Goal: Task Accomplishment & Management: Manage account settings

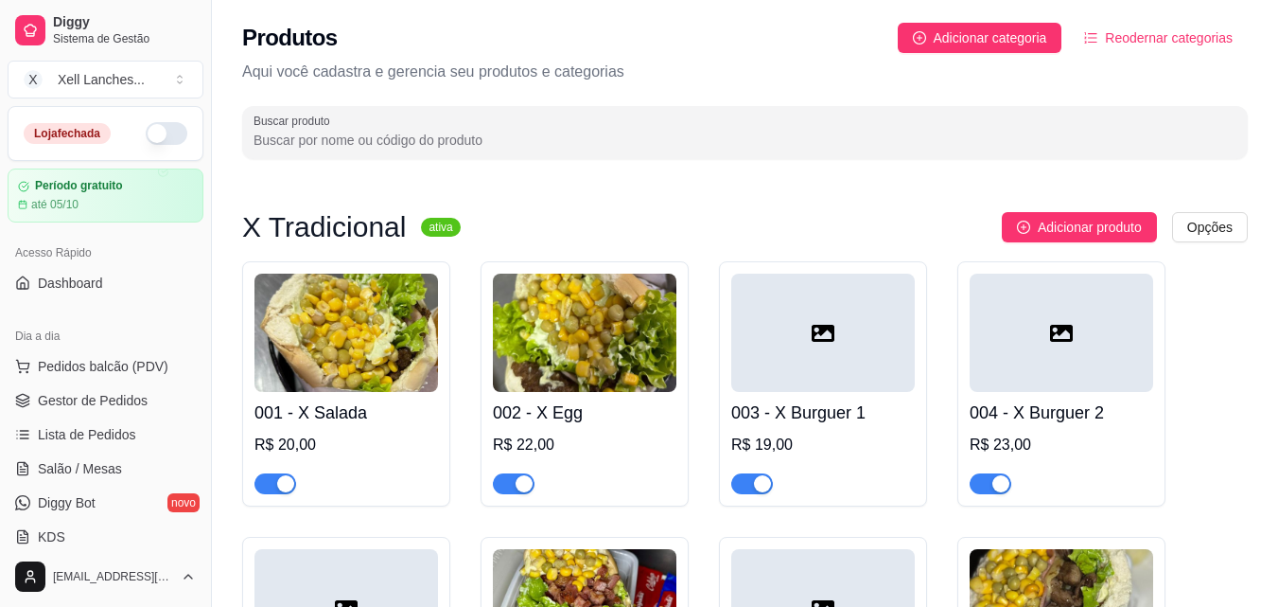
click at [150, 134] on button "button" at bounding box center [167, 133] width 42 height 23
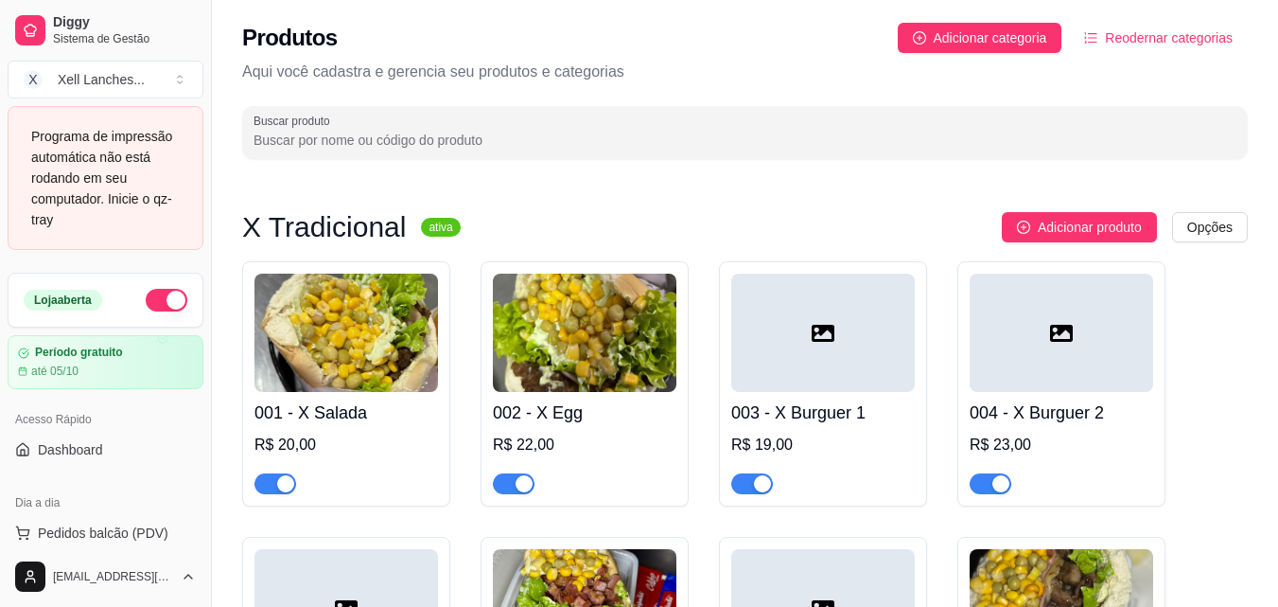
click at [136, 196] on div "Programa de impressão automática não está rodando em seu computador. Inicie o q…" at bounding box center [105, 178] width 149 height 104
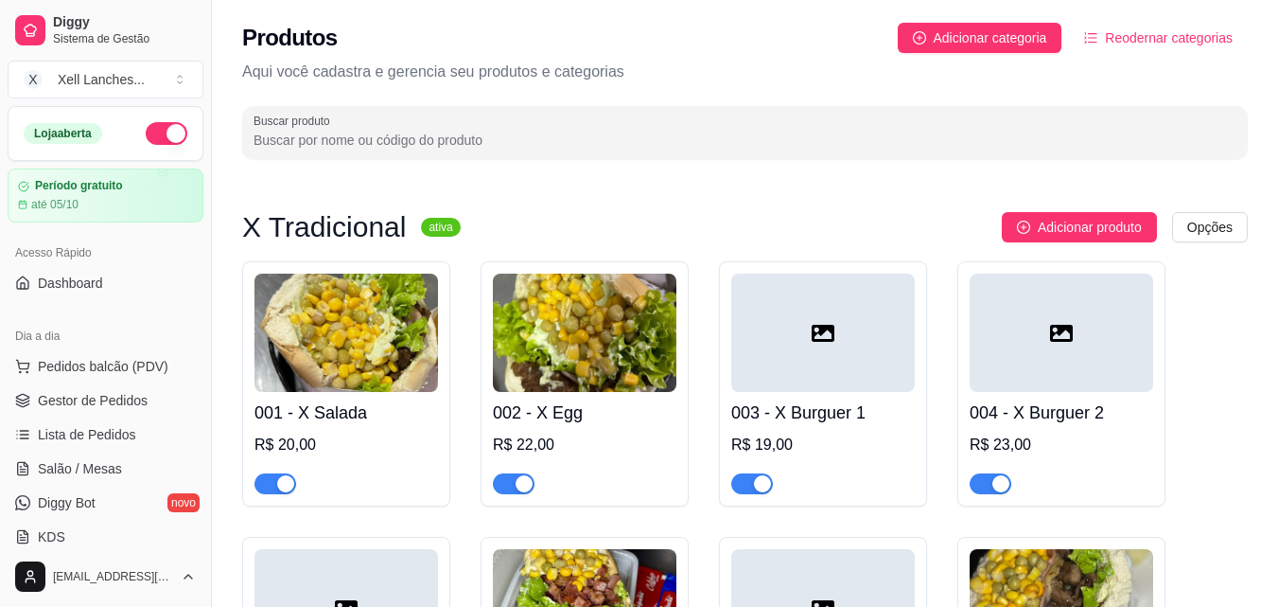
click at [89, 275] on span "Dashboard" at bounding box center [70, 282] width 65 height 19
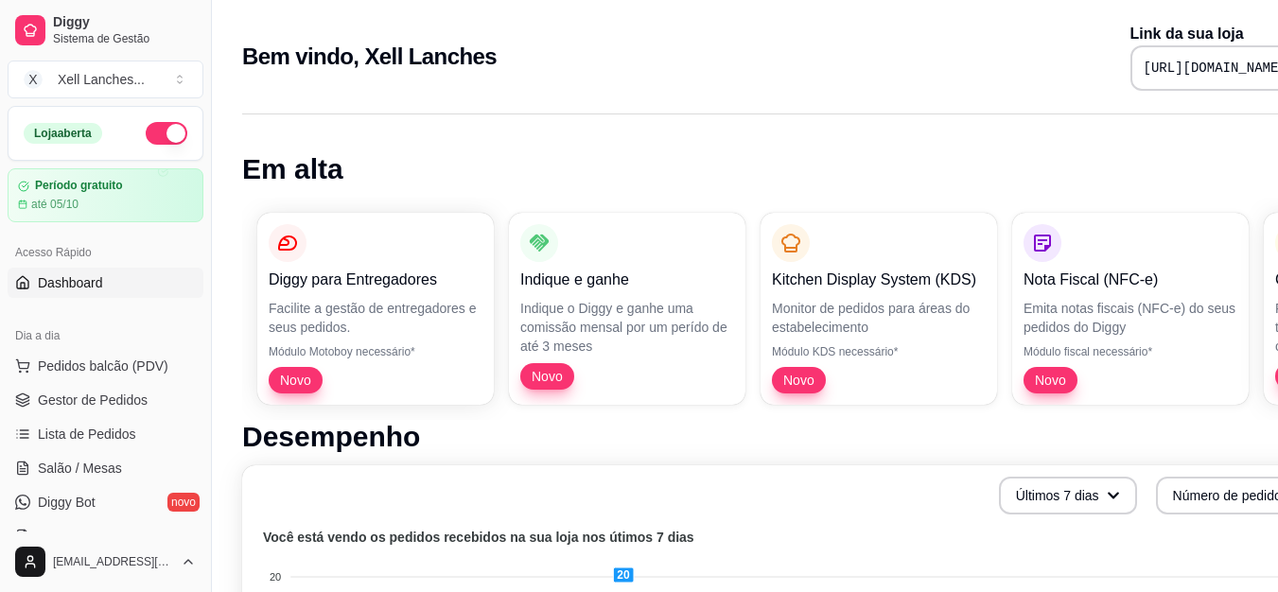
click at [1144, 60] on pre "[URL][DOMAIN_NAME]" at bounding box center [1215, 68] width 143 height 19
copy div "[URL][DOMAIN_NAME]"
click at [79, 397] on span "Gestor de Pedidos" at bounding box center [93, 400] width 110 height 19
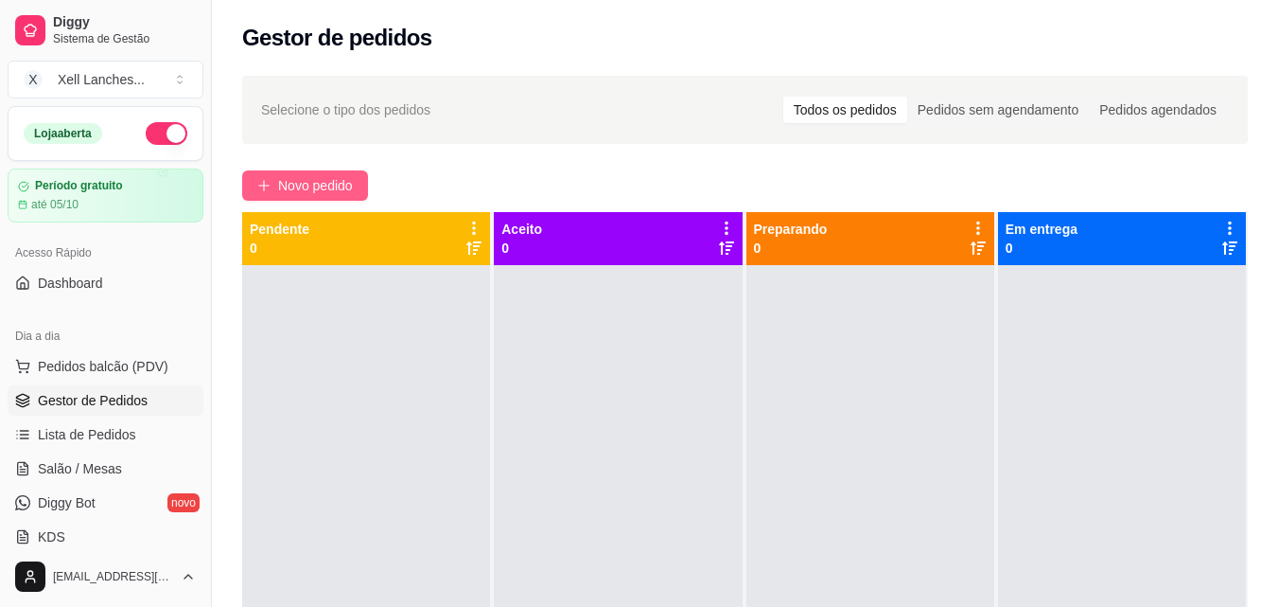
click at [322, 185] on span "Novo pedido" at bounding box center [315, 185] width 75 height 21
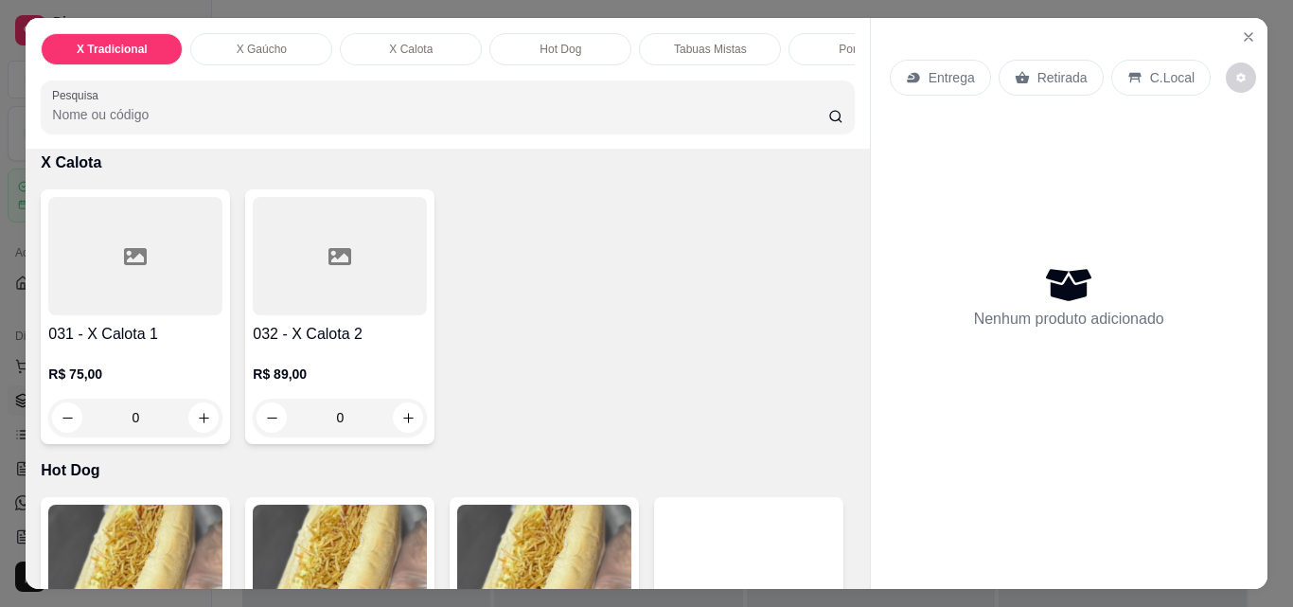
scroll to position [2744, 0]
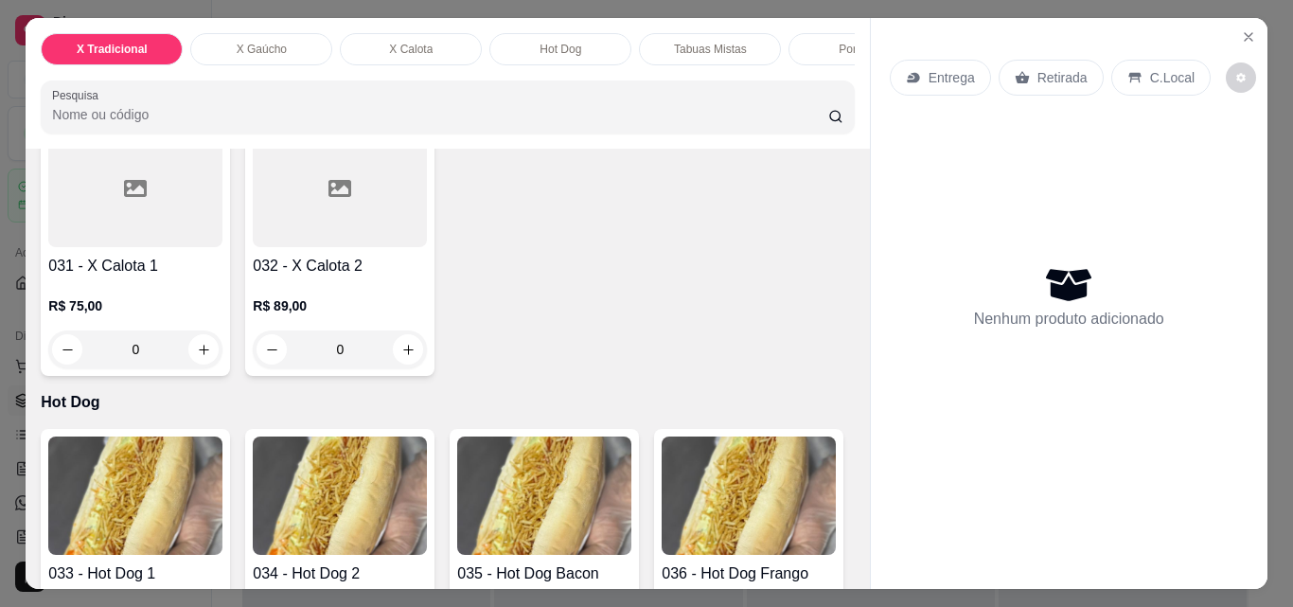
click at [400, 46] on p "X Calota" at bounding box center [411, 49] width 44 height 15
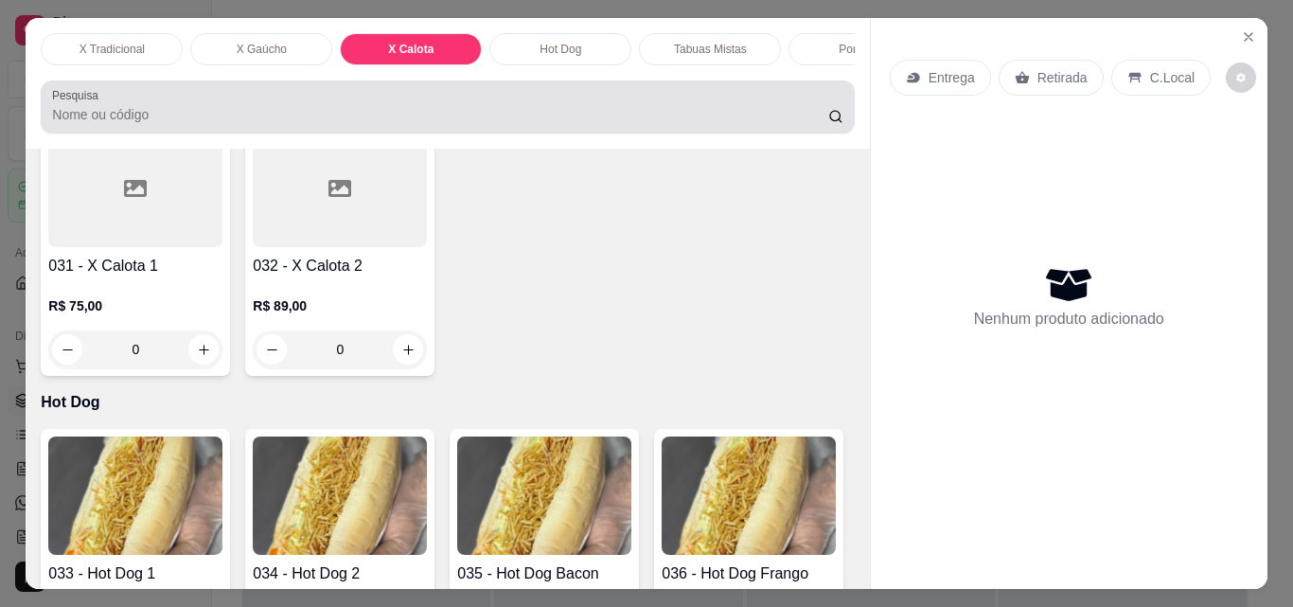
scroll to position [49, 0]
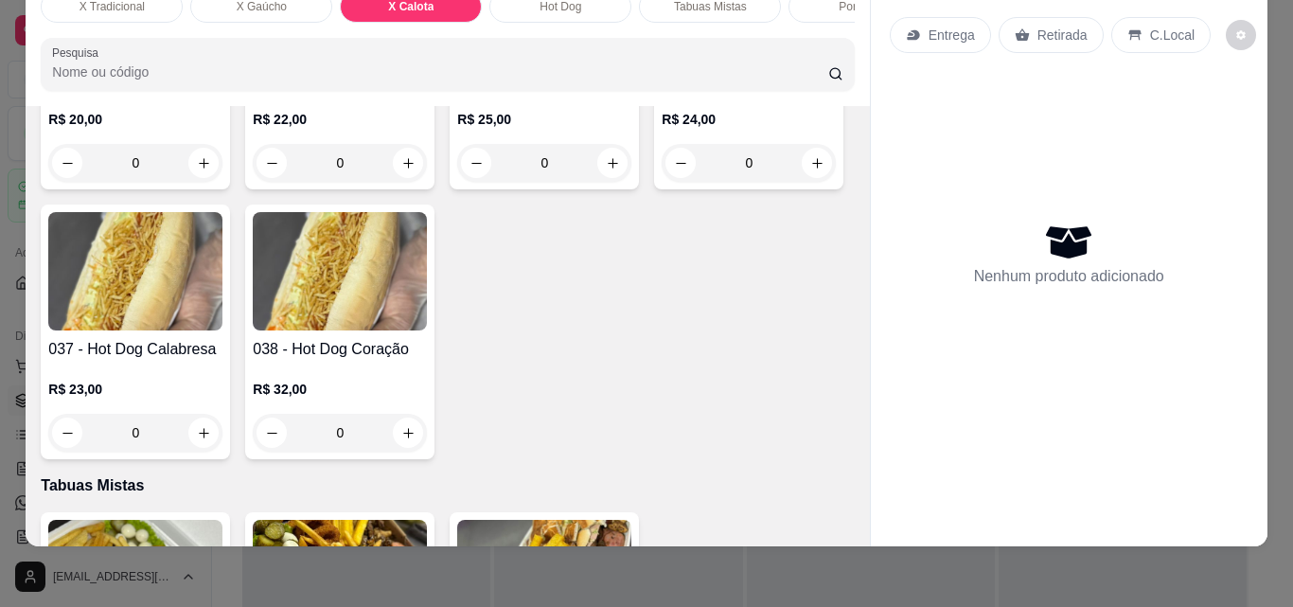
type input "1"
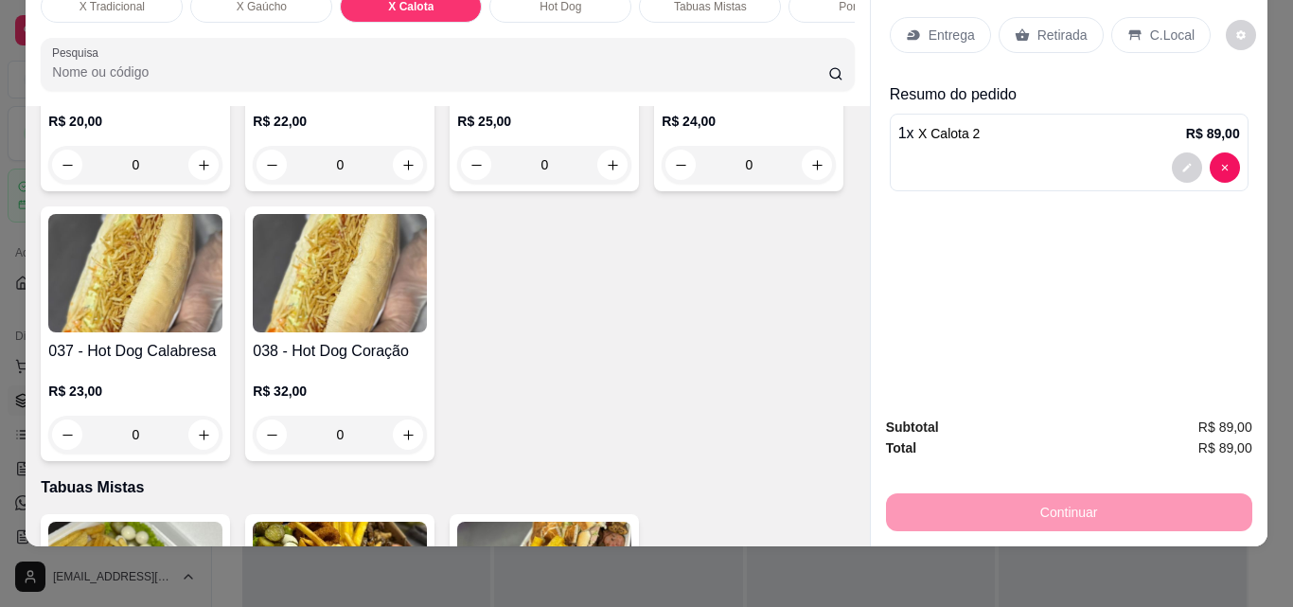
click at [935, 26] on p "Entrega" at bounding box center [951, 35] width 46 height 19
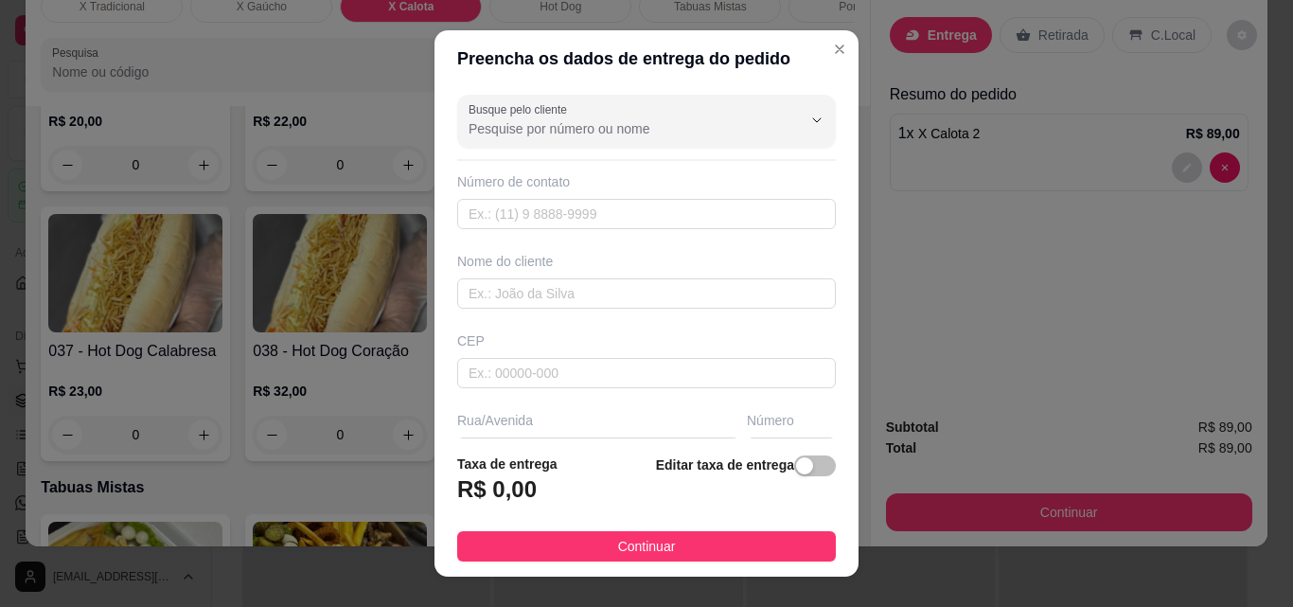
click at [521, 233] on div "Busque pelo cliente Número de contato Nome do cliente CEP Rua/[GEOGRAPHIC_DATA]" at bounding box center [646, 262] width 424 height 351
click at [523, 222] on input "text" at bounding box center [646, 214] width 379 height 30
paste input "[PHONE_NUMBER]"
type input "[PHONE_NUMBER]"
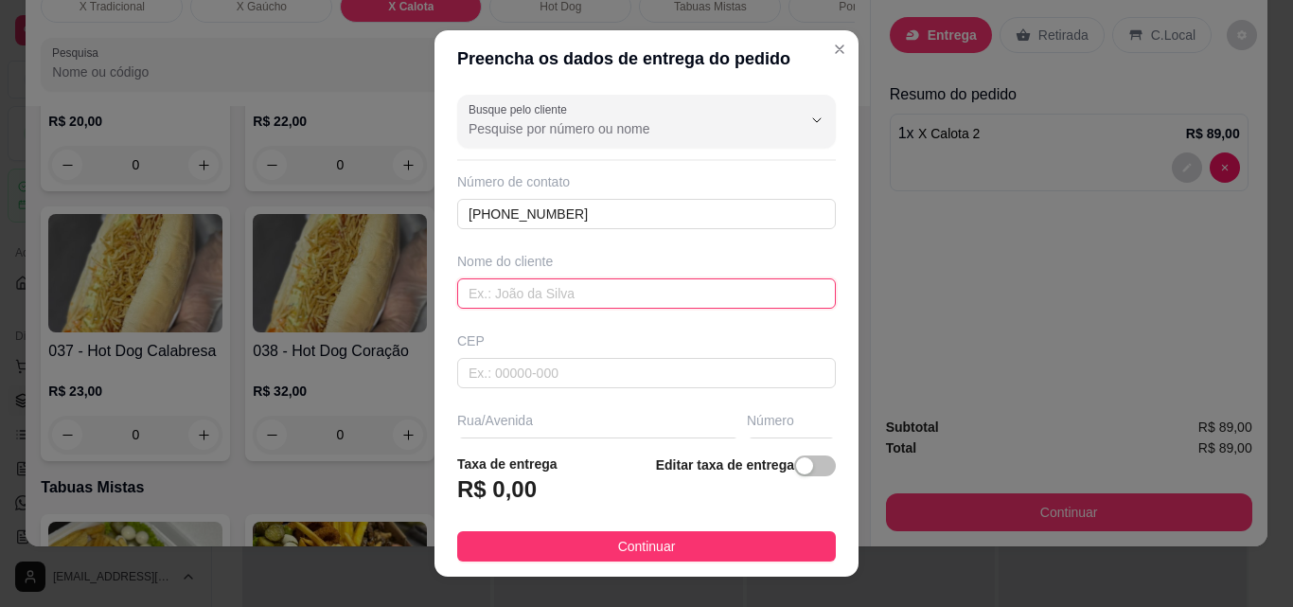
click at [518, 303] on input "text" at bounding box center [646, 293] width 379 height 30
type input "[PERSON_NAME]"
drag, startPoint x: 572, startPoint y: 357, endPoint x: 553, endPoint y: 381, distance: 31.0
click at [568, 361] on div "CEP" at bounding box center [646, 359] width 390 height 57
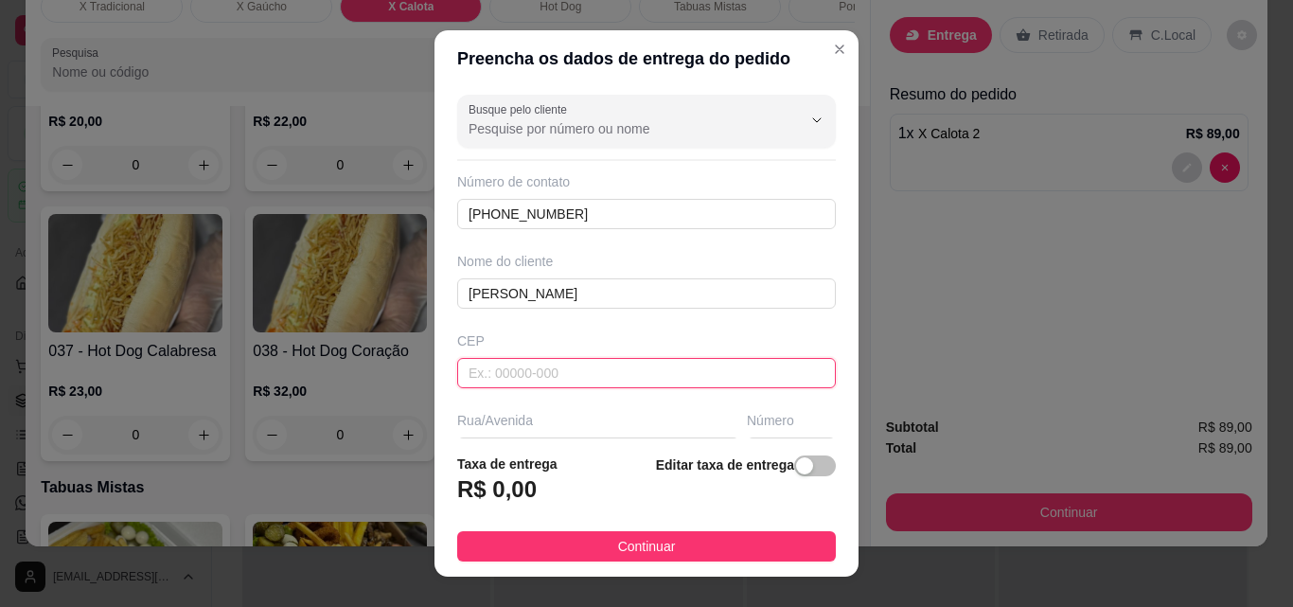
click at [553, 381] on input "text" at bounding box center [646, 373] width 379 height 30
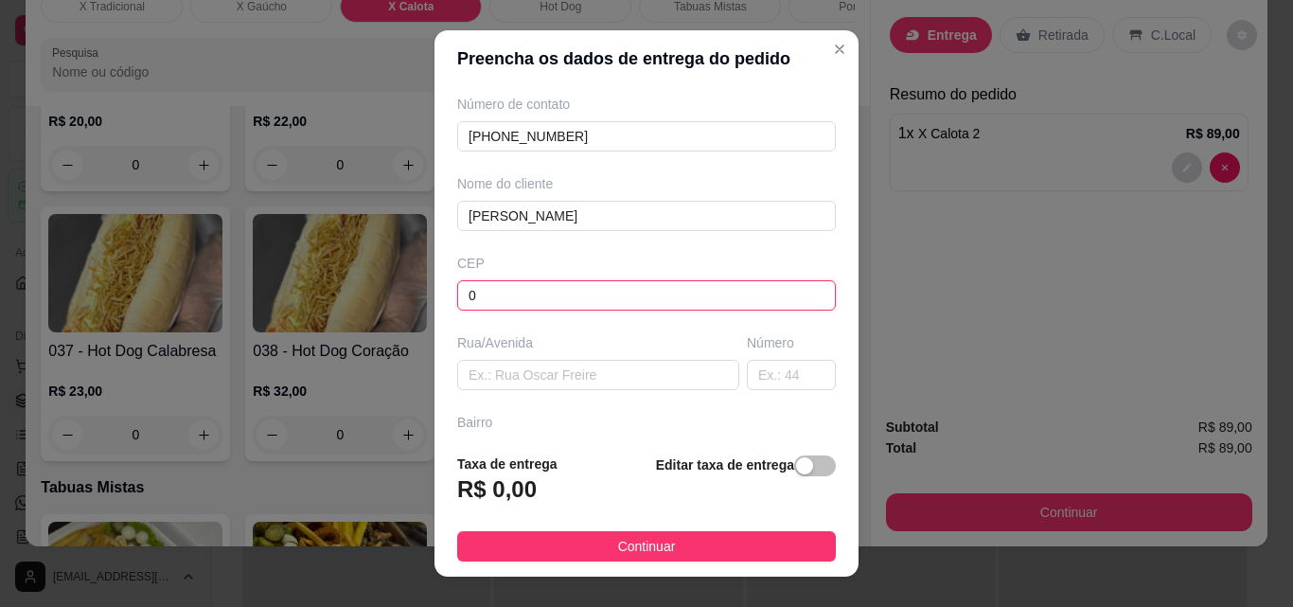
scroll to position [189, 0]
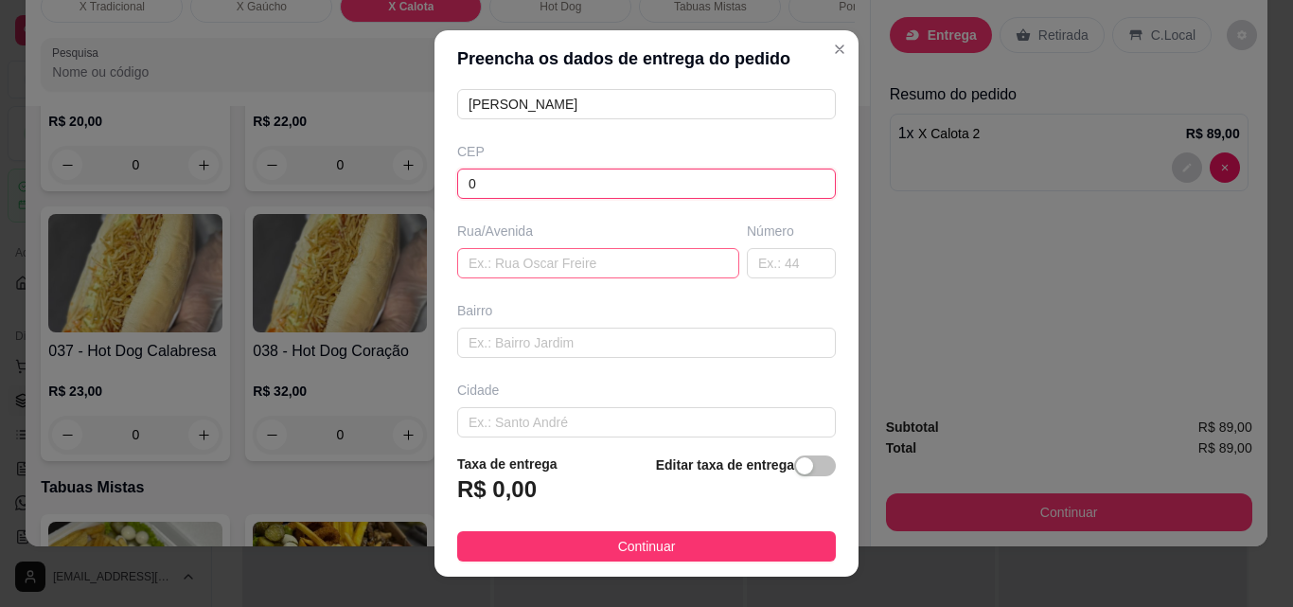
type input "0"
click at [500, 272] on input "text" at bounding box center [598, 263] width 282 height 30
type input "."
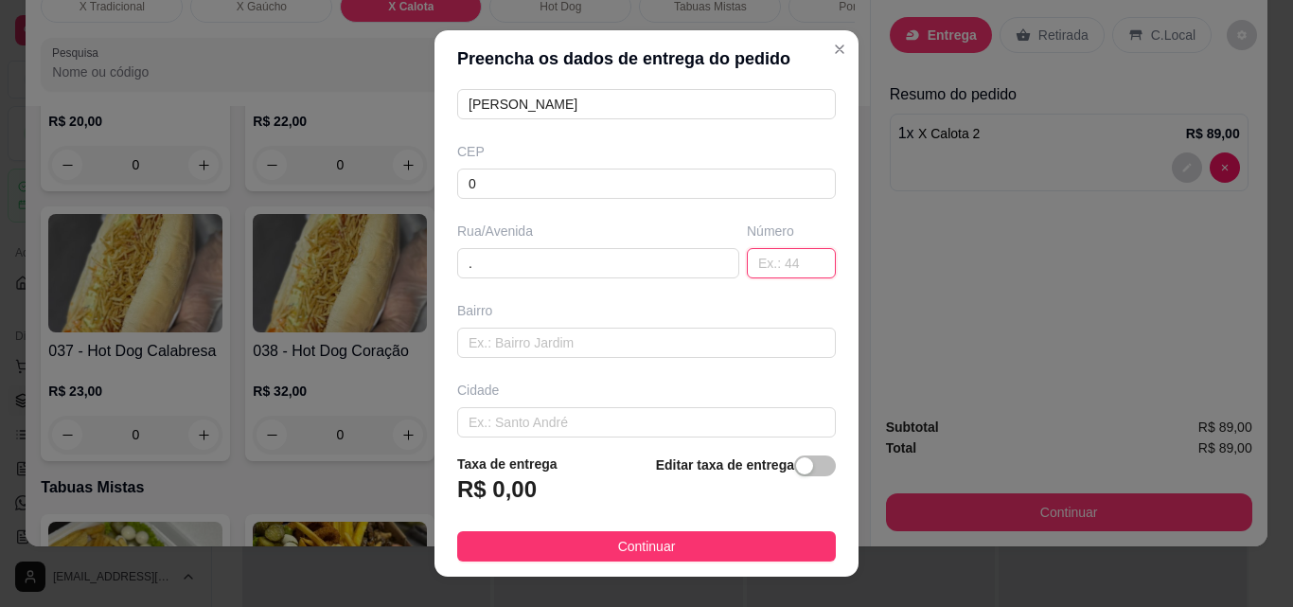
click at [750, 264] on input "text" at bounding box center [791, 263] width 89 height 30
type input "."
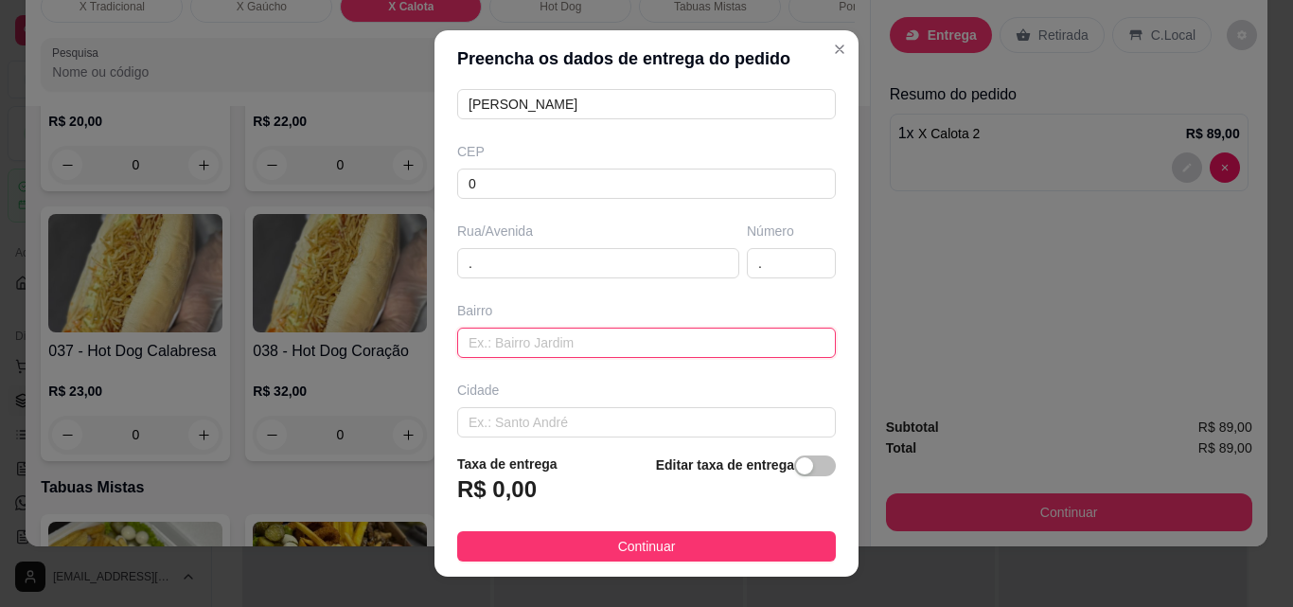
click at [621, 335] on input "text" at bounding box center [646, 342] width 379 height 30
type input "."
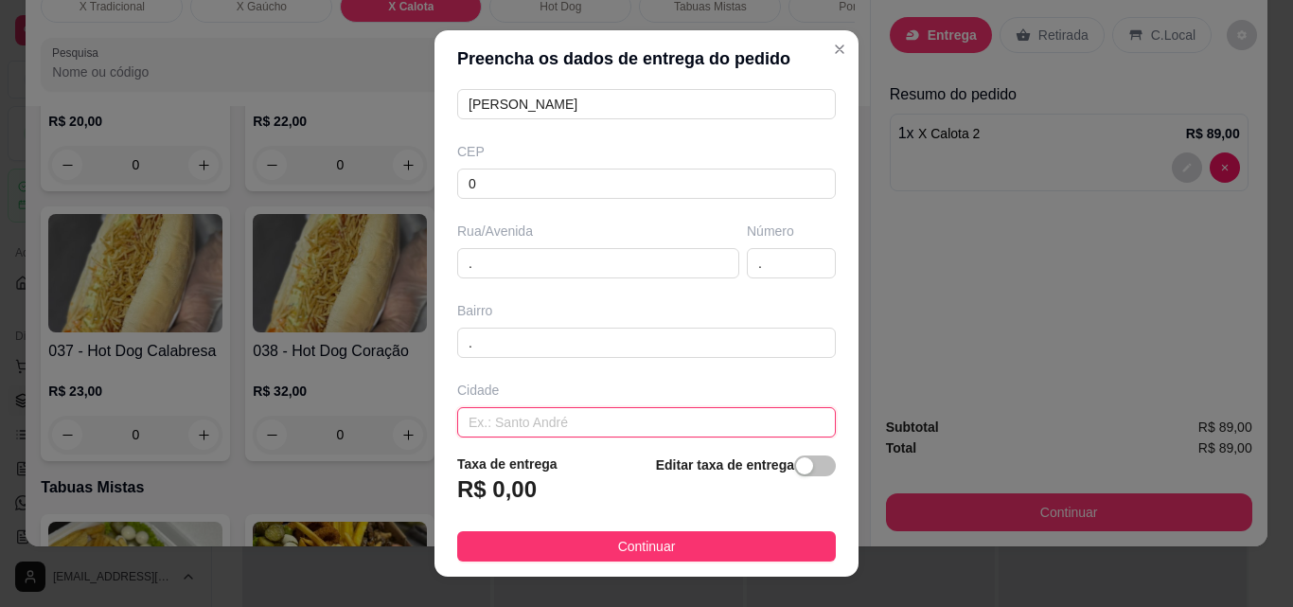
click at [600, 418] on input "text" at bounding box center [646, 422] width 379 height 30
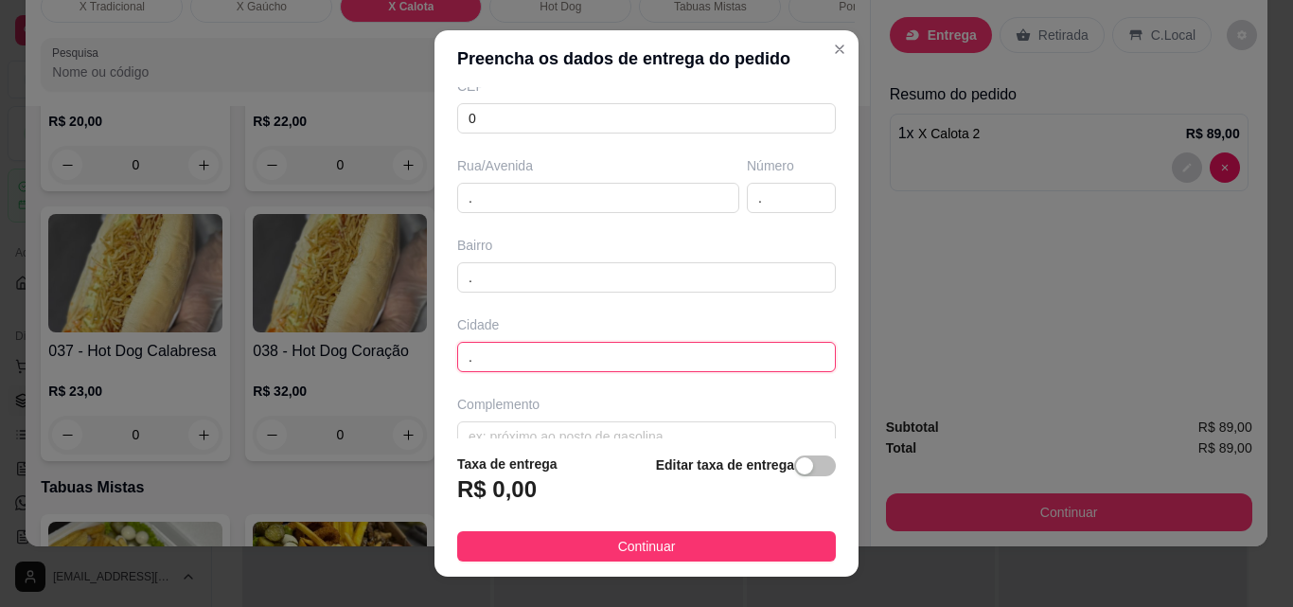
scroll to position [287, 0]
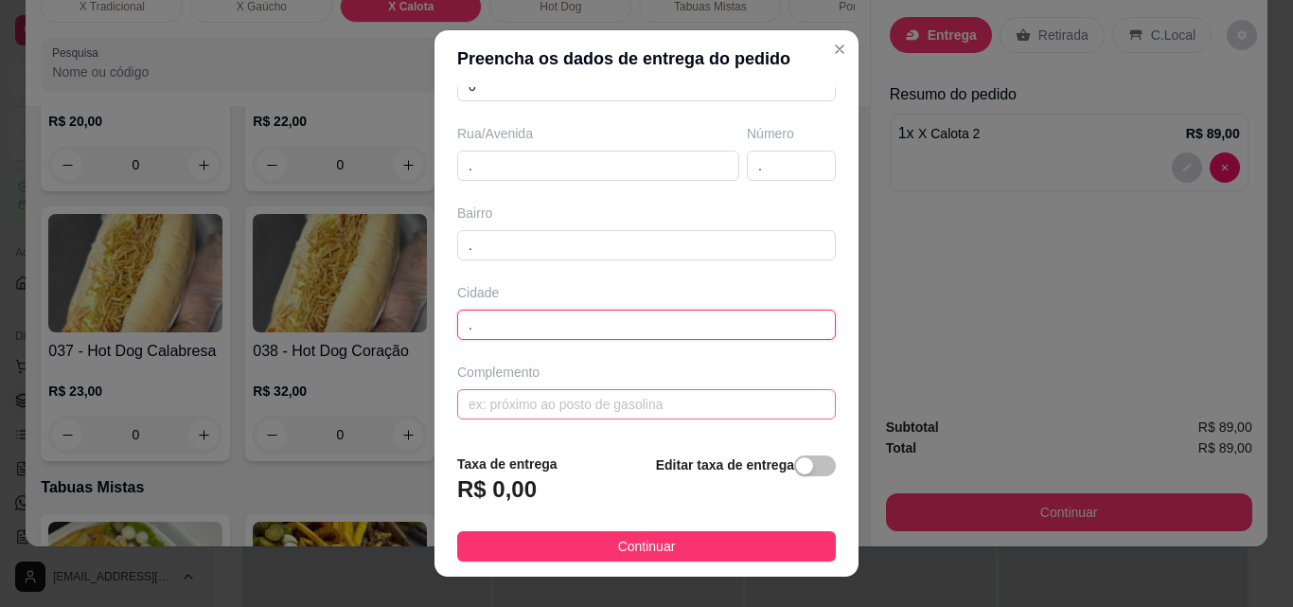
type input "."
click at [611, 401] on input "text" at bounding box center [646, 404] width 379 height 30
type input "."
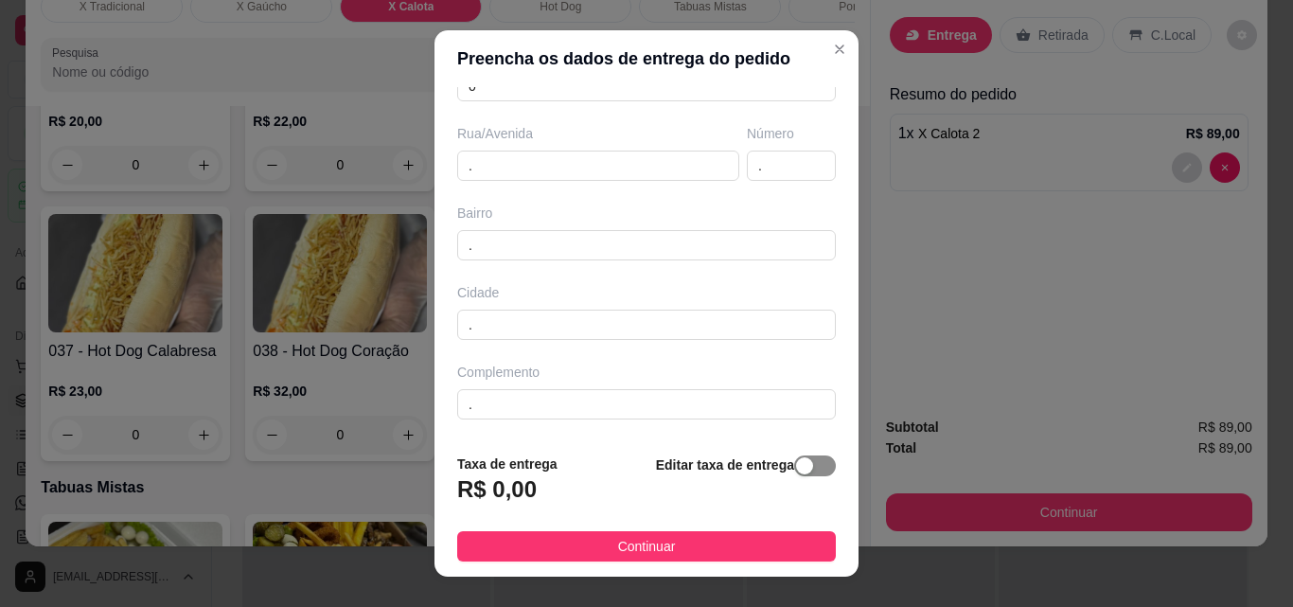
click at [797, 471] on span "button" at bounding box center [815, 465] width 42 height 21
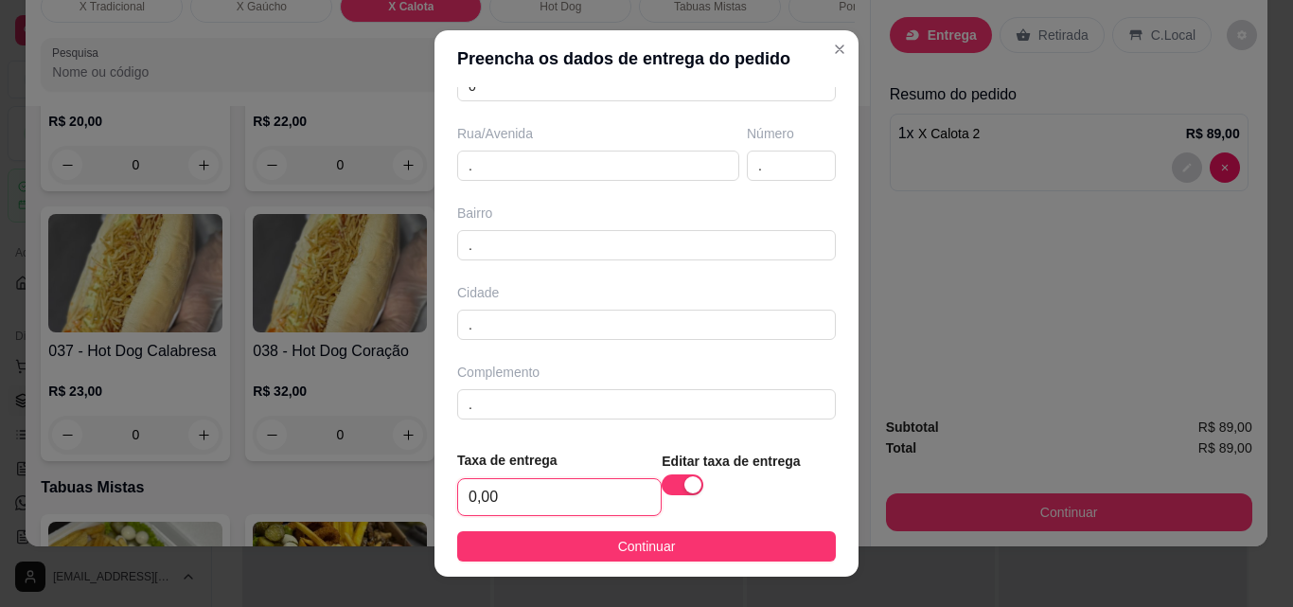
click at [546, 509] on input "0,00" at bounding box center [559, 497] width 203 height 36
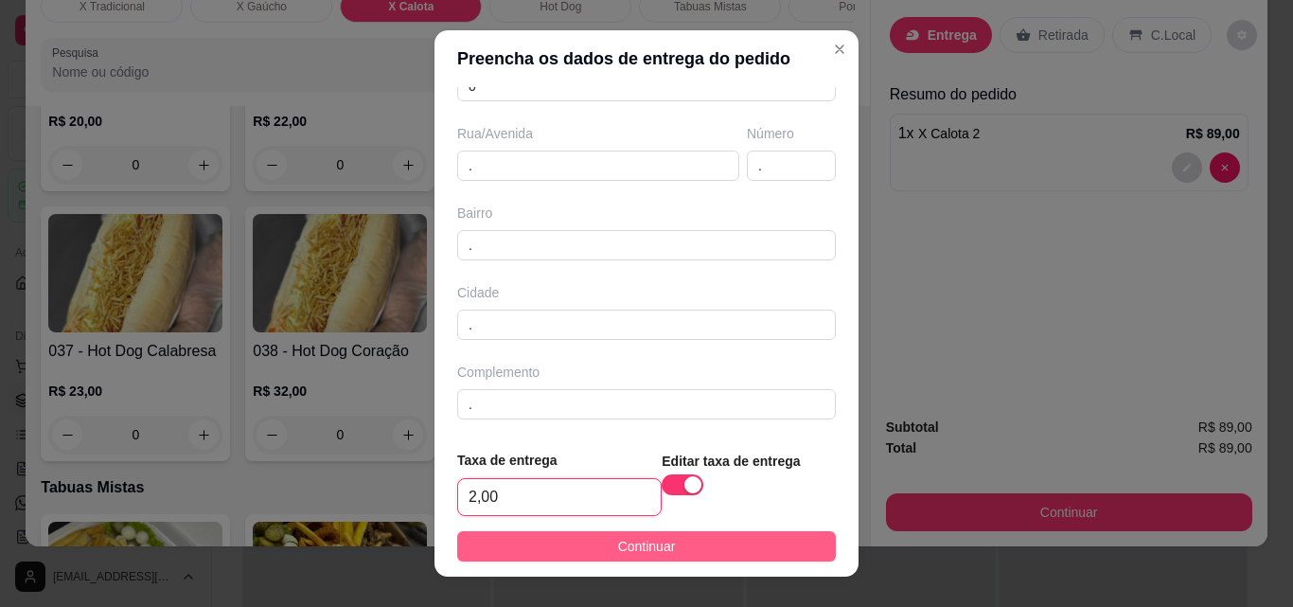
type input "2,00"
click at [618, 536] on span "Continuar" at bounding box center [647, 546] width 58 height 21
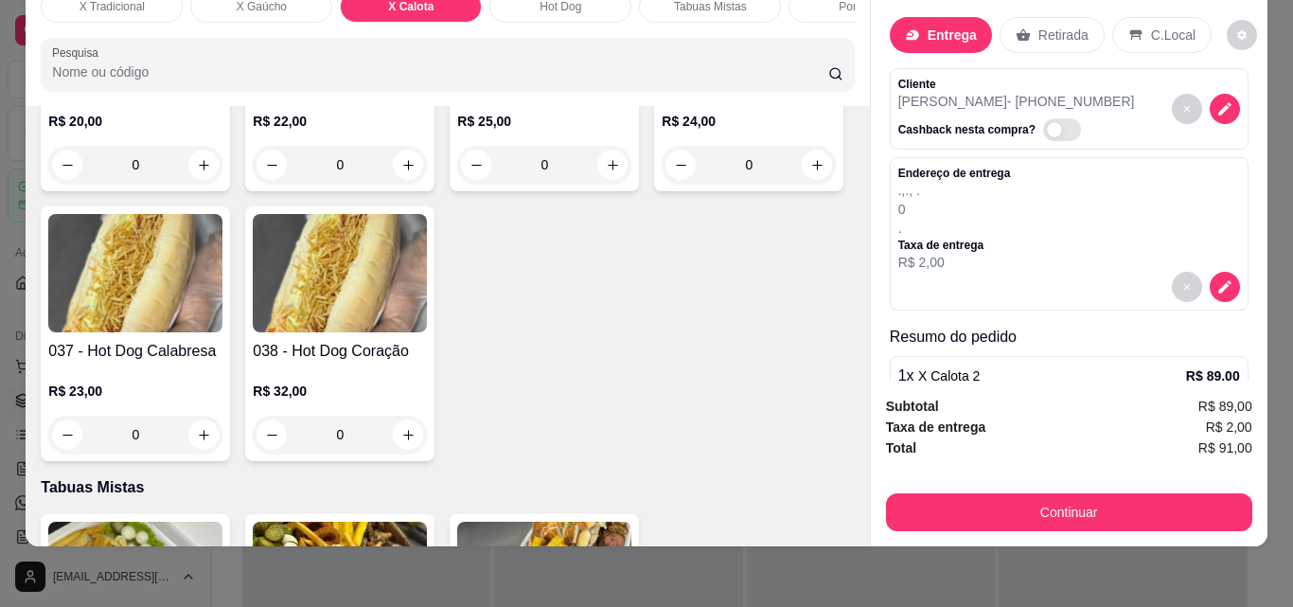
scroll to position [79, 0]
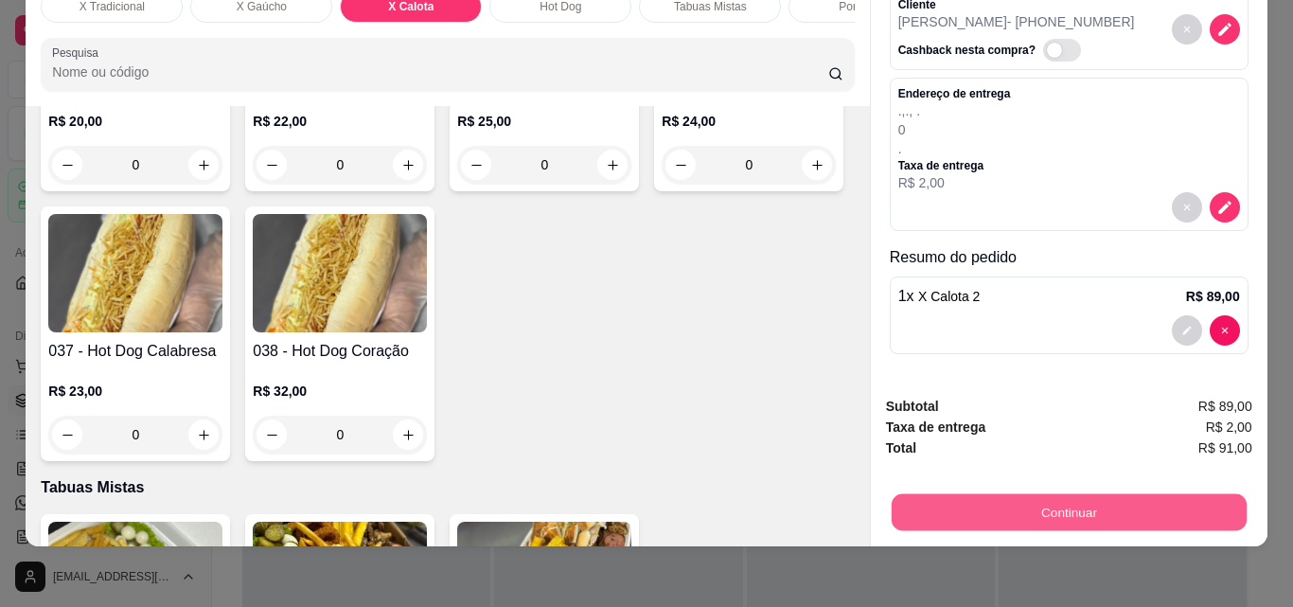
click at [1059, 502] on button "Continuar" at bounding box center [1067, 511] width 355 height 37
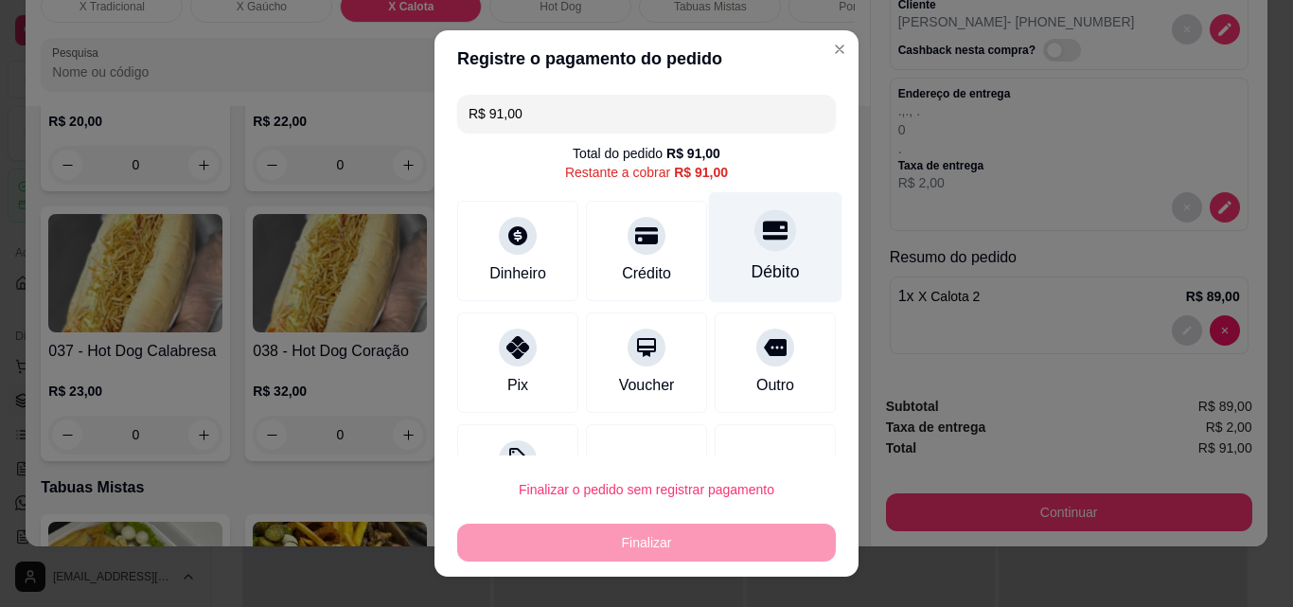
click at [754, 217] on div at bounding box center [775, 230] width 42 height 42
type input "R$ 0,00"
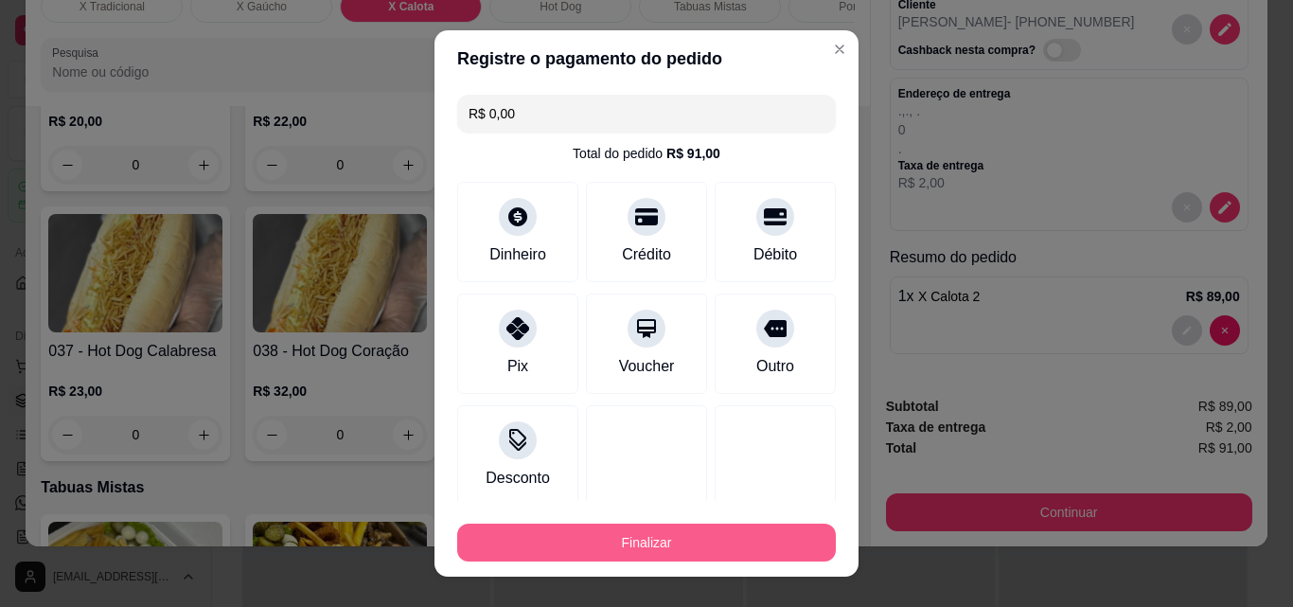
click at [677, 540] on button "Finalizar" at bounding box center [646, 542] width 379 height 38
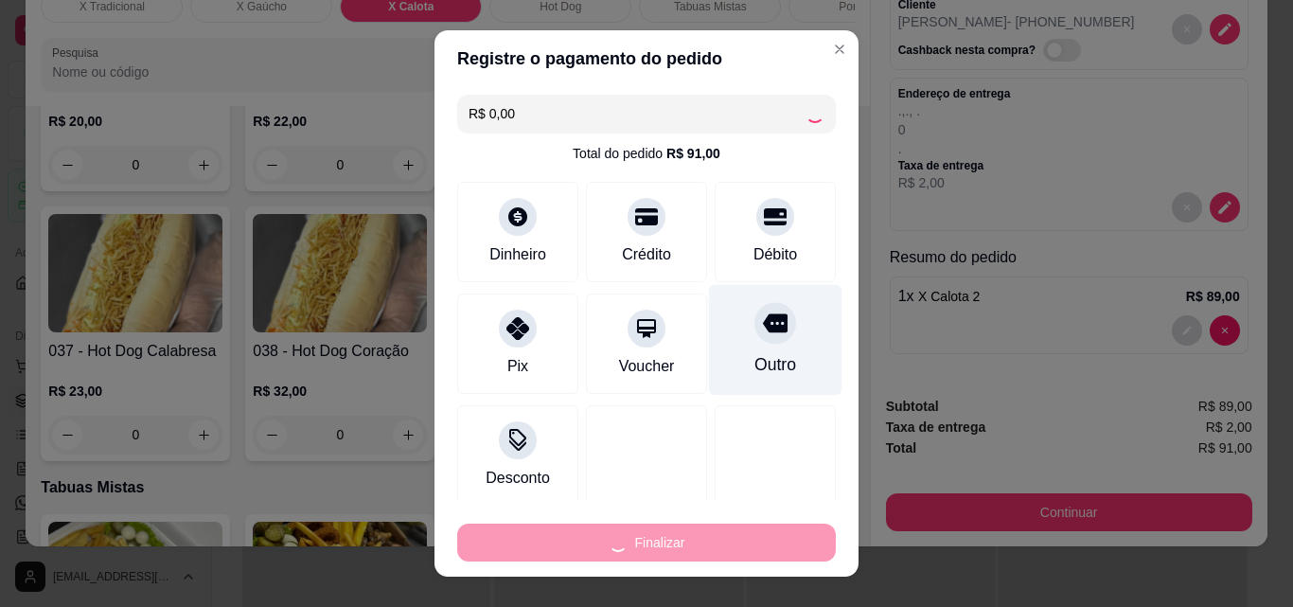
type input "0"
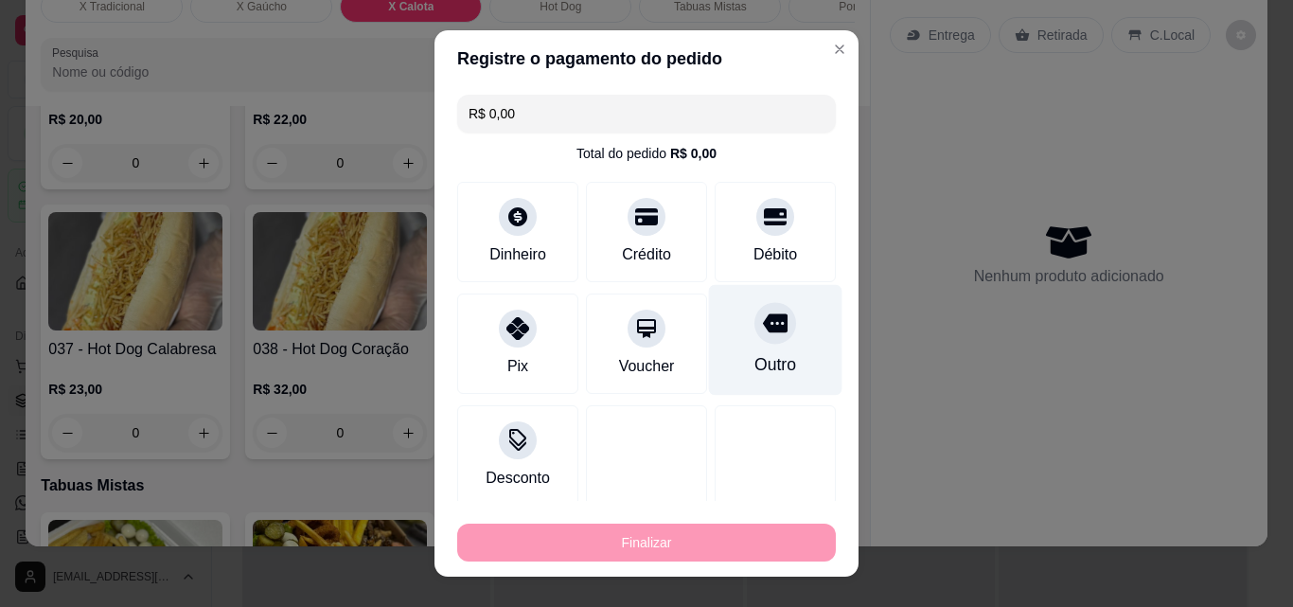
type input "-R$ 91,00"
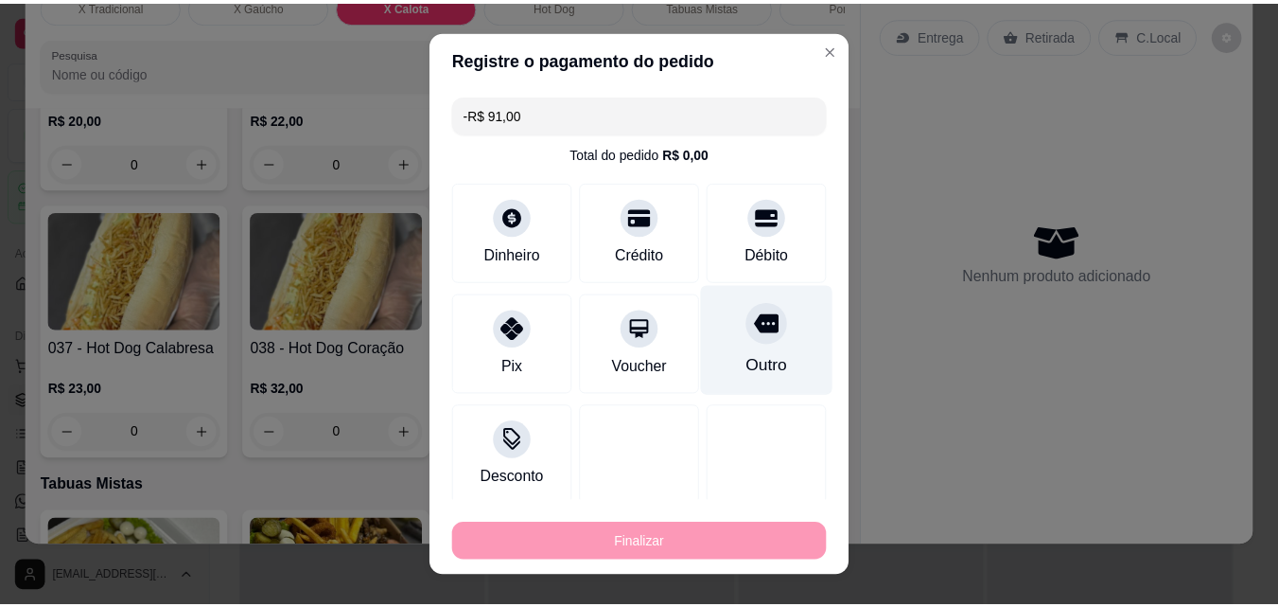
scroll to position [0, 0]
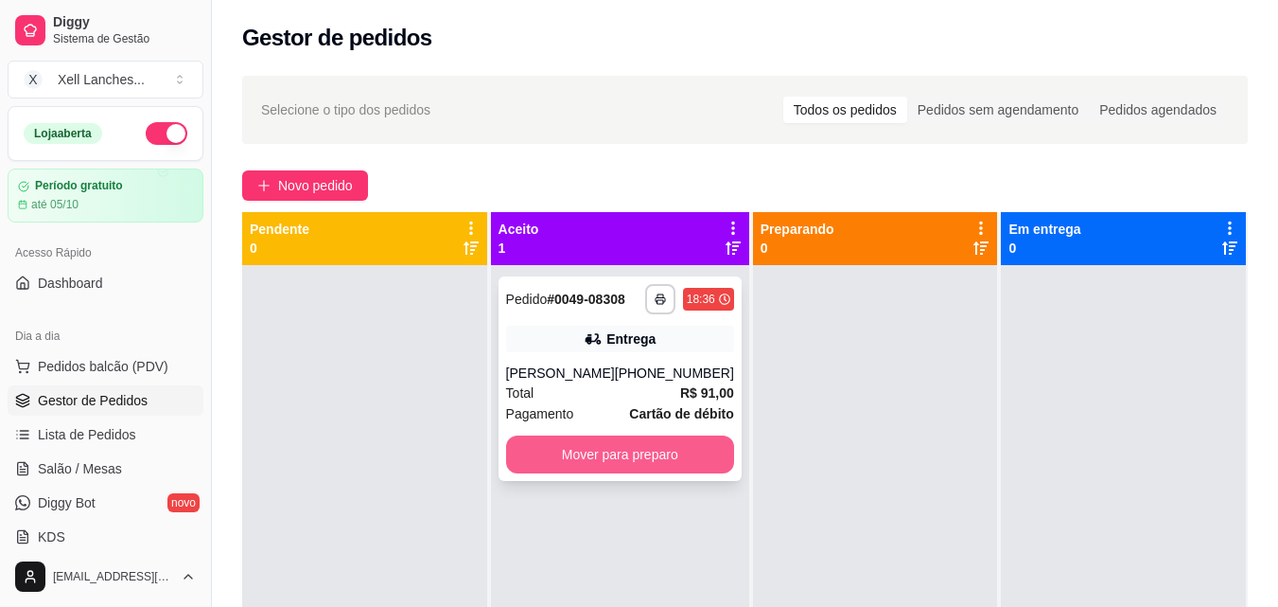
click at [619, 452] on button "Mover para preparo" at bounding box center [620, 454] width 228 height 38
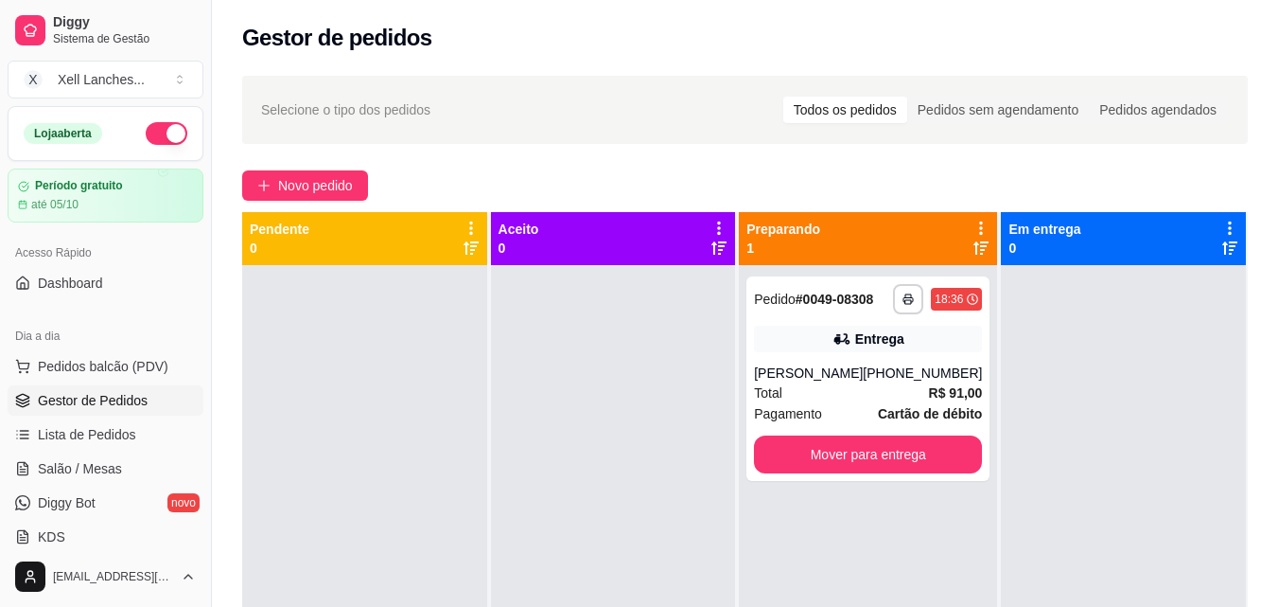
click at [654, 524] on div at bounding box center [613, 568] width 245 height 607
click at [653, 522] on div at bounding box center [613, 568] width 245 height 607
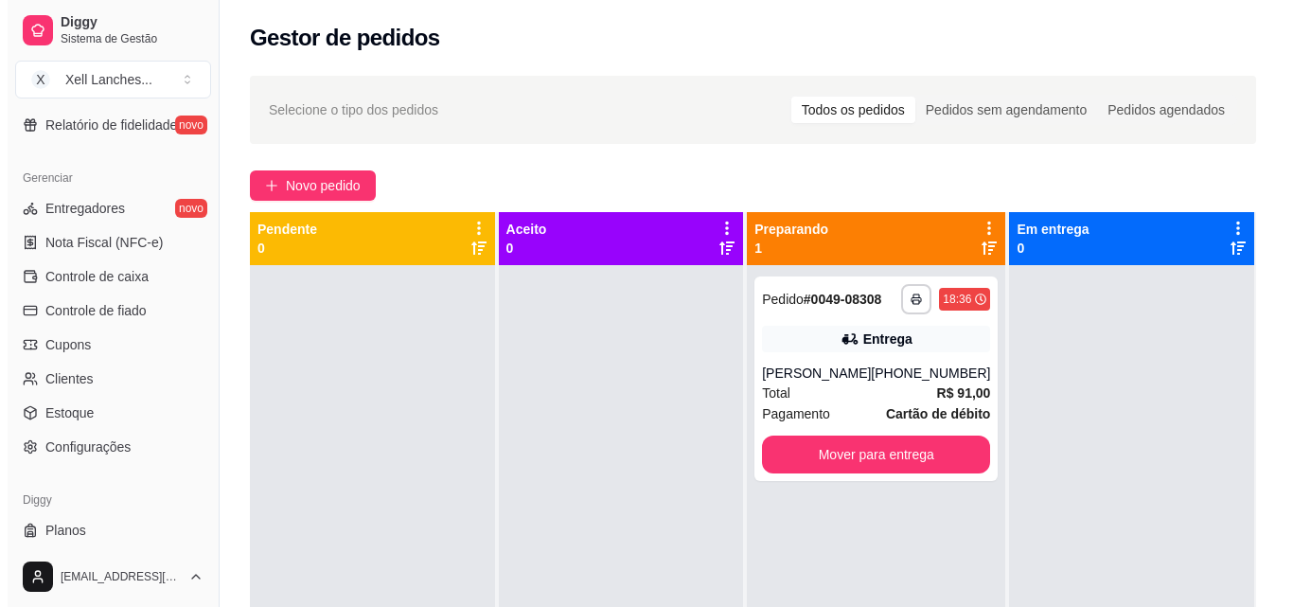
scroll to position [755, 0]
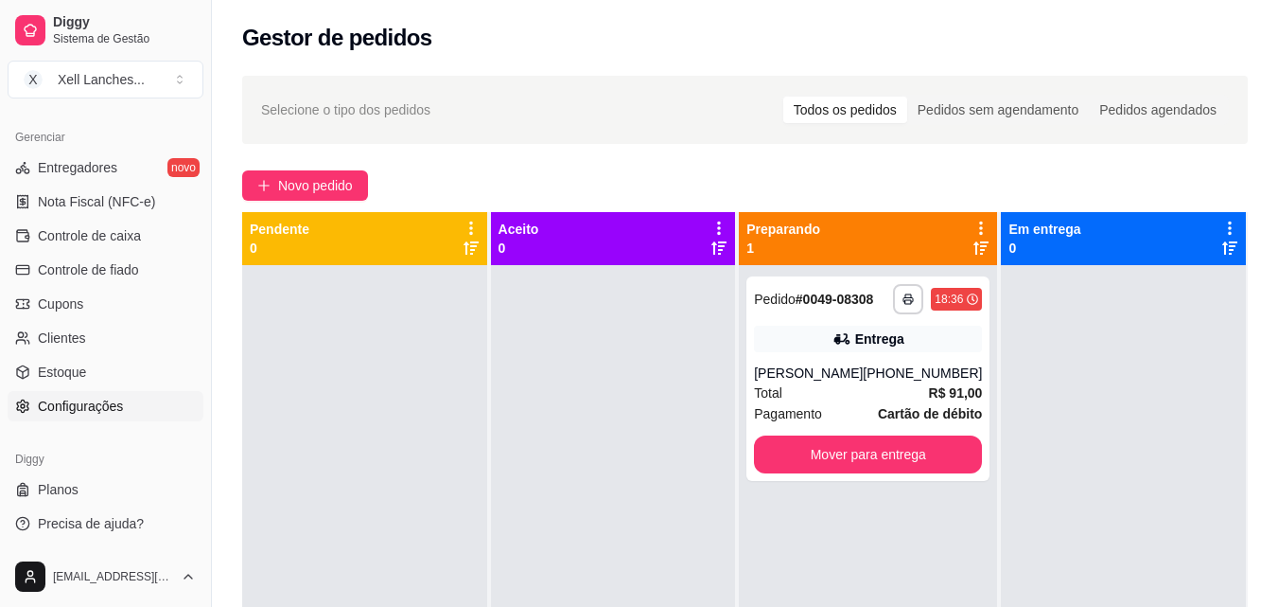
click at [95, 397] on span "Configurações" at bounding box center [80, 405] width 85 height 19
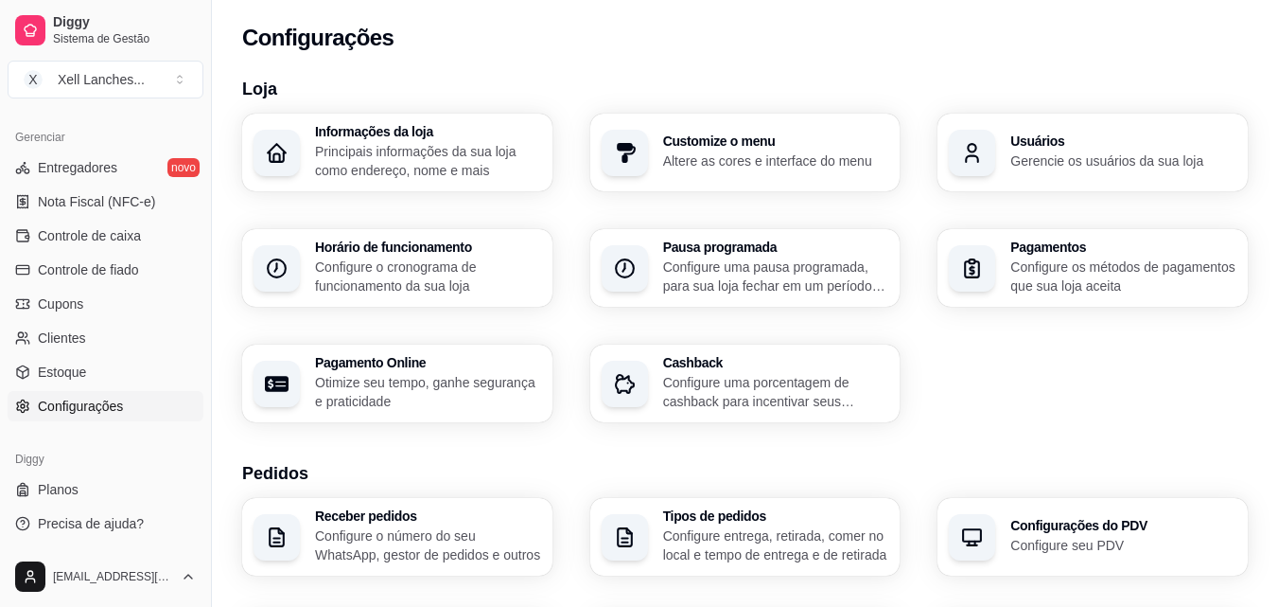
click at [447, 279] on p "Configure o cronograma de funcionamento da sua loja" at bounding box center [428, 276] width 226 height 38
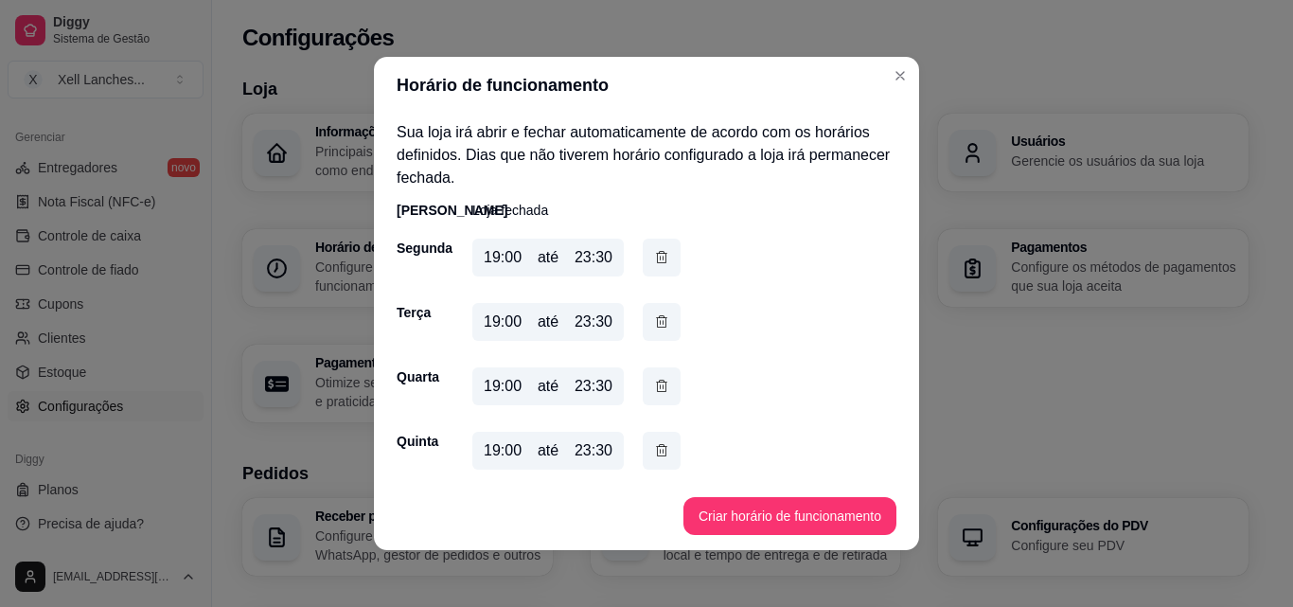
click at [484, 256] on div "19:00" at bounding box center [503, 257] width 38 height 23
click at [503, 255] on div "19:00" at bounding box center [503, 257] width 38 height 23
click at [502, 255] on div "19:00" at bounding box center [503, 257] width 38 height 23
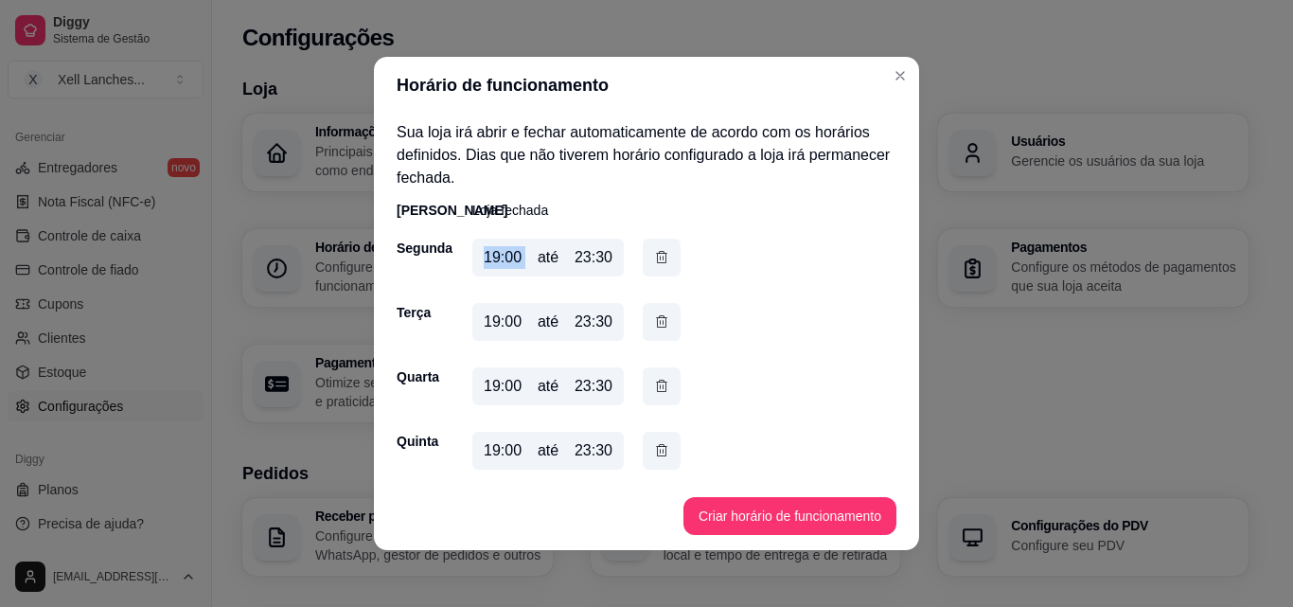
click at [502, 255] on div "19:00" at bounding box center [503, 257] width 38 height 23
click at [758, 516] on button "Criar horário de funcionamento" at bounding box center [789, 516] width 213 height 38
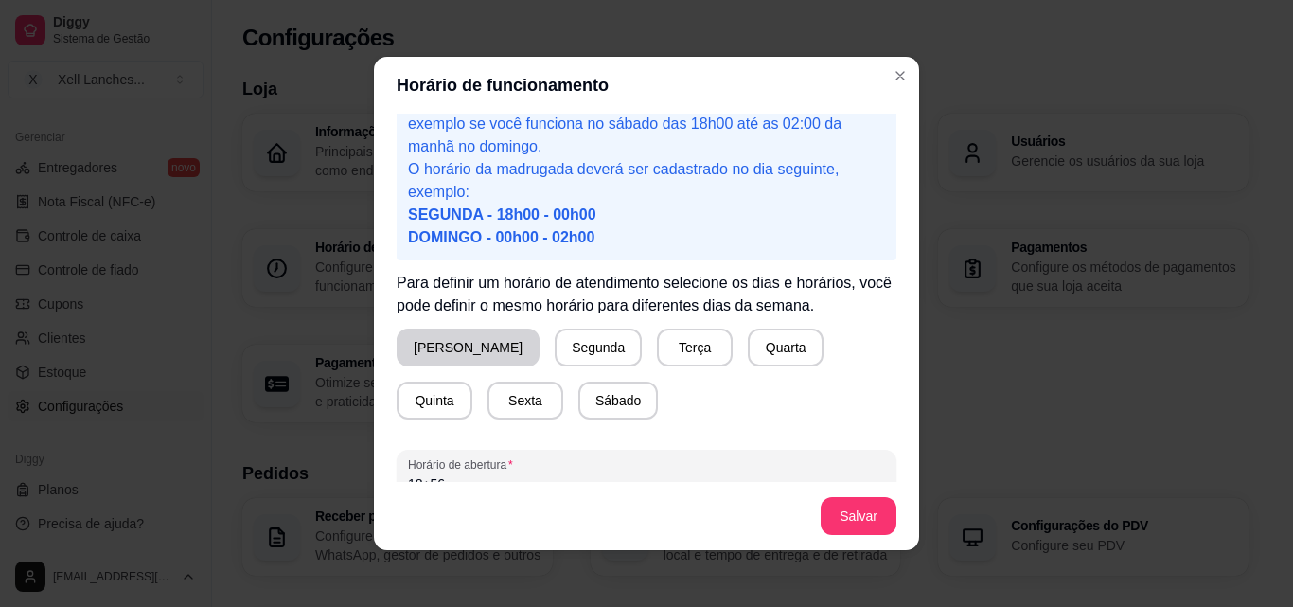
scroll to position [95, 0]
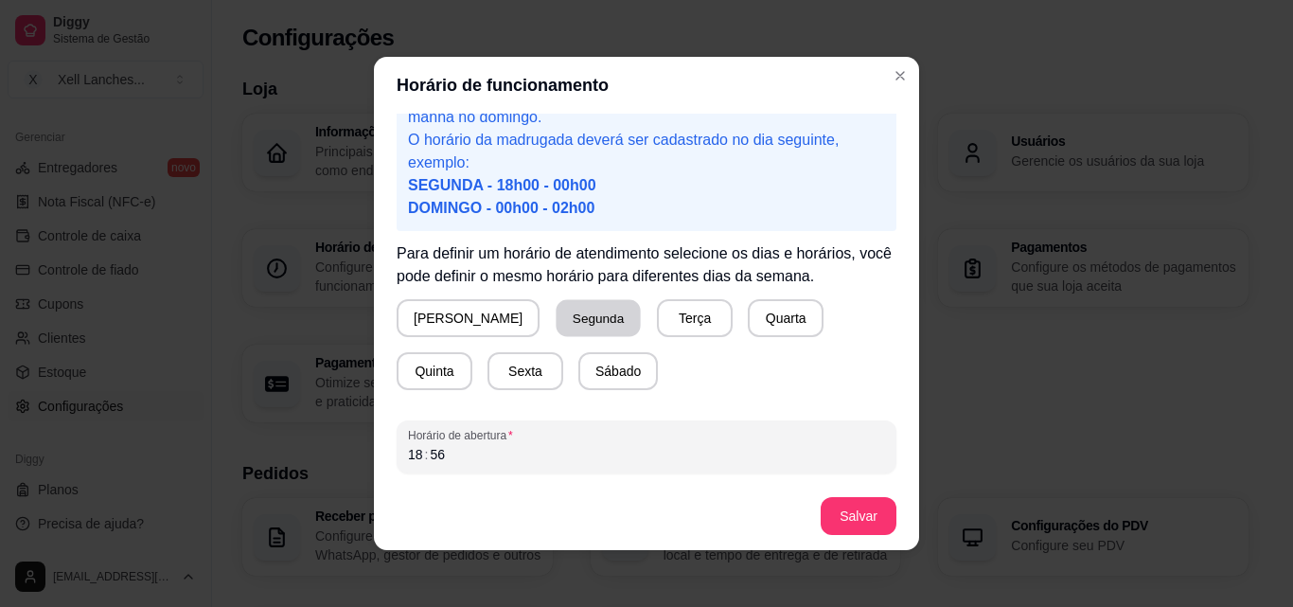
click at [556, 312] on button "Segunda" at bounding box center [598, 318] width 84 height 37
click at [578, 374] on button "Sábado" at bounding box center [617, 371] width 79 height 38
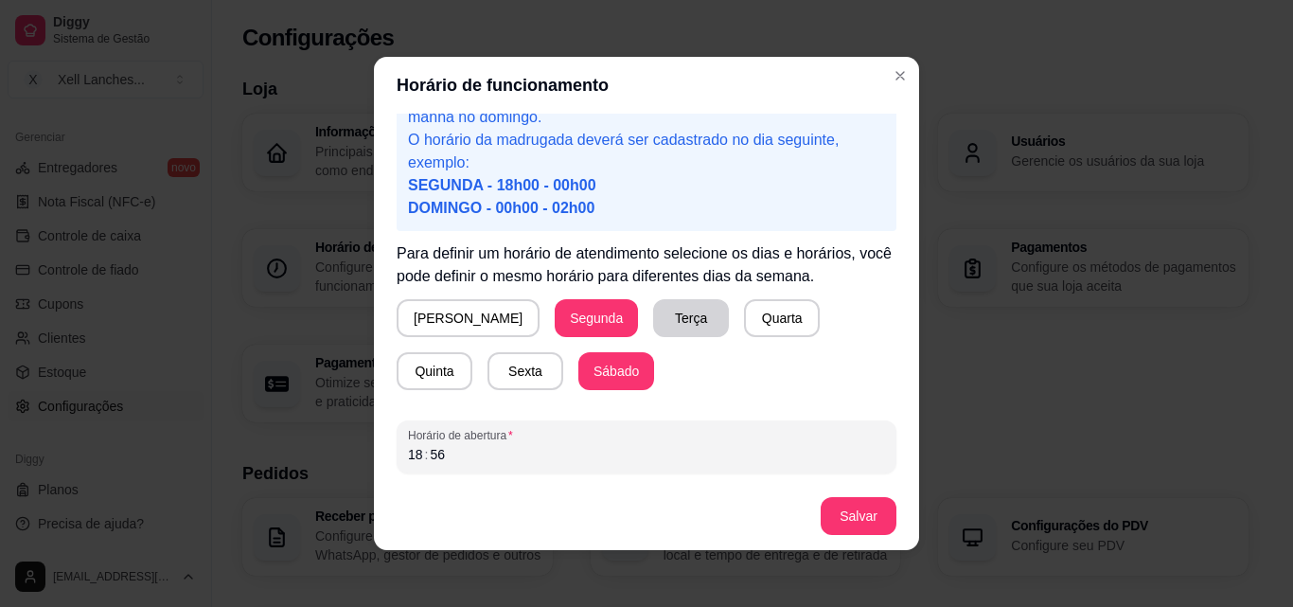
click at [653, 311] on button "Terça" at bounding box center [691, 318] width 76 height 38
click at [744, 329] on button "Quarta" at bounding box center [782, 318] width 76 height 38
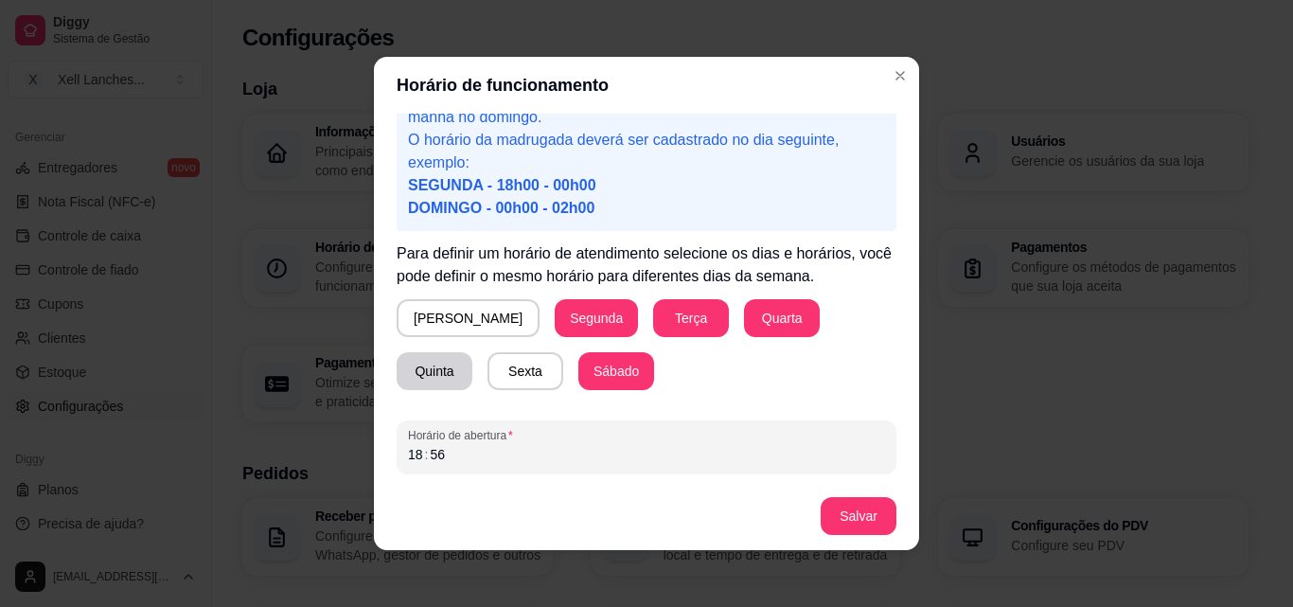
click at [472, 352] on button "Quinta" at bounding box center [434, 371] width 76 height 38
click at [472, 361] on div "Domingo Segunda Terça Quarta Quinta Sexta Sábado" at bounding box center [646, 344] width 500 height 91
click at [487, 370] on button "Sexta" at bounding box center [525, 371] width 76 height 38
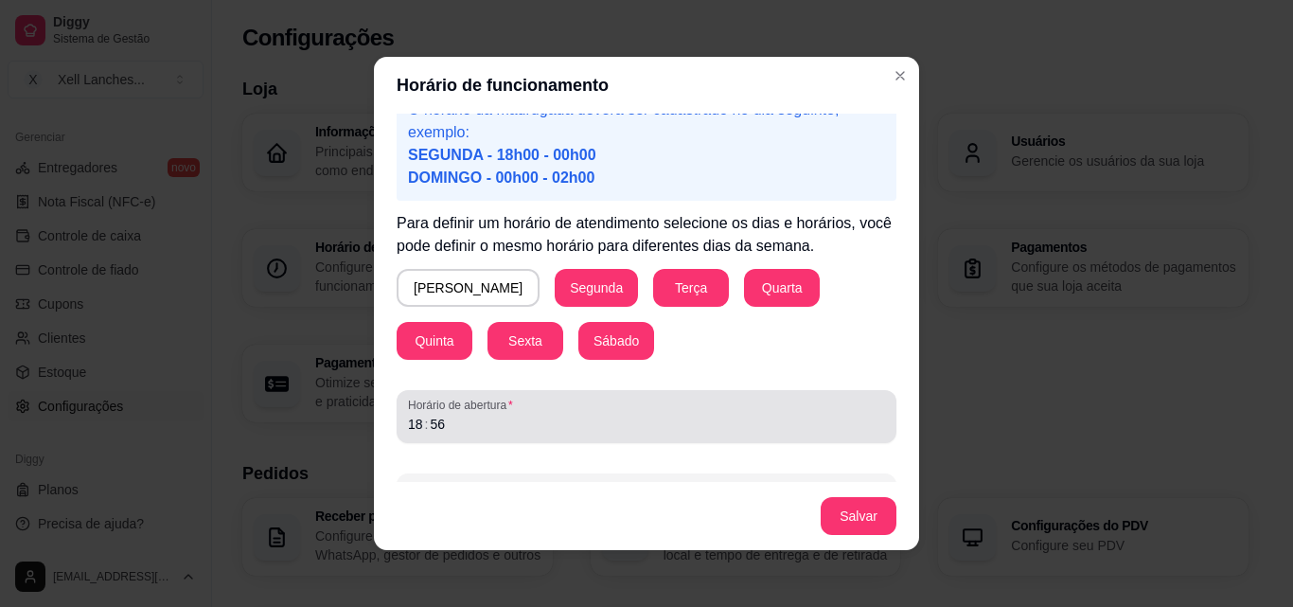
scroll to position [177, 0]
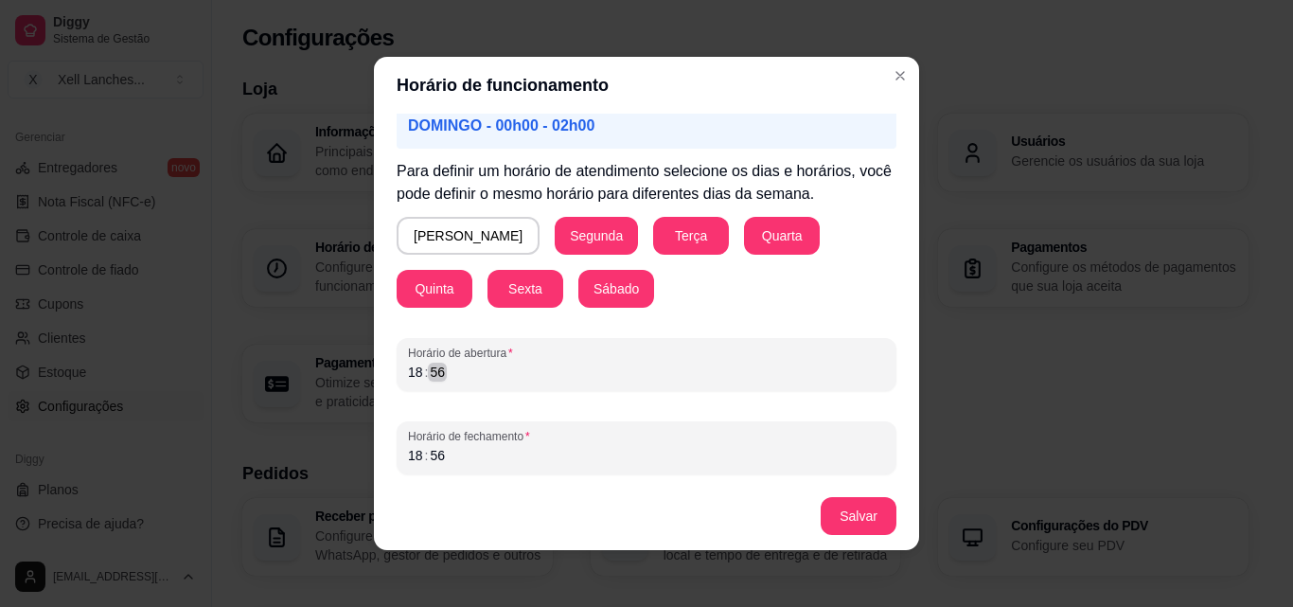
click at [443, 377] on div "18 : 56" at bounding box center [646, 372] width 477 height 23
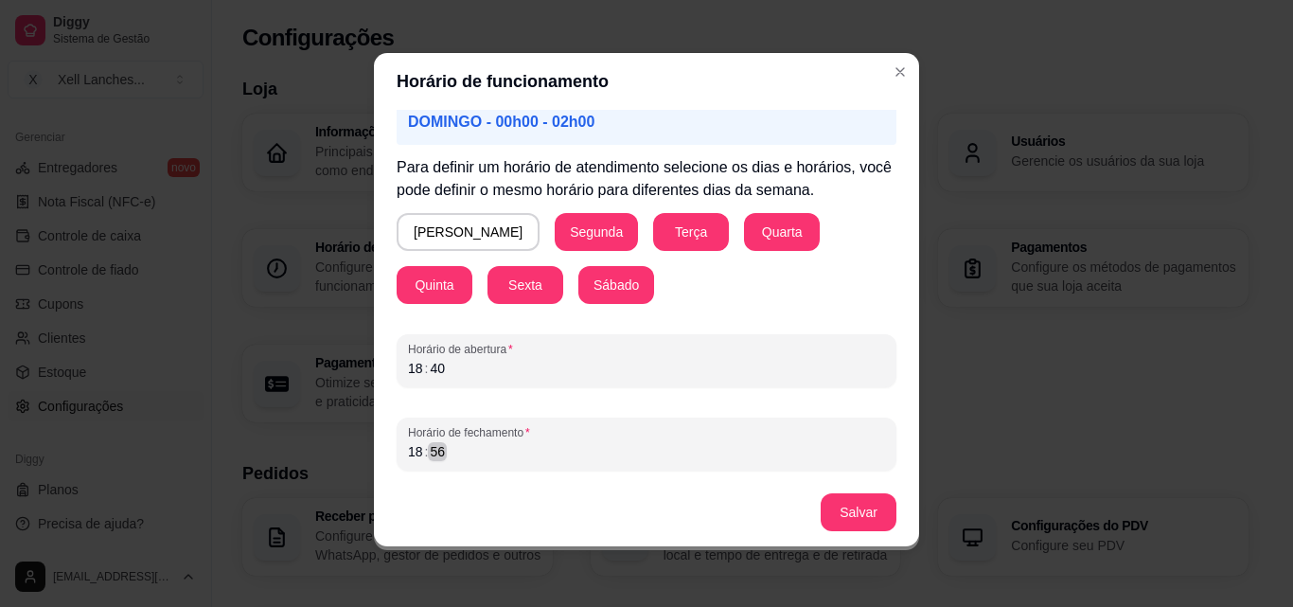
click at [436, 454] on div "56" at bounding box center [437, 451] width 19 height 19
click at [860, 513] on button "Salvar" at bounding box center [858, 512] width 76 height 38
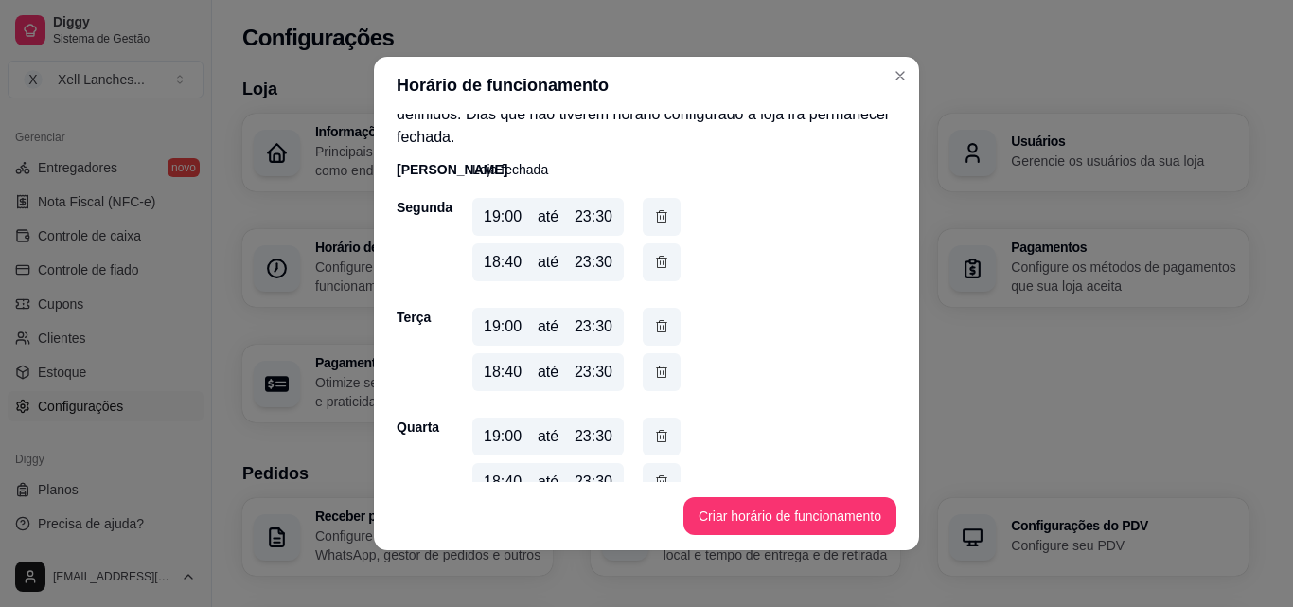
scroll to position [0, 0]
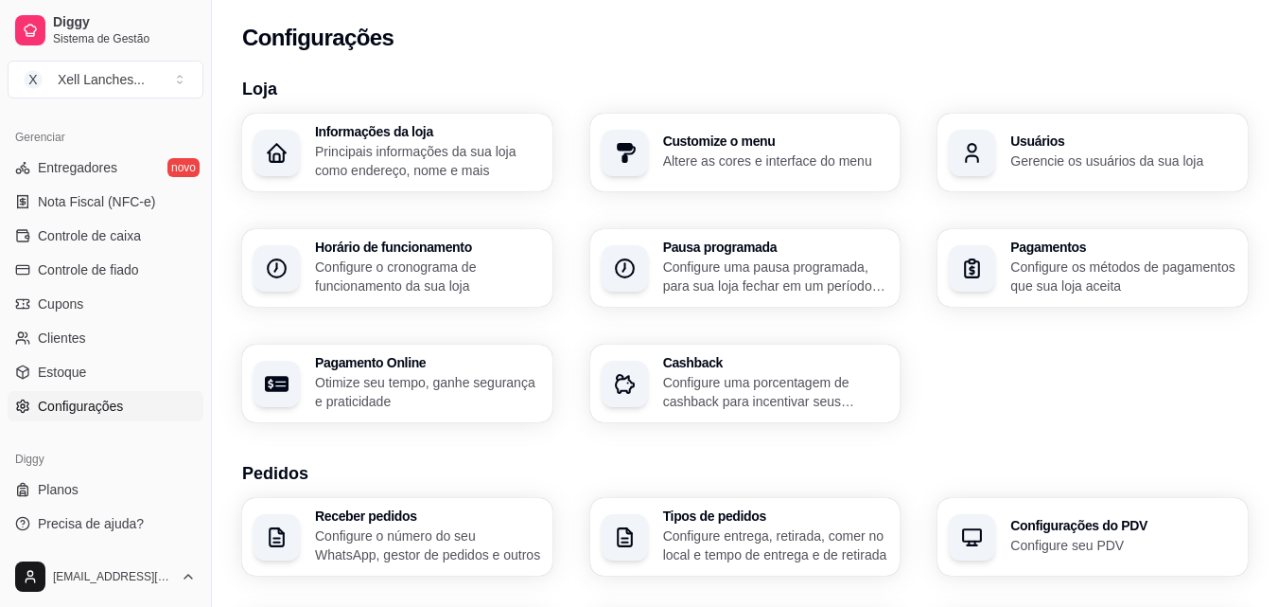
click at [59, 403] on span "Configurações" at bounding box center [80, 405] width 85 height 19
click at [349, 273] on p "Configure o cronograma de funcionamento da sua loja" at bounding box center [428, 276] width 226 height 38
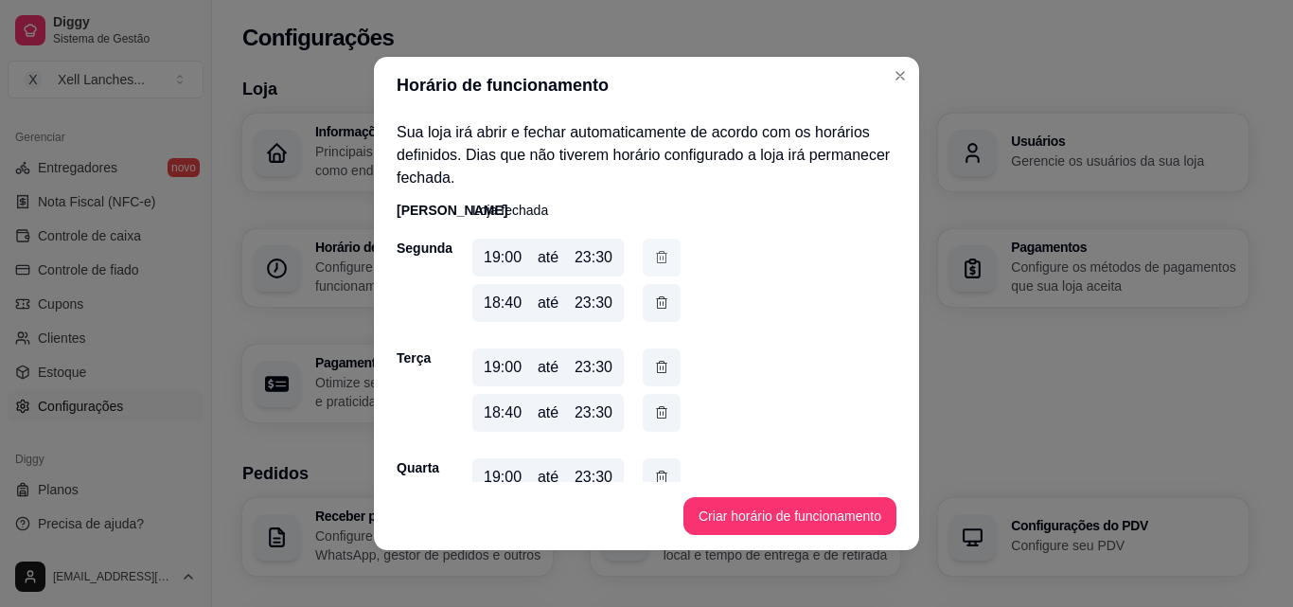
click at [654, 260] on icon "button" at bounding box center [661, 257] width 15 height 21
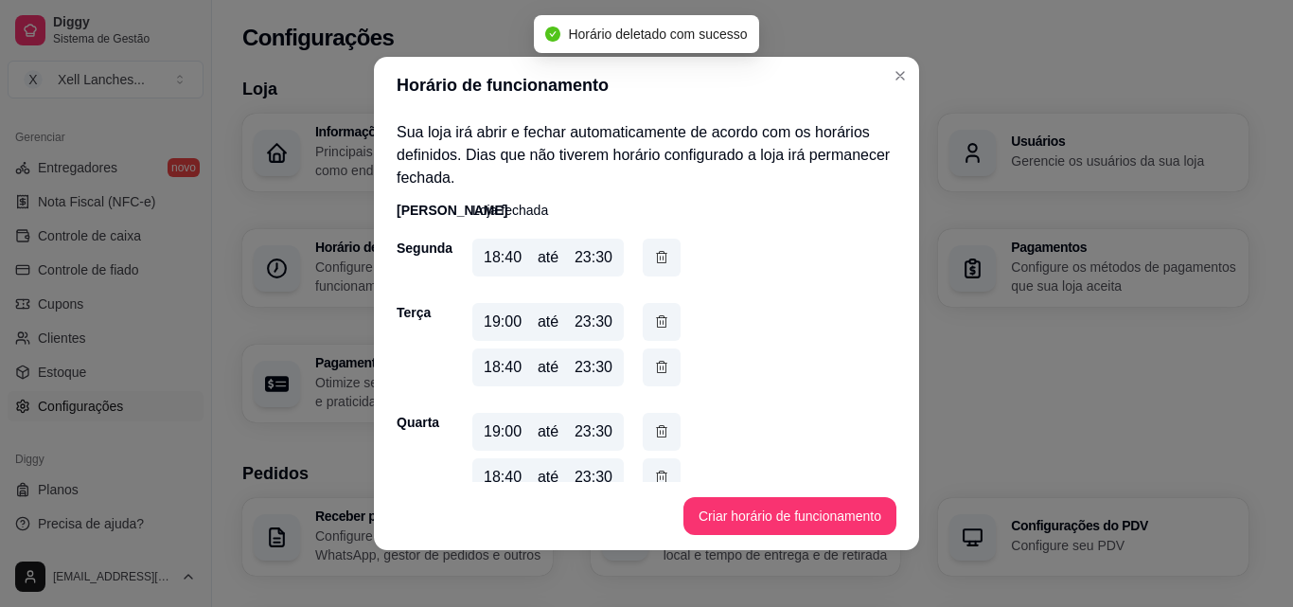
scroll to position [95, 0]
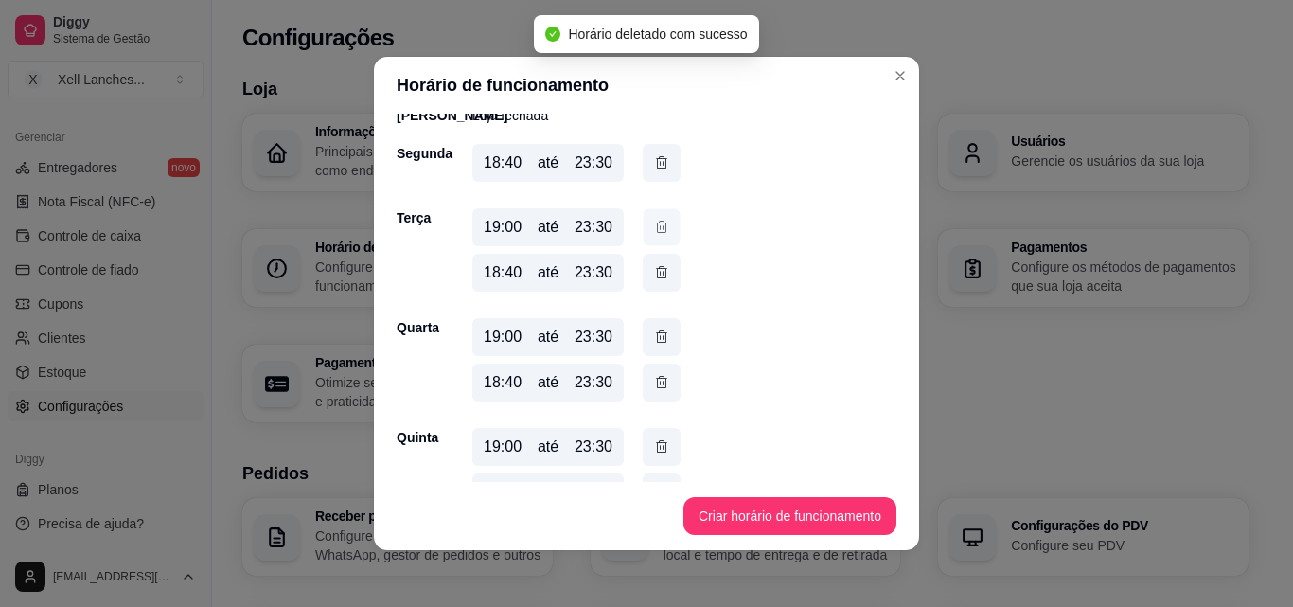
click at [654, 230] on icon "button" at bounding box center [661, 227] width 15 height 20
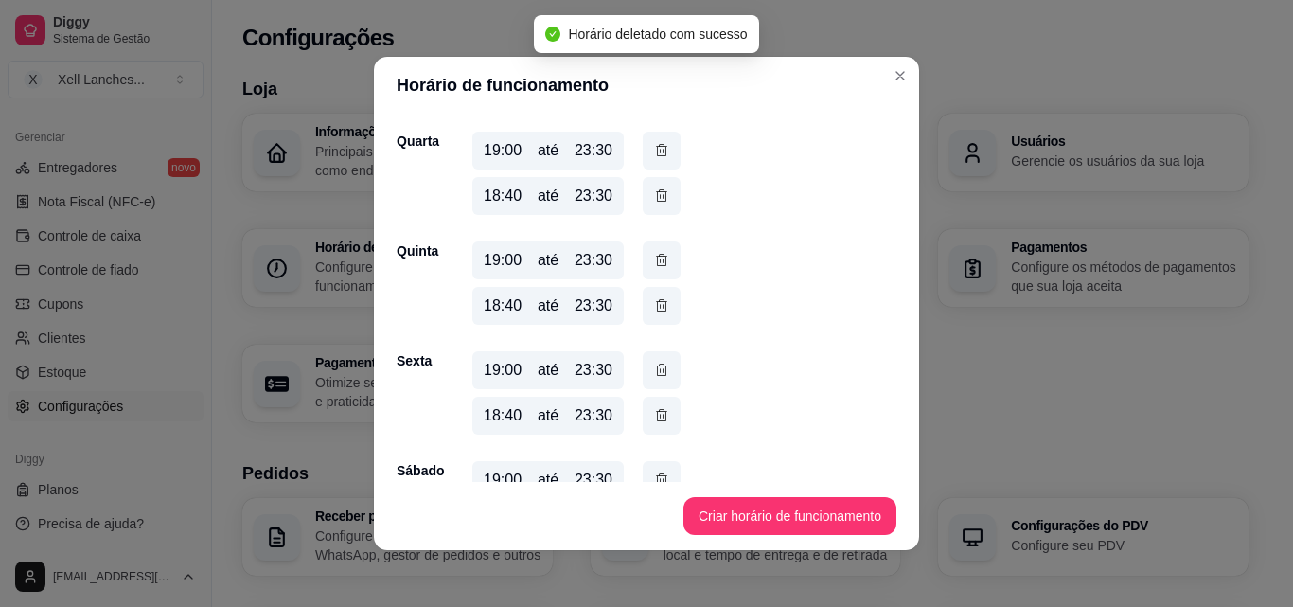
scroll to position [189, 0]
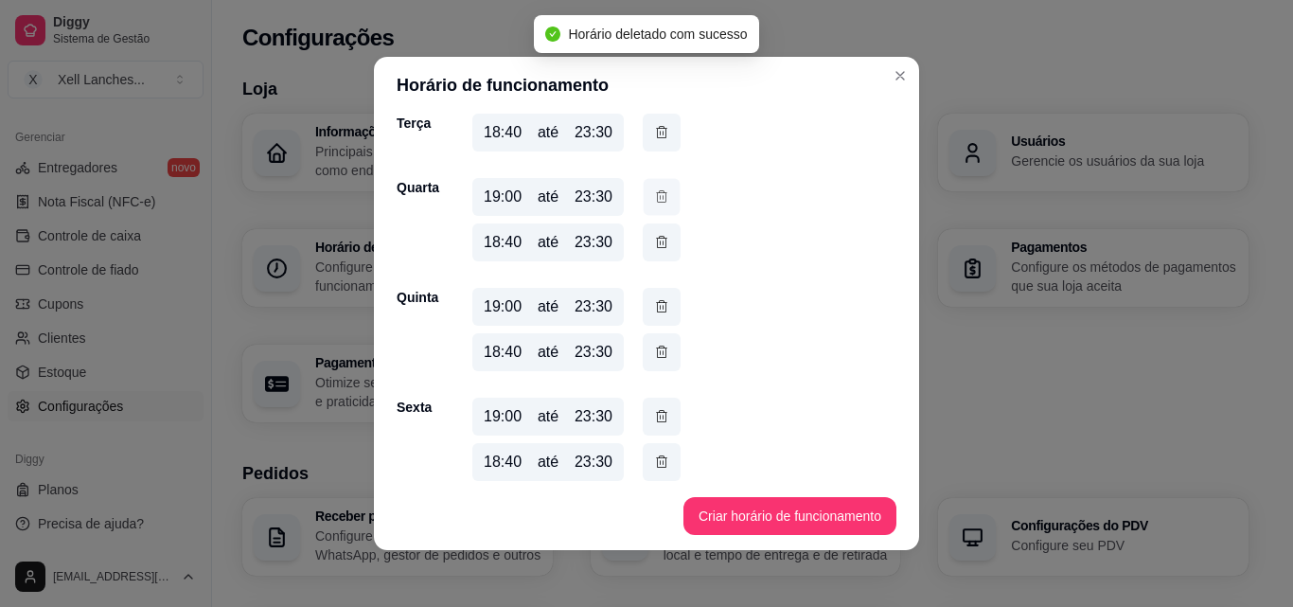
click at [658, 199] on icon "button" at bounding box center [661, 196] width 15 height 20
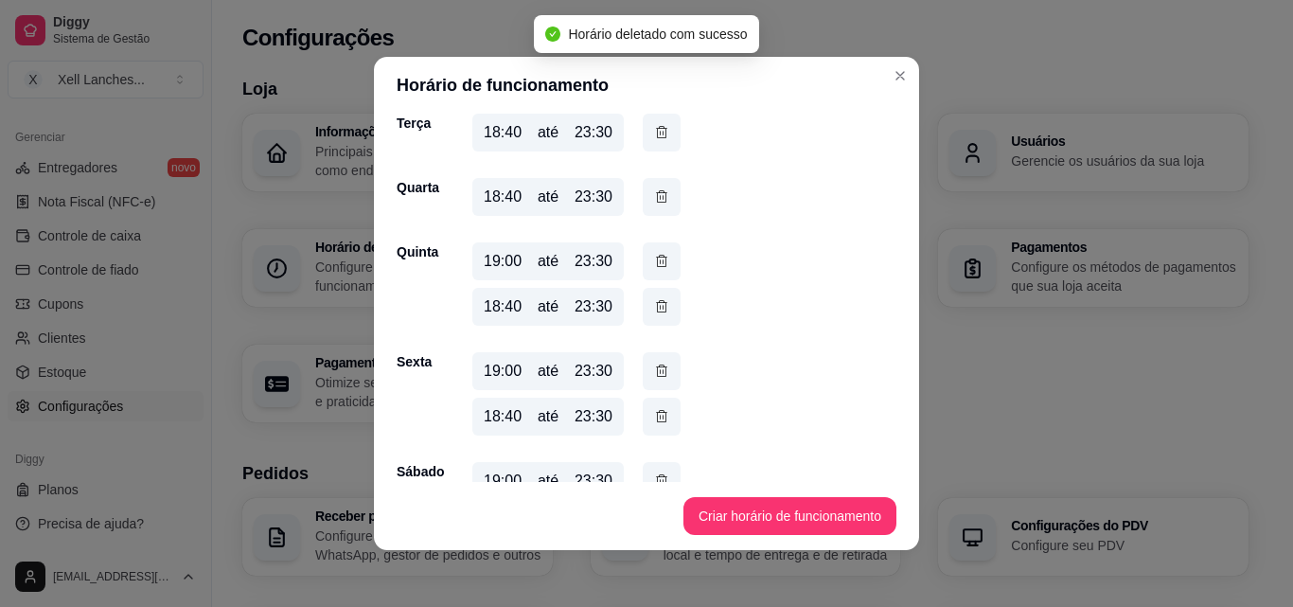
scroll to position [268, 0]
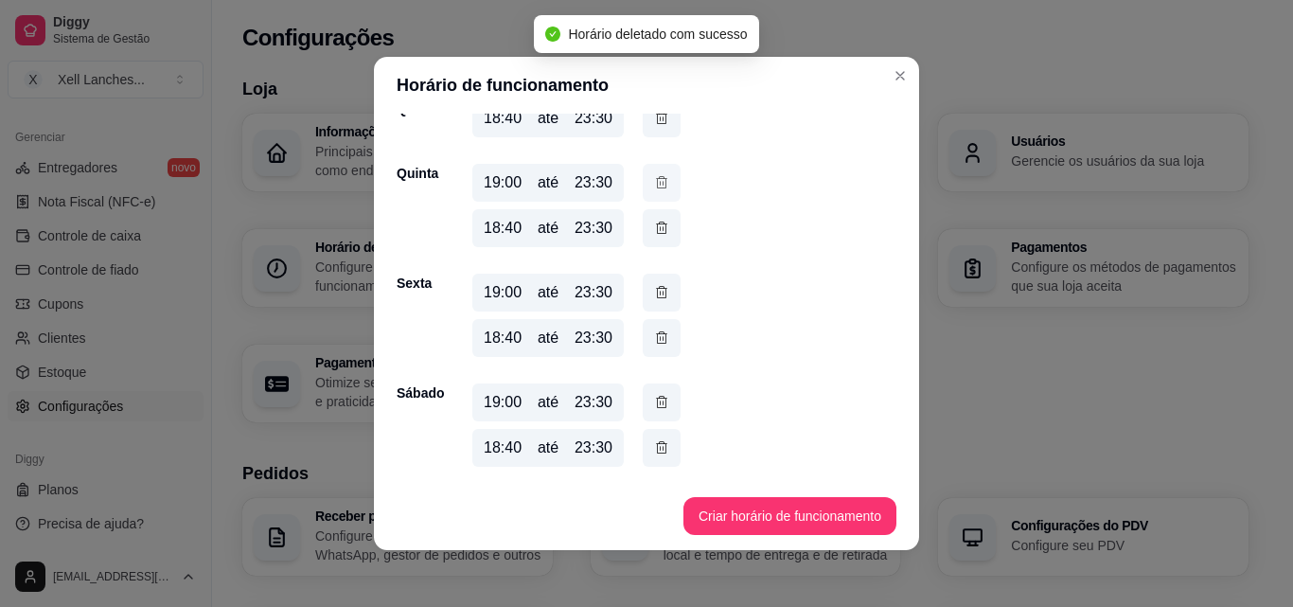
click at [654, 177] on icon "button" at bounding box center [661, 182] width 15 height 21
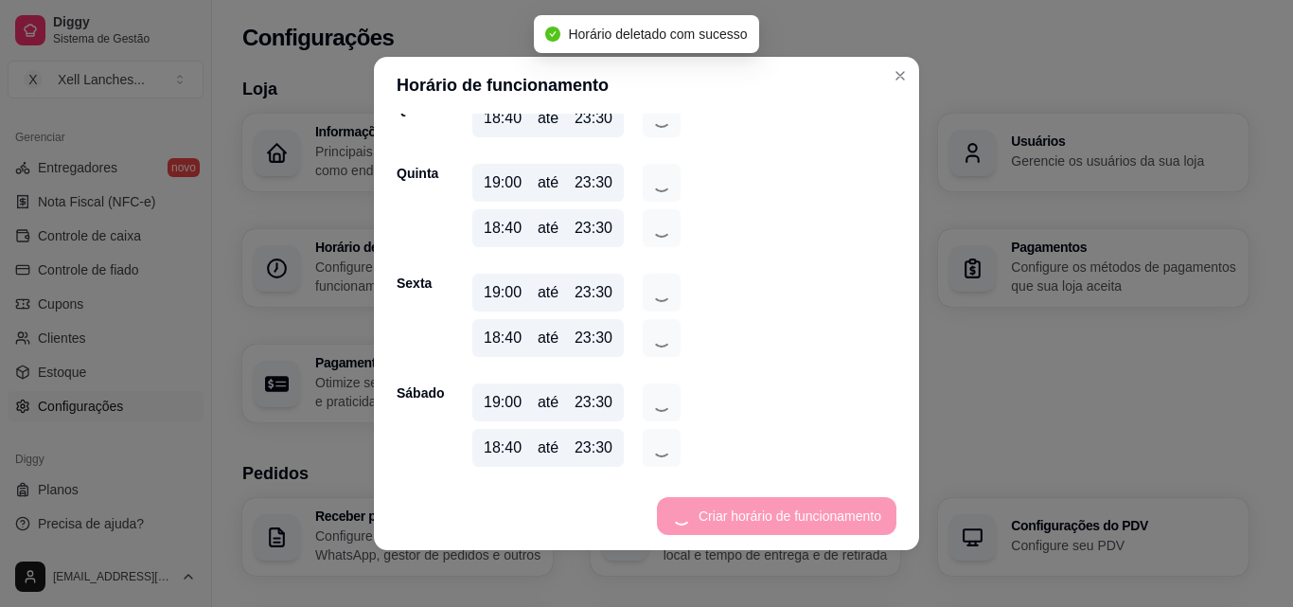
scroll to position [222, 0]
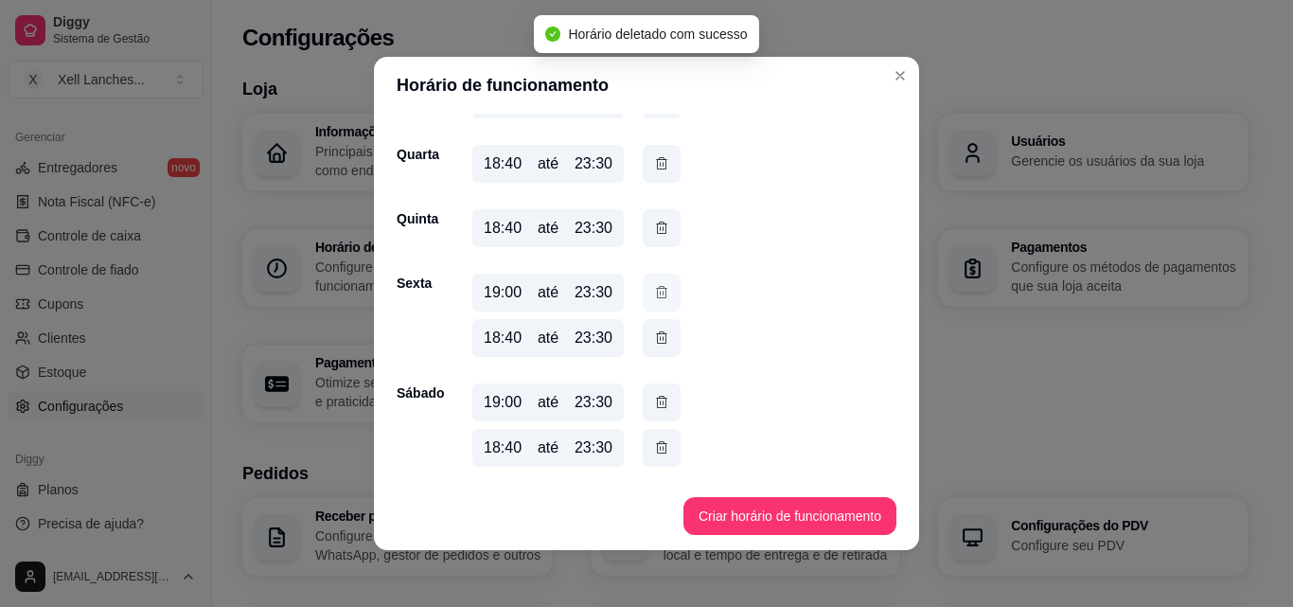
click at [655, 293] on icon "button" at bounding box center [661, 292] width 15 height 21
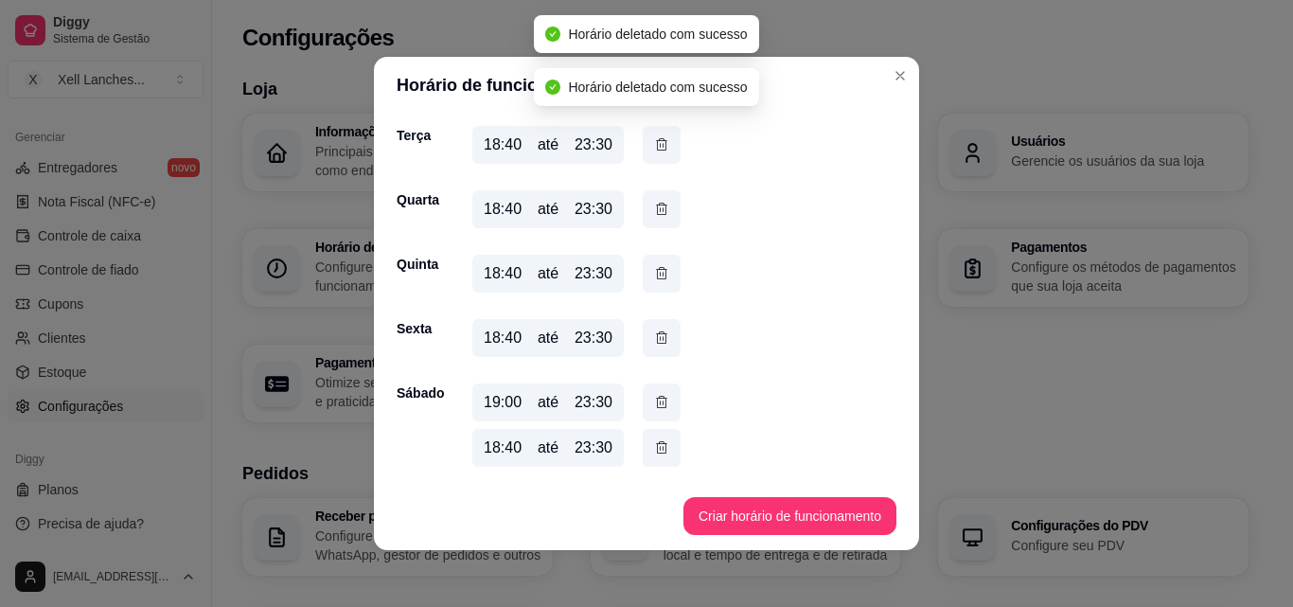
scroll to position [4, 0]
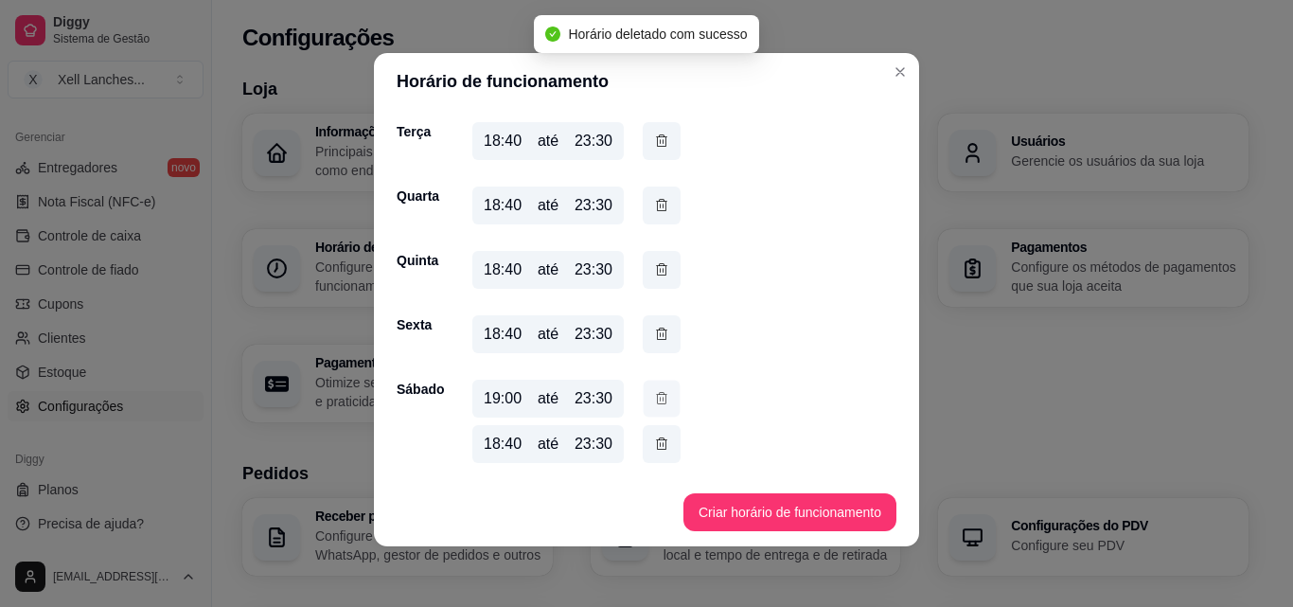
click at [654, 391] on icon "button" at bounding box center [661, 398] width 15 height 20
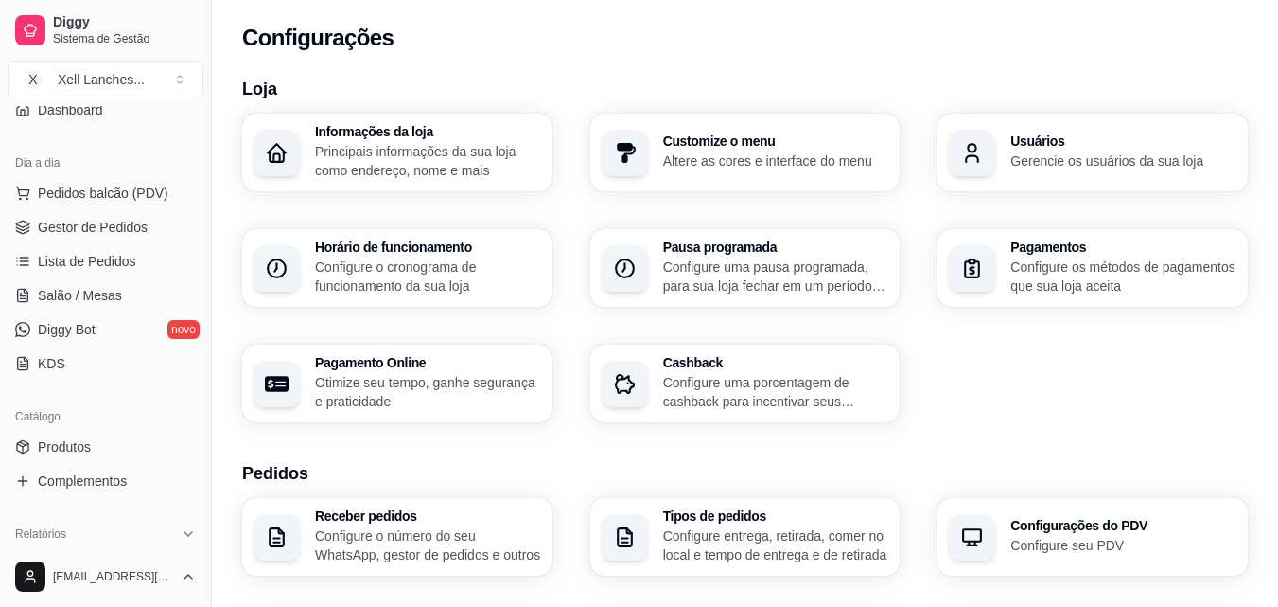
scroll to position [0, 0]
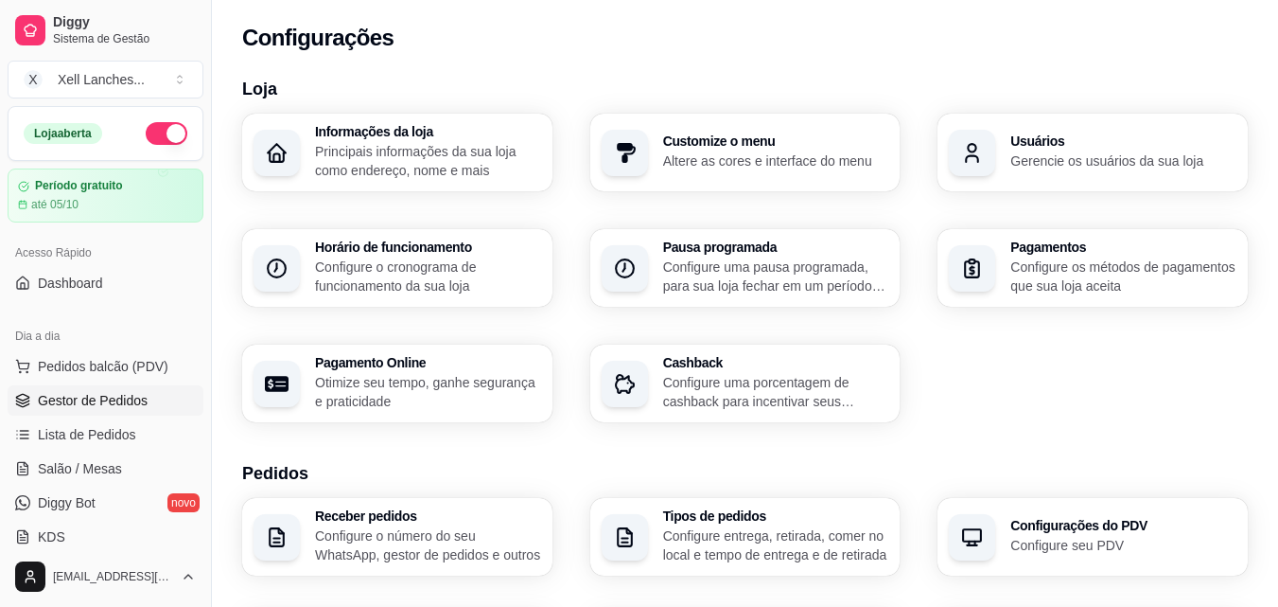
click at [102, 414] on link "Gestor de Pedidos" at bounding box center [106, 400] width 196 height 30
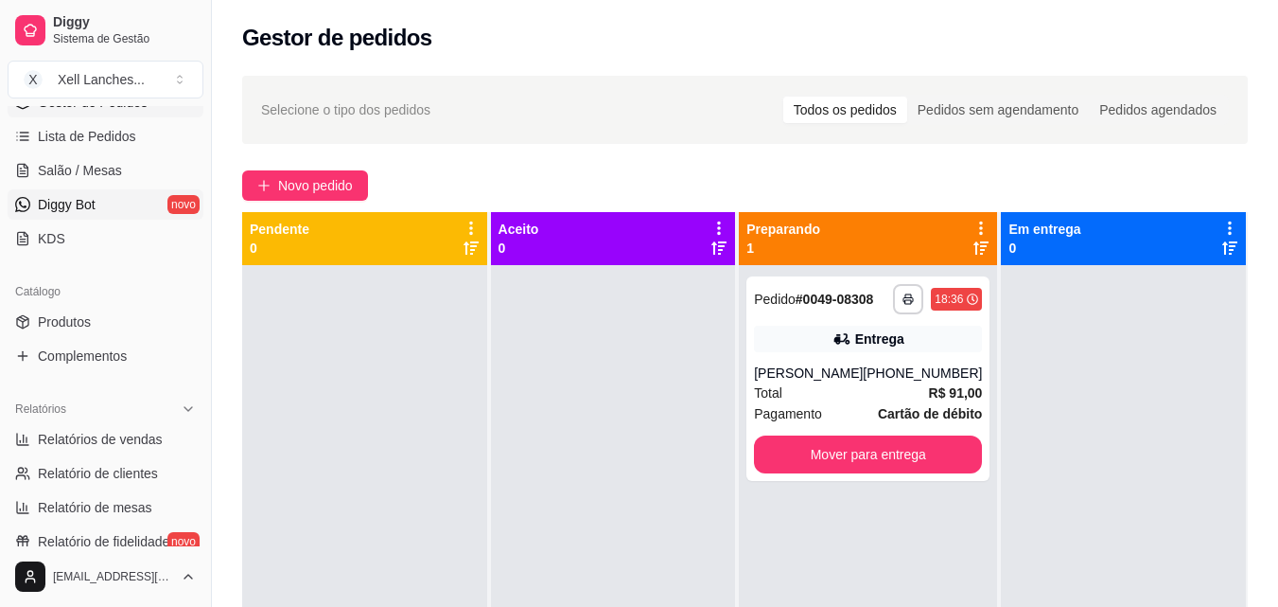
scroll to position [379, 0]
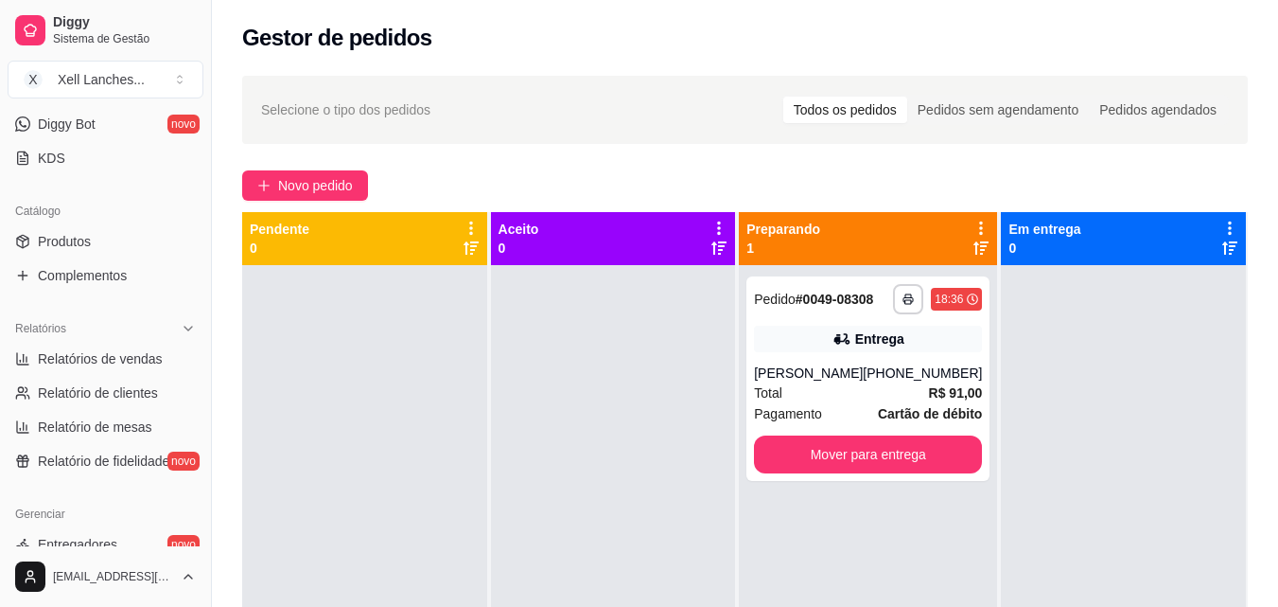
click at [82, 225] on div "Catálogo" at bounding box center [106, 211] width 196 height 30
click at [77, 233] on span "Produtos" at bounding box center [64, 241] width 53 height 19
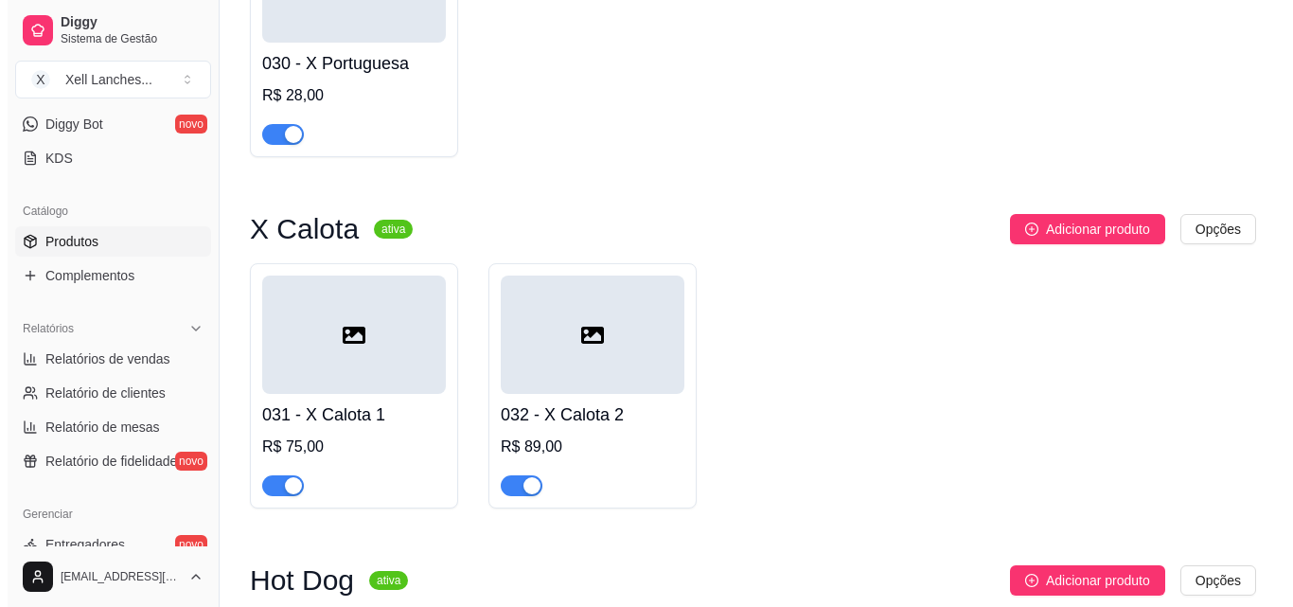
scroll to position [2839, 0]
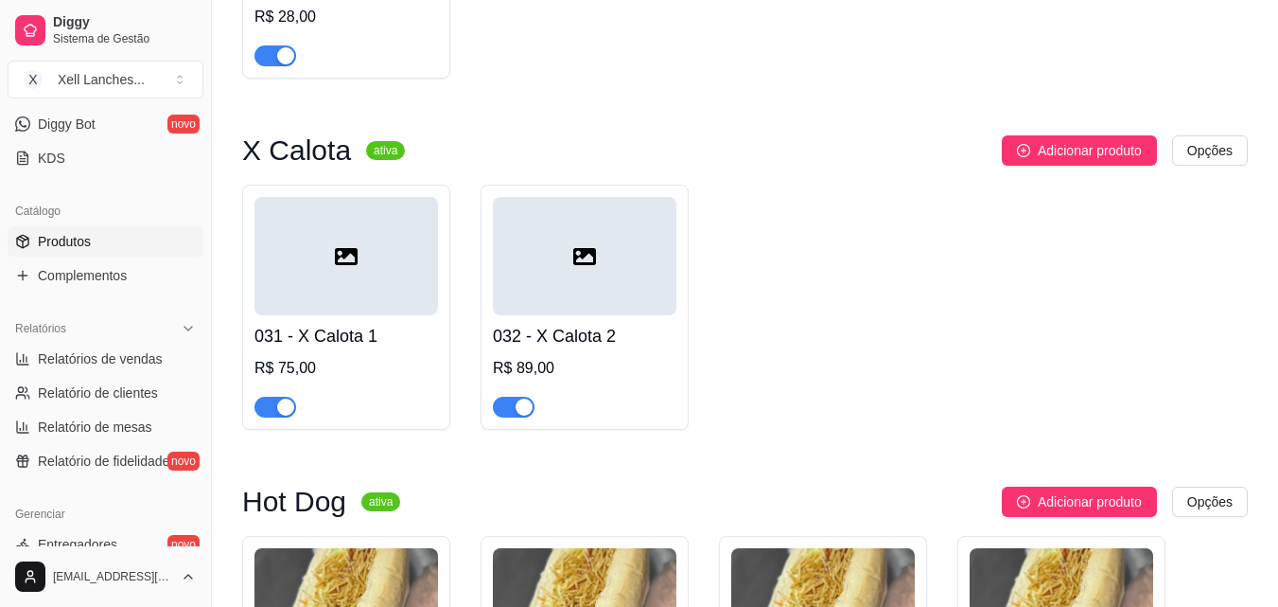
click at [577, 268] on icon at bounding box center [584, 256] width 23 height 23
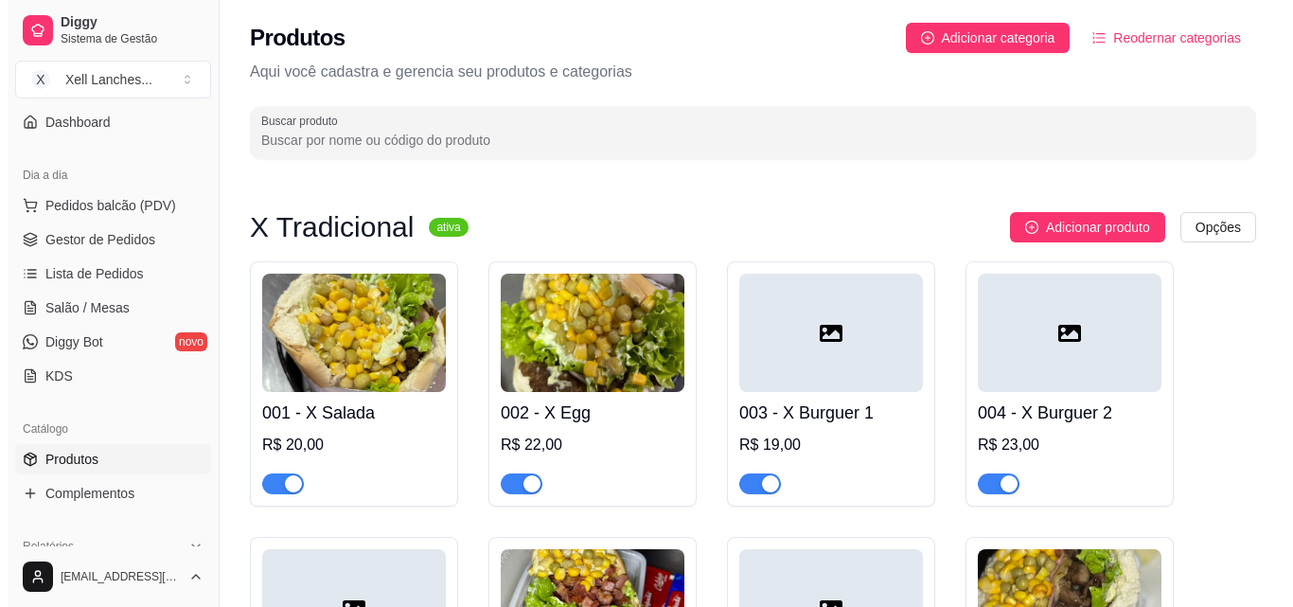
scroll to position [0, 0]
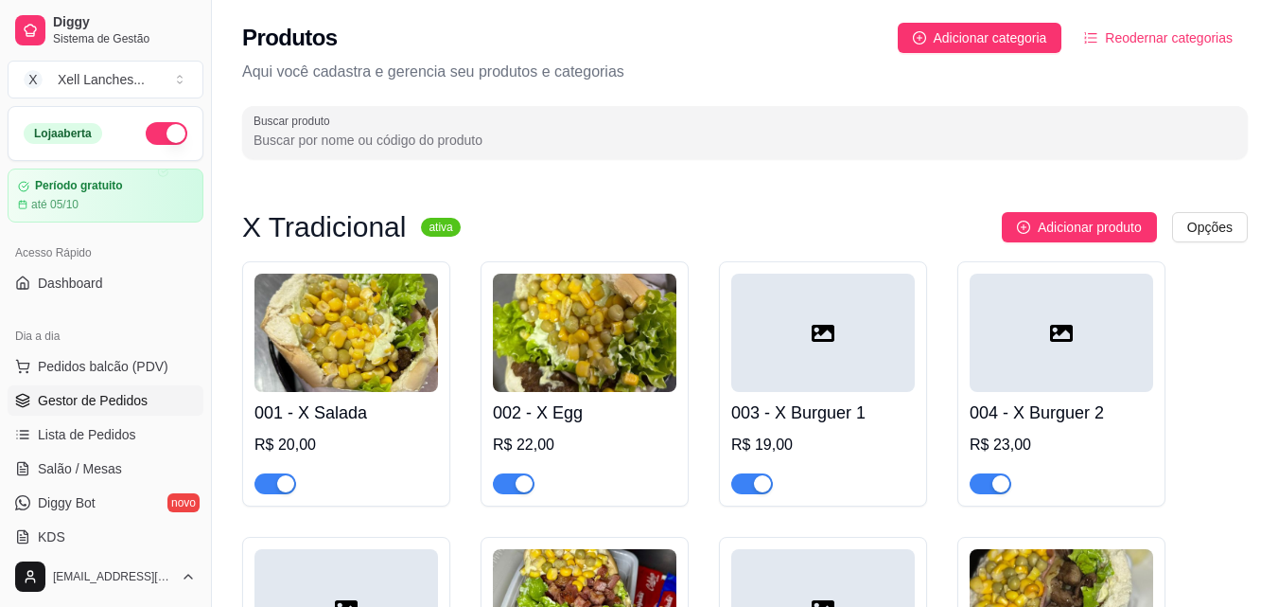
click at [113, 400] on span "Gestor de Pedidos" at bounding box center [93, 400] width 110 height 19
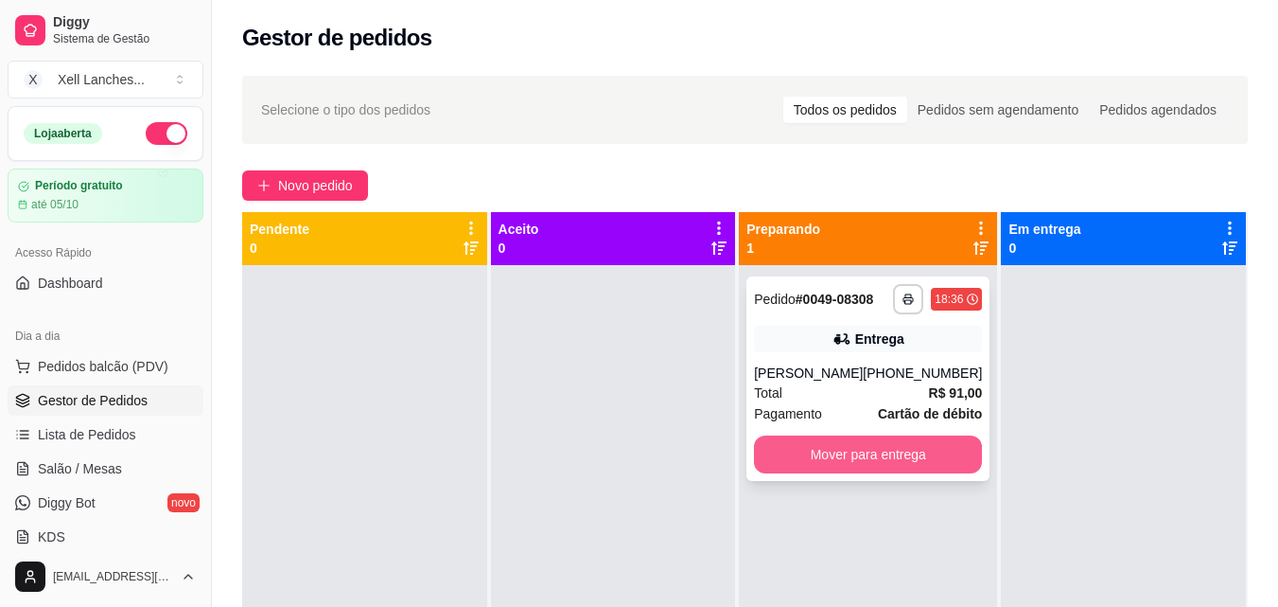
click at [872, 460] on button "Mover para entrega" at bounding box center [868, 454] width 228 height 38
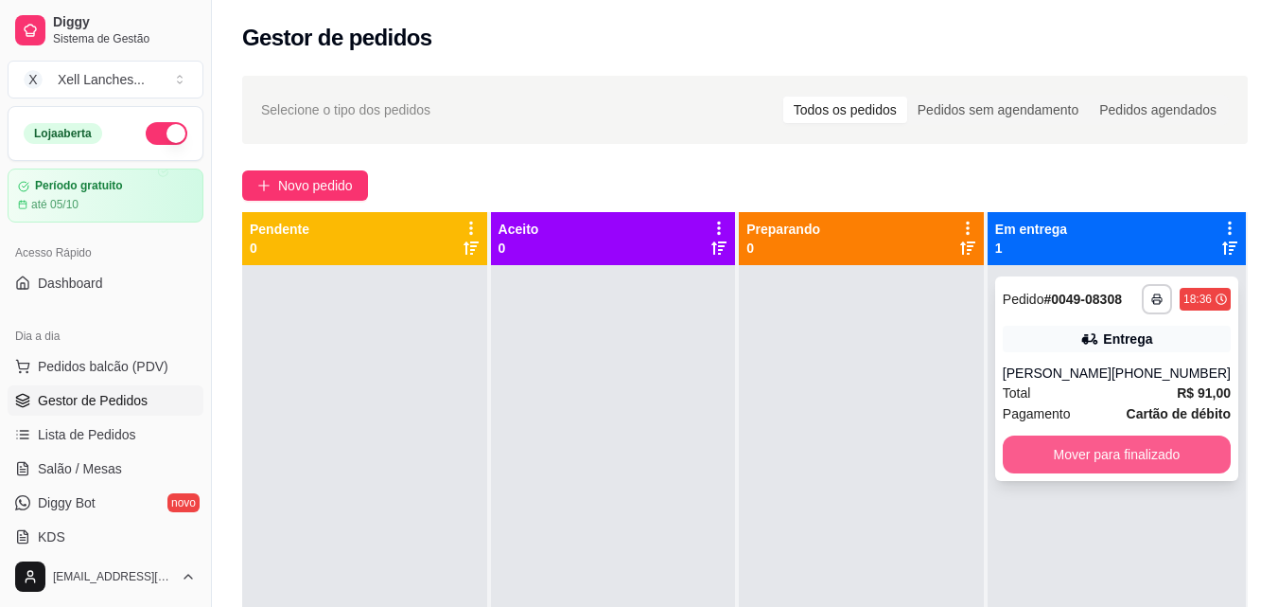
click at [1101, 458] on button "Mover para finalizado" at bounding box center [1117, 454] width 228 height 38
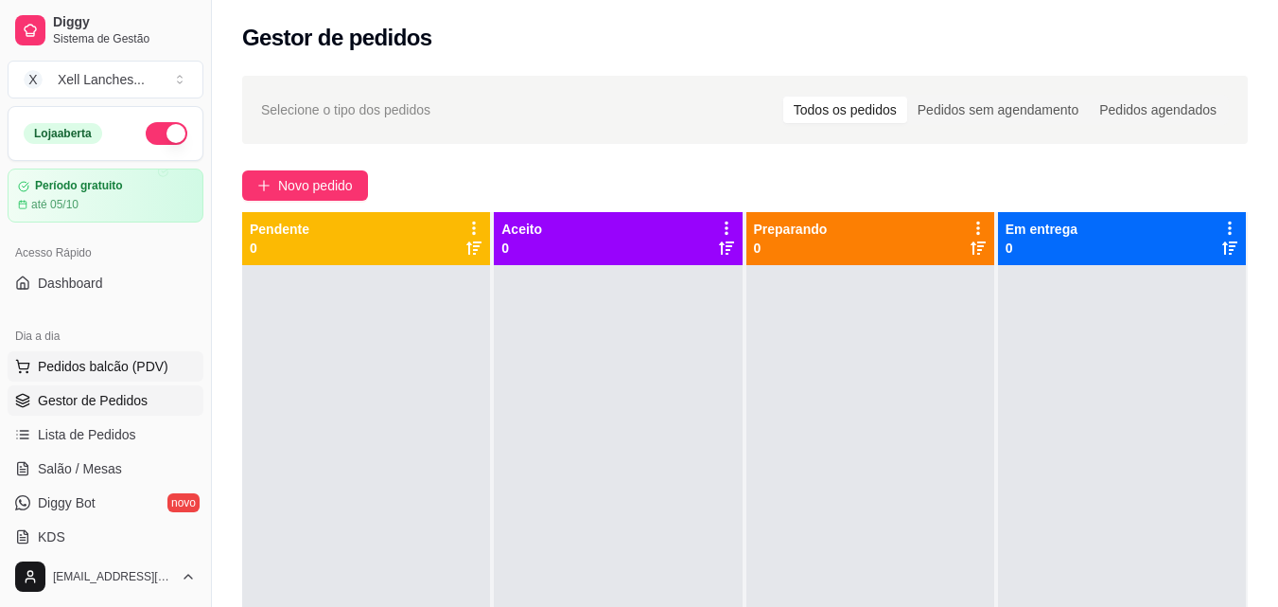
click at [115, 358] on span "Pedidos balcão (PDV)" at bounding box center [103, 366] width 131 height 19
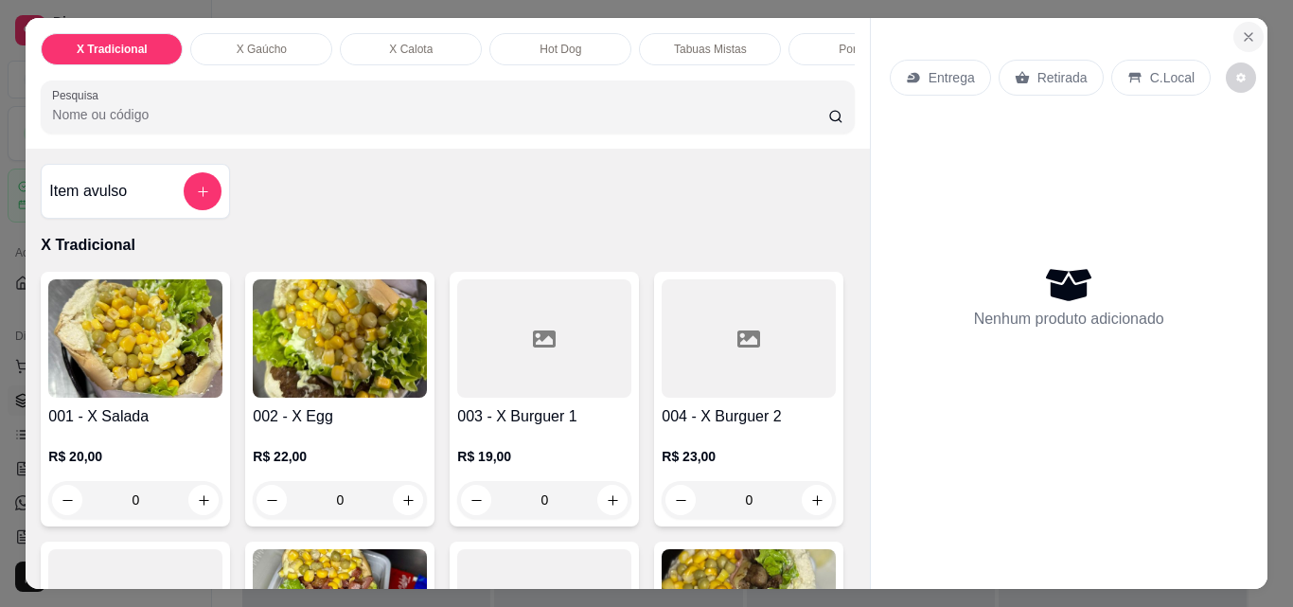
click at [1233, 23] on button "Close" at bounding box center [1248, 37] width 30 height 30
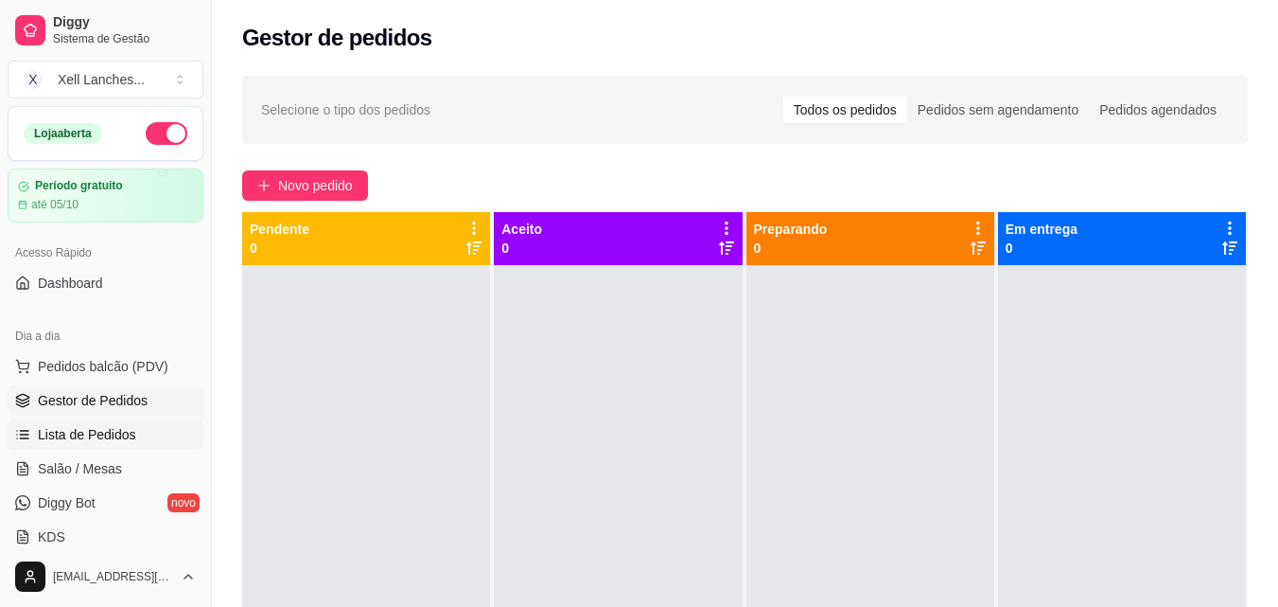
click at [90, 427] on span "Lista de Pedidos" at bounding box center [87, 434] width 98 height 19
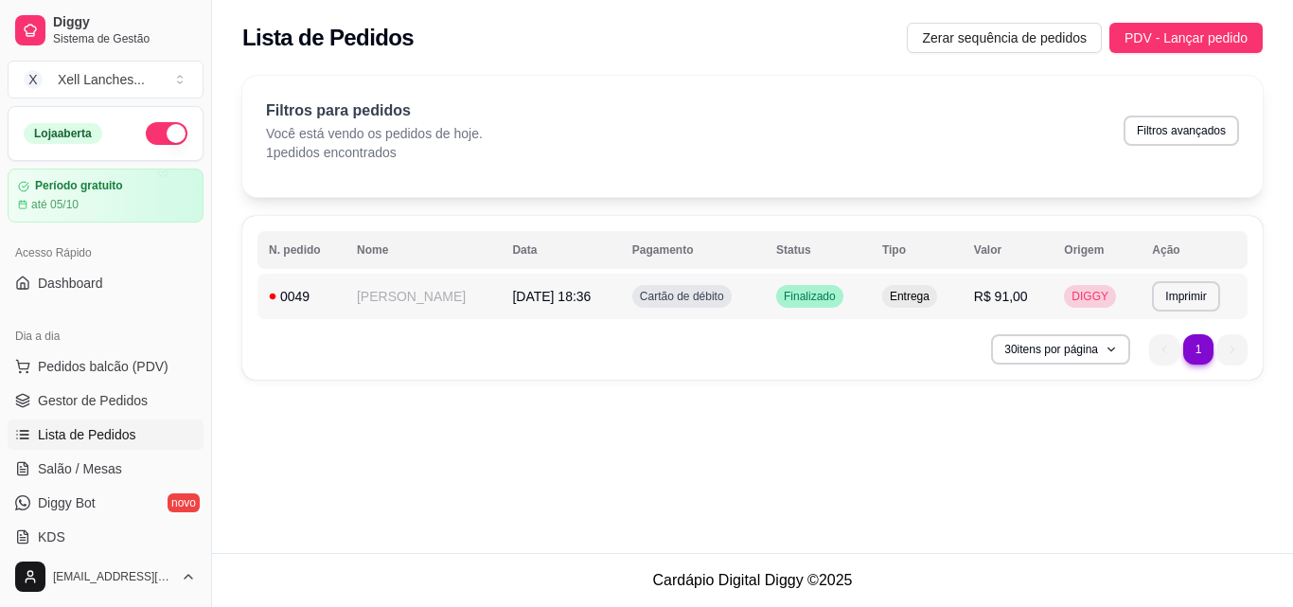
click at [632, 293] on div "Cartão de débito" at bounding box center [681, 296] width 99 height 23
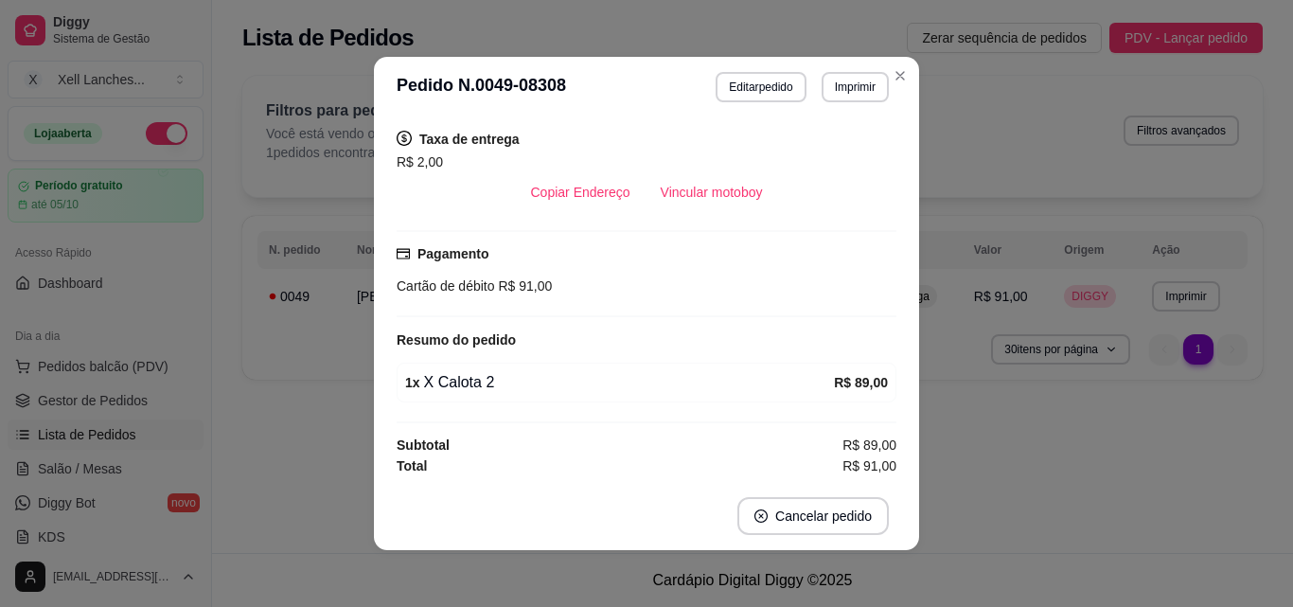
scroll to position [286, 0]
click at [754, 70] on header "**********" at bounding box center [646, 87] width 545 height 61
click at [749, 78] on button "Editar pedido" at bounding box center [760, 87] width 90 height 30
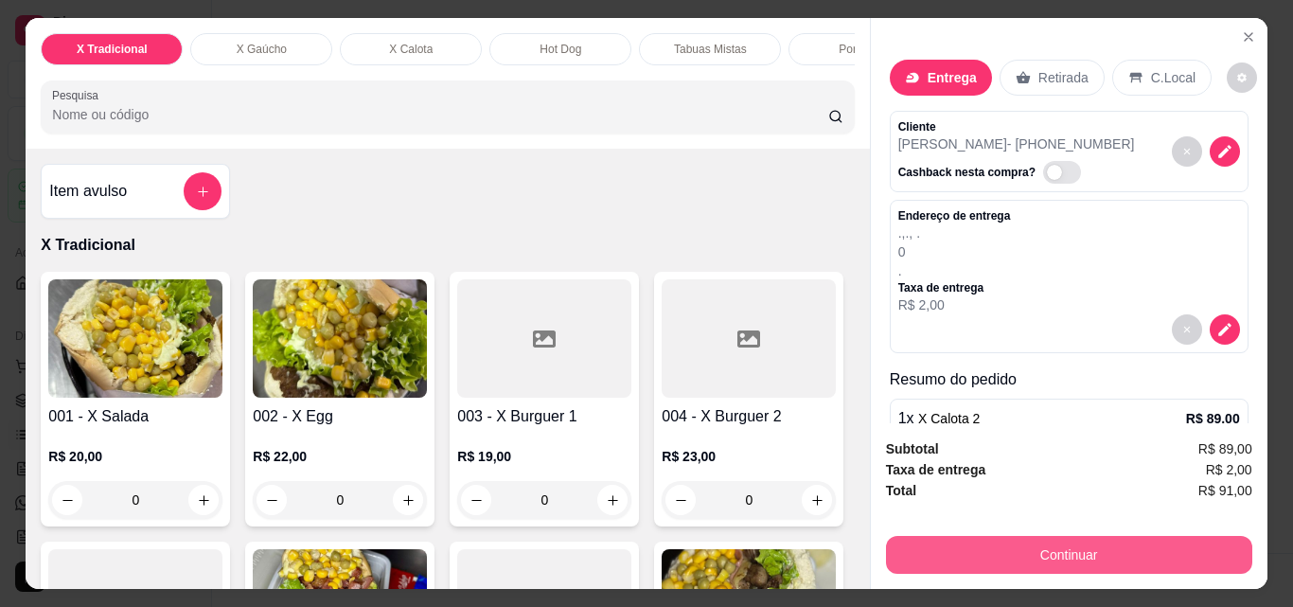
click at [1061, 546] on button "Continuar" at bounding box center [1069, 555] width 366 height 38
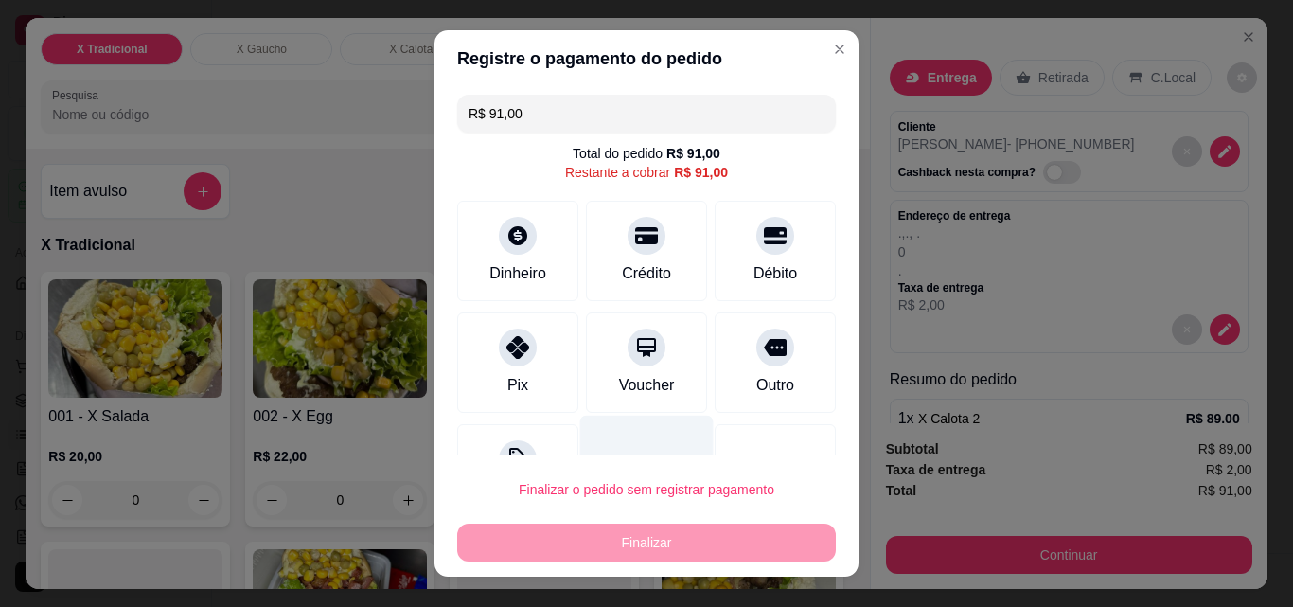
drag, startPoint x: 518, startPoint y: 374, endPoint x: 598, endPoint y: 433, distance: 100.1
click at [517, 374] on div "Pix" at bounding box center [517, 362] width 121 height 100
type input "R$ 0,00"
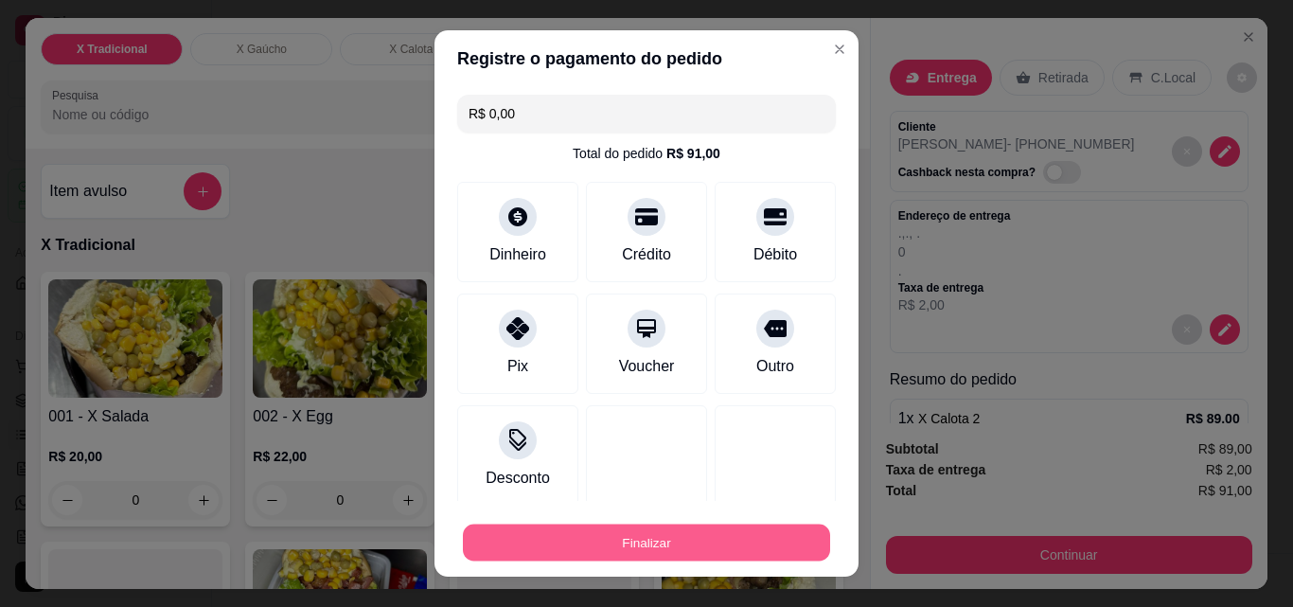
click at [657, 545] on button "Finalizar" at bounding box center [646, 542] width 367 height 37
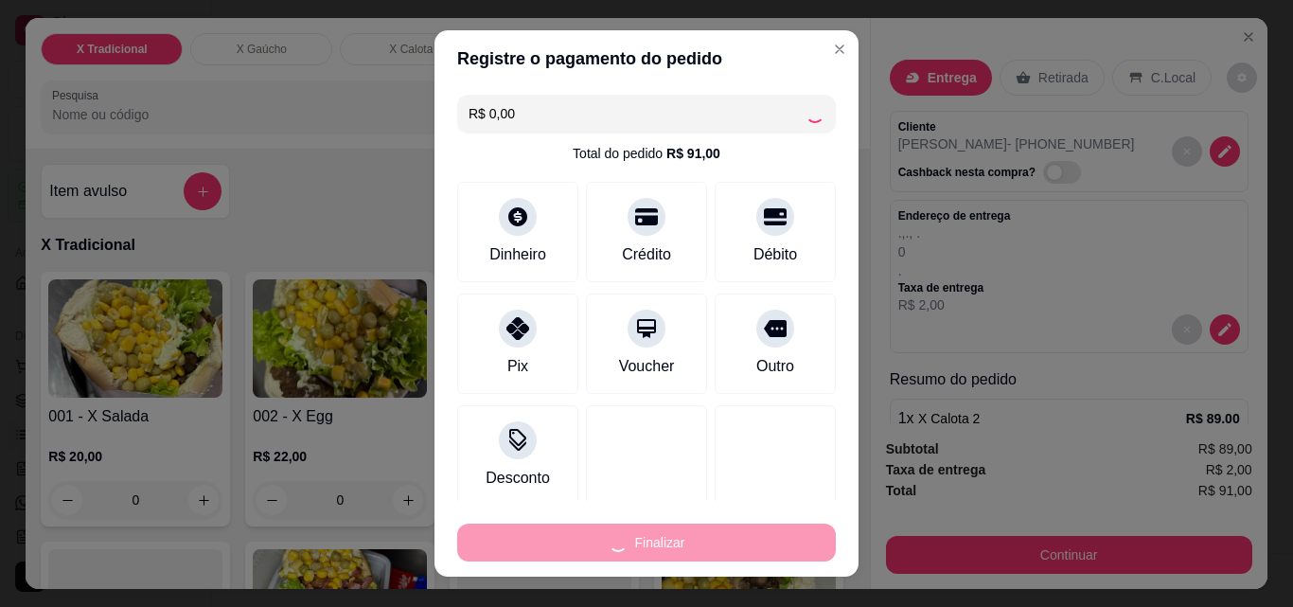
type input "0"
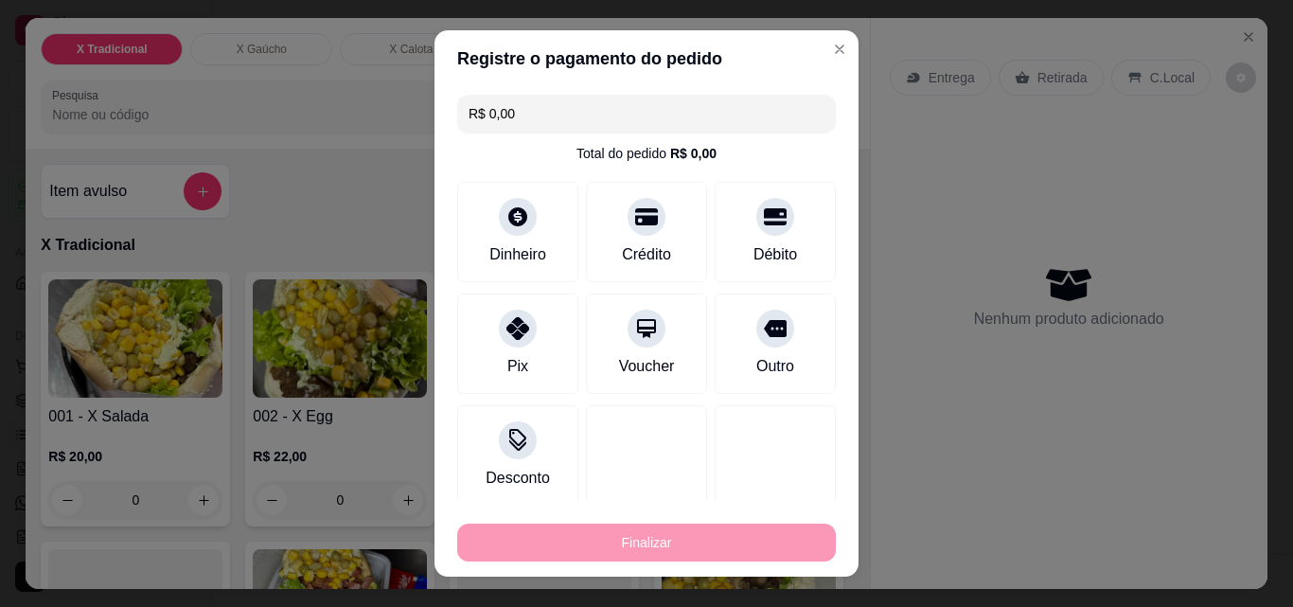
type input "-R$ 91,00"
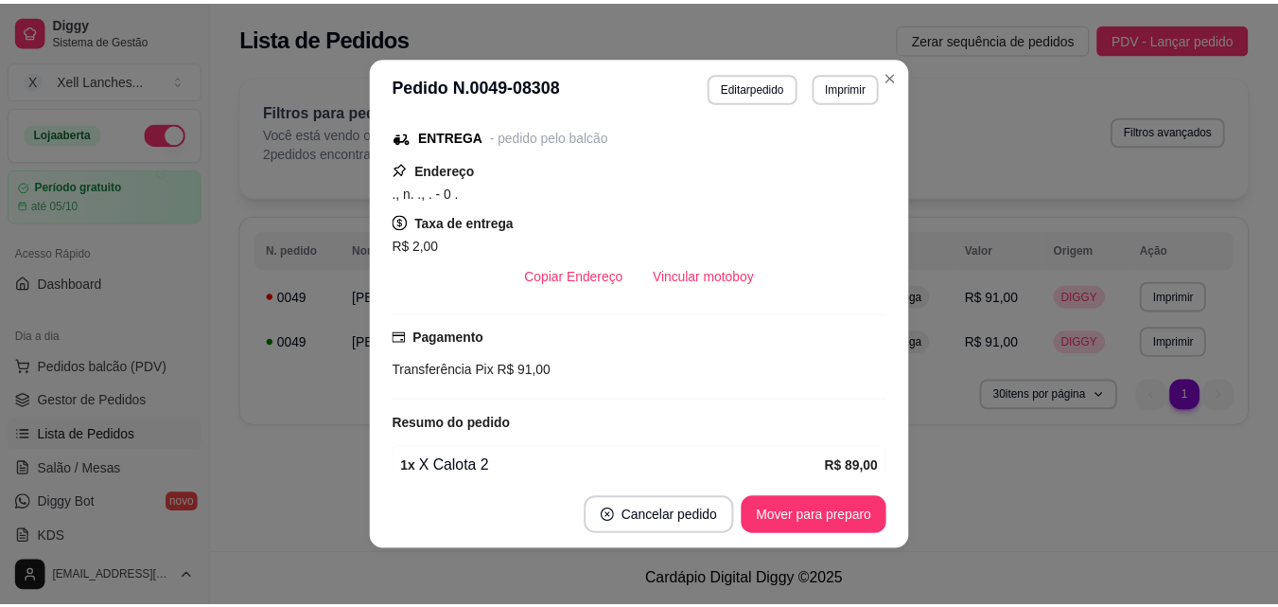
scroll to position [371, 0]
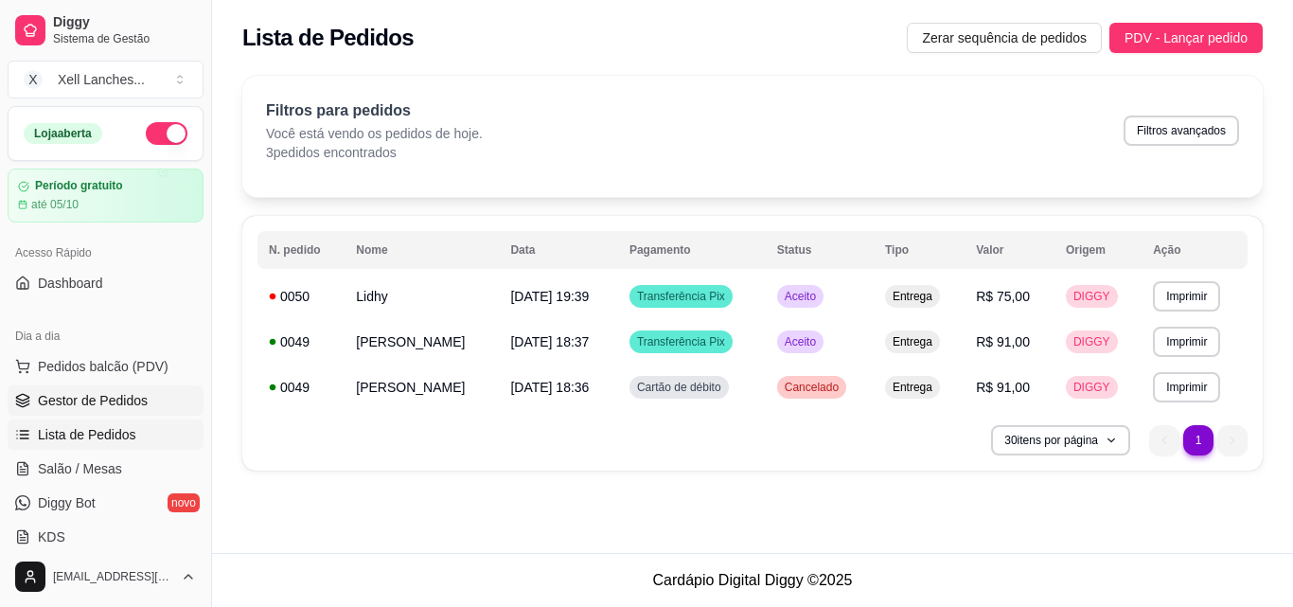
click at [63, 400] on span "Gestor de Pedidos" at bounding box center [93, 400] width 110 height 19
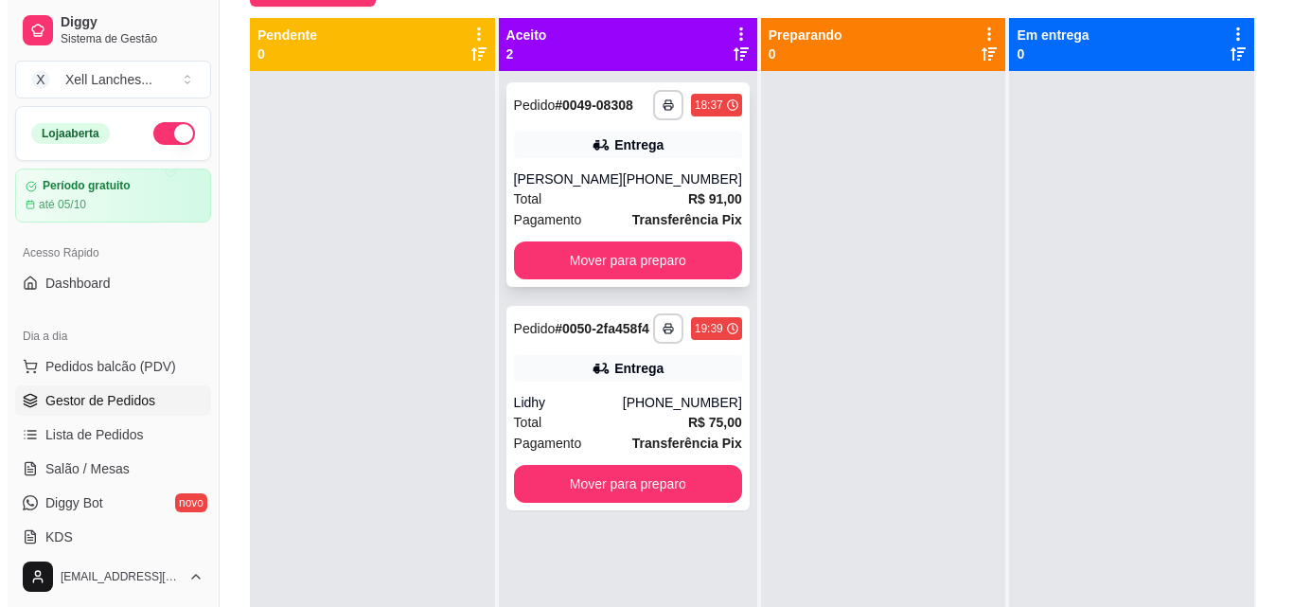
scroll to position [95, 0]
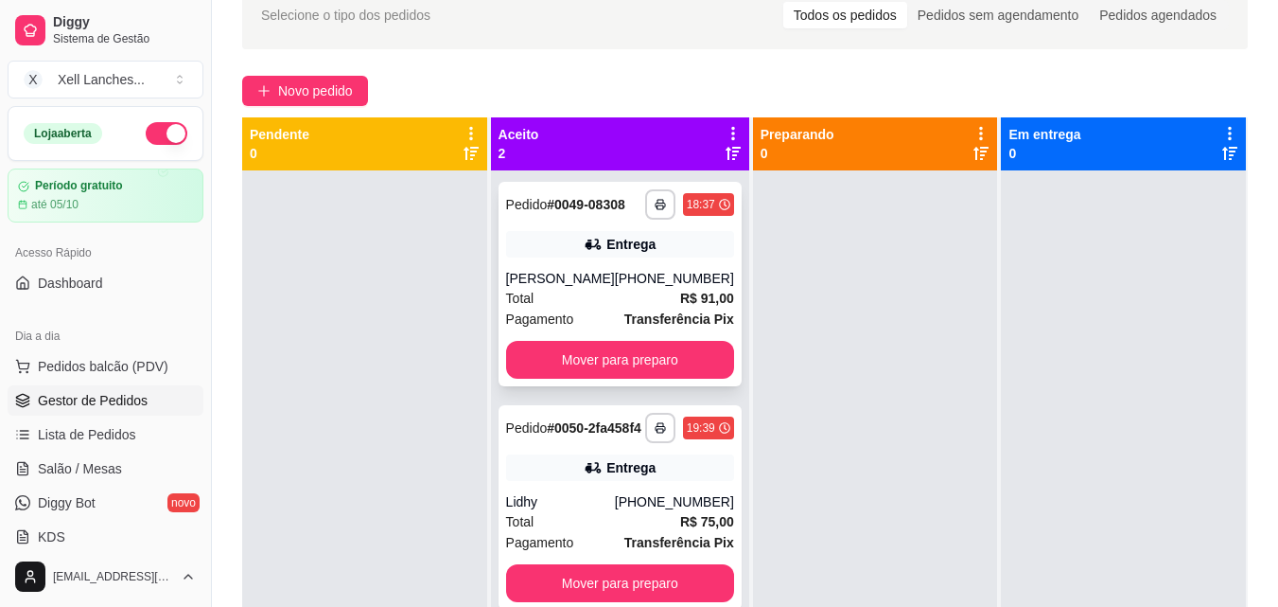
click at [632, 288] on div "Total R$ 91,00" at bounding box center [620, 298] width 228 height 21
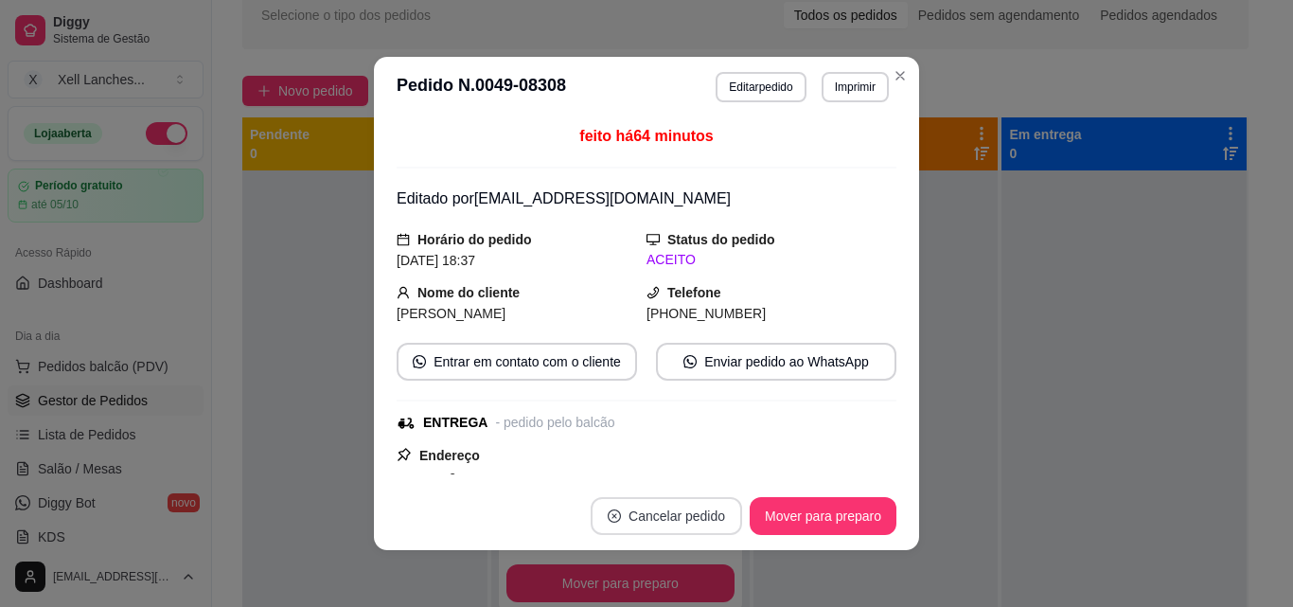
click at [684, 514] on button "Cancelar pedido" at bounding box center [665, 516] width 151 height 38
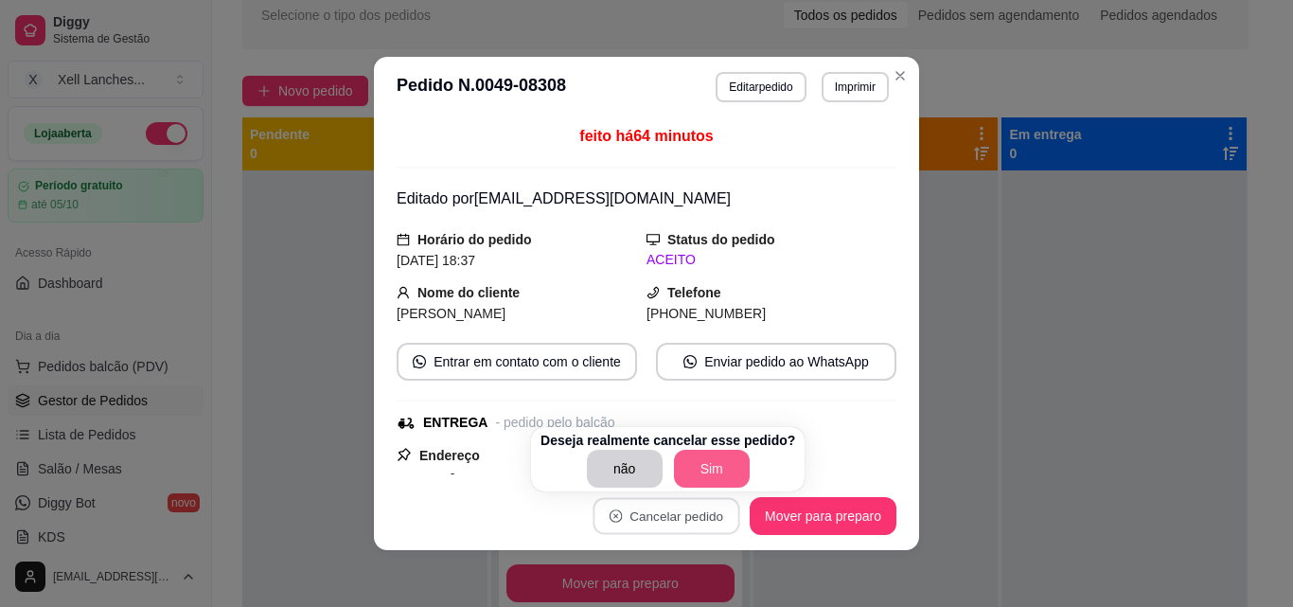
click at [693, 458] on button "Sim" at bounding box center [712, 468] width 76 height 38
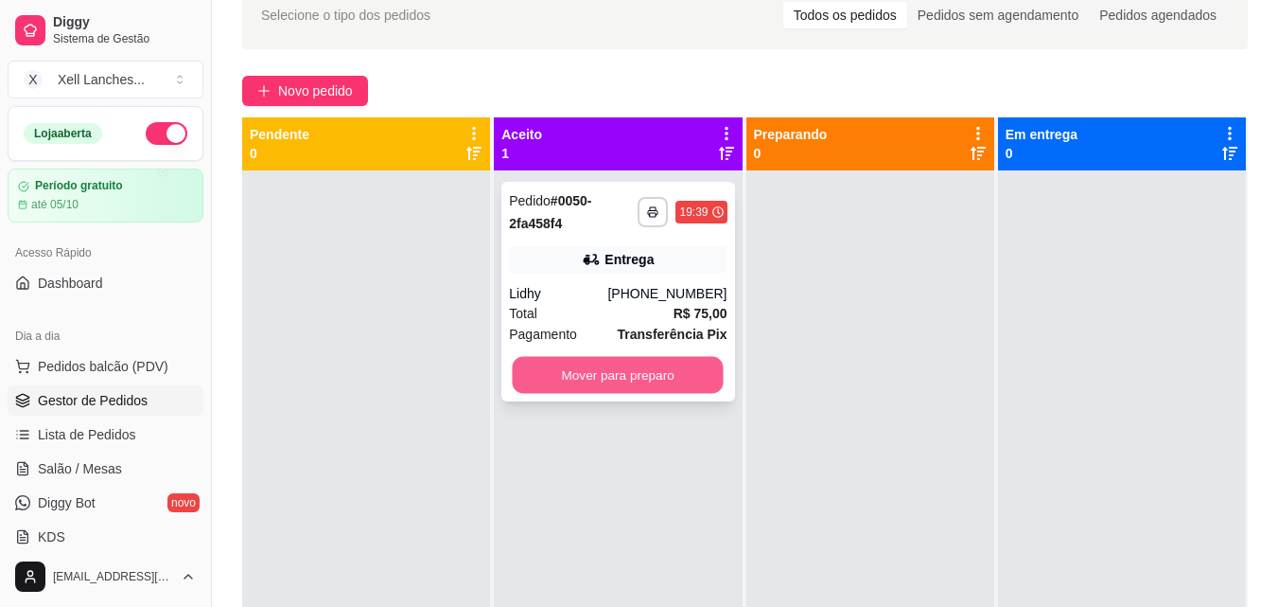
click at [609, 382] on button "Mover para preparo" at bounding box center [618, 375] width 211 height 37
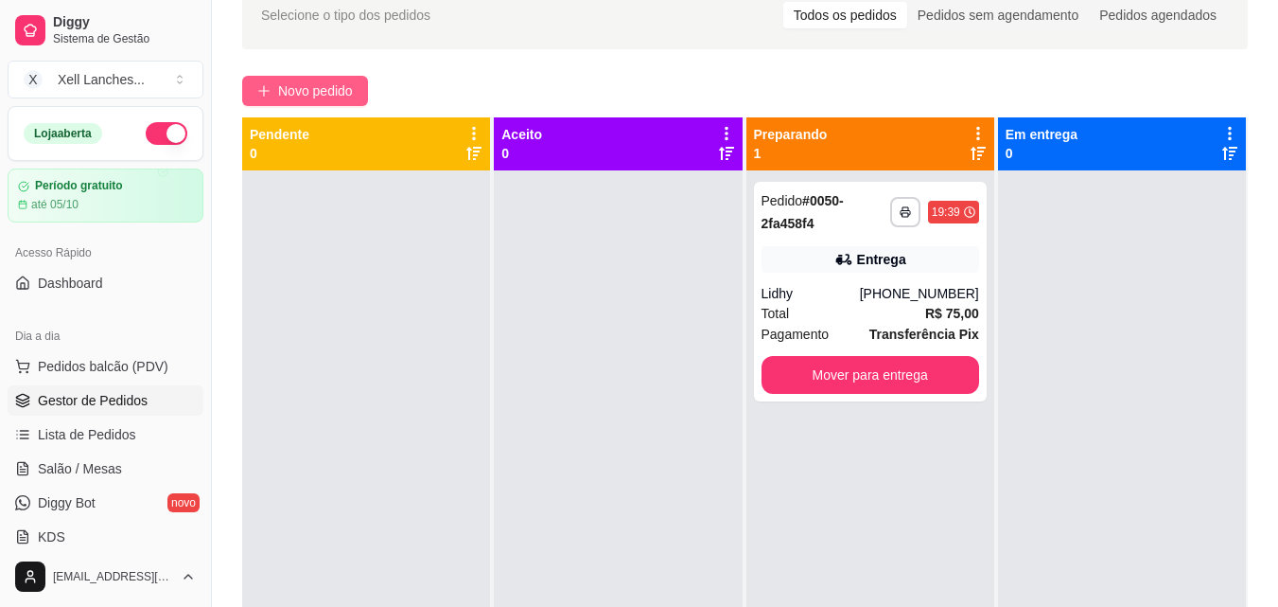
click at [317, 86] on span "Novo pedido" at bounding box center [315, 90] width 75 height 21
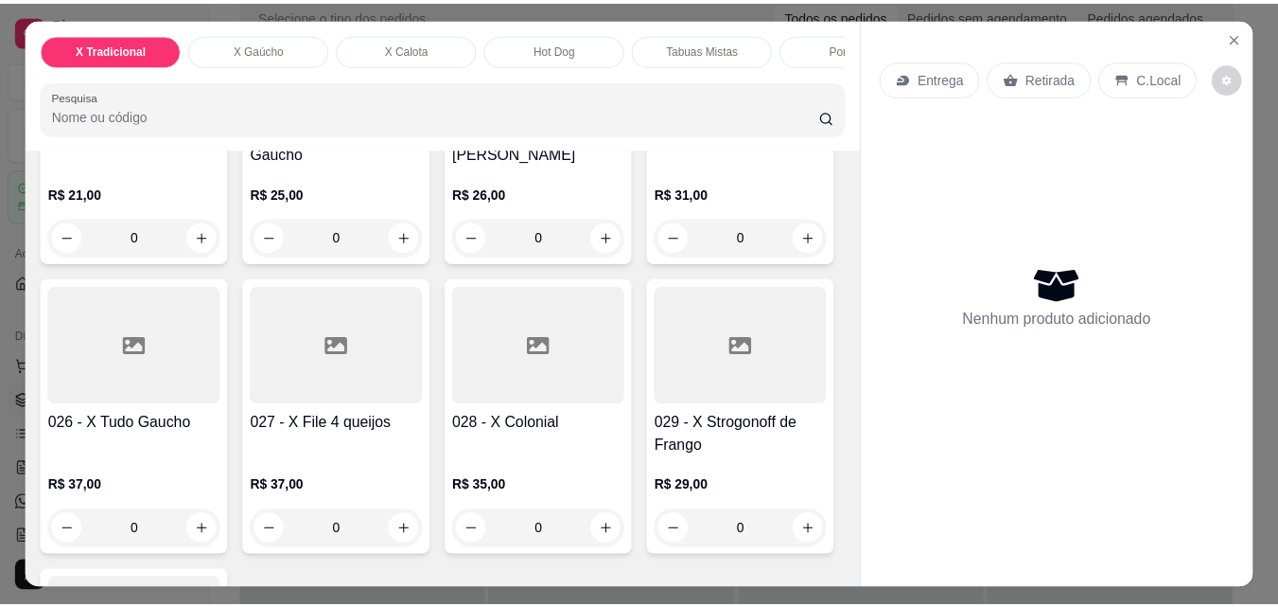
scroll to position [1798, 0]
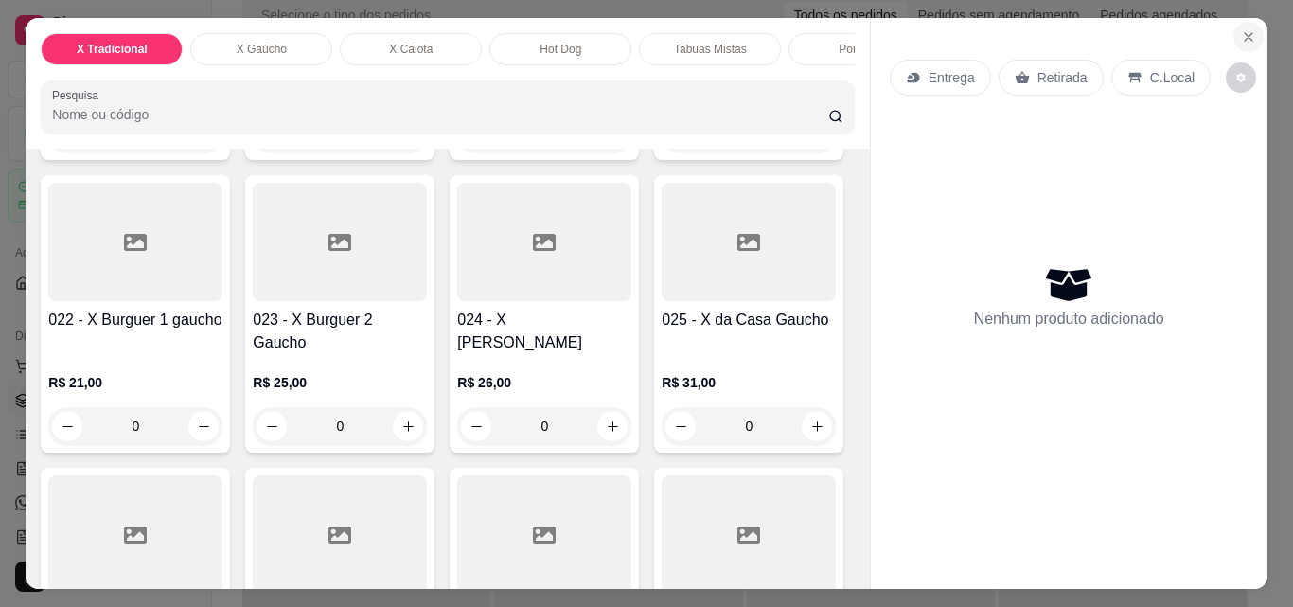
click at [1244, 29] on icon "Close" at bounding box center [1248, 36] width 15 height 15
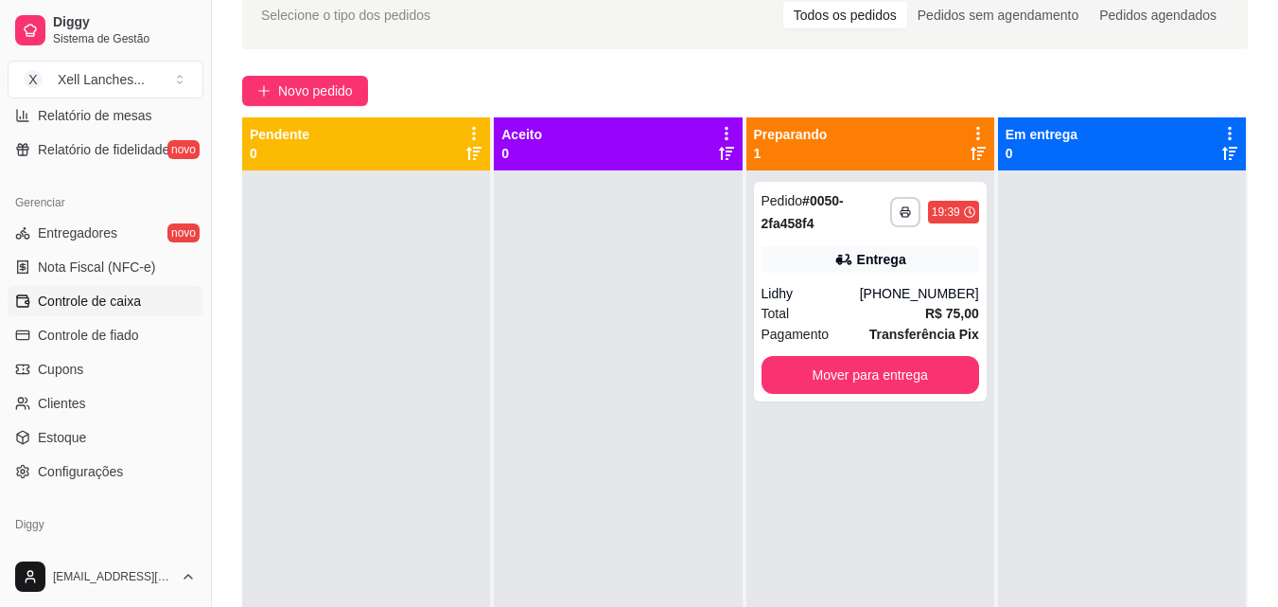
scroll to position [755, 0]
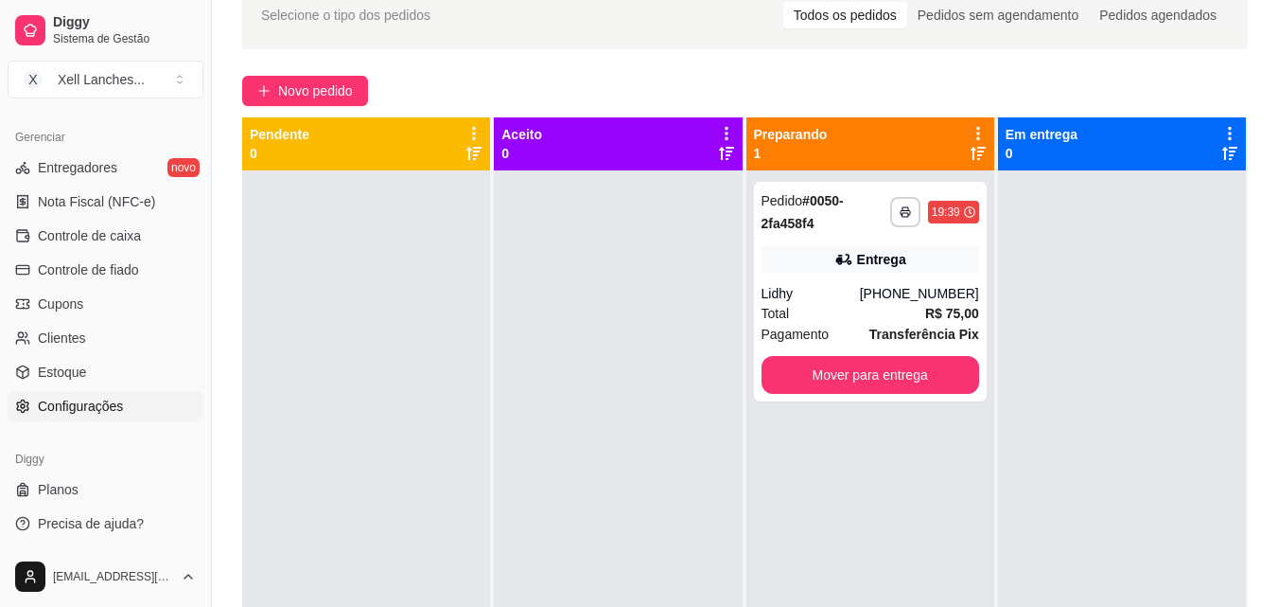
click at [96, 417] on link "Configurações" at bounding box center [106, 406] width 196 height 30
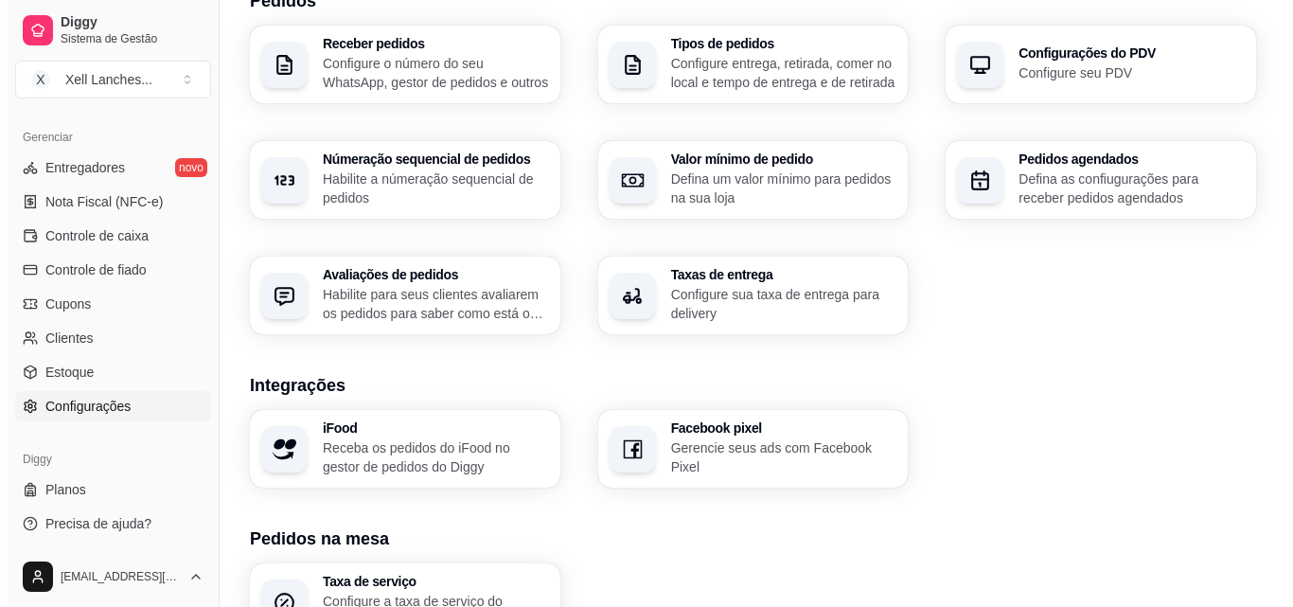
scroll to position [473, 0]
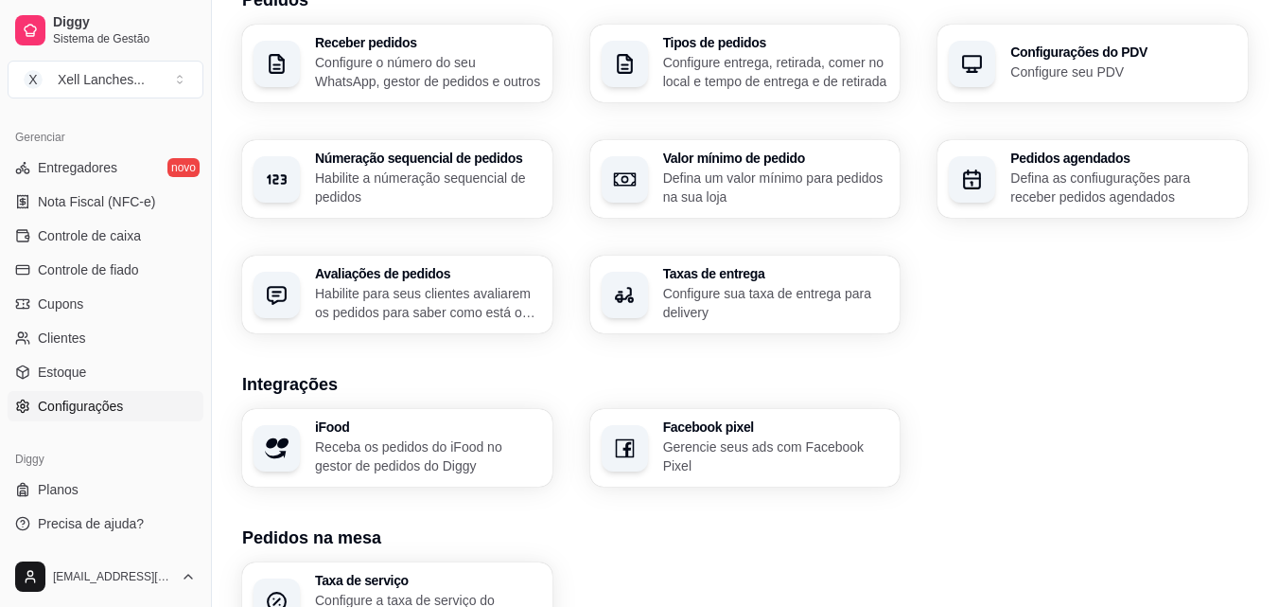
click at [766, 298] on p "Configure sua taxa de entrega para delivery" at bounding box center [776, 303] width 226 height 38
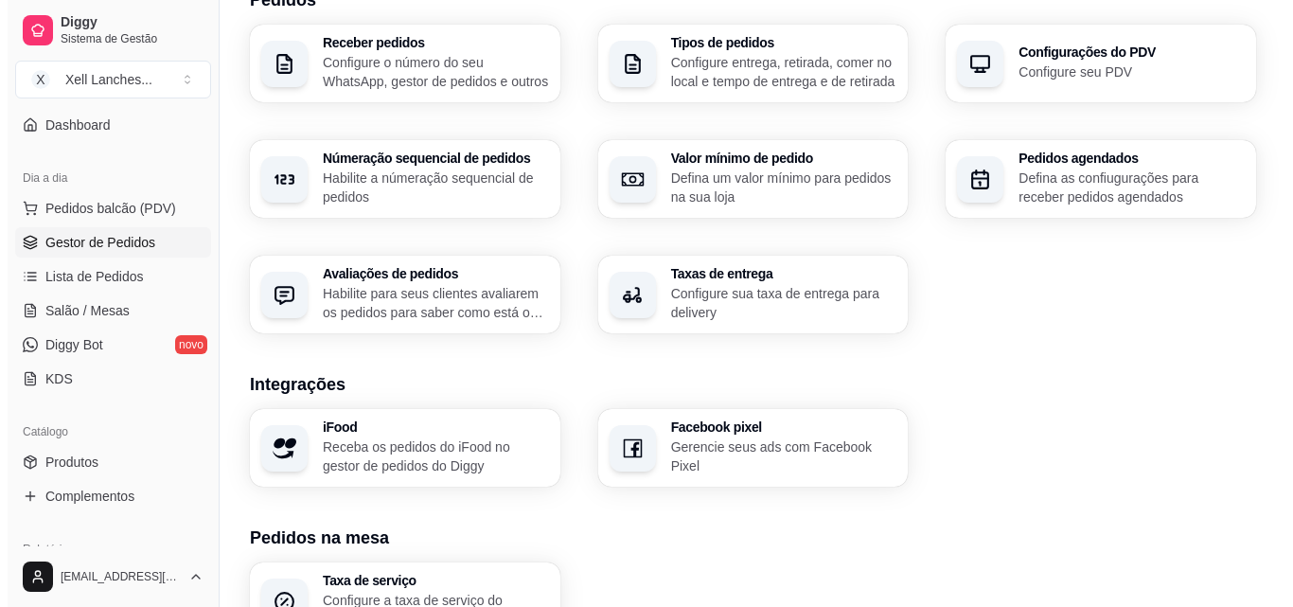
scroll to position [0, 0]
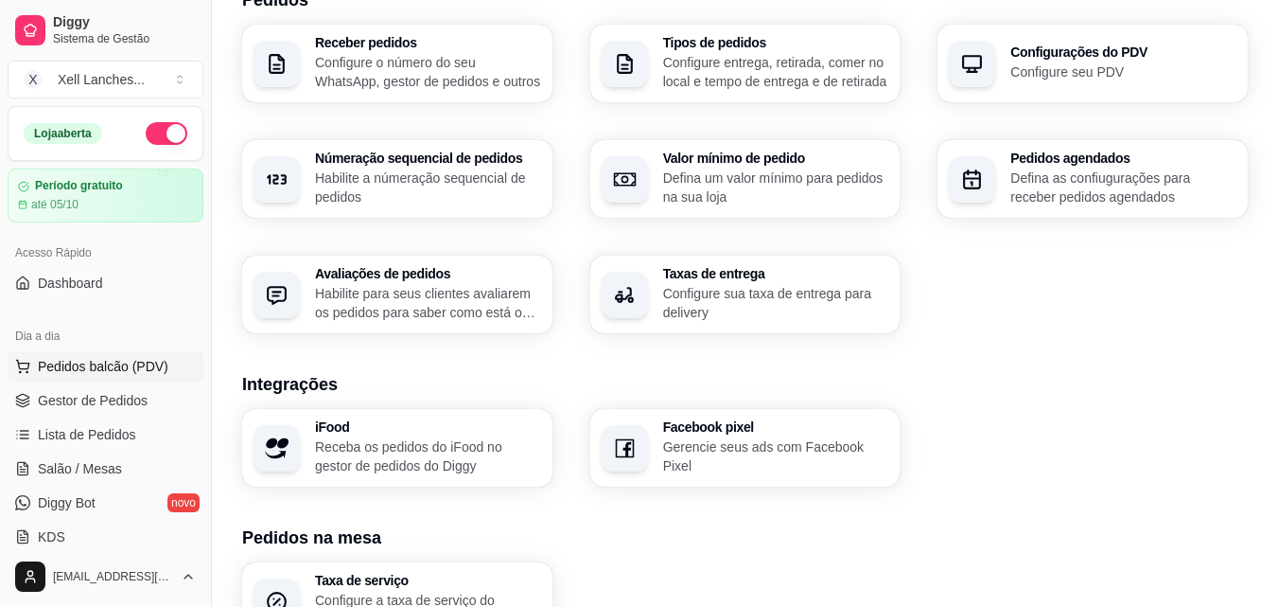
click at [79, 369] on span "Pedidos balcão (PDV)" at bounding box center [103, 366] width 131 height 19
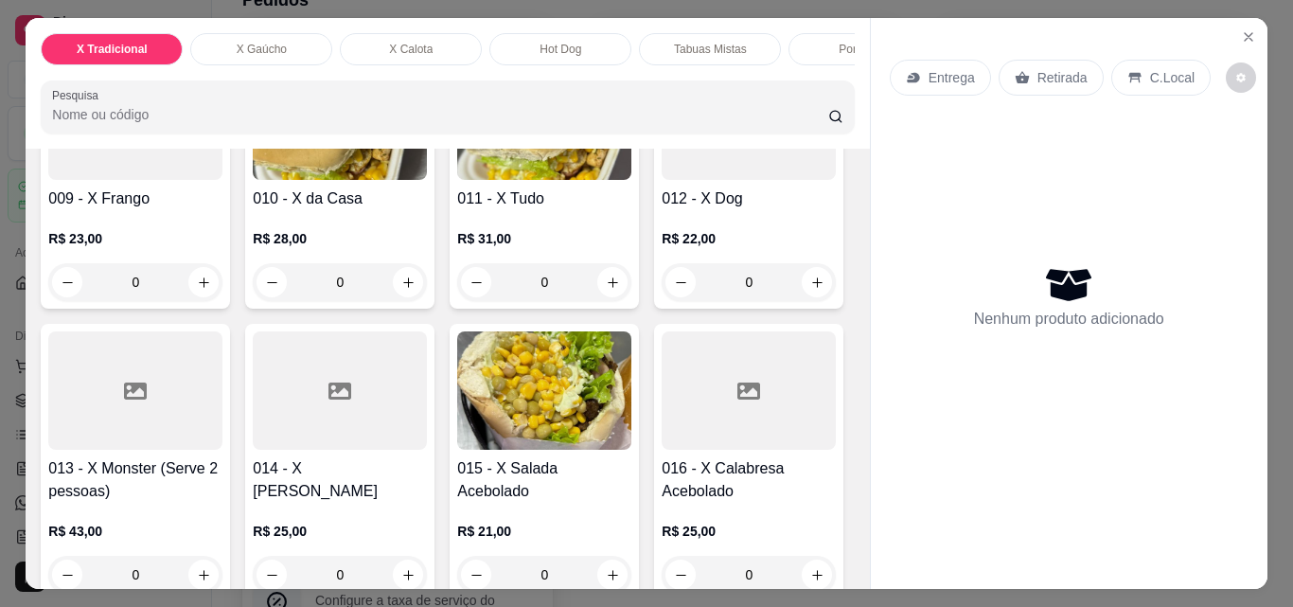
scroll to position [1041, 0]
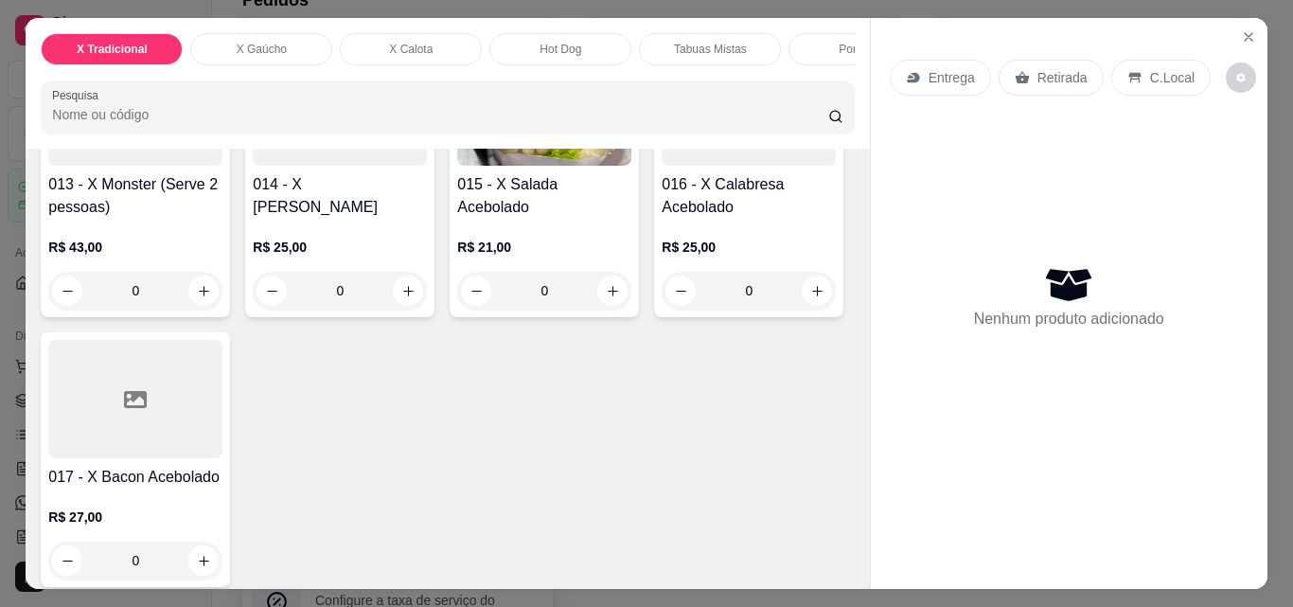
click at [269, 45] on p "X Gaúcho" at bounding box center [262, 49] width 50 height 15
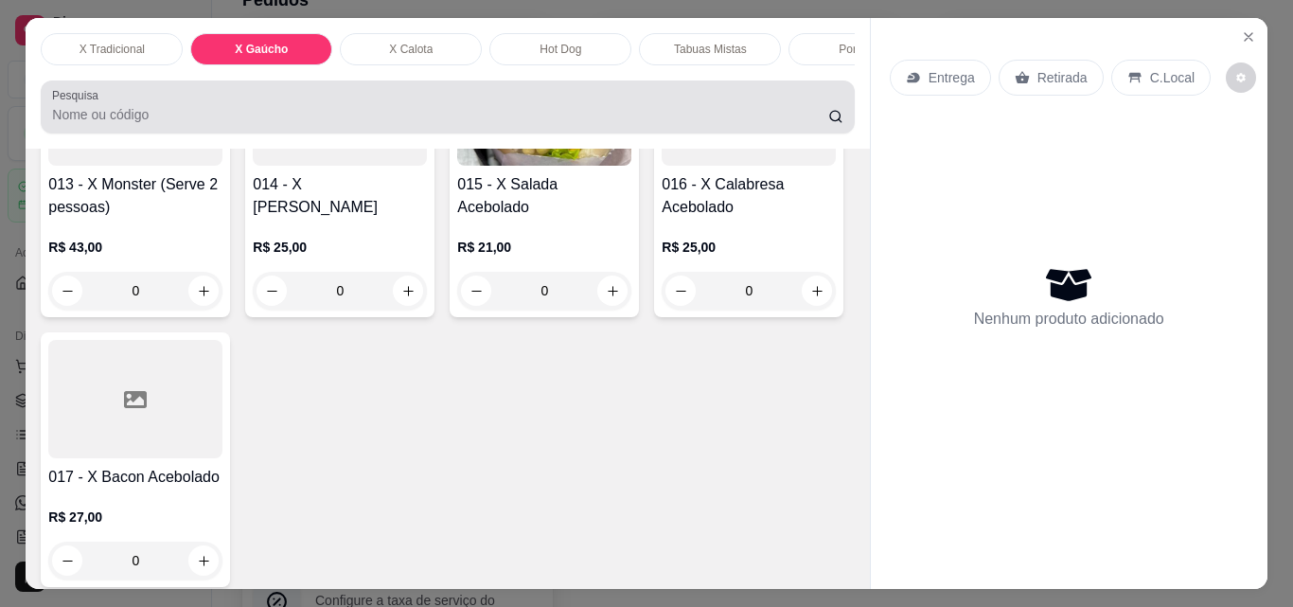
scroll to position [49, 0]
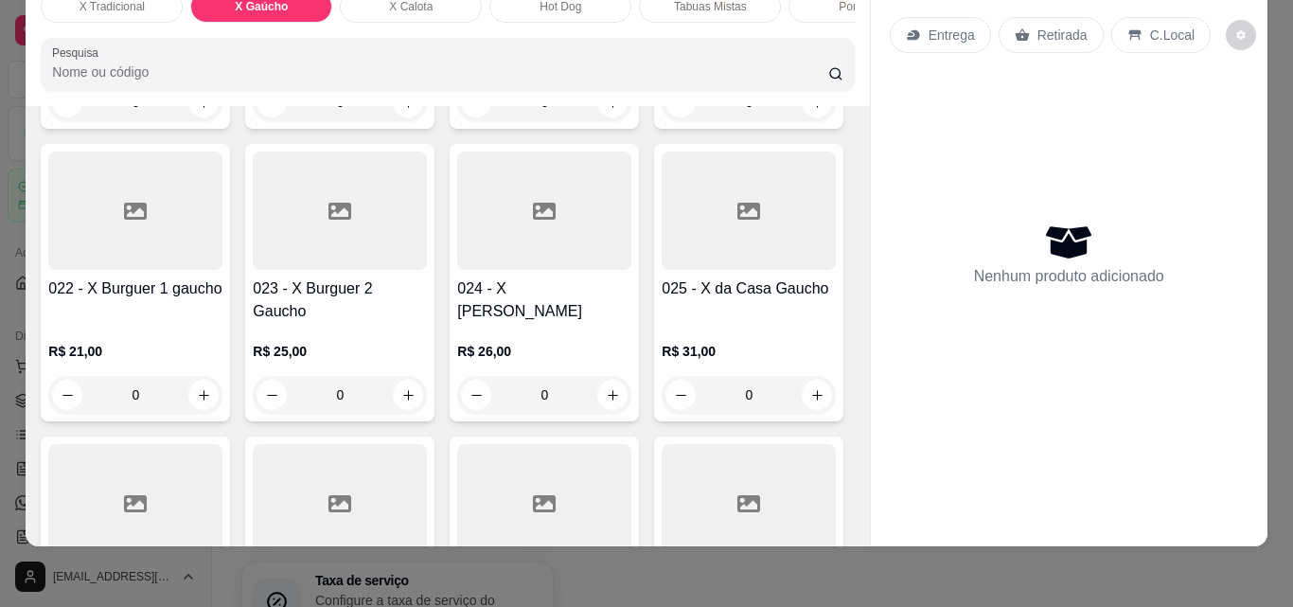
click at [197, 121] on div "0" at bounding box center [135, 102] width 174 height 38
click at [135, 121] on div "0" at bounding box center [135, 102] width 174 height 38
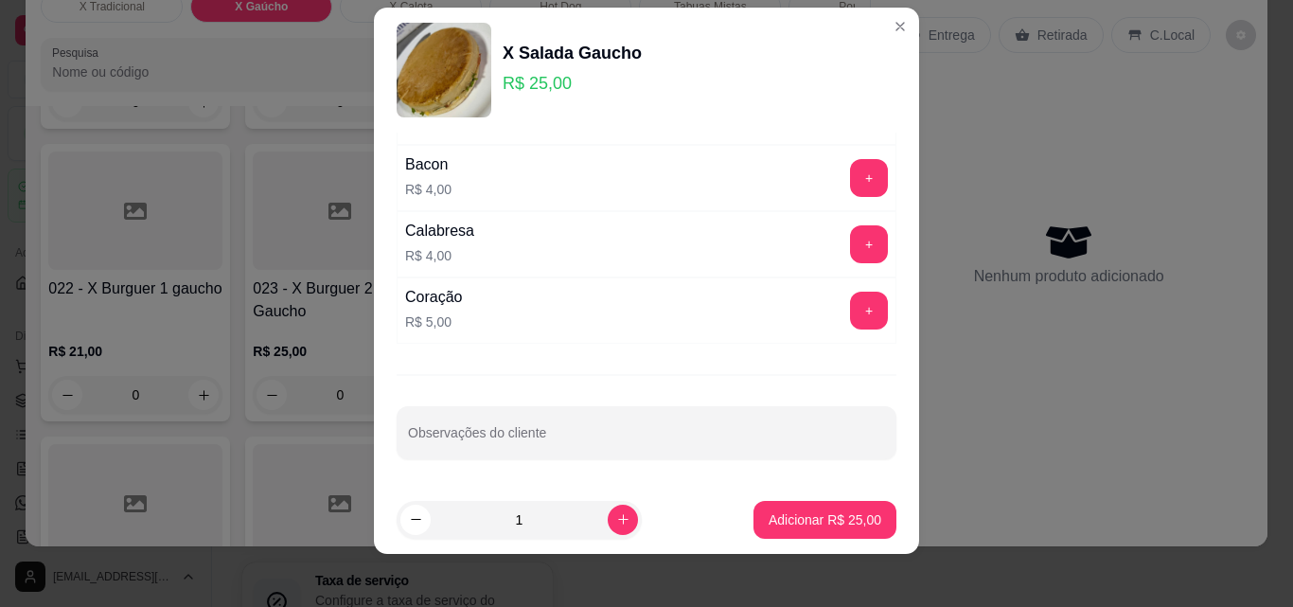
scroll to position [30, 0]
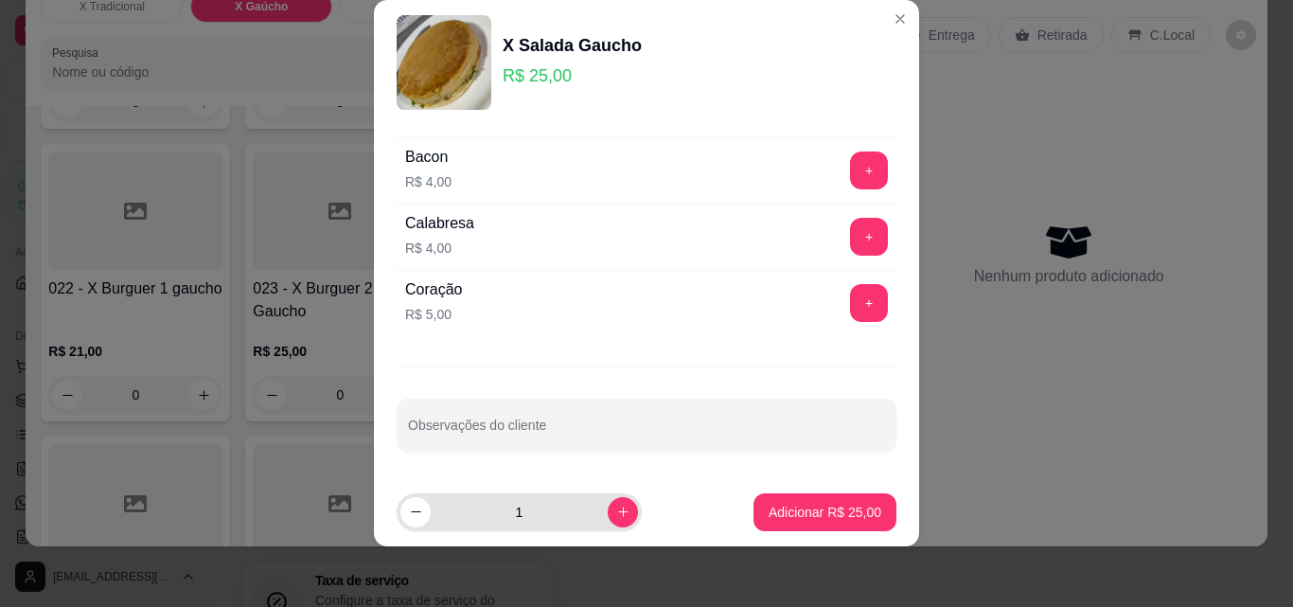
click at [583, 517] on input "1" at bounding box center [519, 512] width 177 height 38
click at [608, 520] on button "increase-product-quantity" at bounding box center [623, 512] width 30 height 30
click at [616, 518] on icon "increase-product-quantity" at bounding box center [623, 511] width 14 height 14
type input "4"
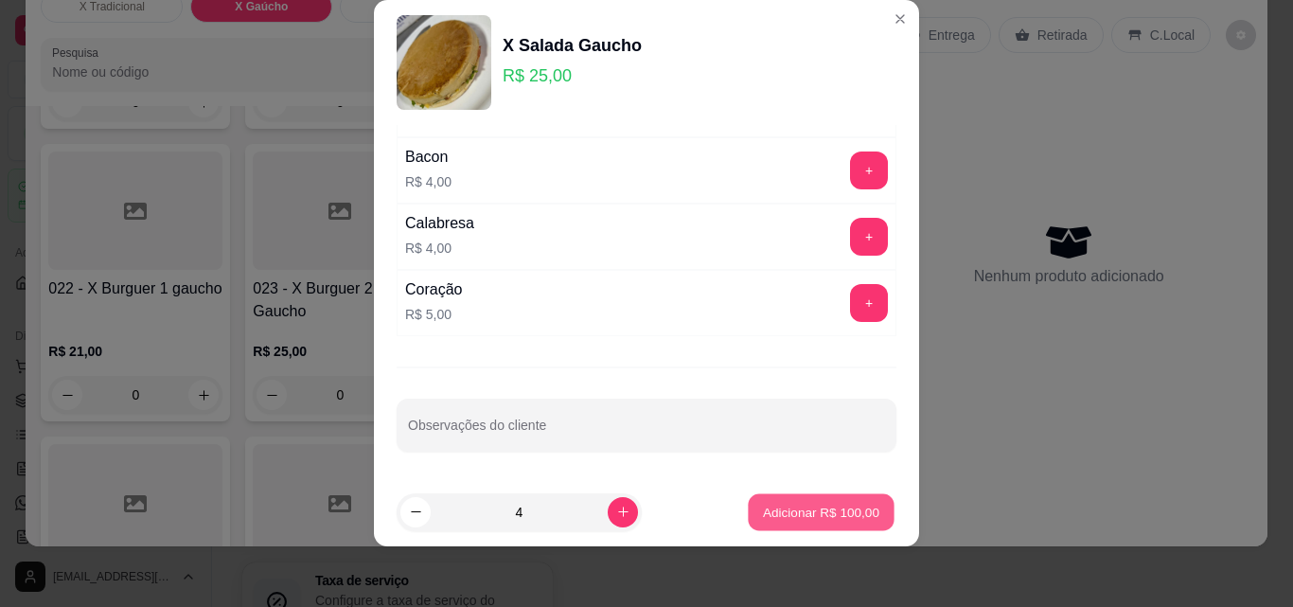
click at [827, 515] on p "Adicionar R$ 100,00" at bounding box center [821, 511] width 116 height 18
type input "4"
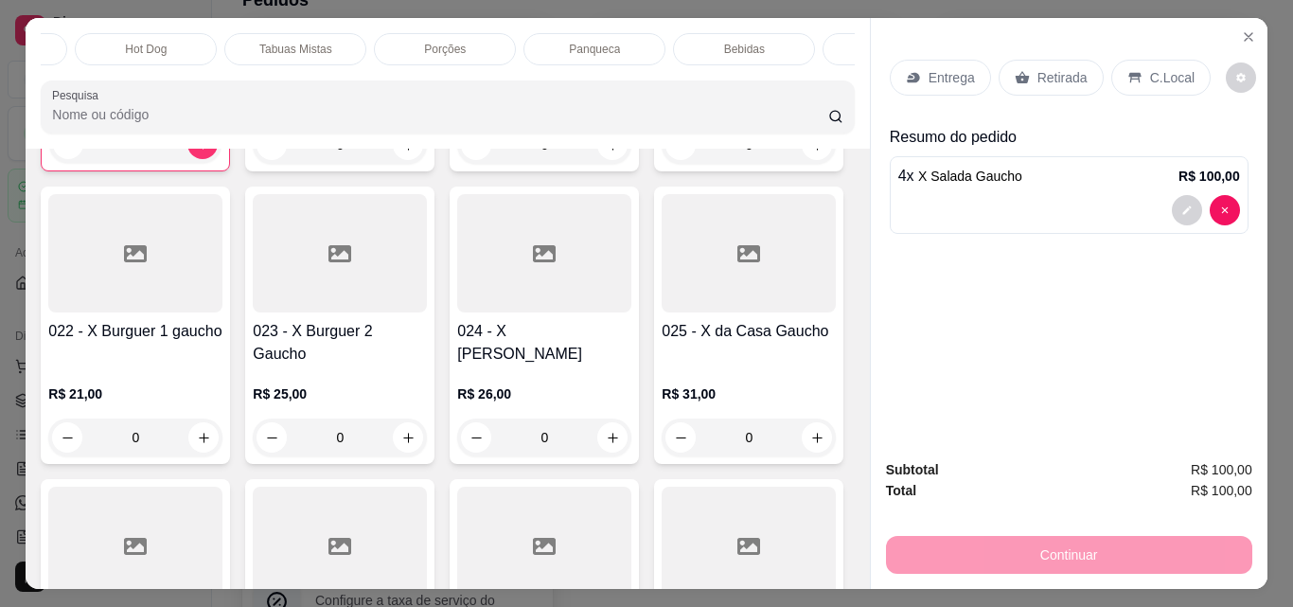
scroll to position [0, 416]
click at [752, 54] on div "Bebidas" at bounding box center [742, 49] width 142 height 32
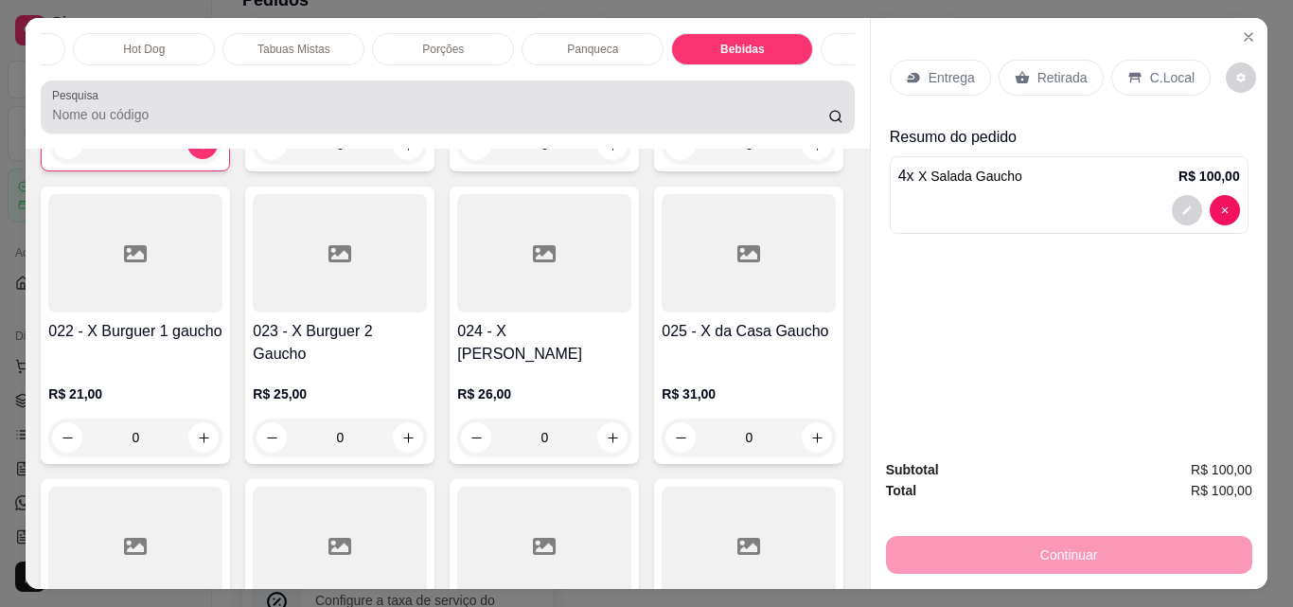
scroll to position [49, 0]
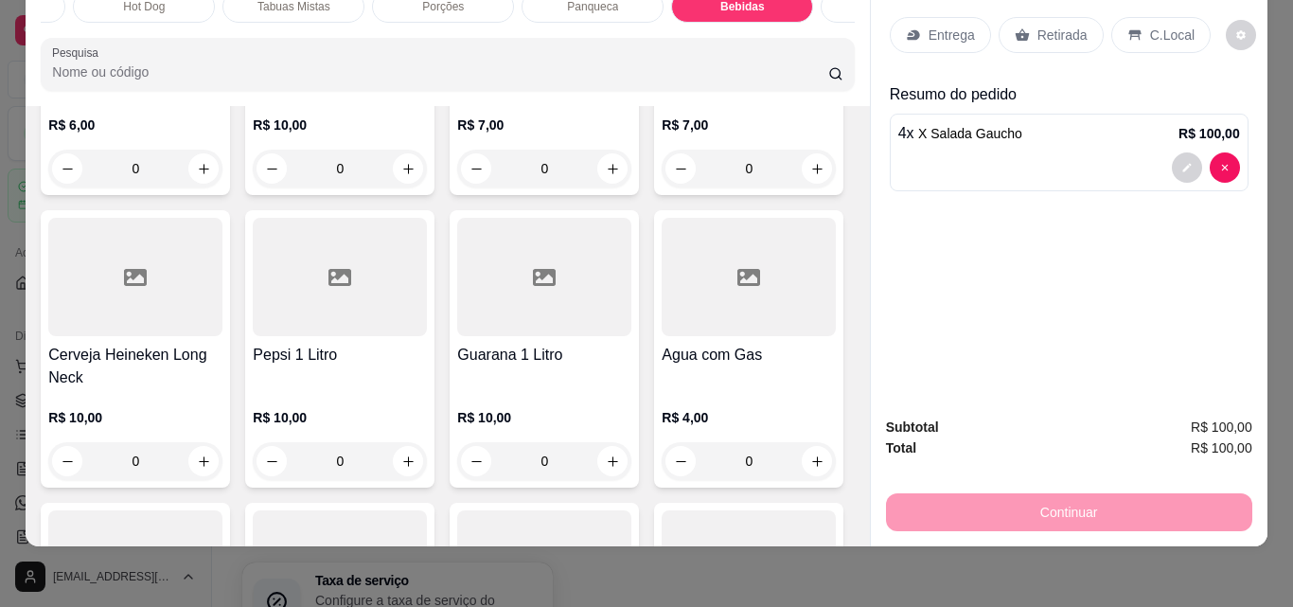
type input "1"
click at [928, 26] on p "Entrega" at bounding box center [951, 35] width 46 height 19
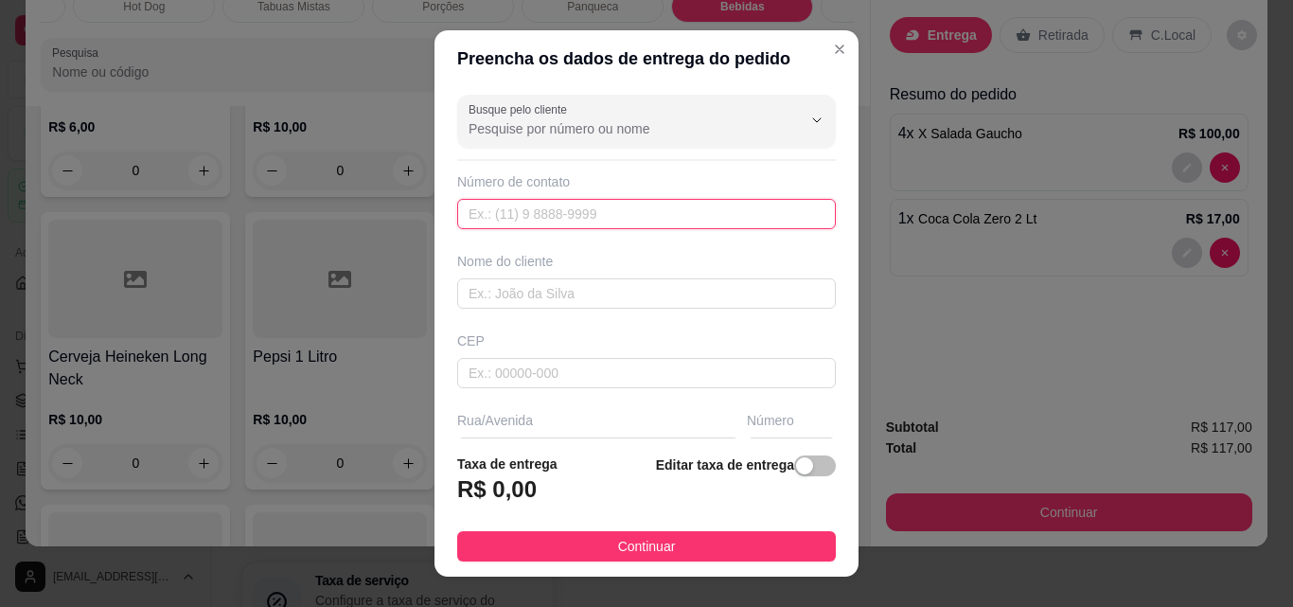
click at [571, 220] on input "text" at bounding box center [646, 214] width 379 height 30
paste input "[PHONE_NUMBER]"
type input "[PHONE_NUMBER]"
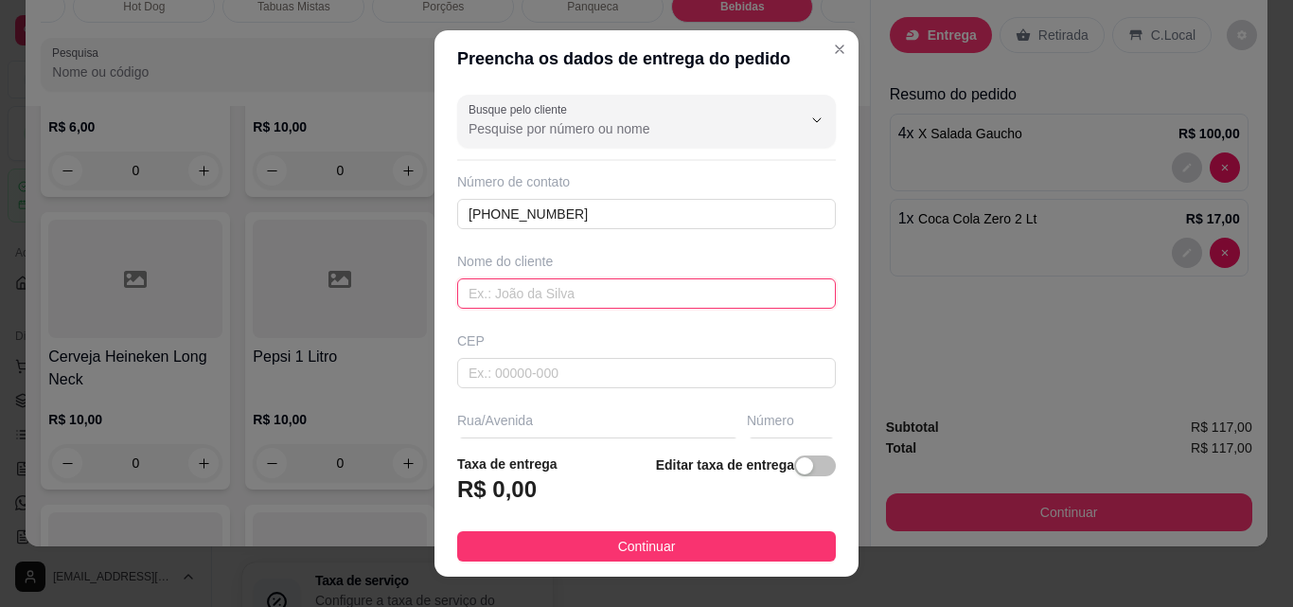
click at [532, 291] on input "text" at bounding box center [646, 293] width 379 height 30
type input "Deisa"
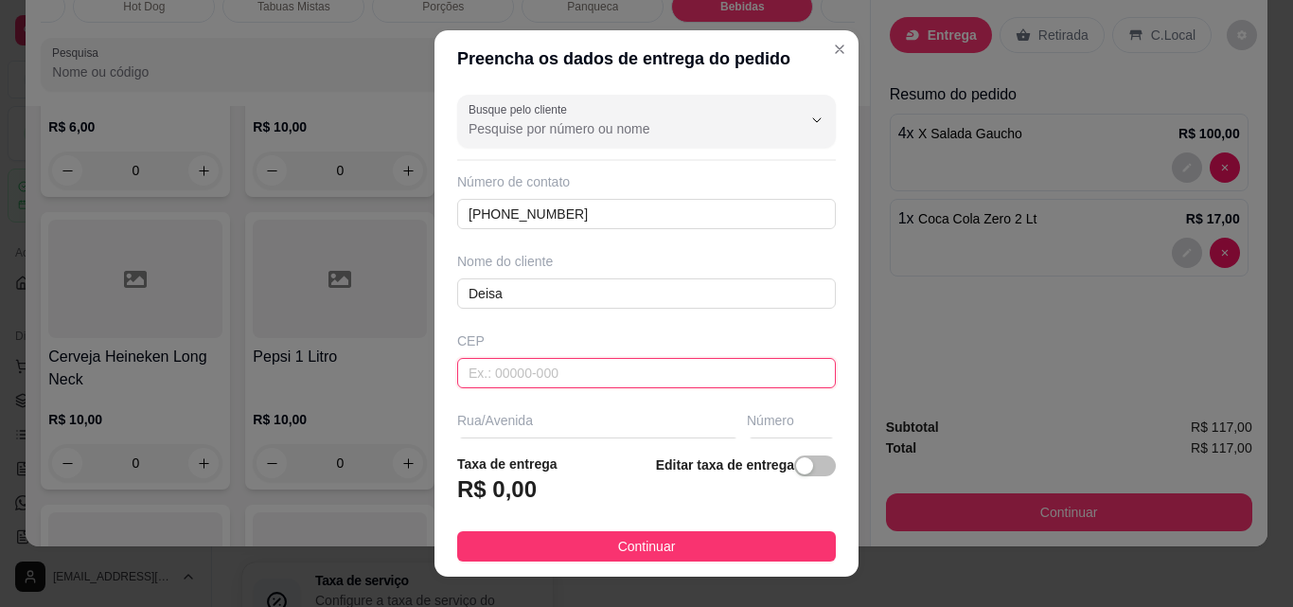
click at [541, 381] on input "text" at bounding box center [646, 373] width 379 height 30
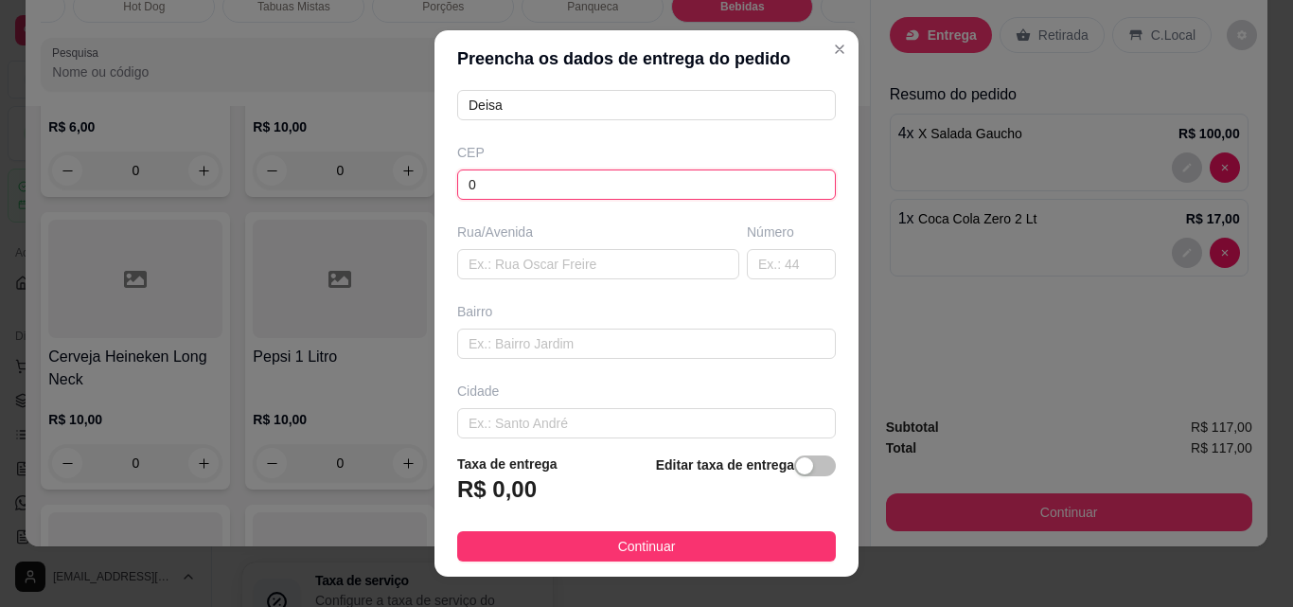
scroll to position [189, 0]
type input "0"
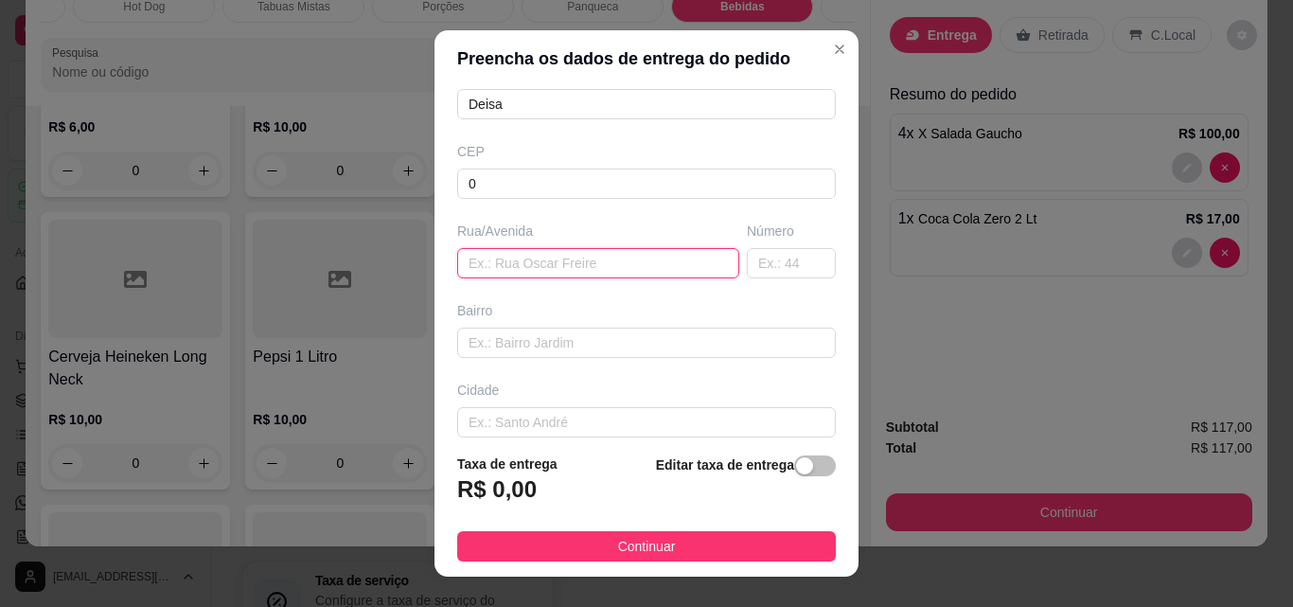
click at [529, 264] on input "text" at bounding box center [598, 263] width 282 height 30
type input "."
click at [758, 260] on input "text" at bounding box center [791, 263] width 89 height 30
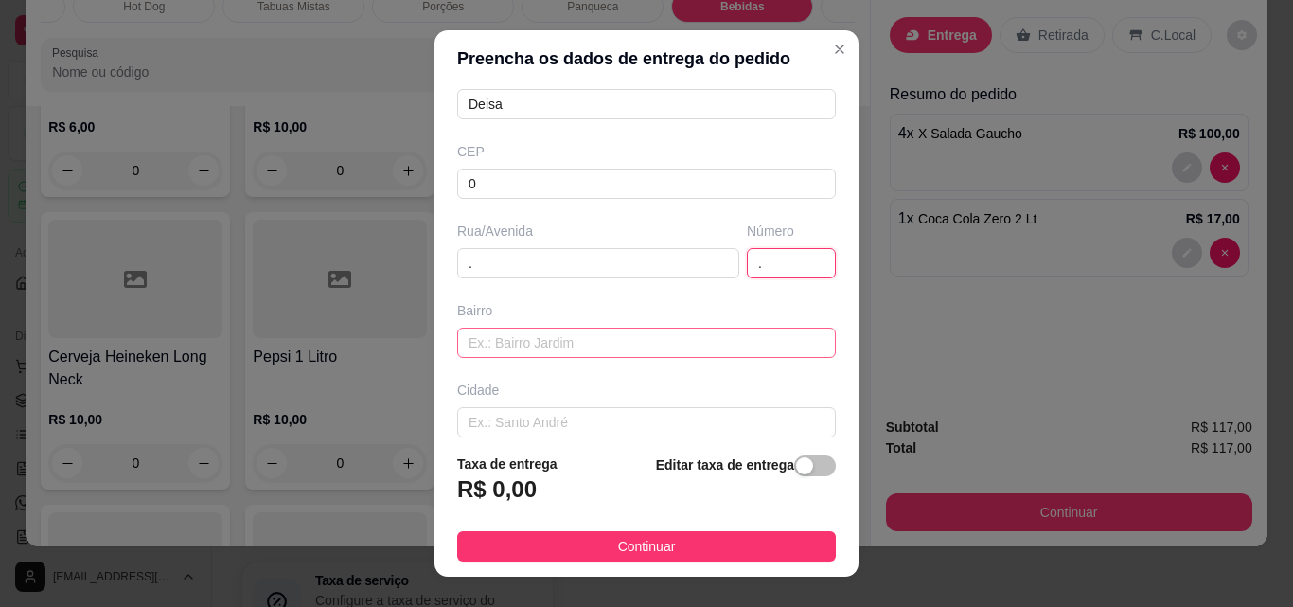
type input "."
click at [531, 343] on input "text" at bounding box center [646, 342] width 379 height 30
type input "."
click at [529, 405] on div "Cidade" at bounding box center [646, 408] width 386 height 57
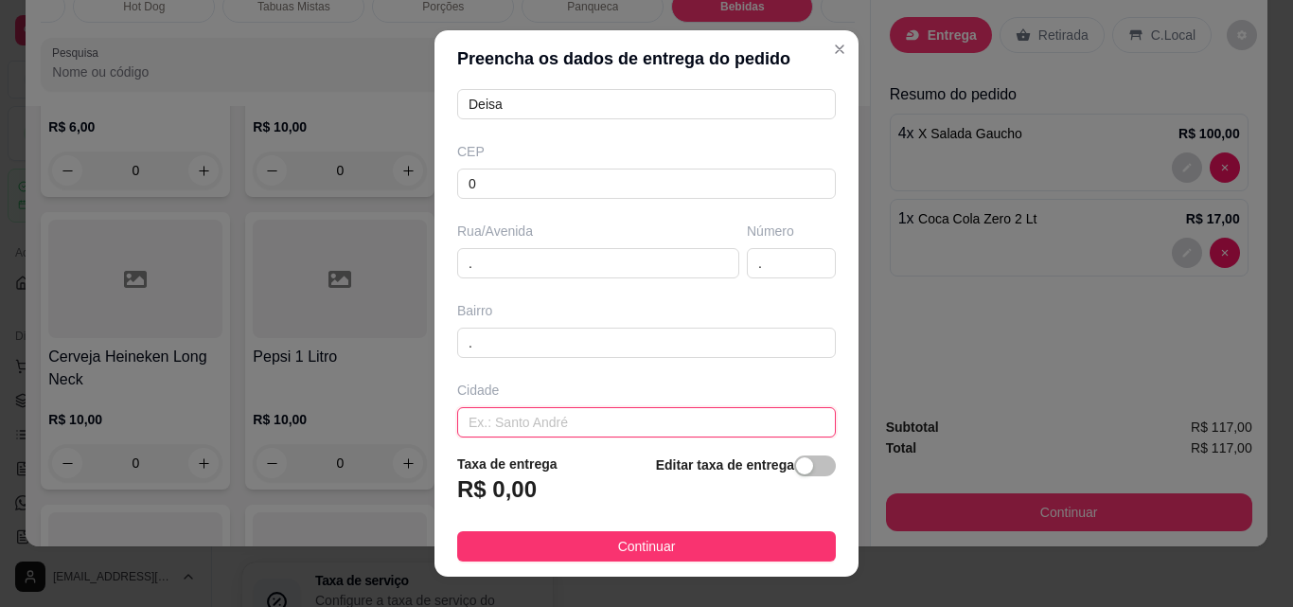
click at [535, 424] on input "text" at bounding box center [646, 422] width 379 height 30
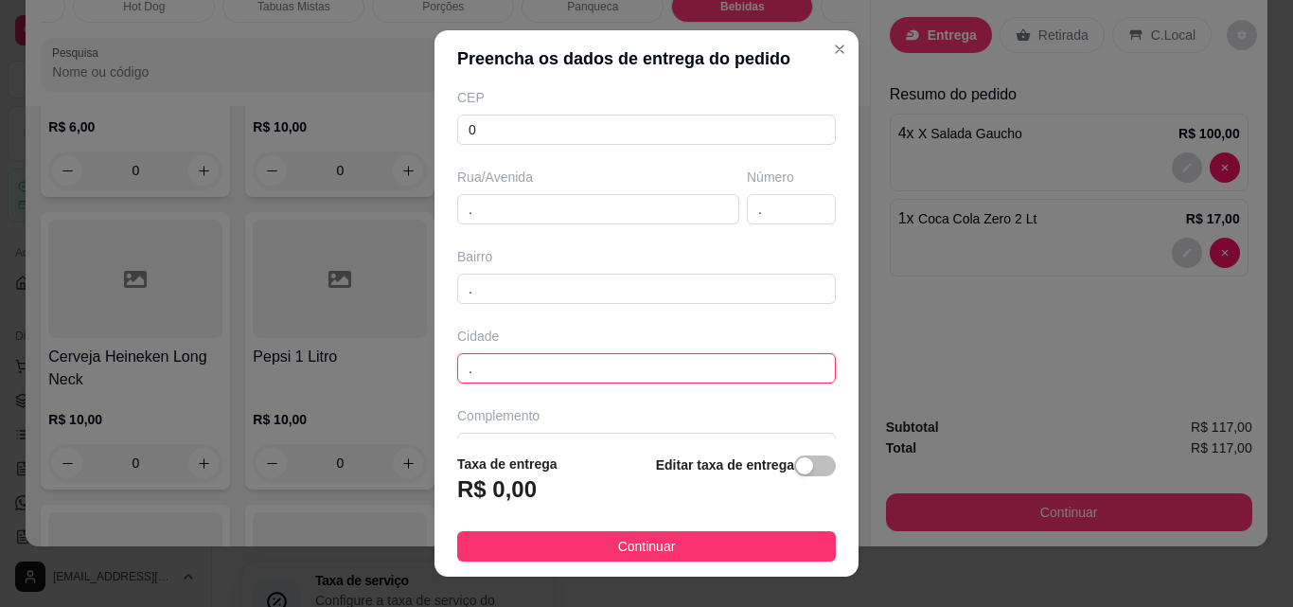
scroll to position [287, 0]
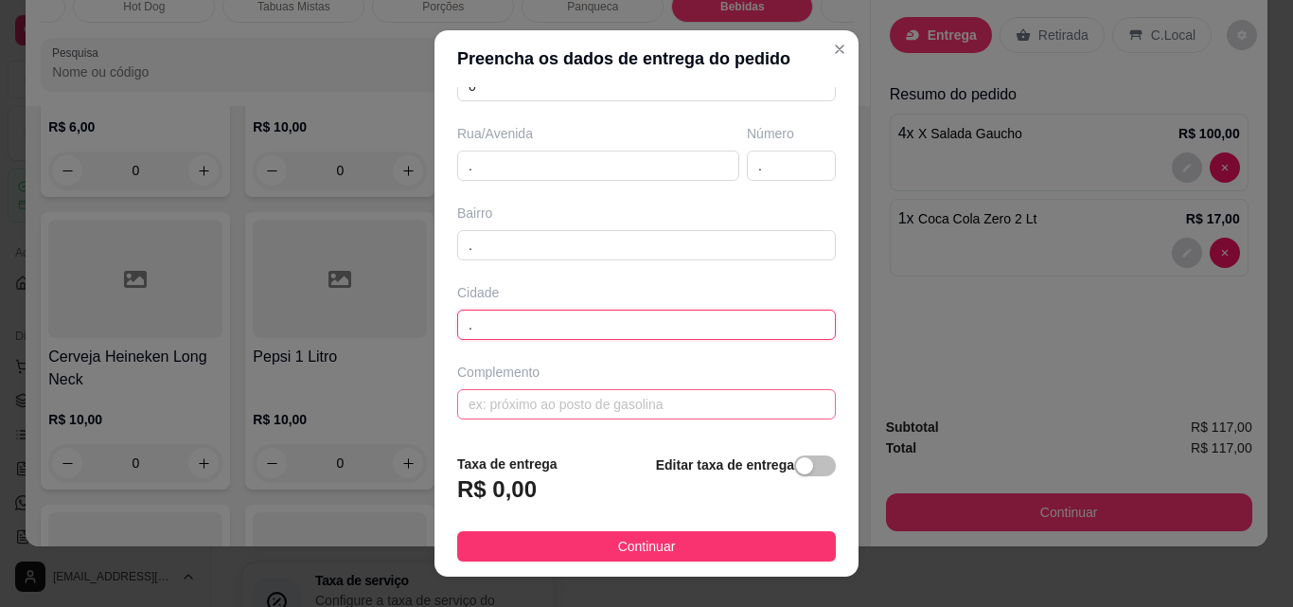
type input "."
click at [530, 411] on input "text" at bounding box center [646, 404] width 379 height 30
type input "."
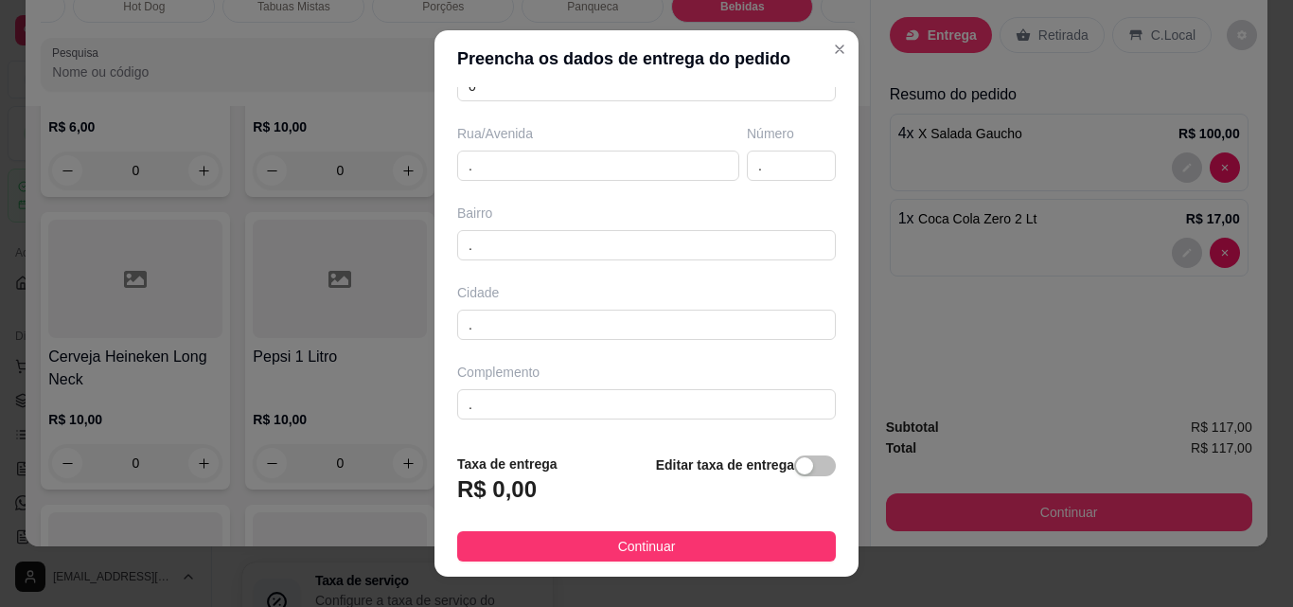
click at [809, 476] on div "Editar taxa de entrega" at bounding box center [746, 484] width 180 height 62
click at [806, 471] on span "button" at bounding box center [815, 465] width 42 height 21
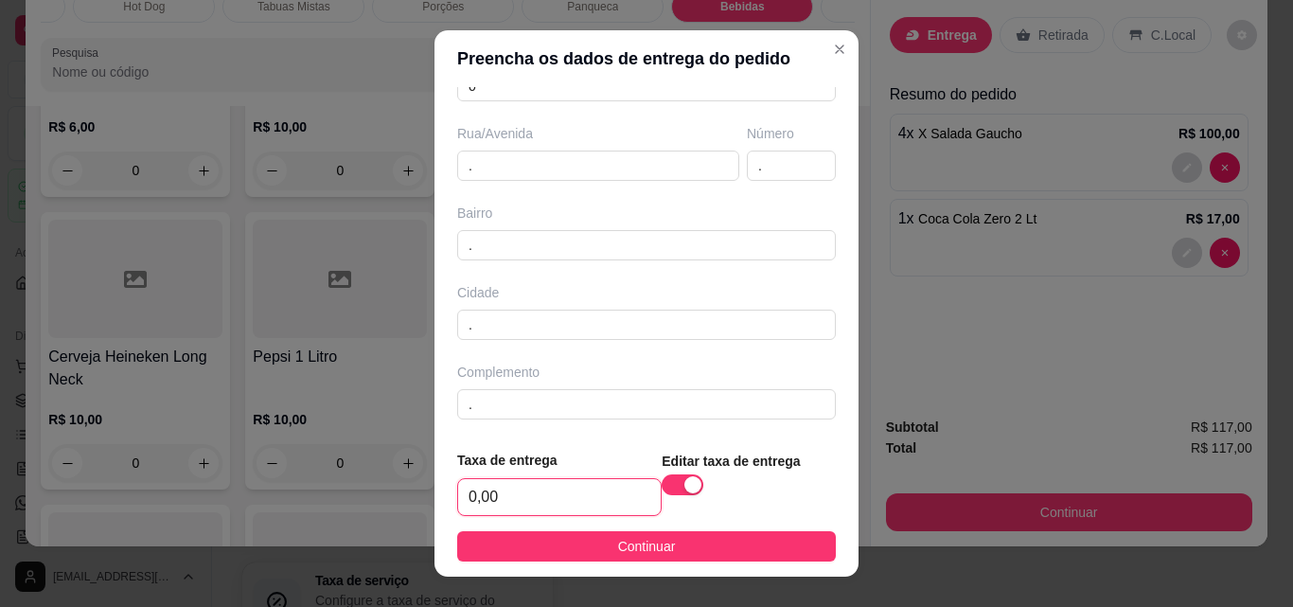
click at [561, 502] on input "0,00" at bounding box center [559, 497] width 203 height 36
type input "4,00"
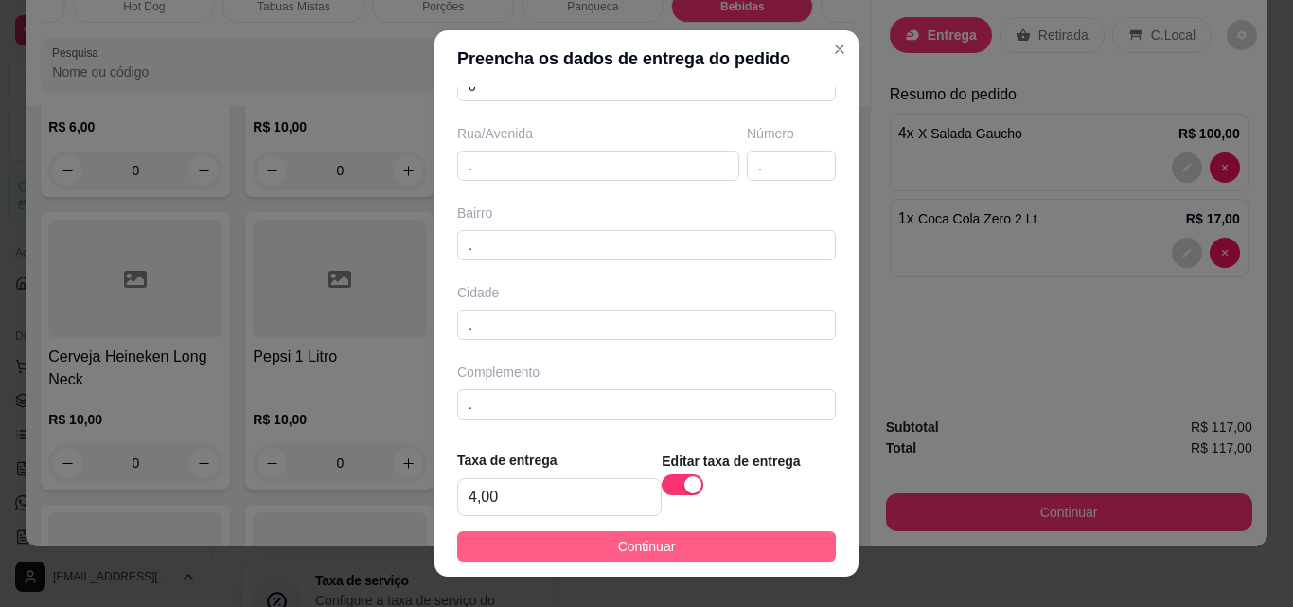
click at [667, 551] on button "Continuar" at bounding box center [646, 546] width 379 height 30
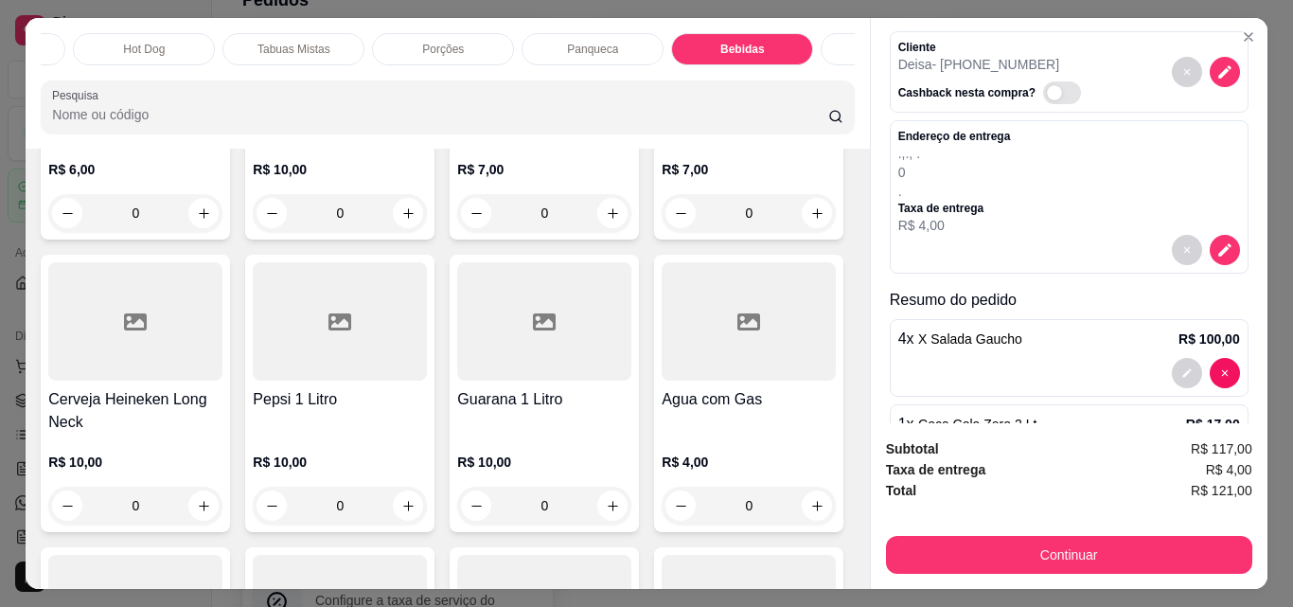
scroll to position [0, 0]
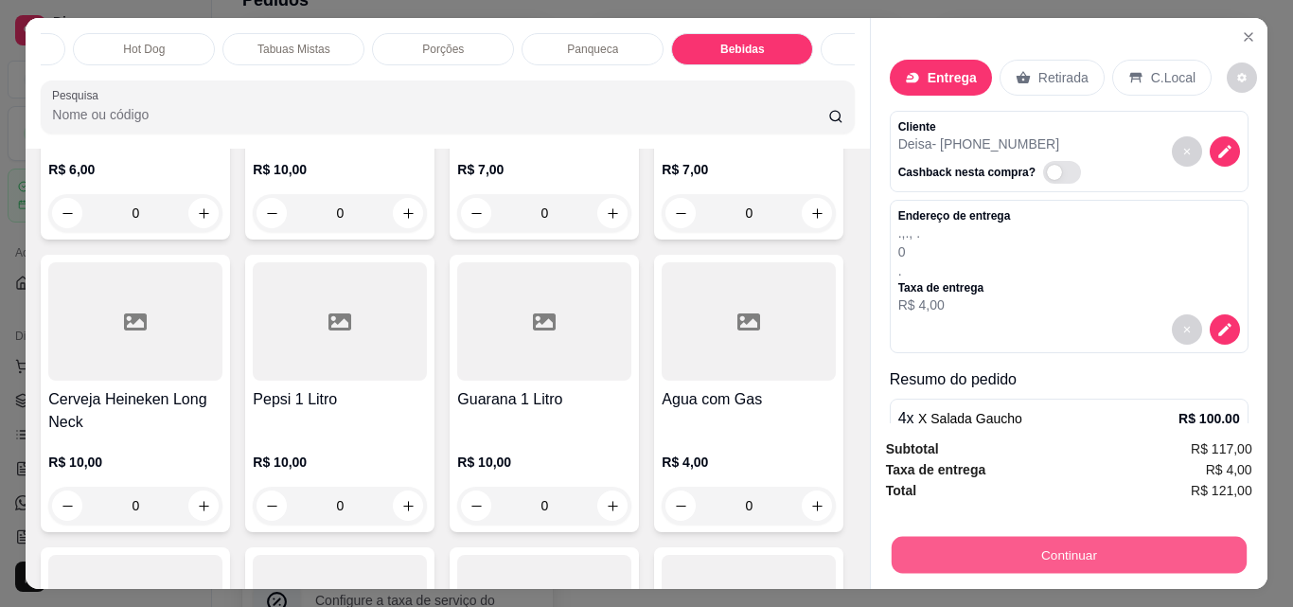
click at [978, 540] on button "Continuar" at bounding box center [1067, 554] width 355 height 37
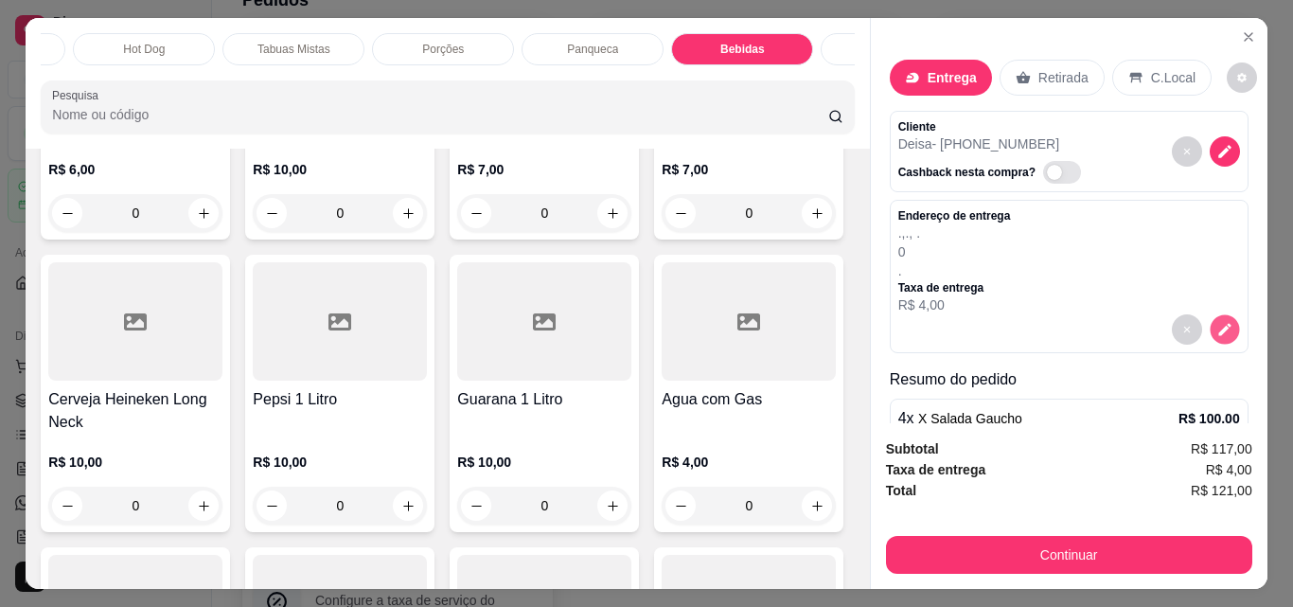
click at [1216, 322] on icon "decrease-product-quantity" at bounding box center [1224, 330] width 16 height 16
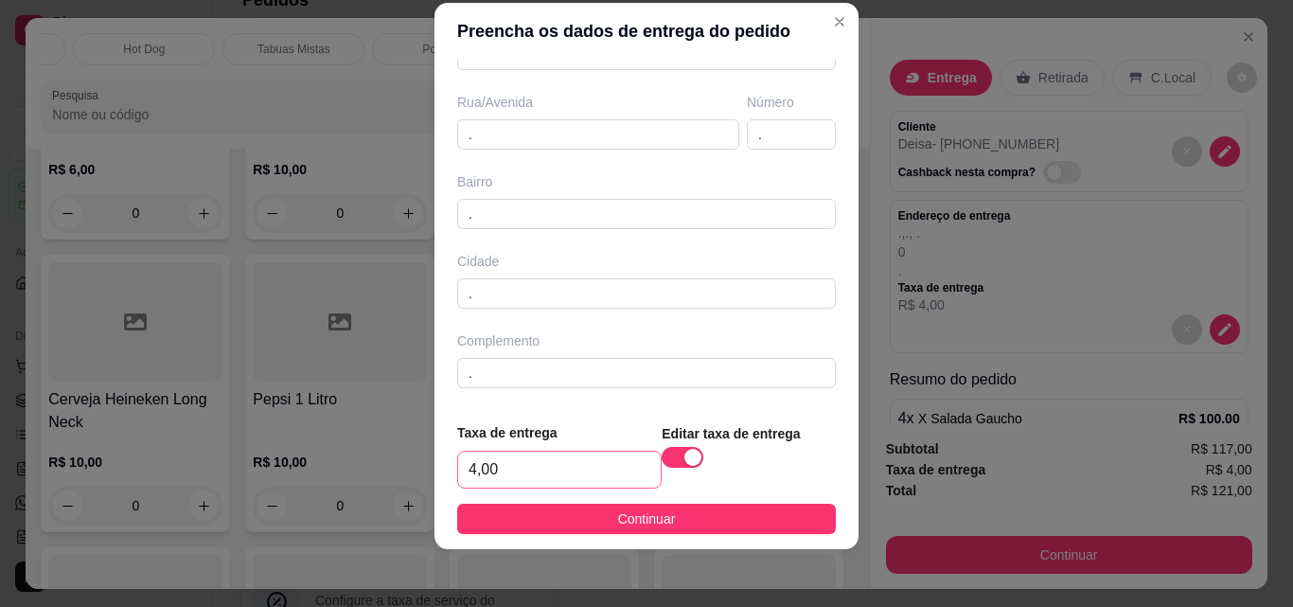
scroll to position [30, 0]
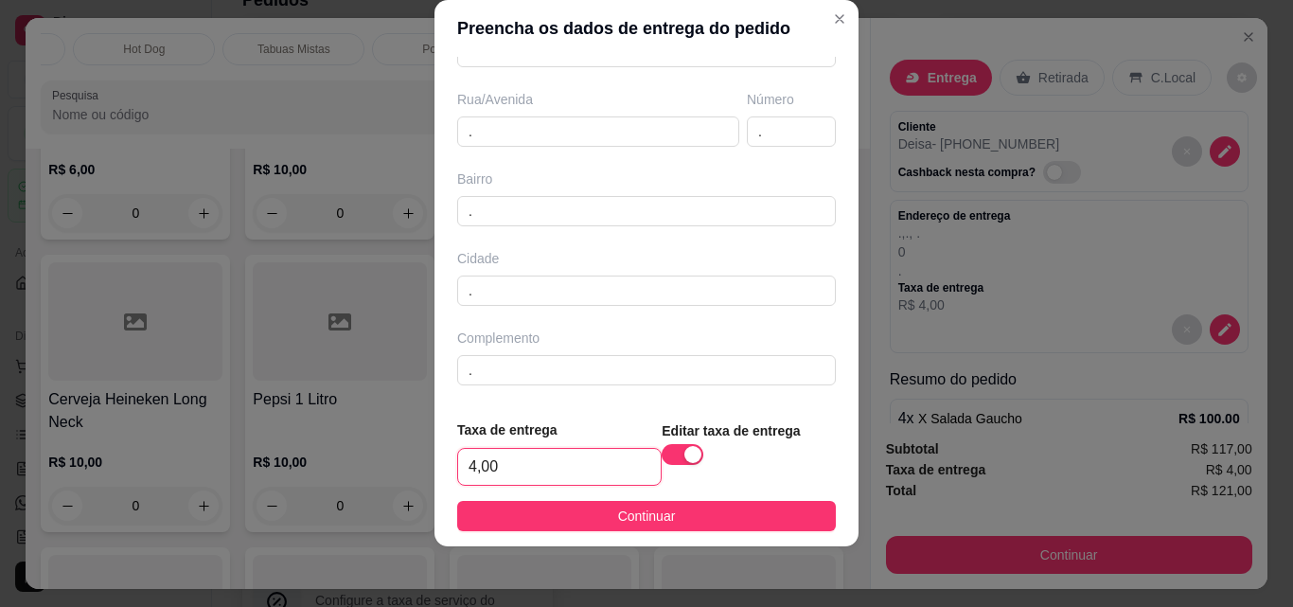
click at [516, 463] on input "4,00" at bounding box center [559, 467] width 203 height 36
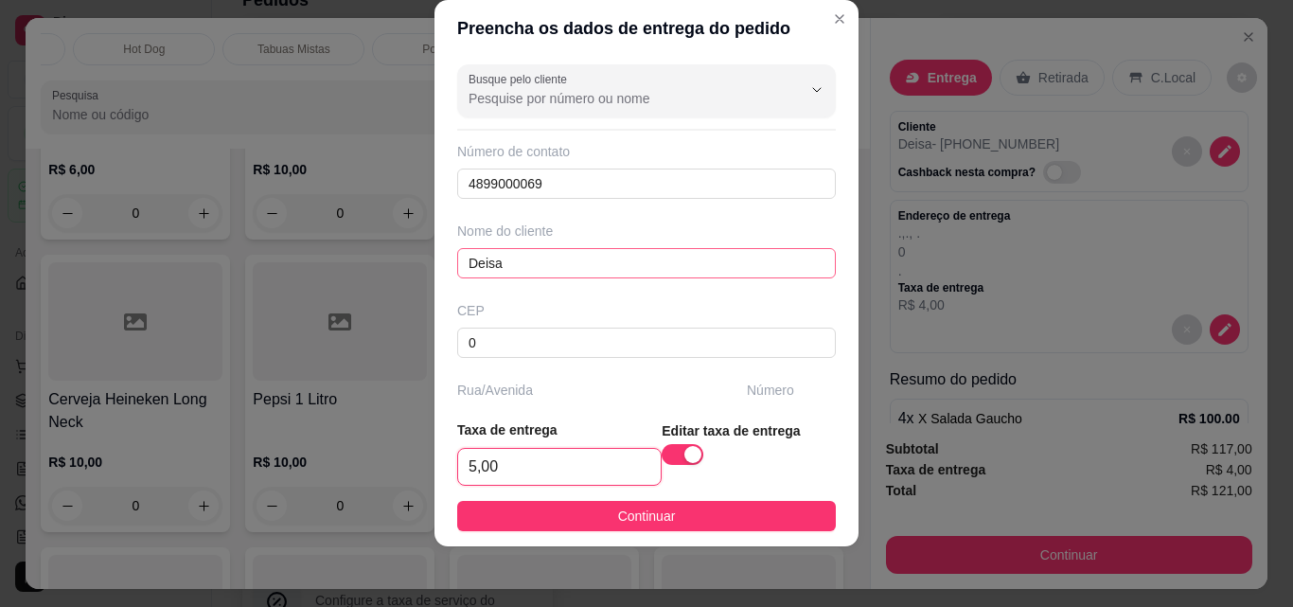
type input "5,00"
click at [499, 270] on input "Deisa" at bounding box center [646, 263] width 379 height 30
type input "Deise"
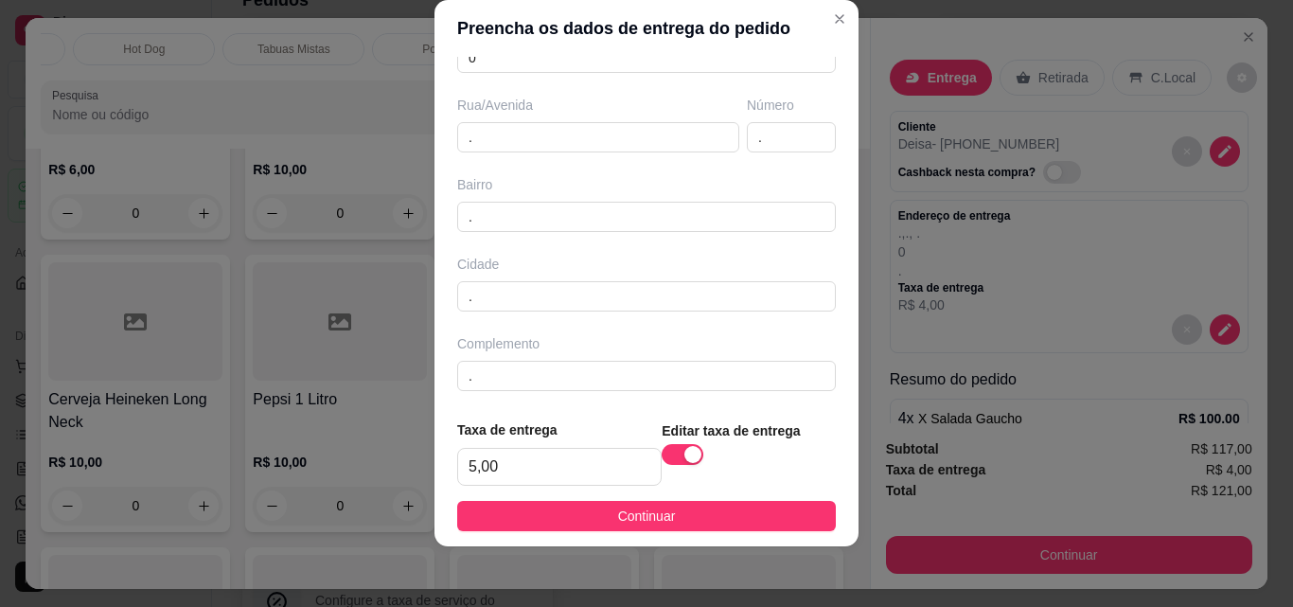
scroll to position [291, 0]
click at [653, 511] on span "Continuar" at bounding box center [647, 515] width 58 height 21
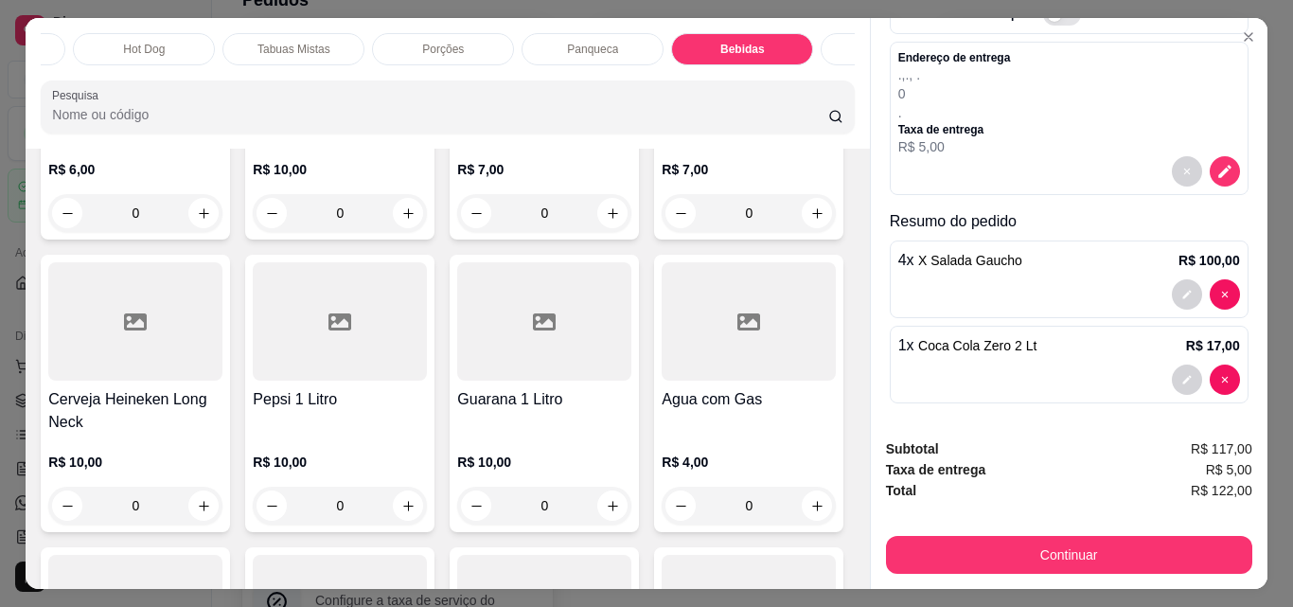
scroll to position [165, 0]
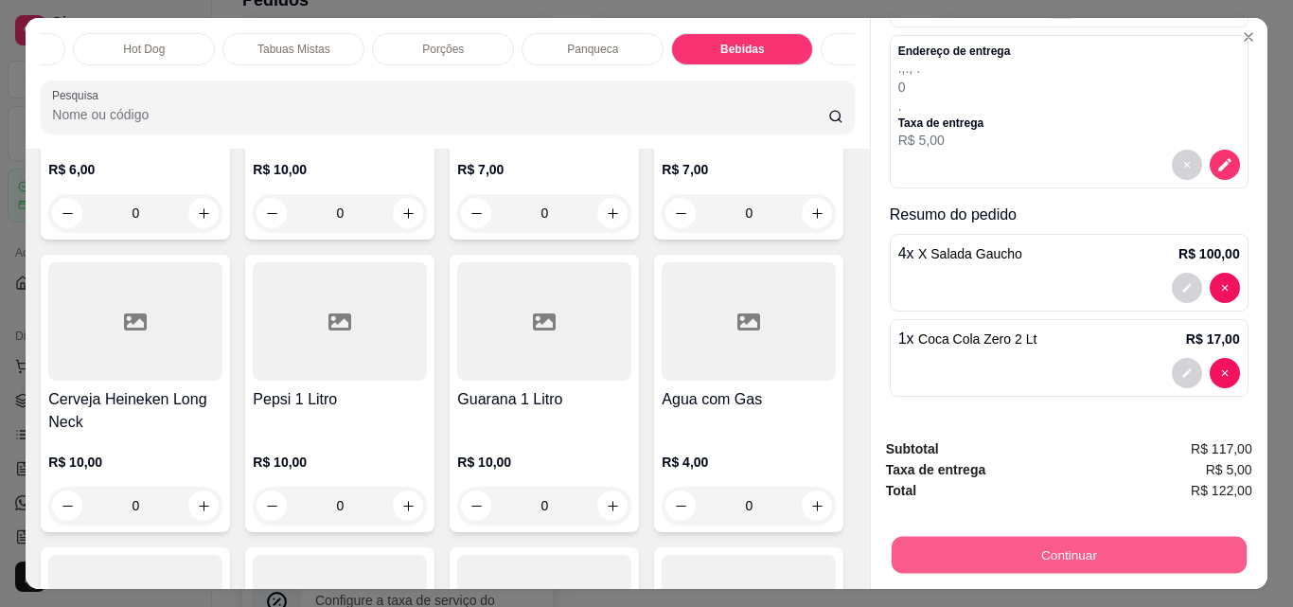
click at [1131, 552] on button "Continuar" at bounding box center [1067, 554] width 355 height 37
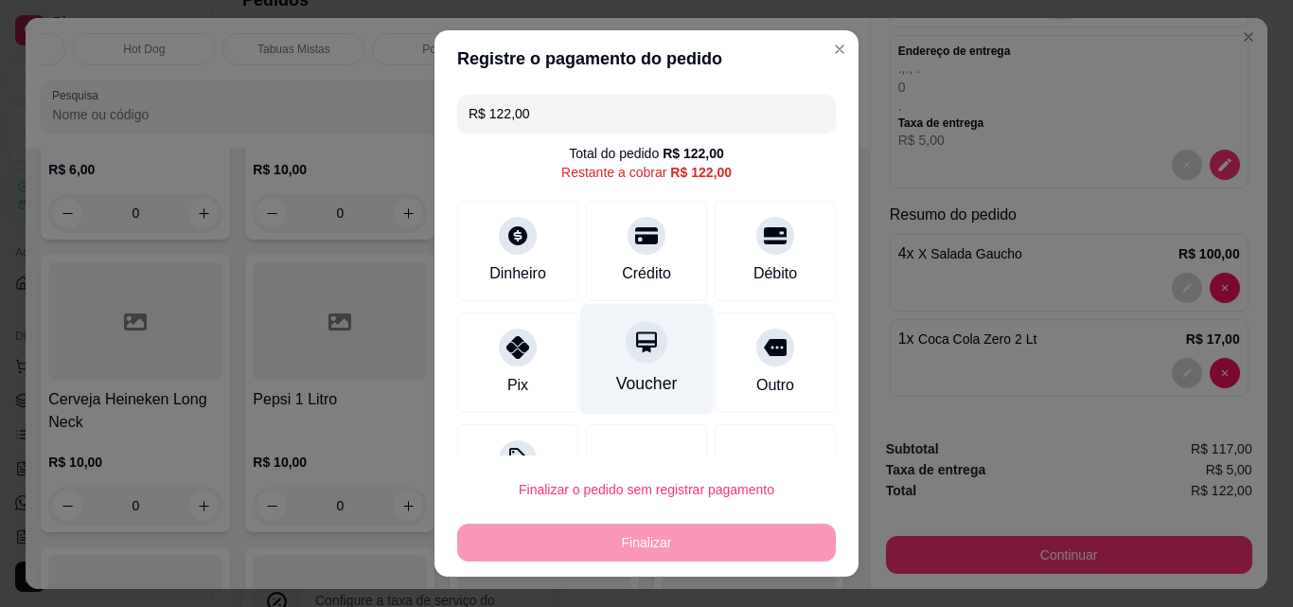
scroll to position [77, 0]
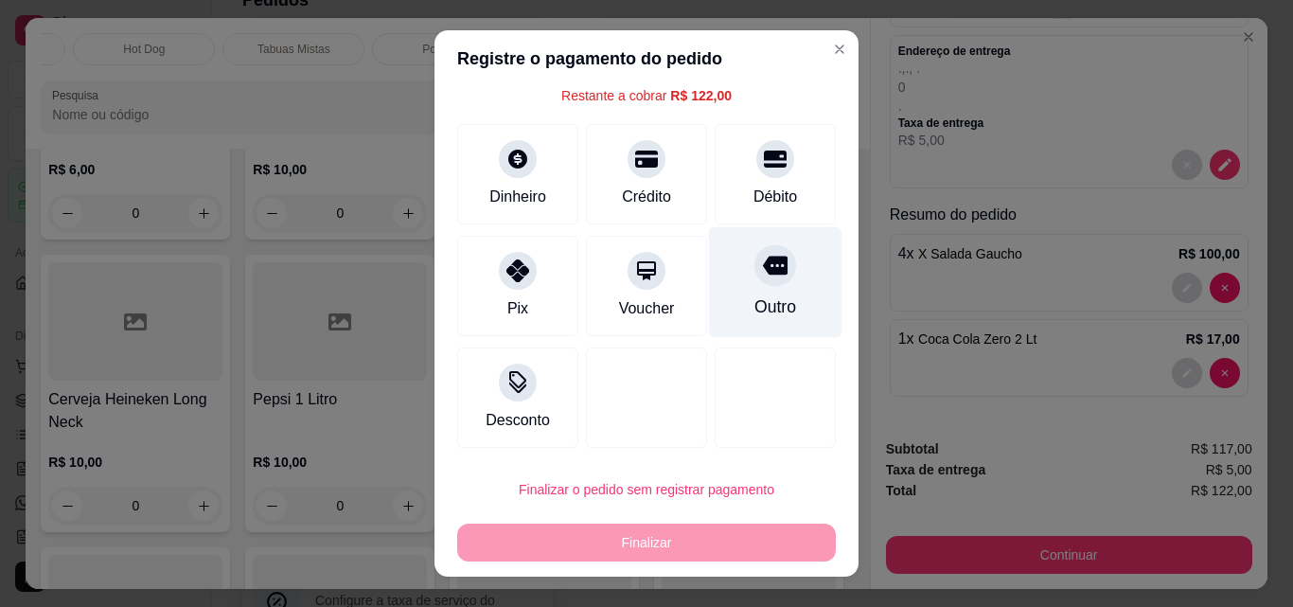
click at [763, 263] on icon at bounding box center [775, 265] width 25 height 25
type input "R$ 0,00"
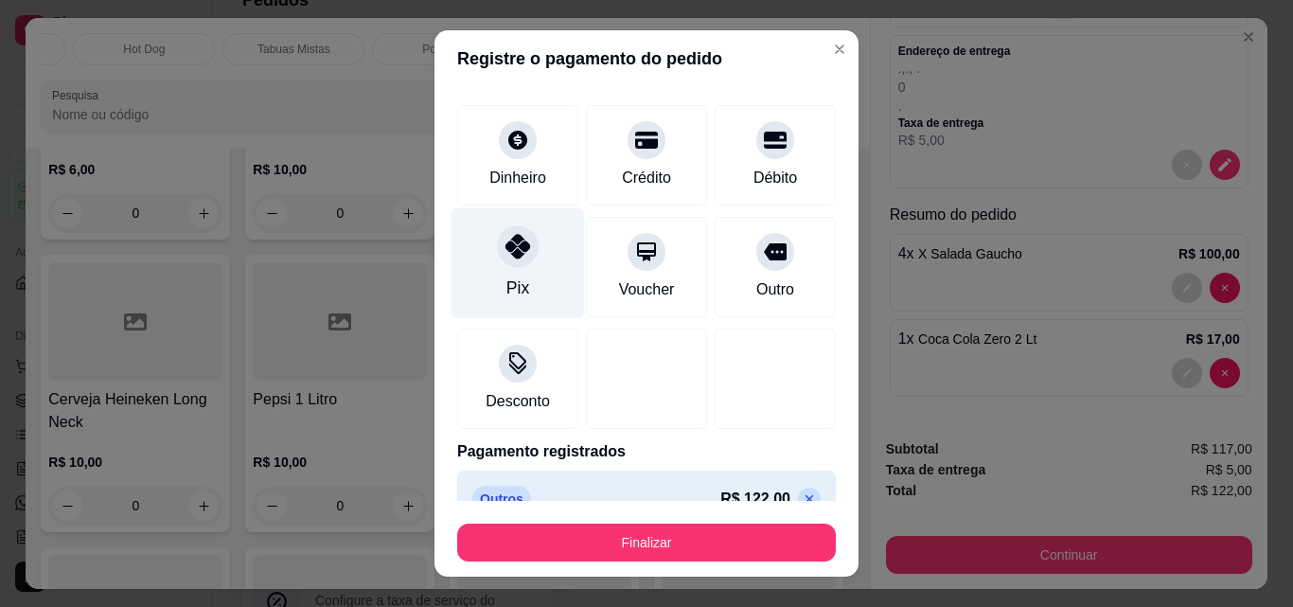
click at [502, 274] on div "Pix" at bounding box center [517, 263] width 133 height 111
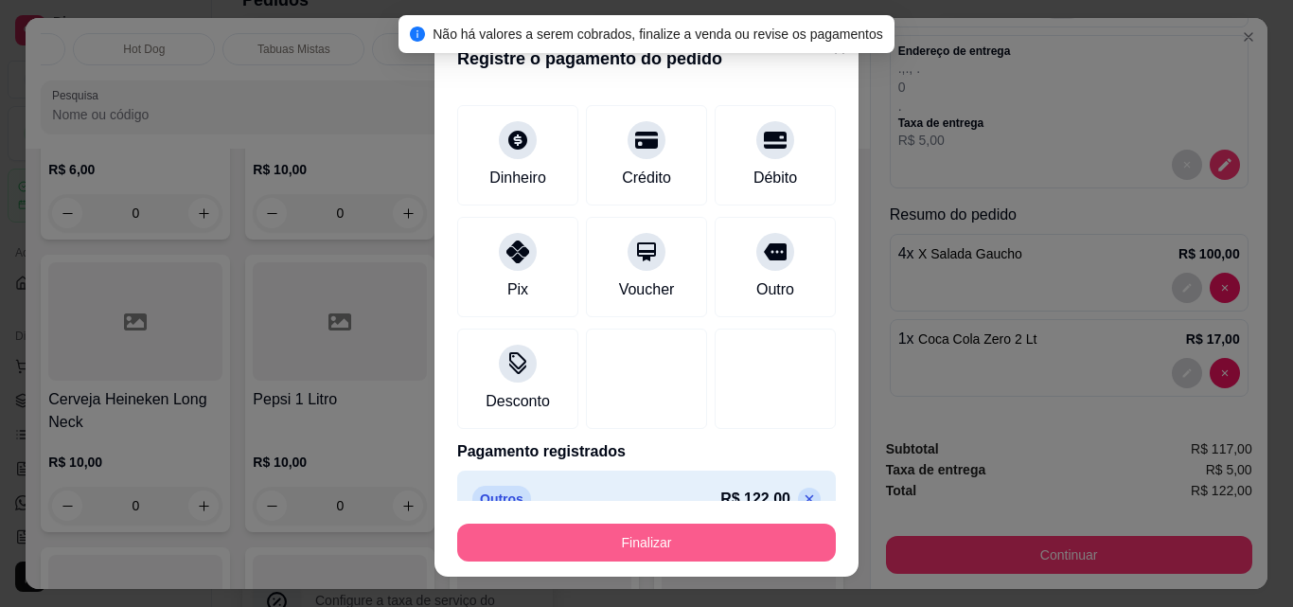
click at [643, 538] on button "Finalizar" at bounding box center [646, 542] width 379 height 38
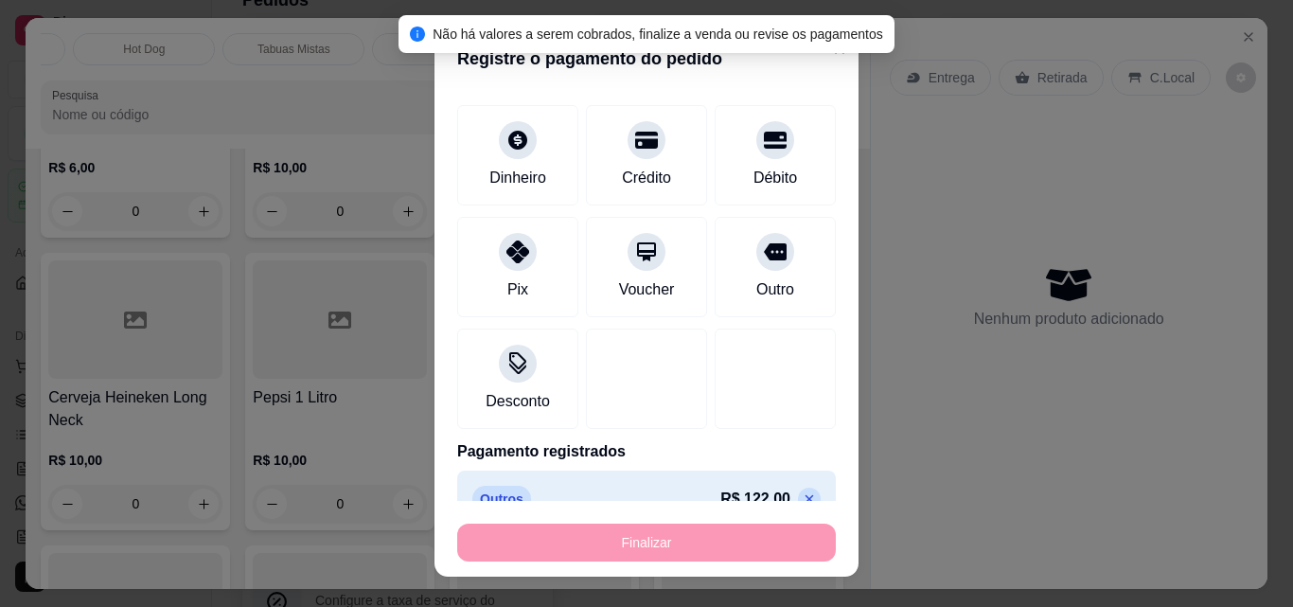
type input "0"
type input "-R$ 122,00"
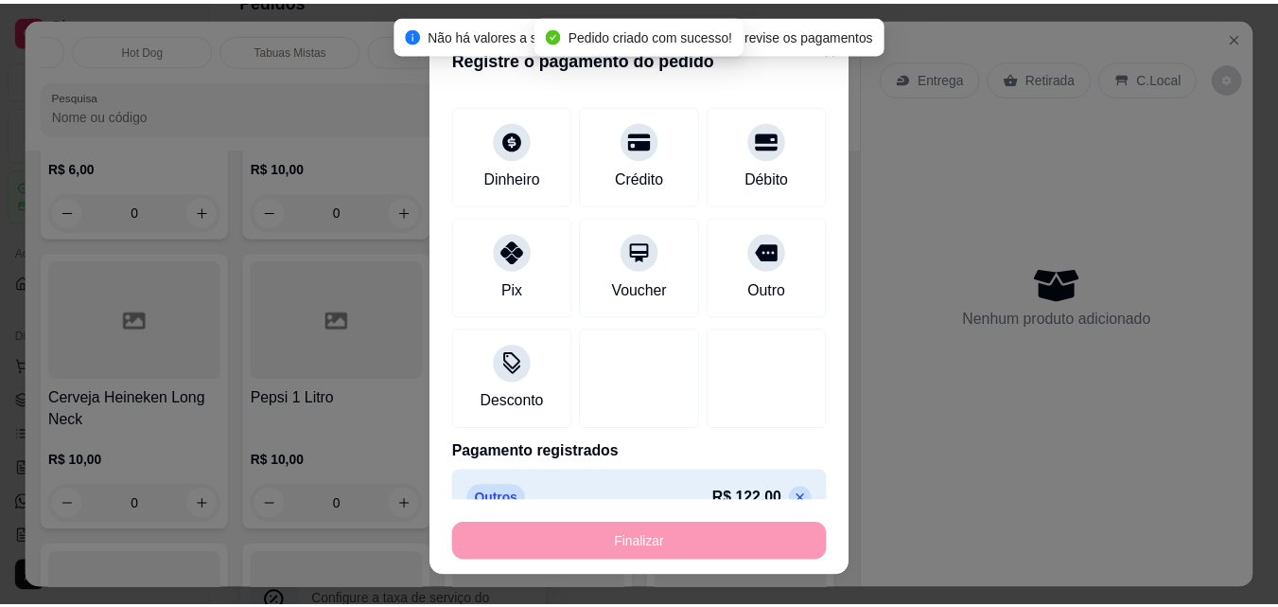
scroll to position [6488, 0]
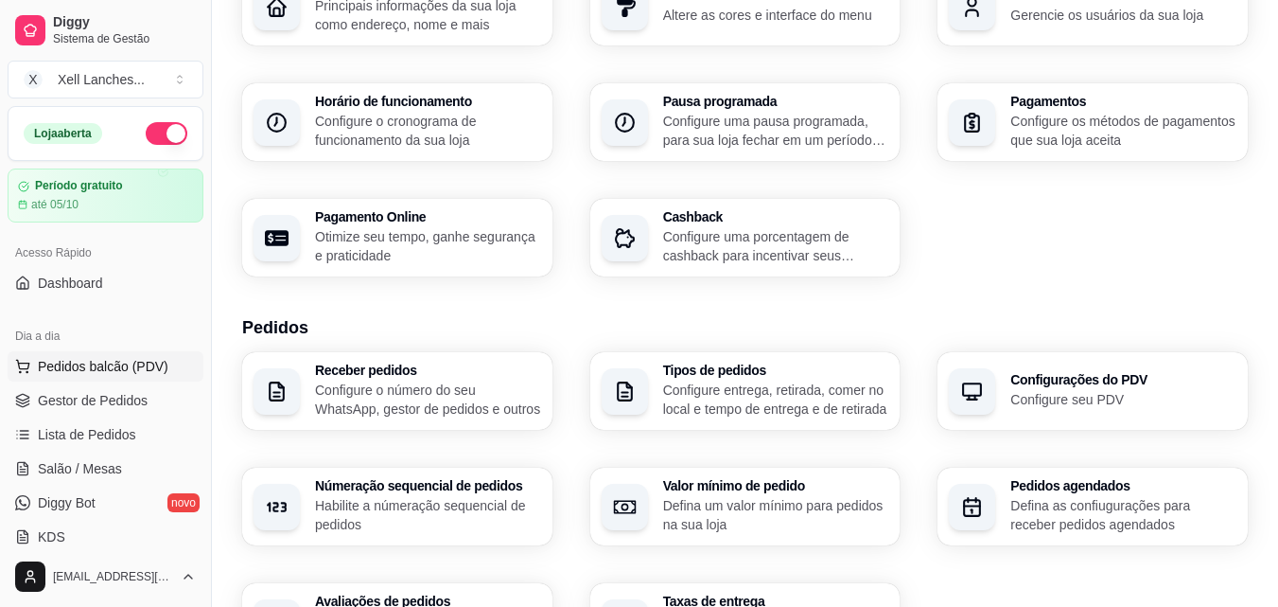
scroll to position [95, 0]
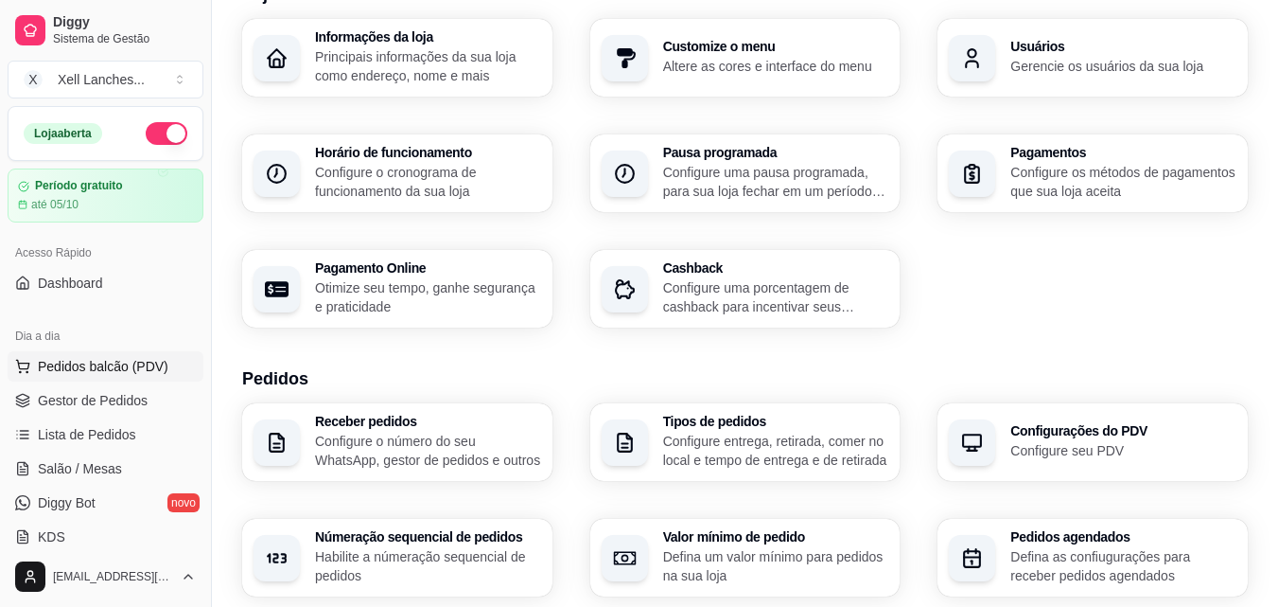
click at [78, 372] on span "Pedidos balcão (PDV)" at bounding box center [103, 366] width 131 height 19
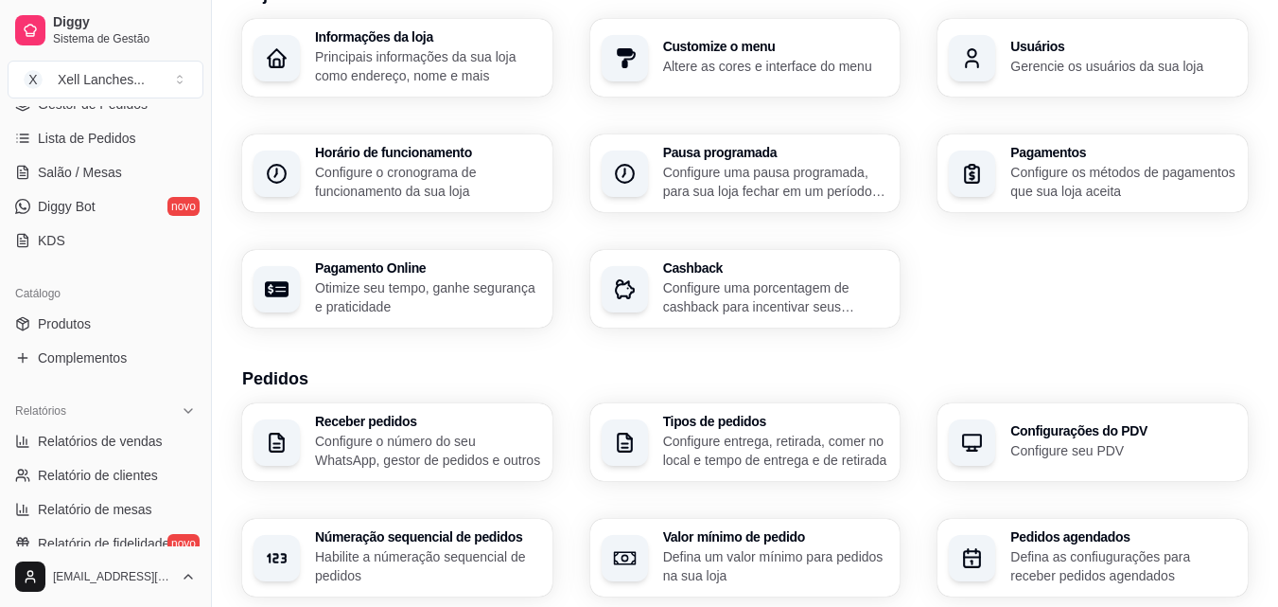
scroll to position [282, 0]
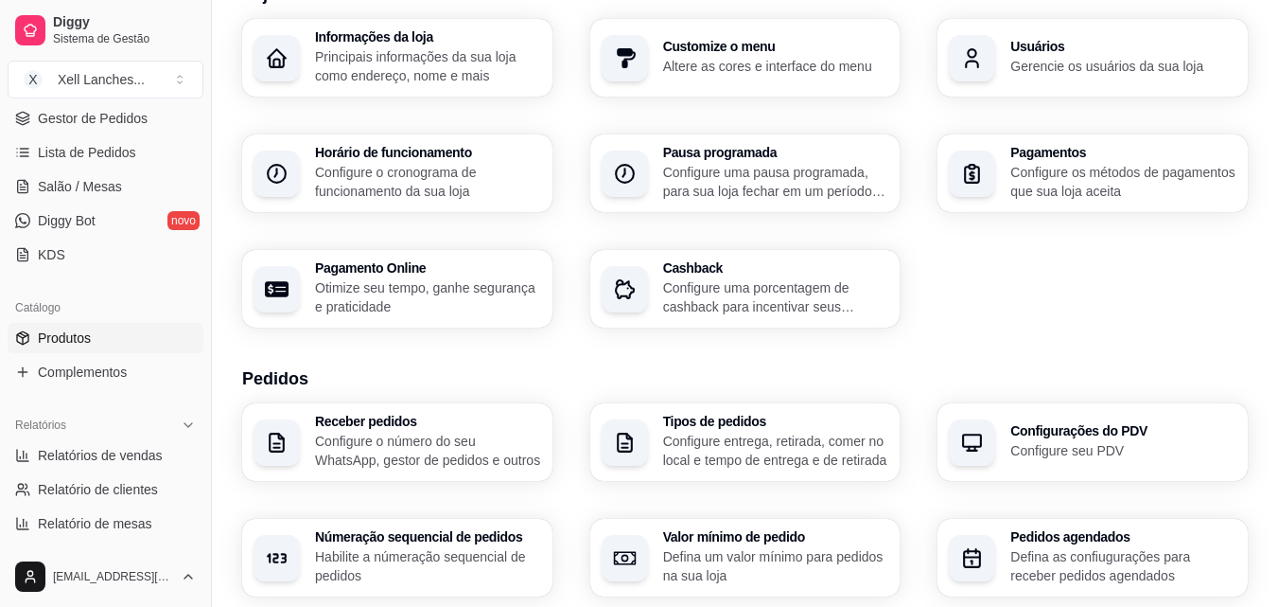
click at [66, 337] on span "Produtos" at bounding box center [64, 337] width 53 height 19
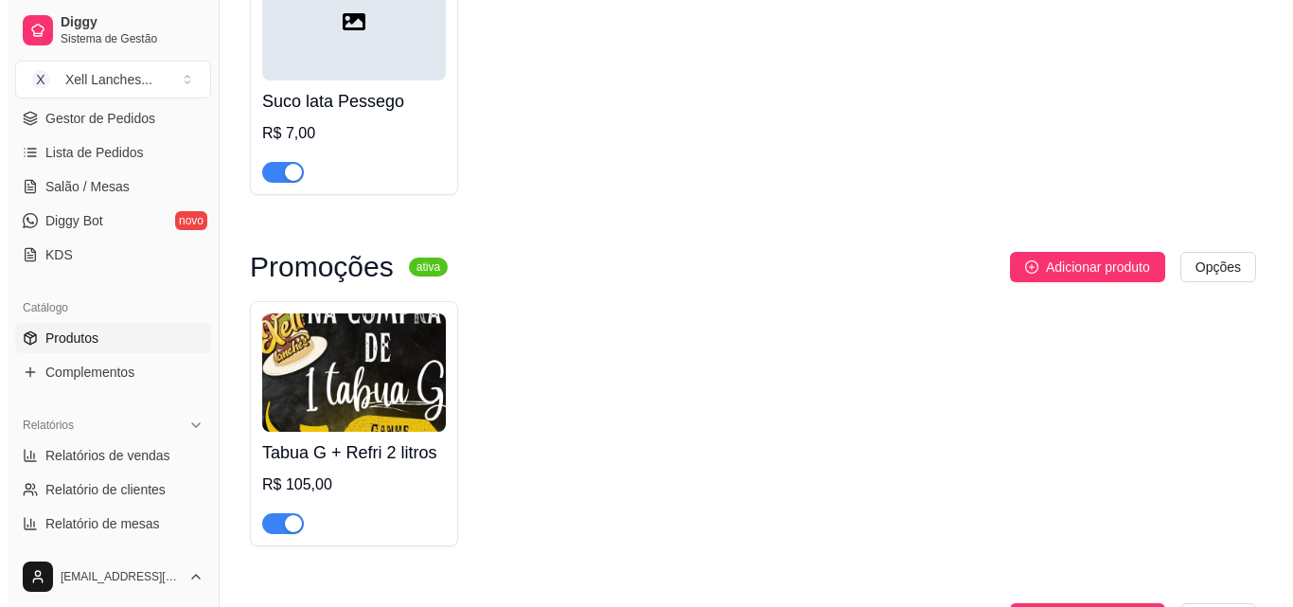
scroll to position [7874, 0]
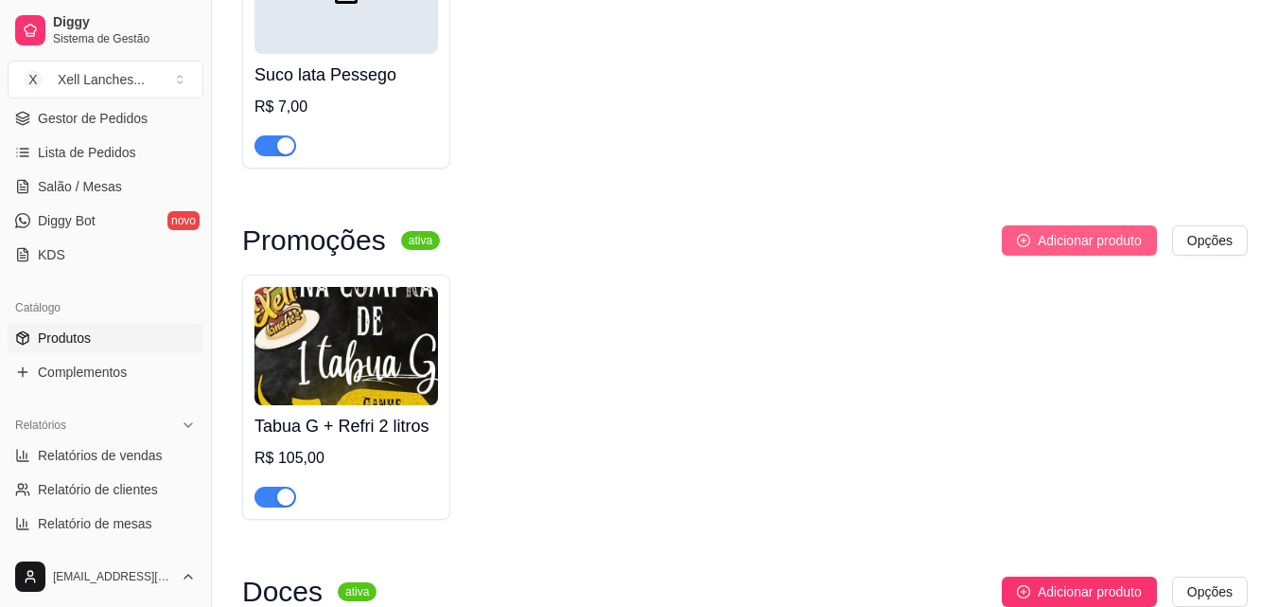
click at [1041, 251] on span "Adicionar produto" at bounding box center [1090, 240] width 104 height 21
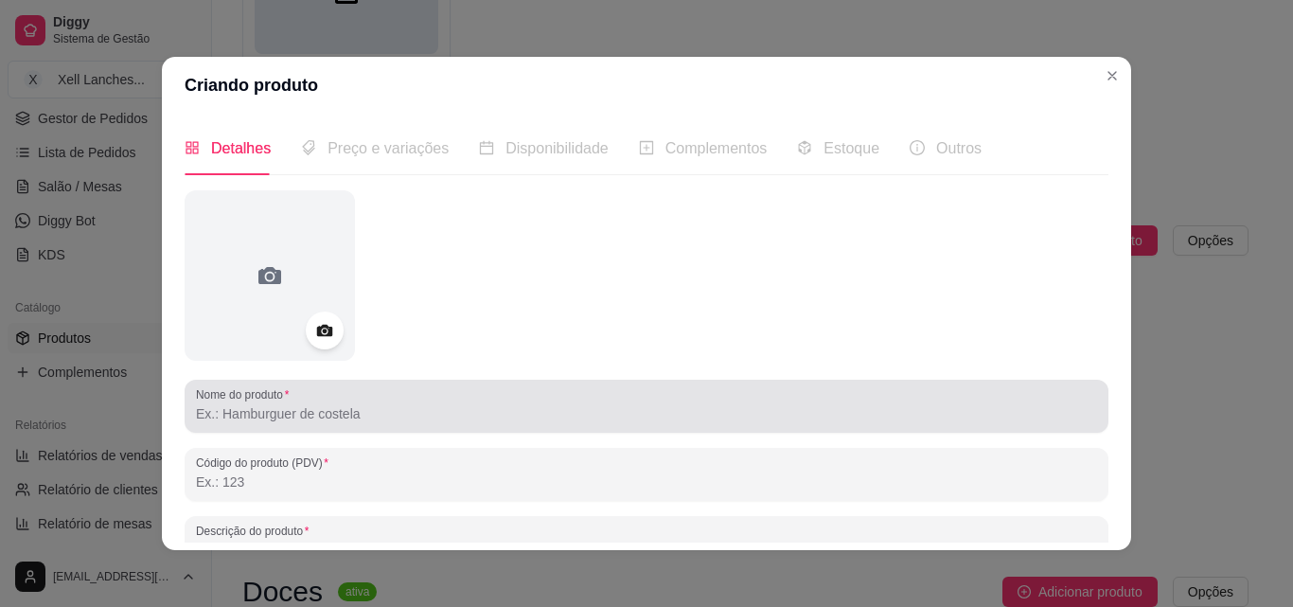
click at [294, 426] on div "Nome do produto" at bounding box center [647, 405] width 924 height 53
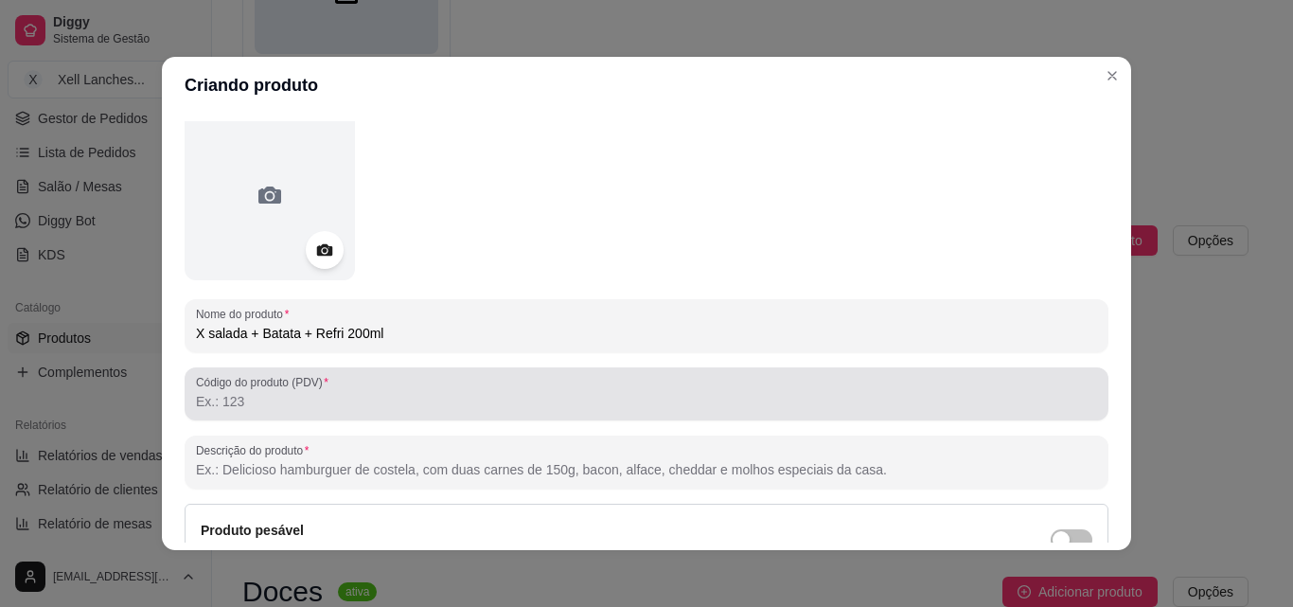
scroll to position [270, 0]
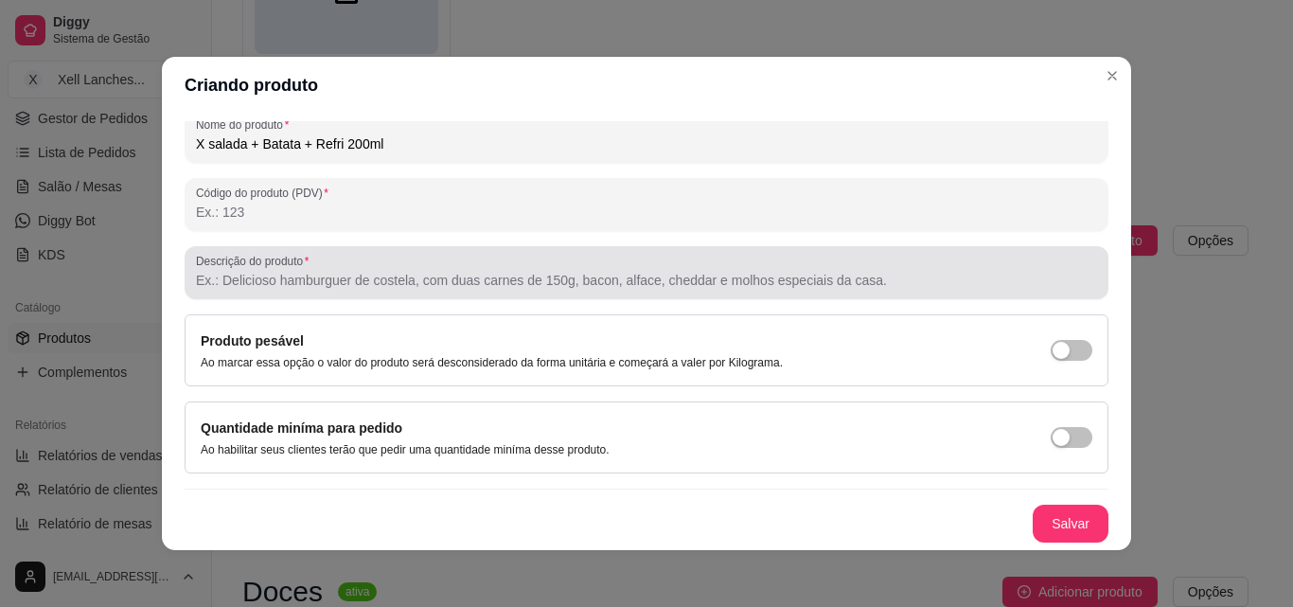
type input "X salada + Batata + Refri 200ml"
click at [318, 284] on input "Descrição do produto" at bounding box center [646, 280] width 901 height 19
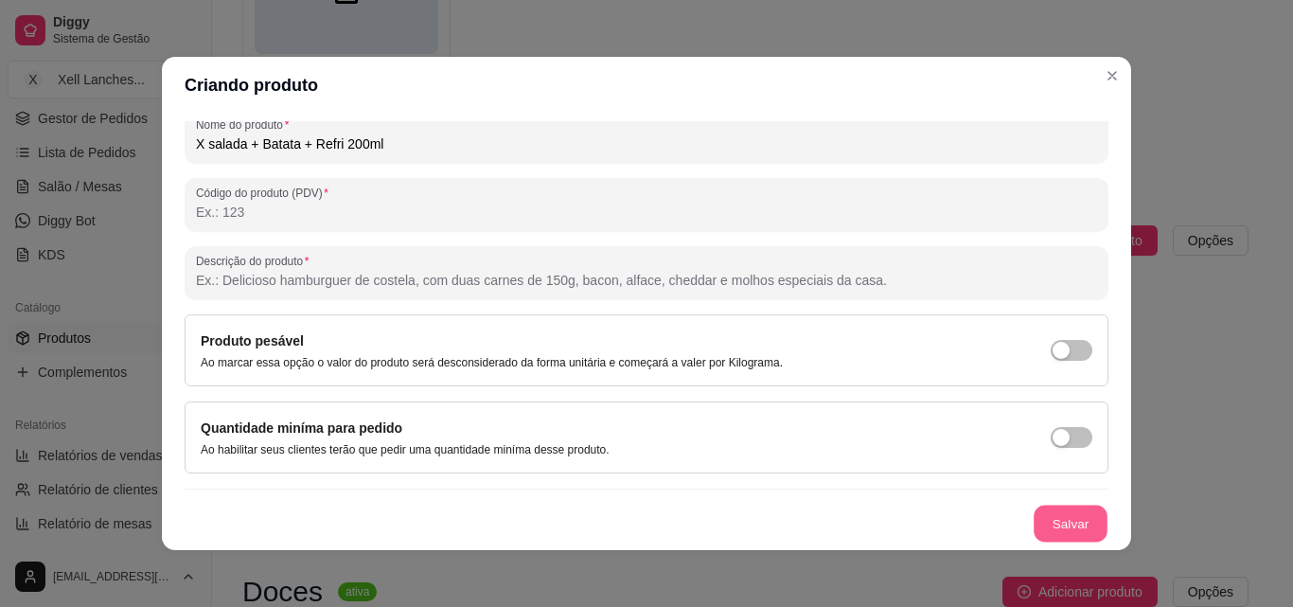
click at [1035, 514] on button "Salvar" at bounding box center [1070, 523] width 74 height 37
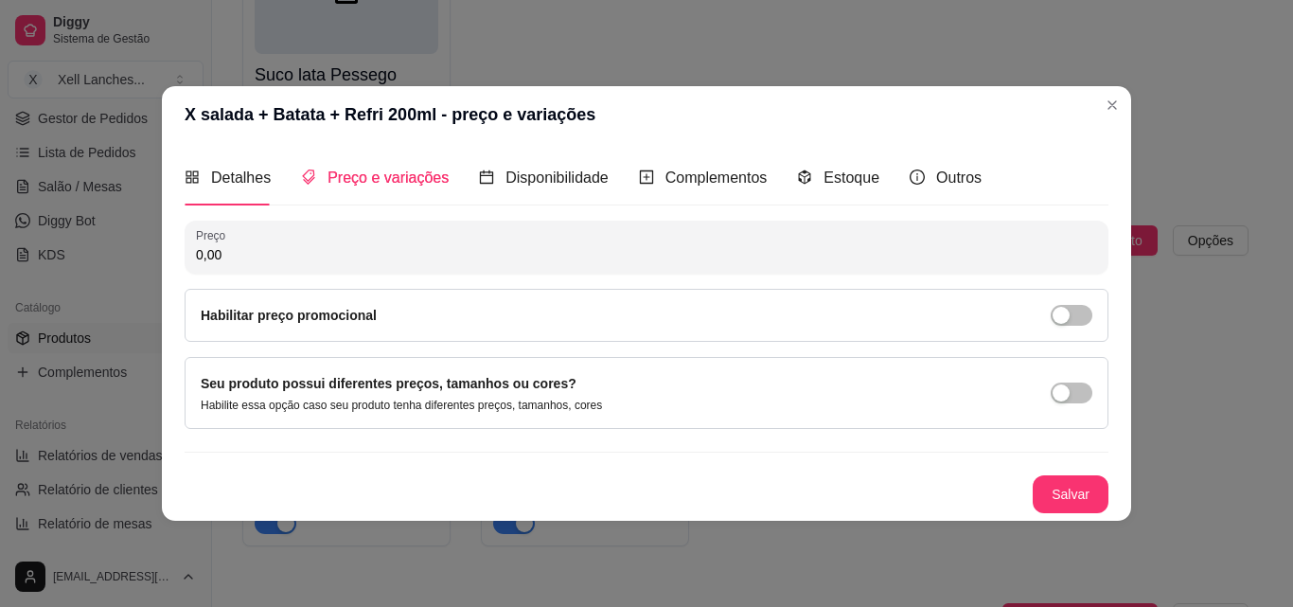
scroll to position [0, 0]
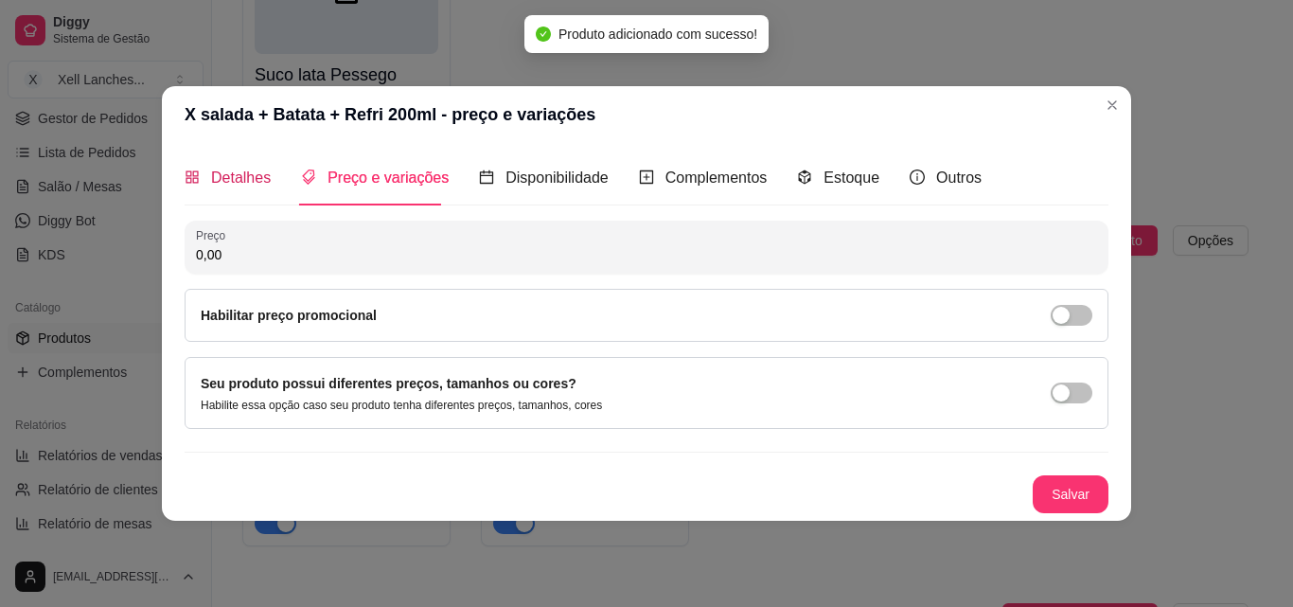
click at [216, 171] on span "Detalhes" at bounding box center [241, 177] width 60 height 16
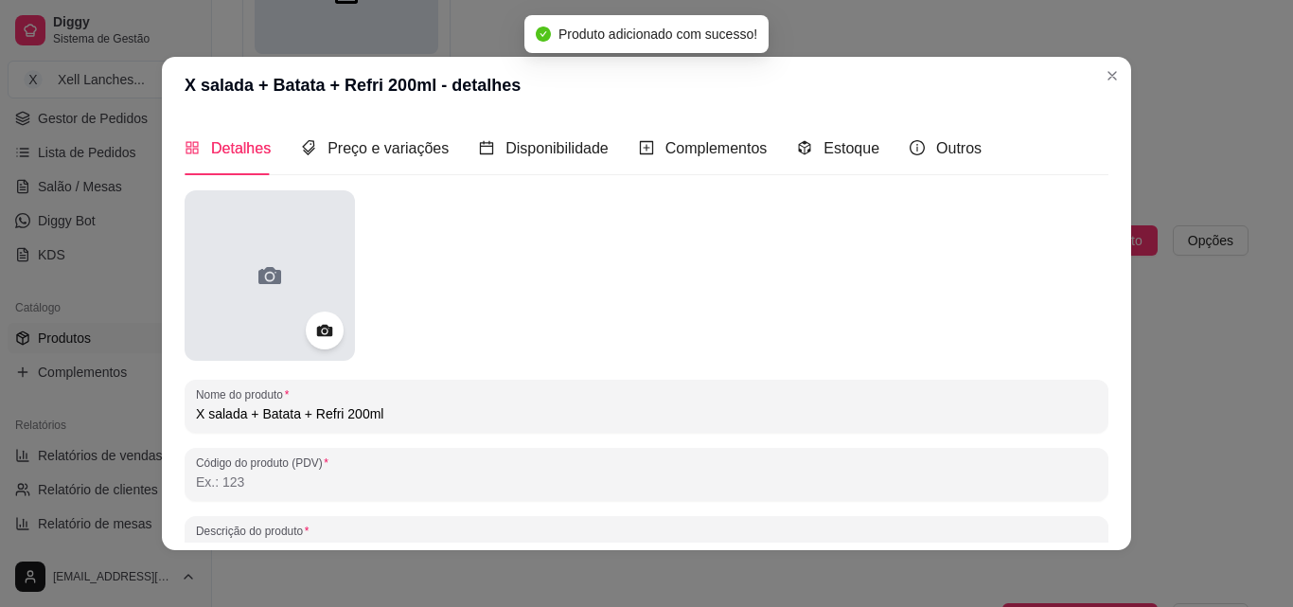
click at [288, 297] on div at bounding box center [270, 275] width 170 height 170
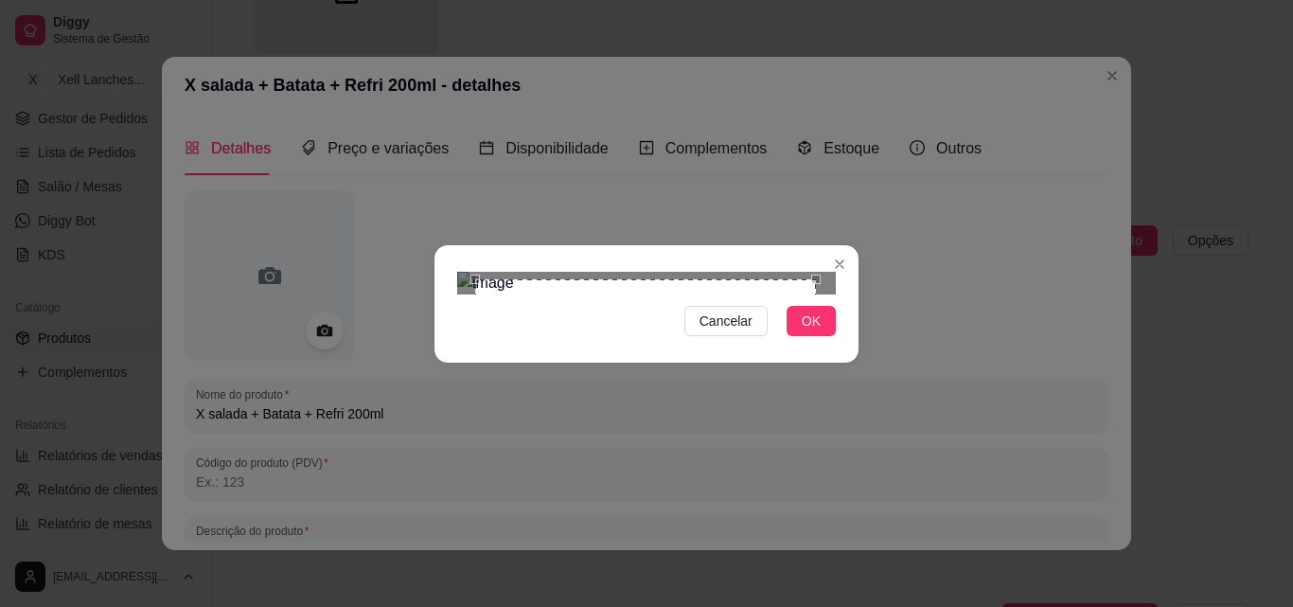
click at [684, 279] on div "Use the arrow keys to move the crop selection area" at bounding box center [645, 449] width 341 height 341
click at [890, 436] on div "Cancelar OK" at bounding box center [646, 303] width 1293 height 607
click at [689, 273] on div "Use the arrow keys to move the crop selection area" at bounding box center [637, 452] width 361 height 361
click at [855, 439] on div "Cancelar OK" at bounding box center [646, 303] width 1293 height 607
click at [811, 331] on span "OK" at bounding box center [811, 320] width 19 height 21
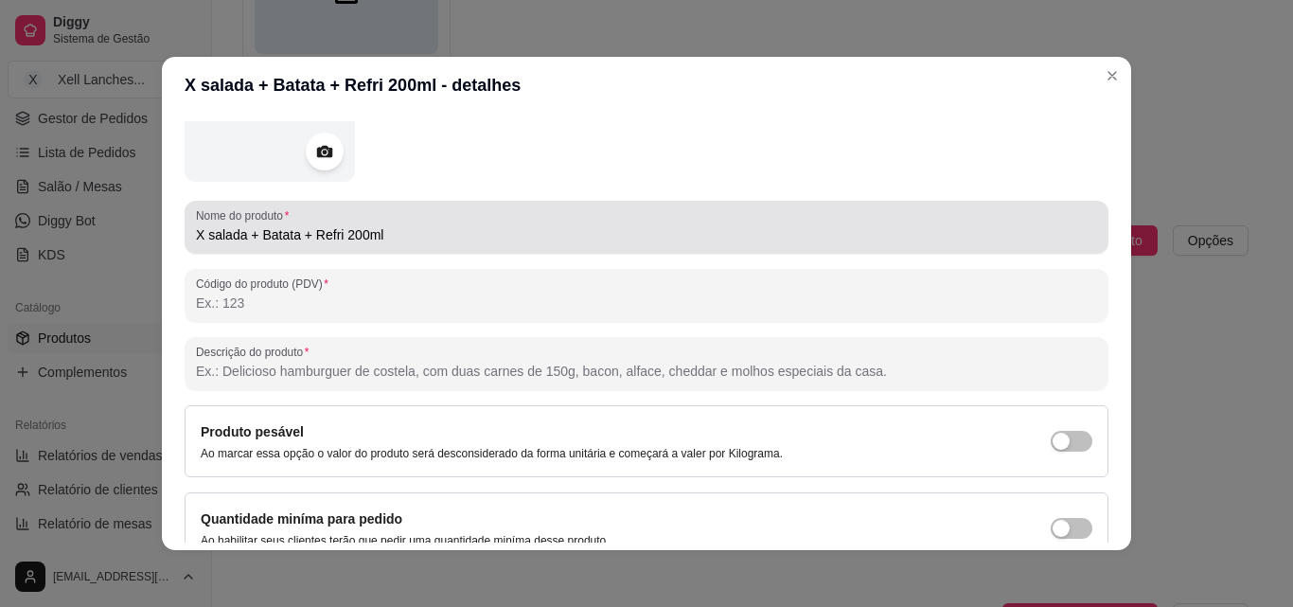
scroll to position [270, 0]
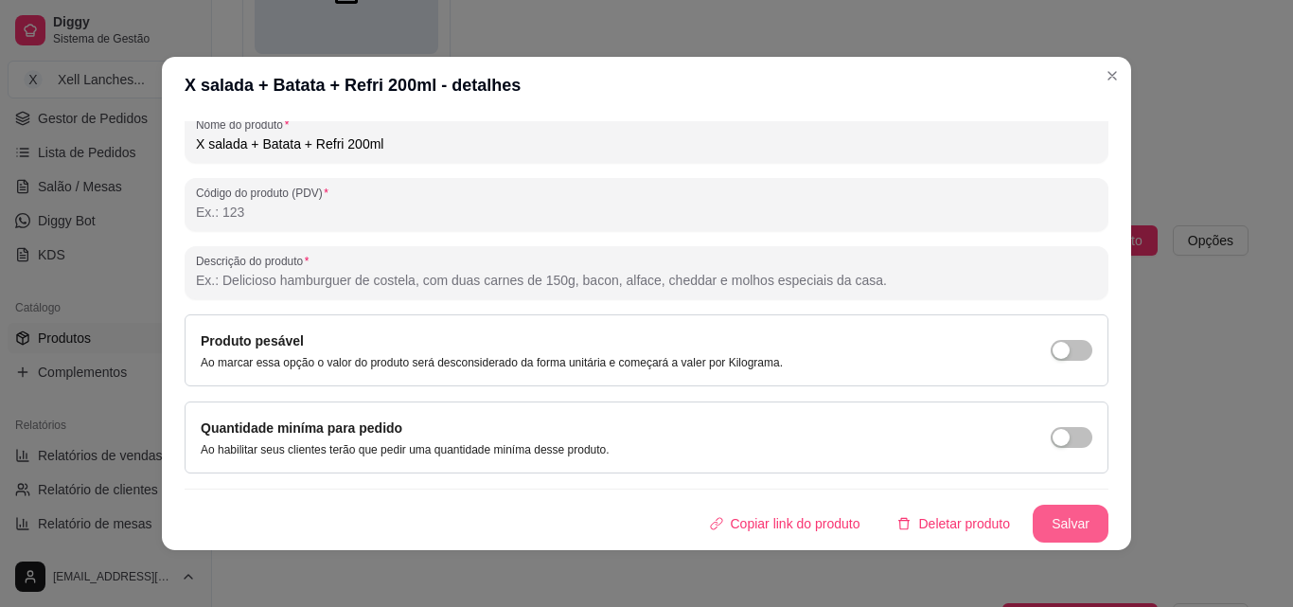
click at [1050, 520] on button "Salvar" at bounding box center [1070, 523] width 76 height 38
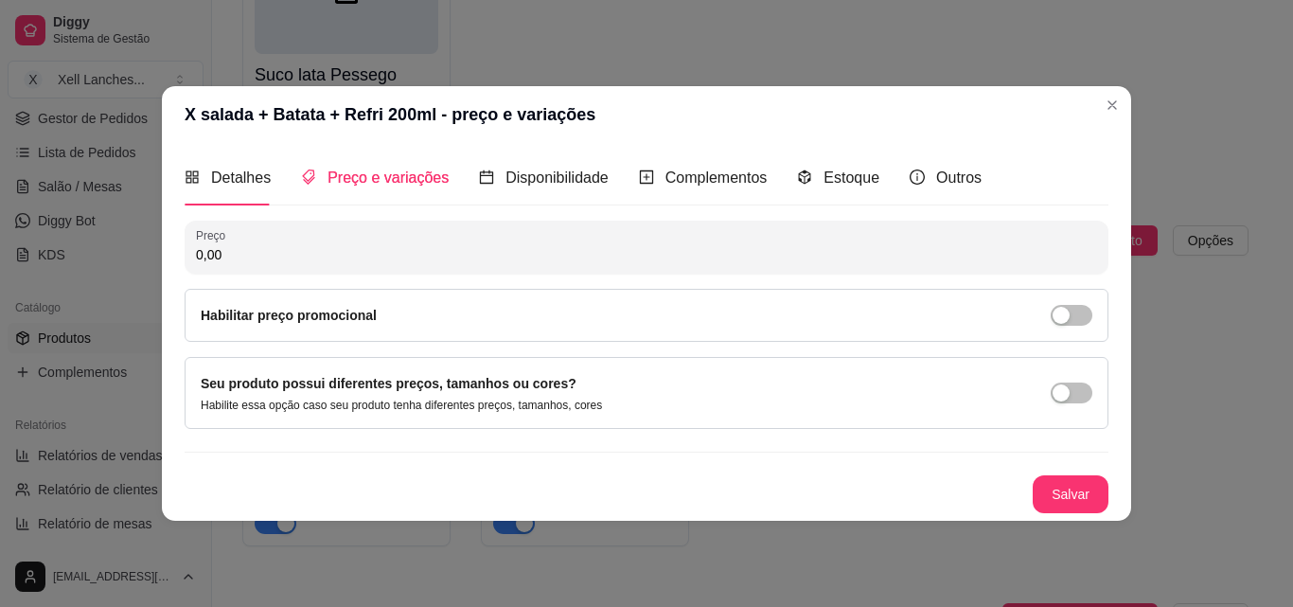
scroll to position [0, 0]
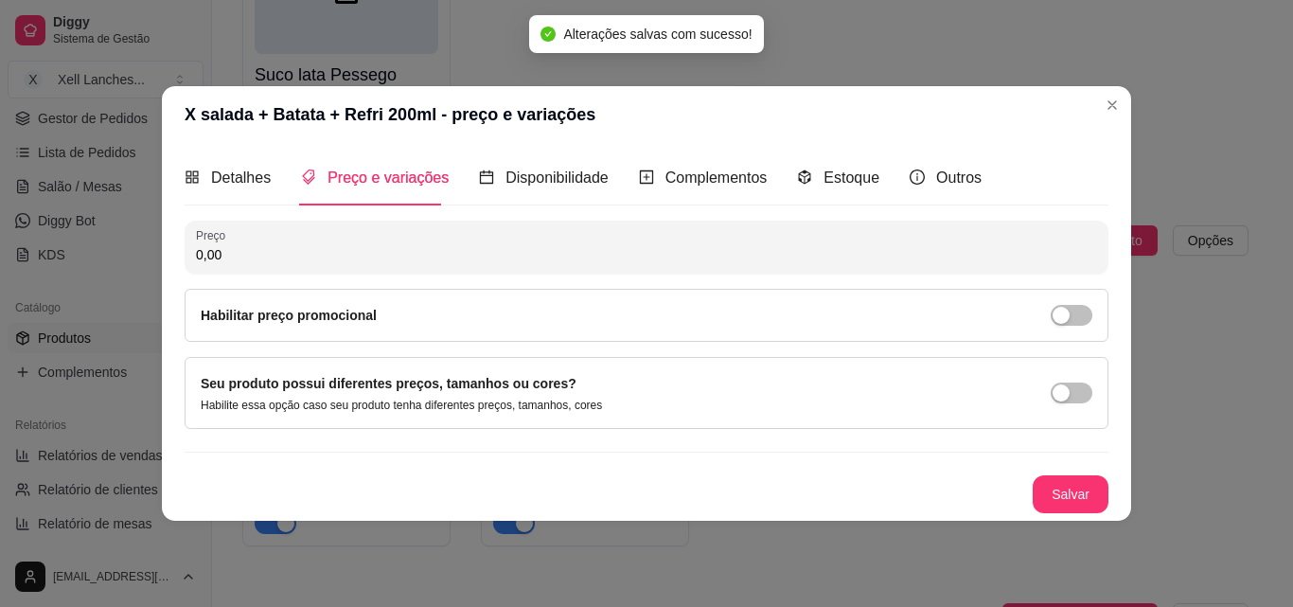
click at [287, 251] on input "0,00" at bounding box center [646, 254] width 901 height 19
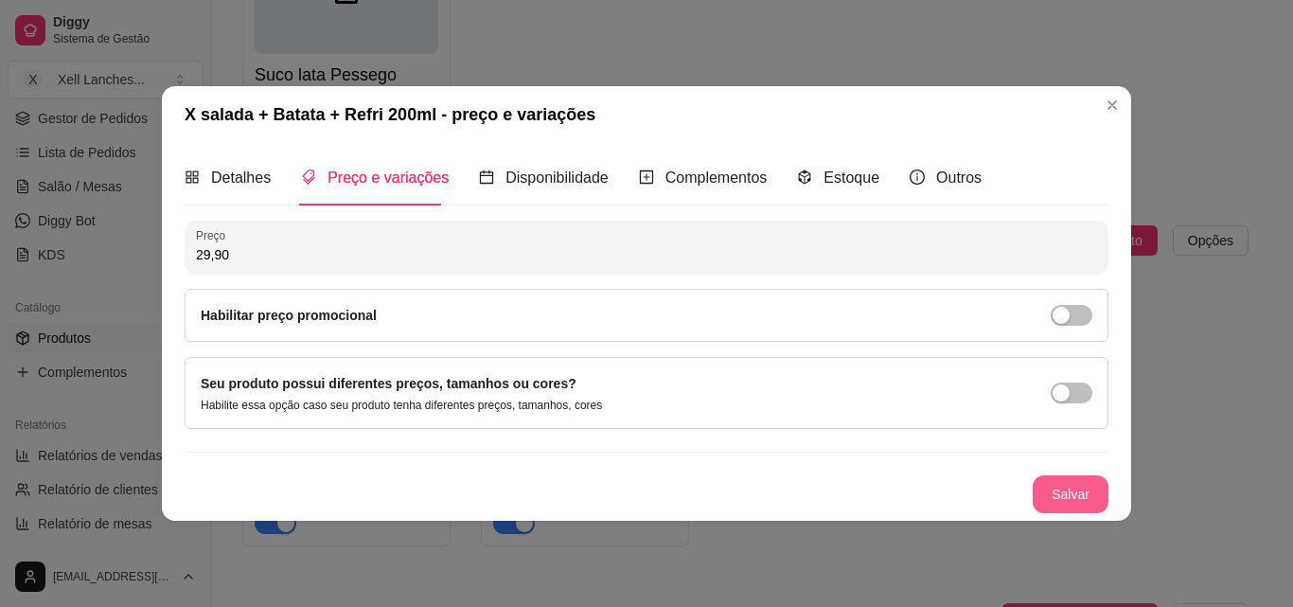
type input "29,90"
click at [1082, 488] on button "Salvar" at bounding box center [1070, 494] width 76 height 38
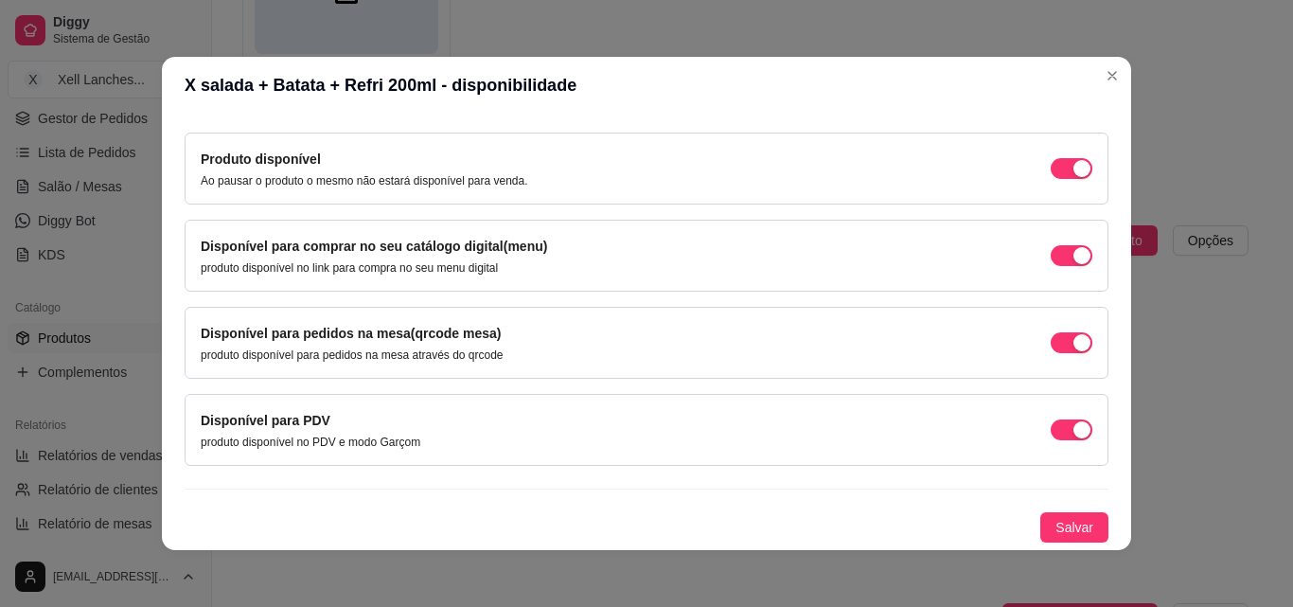
scroll to position [4, 0]
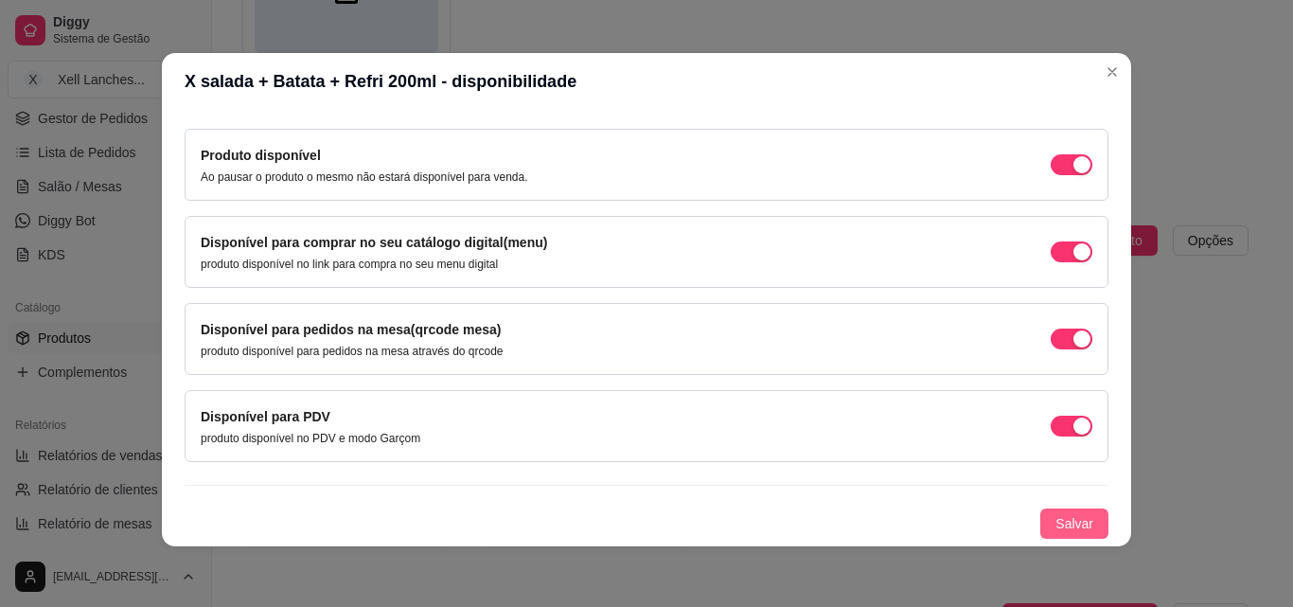
click at [1058, 521] on span "Salvar" at bounding box center [1074, 523] width 38 height 21
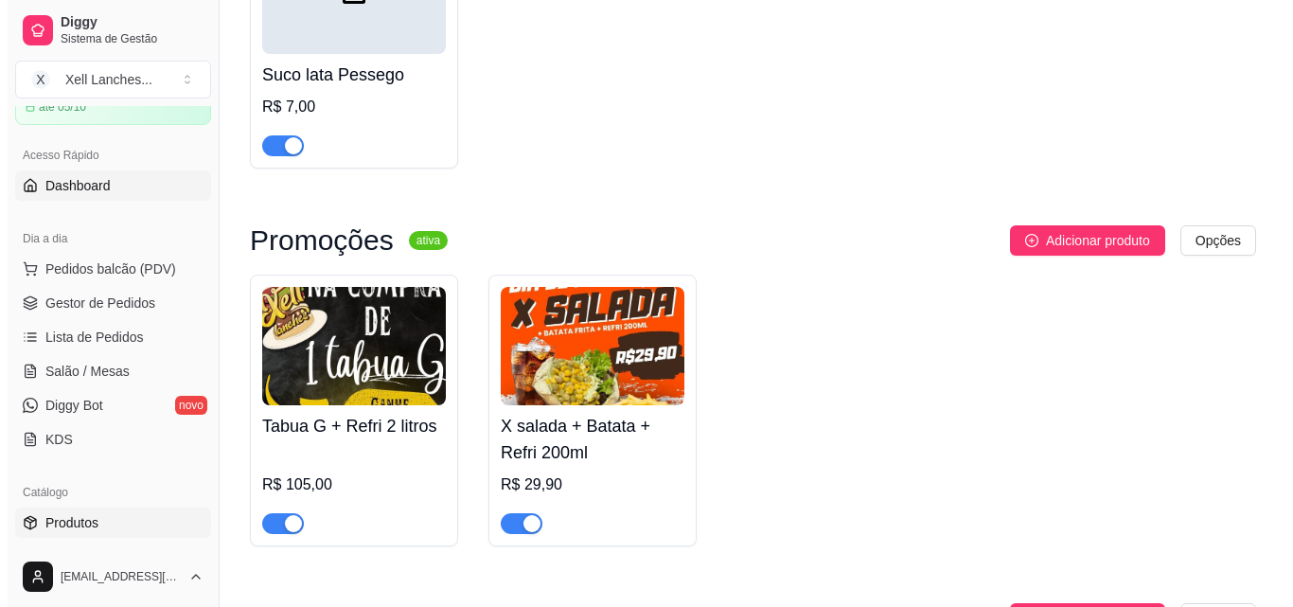
scroll to position [0, 0]
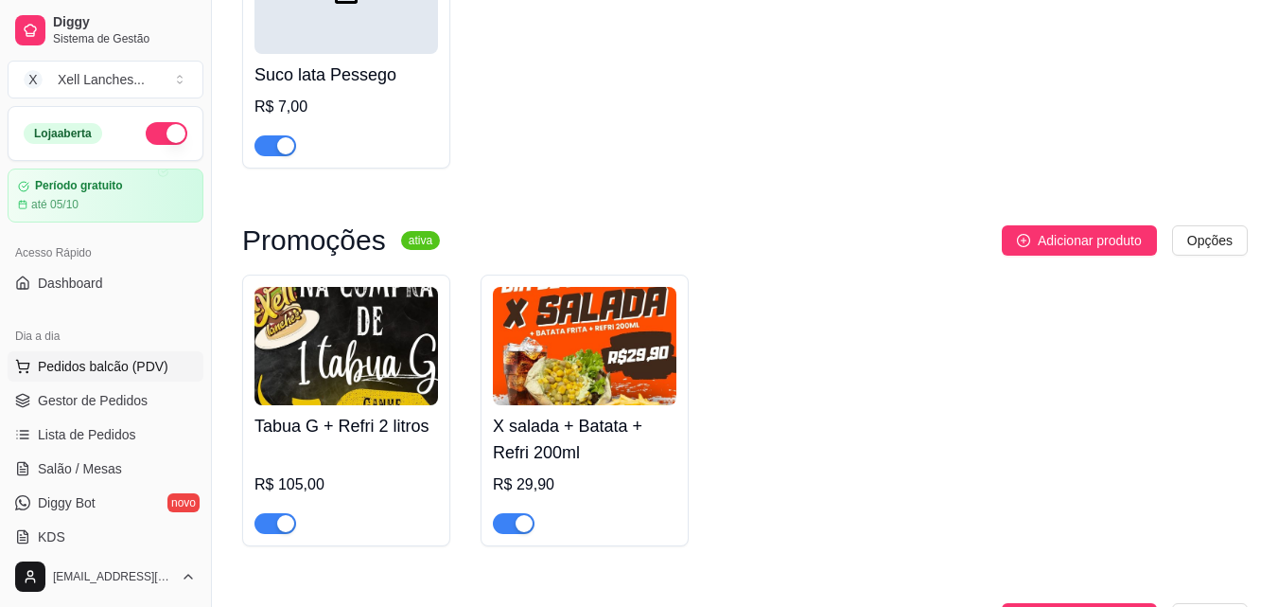
click at [93, 359] on span "Pedidos balcão (PDV)" at bounding box center [103, 366] width 131 height 19
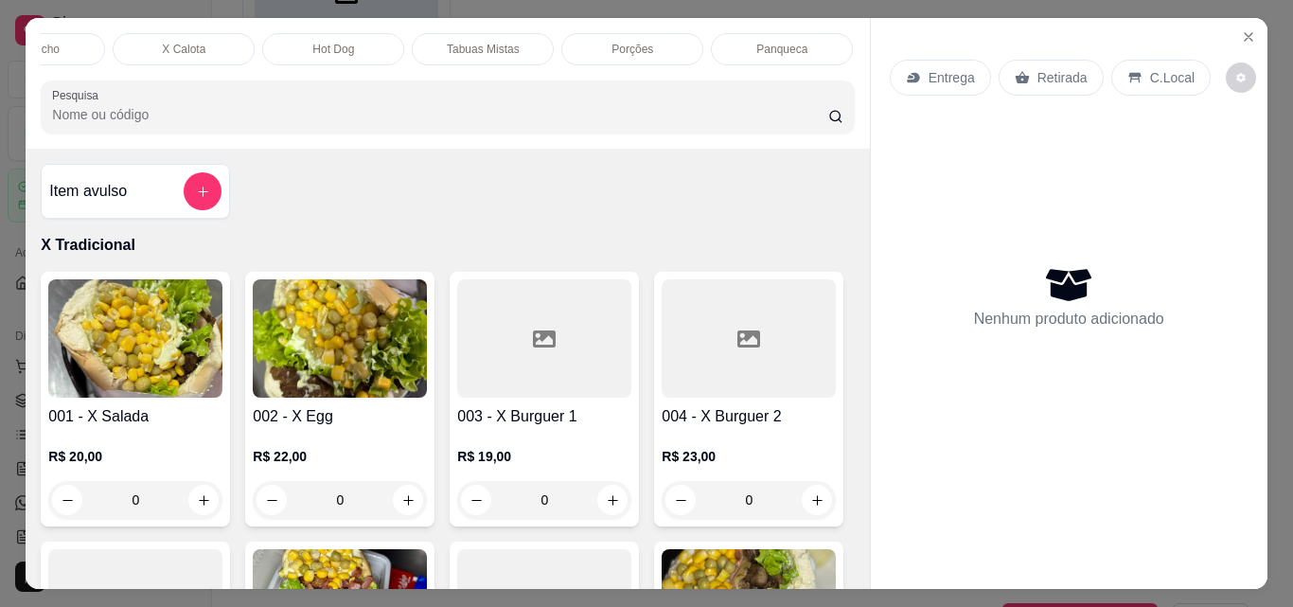
scroll to position [0, 824]
click at [442, 45] on div "Promoções" at bounding box center [484, 49] width 142 height 32
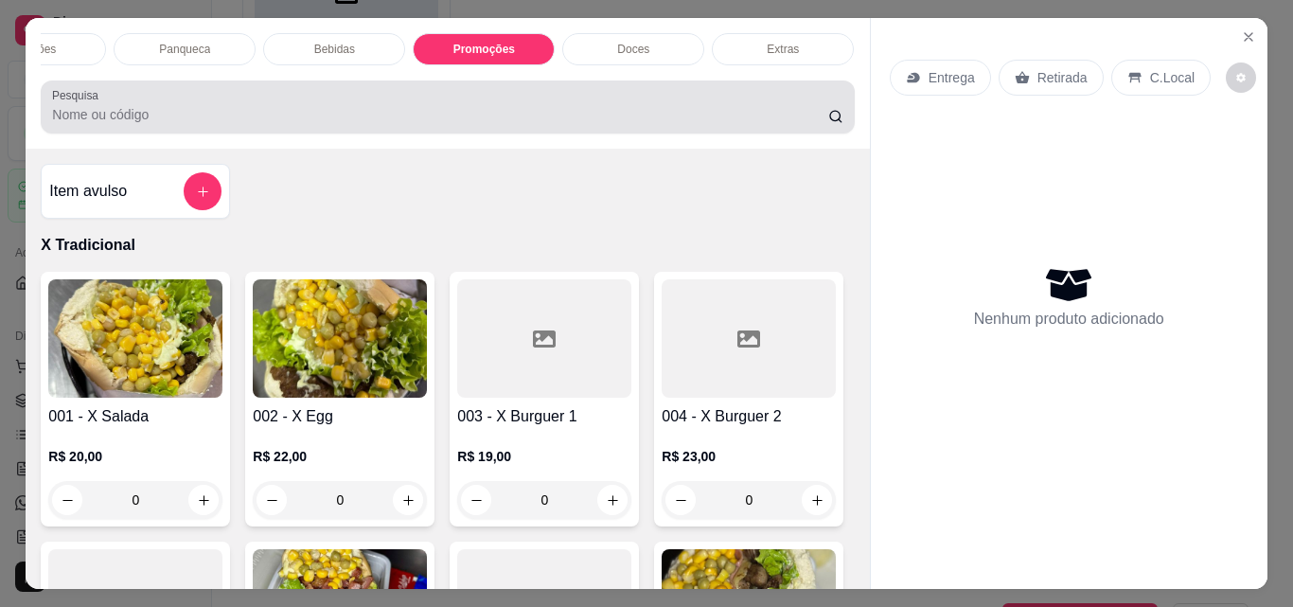
scroll to position [49, 0]
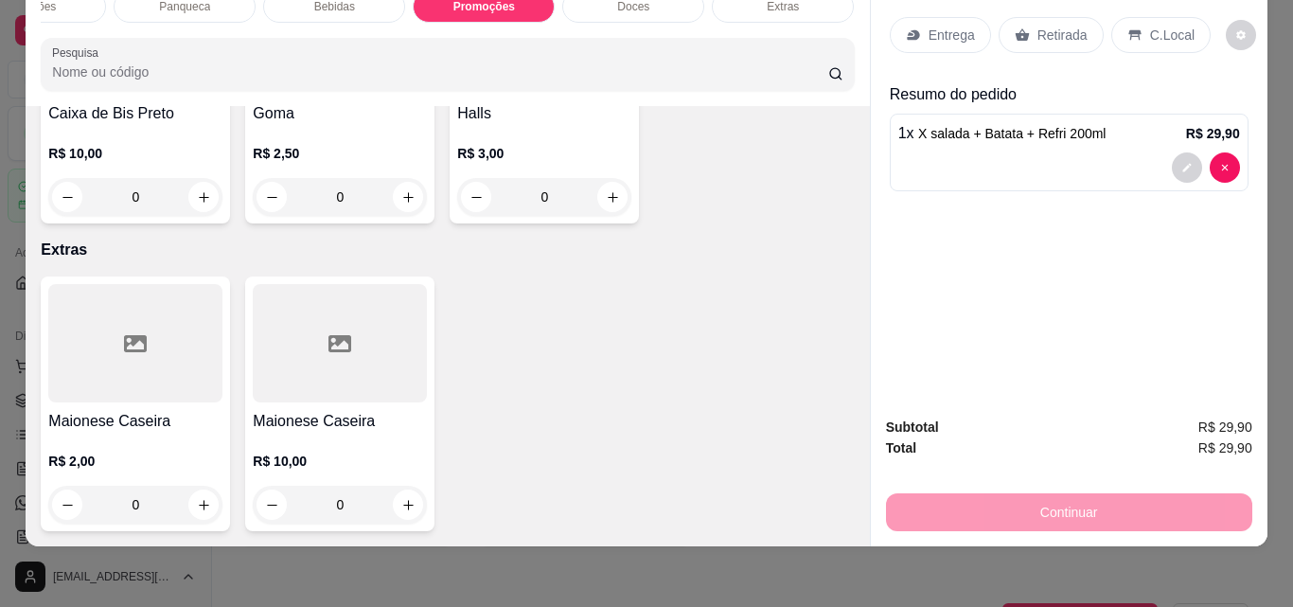
type input "2"
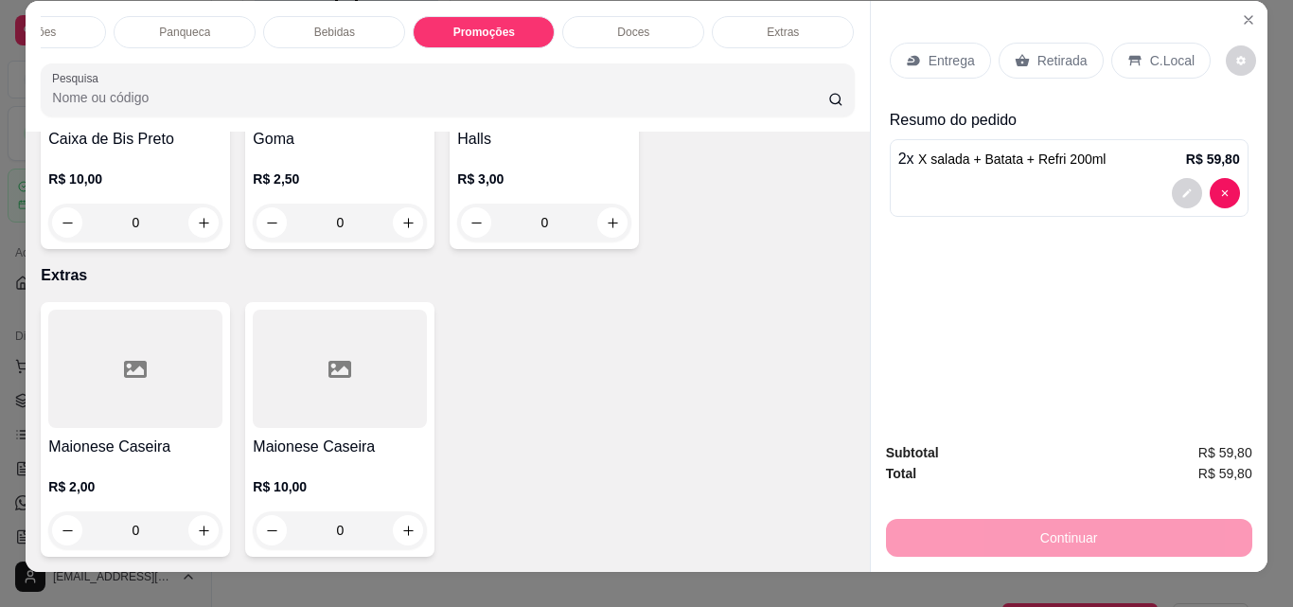
scroll to position [0, 0]
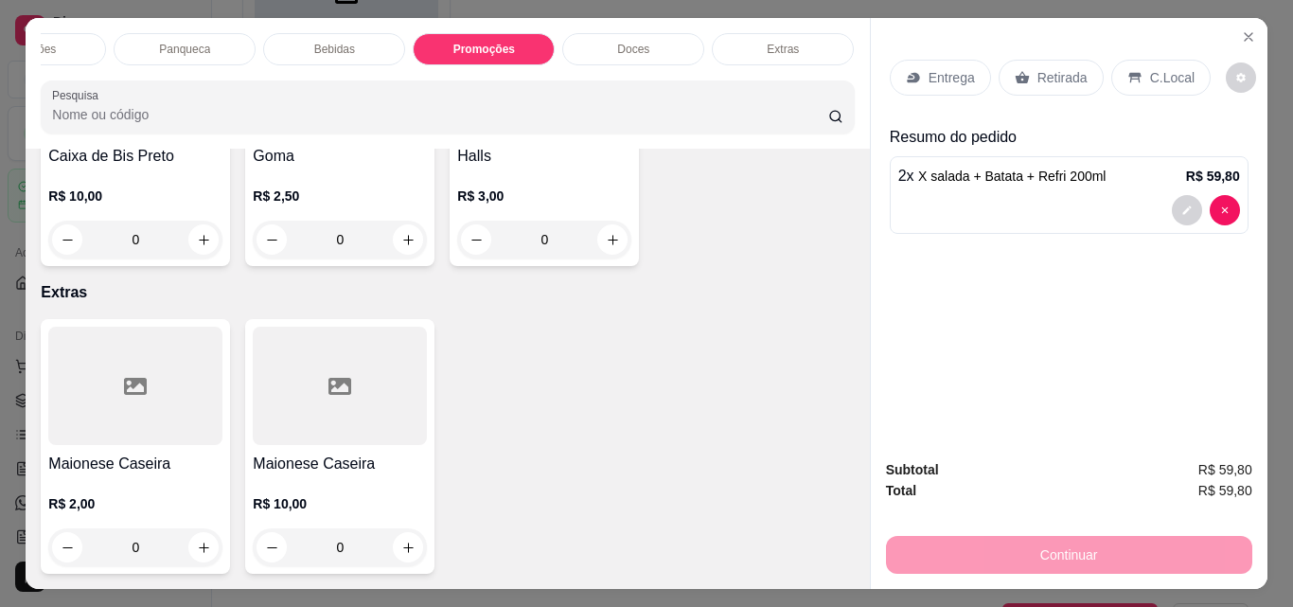
click at [86, 34] on div "Porções" at bounding box center [35, 49] width 142 height 32
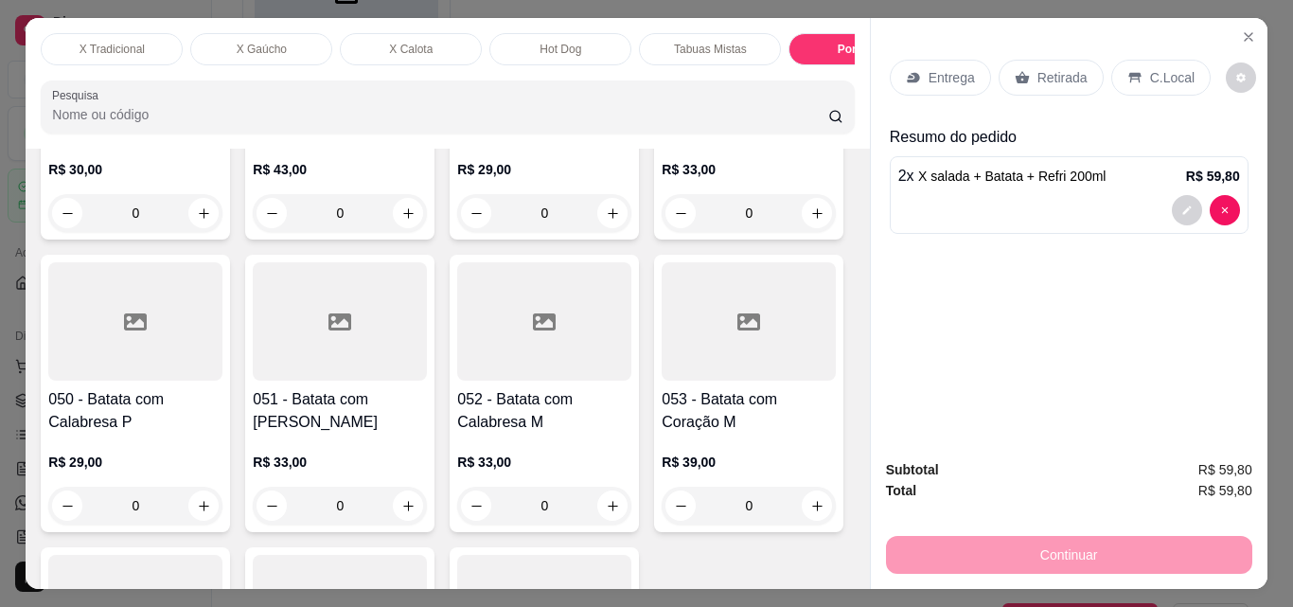
click at [69, 45] on div "X Tradicional" at bounding box center [112, 49] width 142 height 32
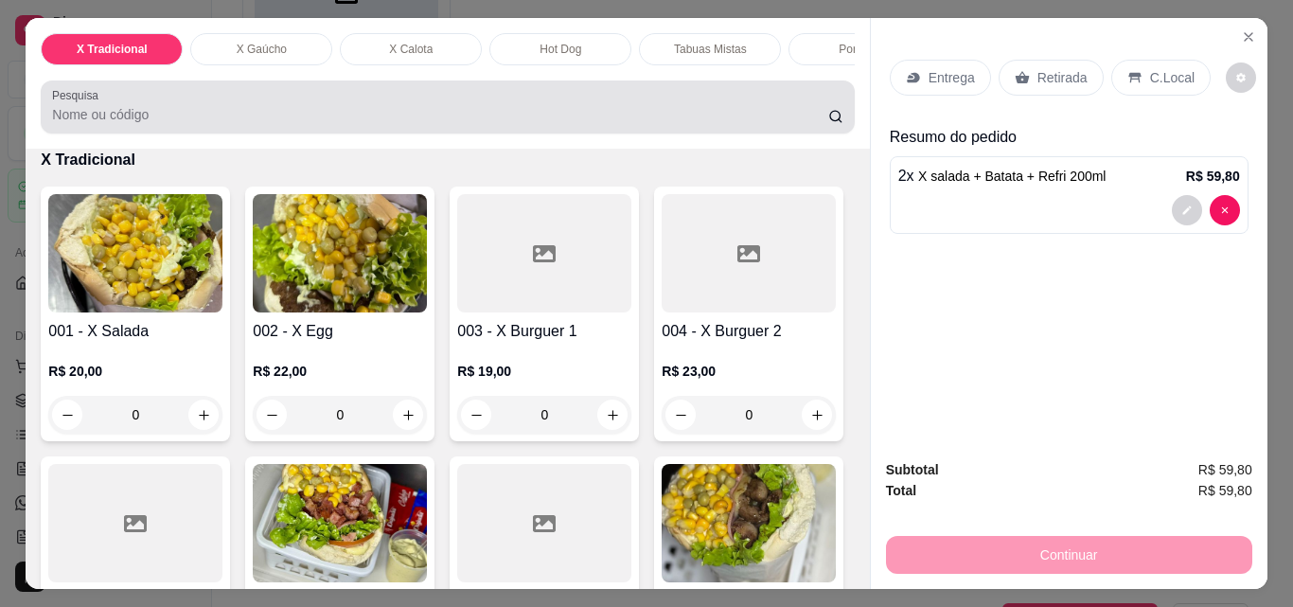
scroll to position [49, 0]
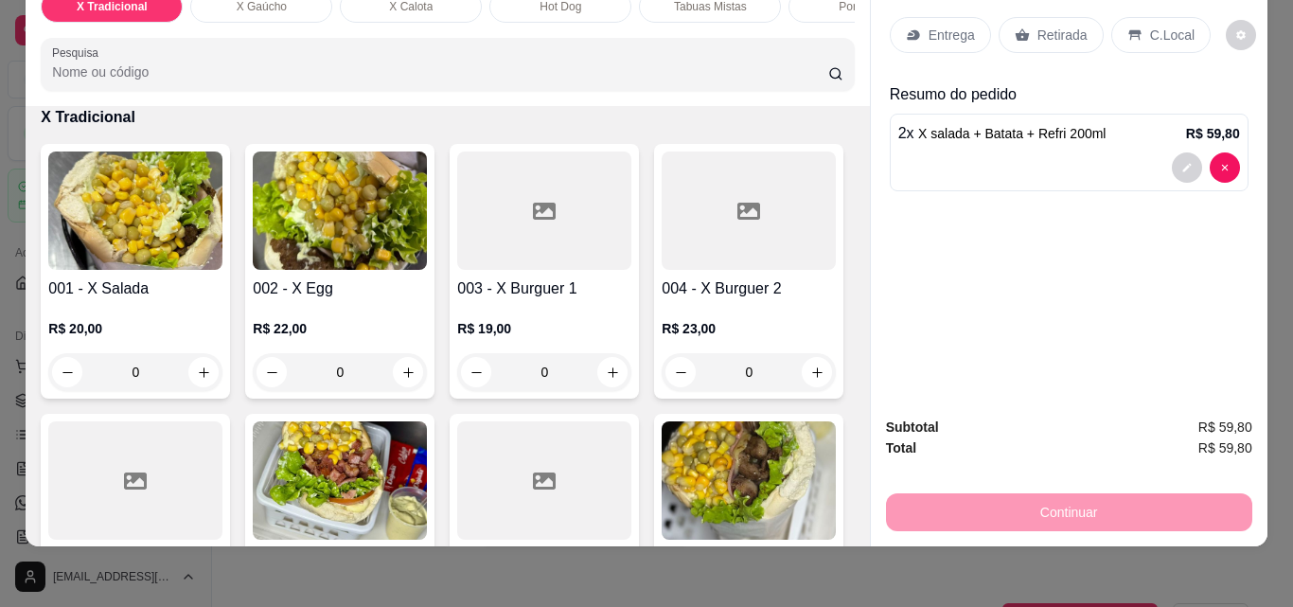
click at [201, 376] on div "0" at bounding box center [135, 372] width 174 height 38
click at [608, 370] on div "0" at bounding box center [544, 372] width 174 height 38
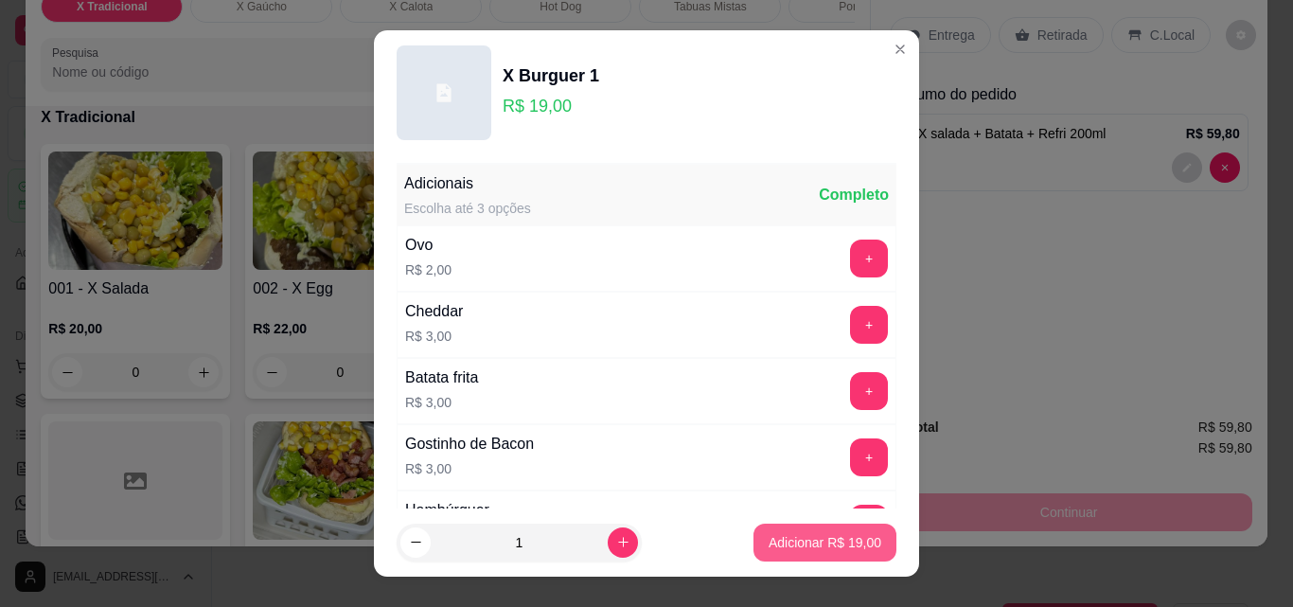
click at [798, 543] on p "Adicionar R$ 19,00" at bounding box center [824, 542] width 113 height 19
type input "1"
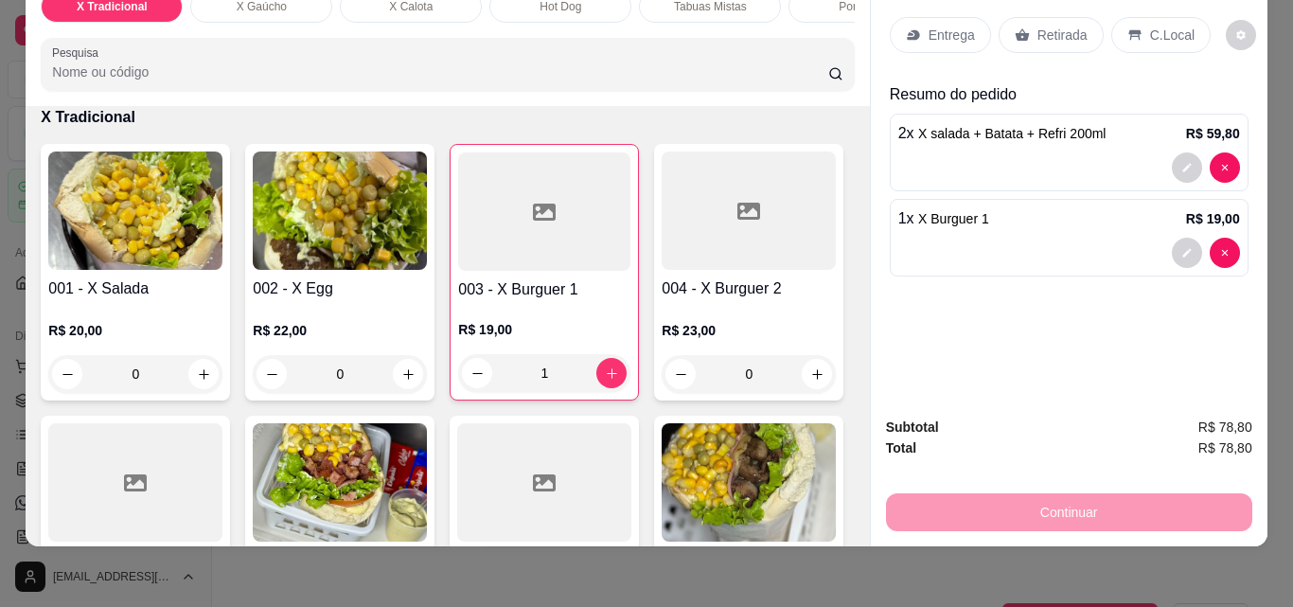
click at [935, 17] on div "Entrega" at bounding box center [940, 35] width 101 height 36
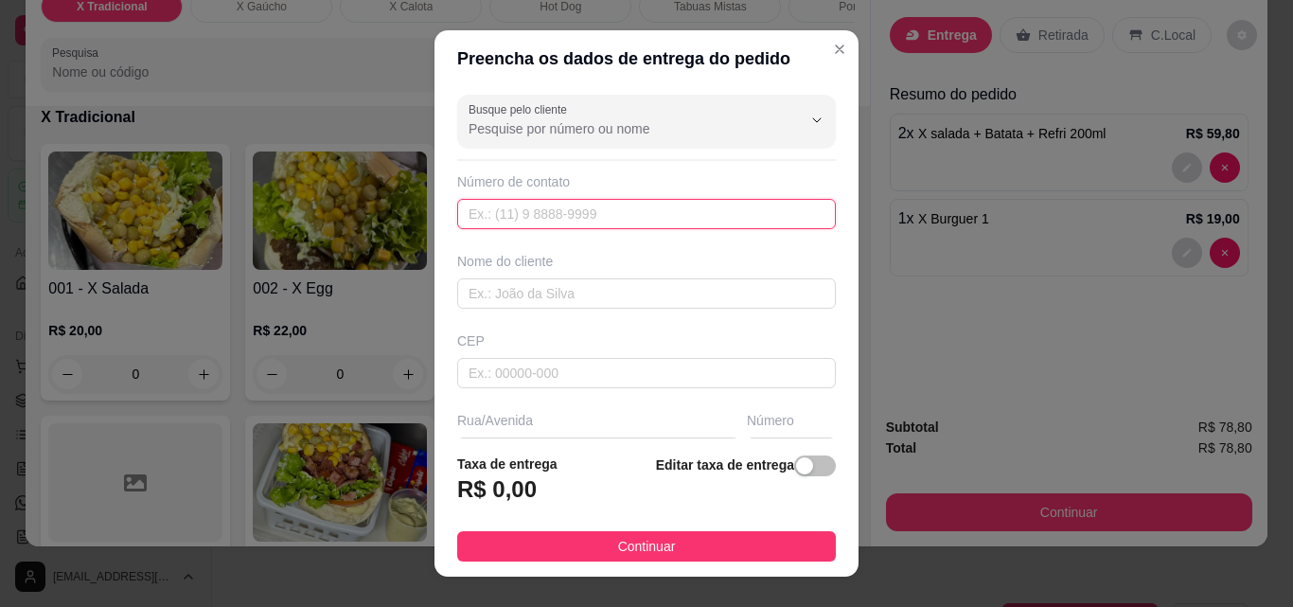
click at [534, 219] on input "text" at bounding box center [646, 214] width 379 height 30
paste input "[PHONE_NUMBER]"
type input "[PHONE_NUMBER]"
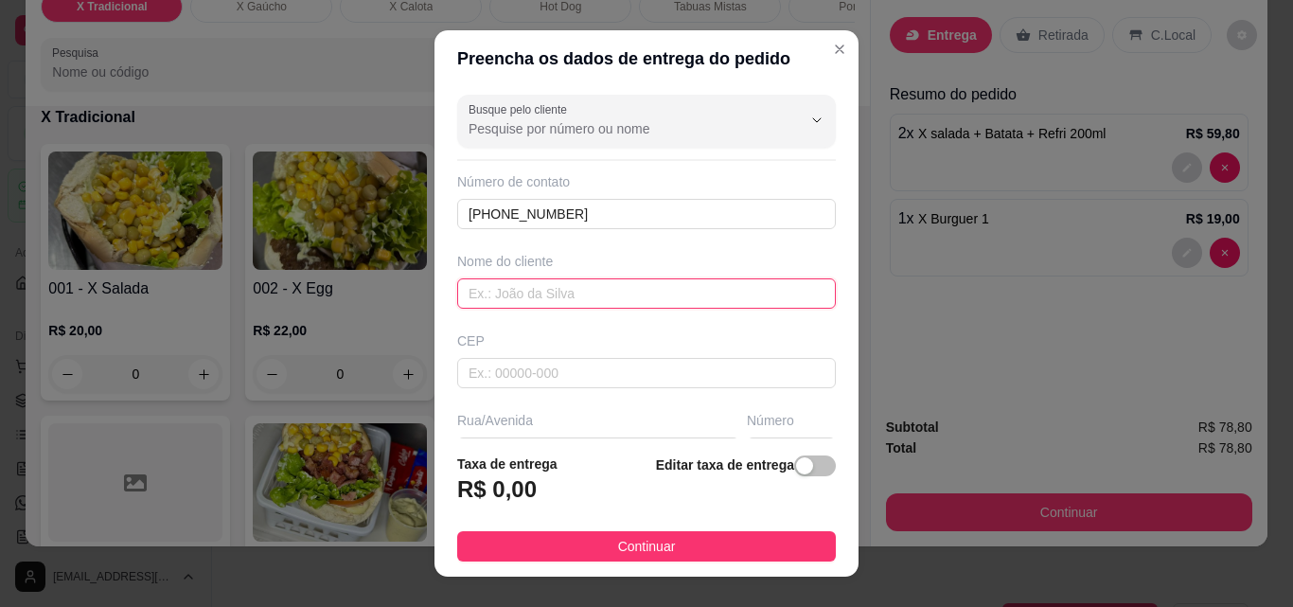
click at [528, 283] on input "text" at bounding box center [646, 293] width 379 height 30
type input "Jhonatan"
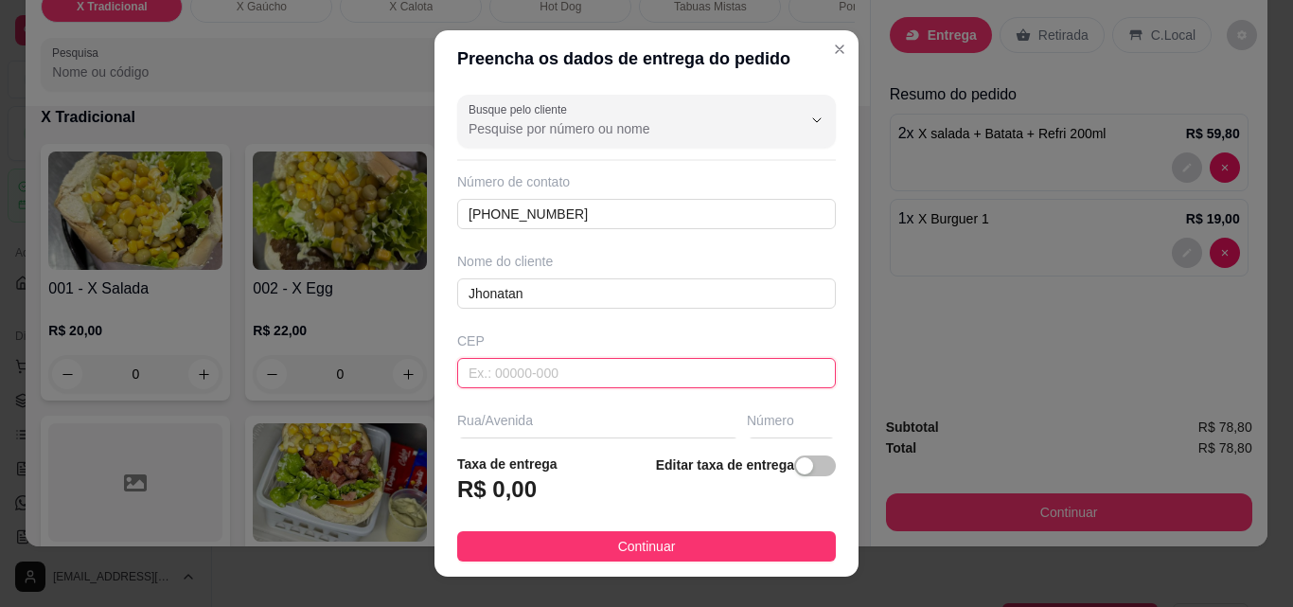
click at [584, 372] on input "text" at bounding box center [646, 373] width 379 height 30
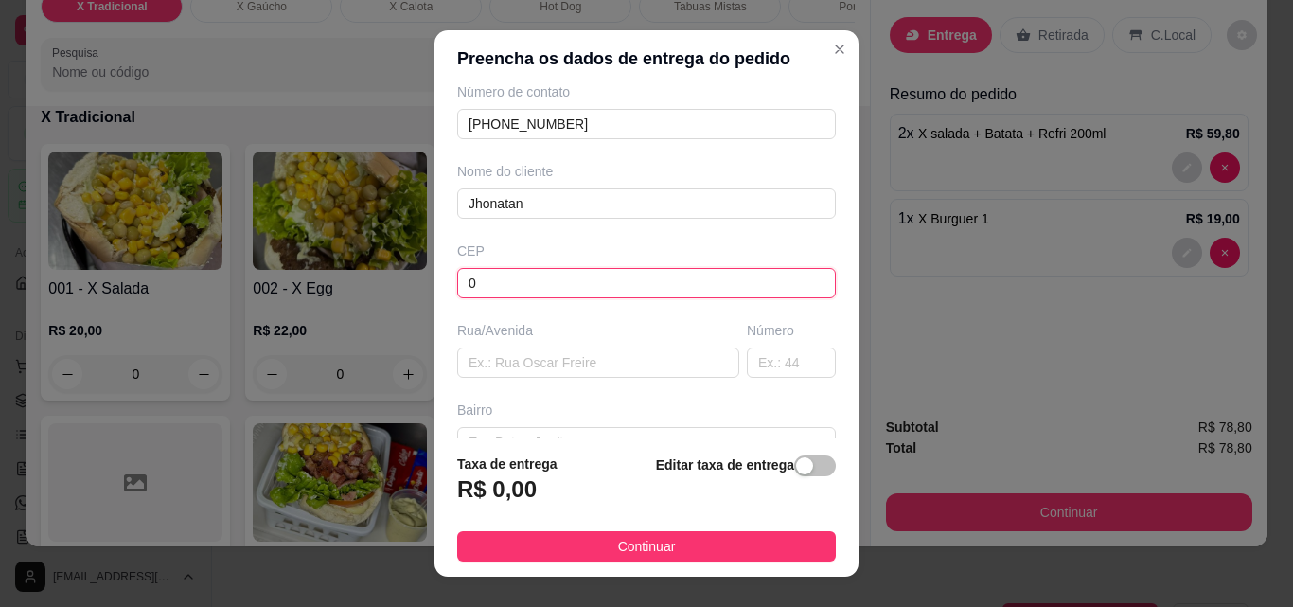
scroll to position [189, 0]
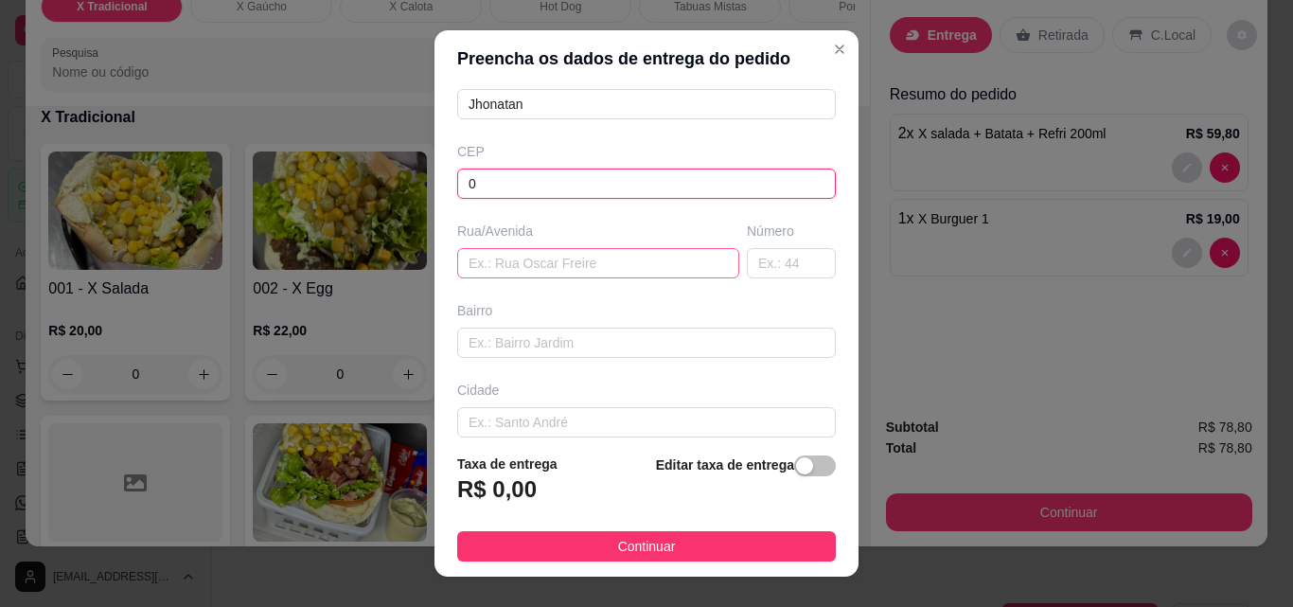
type input "0"
click at [511, 266] on input "text" at bounding box center [598, 263] width 282 height 30
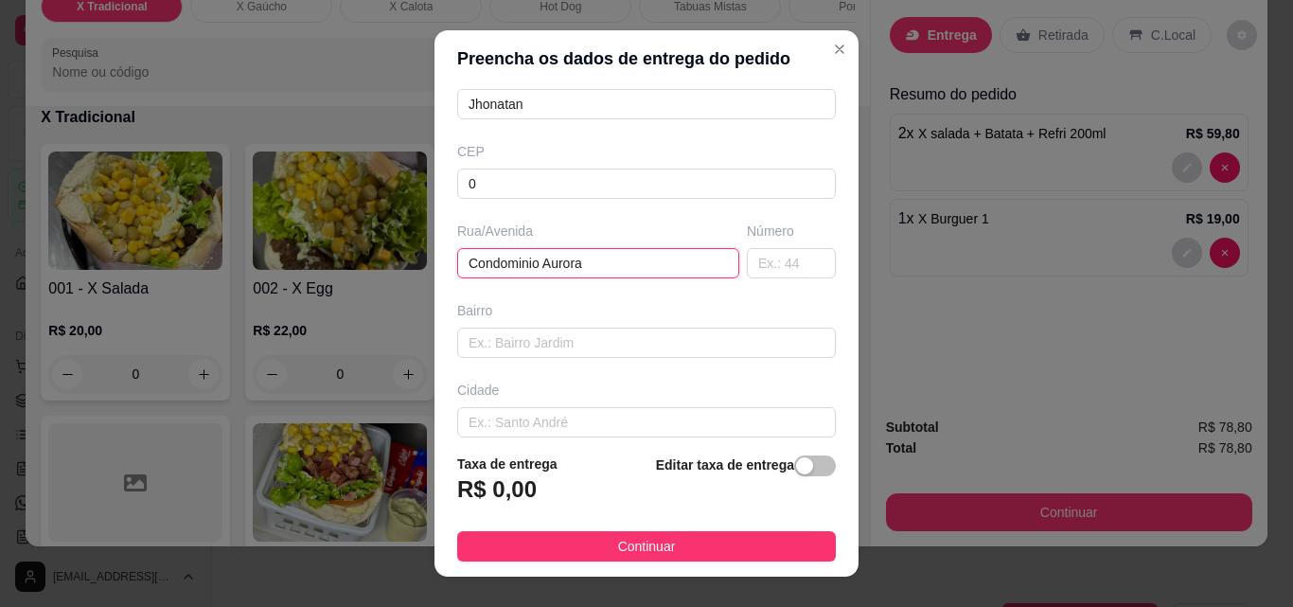
type input "Condominio Aurora"
type input ";"
type input "."
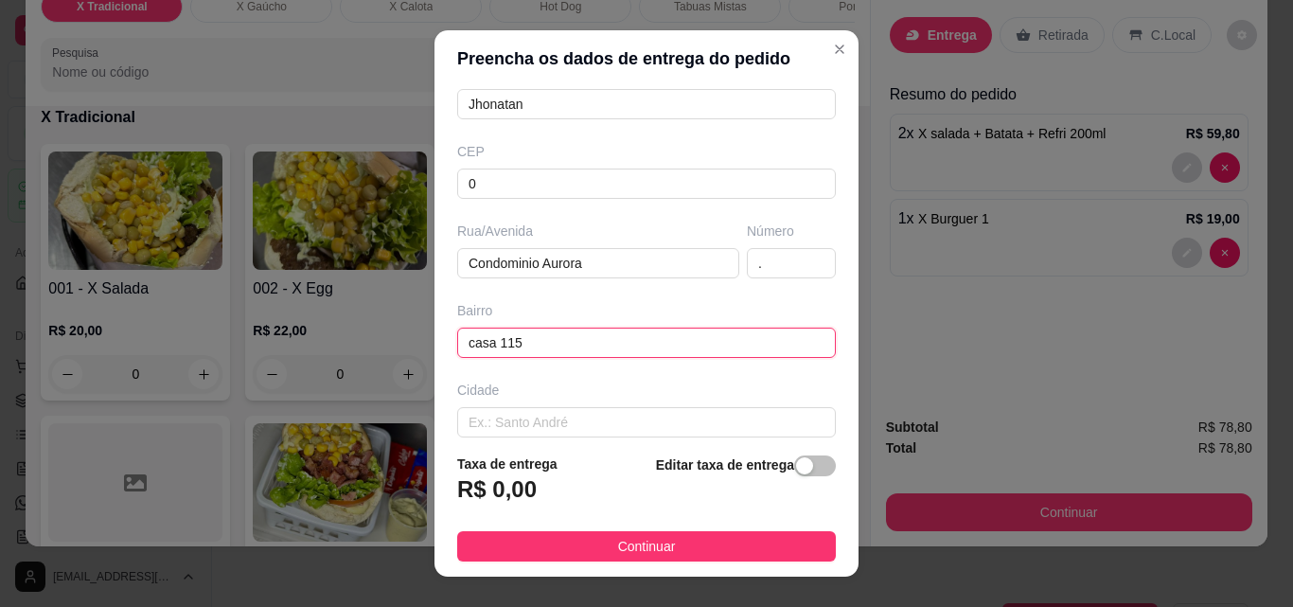
type input "casa 115"
type input "."
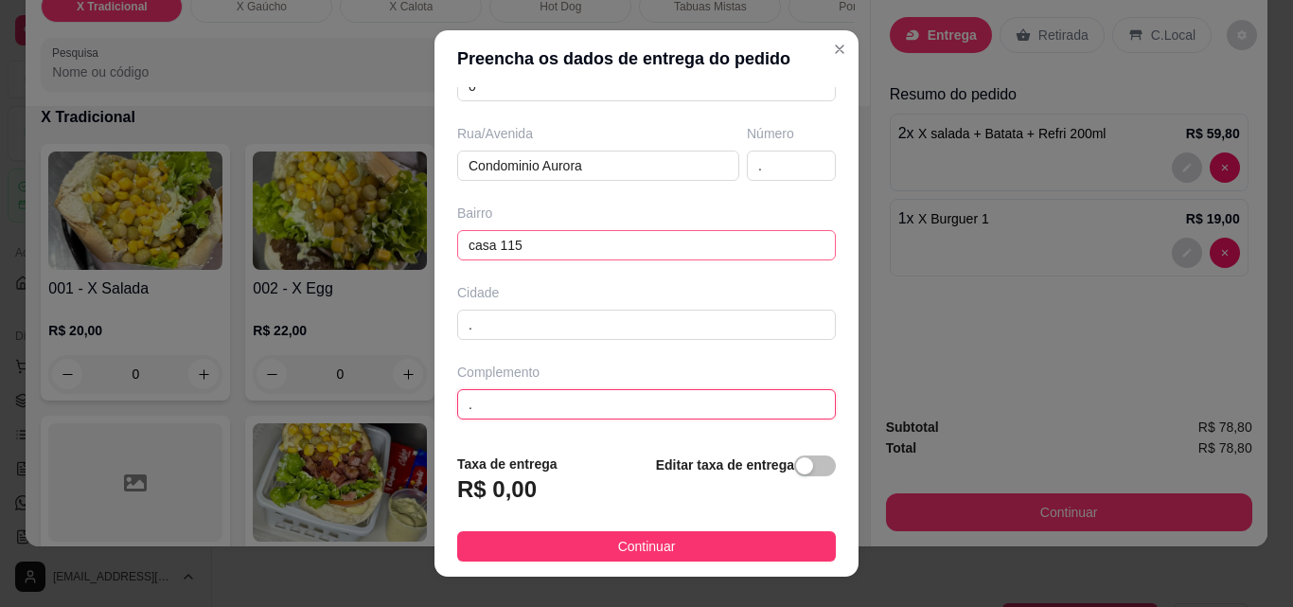
type input "."
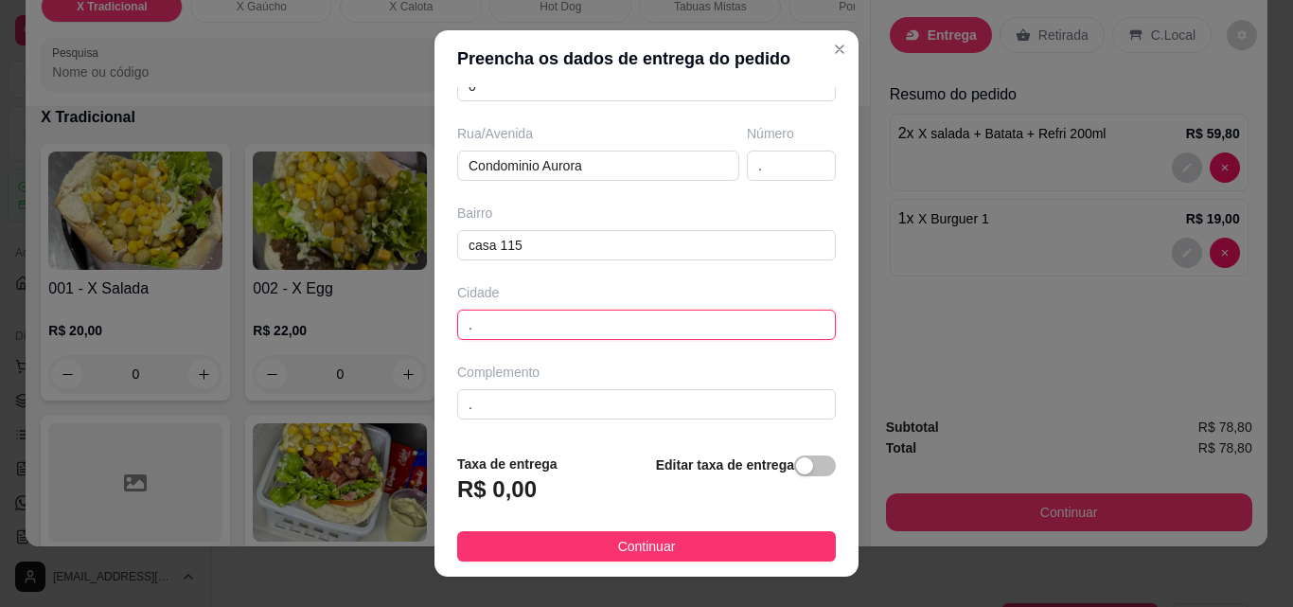
drag, startPoint x: 515, startPoint y: 316, endPoint x: 422, endPoint y: 310, distance: 92.9
click at [422, 310] on div "Preencha os dados de entrega do pedido Busque pelo cliente Número de contato [P…" at bounding box center [646, 303] width 1293 height 607
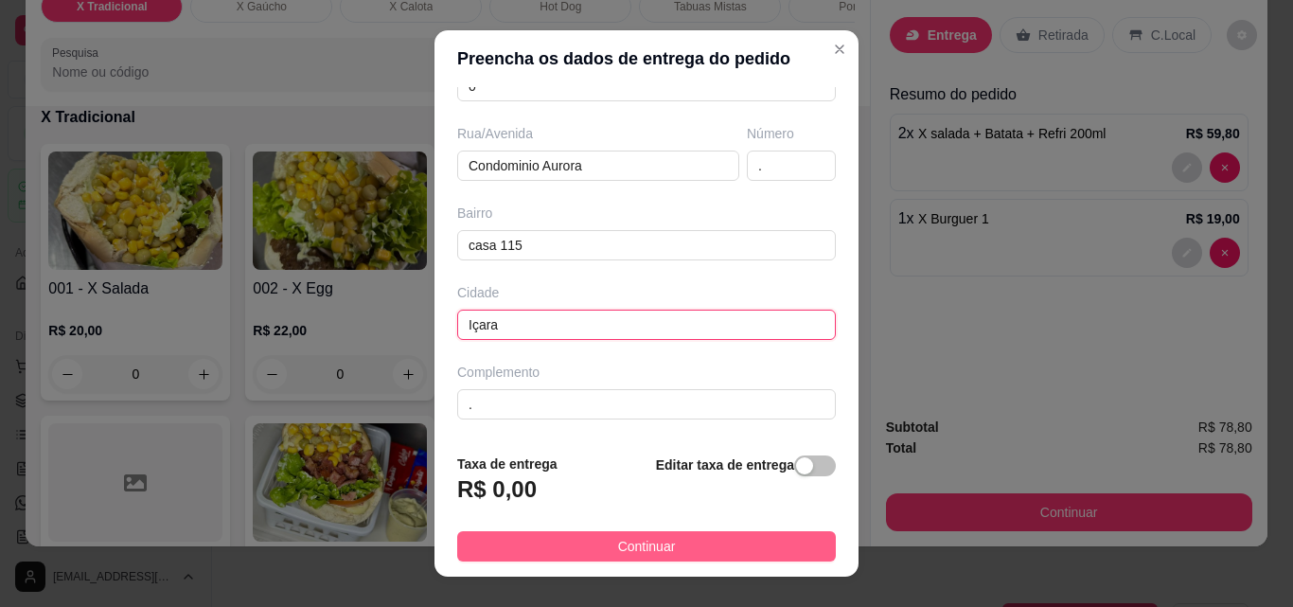
type input "Içara"
click at [746, 543] on button "Continuar" at bounding box center [646, 546] width 379 height 30
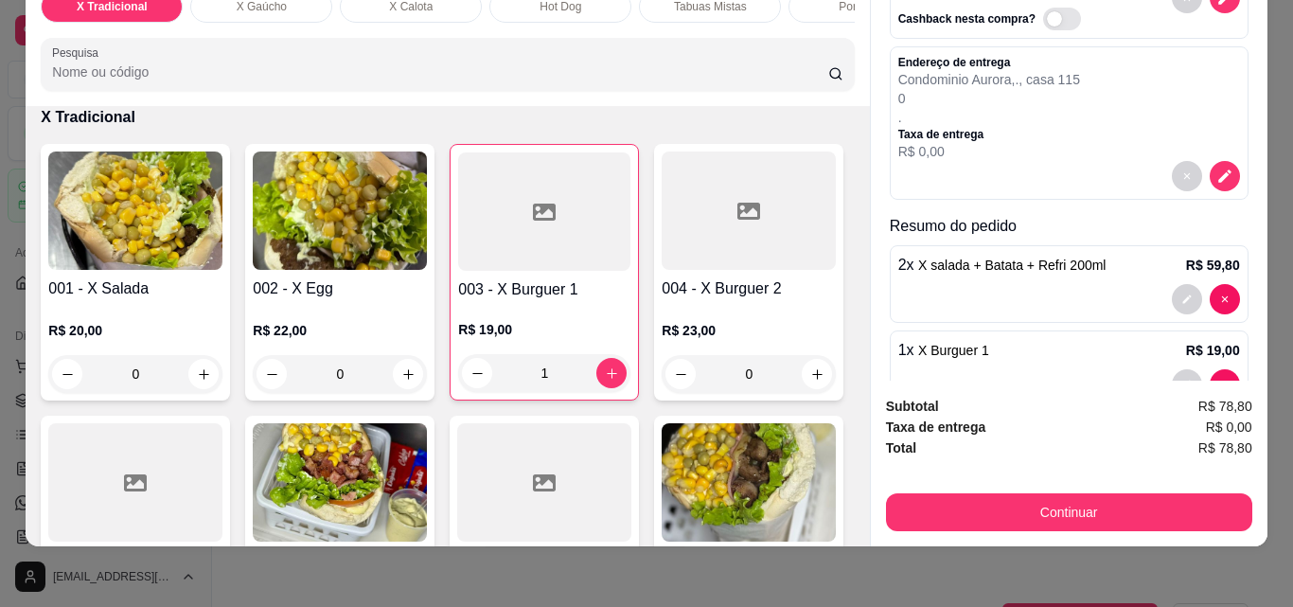
scroll to position [165, 0]
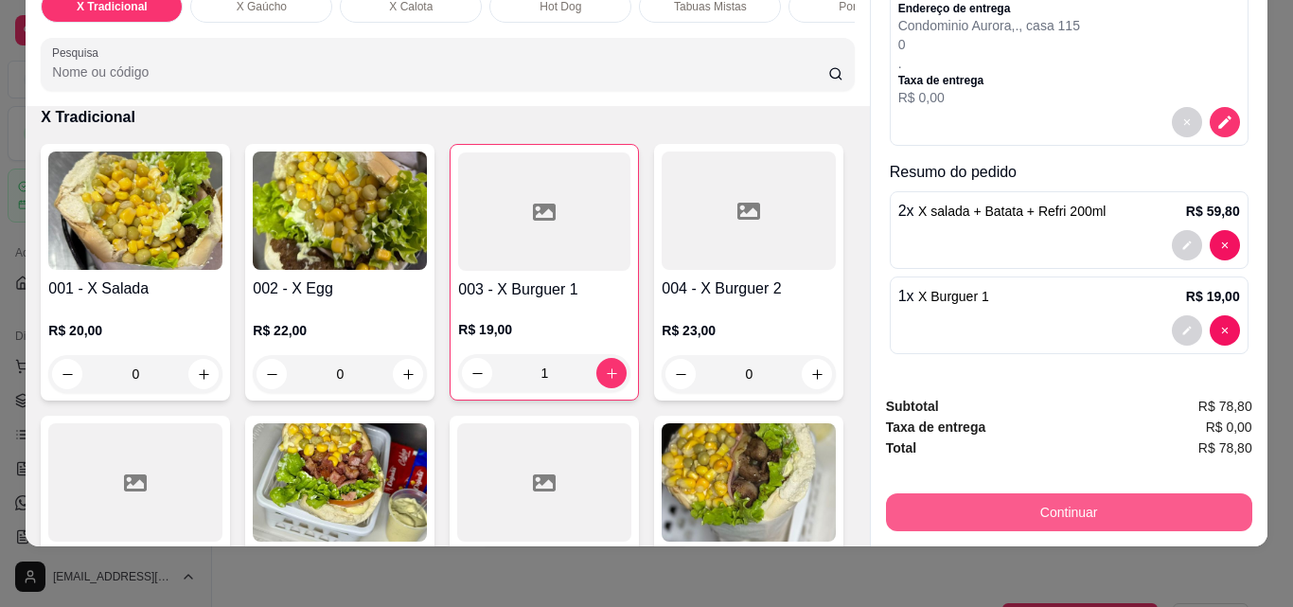
click at [1036, 493] on button "Continuar" at bounding box center [1069, 512] width 366 height 38
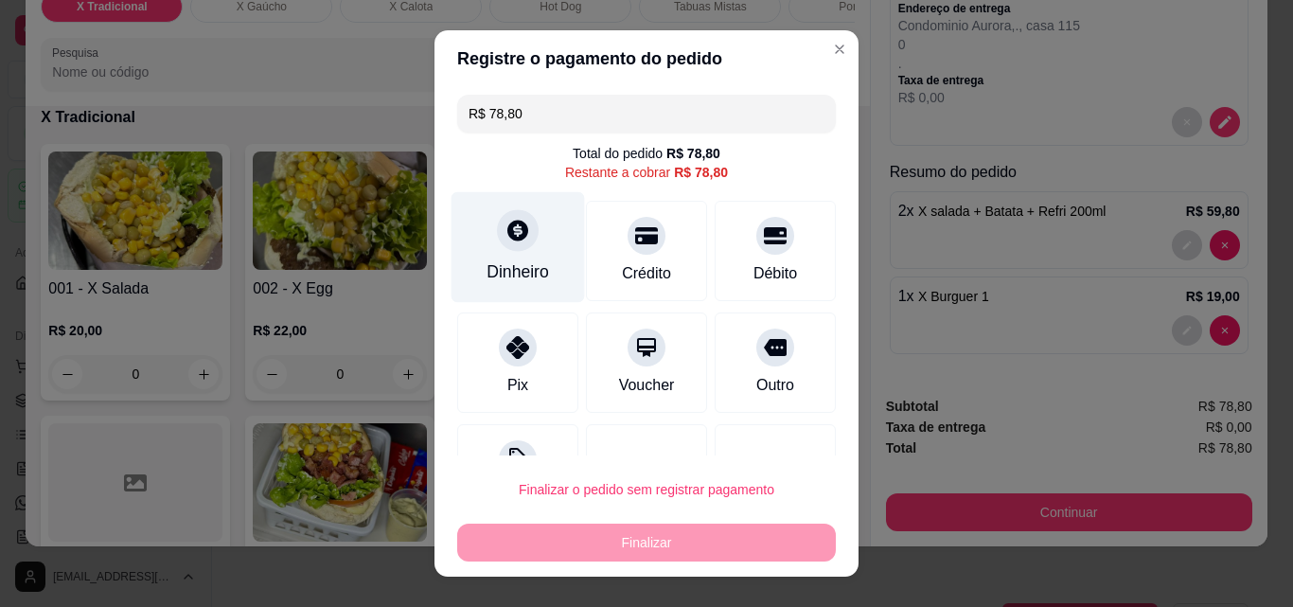
click at [515, 241] on icon at bounding box center [517, 230] width 25 height 25
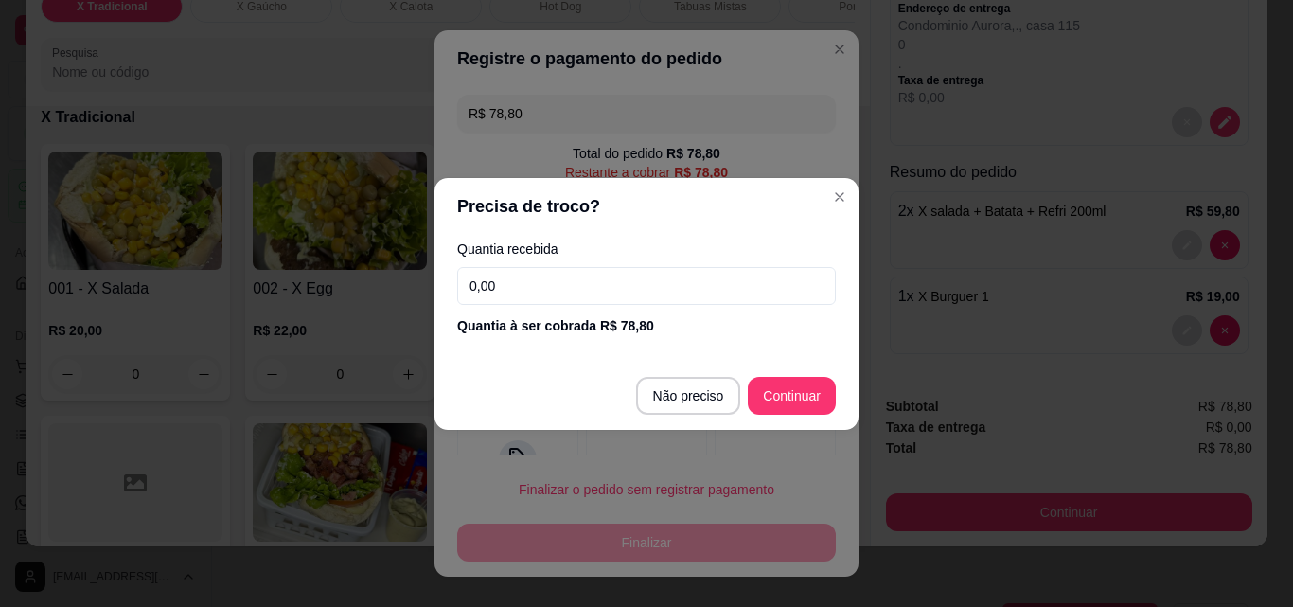
click at [569, 288] on input "0,00" at bounding box center [646, 286] width 379 height 38
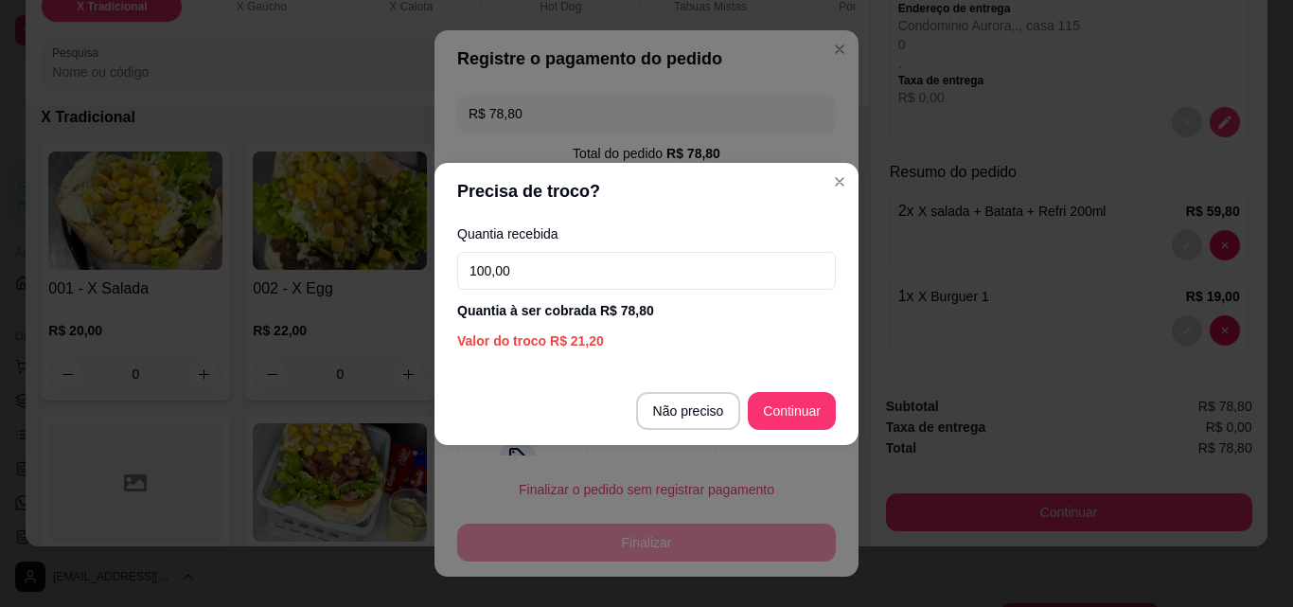
type input "100,00"
drag, startPoint x: 558, startPoint y: 348, endPoint x: 611, endPoint y: 348, distance: 53.0
click at [611, 348] on div "Valor do troco R$ 21,20" at bounding box center [646, 340] width 379 height 19
click at [615, 347] on div "Valor do troco R$ 21,20" at bounding box center [646, 340] width 379 height 19
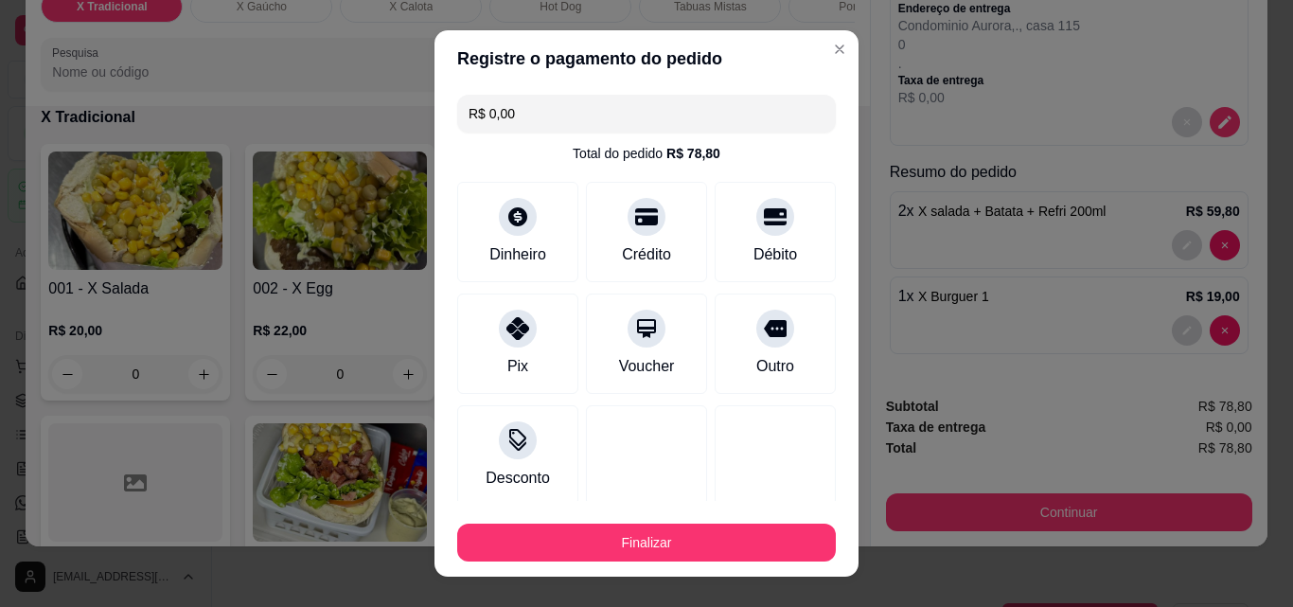
type input "R$ 0,00"
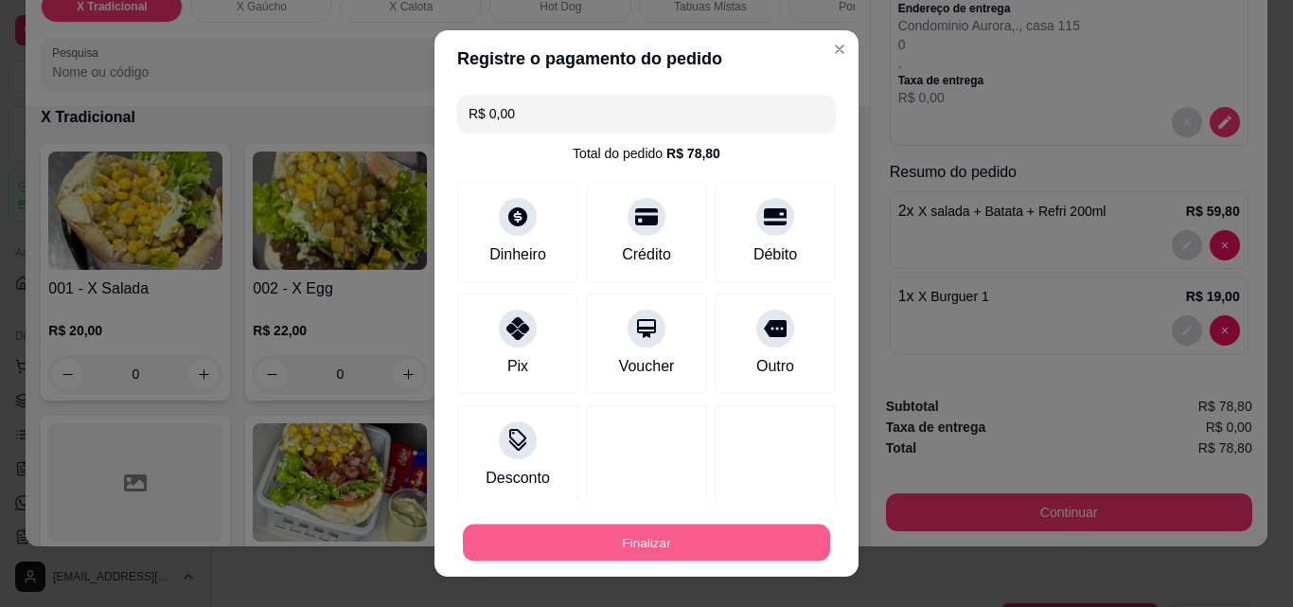
click at [663, 541] on button "Finalizar" at bounding box center [646, 542] width 367 height 37
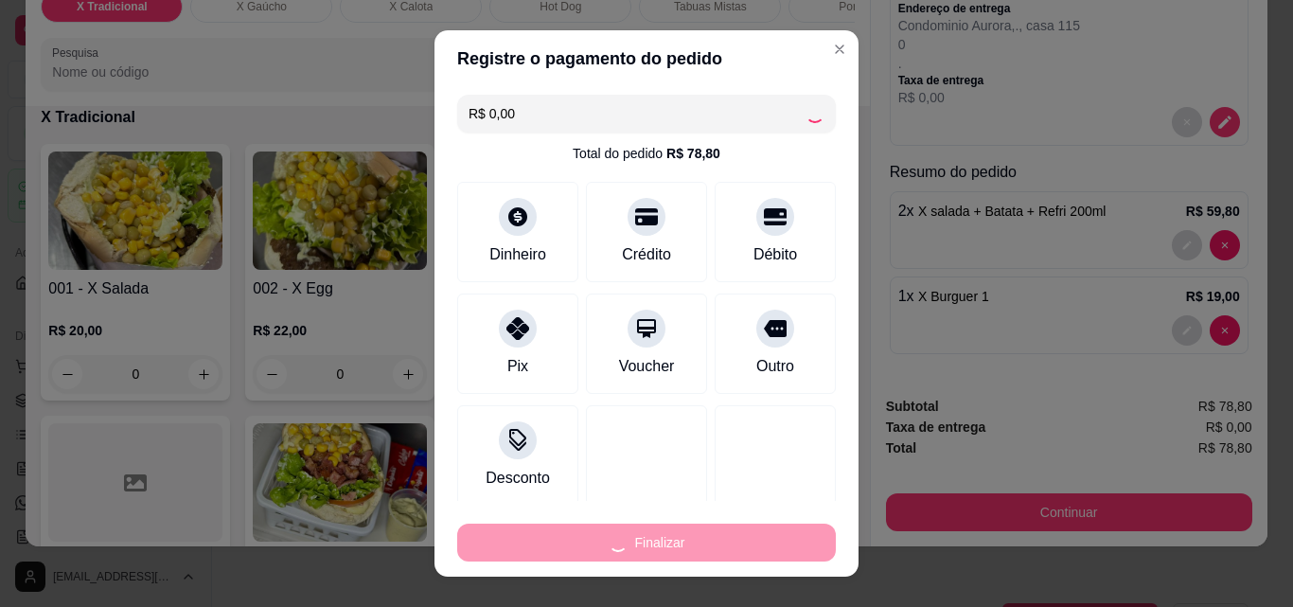
type input "0"
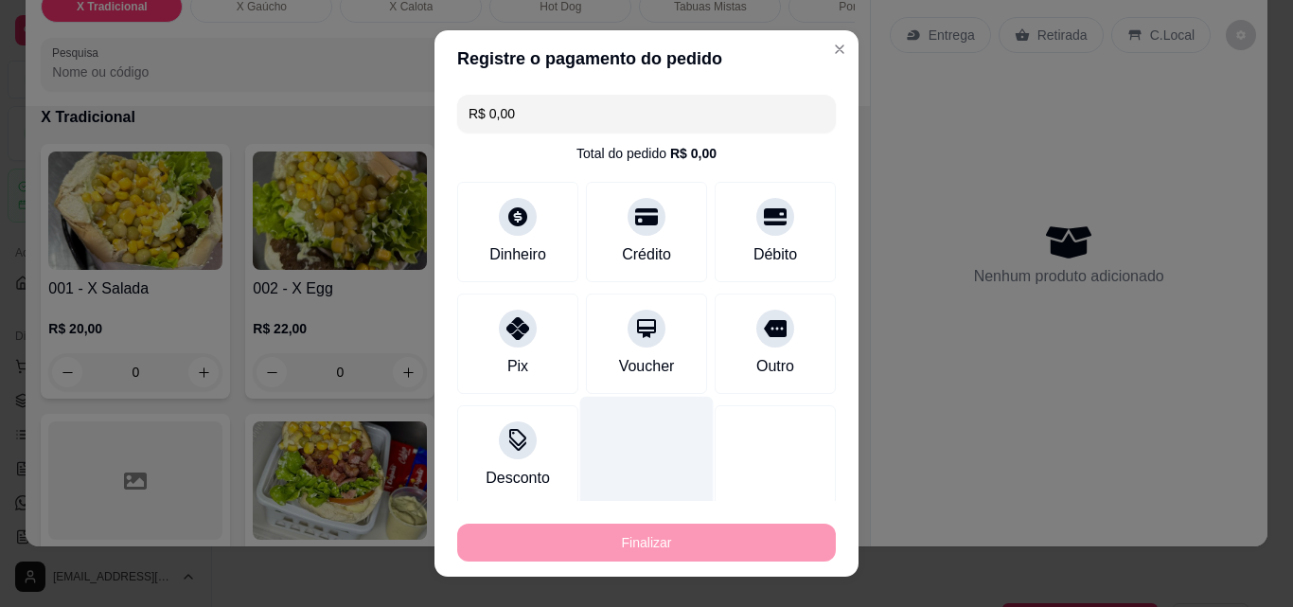
type input "-R$ 78,80"
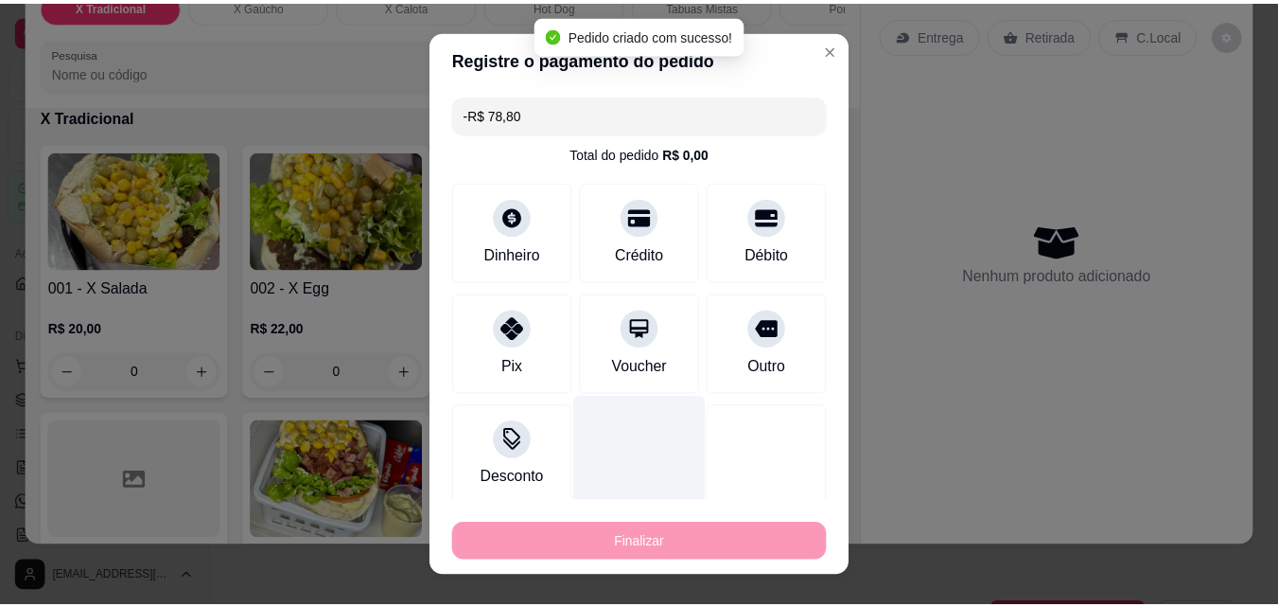
scroll to position [0, 0]
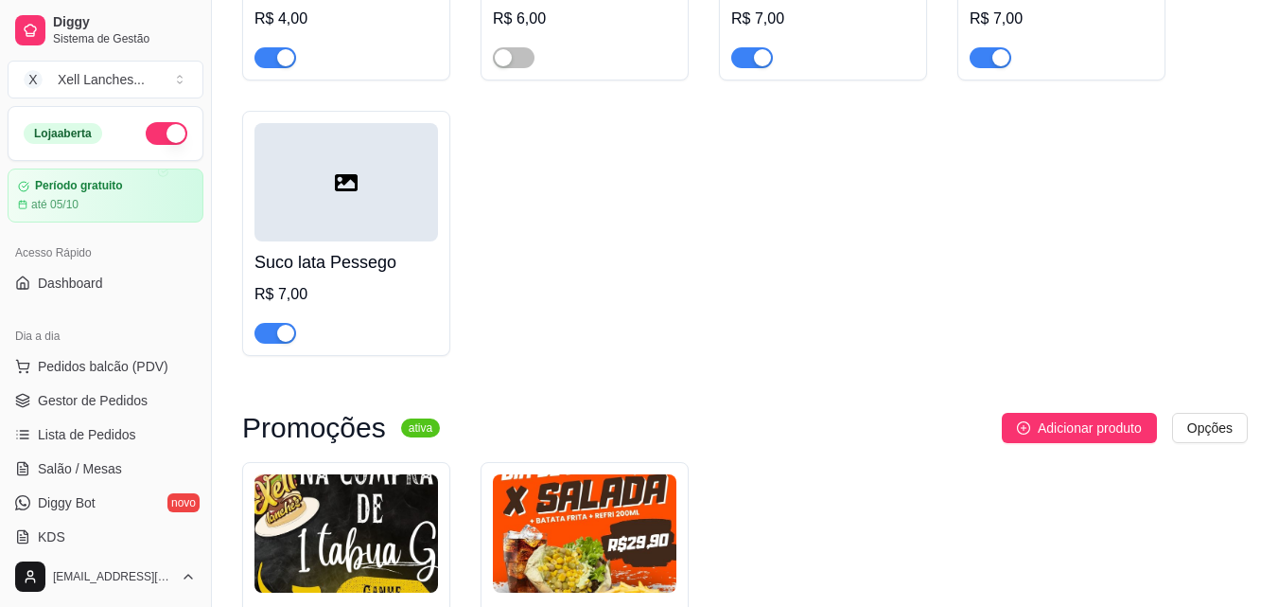
scroll to position [7496, 0]
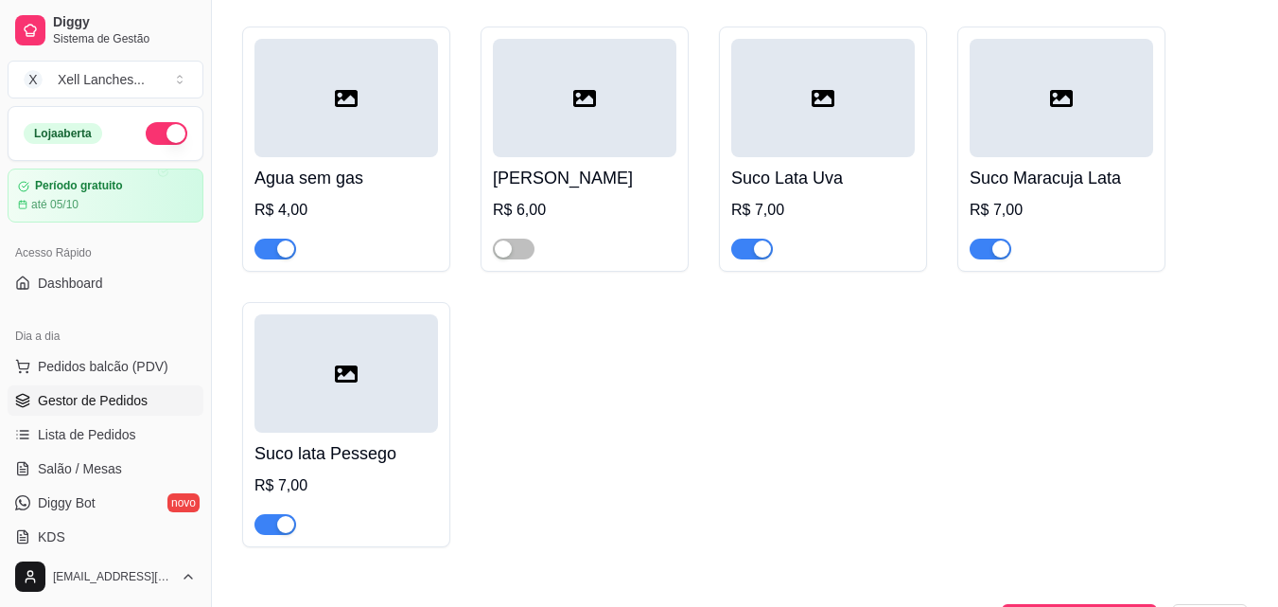
click at [138, 405] on span "Gestor de Pedidos" at bounding box center [93, 400] width 110 height 19
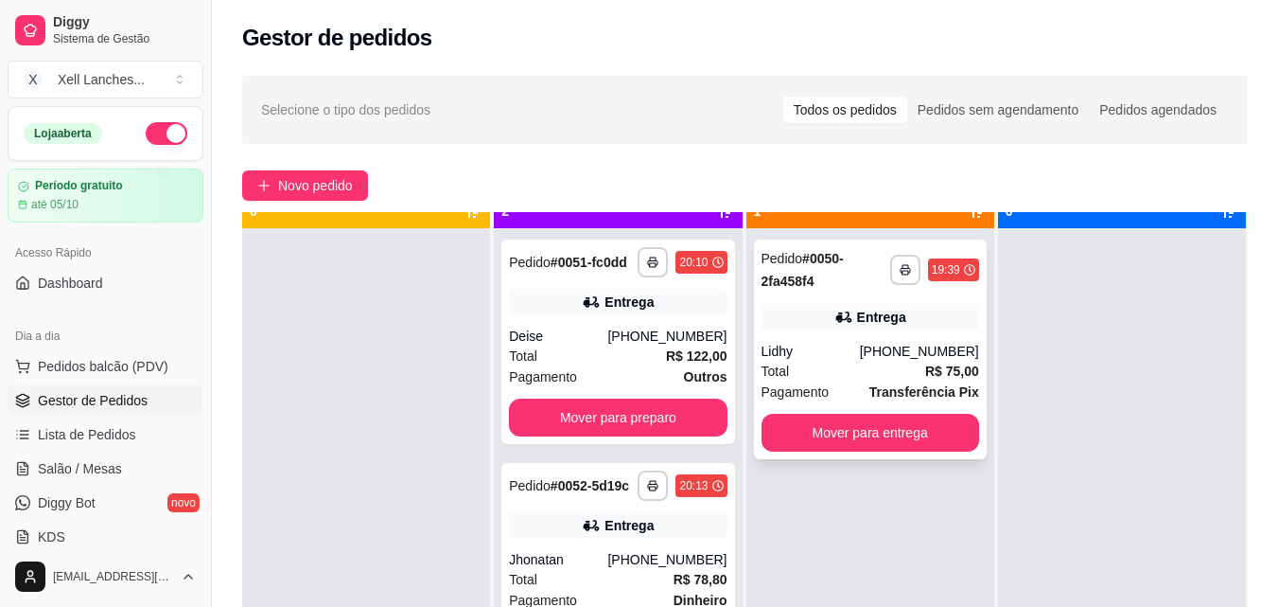
scroll to position [53, 0]
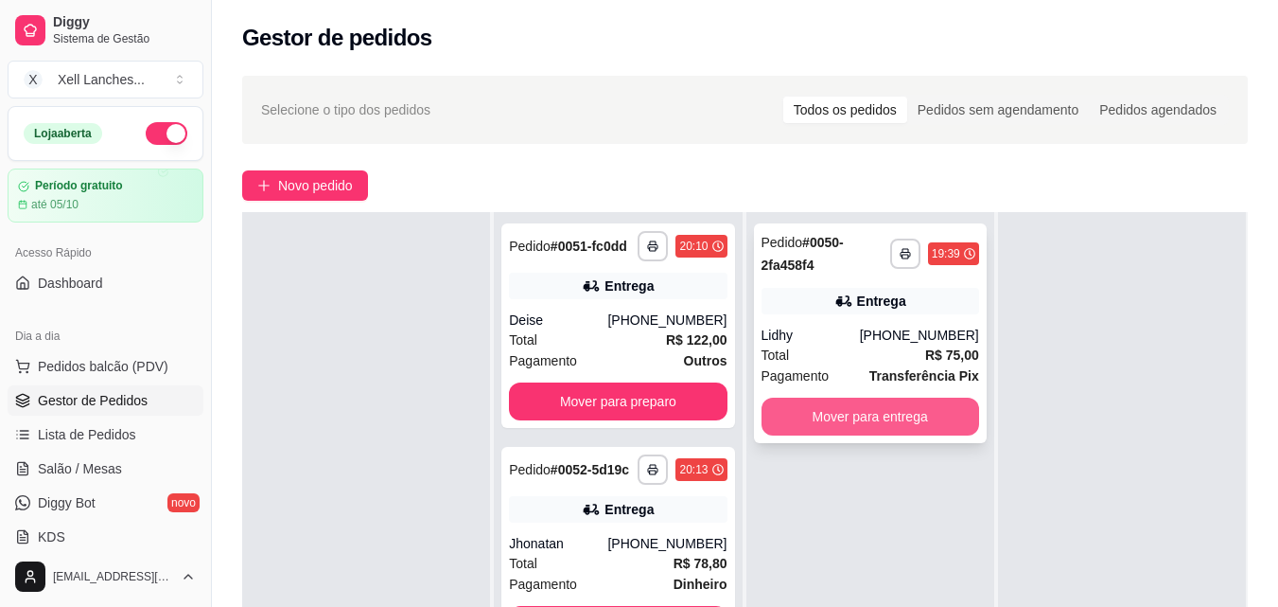
click at [878, 421] on button "Mover para entrega" at bounding box center [871, 416] width 218 height 38
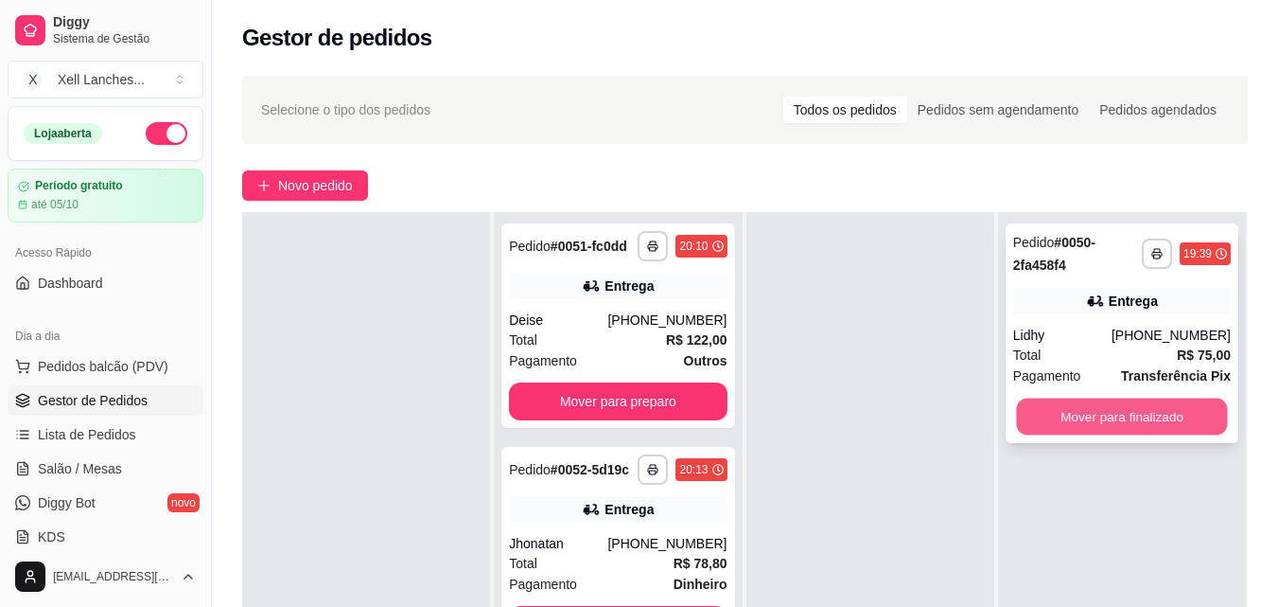
click at [1098, 415] on button "Mover para finalizado" at bounding box center [1121, 416] width 211 height 37
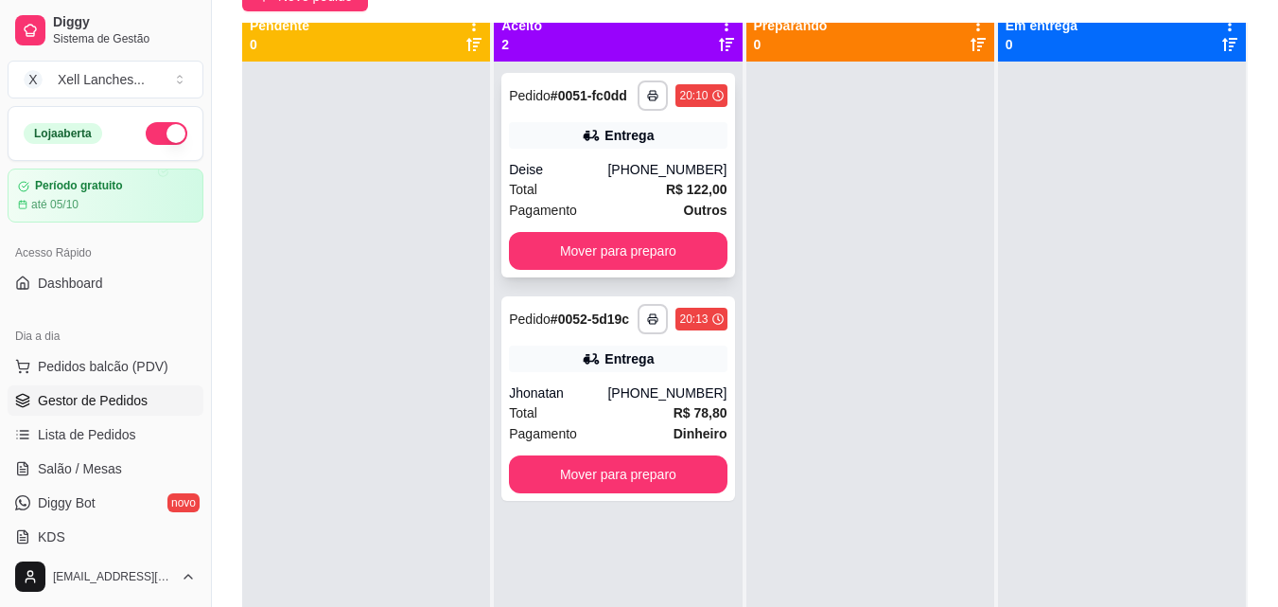
scroll to position [0, 0]
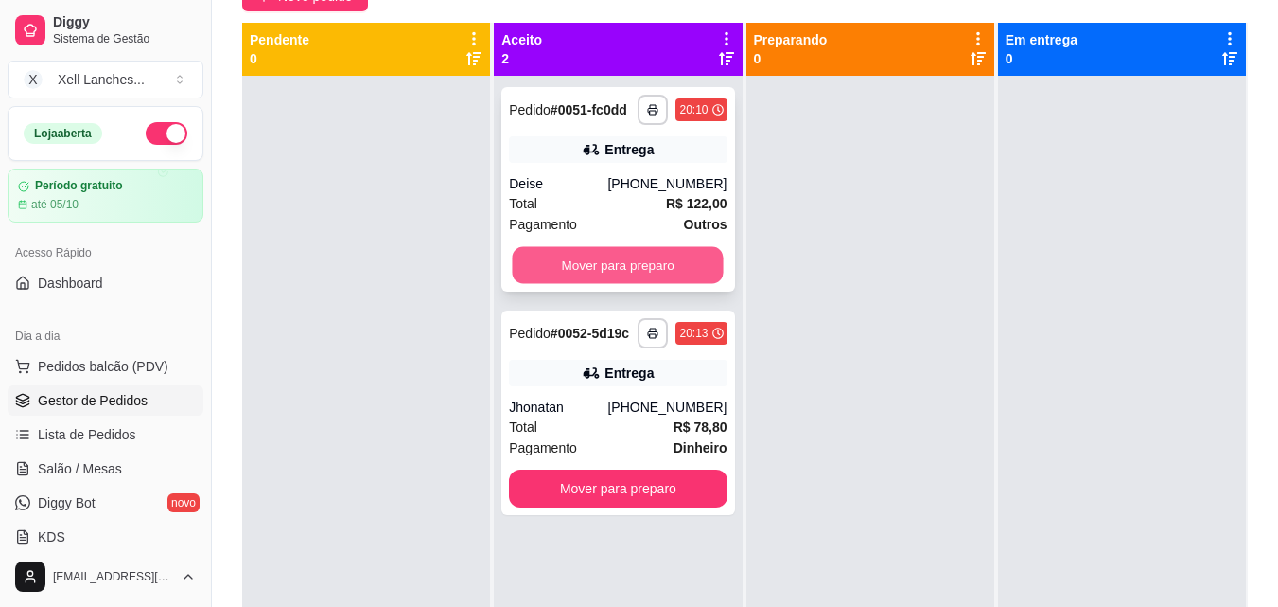
click at [612, 256] on button "Mover para preparo" at bounding box center [618, 265] width 211 height 37
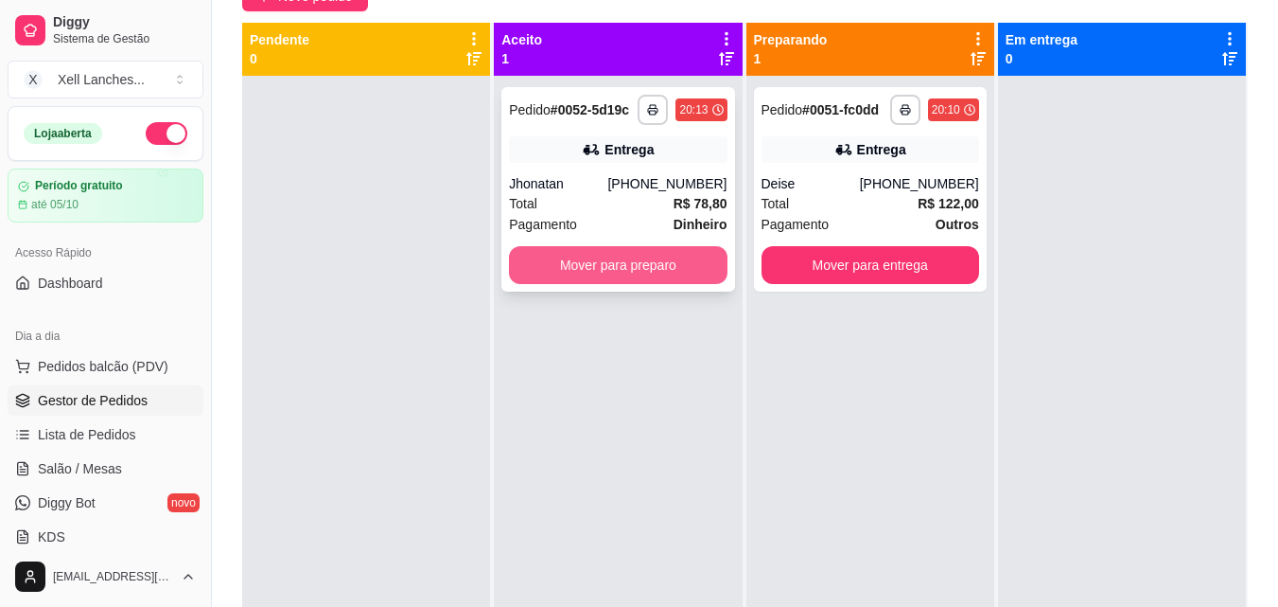
click at [568, 275] on button "Mover para preparo" at bounding box center [618, 265] width 218 height 38
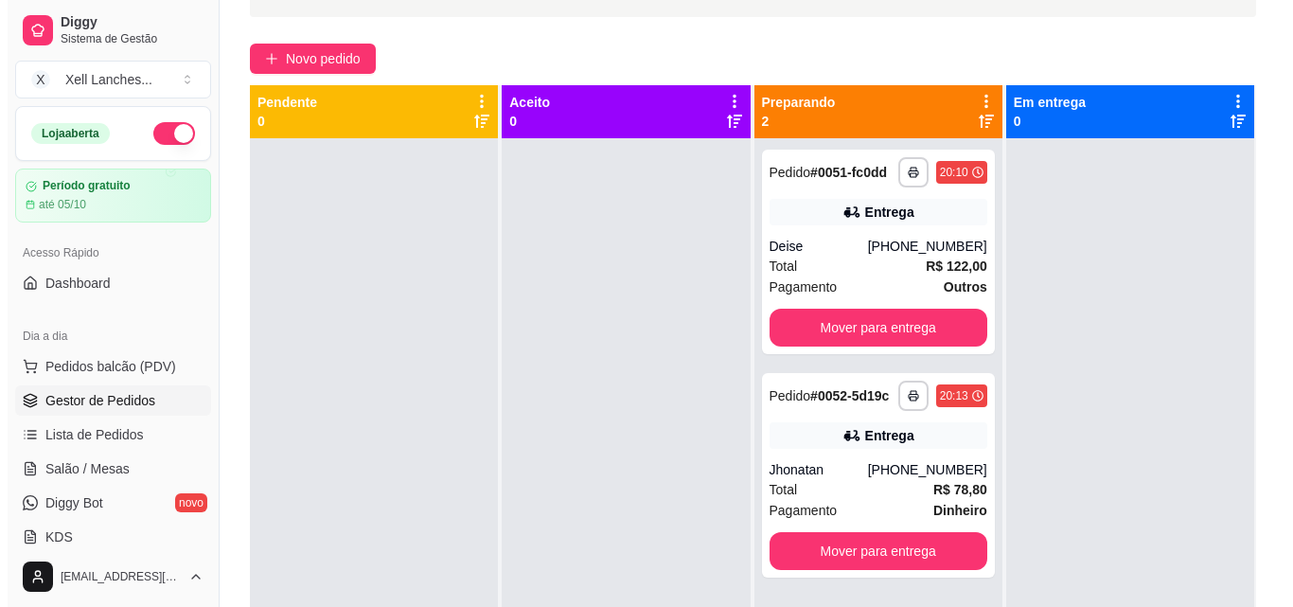
scroll to position [95, 0]
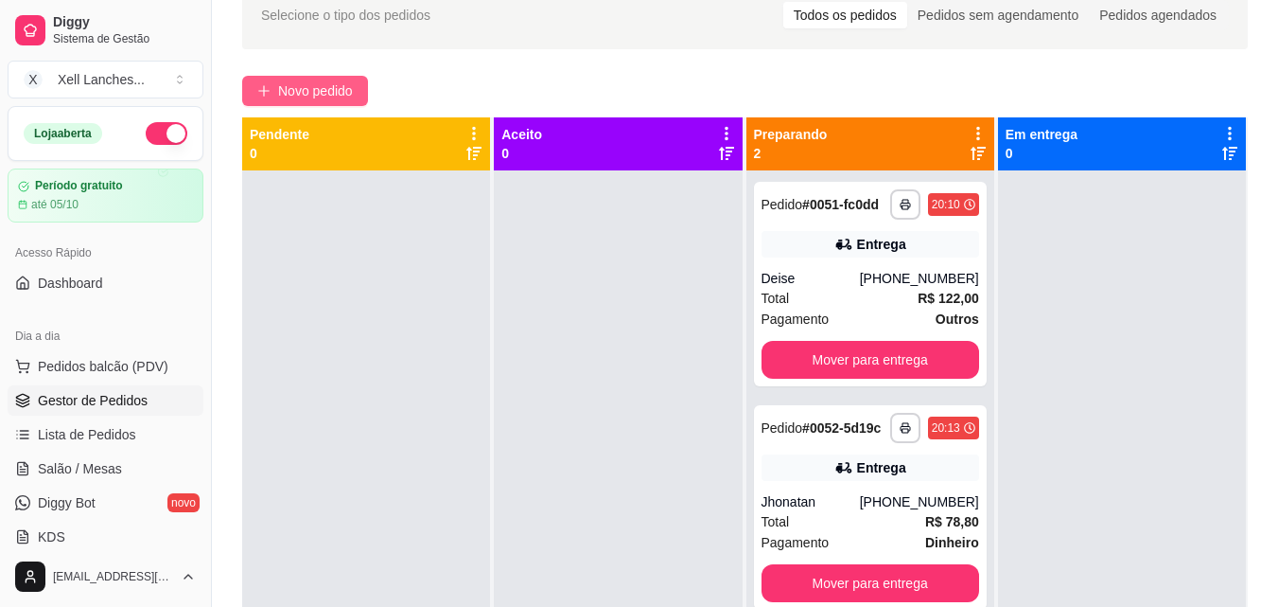
click at [312, 84] on span "Novo pedido" at bounding box center [315, 90] width 75 height 21
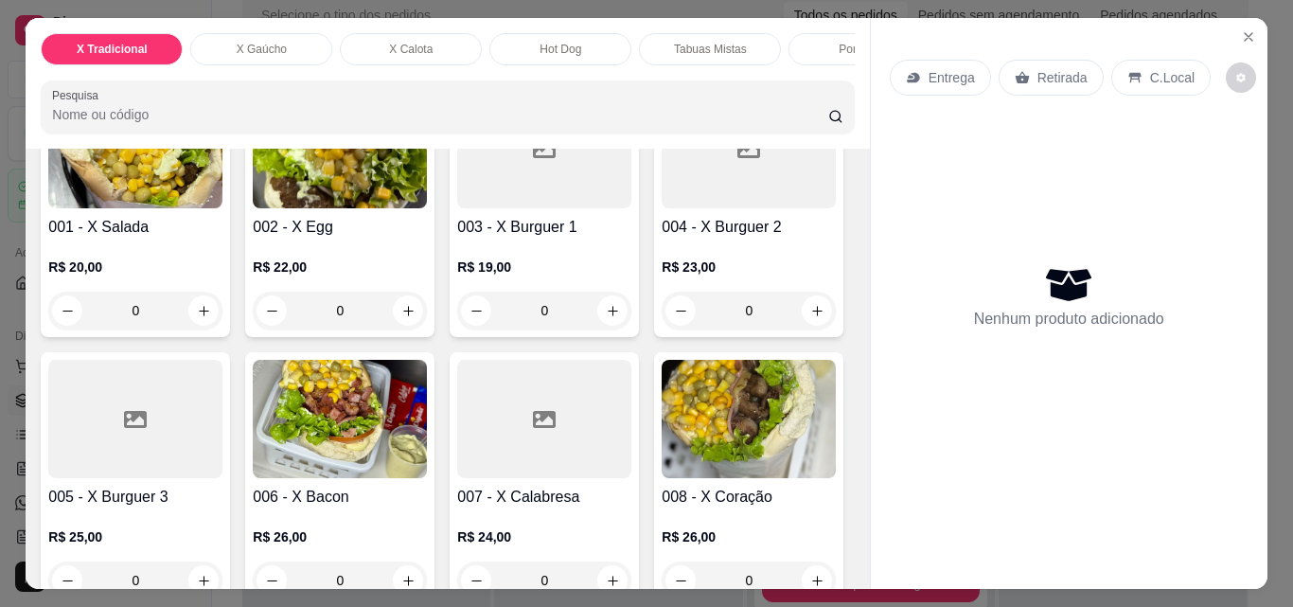
scroll to position [473, 0]
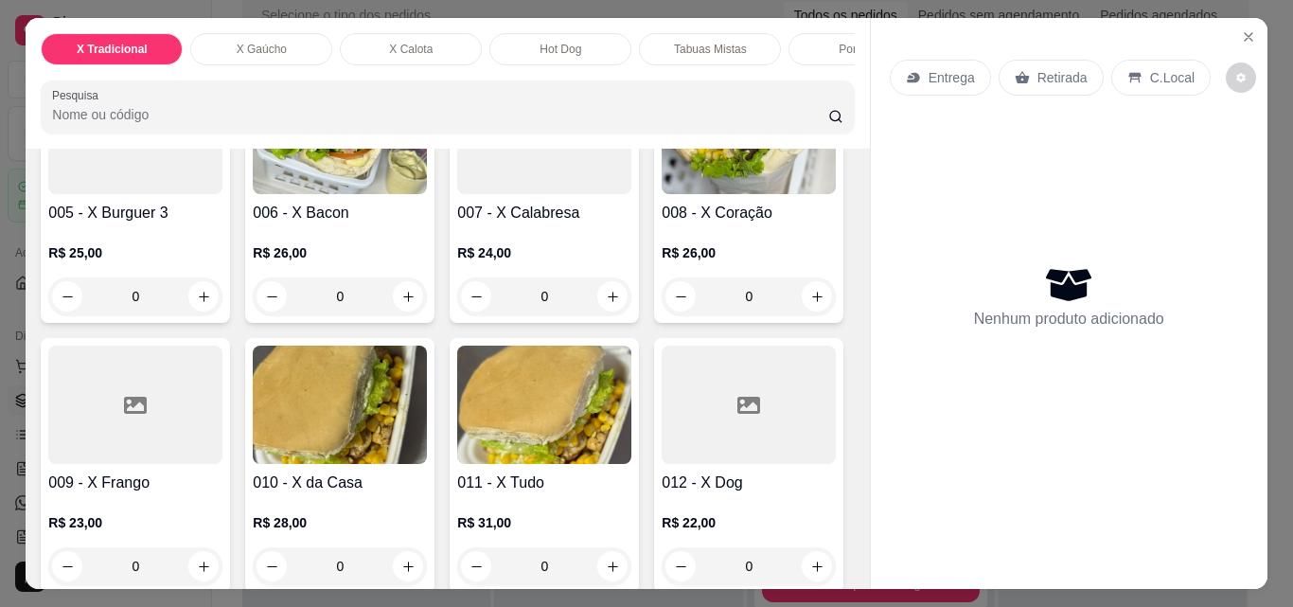
click at [241, 43] on p "X Gaúcho" at bounding box center [262, 49] width 50 height 15
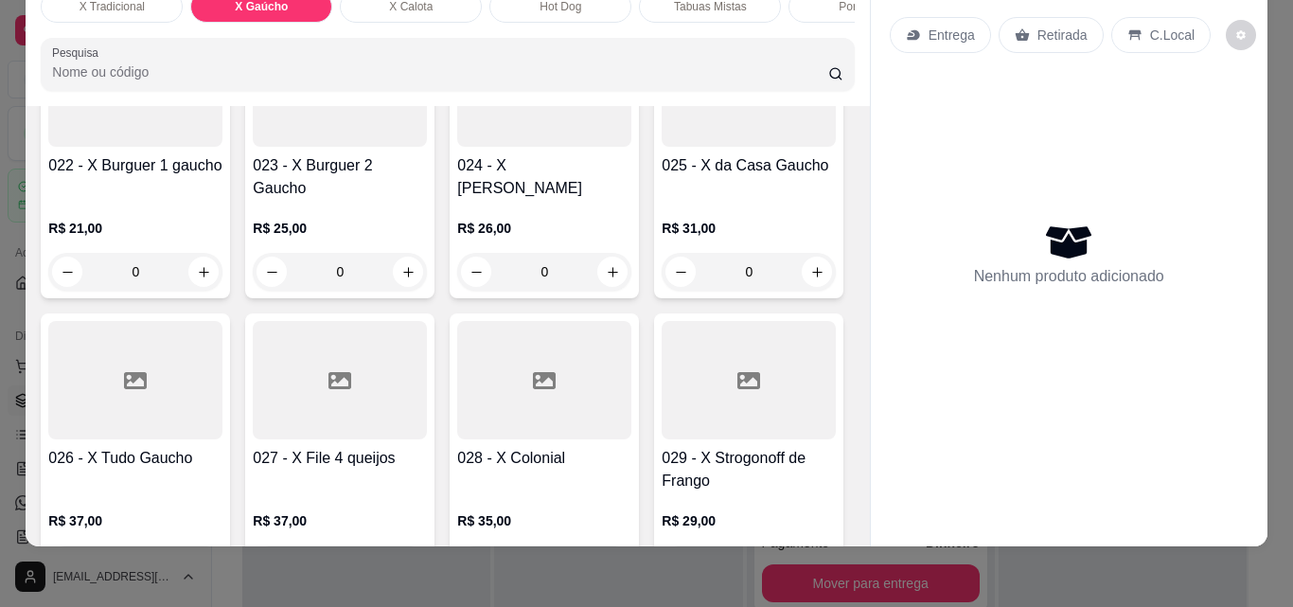
scroll to position [1881, 0]
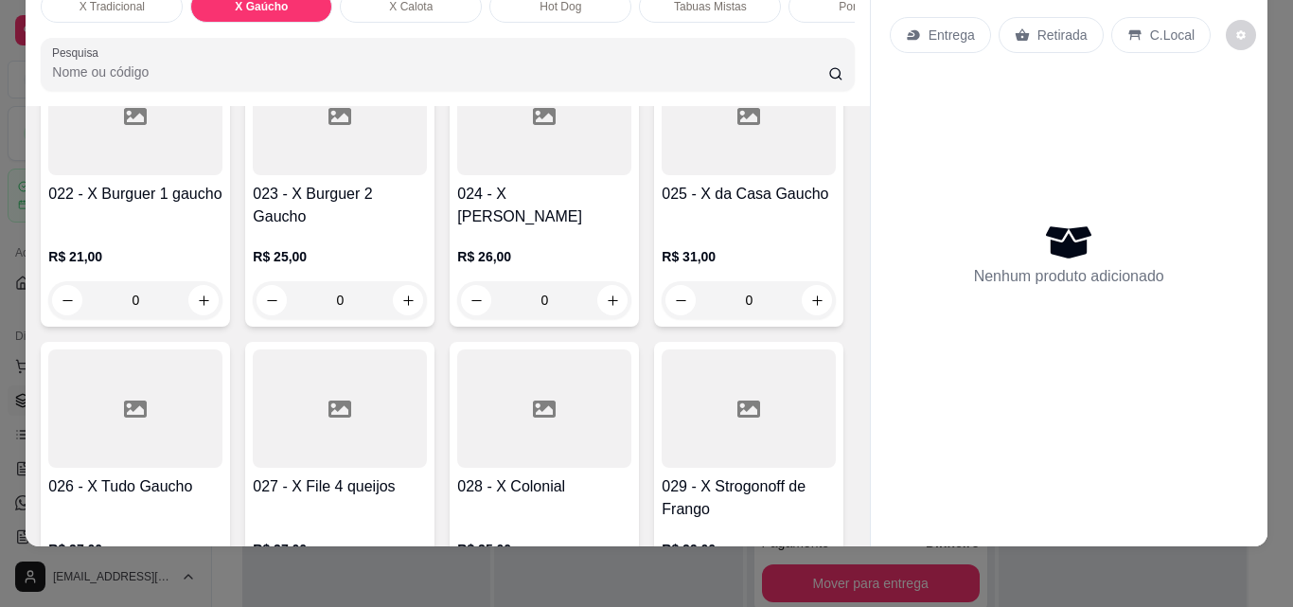
click at [615, 26] on div "0" at bounding box center [544, 8] width 174 height 38
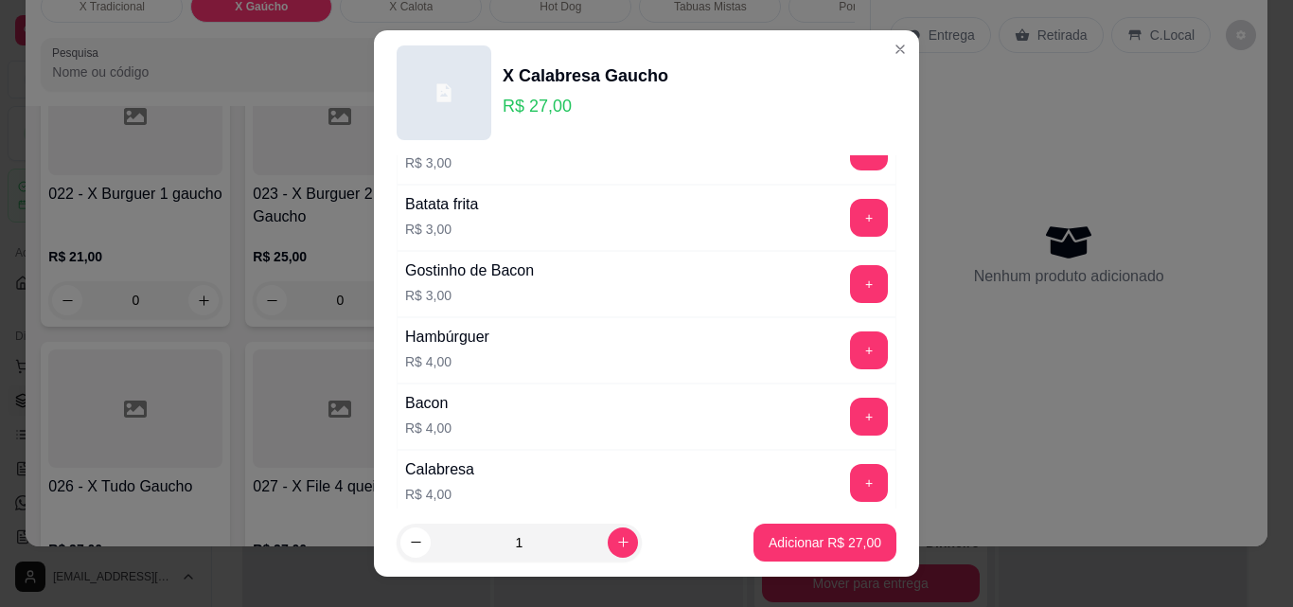
scroll to position [284, 0]
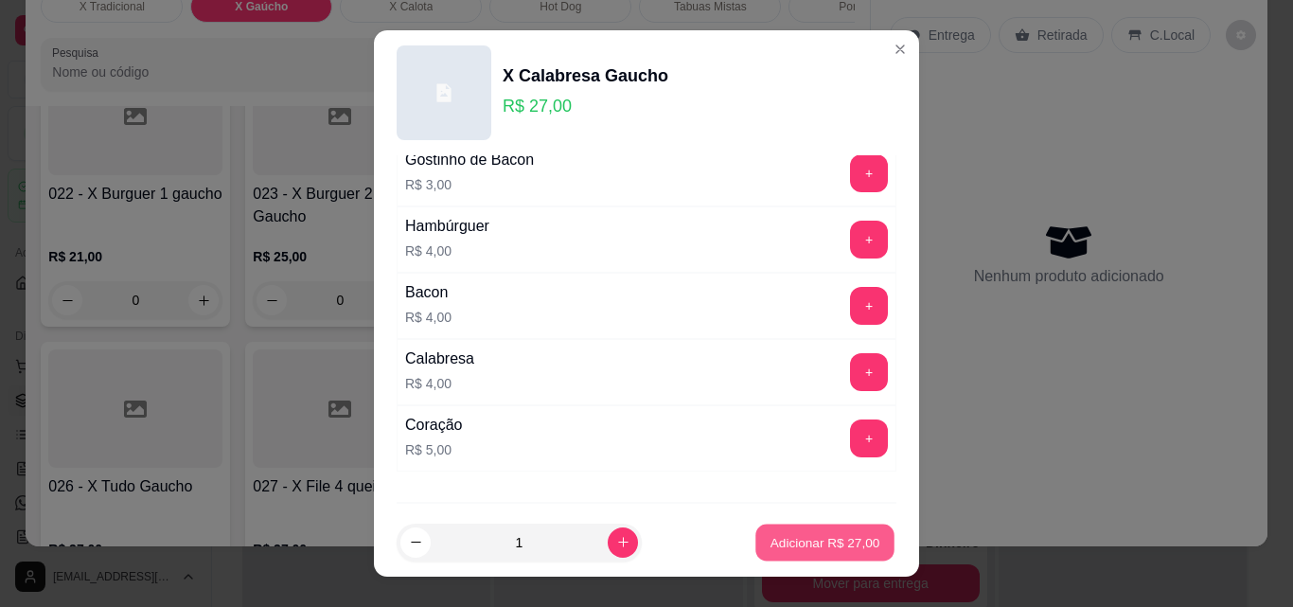
click at [835, 552] on button "Adicionar R$ 27,00" at bounding box center [824, 542] width 139 height 37
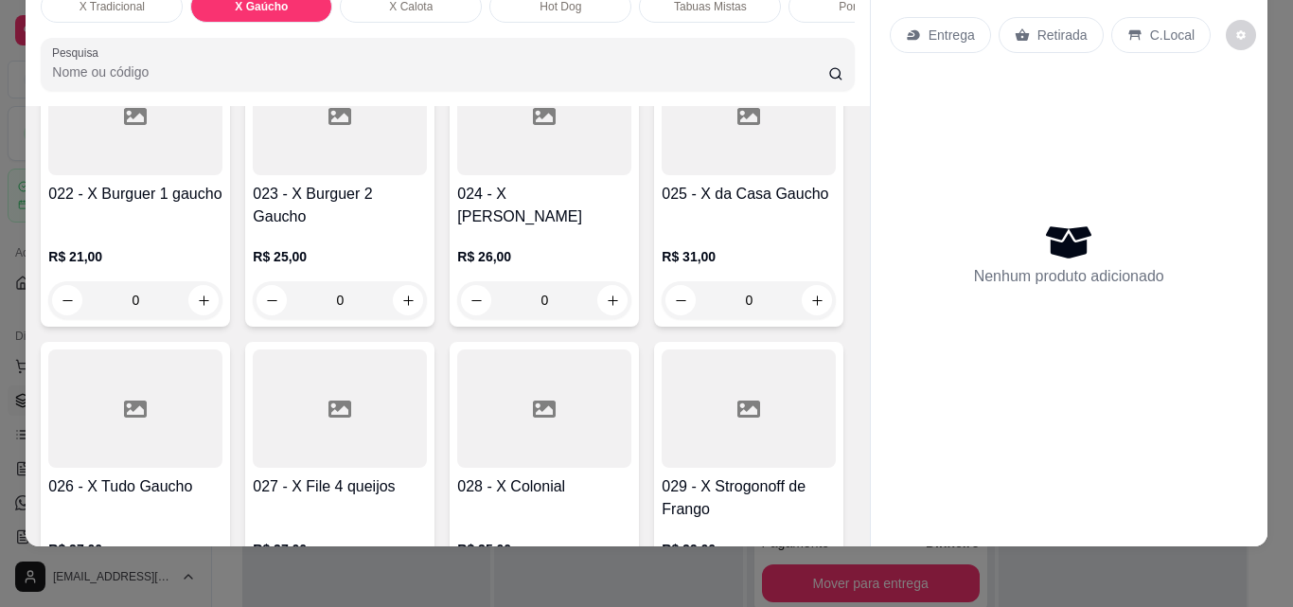
type input "0"
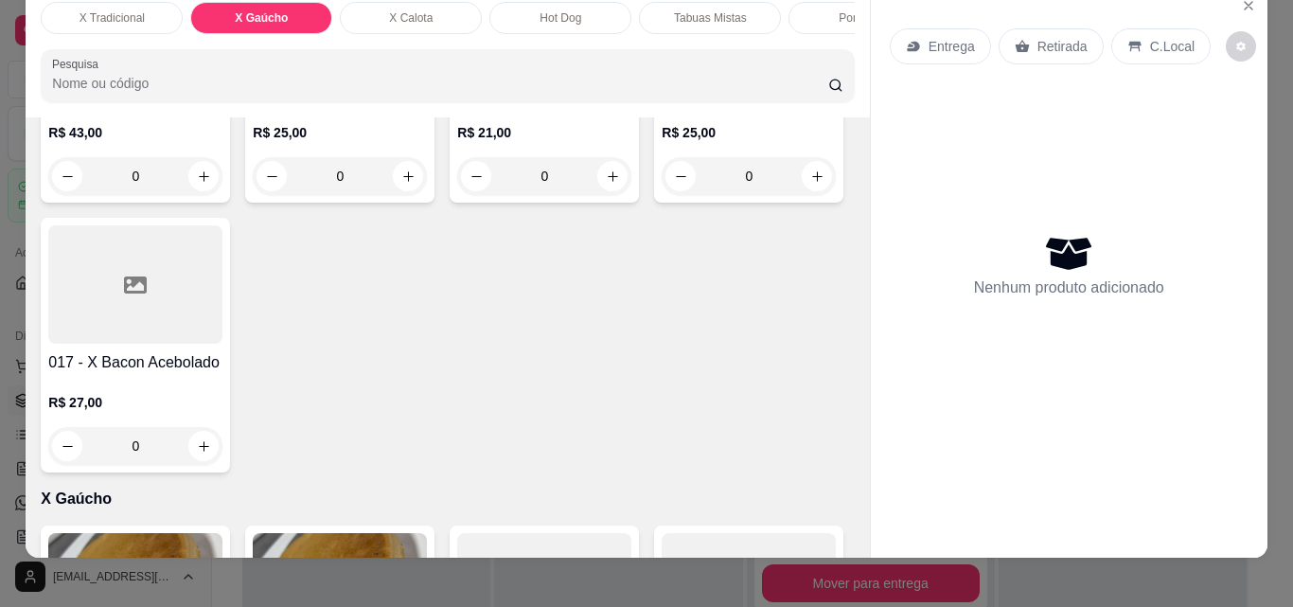
scroll to position [0, 0]
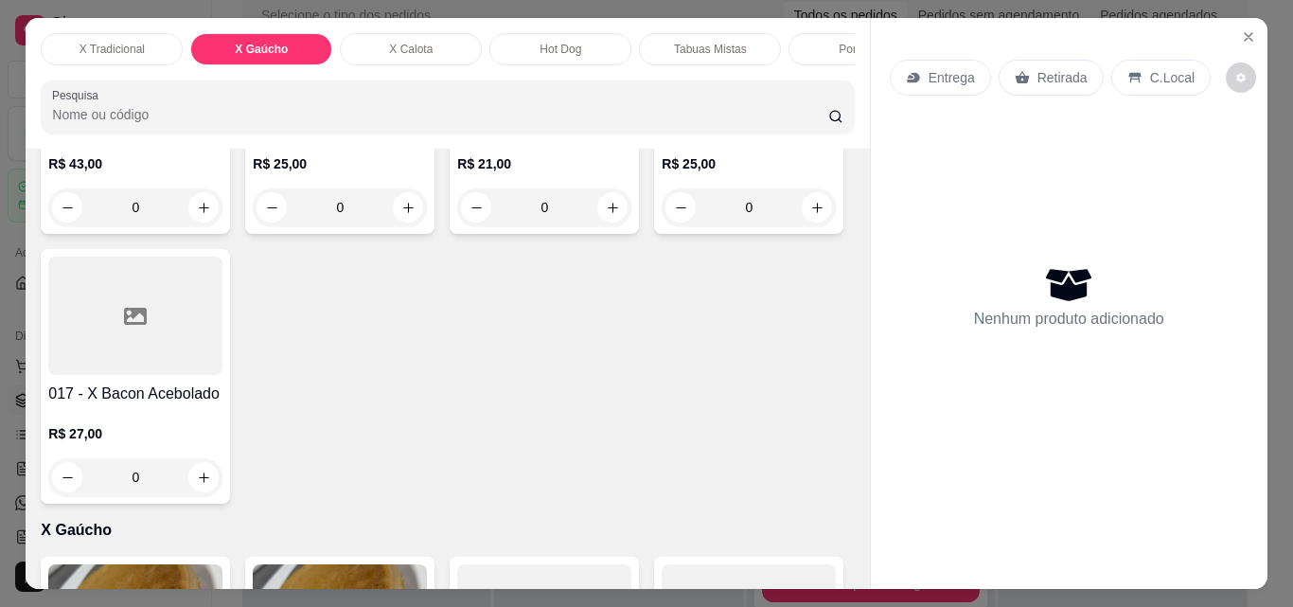
click at [110, 49] on p "X Tradicional" at bounding box center [111, 49] width 65 height 15
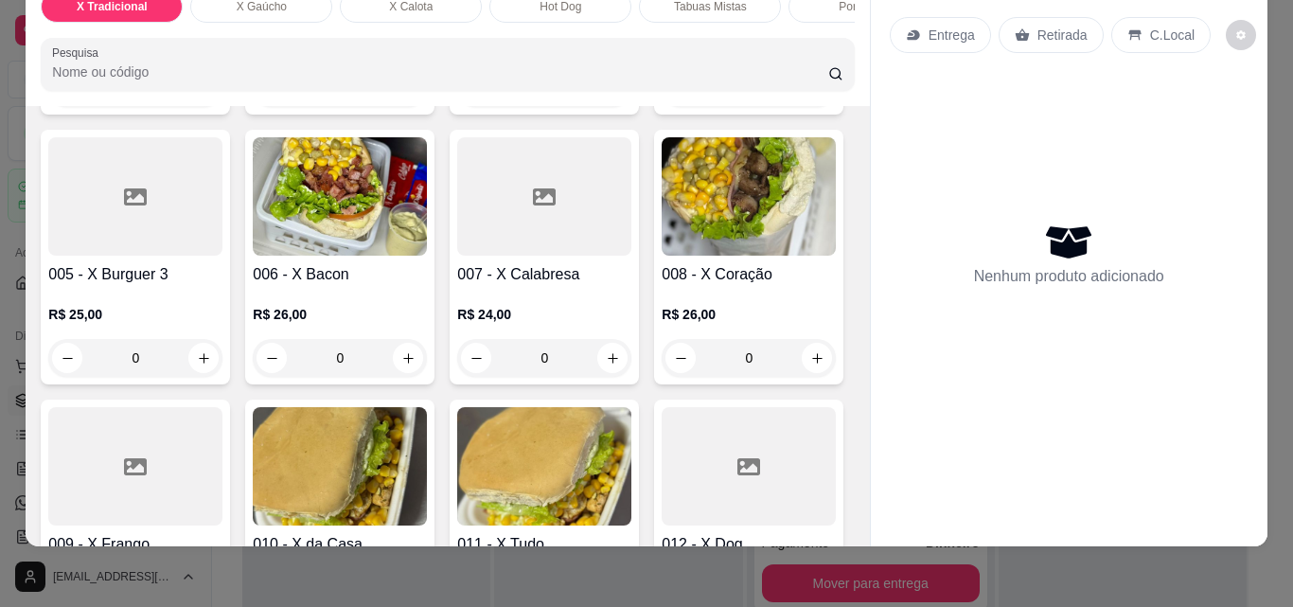
scroll to position [558, 0]
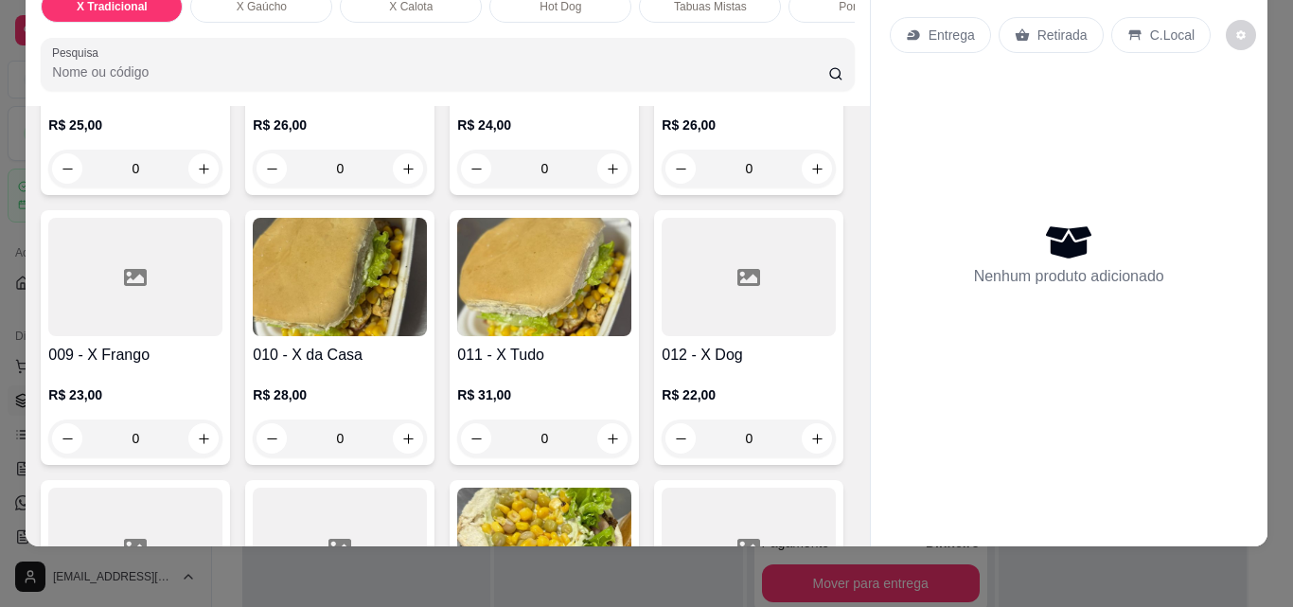
click at [457, 187] on div "0" at bounding box center [544, 169] width 174 height 38
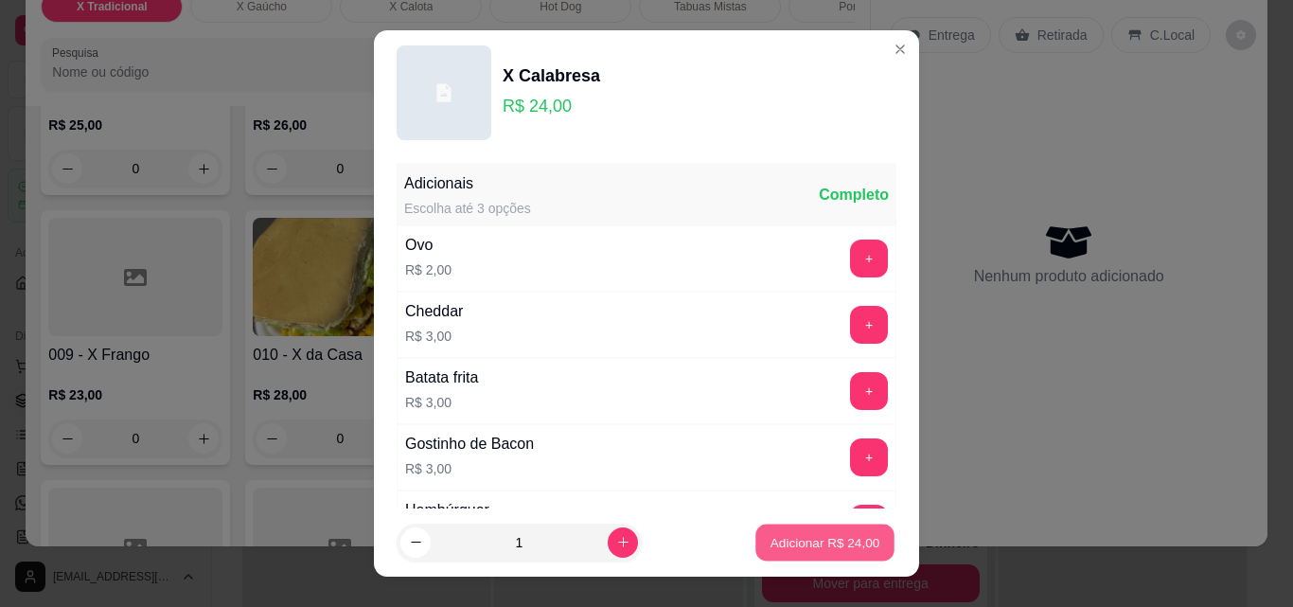
click at [814, 527] on button "Adicionar R$ 24,00" at bounding box center [824, 542] width 139 height 37
type input "1"
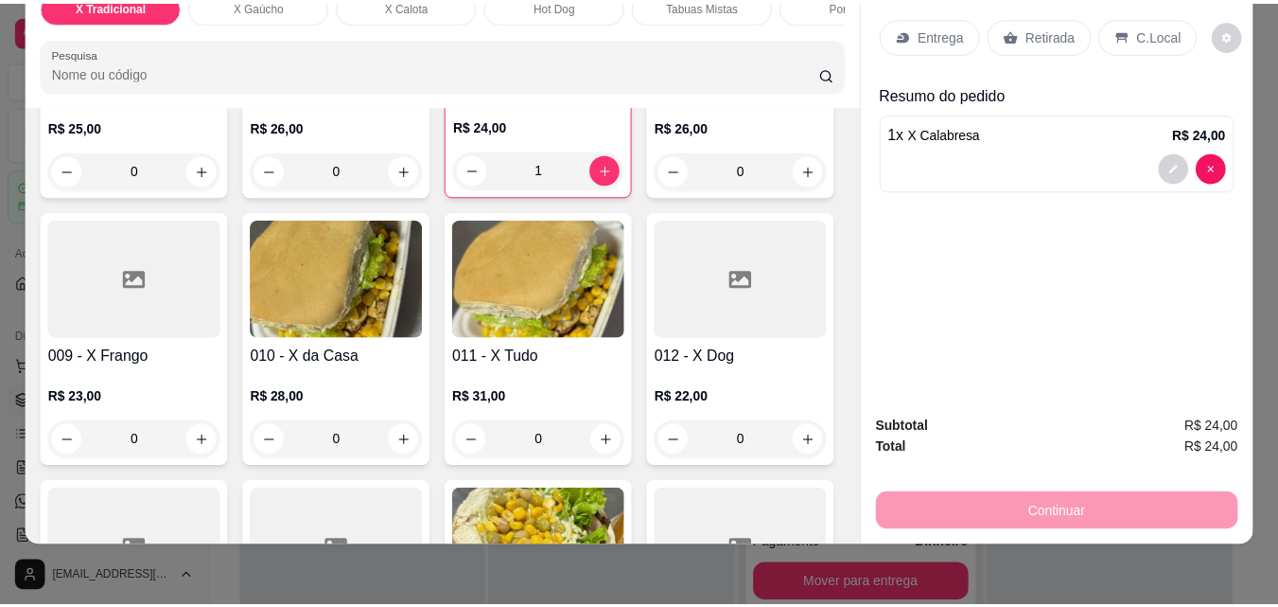
scroll to position [0, 0]
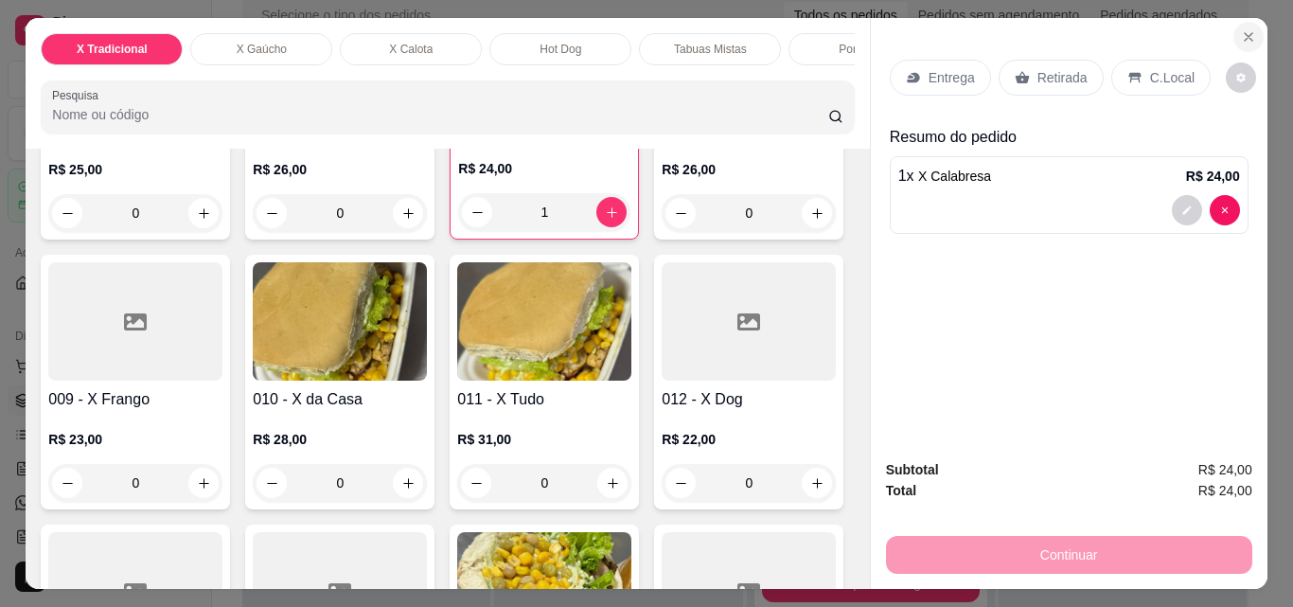
click at [1242, 30] on icon "Close" at bounding box center [1248, 36] width 15 height 15
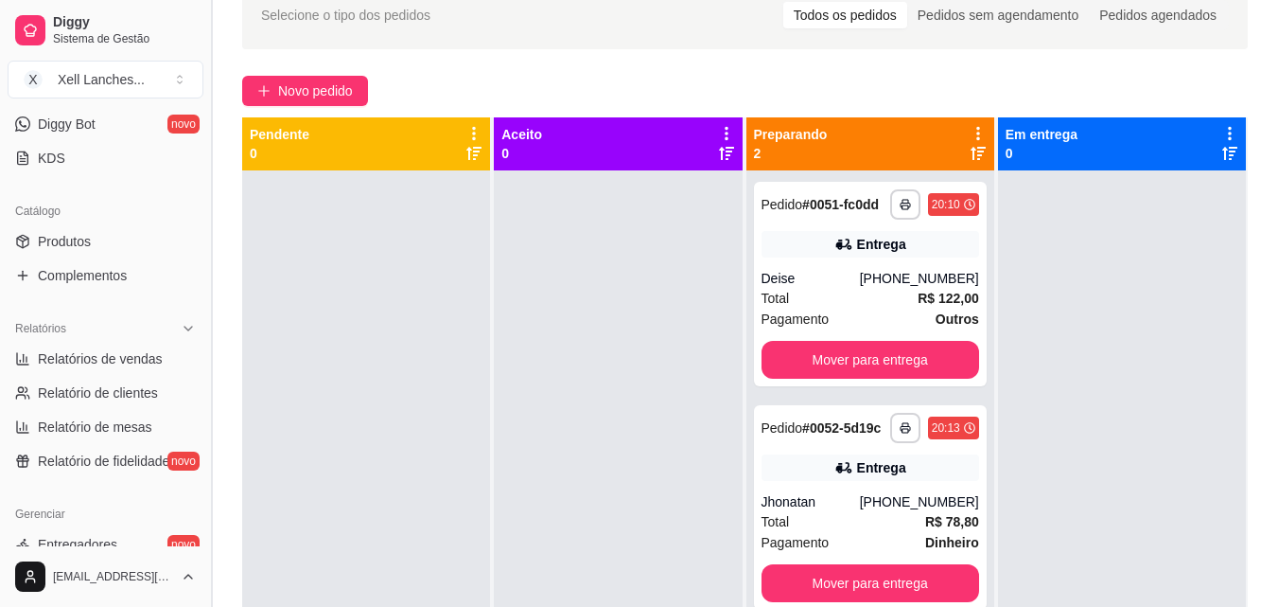
click at [209, 371] on button "Toggle Sidebar" at bounding box center [210, 303] width 15 height 607
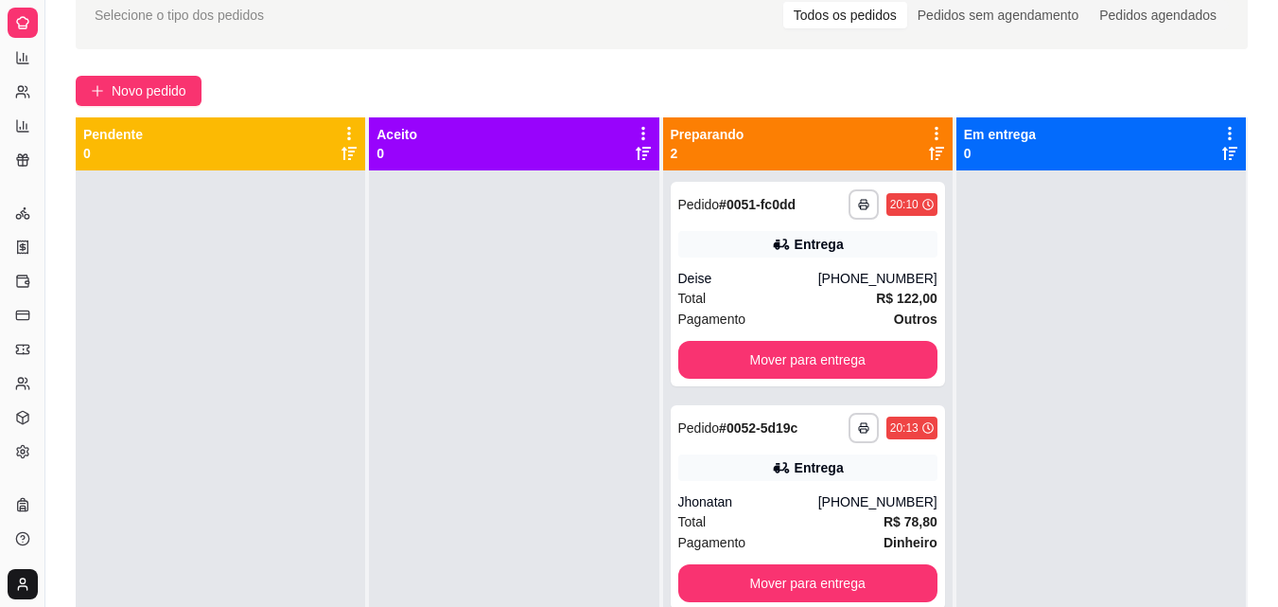
scroll to position [194, 0]
click at [40, 291] on button "Toggle Sidebar" at bounding box center [44, 303] width 15 height 607
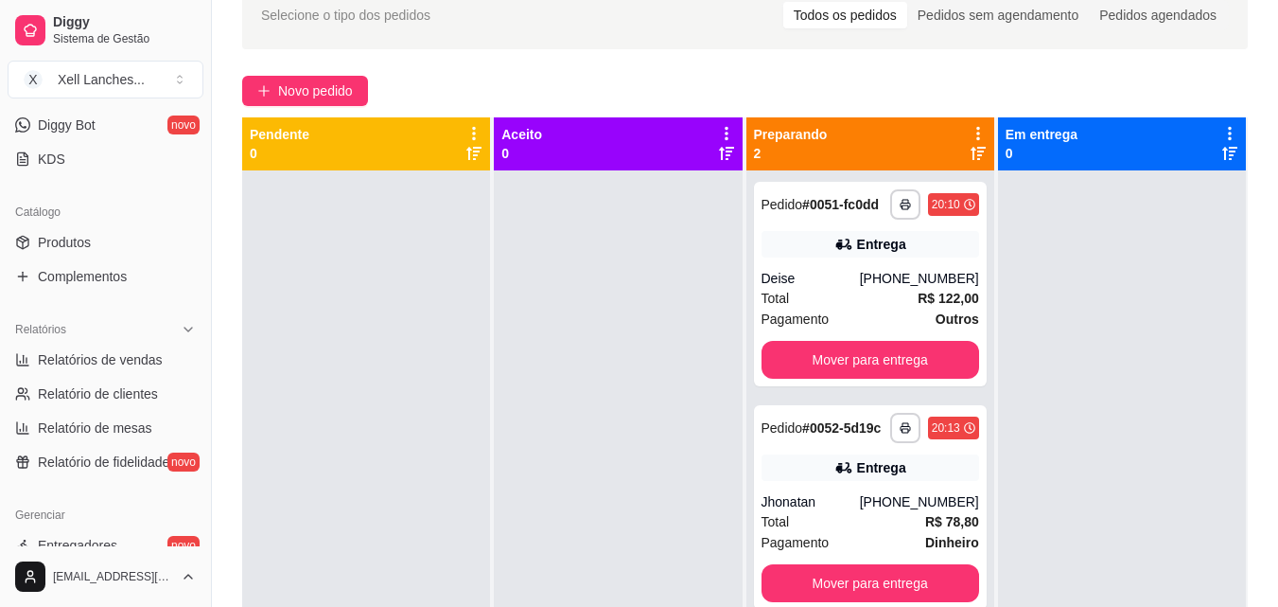
scroll to position [377, 0]
click at [73, 250] on span "Produtos" at bounding box center [64, 243] width 53 height 19
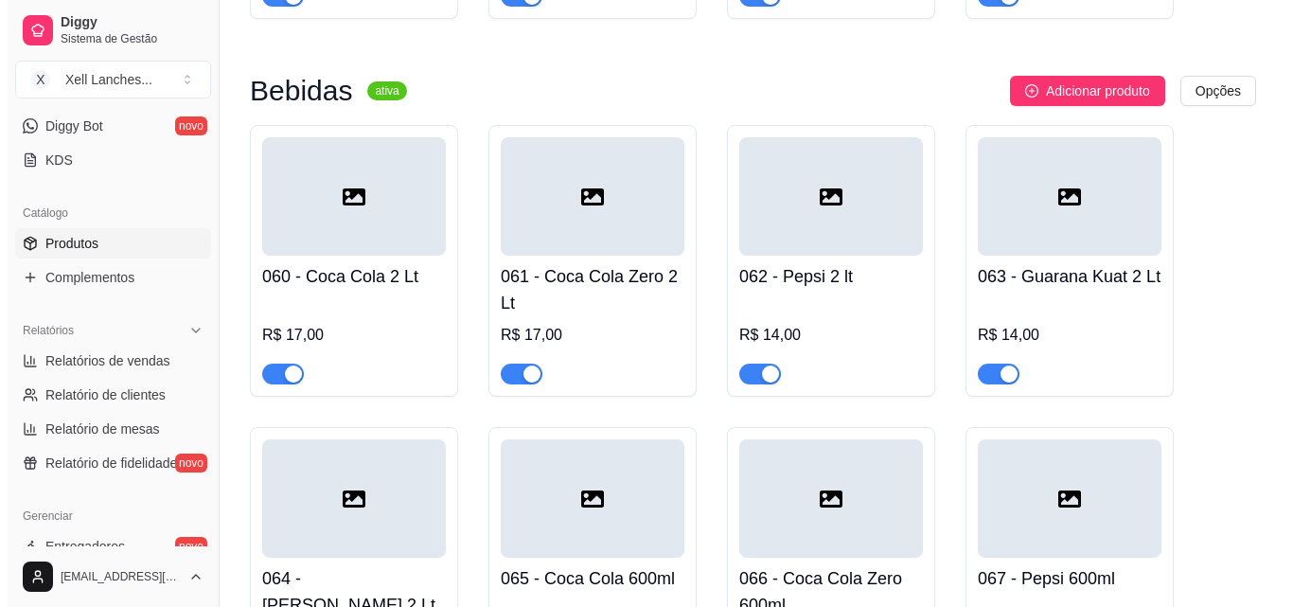
scroll to position [6033, 0]
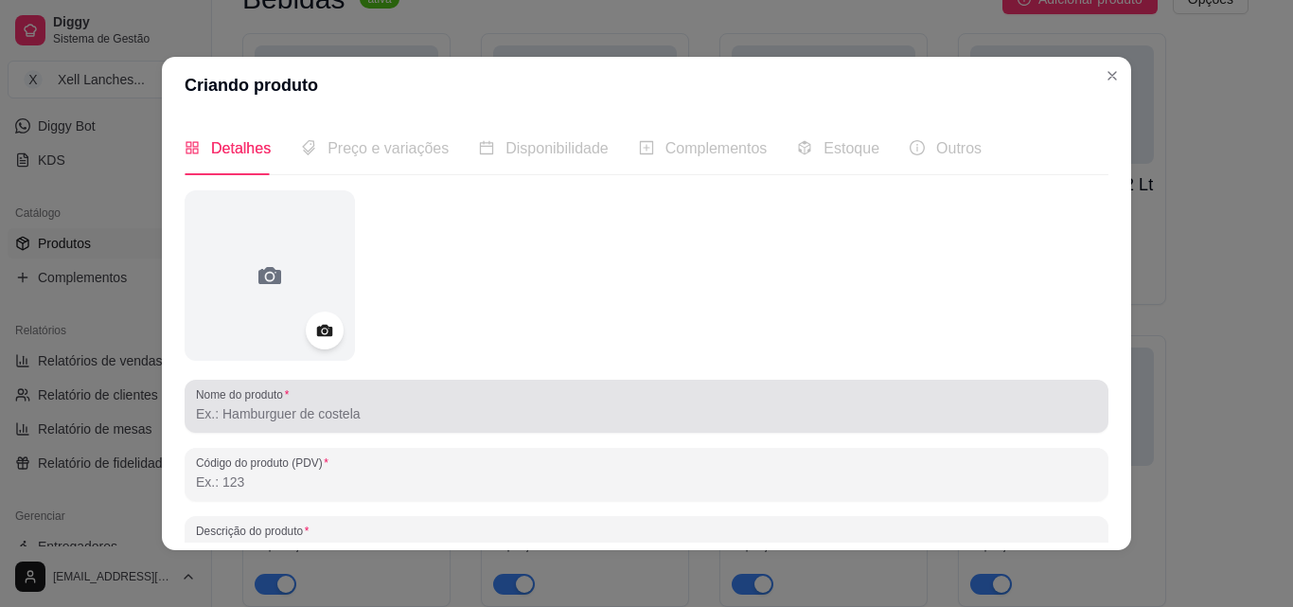
click at [253, 400] on label "Nome do produto" at bounding box center [245, 394] width 99 height 16
click at [253, 404] on input "Nome do produto" at bounding box center [646, 413] width 901 height 19
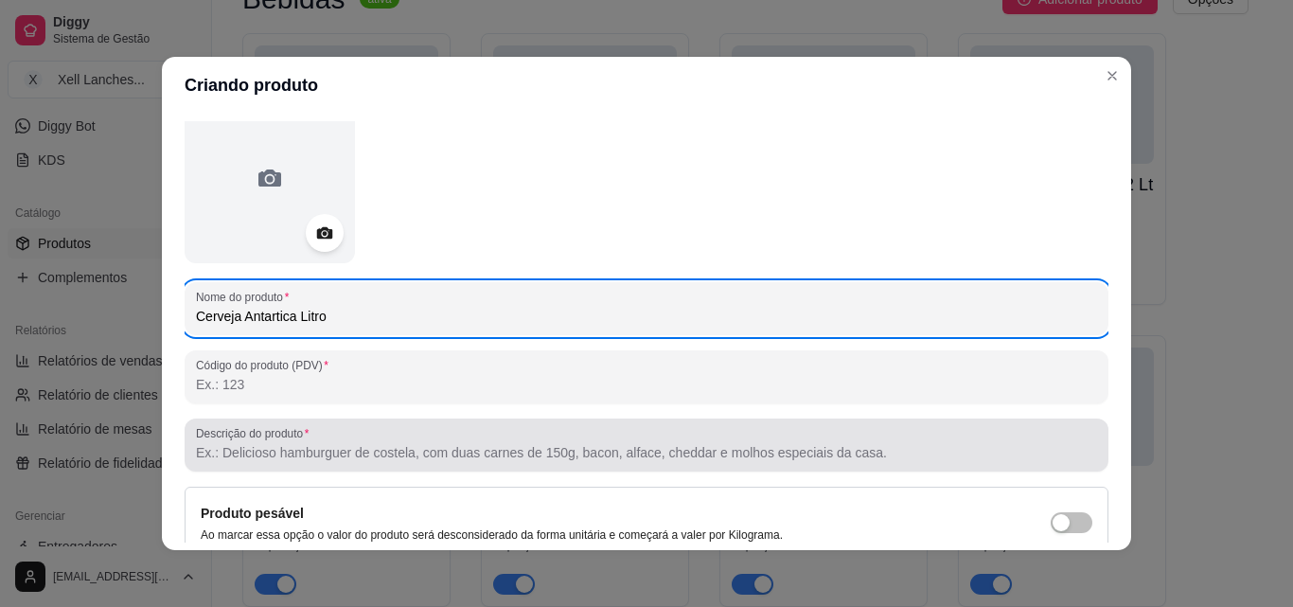
scroll to position [270, 0]
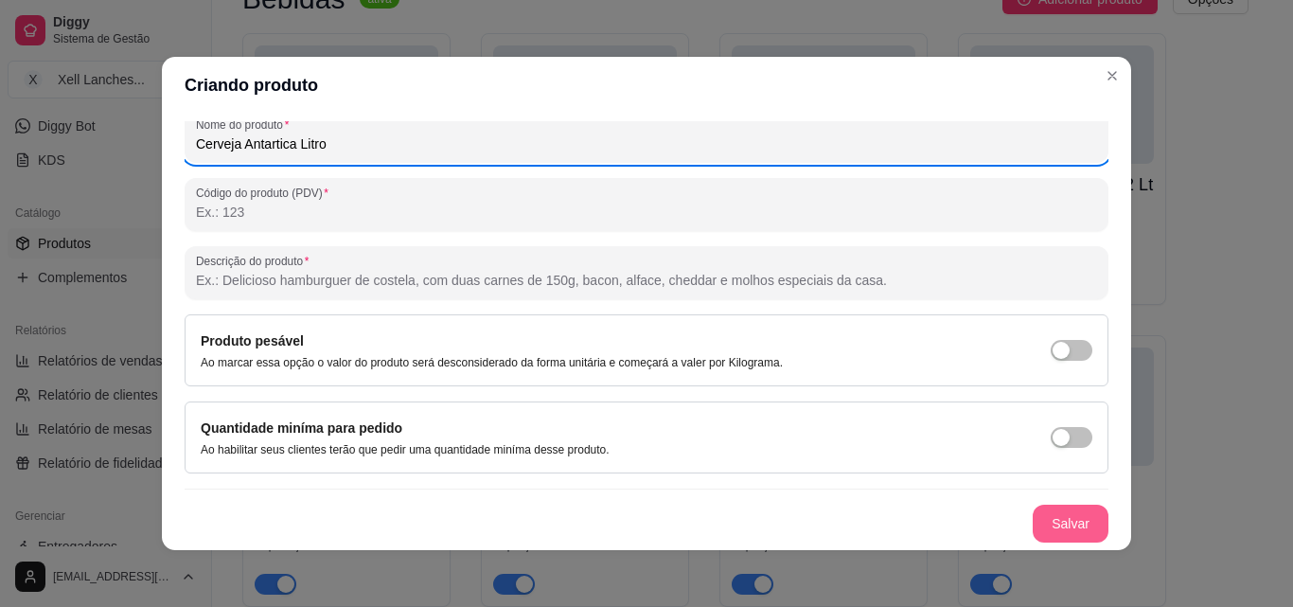
type input "Cerveja Antartica Litro"
click at [1045, 520] on button "Salvar" at bounding box center [1070, 523] width 76 height 38
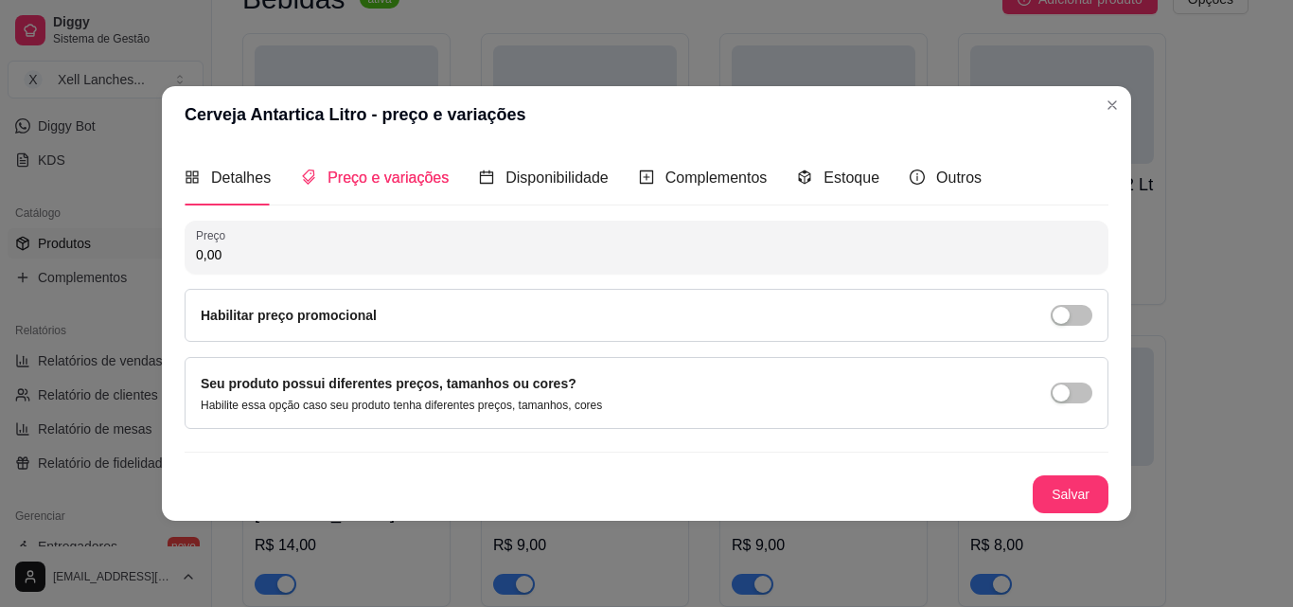
scroll to position [0, 0]
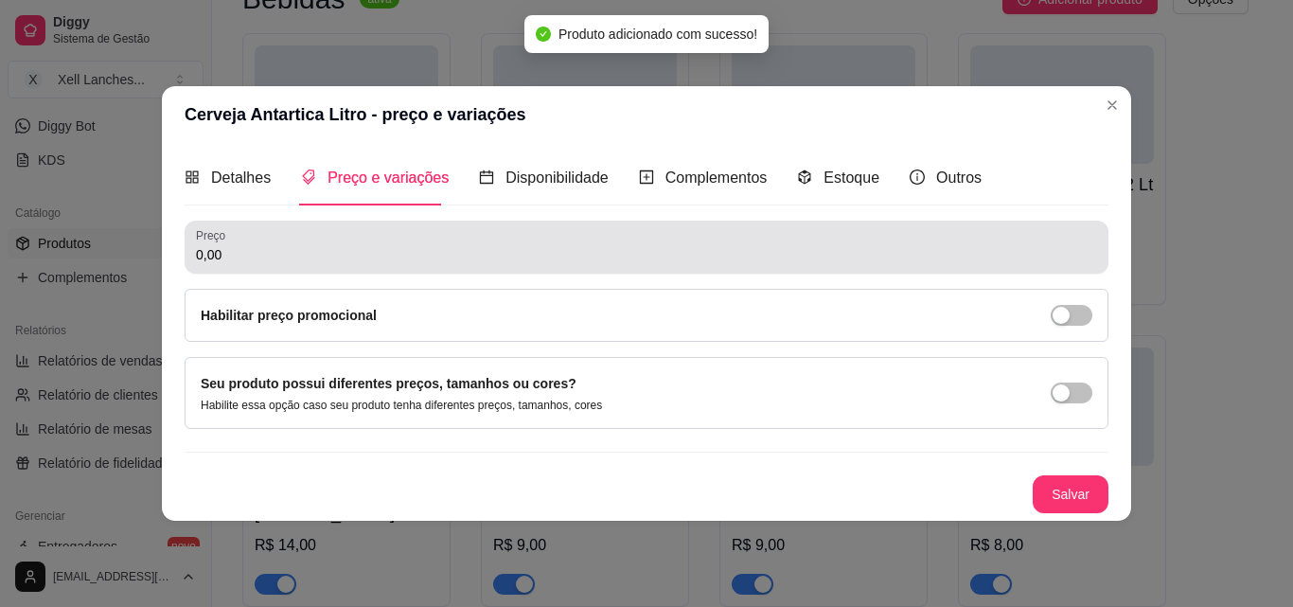
click at [288, 240] on div "0,00" at bounding box center [646, 247] width 901 height 38
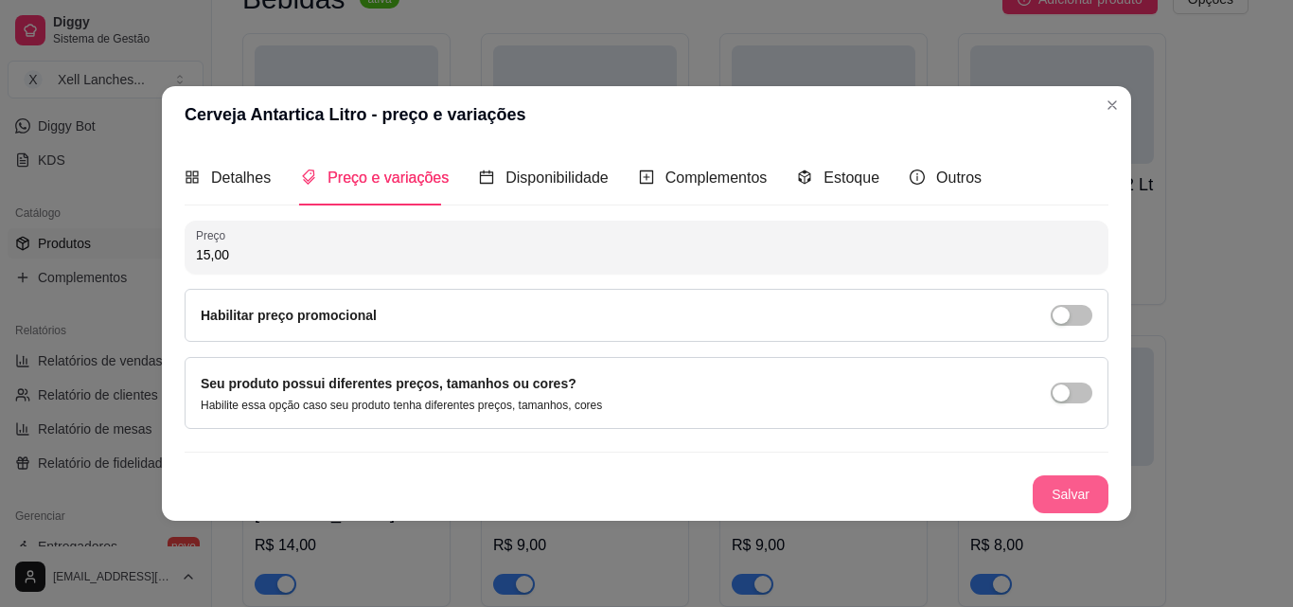
type input "15,00"
click at [1078, 481] on button "Salvar" at bounding box center [1070, 494] width 76 height 38
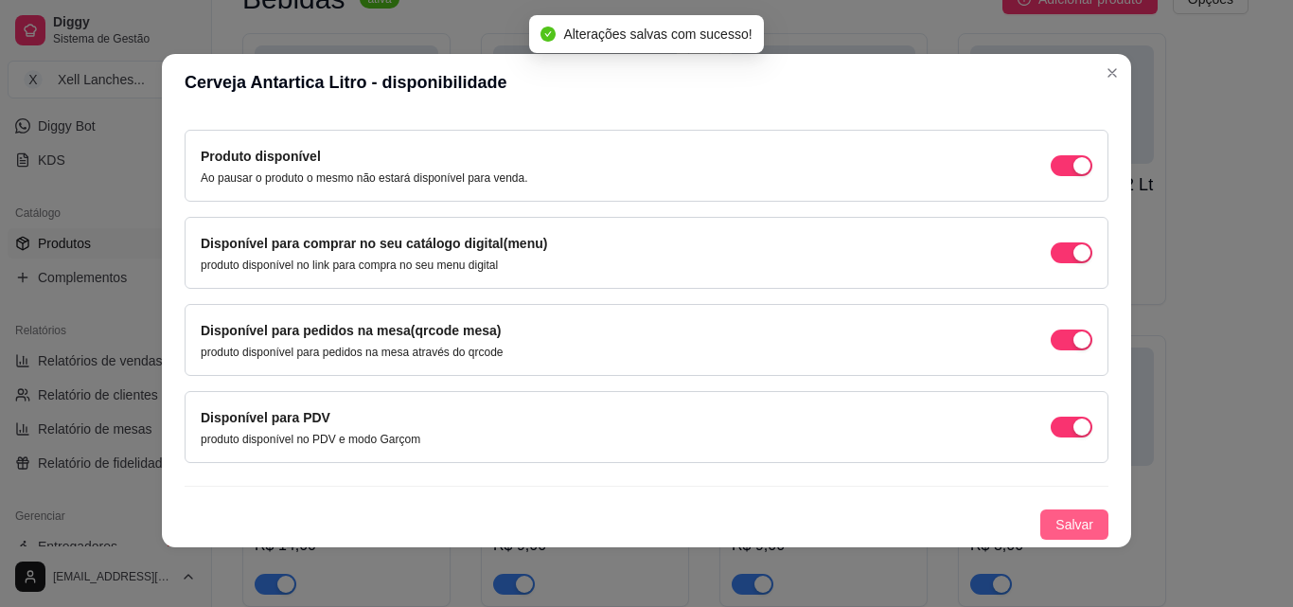
scroll to position [4, 0]
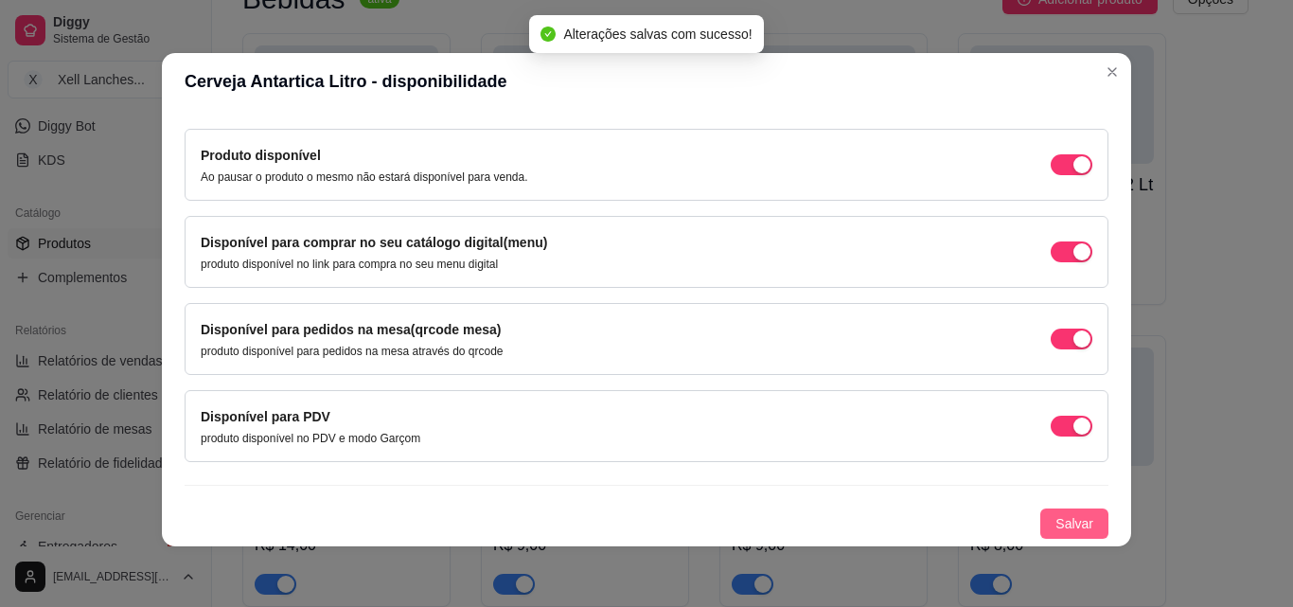
click at [1055, 524] on span "Salvar" at bounding box center [1074, 523] width 38 height 21
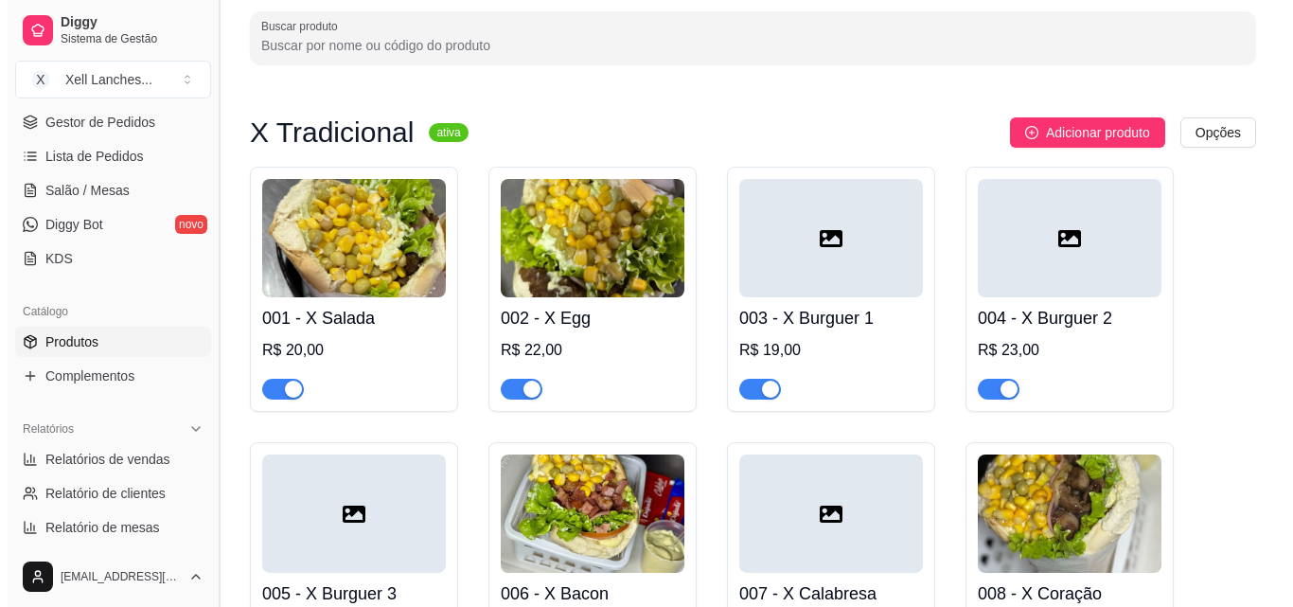
scroll to position [93, 0]
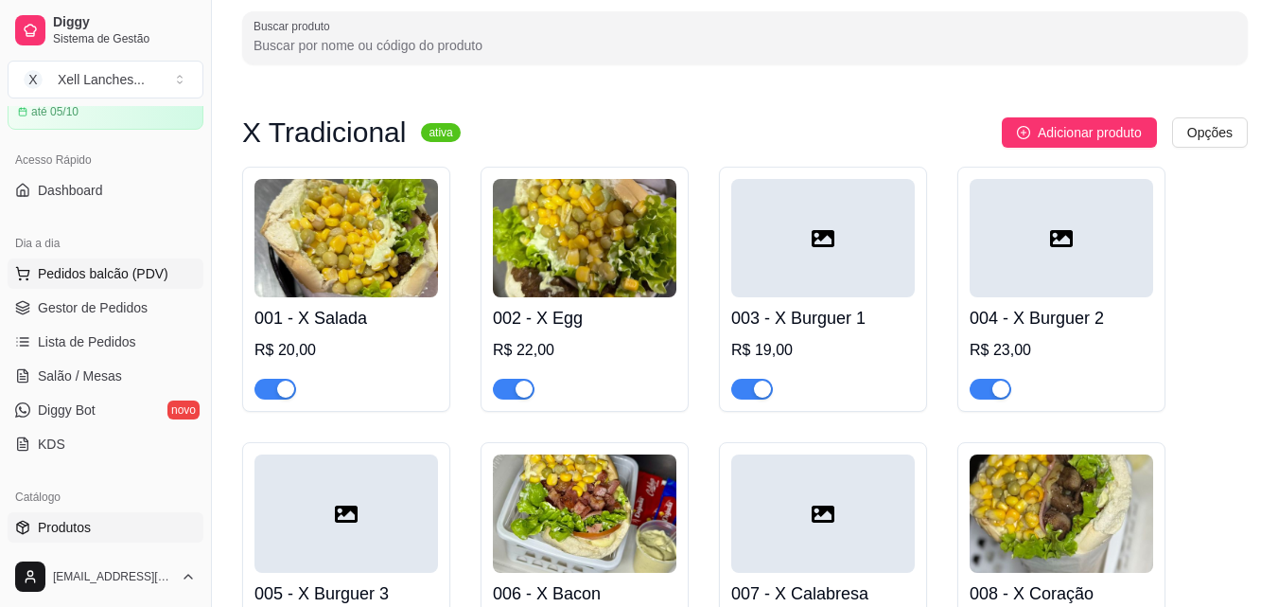
click at [97, 283] on button "Pedidos balcão (PDV)" at bounding box center [106, 273] width 196 height 30
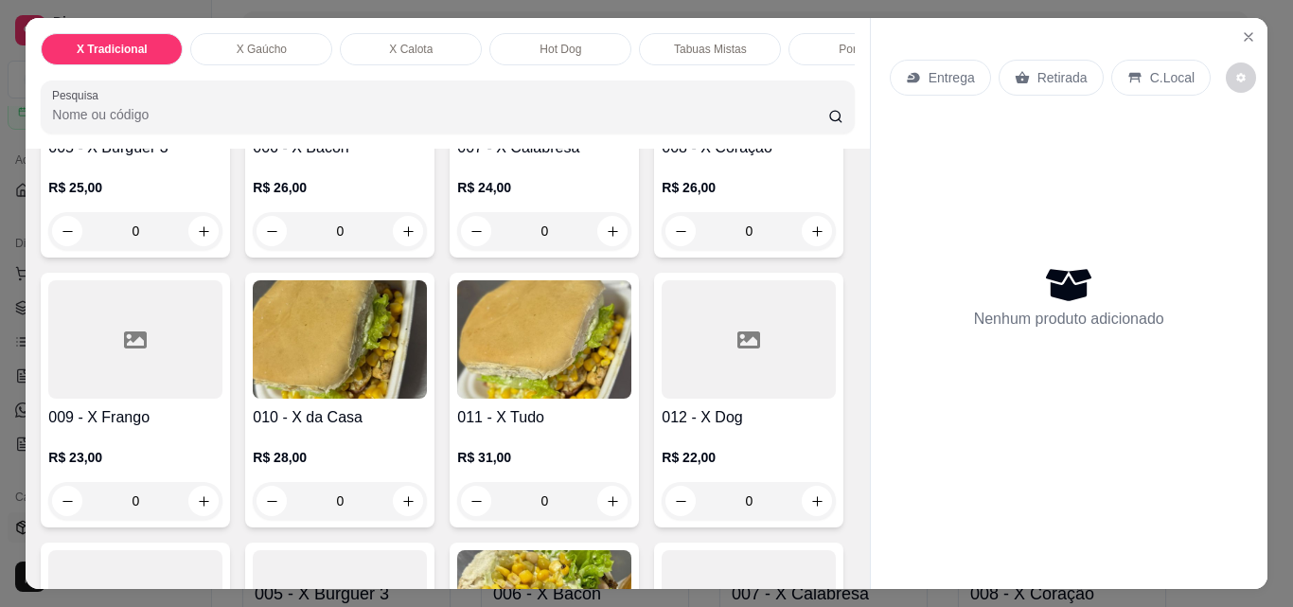
scroll to position [568, 0]
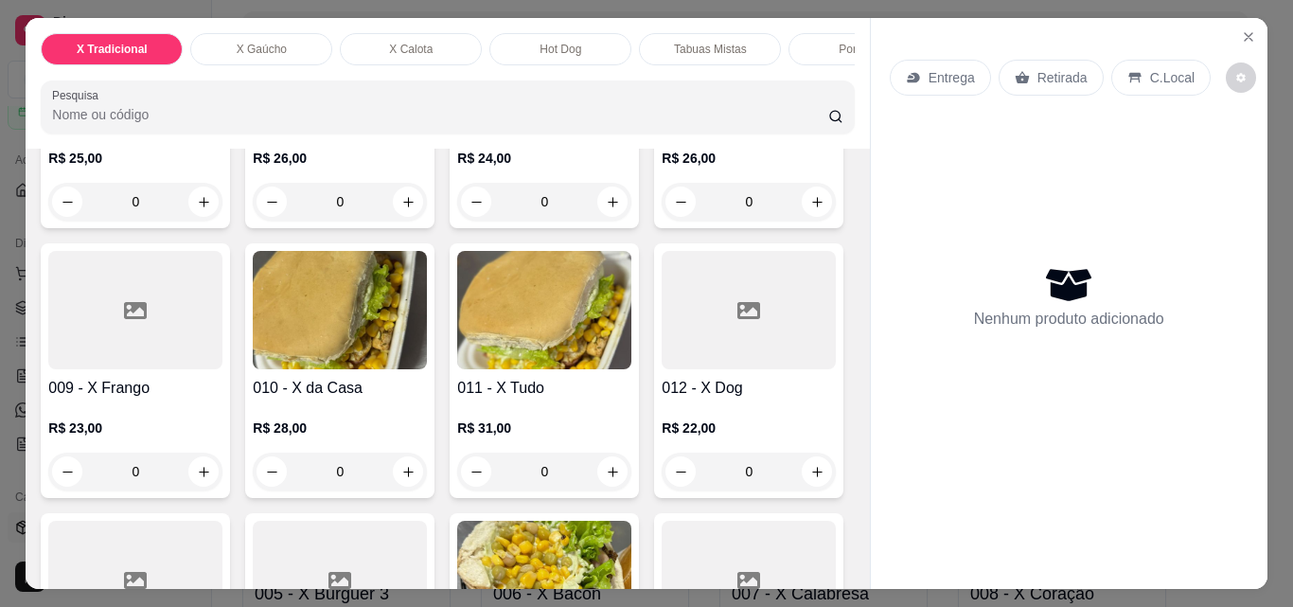
click at [457, 220] on div "0" at bounding box center [544, 202] width 174 height 38
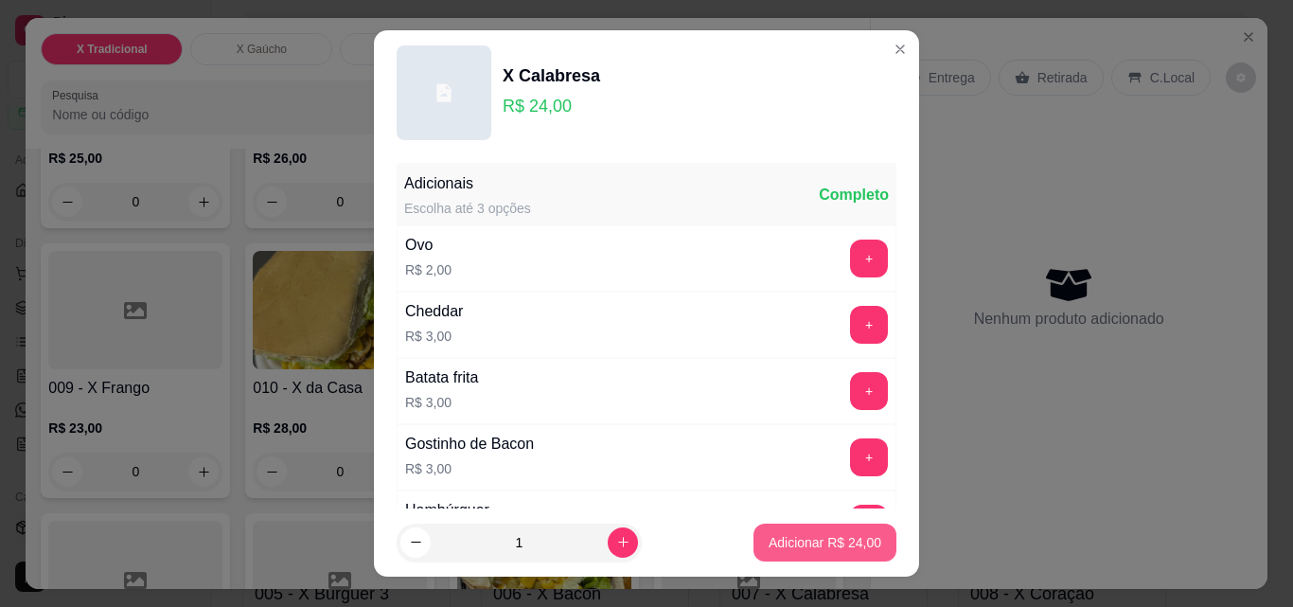
click at [781, 535] on p "Adicionar R$ 24,00" at bounding box center [824, 542] width 113 height 19
type input "1"
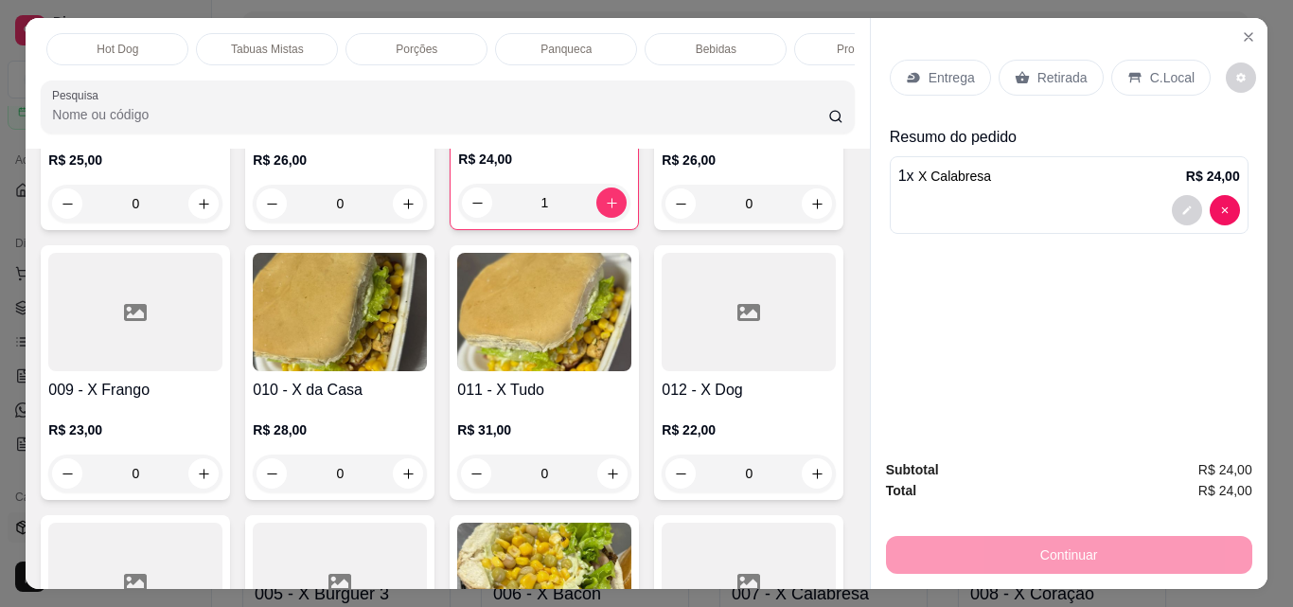
scroll to position [0, 454]
click at [731, 42] on div "Bebidas" at bounding box center [704, 49] width 142 height 32
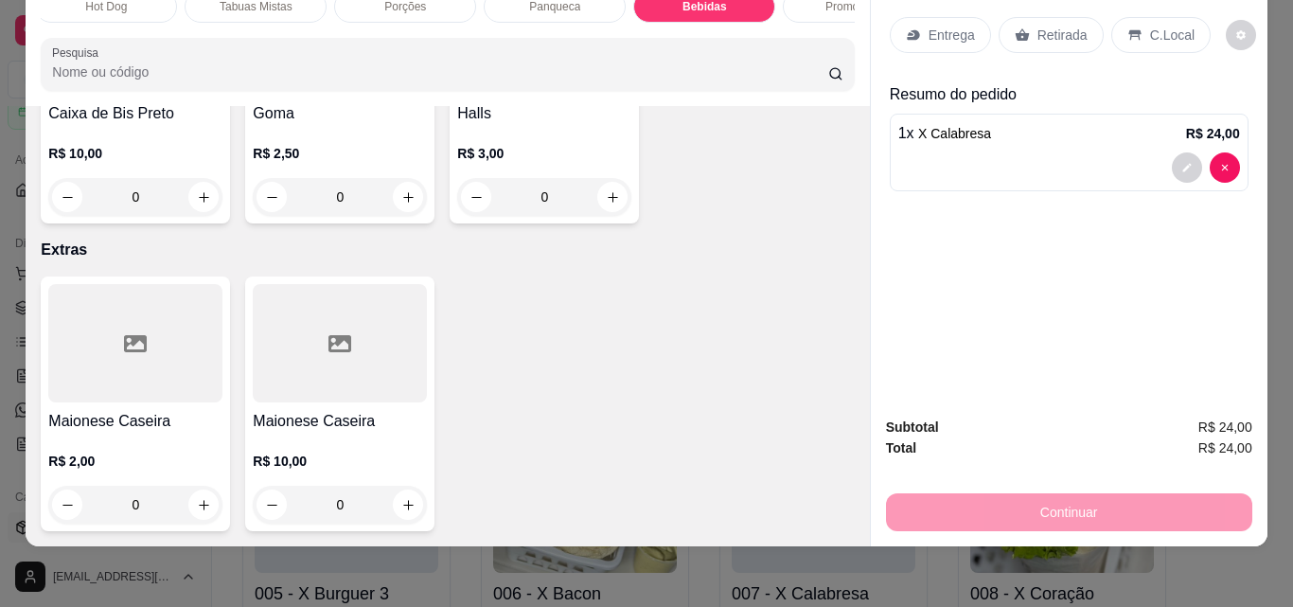
scroll to position [8666, 0]
type input "4"
click at [956, 30] on p "Entrega" at bounding box center [951, 35] width 46 height 19
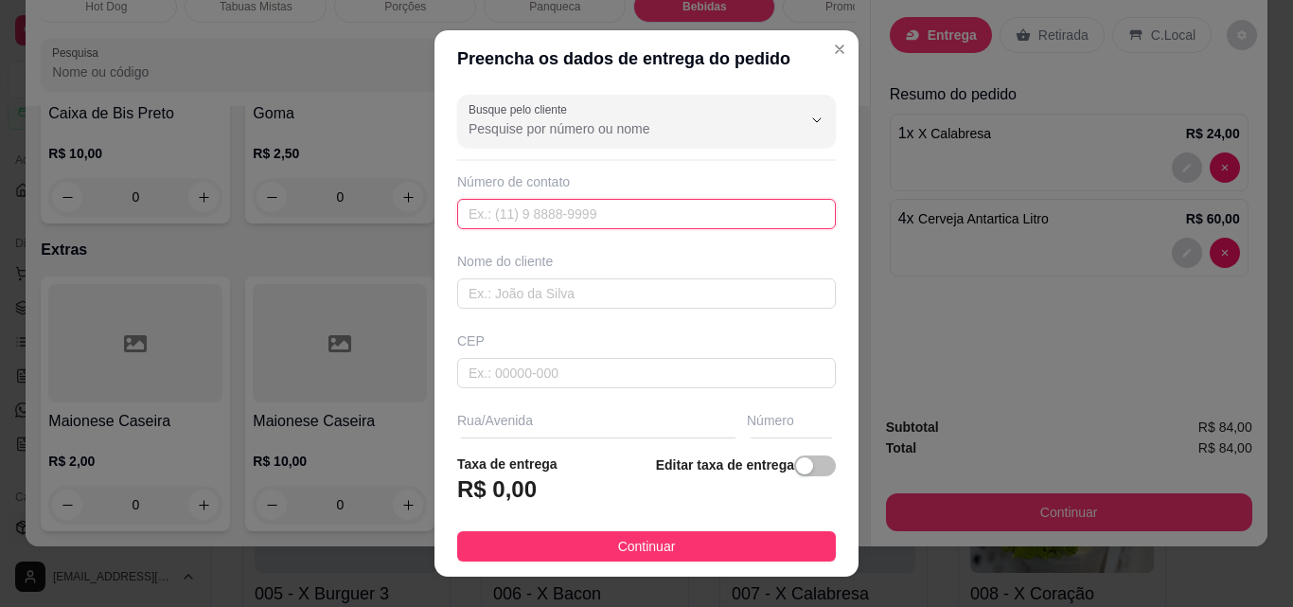
click at [538, 216] on input "text" at bounding box center [646, 214] width 379 height 30
click at [540, 211] on input "text" at bounding box center [646, 214] width 379 height 30
paste input "[PHONE_NUMBER]"
type input "[PHONE_NUMBER]"
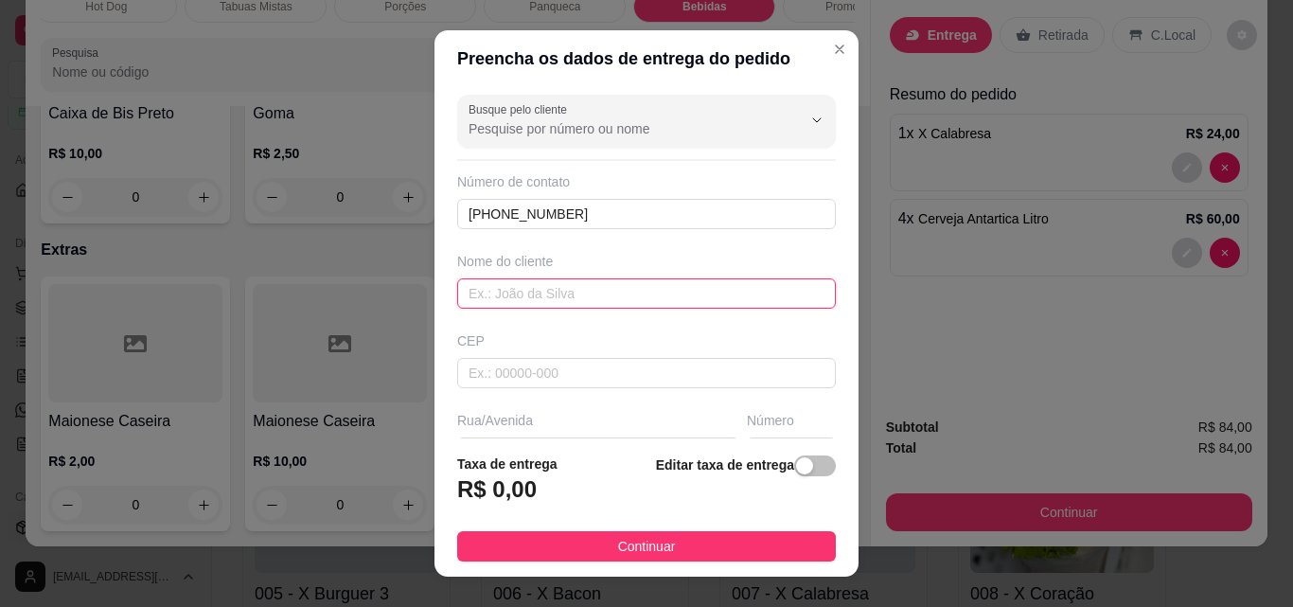
click at [526, 293] on input "text" at bounding box center [646, 293] width 379 height 30
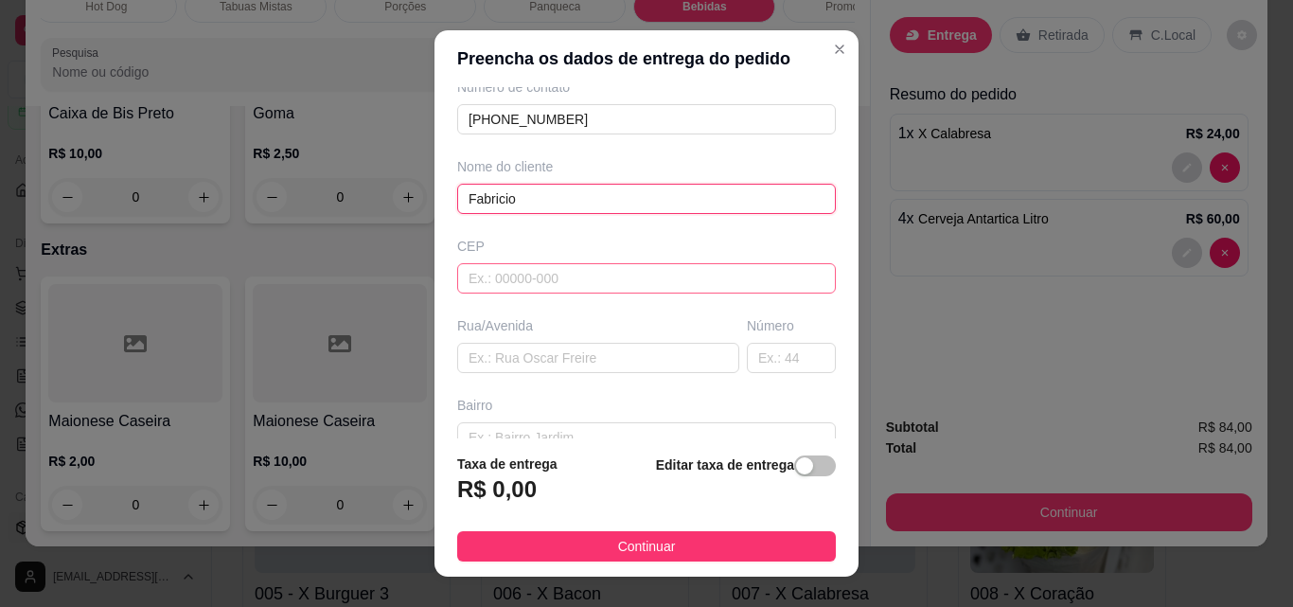
type input "Fabricio"
click at [544, 273] on input "text" at bounding box center [646, 278] width 379 height 30
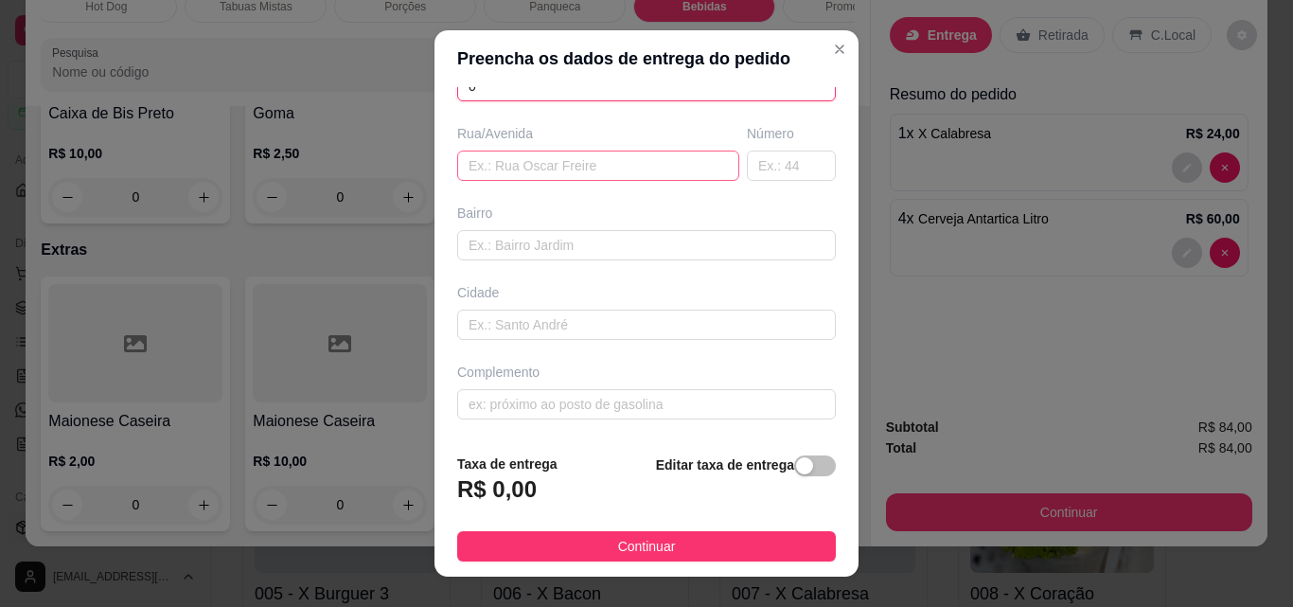
type input "0"
click at [514, 163] on input "text" at bounding box center [598, 165] width 282 height 30
type input "."
click at [747, 165] on input "text" at bounding box center [791, 165] width 89 height 30
type input "."
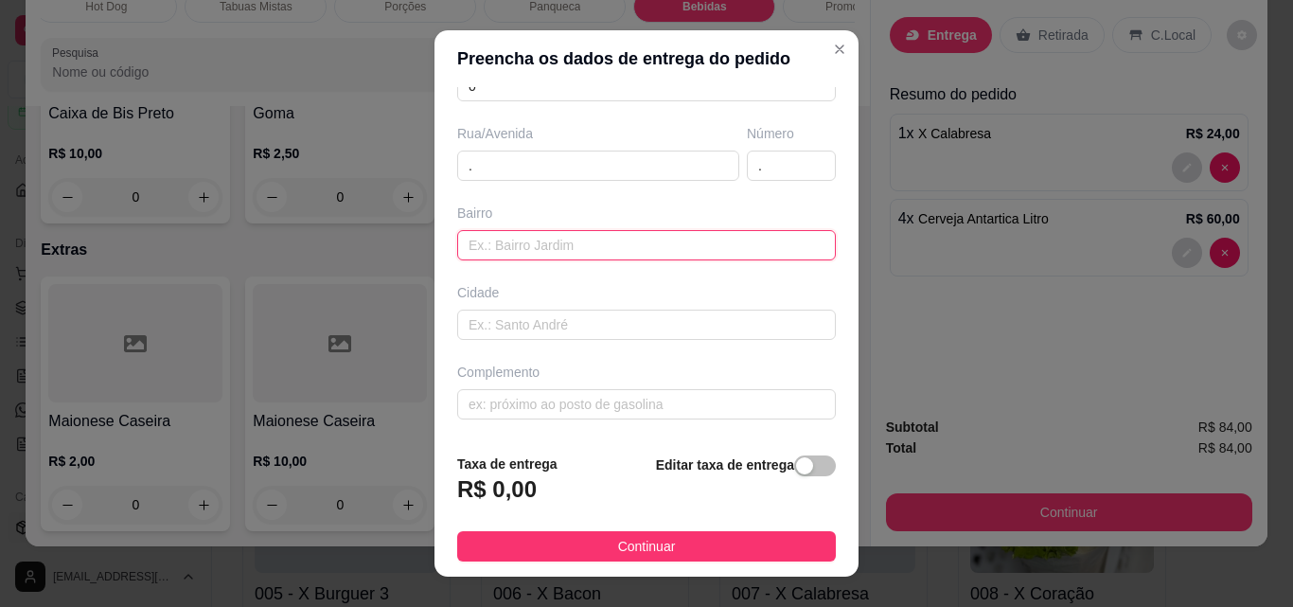
click at [573, 243] on input "text" at bounding box center [646, 245] width 379 height 30
type input "."
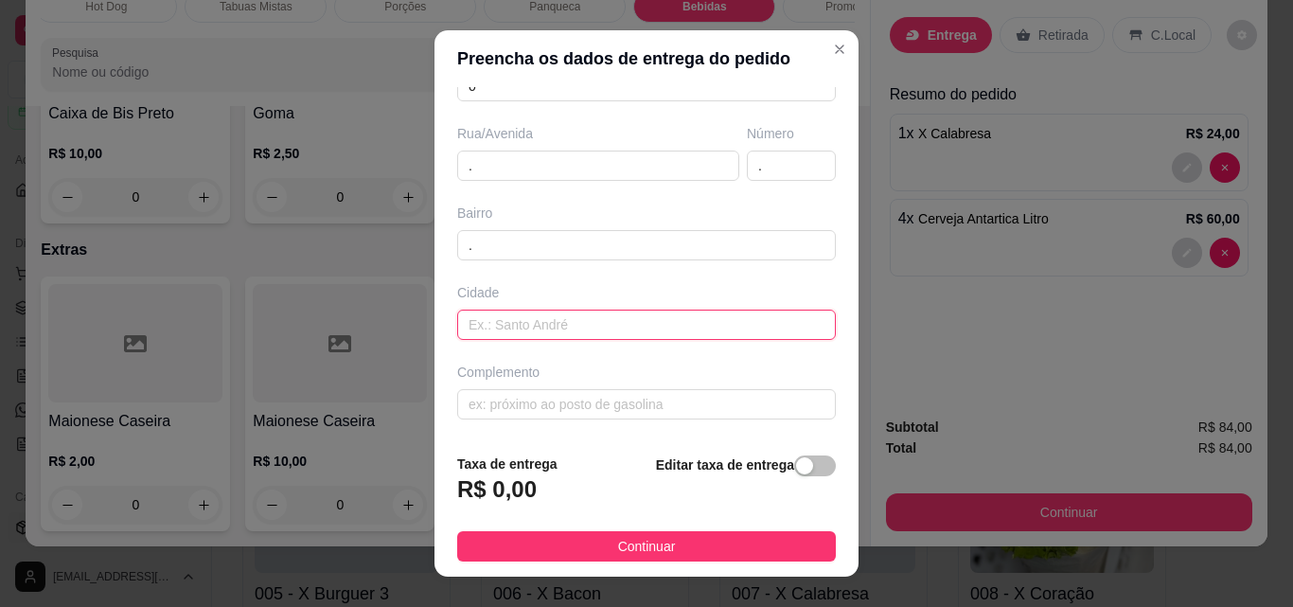
click at [546, 338] on input "text" at bounding box center [646, 324] width 379 height 30
type input "."
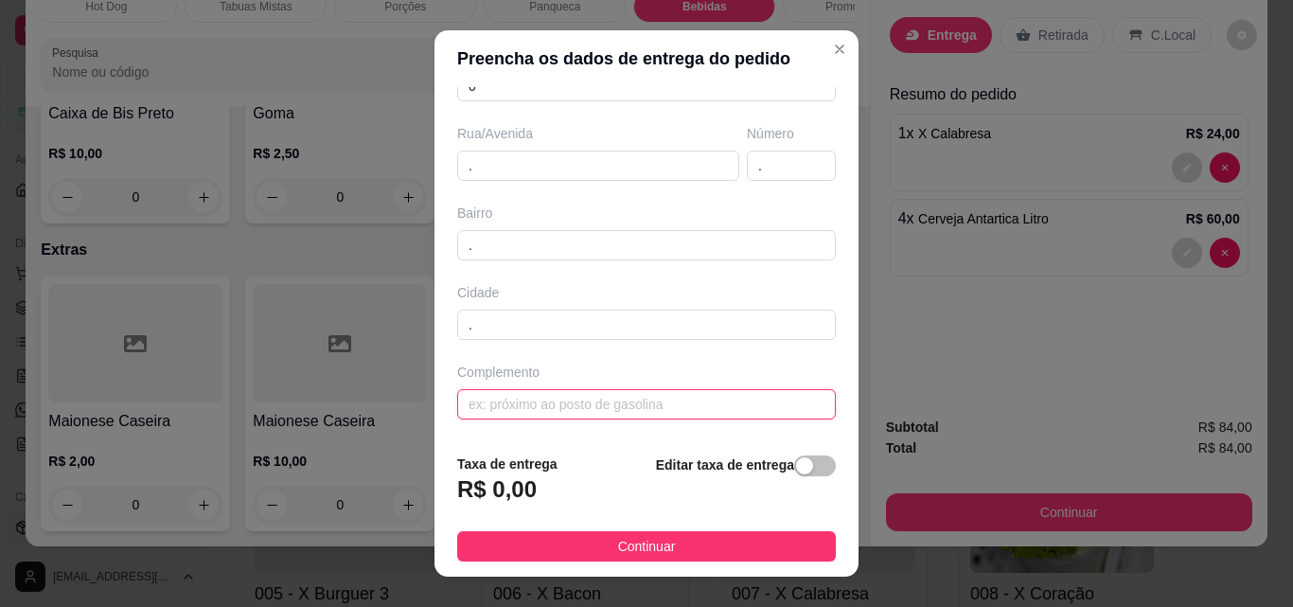
click at [561, 404] on input "text" at bounding box center [646, 404] width 379 height 30
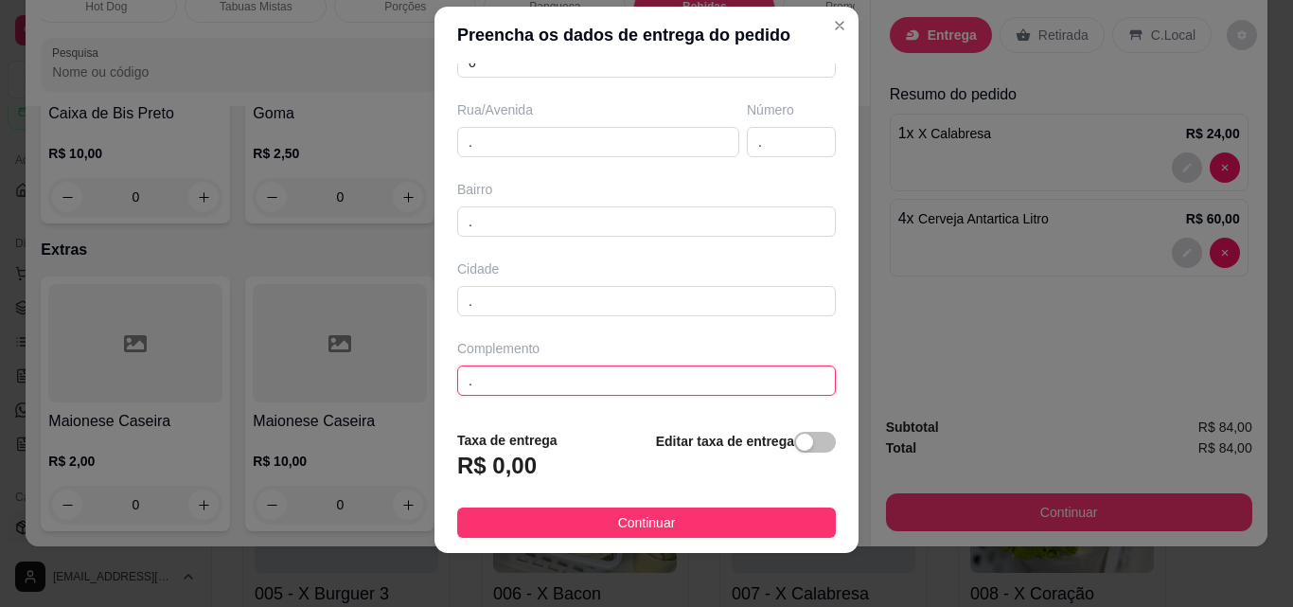
scroll to position [30, 0]
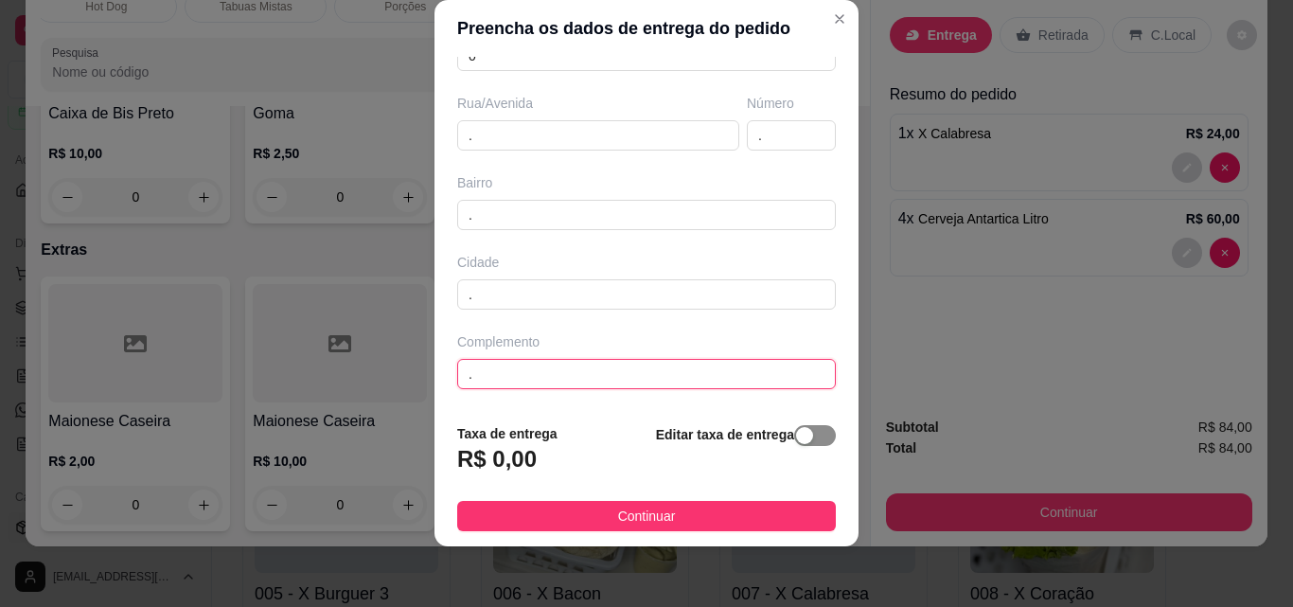
type input "."
click at [794, 427] on span "button" at bounding box center [815, 435] width 42 height 21
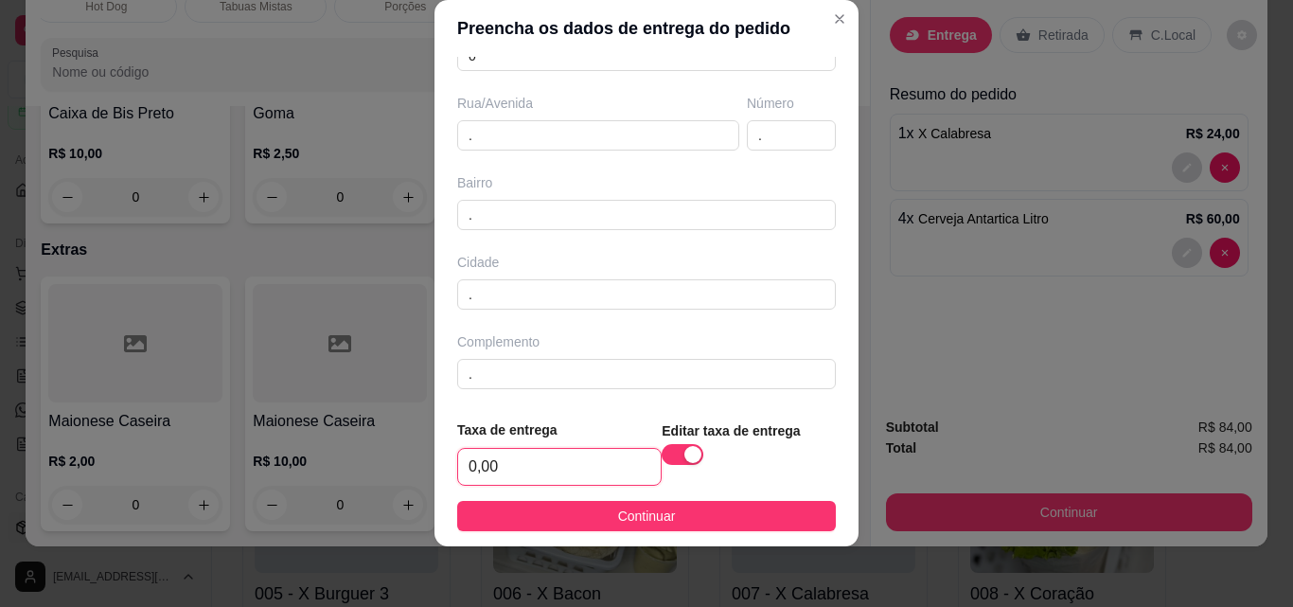
click at [553, 468] on input "0,00" at bounding box center [559, 467] width 203 height 36
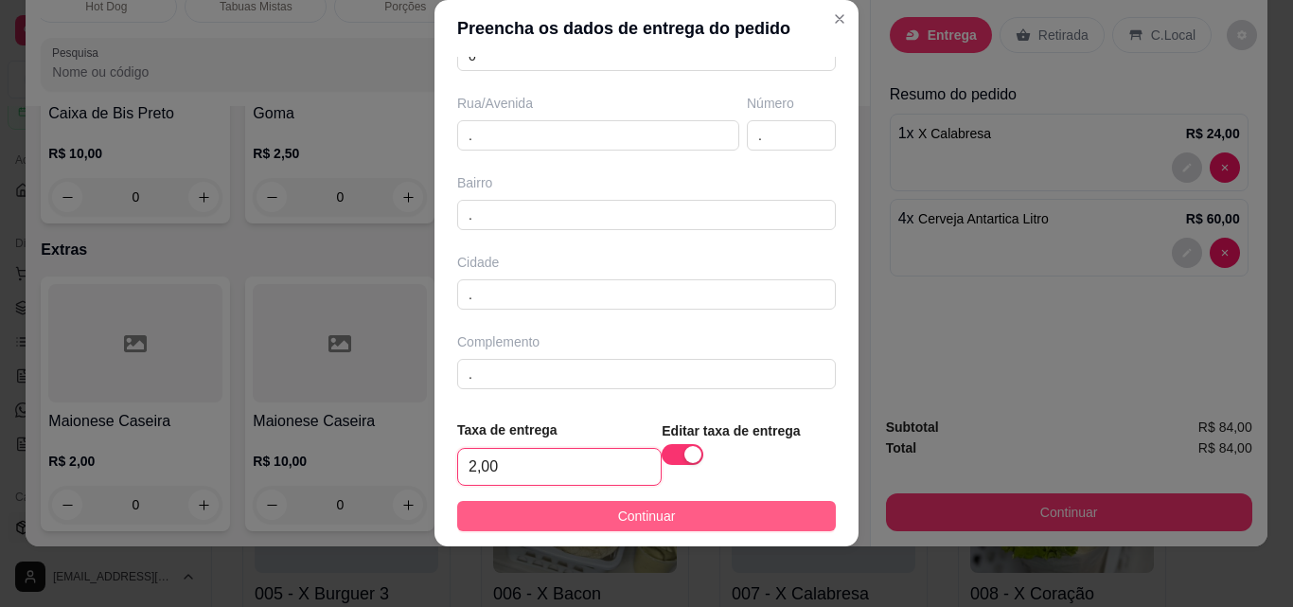
type input "2,00"
click at [591, 512] on button "Continuar" at bounding box center [646, 516] width 379 height 30
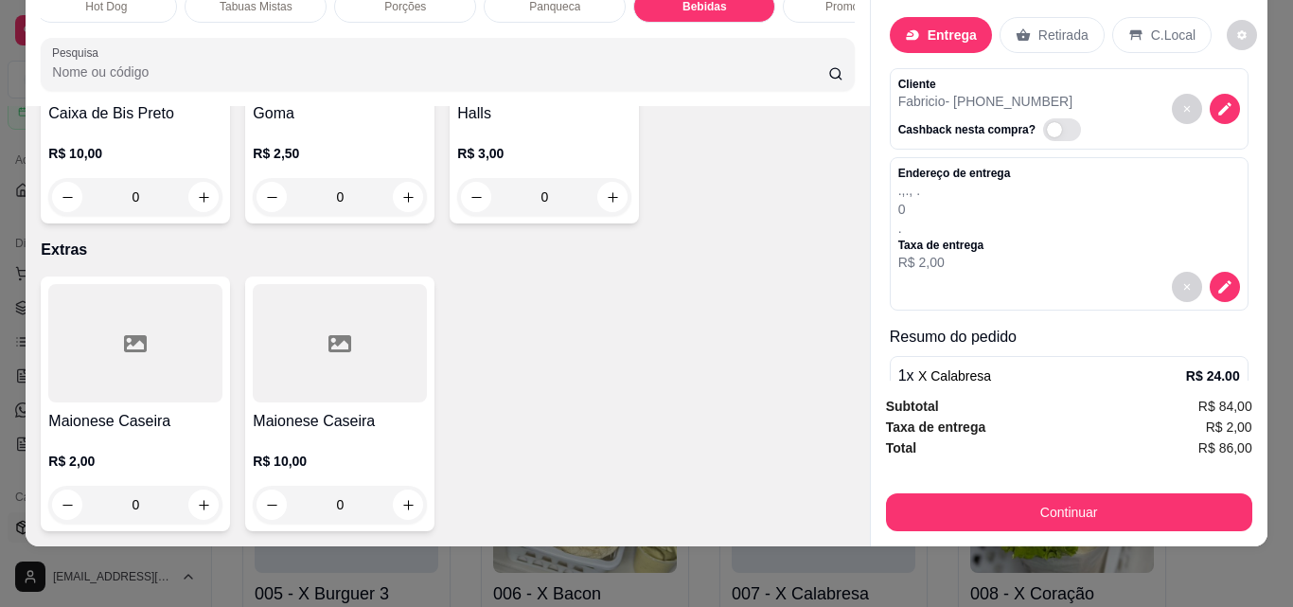
scroll to position [165, 0]
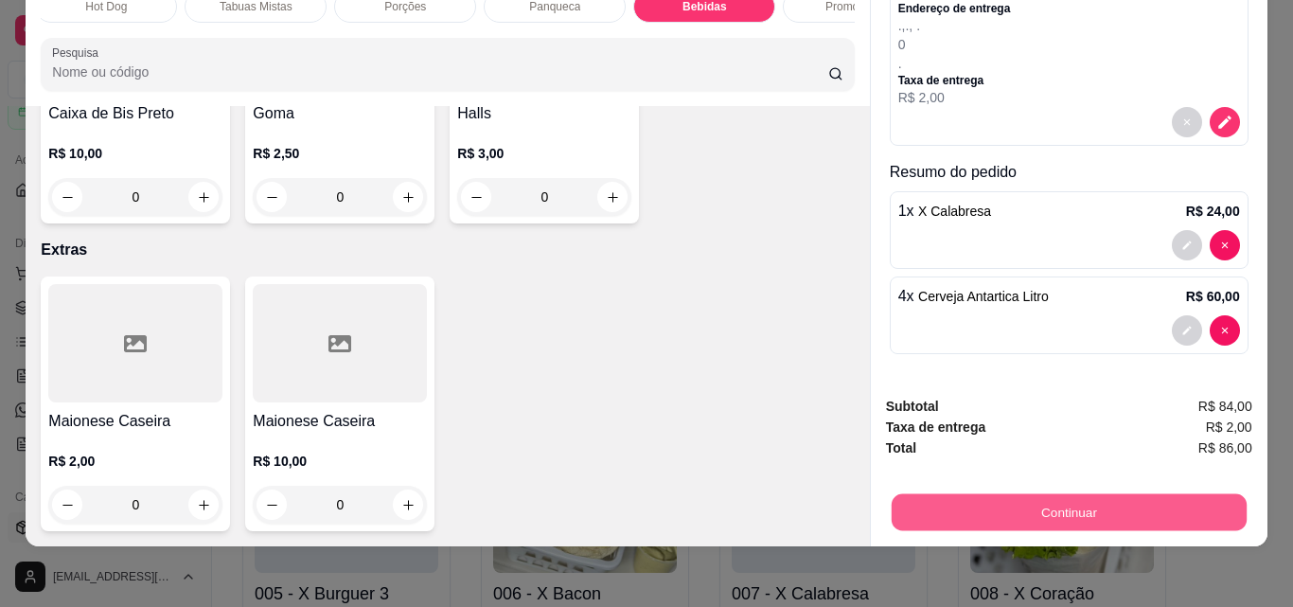
click at [1049, 497] on button "Continuar" at bounding box center [1067, 511] width 355 height 37
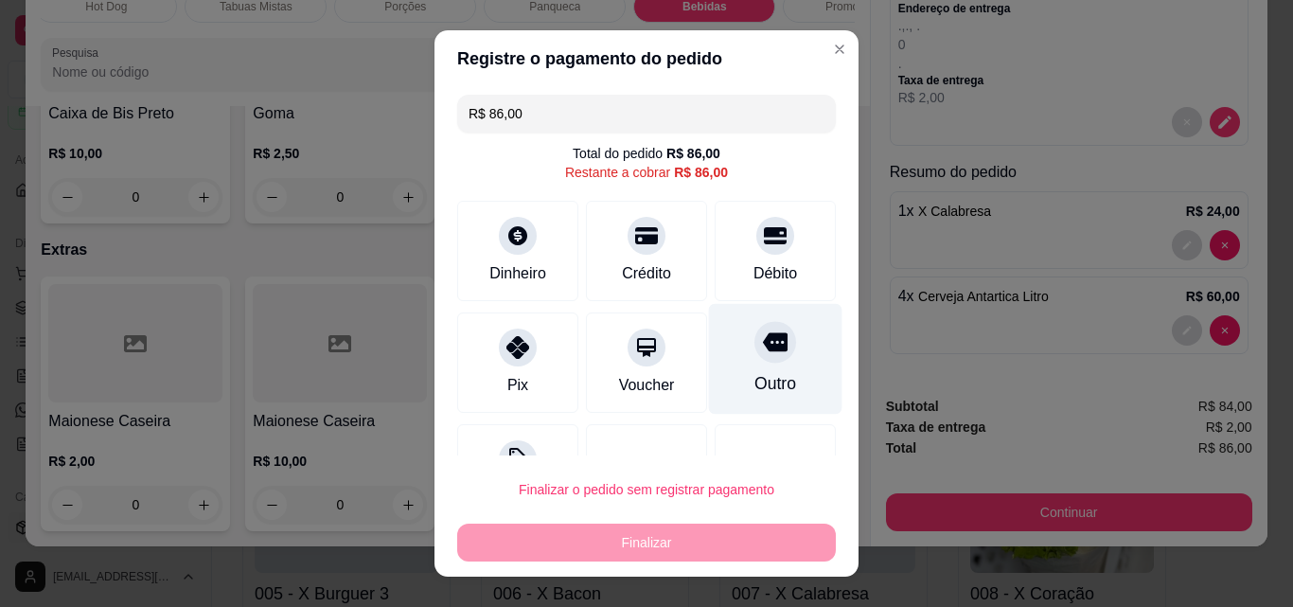
click at [772, 367] on div "Outro" at bounding box center [775, 359] width 133 height 111
type input "R$ 0,00"
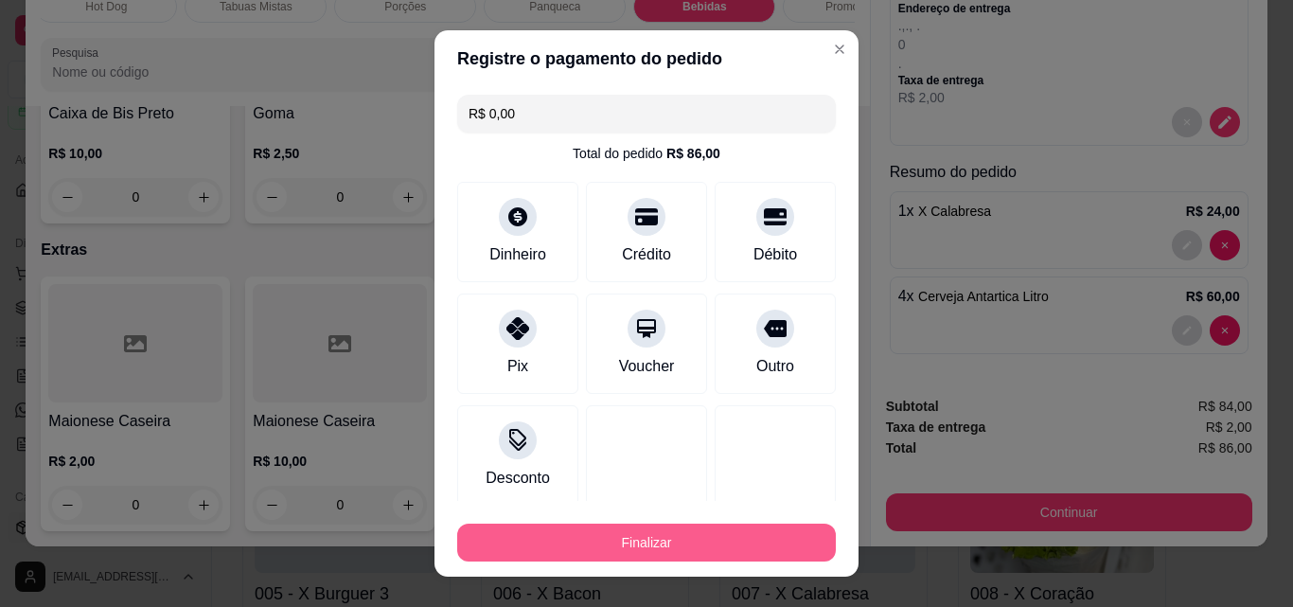
click at [653, 550] on button "Finalizar" at bounding box center [646, 542] width 379 height 38
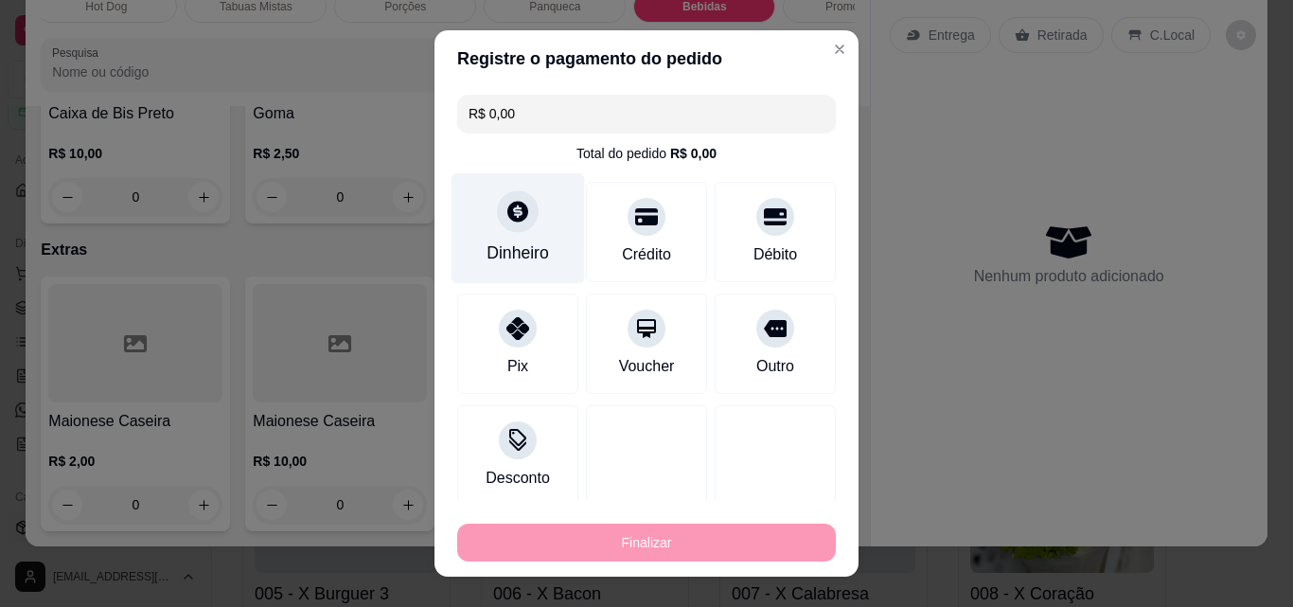
type input "0"
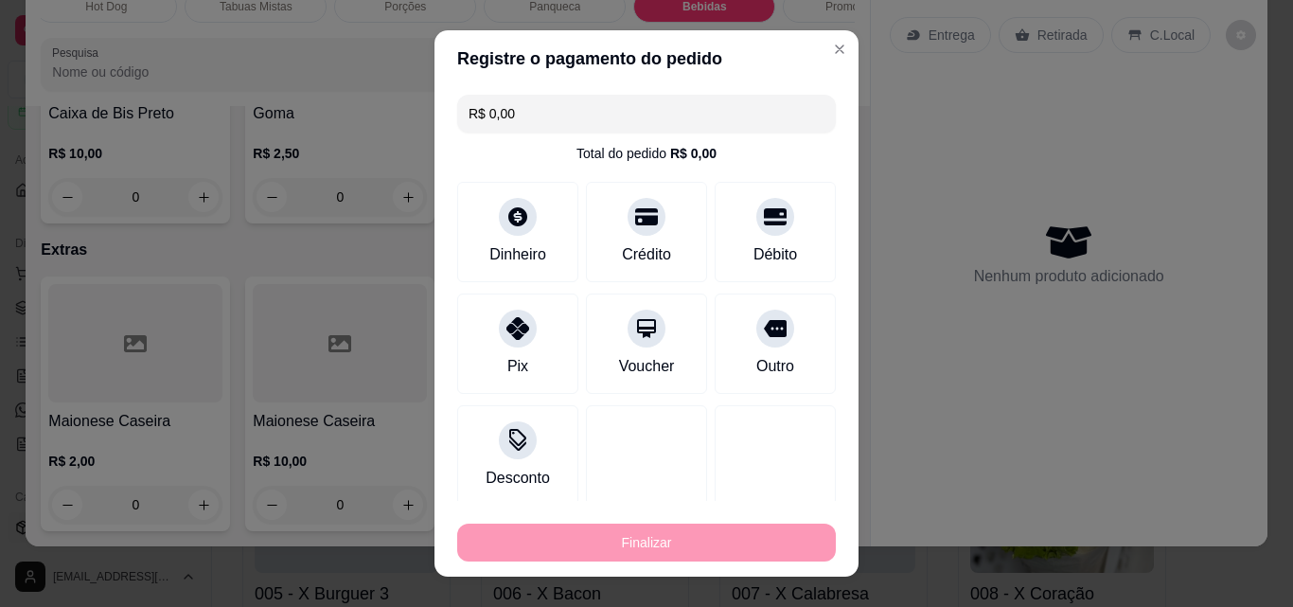
type input "-R$ 86,00"
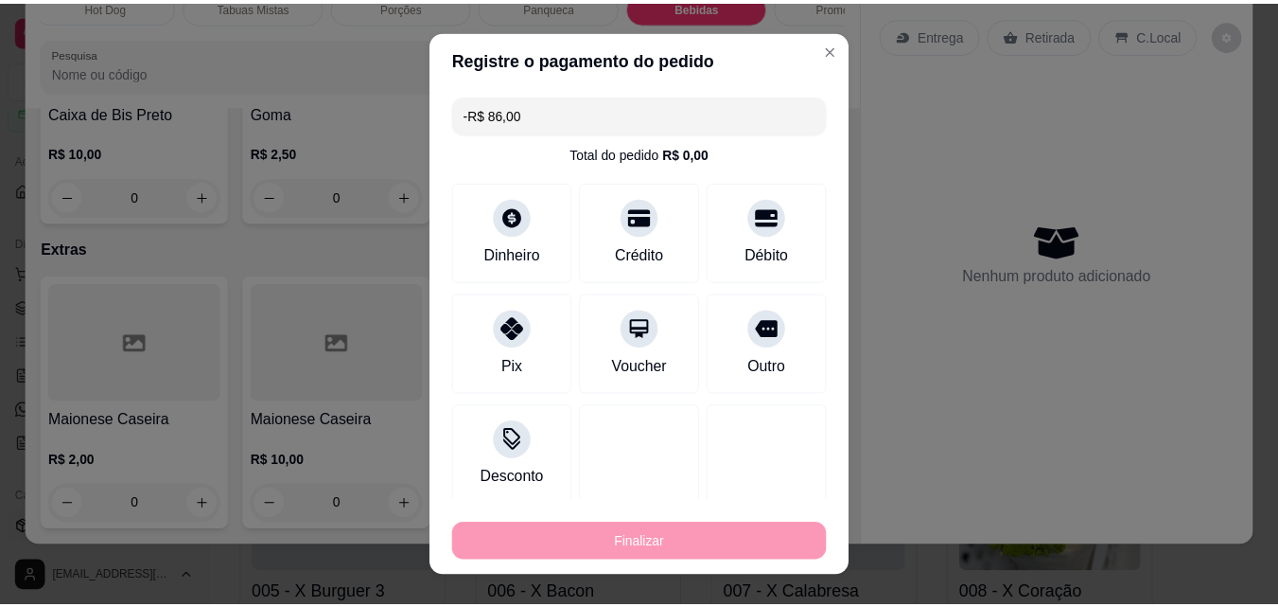
scroll to position [8664, 0]
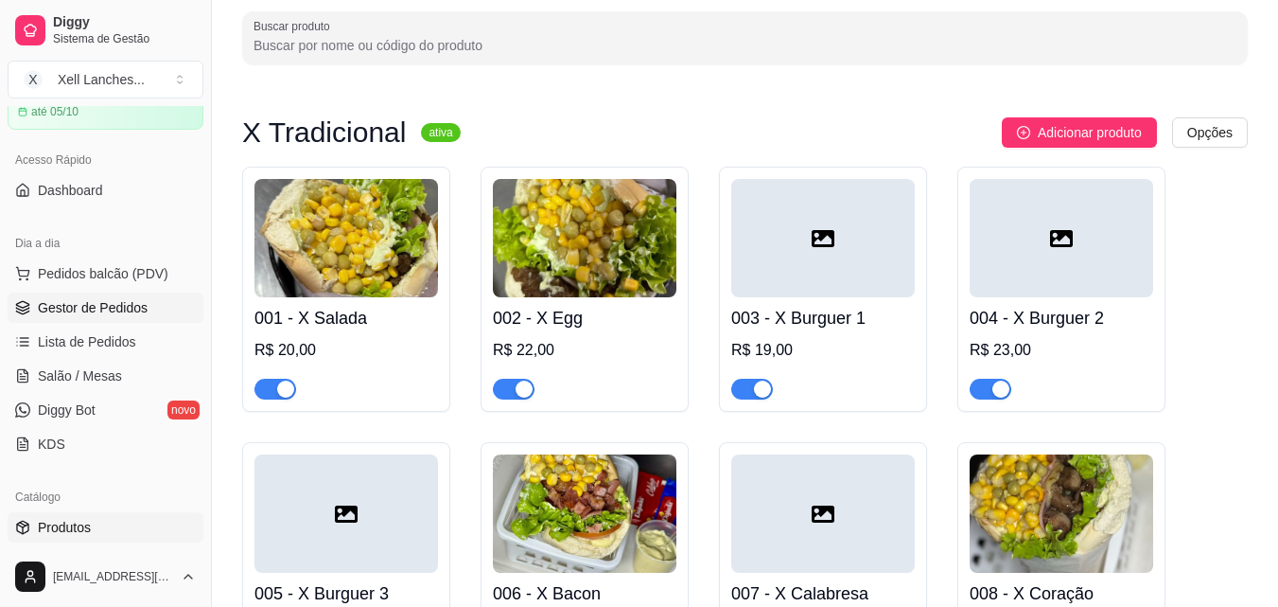
click at [117, 315] on span "Gestor de Pedidos" at bounding box center [93, 307] width 110 height 19
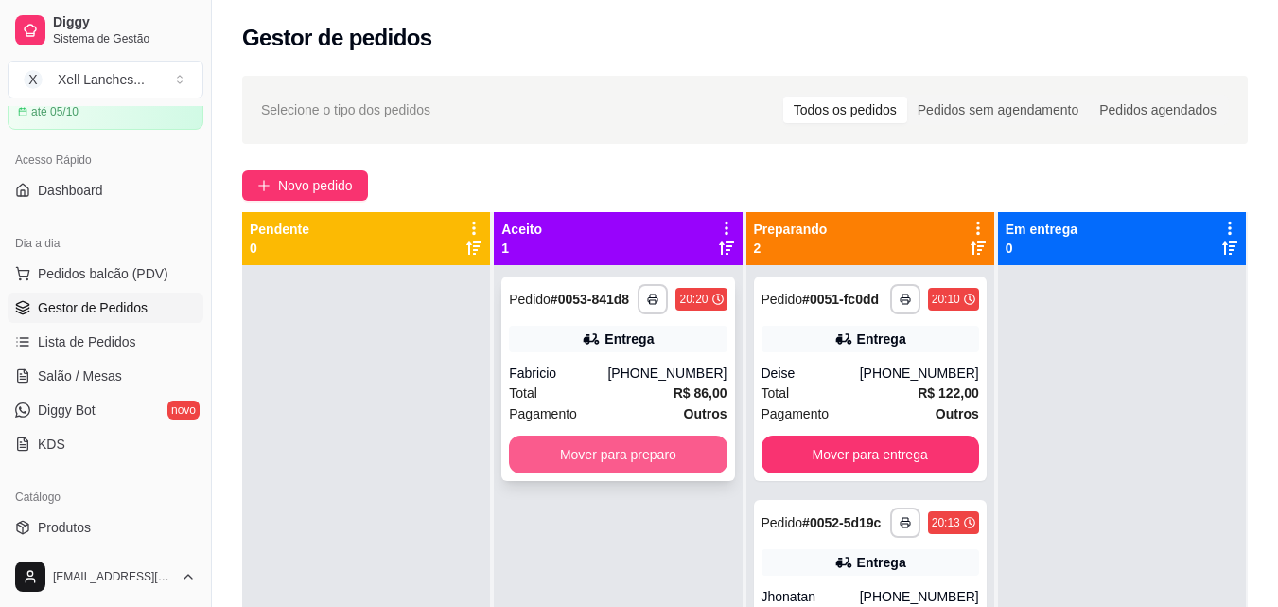
click at [590, 443] on button "Mover para preparo" at bounding box center [618, 454] width 218 height 38
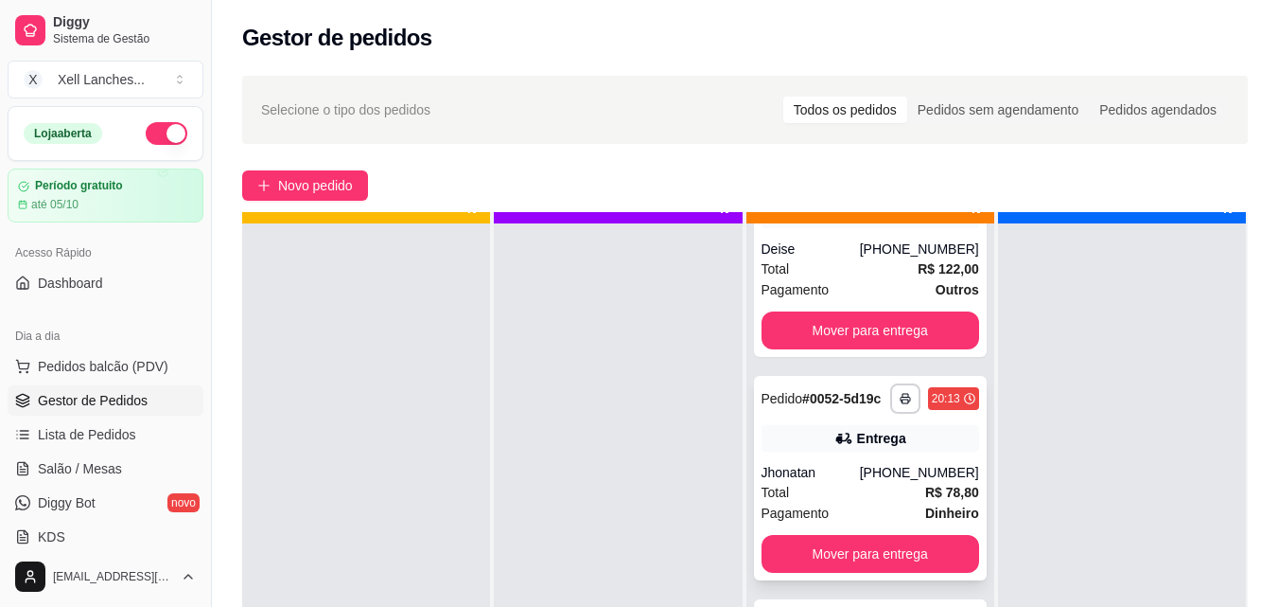
scroll to position [53, 0]
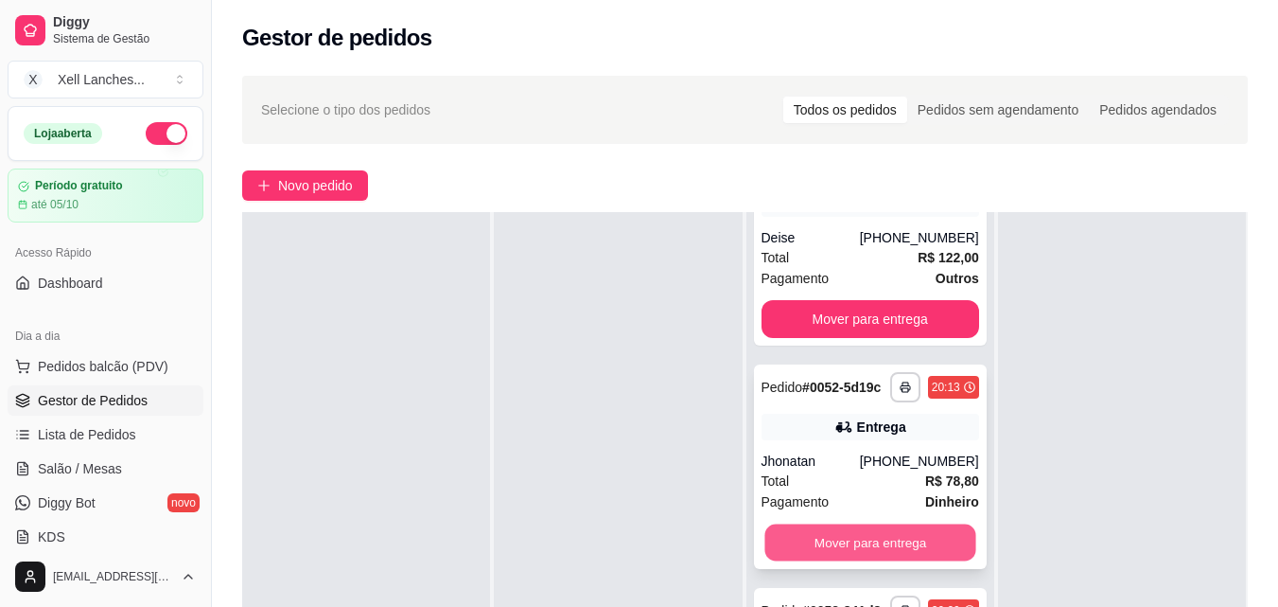
click at [857, 525] on button "Mover para entrega" at bounding box center [870, 542] width 211 height 37
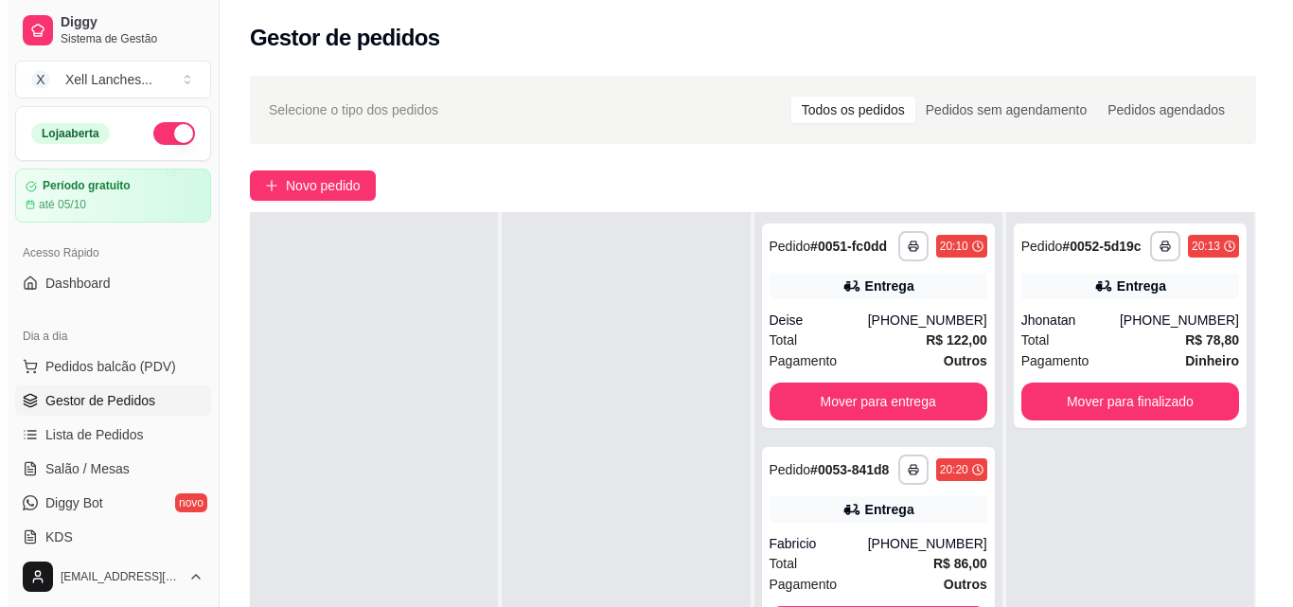
scroll to position [0, 0]
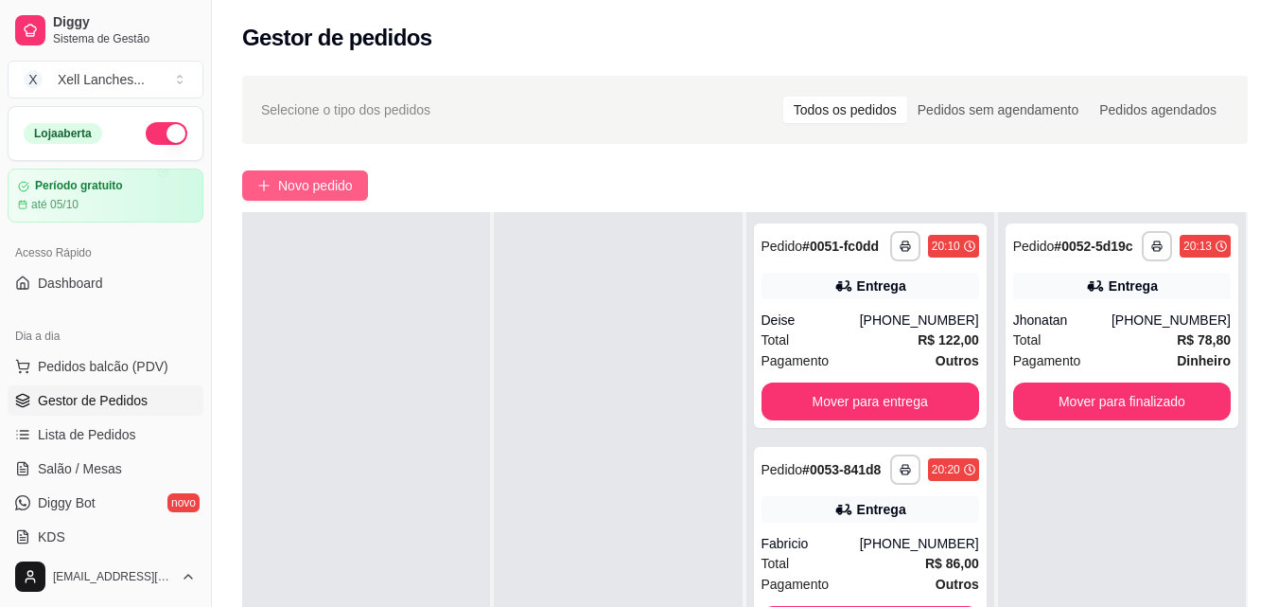
click at [294, 190] on span "Novo pedido" at bounding box center [315, 185] width 75 height 21
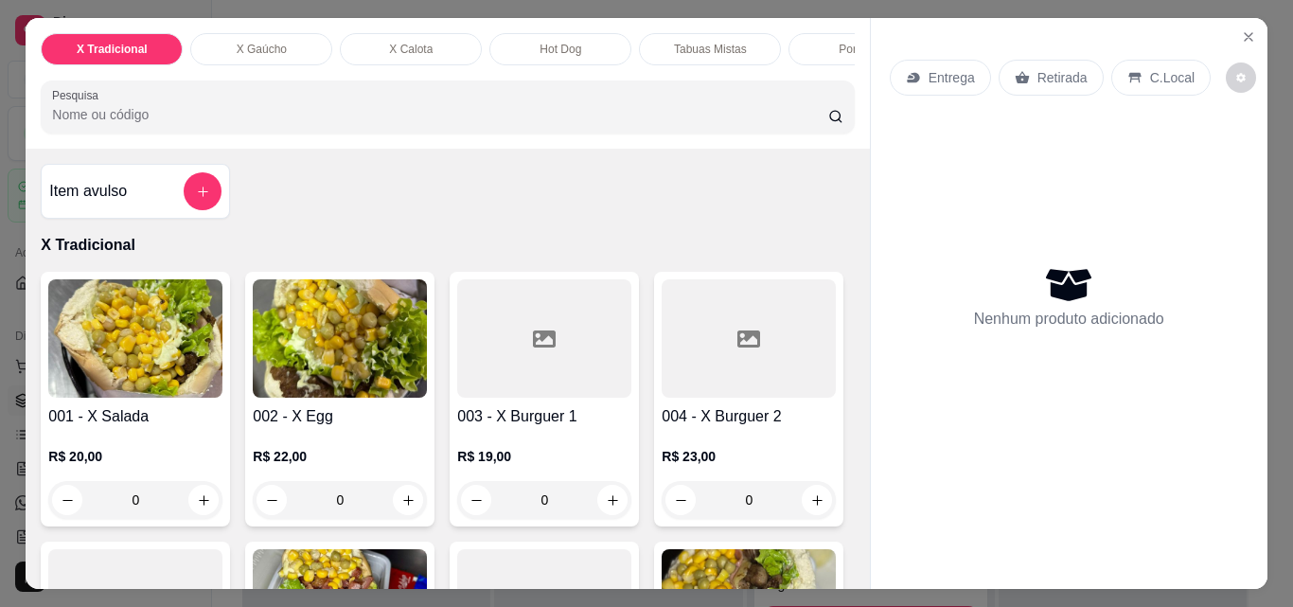
click at [148, 369] on img at bounding box center [135, 338] width 174 height 118
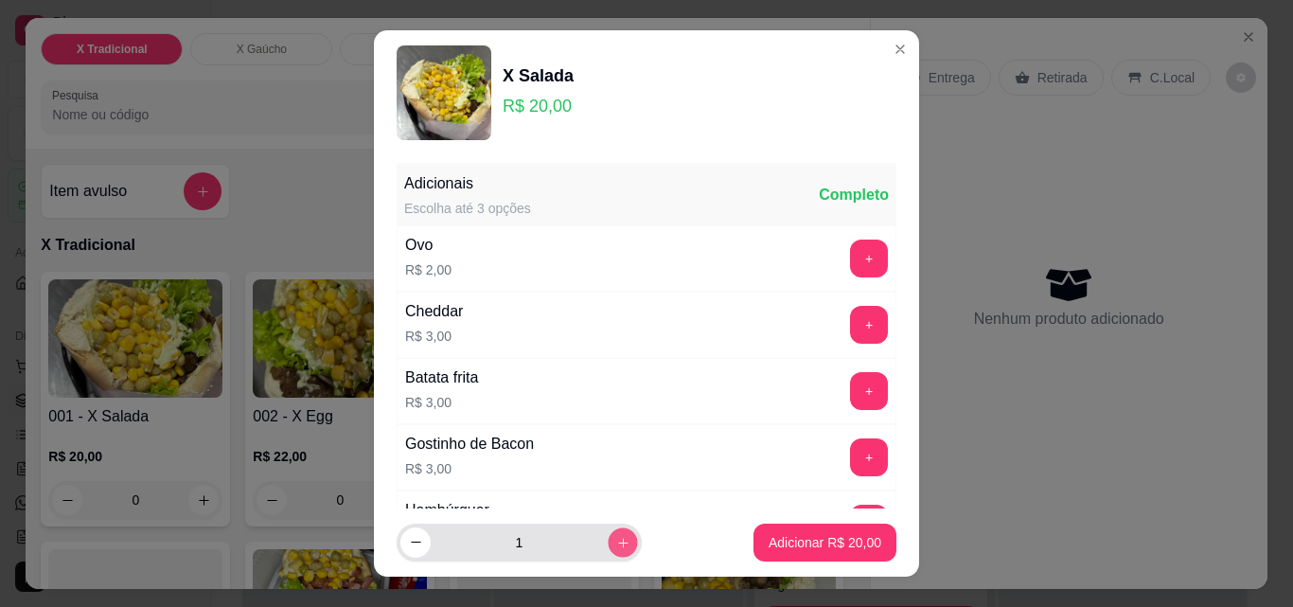
click at [616, 548] on icon "increase-product-quantity" at bounding box center [623, 543] width 14 height 14
type input "2"
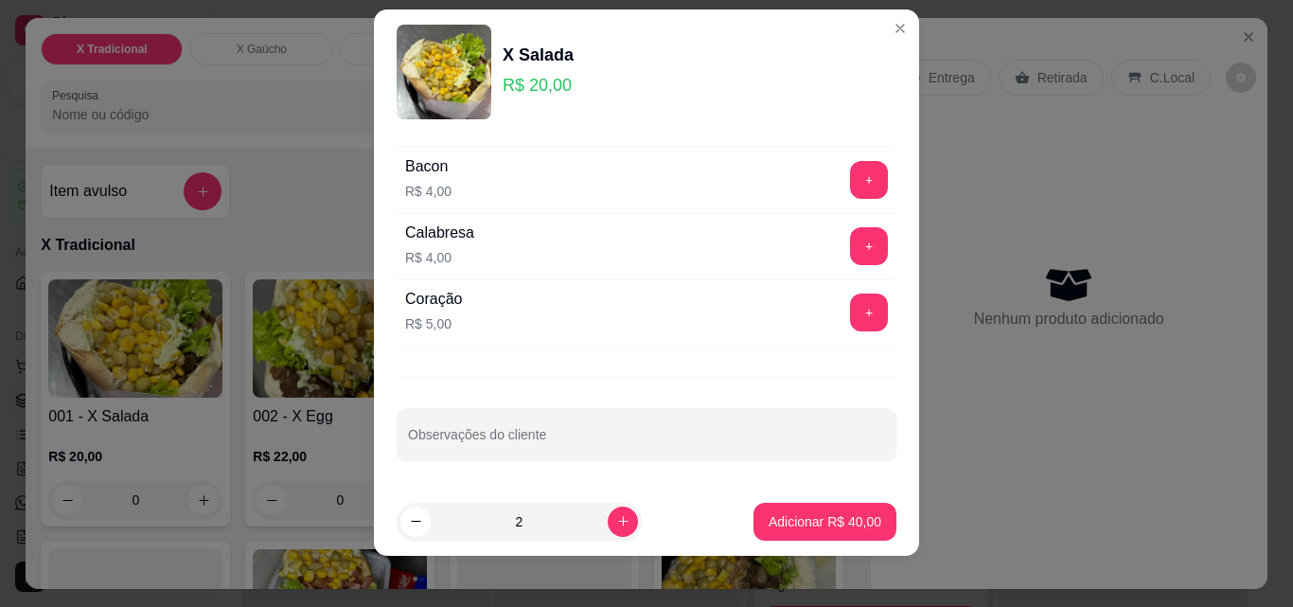
scroll to position [30, 0]
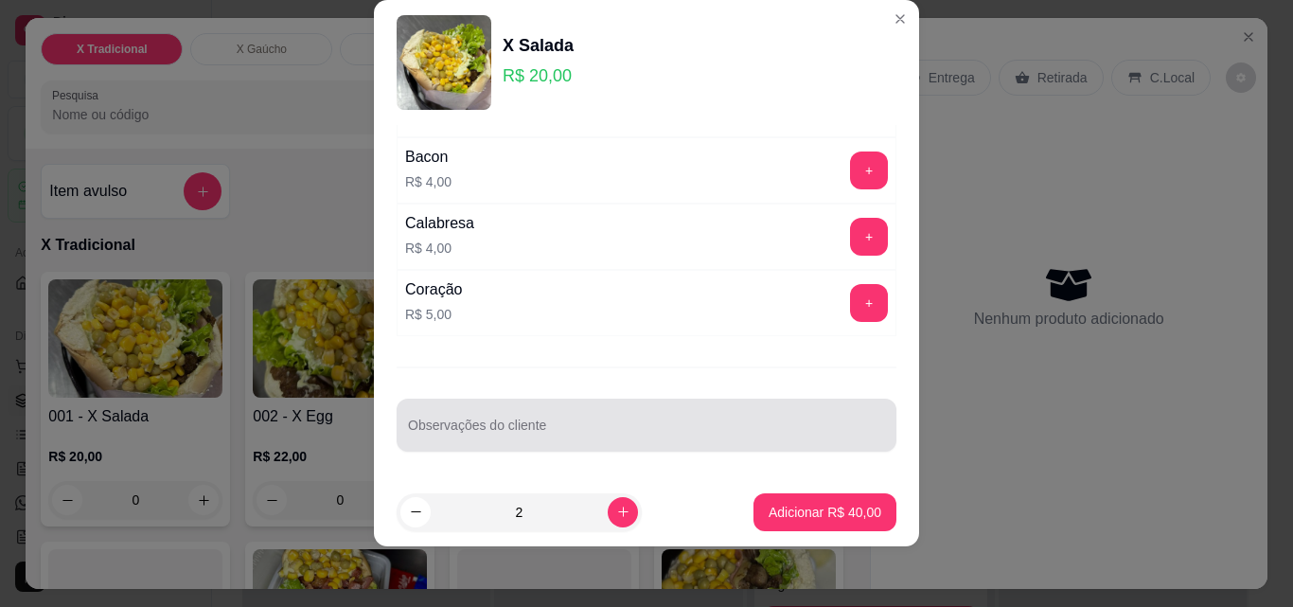
click at [467, 416] on div at bounding box center [646, 425] width 477 height 38
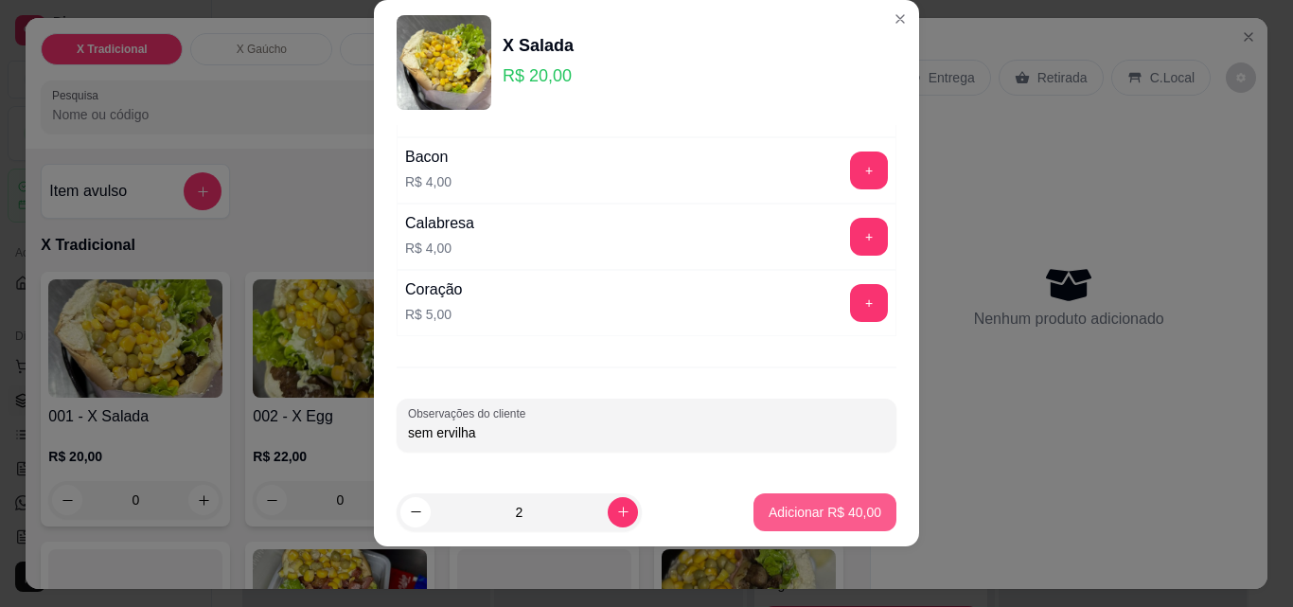
type input "sem ervilha"
click at [805, 515] on p "Adicionar R$ 40,00" at bounding box center [825, 511] width 110 height 18
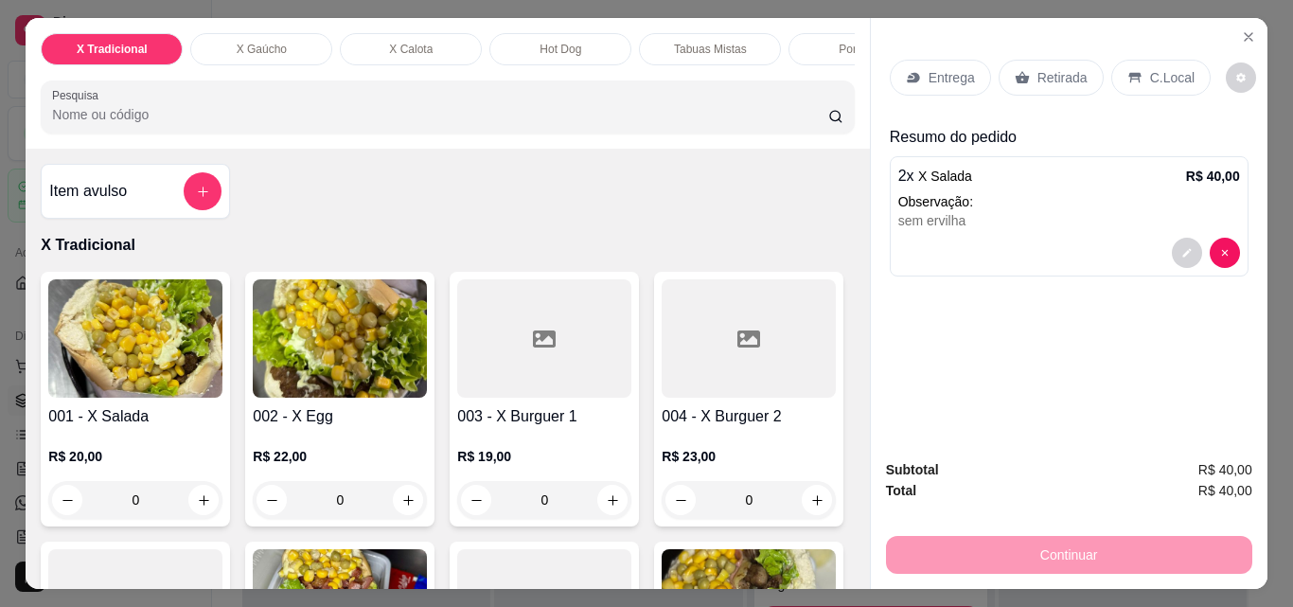
click at [938, 71] on p "Entrega" at bounding box center [951, 77] width 46 height 19
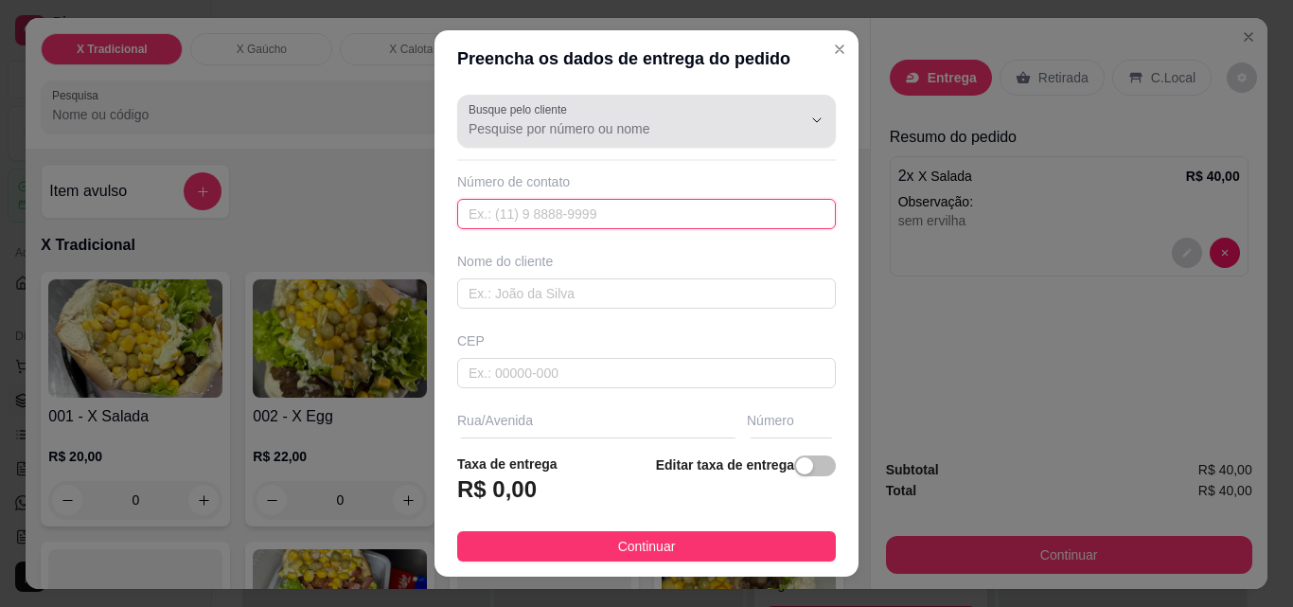
click at [682, 222] on input "text" at bounding box center [646, 214] width 379 height 30
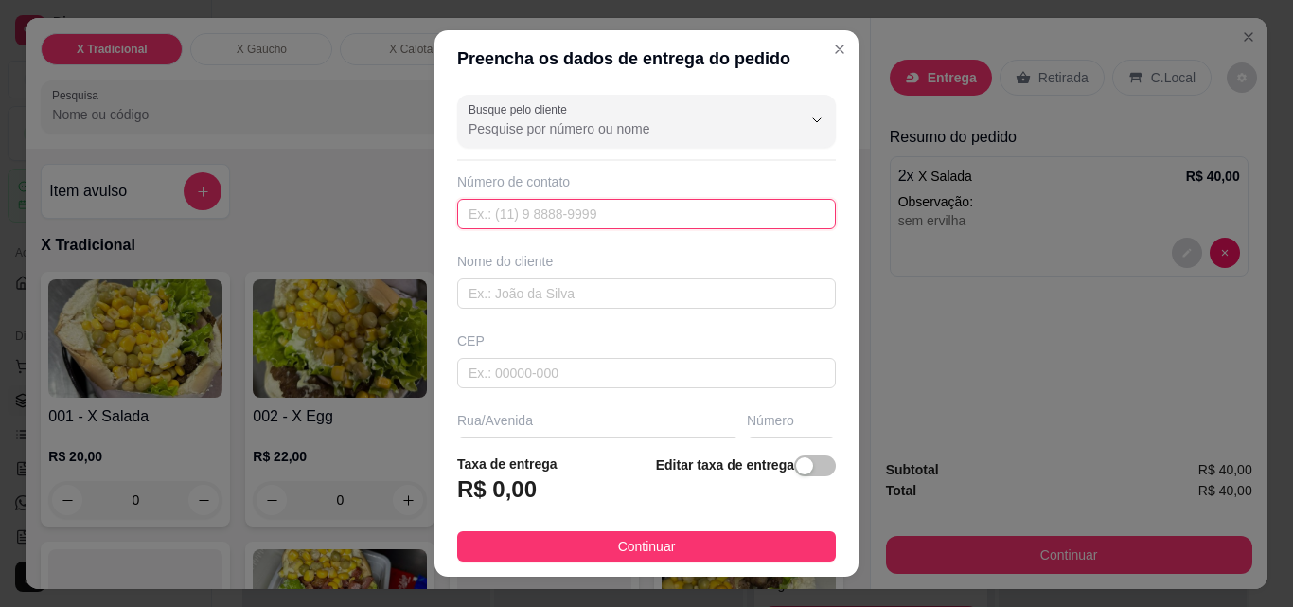
paste input "[PHONE_NUMBER]"
type input "[PHONE_NUMBER]"
click at [591, 309] on div "Busque pelo cliente Número de contato [PHONE_NUMBER] Nome do cliente CEP Rua/[G…" at bounding box center [646, 262] width 424 height 351
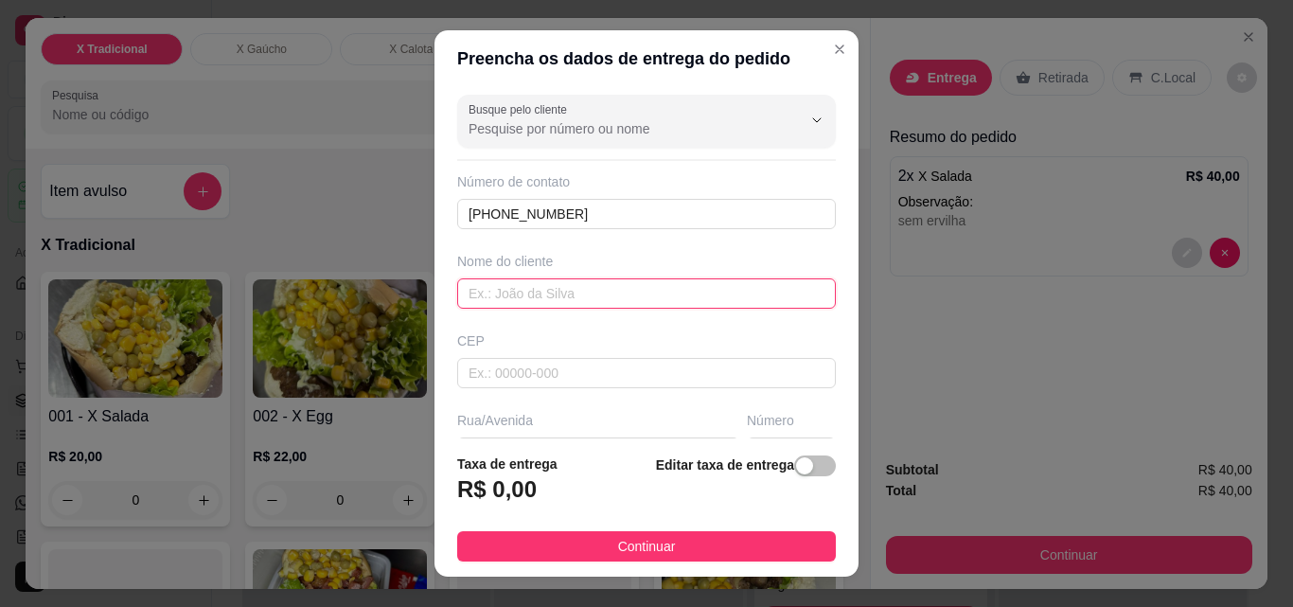
click at [599, 285] on input "text" at bounding box center [646, 293] width 379 height 30
type input "Deraldo"
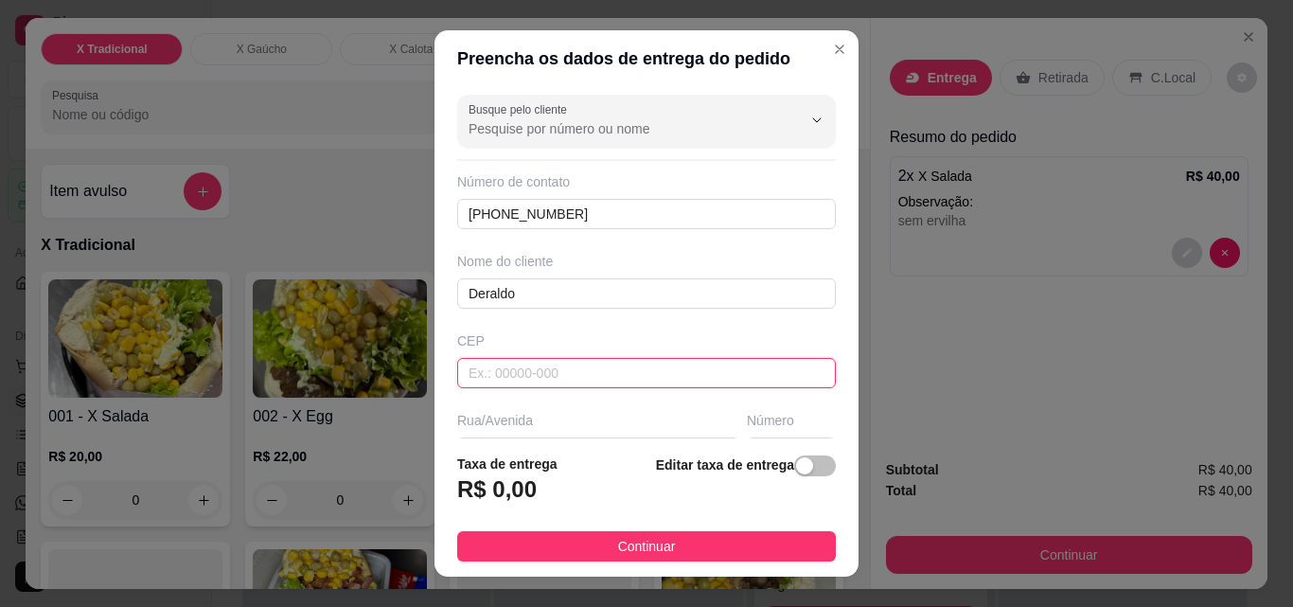
click at [538, 369] on input "text" at bounding box center [646, 373] width 379 height 30
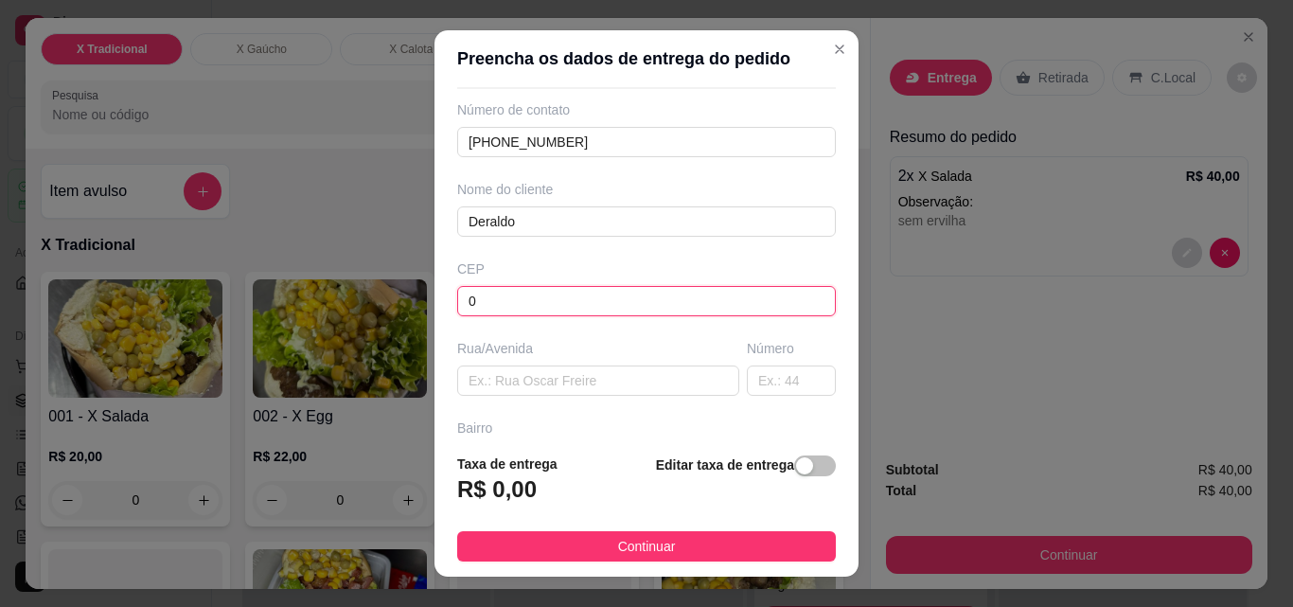
scroll to position [189, 0]
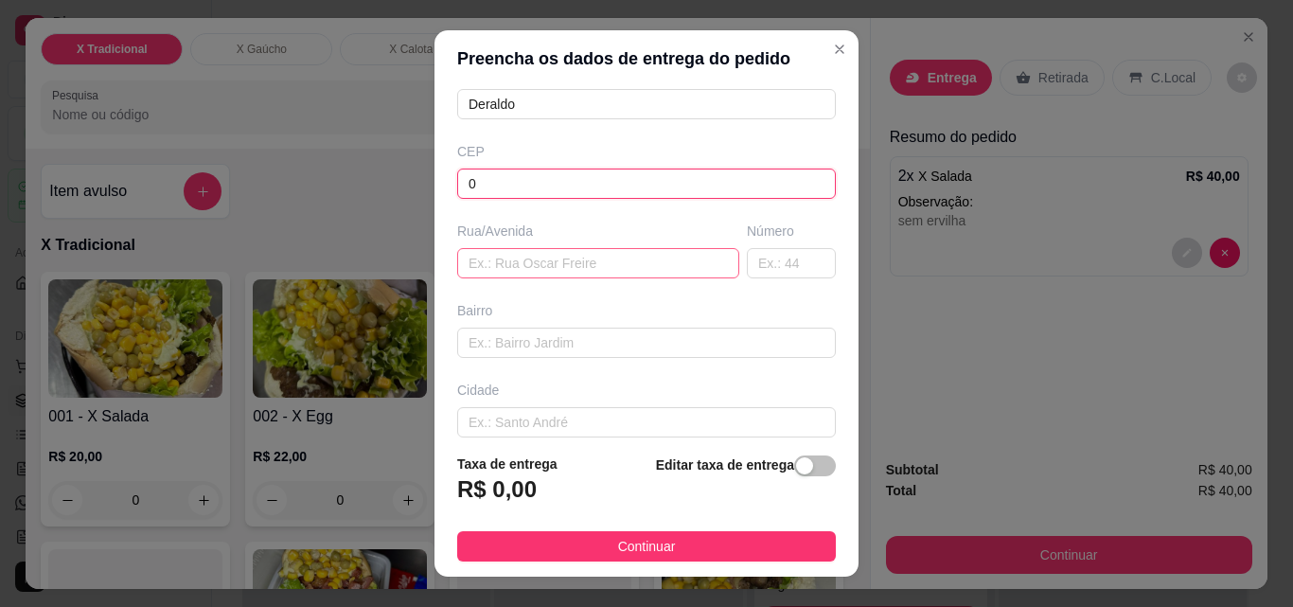
type input "0"
click at [485, 265] on input "text" at bounding box center [598, 263] width 282 height 30
type input "."
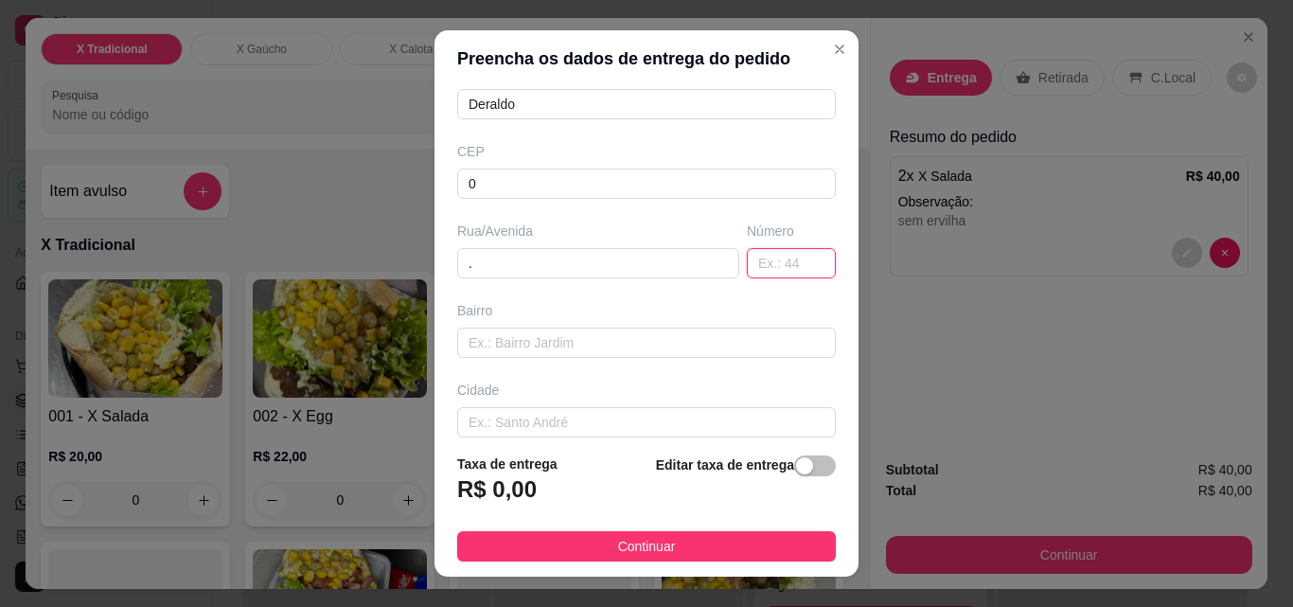
click at [747, 252] on input "text" at bounding box center [791, 263] width 89 height 30
type input "."
click at [640, 360] on div "Busque pelo cliente Número de contato [PHONE_NUMBER] Nome do cliente [PERSON_NA…" at bounding box center [646, 262] width 424 height 351
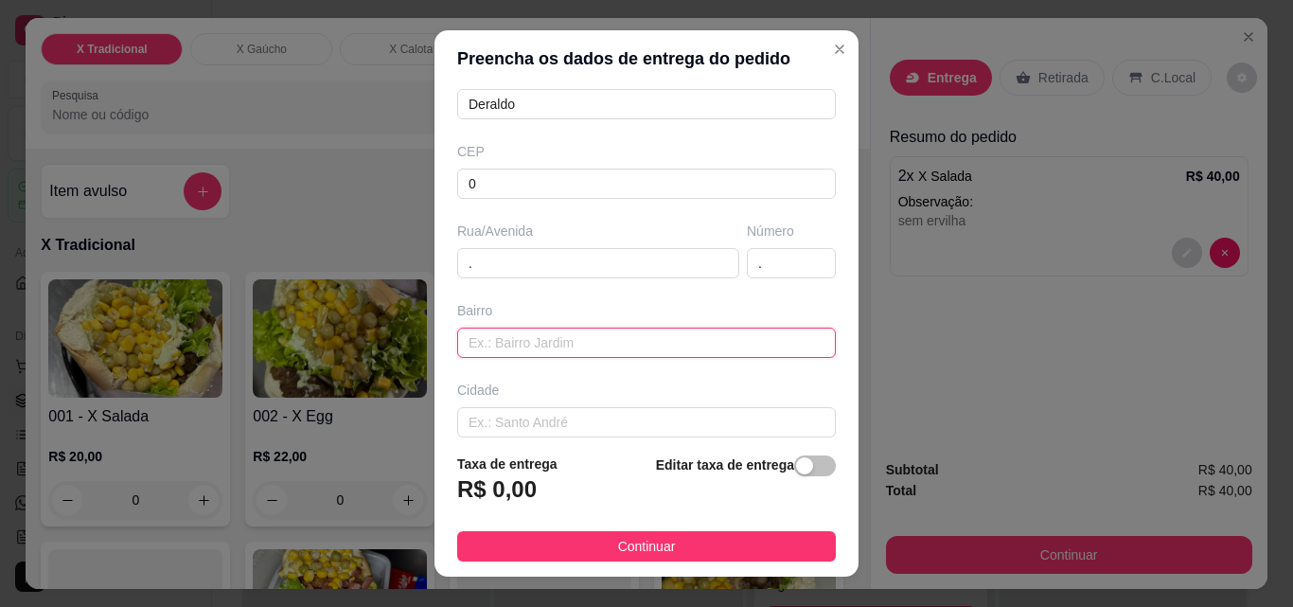
click at [643, 348] on input "text" at bounding box center [646, 342] width 379 height 30
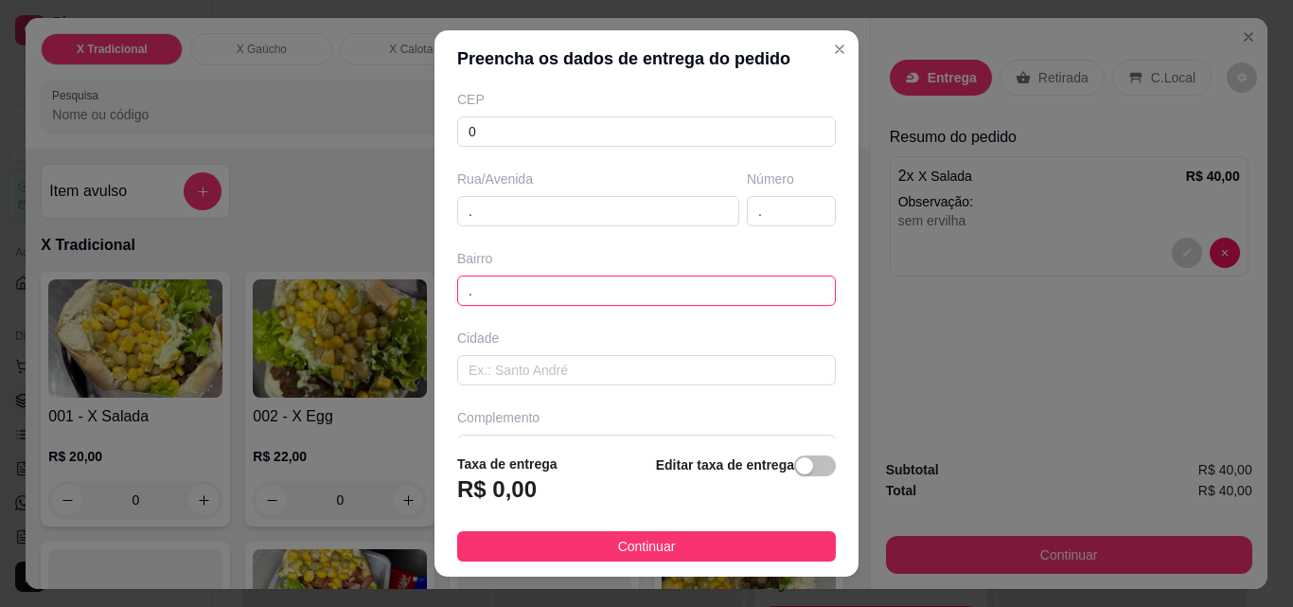
scroll to position [287, 0]
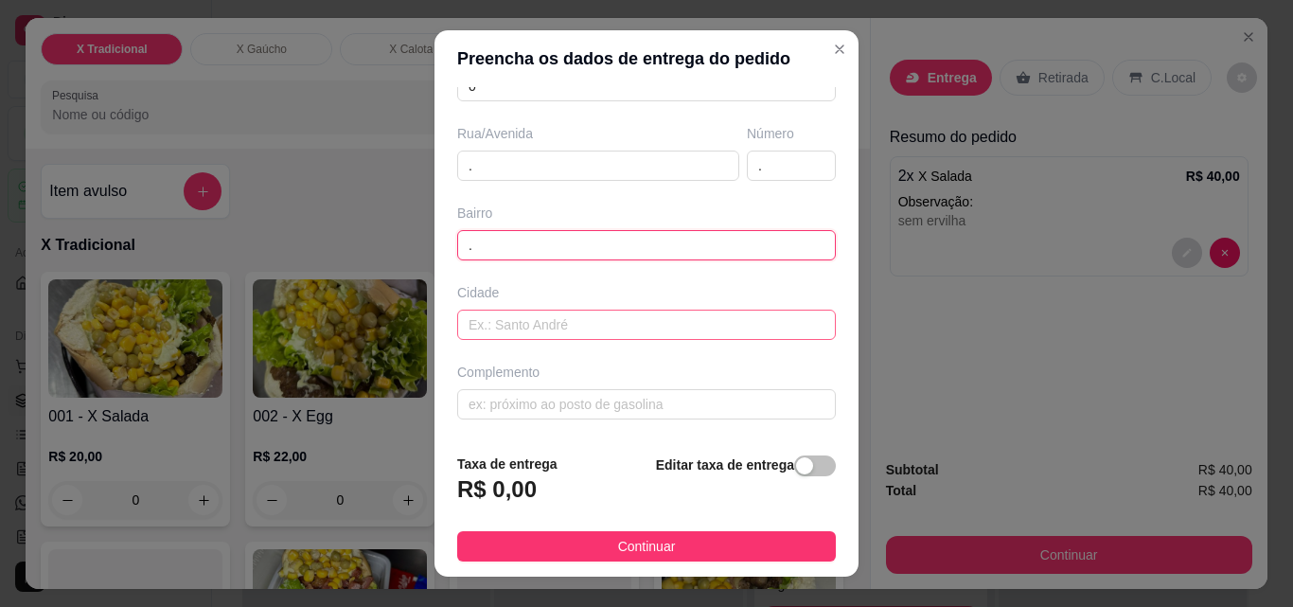
type input "."
click at [576, 326] on input "text" at bounding box center [646, 324] width 379 height 30
type input "."
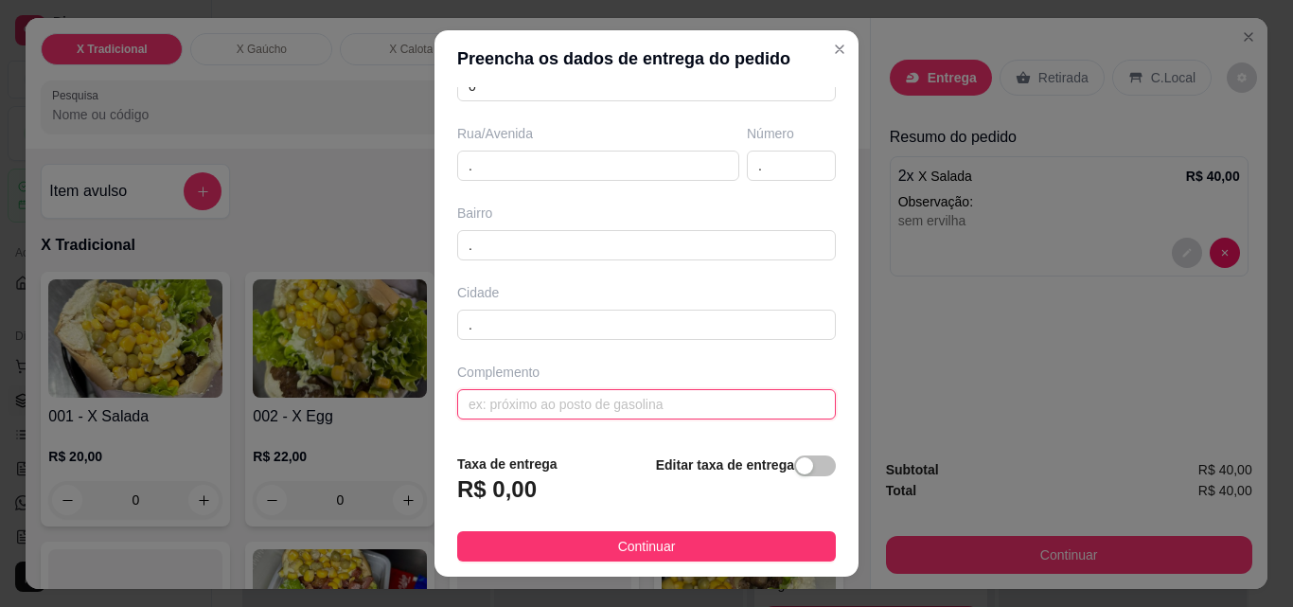
click at [573, 406] on input "text" at bounding box center [646, 404] width 379 height 30
type input "."
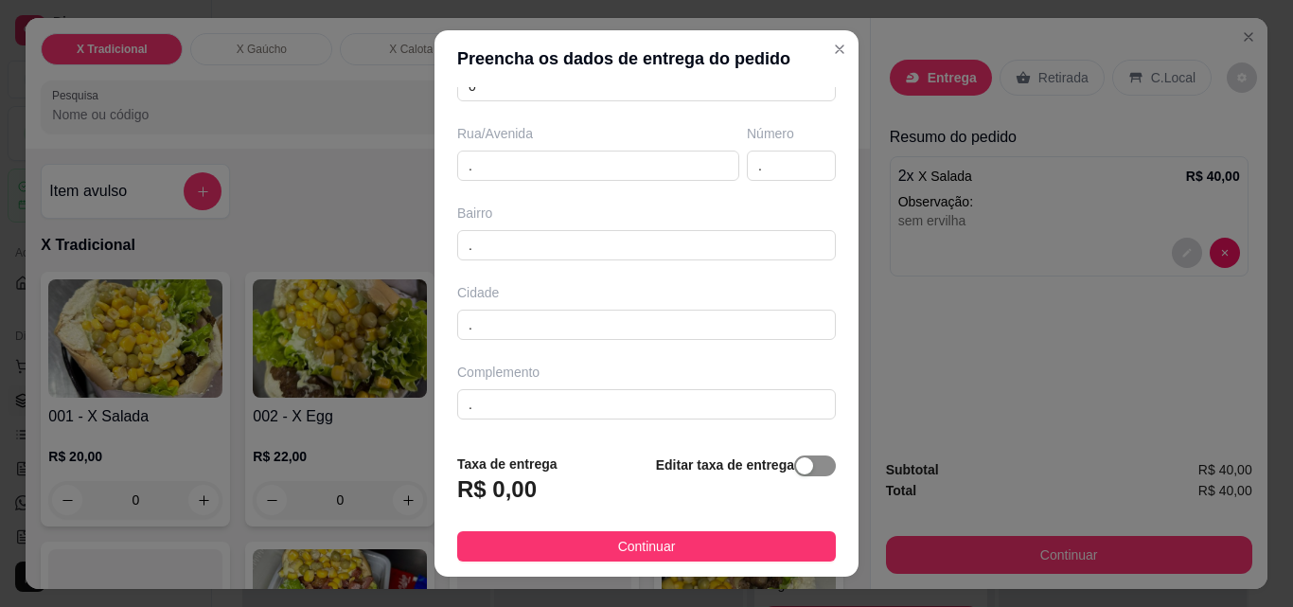
click at [796, 465] on div "button" at bounding box center [804, 465] width 17 height 17
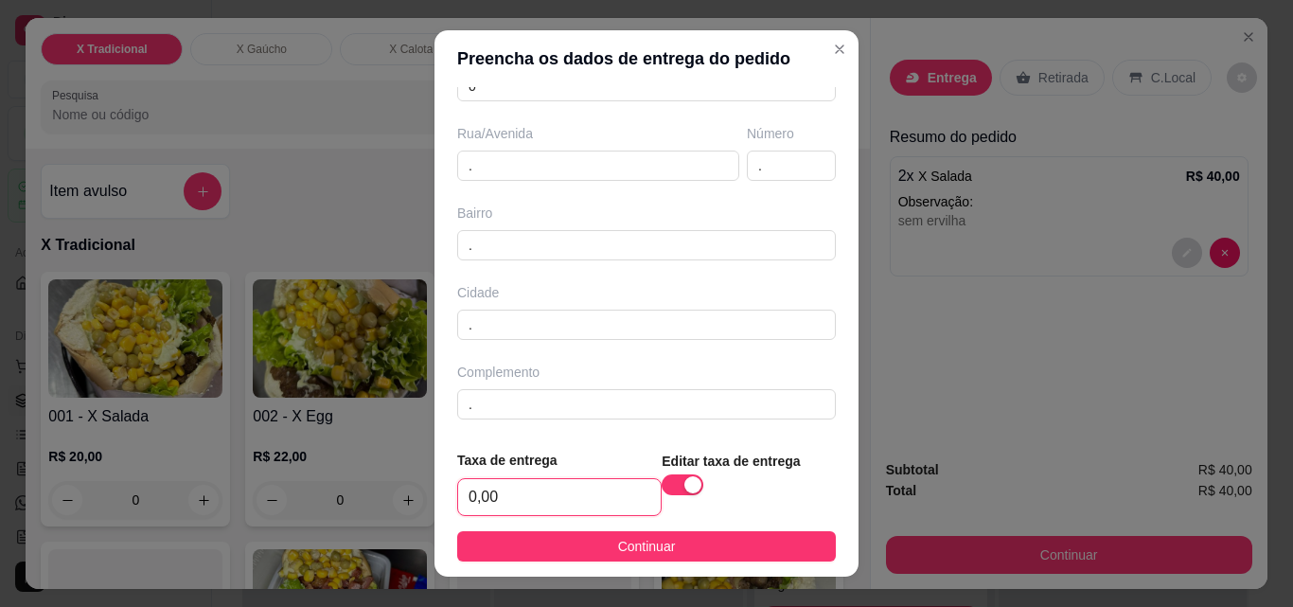
drag, startPoint x: 509, startPoint y: 484, endPoint x: 524, endPoint y: 491, distance: 16.9
click at [510, 484] on input "0,00" at bounding box center [559, 497] width 203 height 36
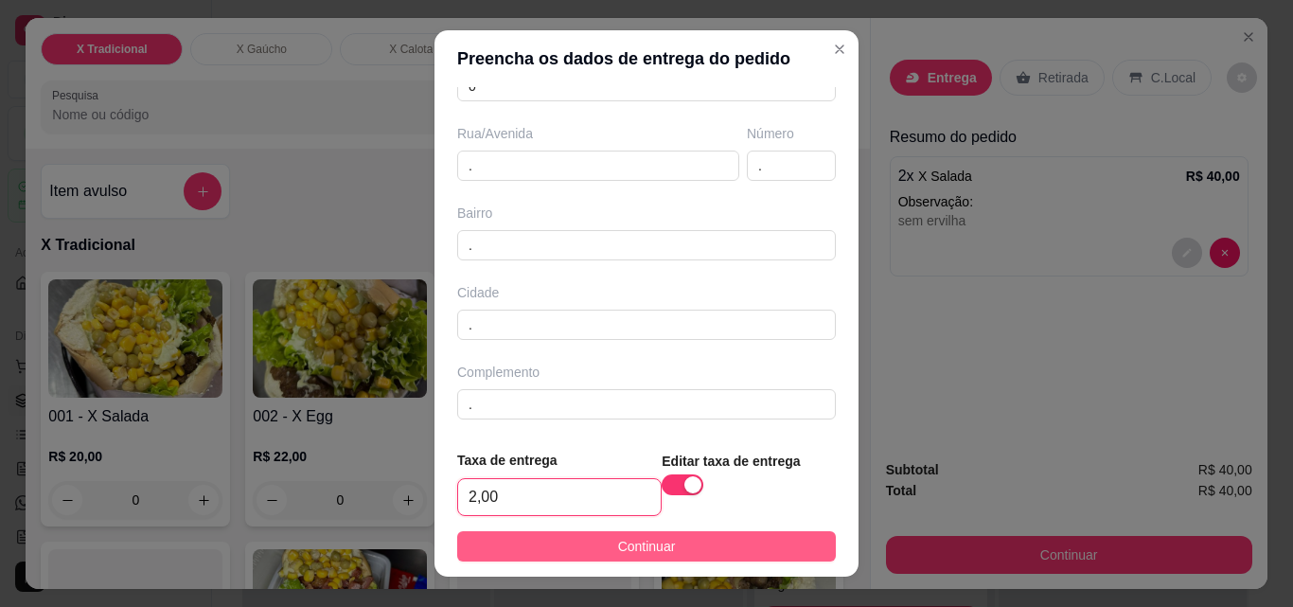
type input "2,00"
click at [579, 542] on button "Continuar" at bounding box center [646, 546] width 379 height 30
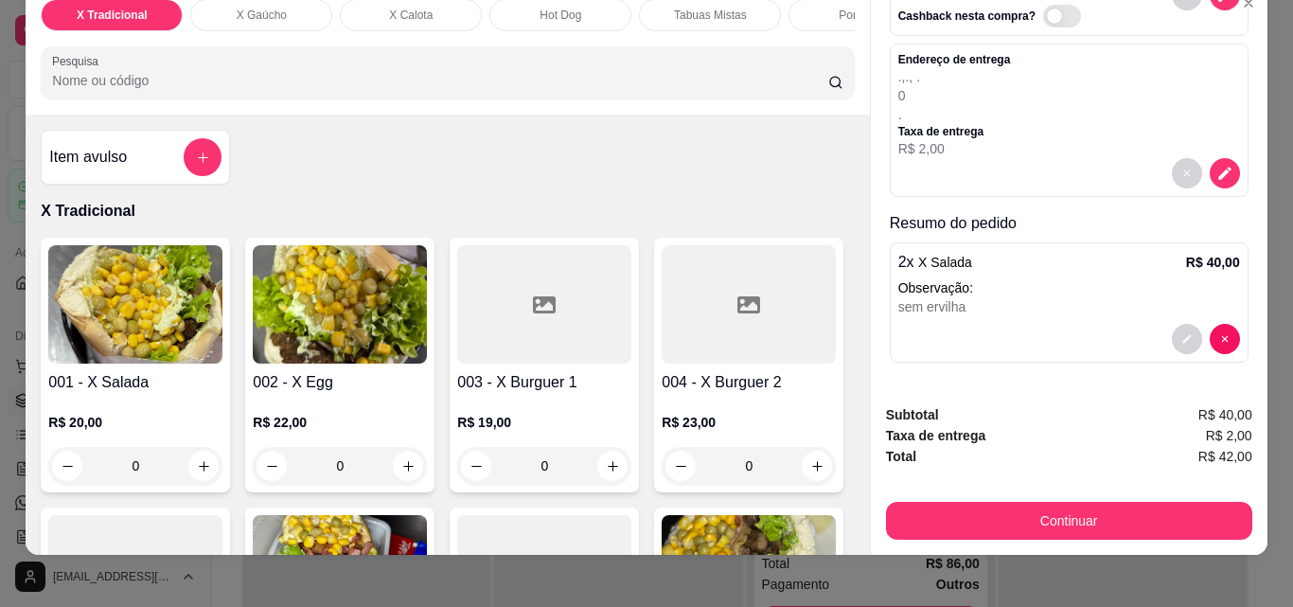
scroll to position [49, 0]
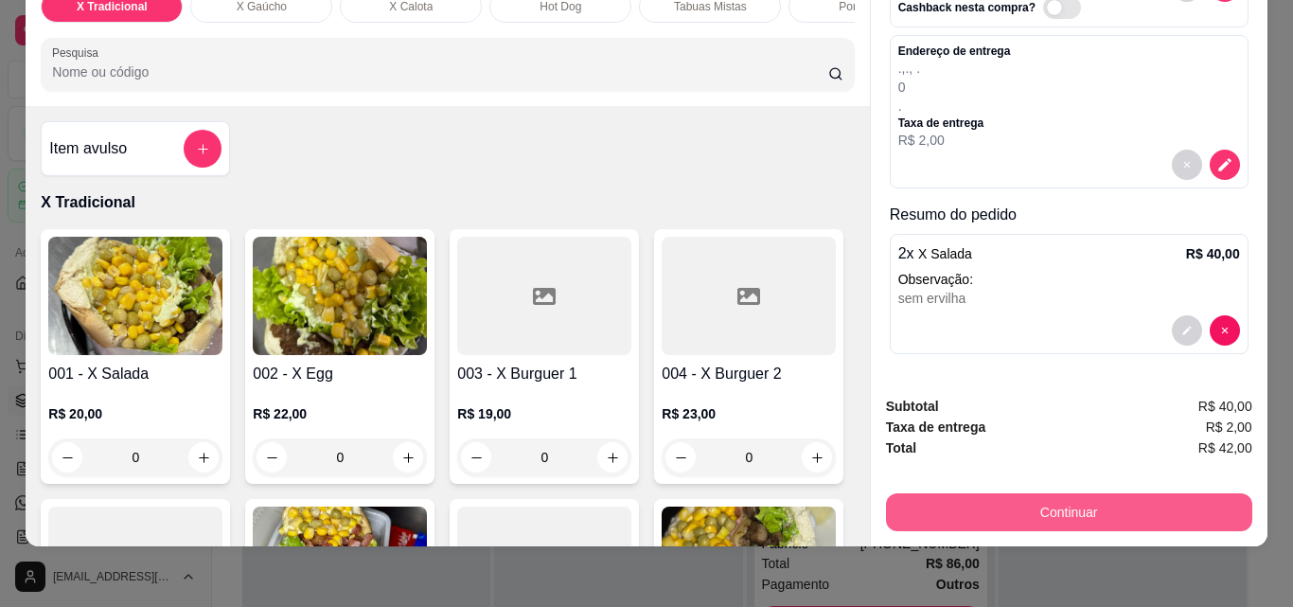
click at [1029, 493] on button "Continuar" at bounding box center [1069, 512] width 366 height 38
click at [992, 496] on button "Continuar" at bounding box center [1069, 512] width 366 height 38
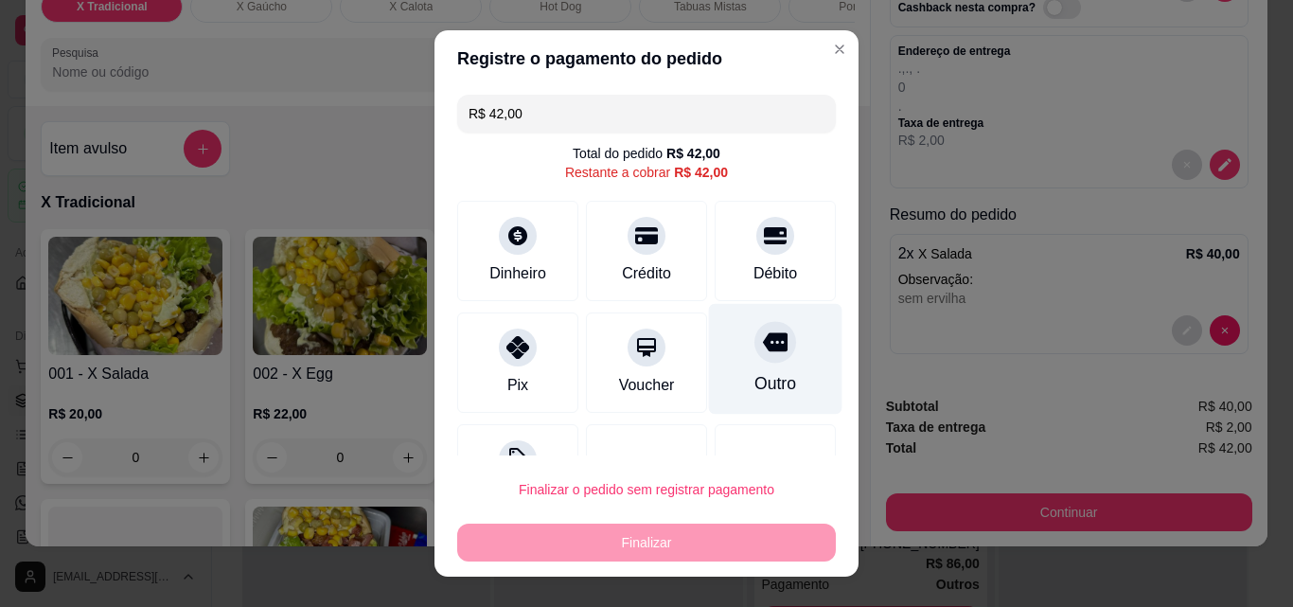
click at [741, 368] on div "Outro" at bounding box center [775, 359] width 133 height 111
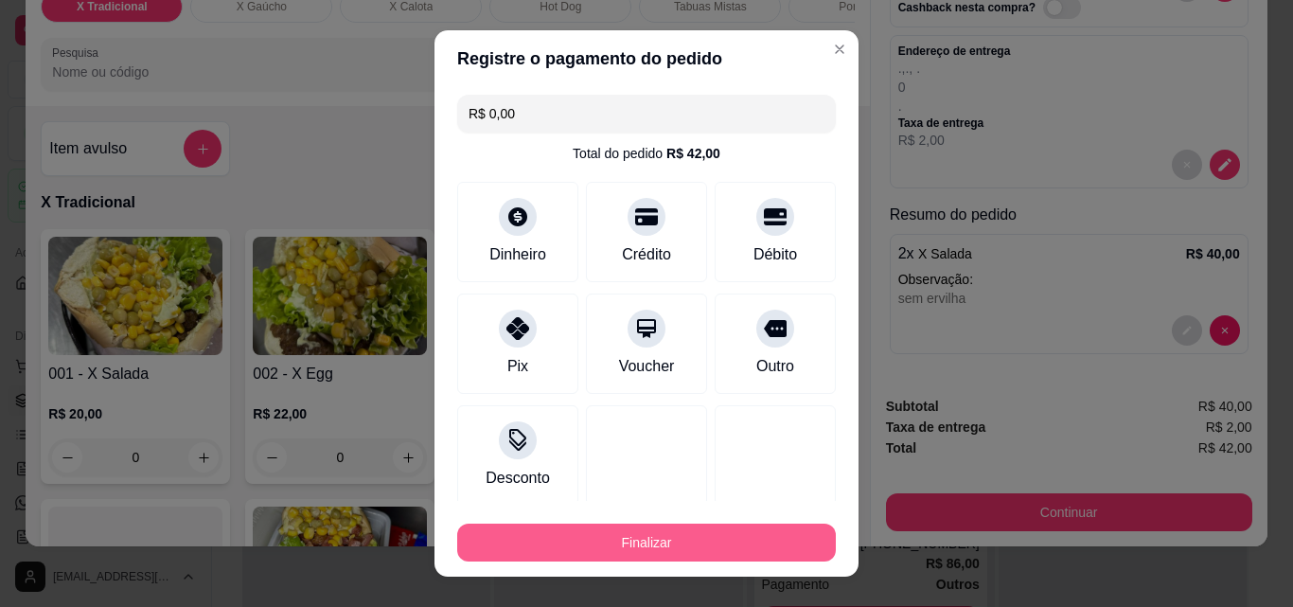
click at [708, 549] on button "Finalizar" at bounding box center [646, 542] width 379 height 38
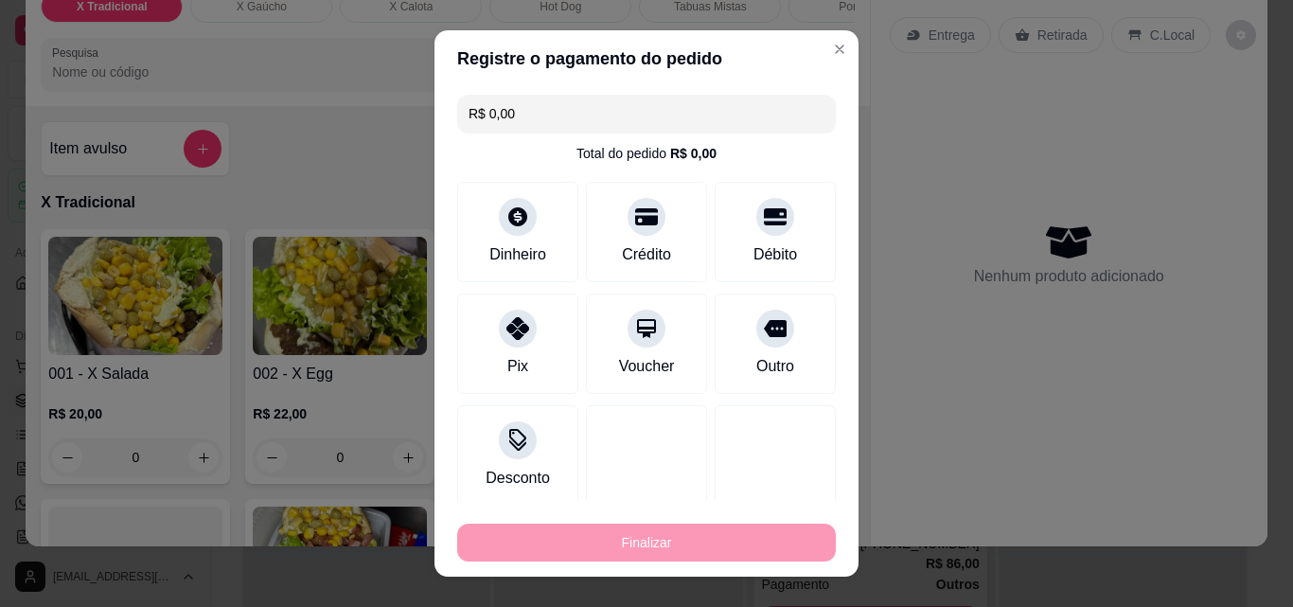
type input "-R$ 42,00"
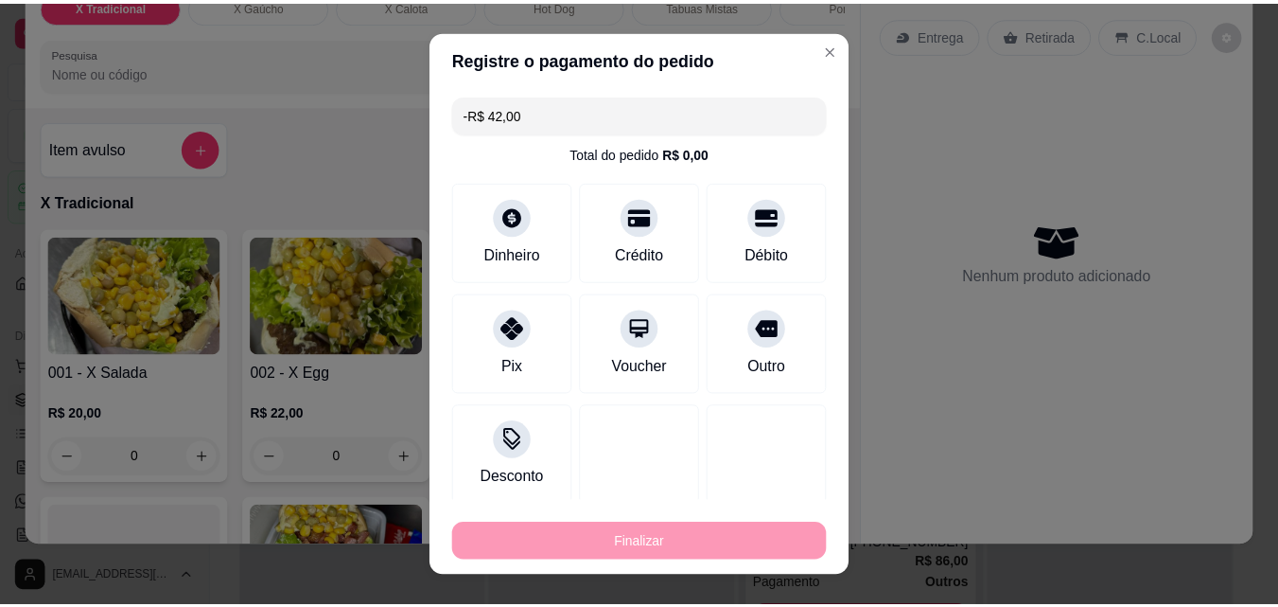
scroll to position [0, 0]
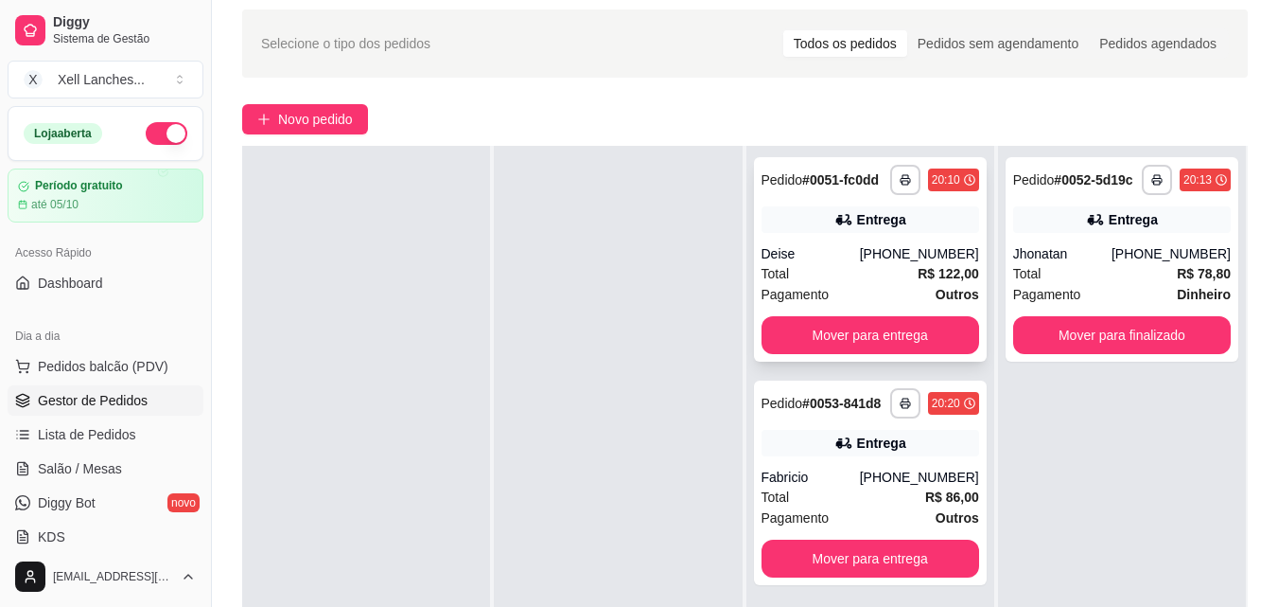
scroll to position [95, 0]
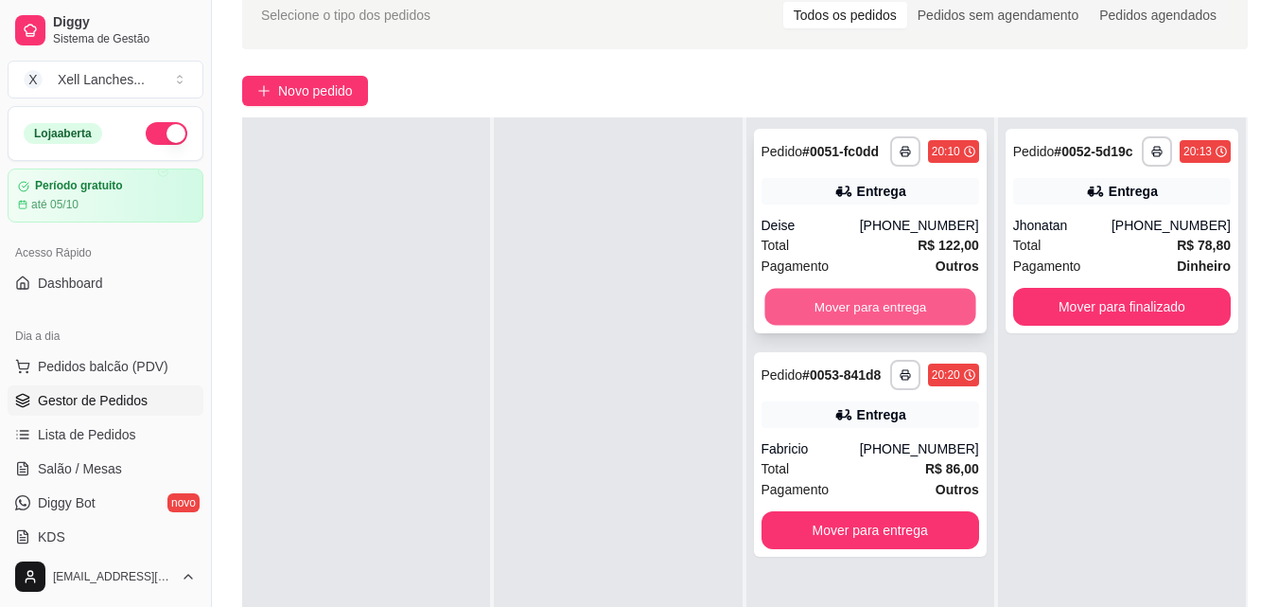
click at [847, 298] on button "Mover para entrega" at bounding box center [870, 307] width 211 height 37
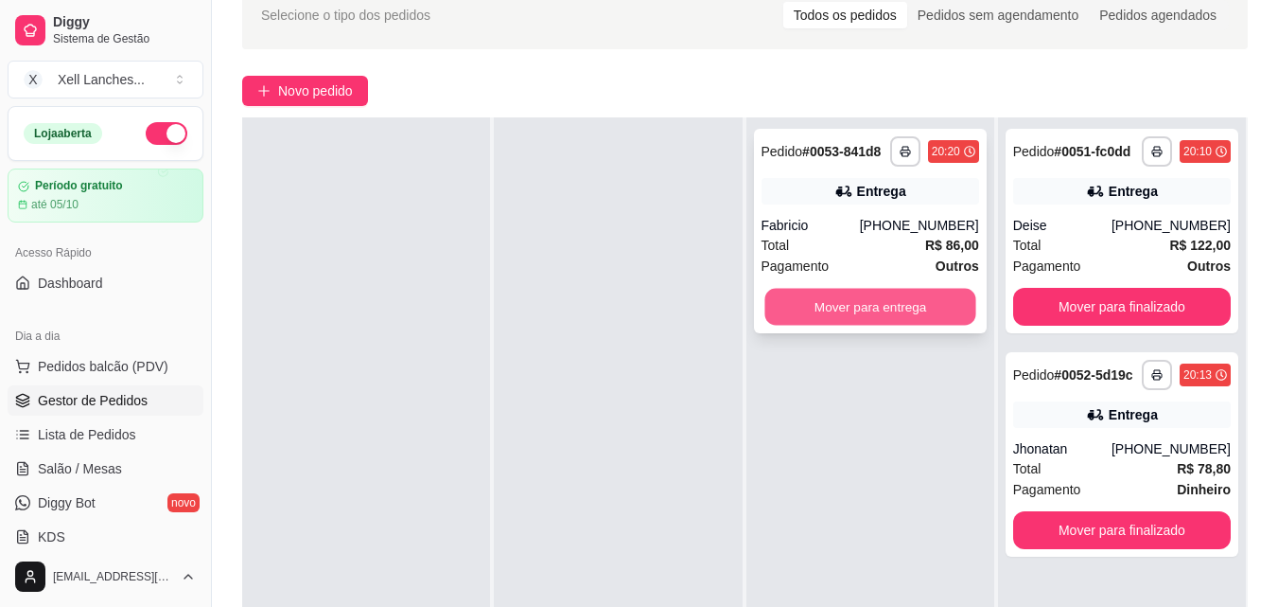
click at [869, 291] on button "Mover para entrega" at bounding box center [870, 307] width 211 height 37
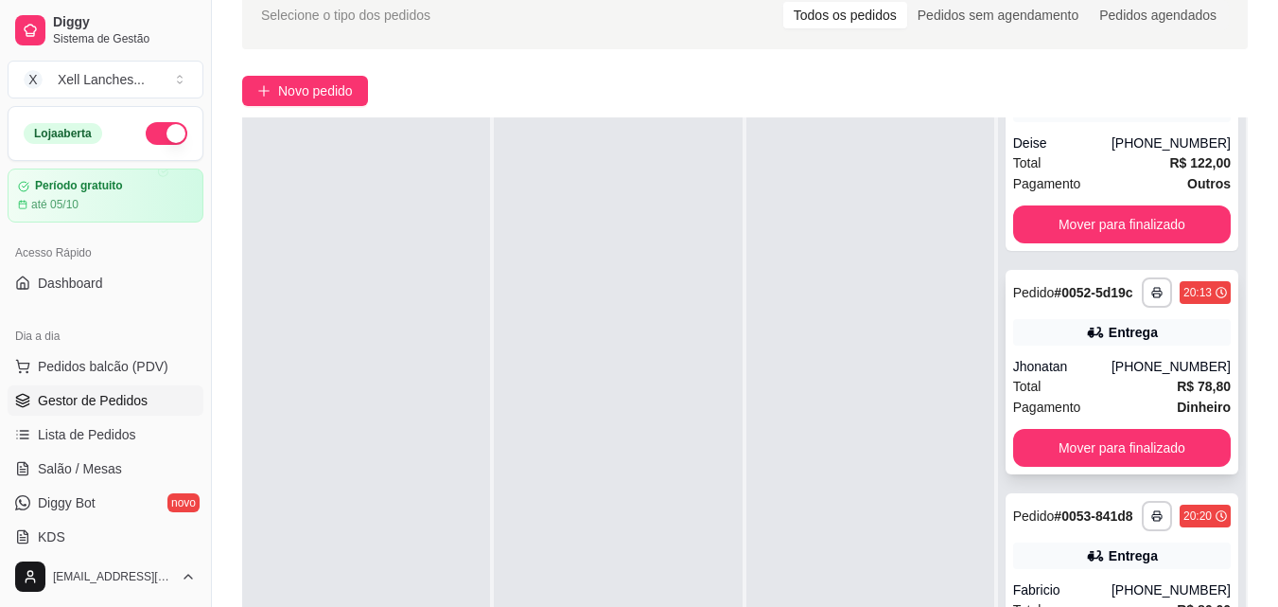
scroll to position [128, 0]
click at [1100, 433] on button "Mover para finalizado" at bounding box center [1122, 448] width 218 height 38
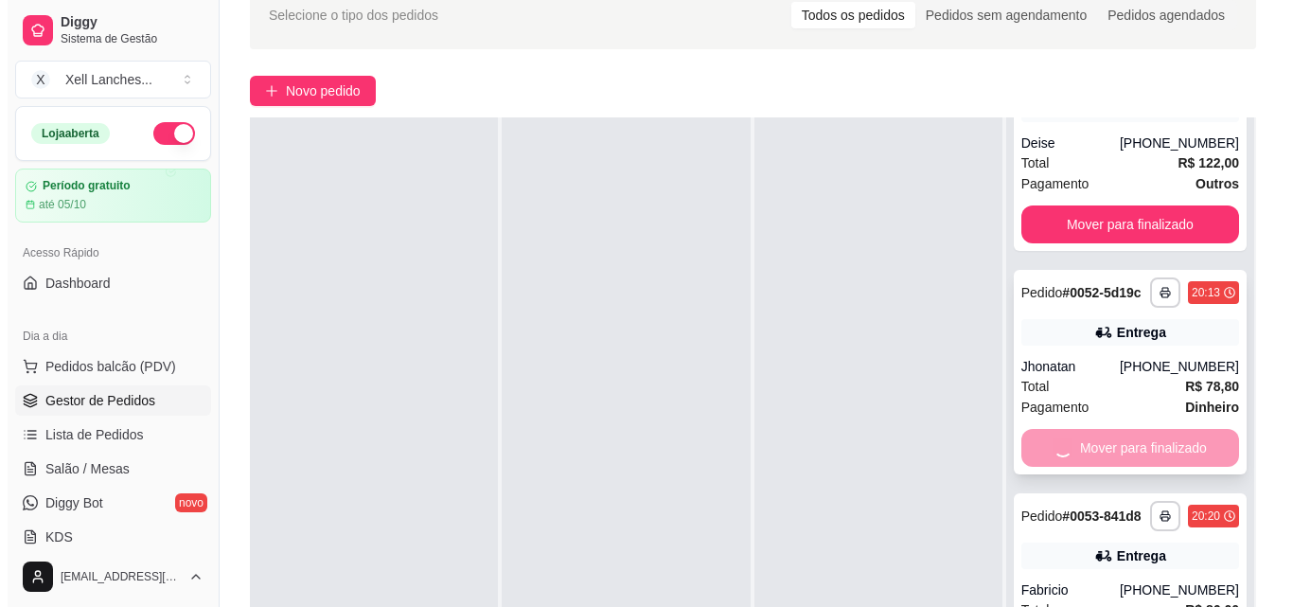
scroll to position [0, 0]
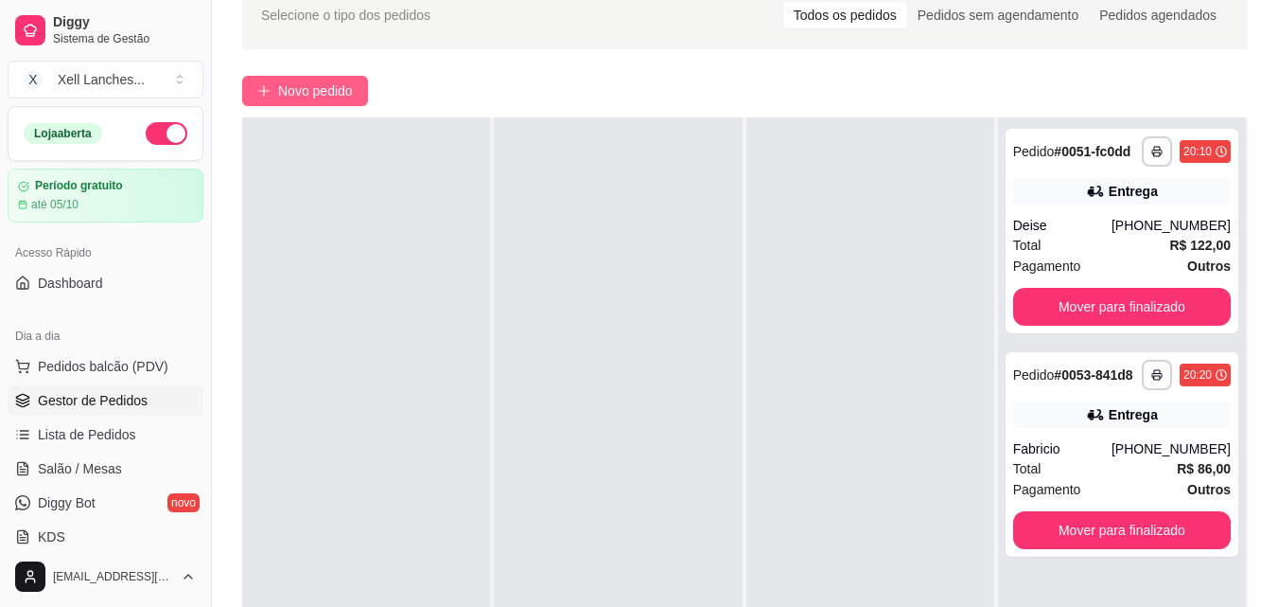
click at [316, 88] on span "Novo pedido" at bounding box center [315, 90] width 75 height 21
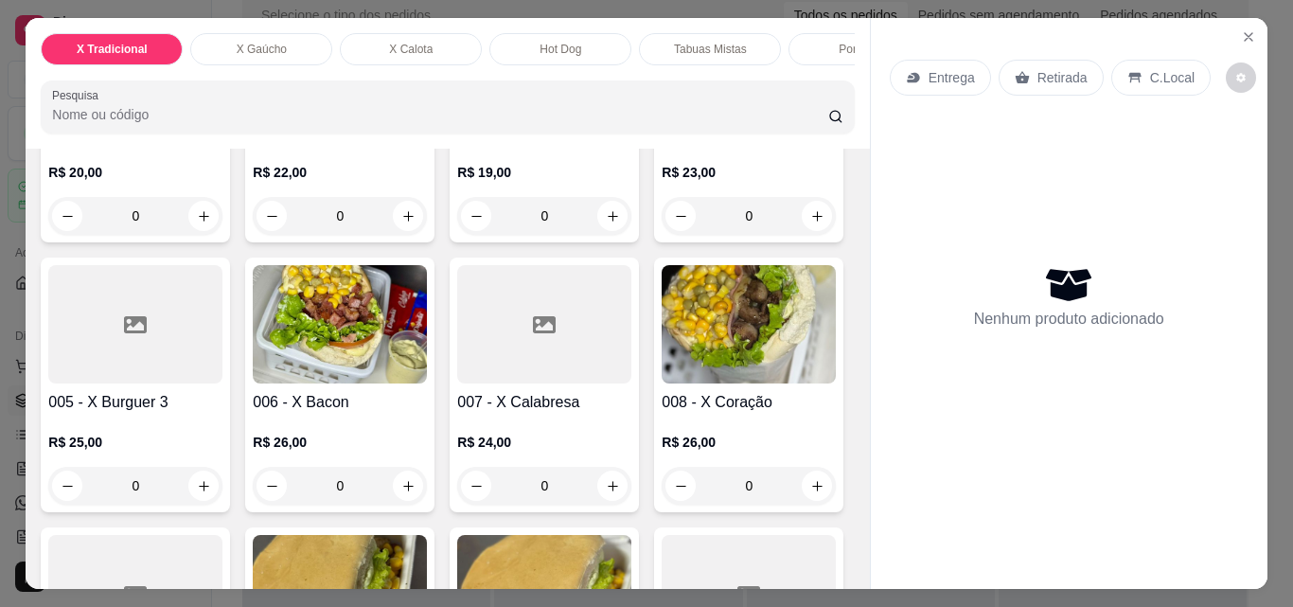
click at [256, 33] on div "X Gaúcho" at bounding box center [261, 49] width 142 height 32
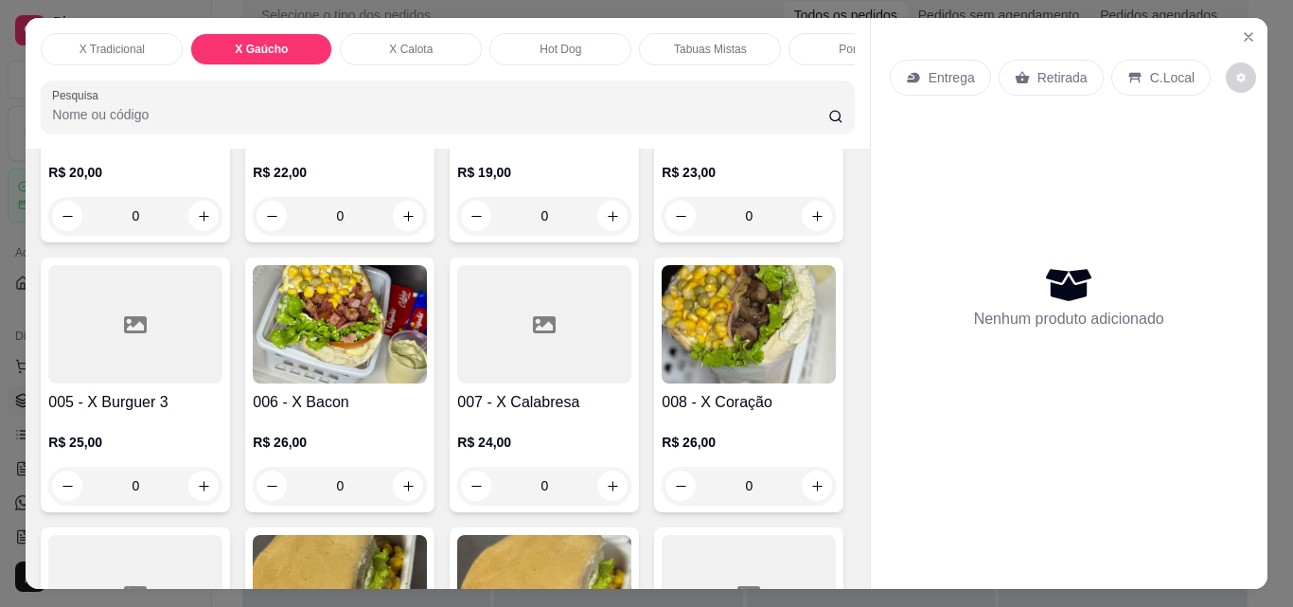
scroll to position [49, 0]
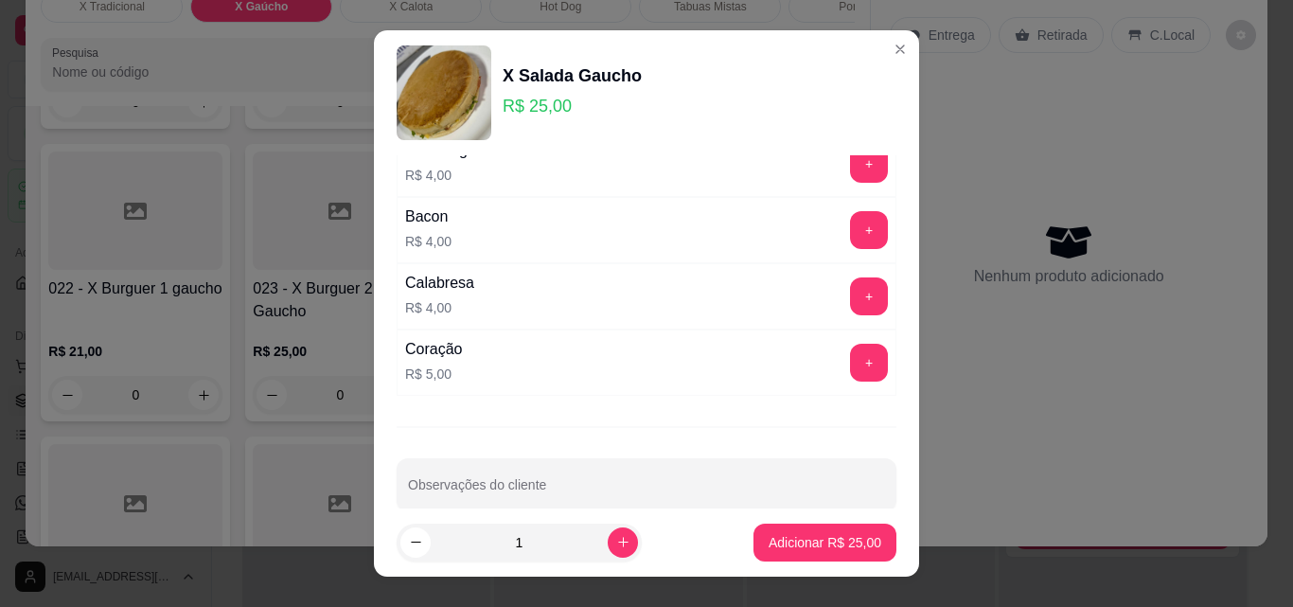
scroll to position [379, 0]
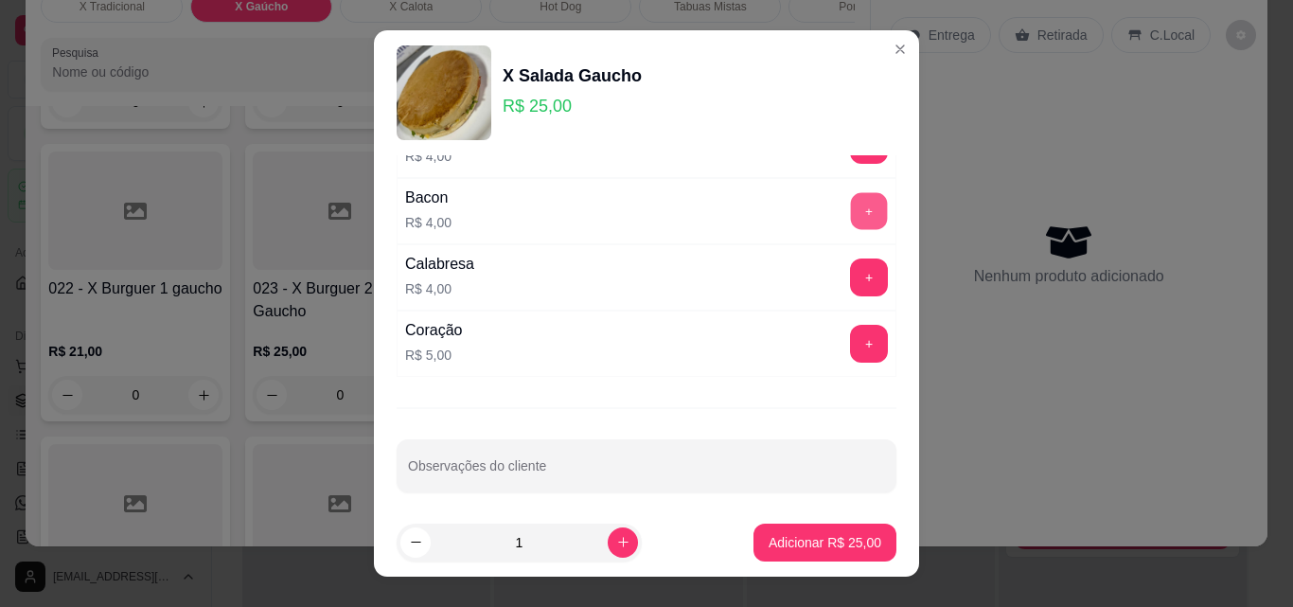
click at [851, 206] on button "+" at bounding box center [869, 211] width 37 height 37
click at [521, 537] on input "1" at bounding box center [519, 542] width 177 height 38
click at [518, 541] on input "1" at bounding box center [519, 542] width 177 height 38
drag, startPoint x: 502, startPoint y: 545, endPoint x: 467, endPoint y: 537, distance: 36.0
click at [467, 537] on input "1" at bounding box center [519, 542] width 177 height 38
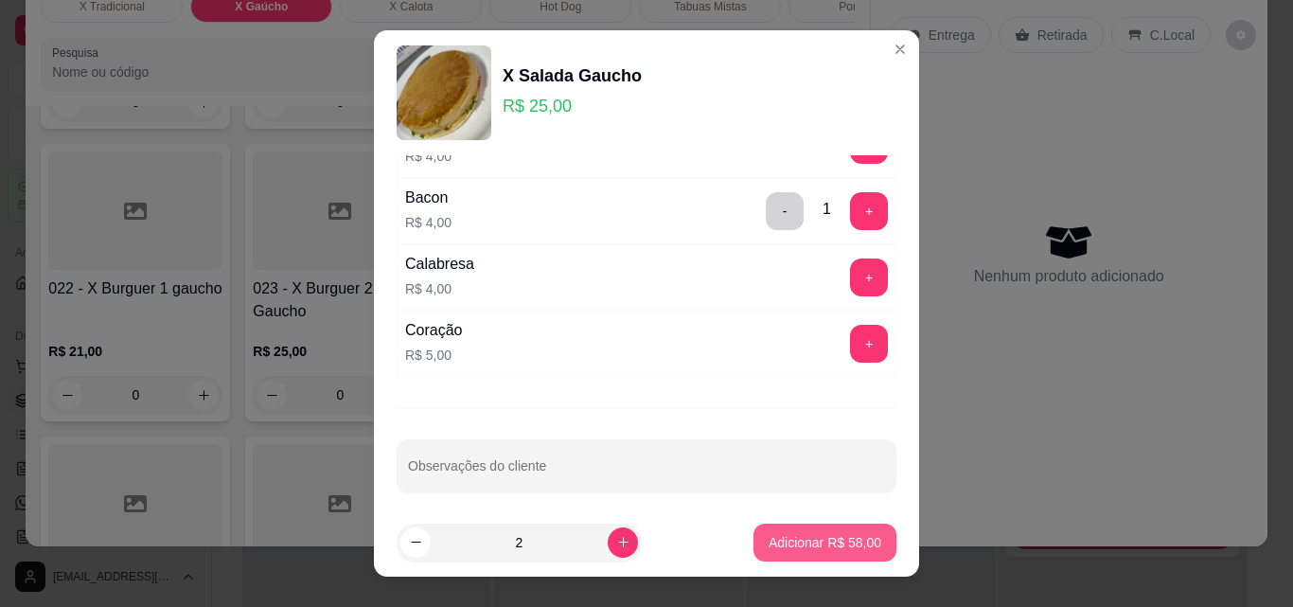
type input "2"
click at [805, 533] on p "Adicionar R$ 58,00" at bounding box center [824, 542] width 113 height 19
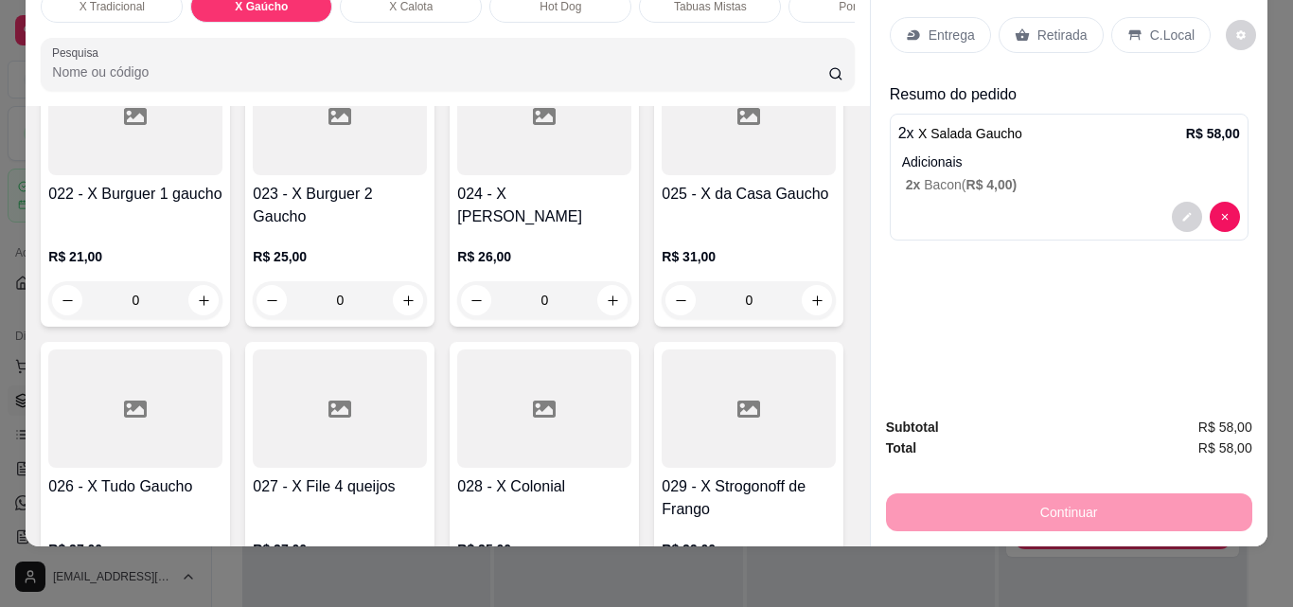
scroll to position [2070, 0]
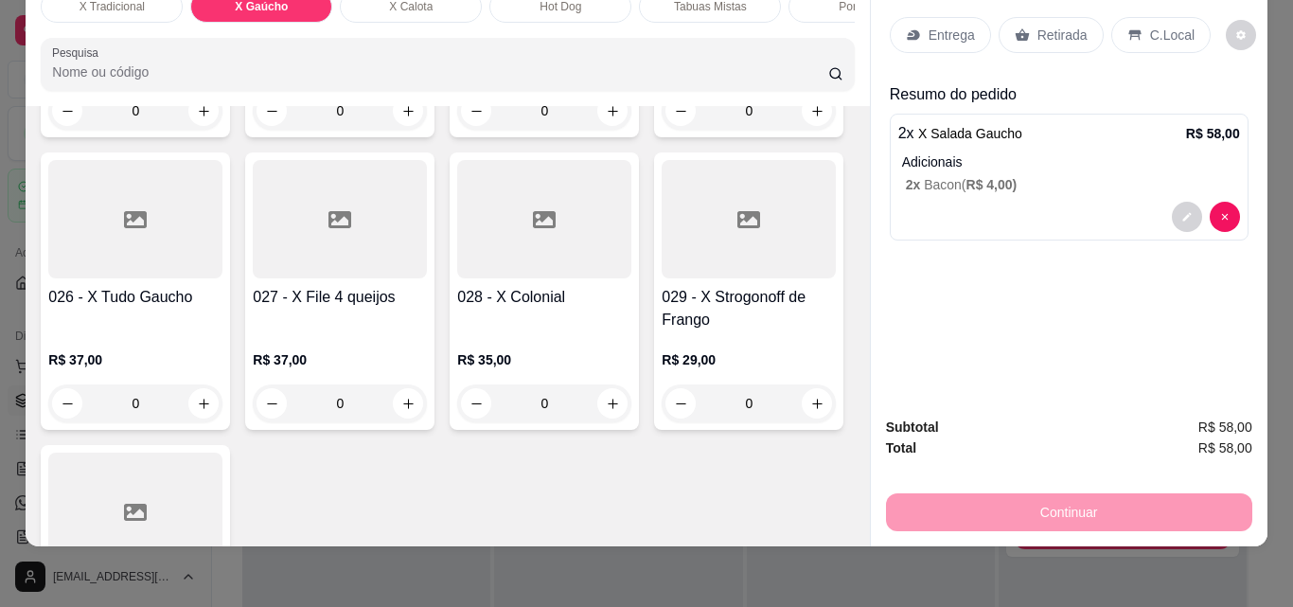
click at [222, 130] on div "0" at bounding box center [135, 111] width 174 height 38
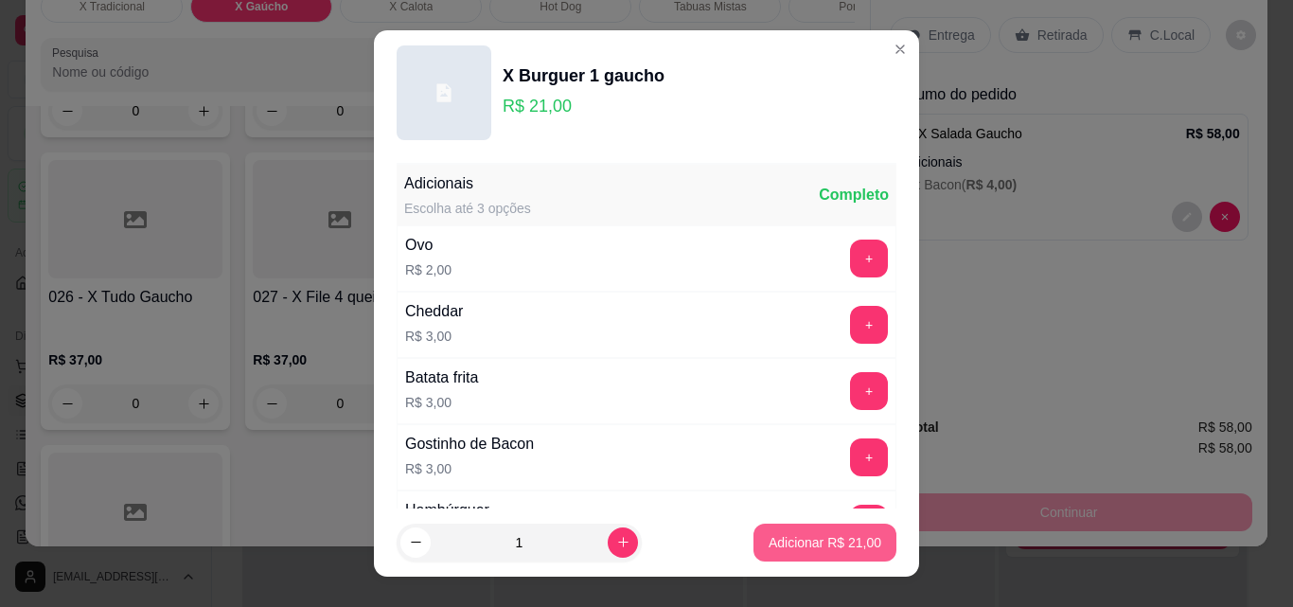
click at [789, 537] on p "Adicionar R$ 21,00" at bounding box center [824, 542] width 113 height 19
type input "1"
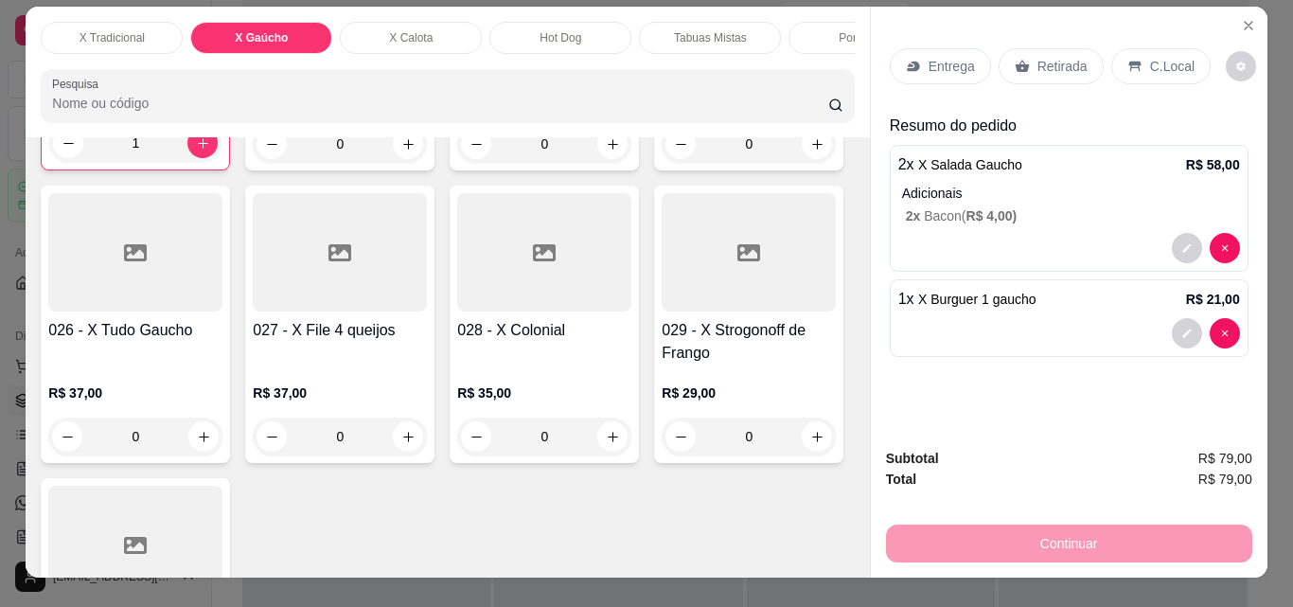
scroll to position [0, 0]
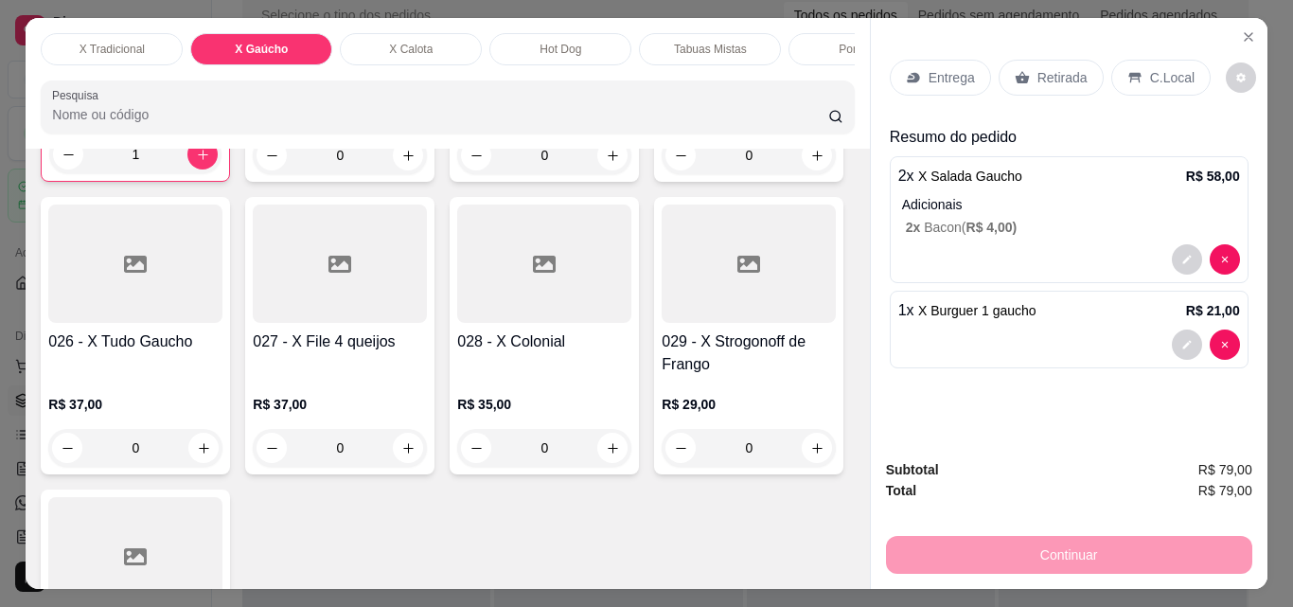
click at [834, 51] on div "Porções" at bounding box center [859, 49] width 142 height 32
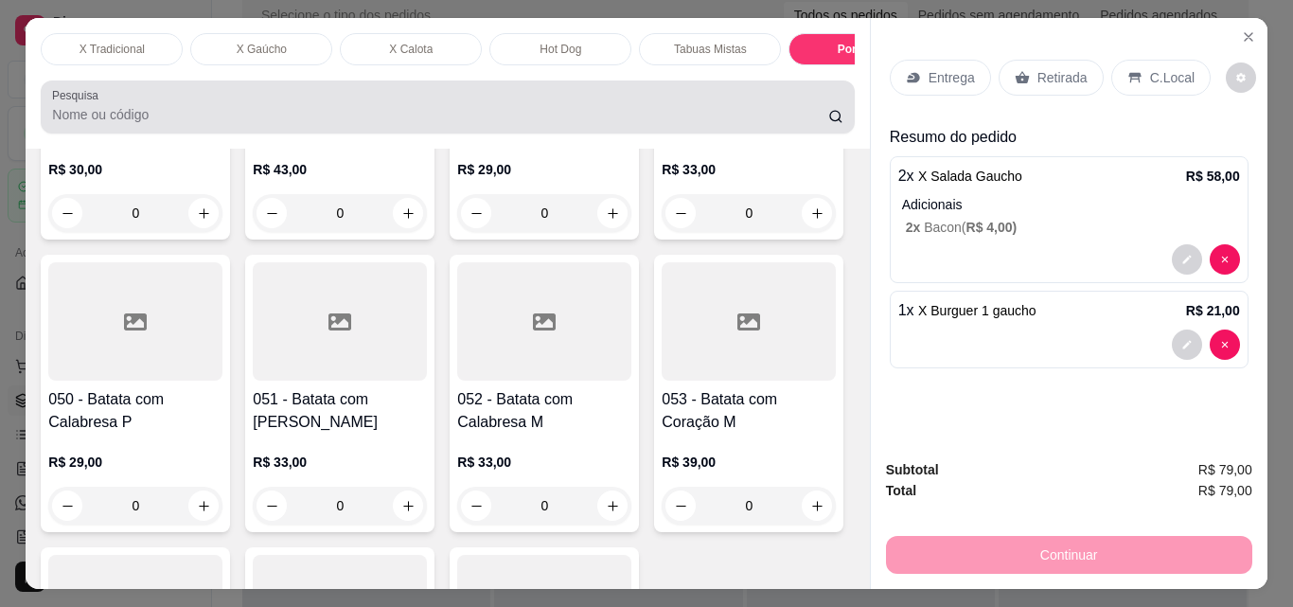
scroll to position [49, 0]
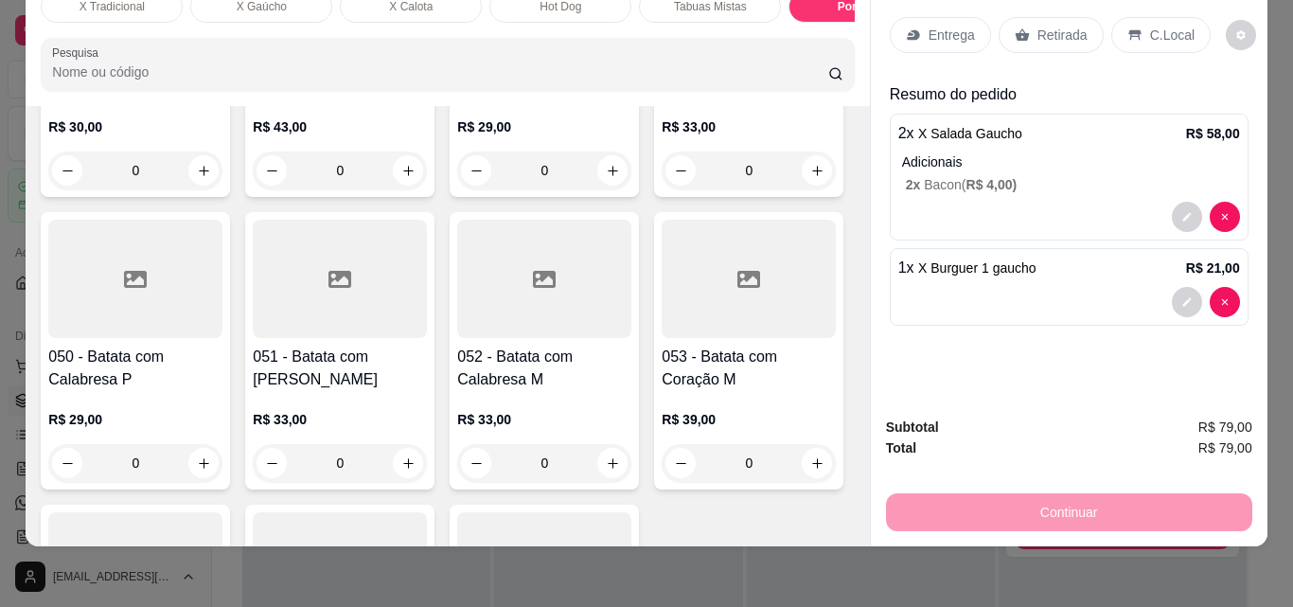
type input "1"
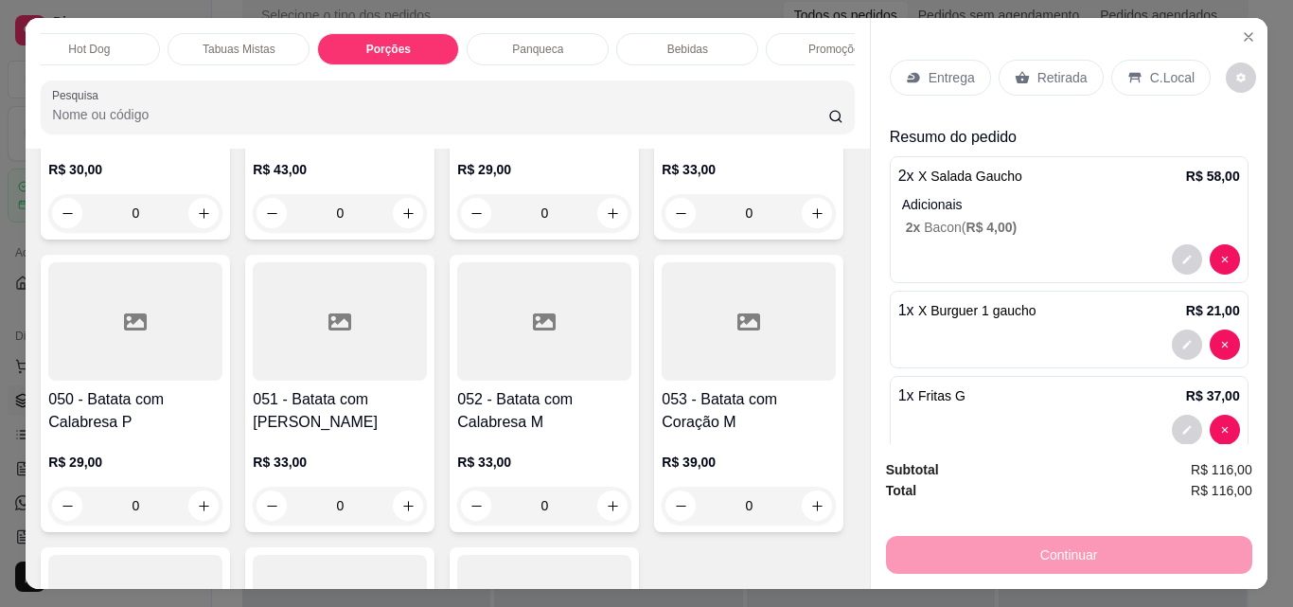
scroll to position [0, 492]
click at [657, 43] on p "Bebidas" at bounding box center [666, 49] width 41 height 15
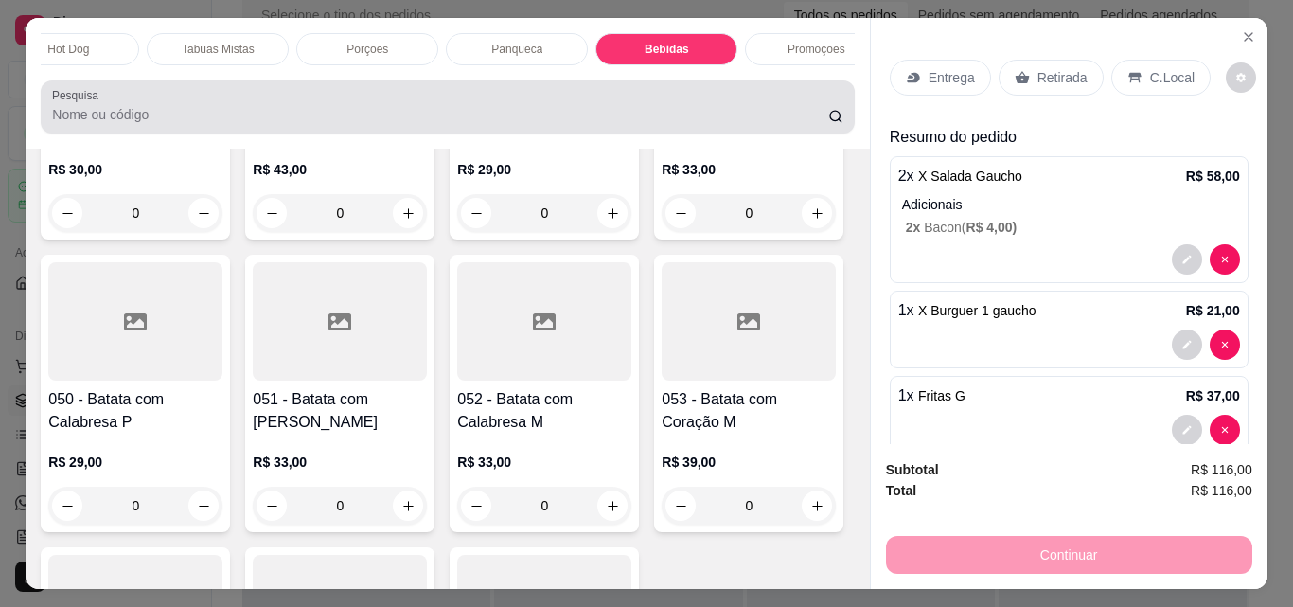
scroll to position [49, 0]
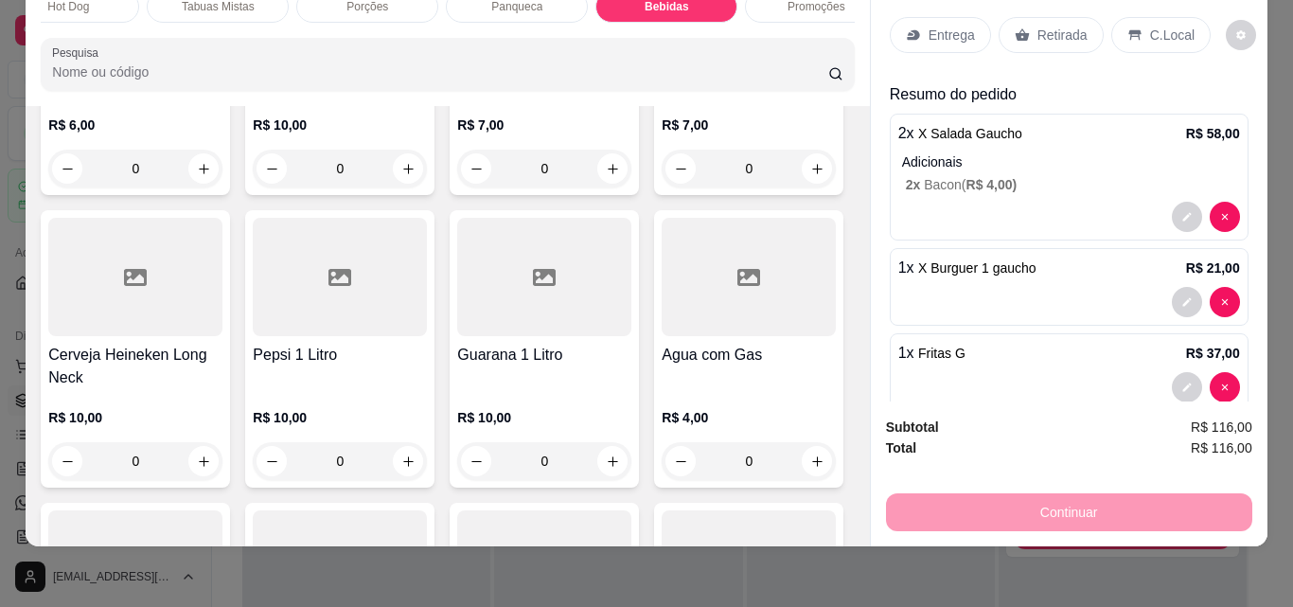
type input "1"
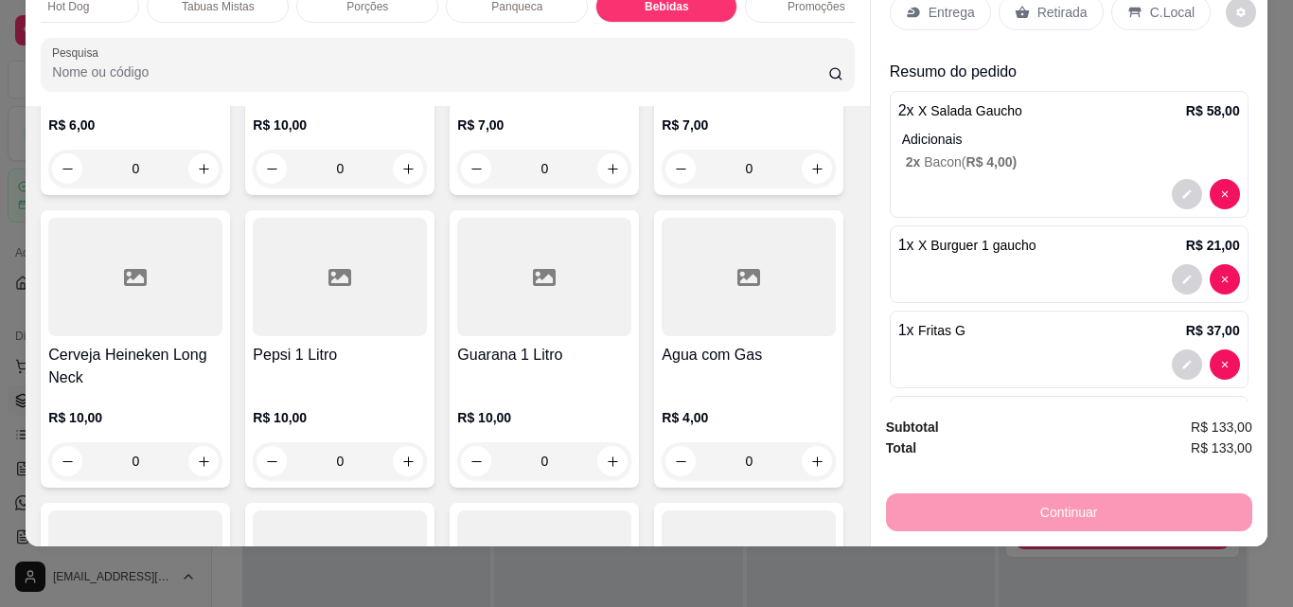
scroll to position [0, 0]
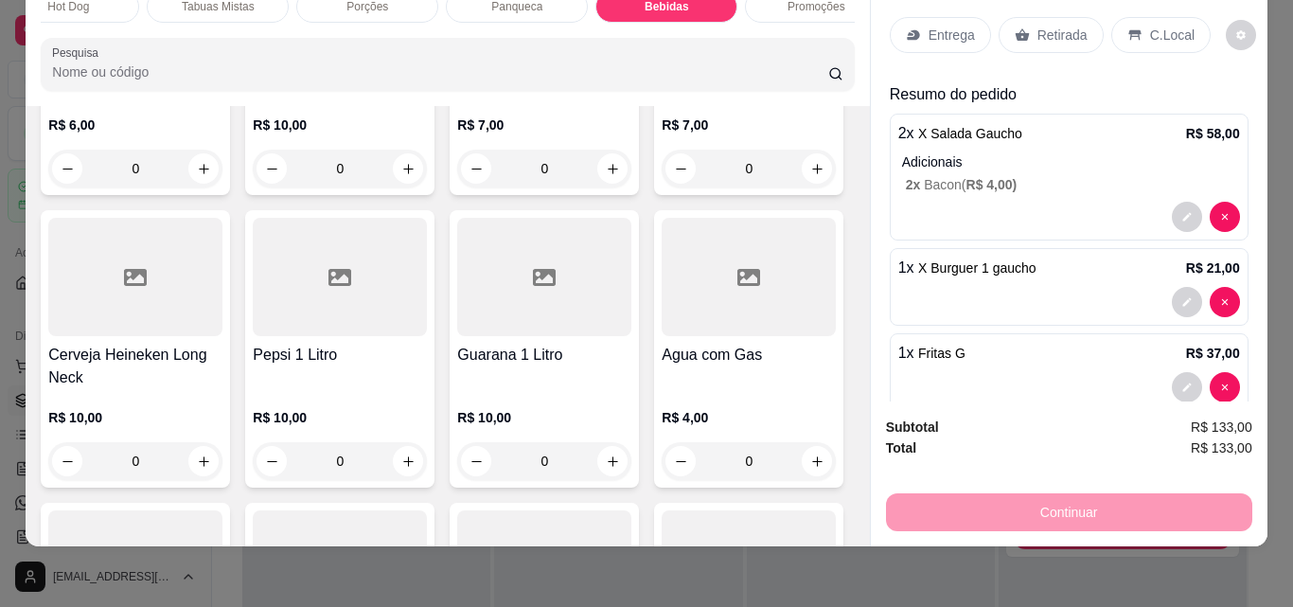
click at [928, 26] on p "Entrega" at bounding box center [951, 35] width 46 height 19
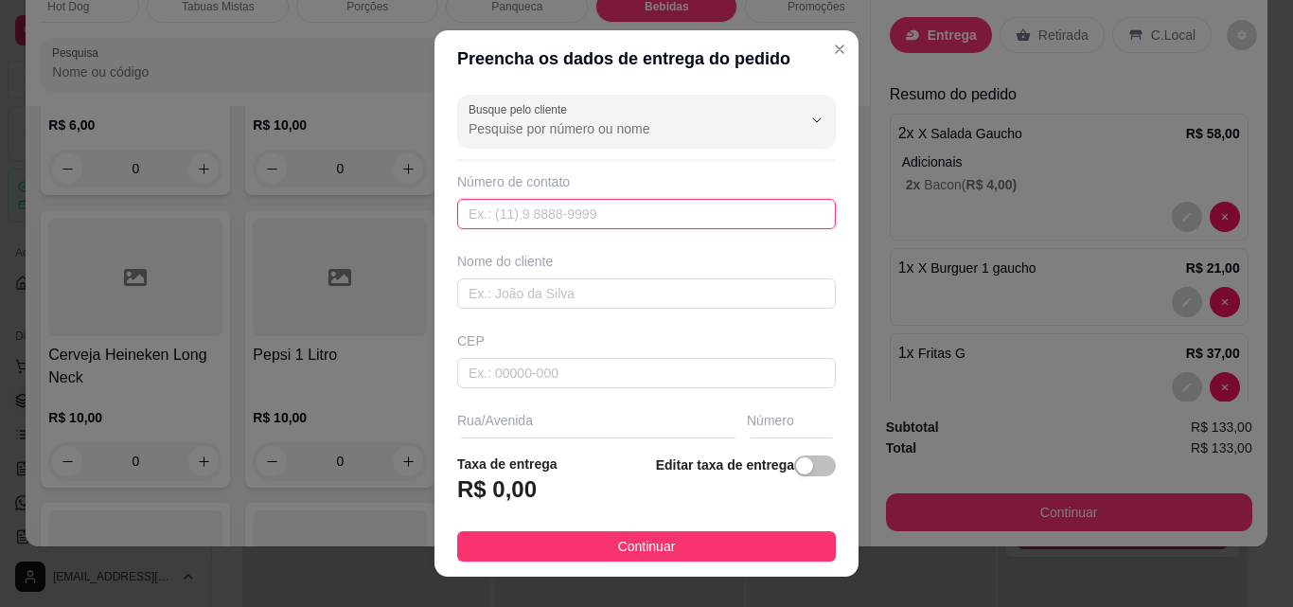
click at [645, 221] on input "text" at bounding box center [646, 214] width 379 height 30
paste input "[PHONE_NUMBER]"
type input "[PHONE_NUMBER]"
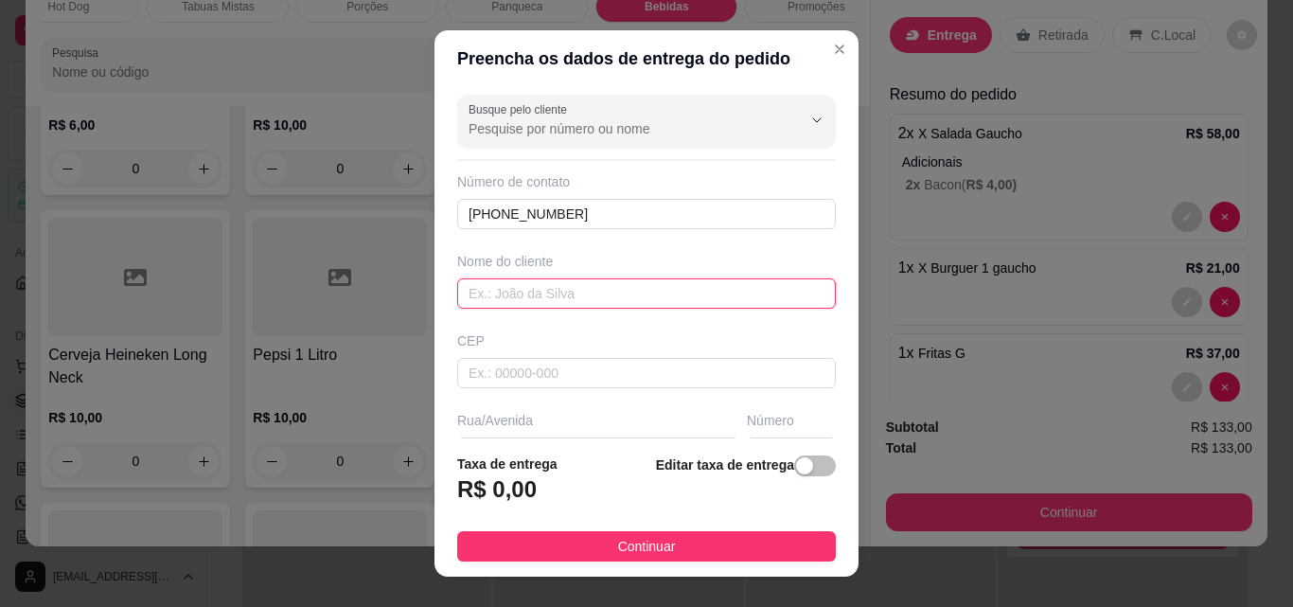
click at [601, 291] on input "text" at bounding box center [646, 293] width 379 height 30
click at [601, 291] on input "Claudi" at bounding box center [646, 293] width 379 height 30
type input "[PERSON_NAME]"
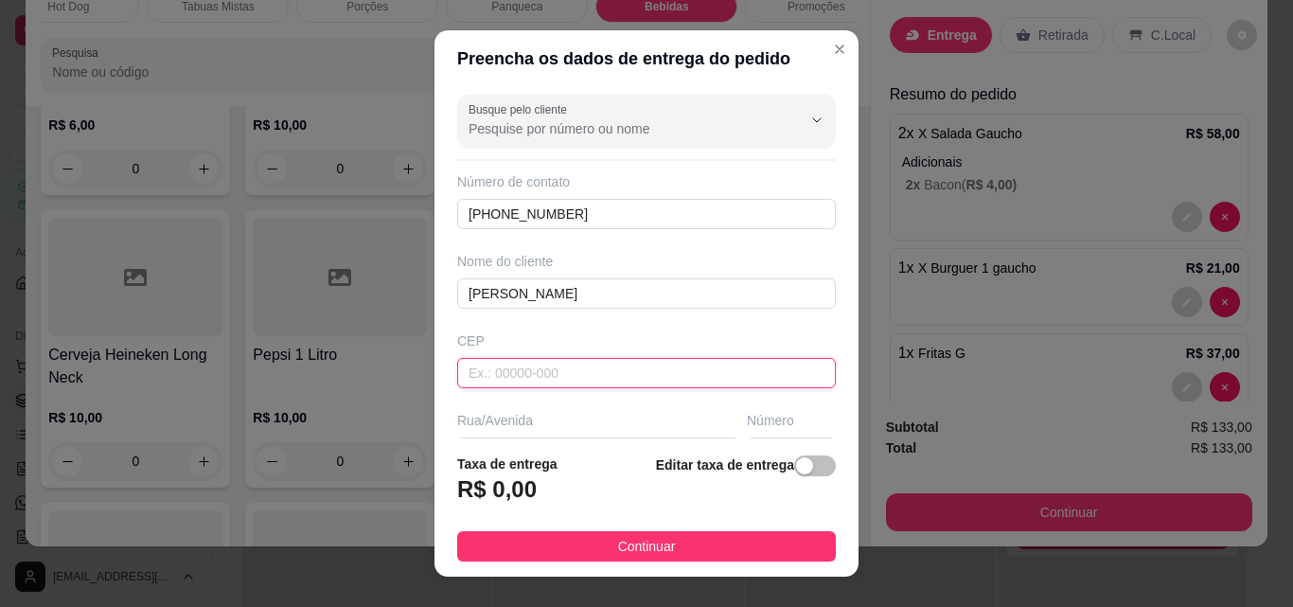
click at [576, 369] on input "text" at bounding box center [646, 373] width 379 height 30
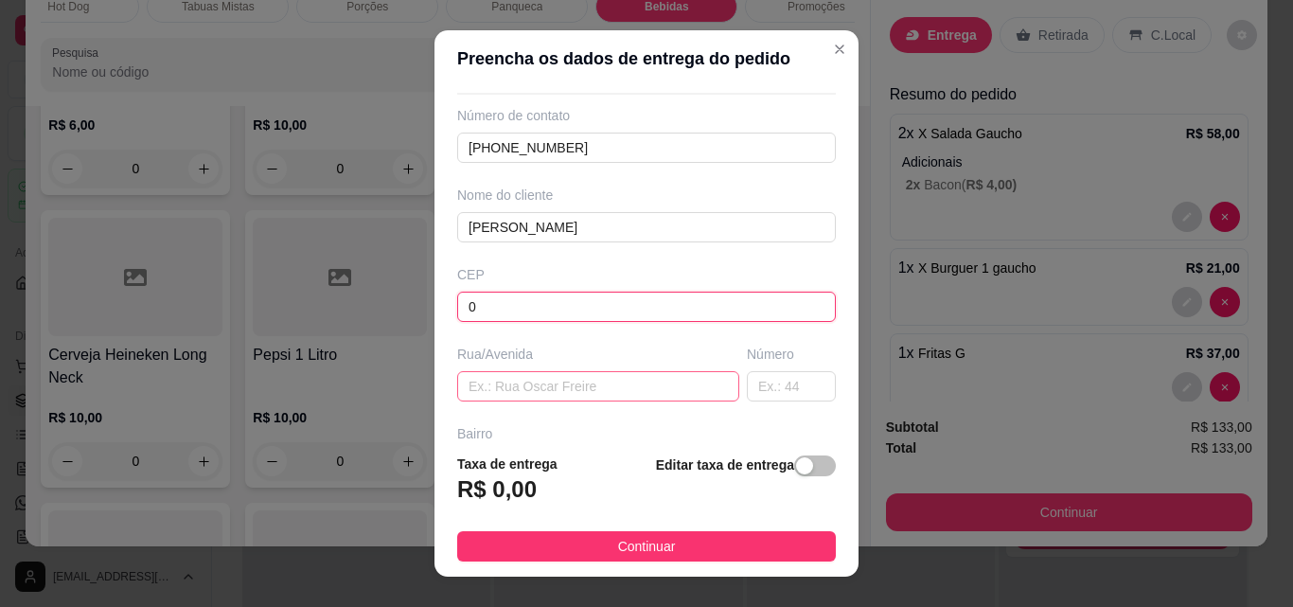
scroll to position [95, 0]
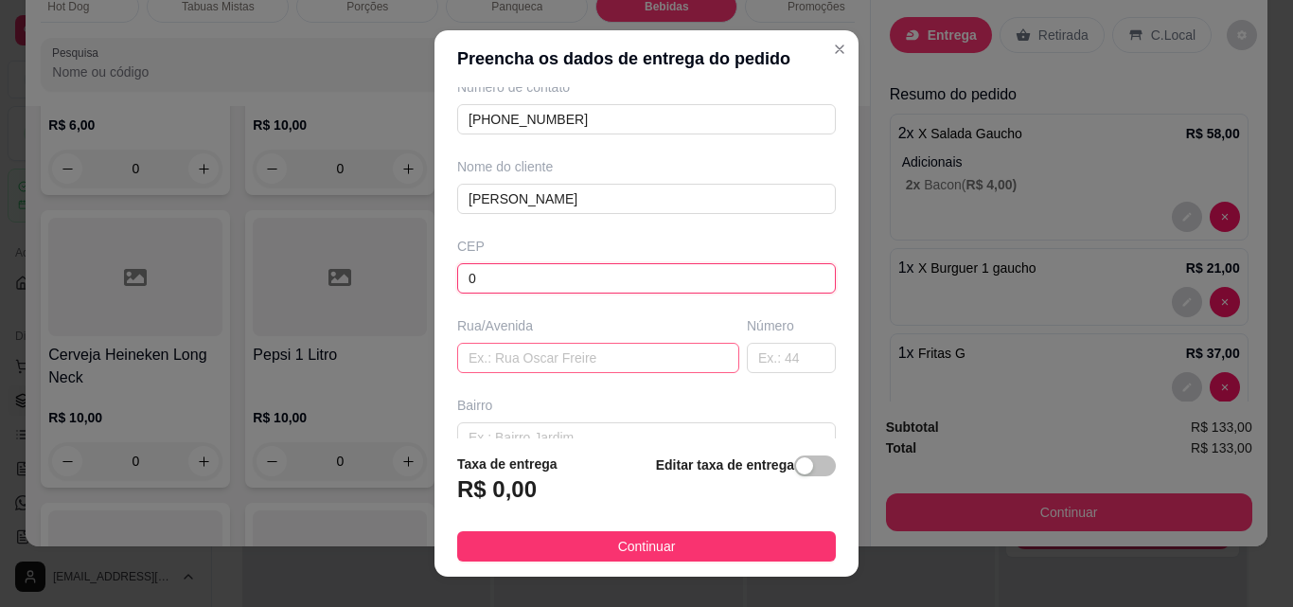
type input "0"
click at [532, 363] on input "text" at bounding box center [598, 358] width 282 height 30
type input "P"
type input "Ultima casa antes do condominio"
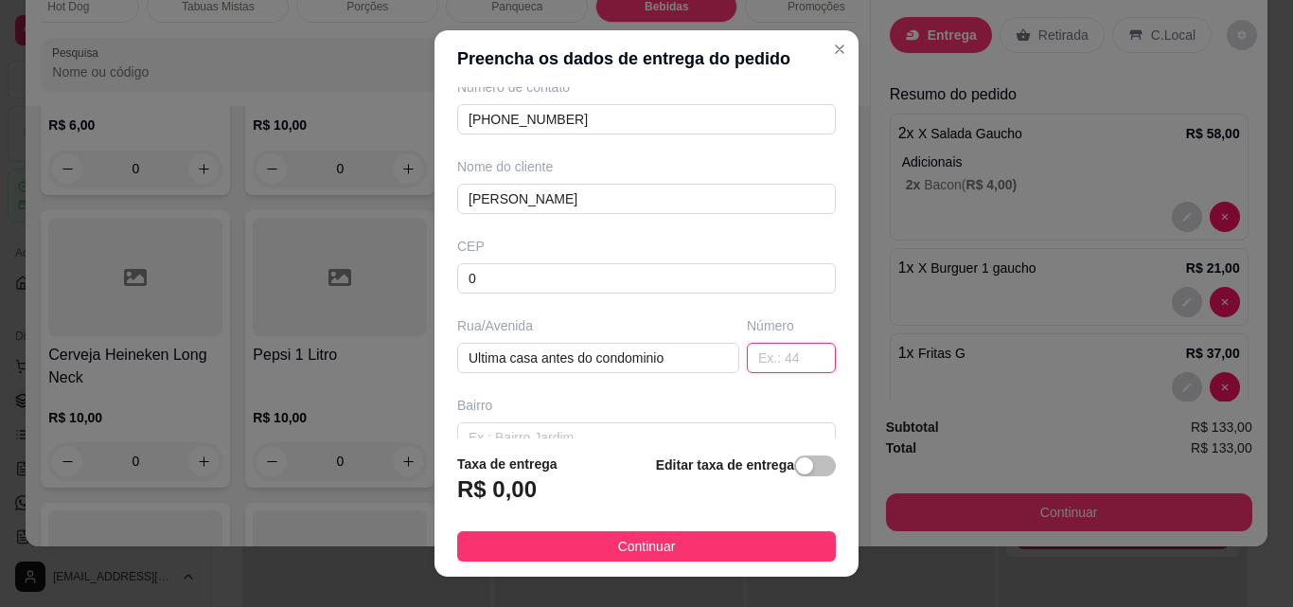
click at [757, 361] on input "text" at bounding box center [791, 358] width 89 height 30
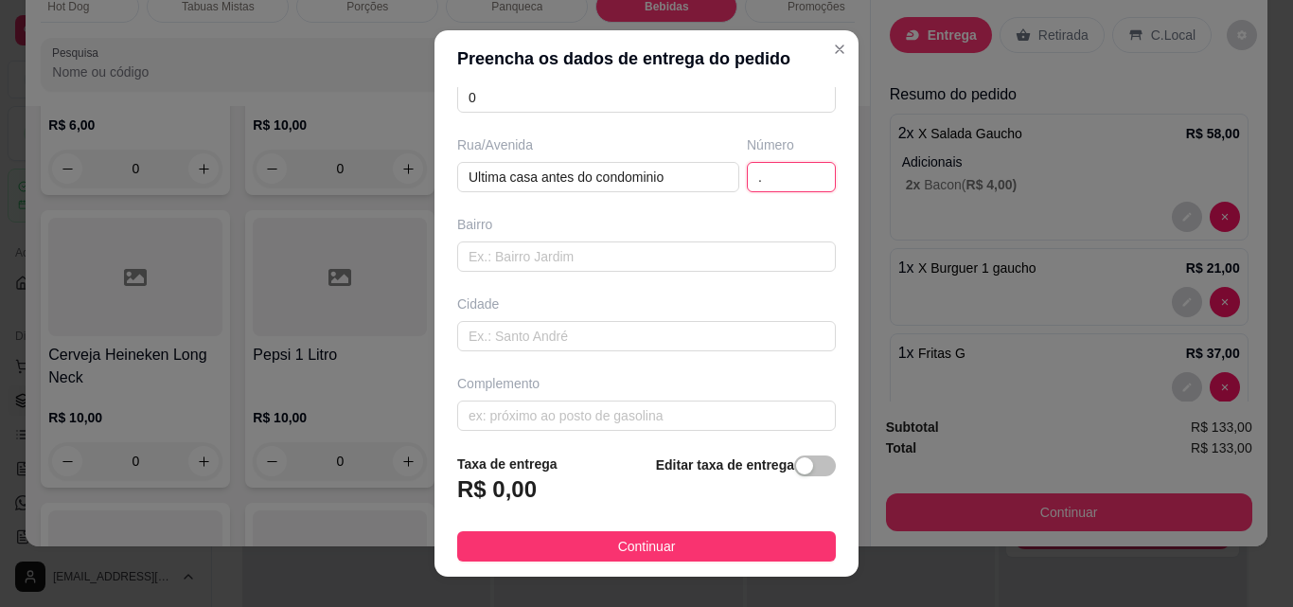
scroll to position [287, 0]
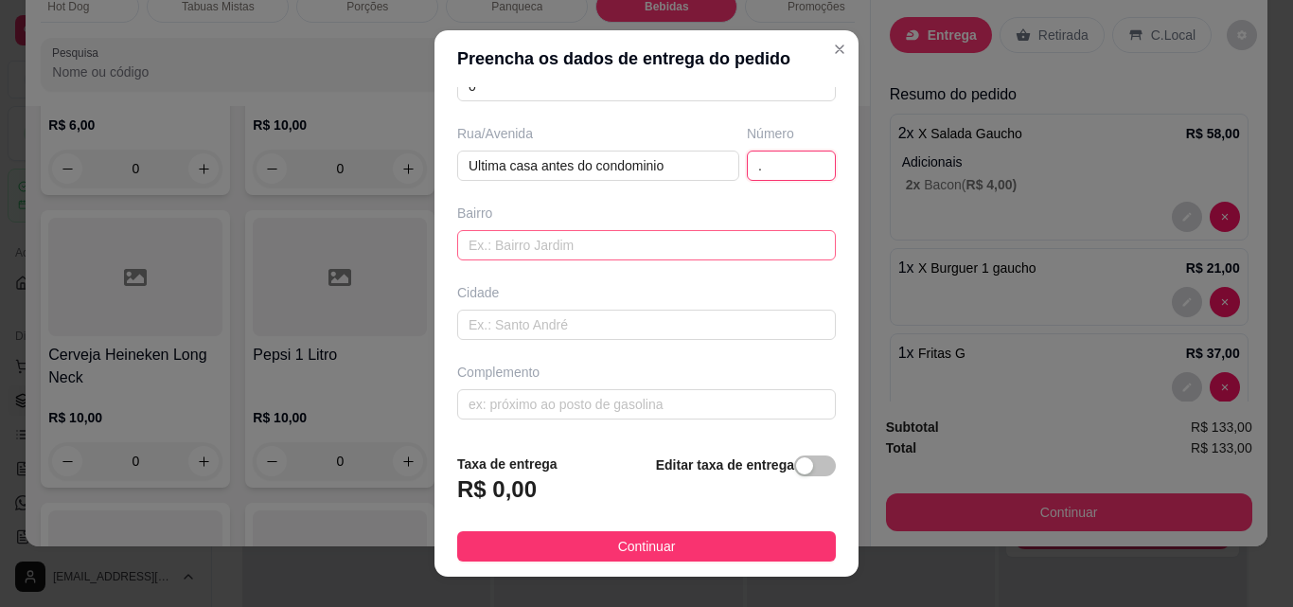
type input "."
click at [569, 243] on input "text" at bounding box center [646, 245] width 379 height 30
type input "."
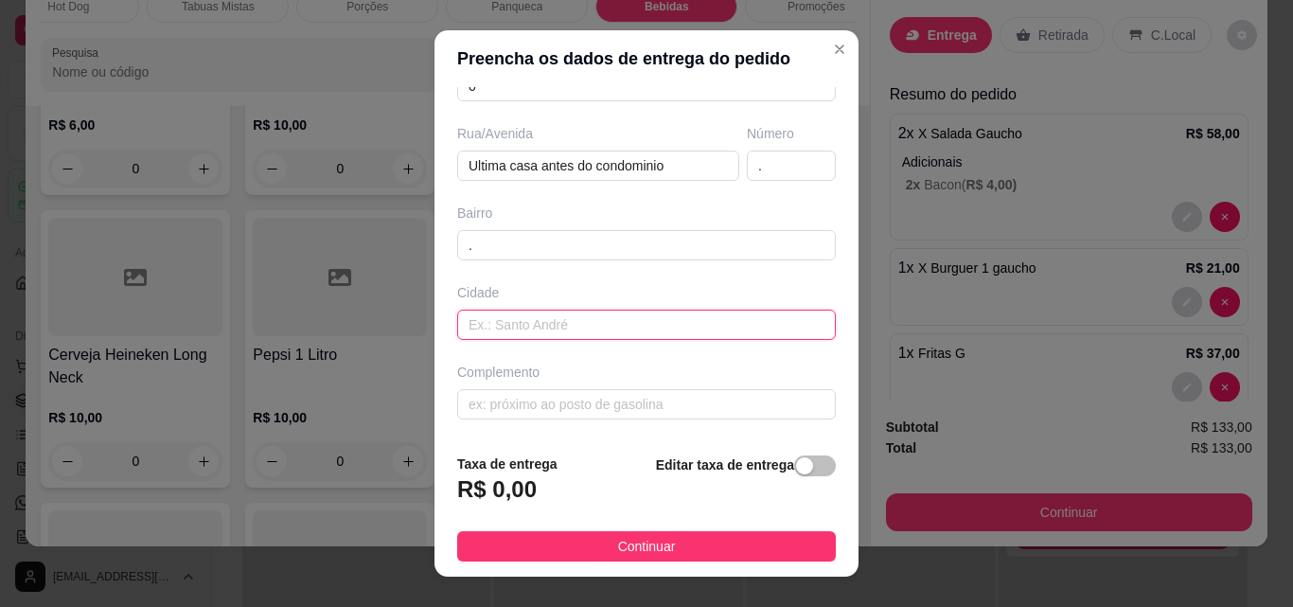
click at [578, 319] on input "text" at bounding box center [646, 324] width 379 height 30
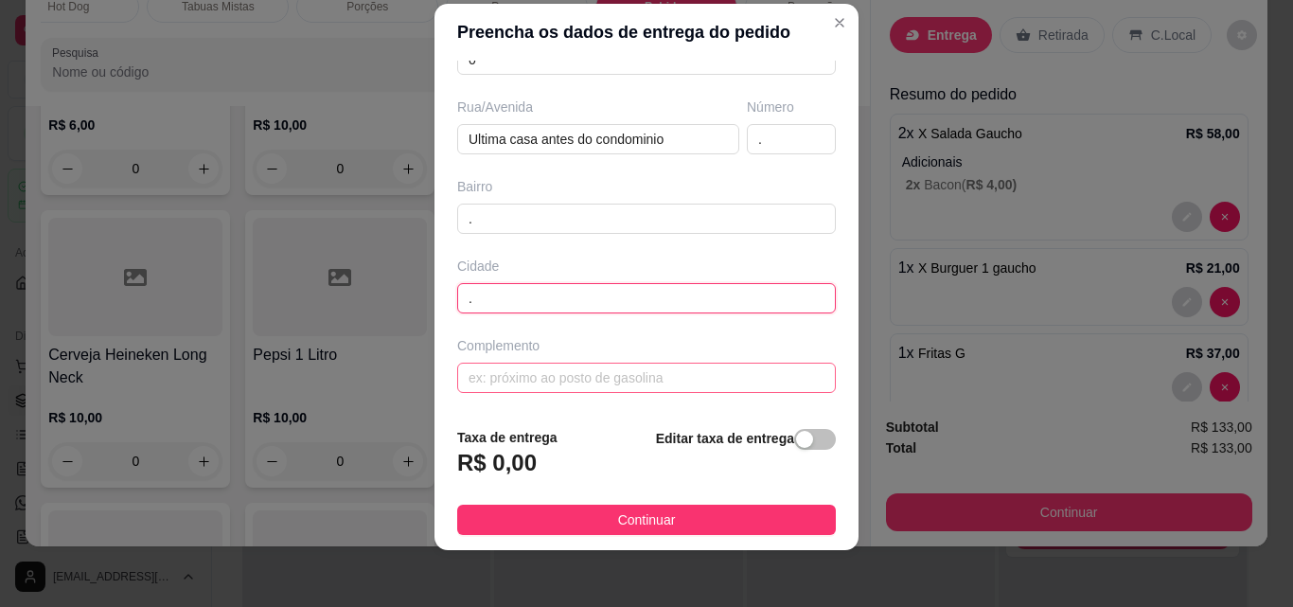
scroll to position [30, 0]
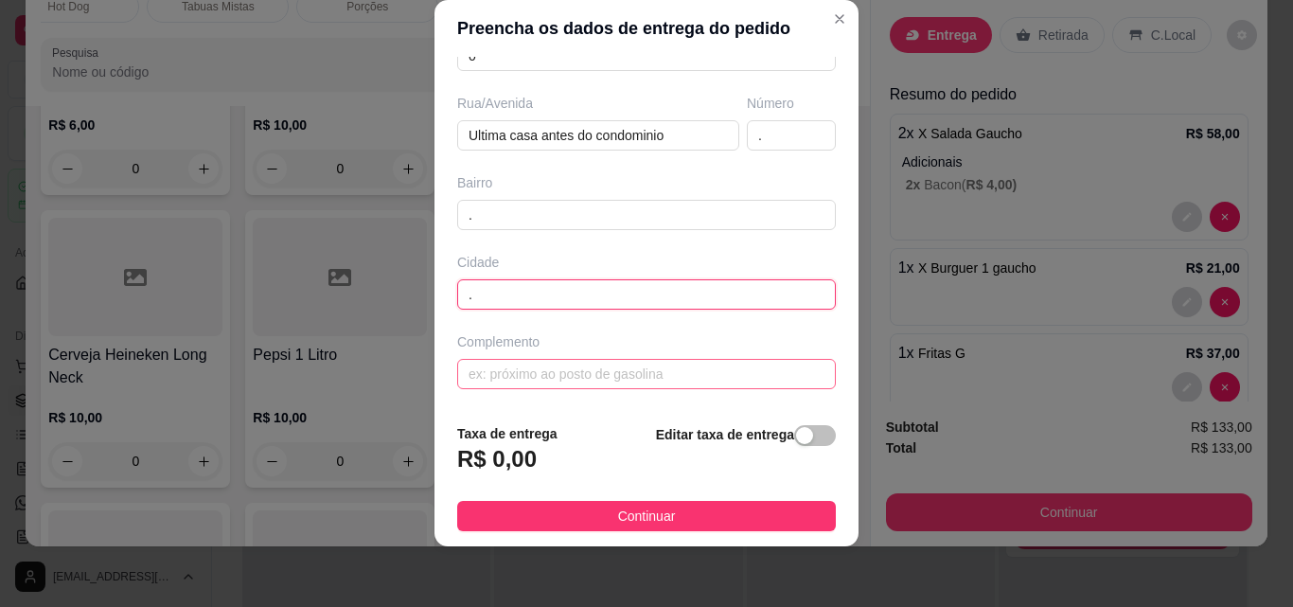
type input "."
click at [586, 361] on input "text" at bounding box center [646, 374] width 379 height 30
type input "."
click at [744, 532] on footer "Taxa de entrega R$ 0,00 Editar taxa de entrega Continuar" at bounding box center [646, 477] width 424 height 138
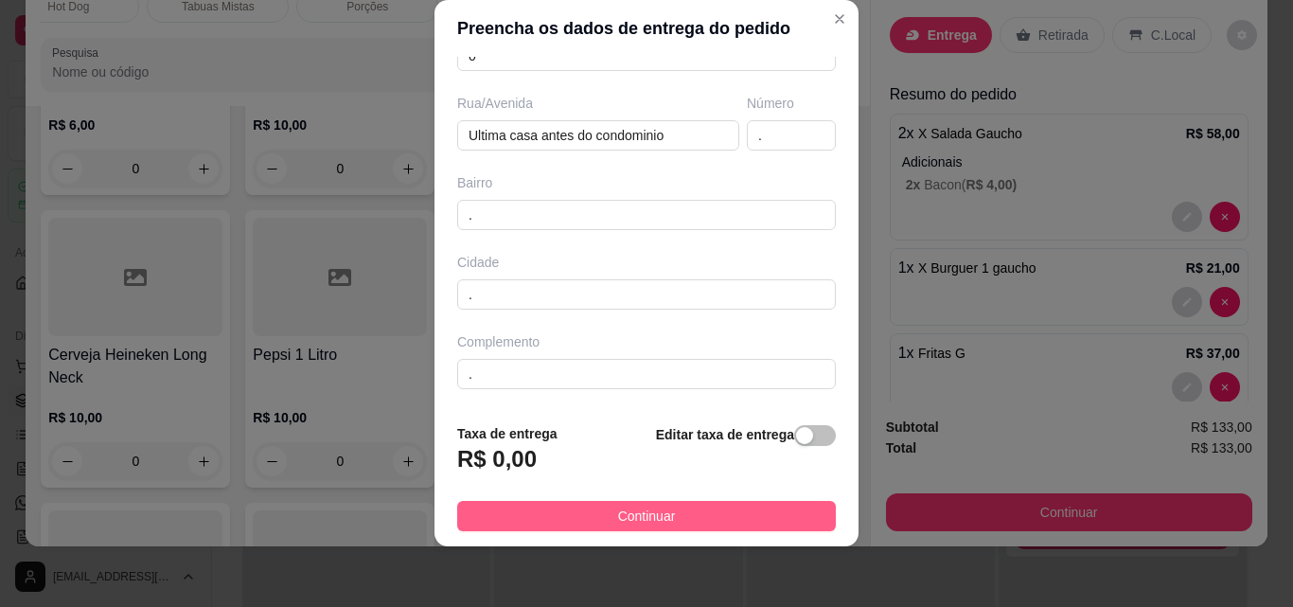
click at [747, 524] on button "Continuar" at bounding box center [646, 516] width 379 height 30
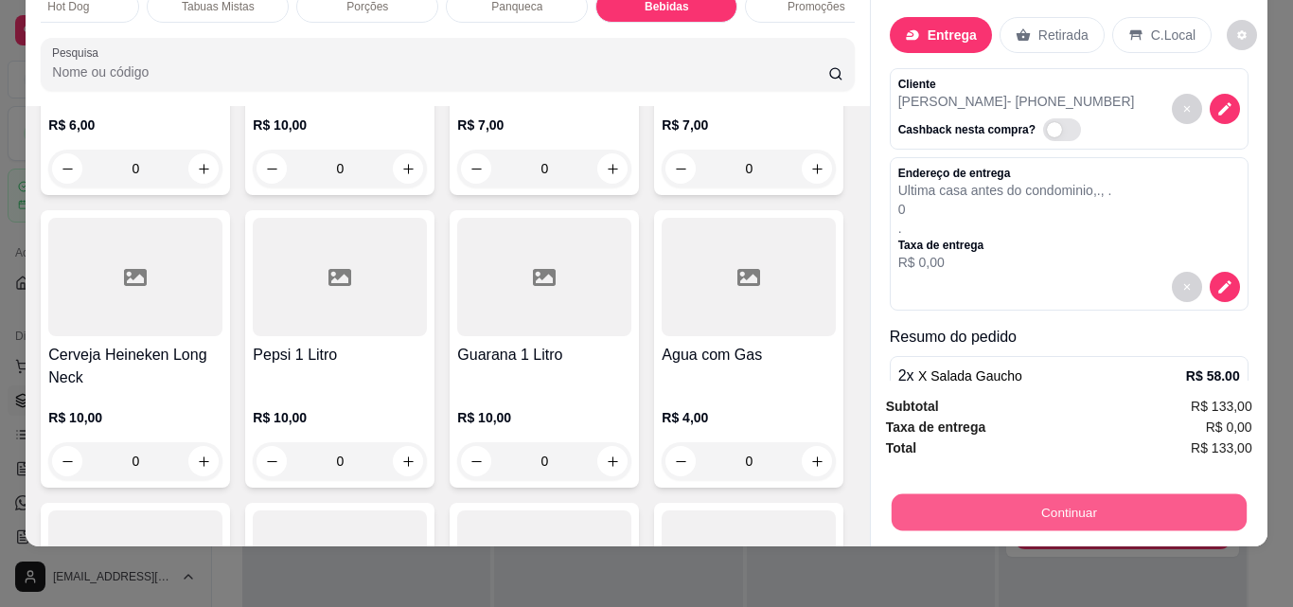
click at [1058, 493] on button "Continuar" at bounding box center [1067, 511] width 355 height 37
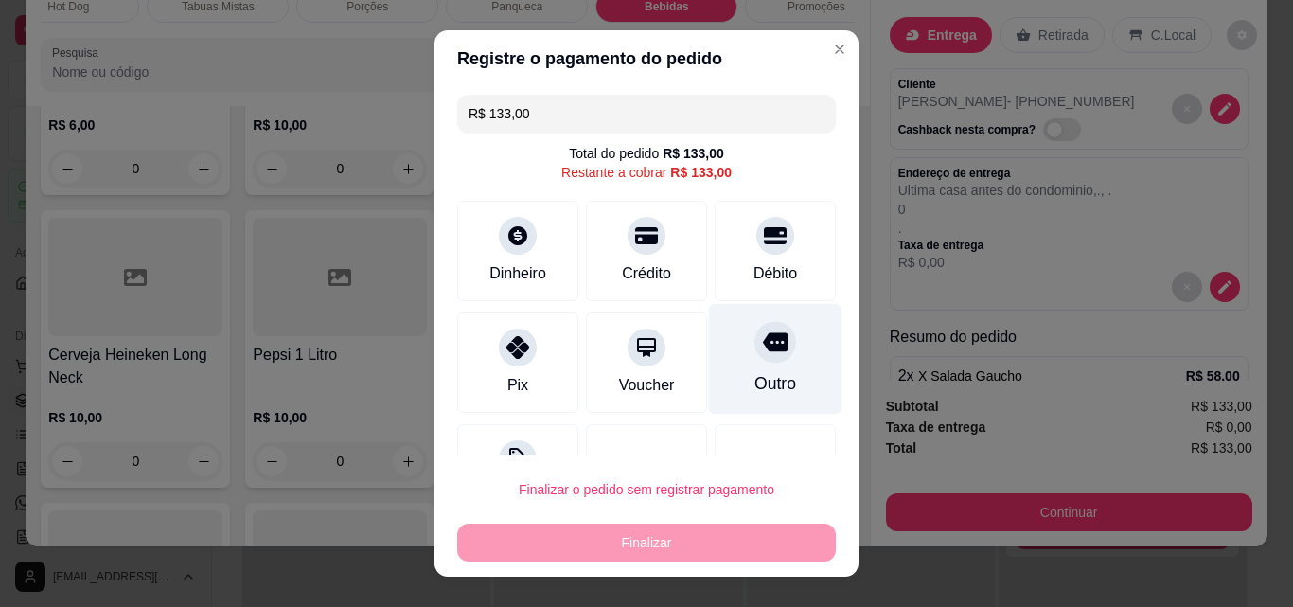
click at [754, 324] on div at bounding box center [775, 342] width 42 height 42
type input "R$ 0,00"
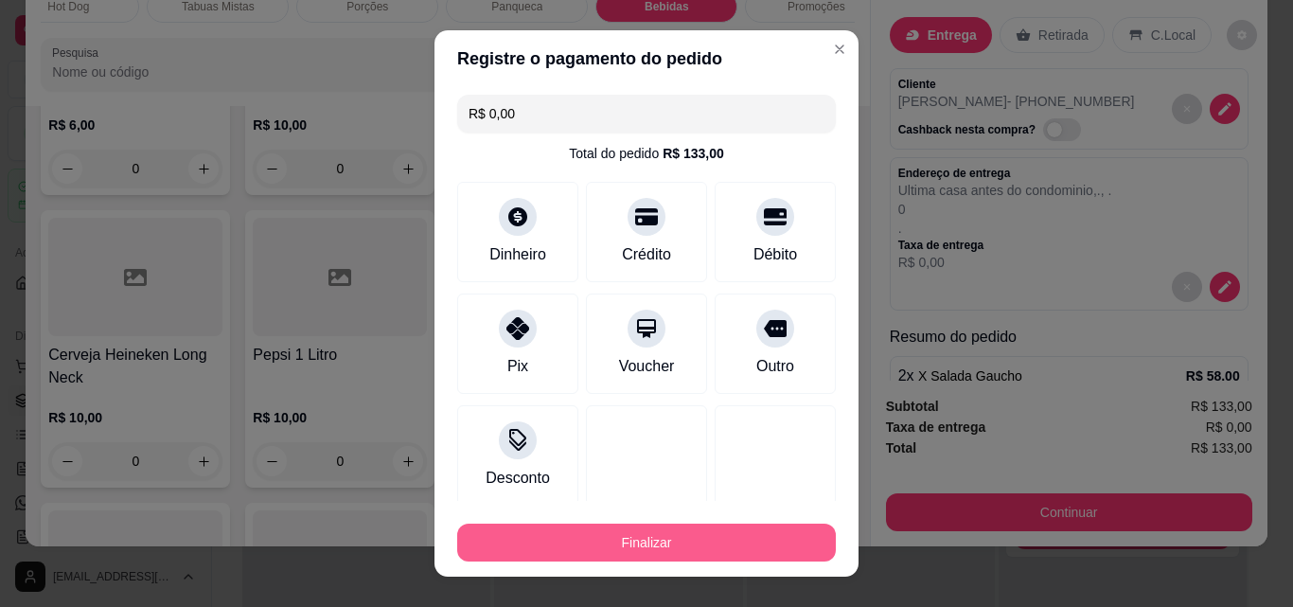
click at [711, 537] on button "Finalizar" at bounding box center [646, 542] width 379 height 38
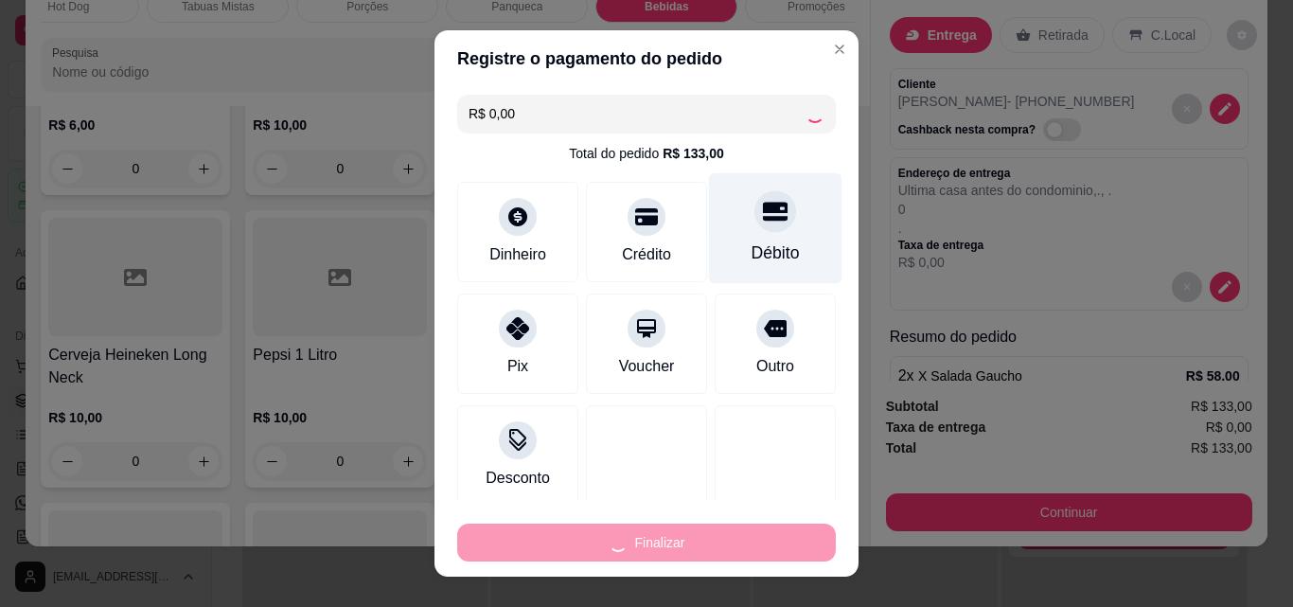
type input "0"
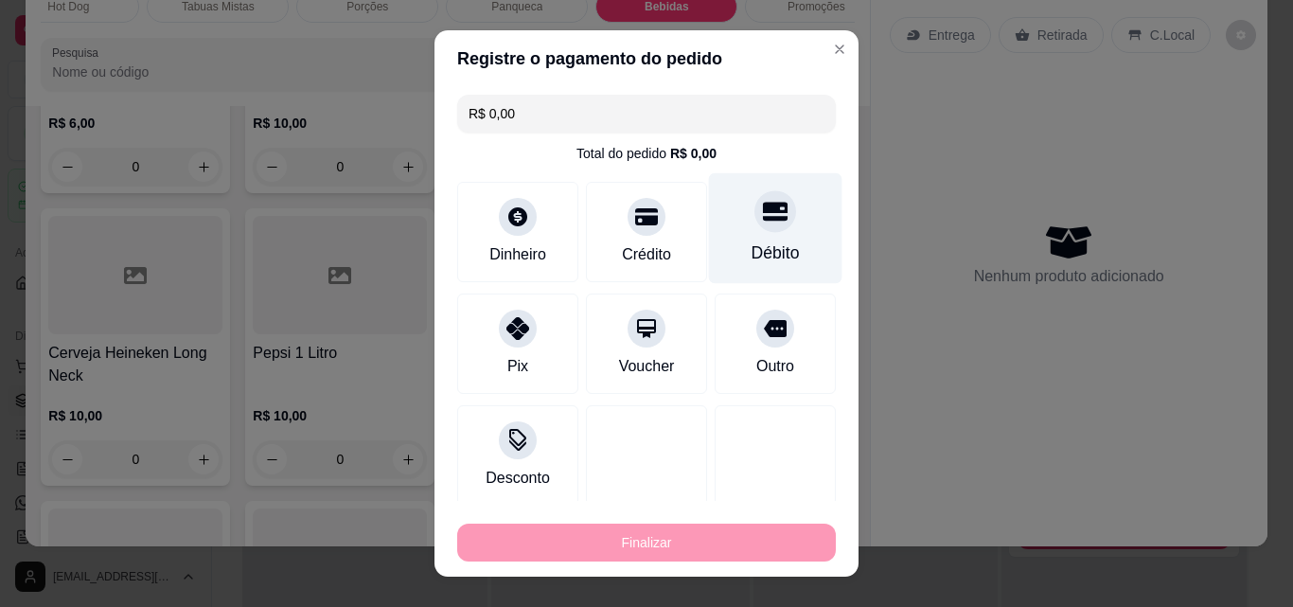
type input "-R$ 133,00"
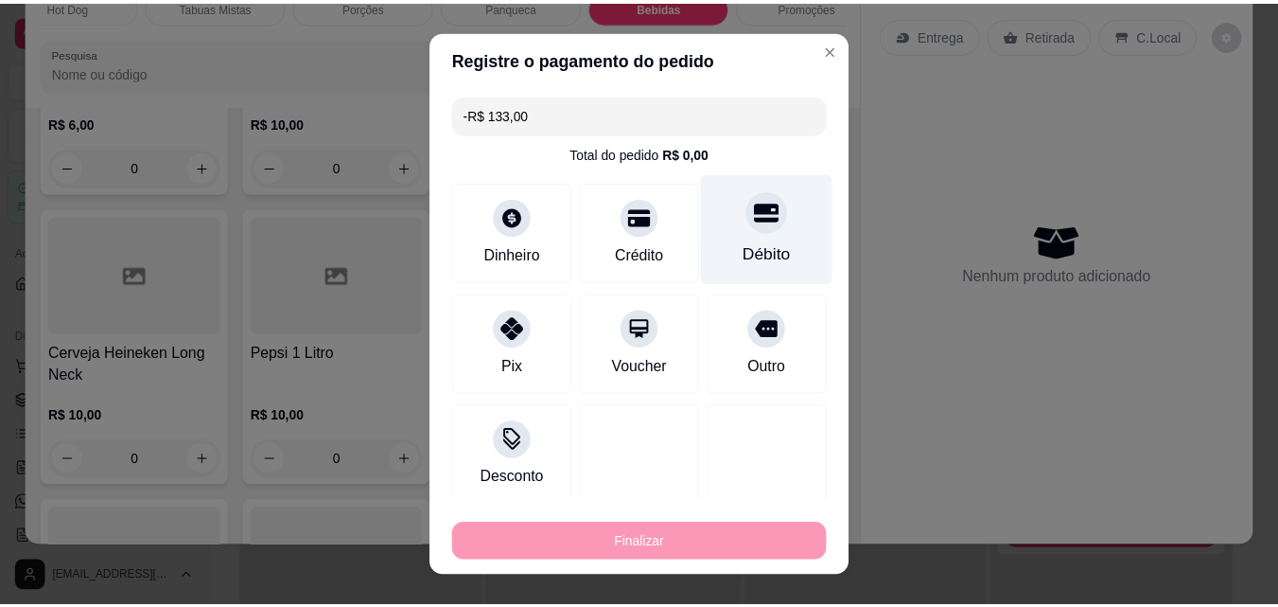
scroll to position [6488, 0]
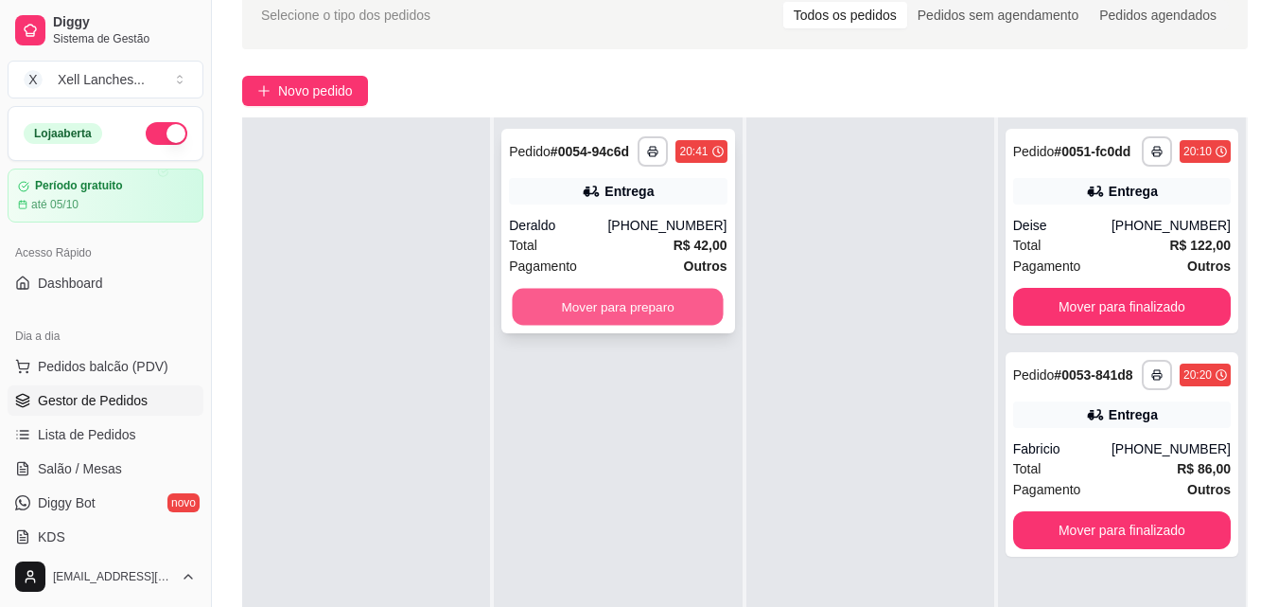
click at [686, 308] on button "Mover para preparo" at bounding box center [618, 307] width 211 height 37
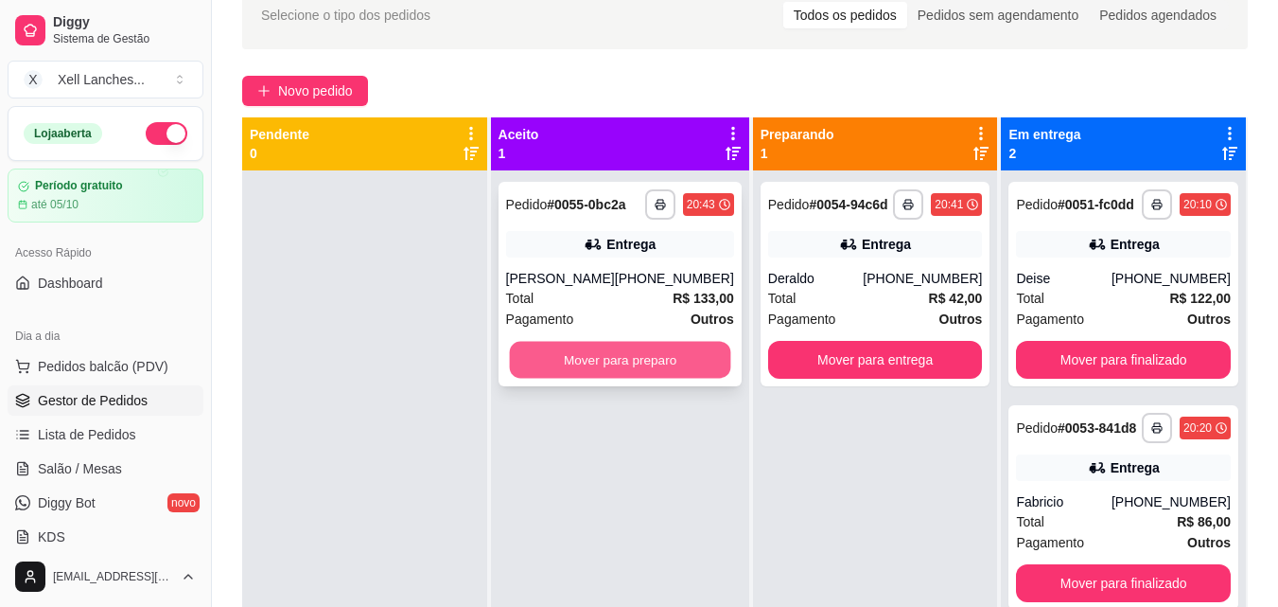
click at [659, 364] on button "Mover para preparo" at bounding box center [619, 360] width 221 height 37
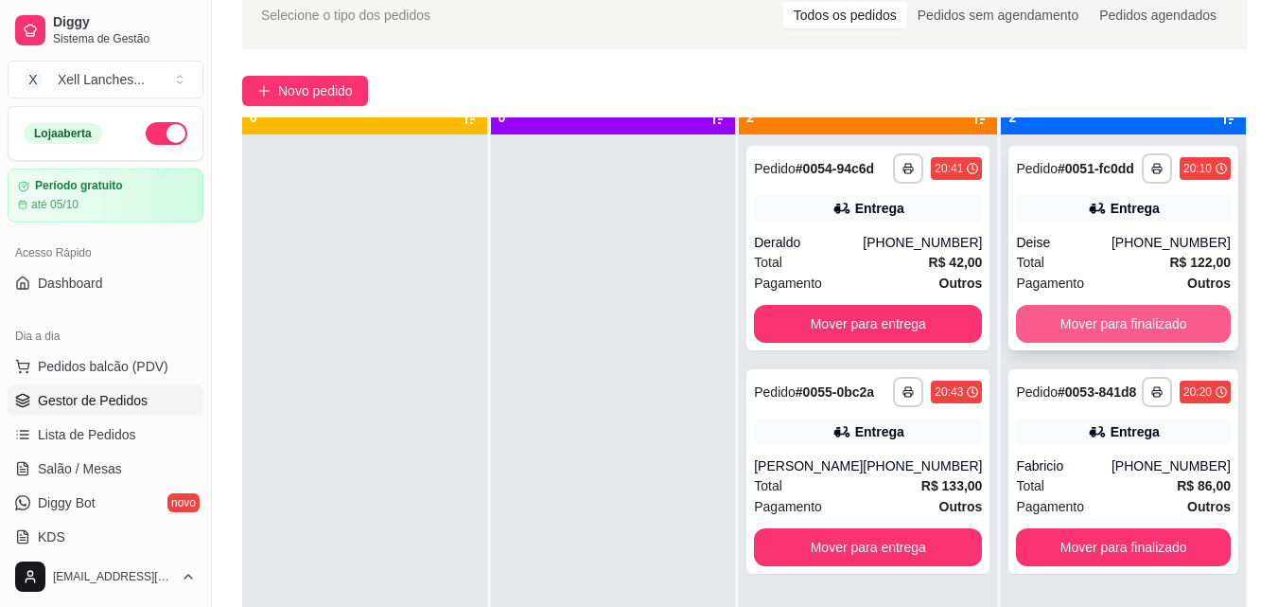
scroll to position [53, 0]
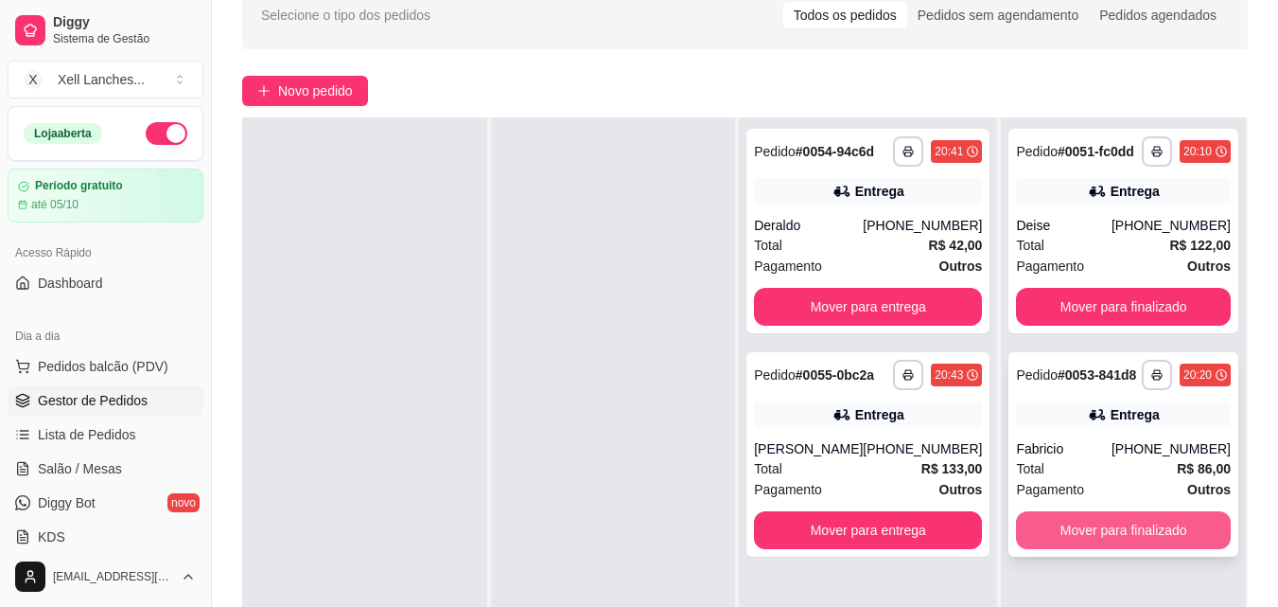
click at [1122, 527] on button "Mover para finalizado" at bounding box center [1123, 530] width 215 height 38
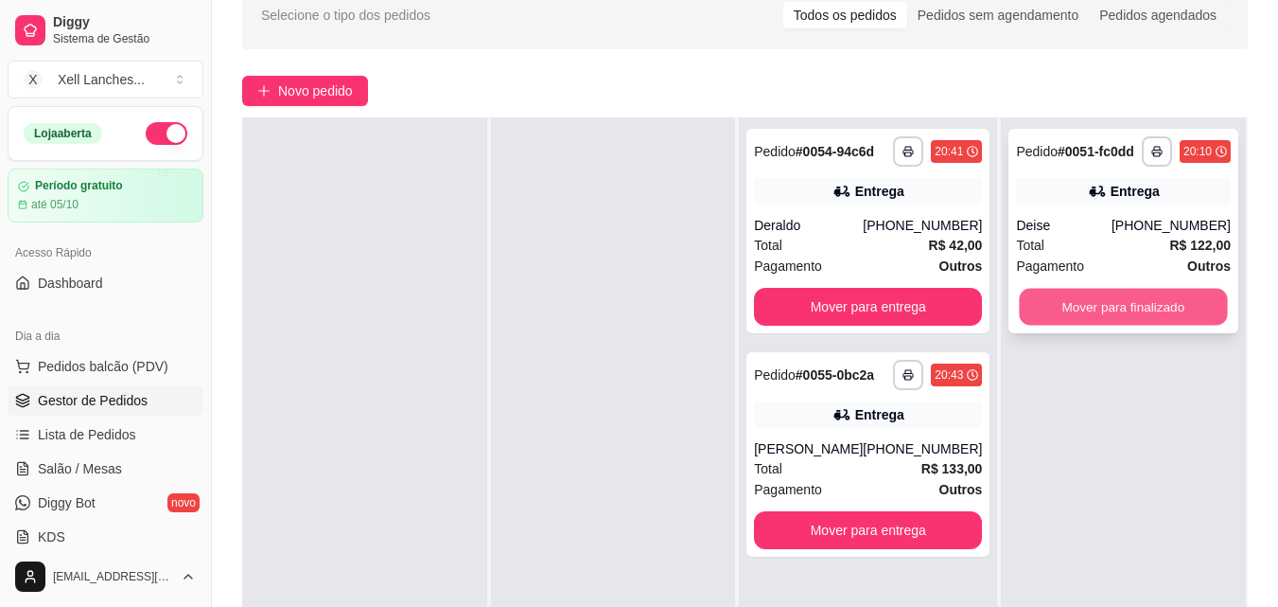
click at [1091, 301] on button "Mover para finalizado" at bounding box center [1124, 307] width 208 height 37
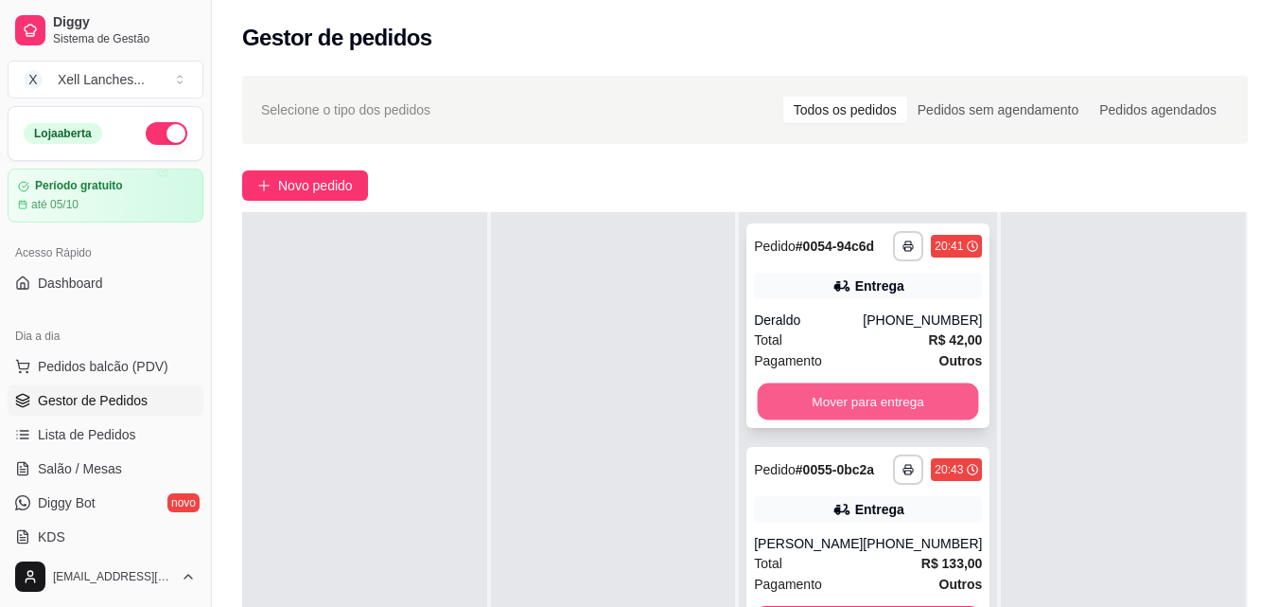
click at [916, 399] on button "Mover para entrega" at bounding box center [868, 401] width 221 height 37
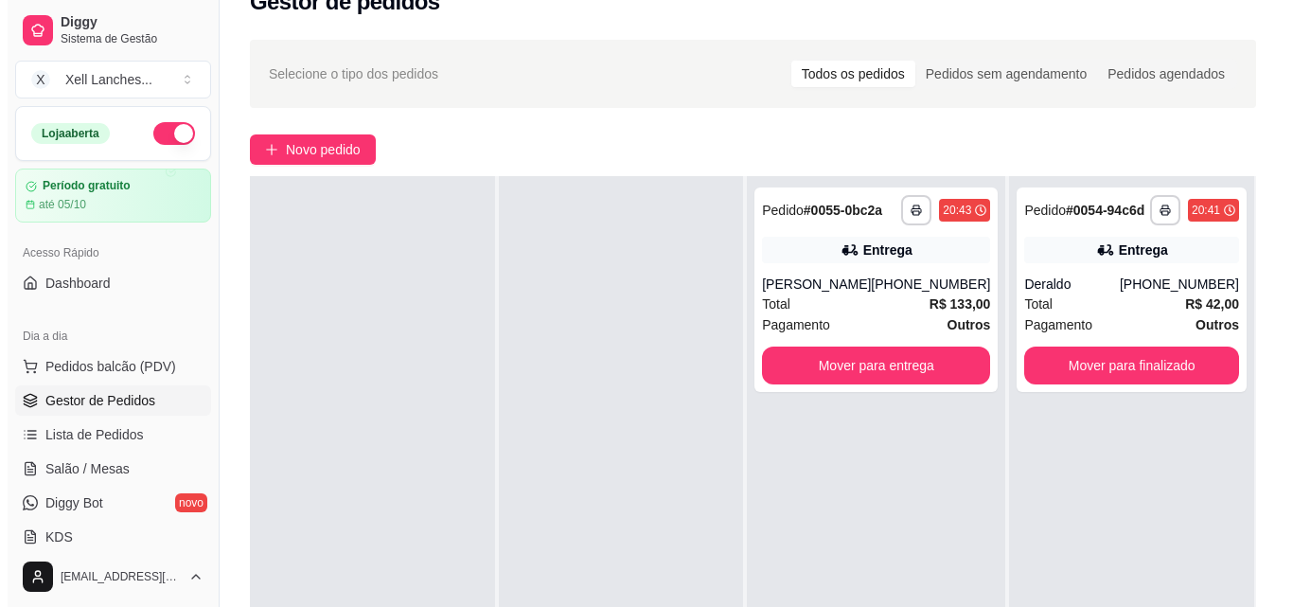
scroll to position [95, 0]
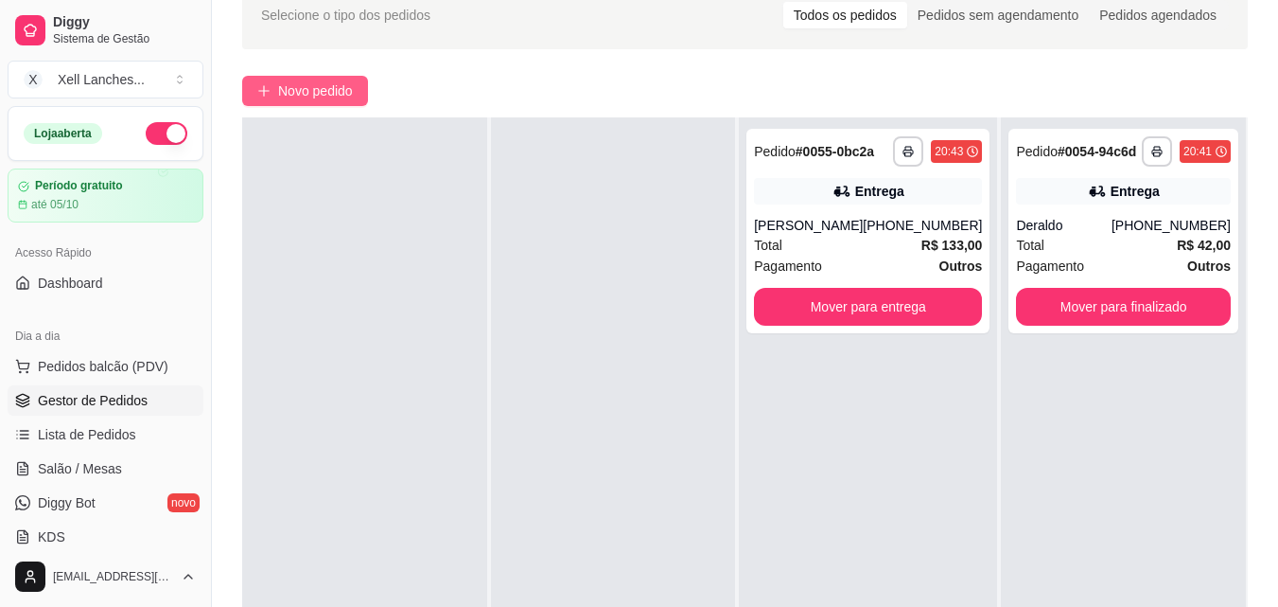
click at [314, 84] on span "Novo pedido" at bounding box center [315, 90] width 75 height 21
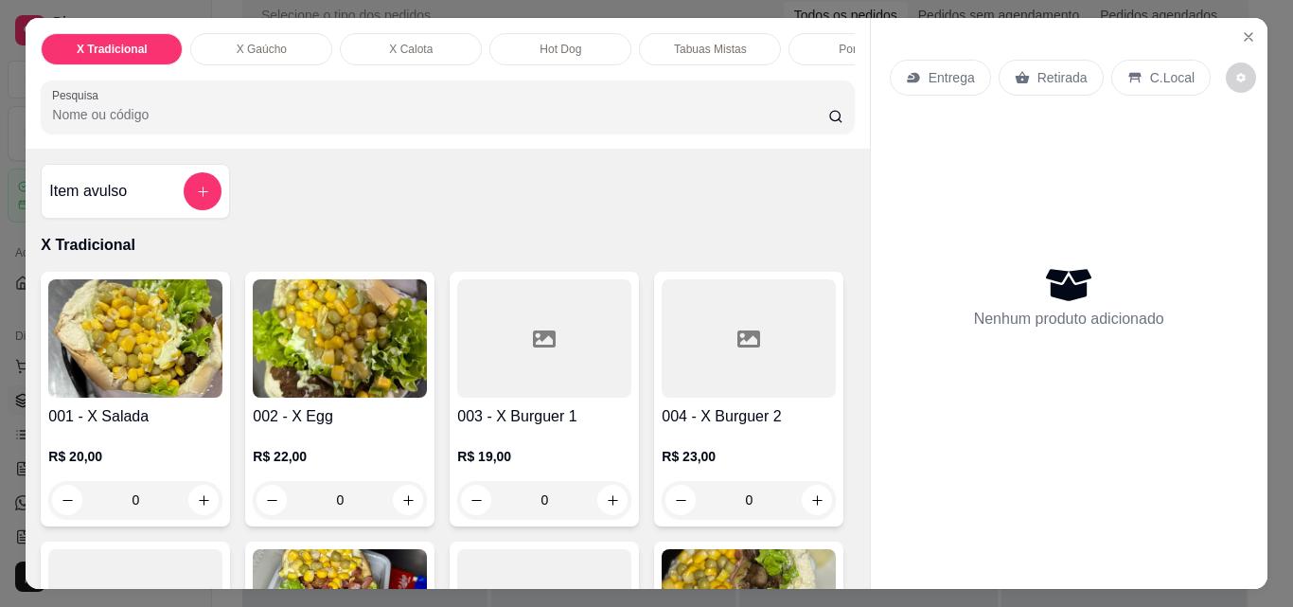
scroll to position [95, 0]
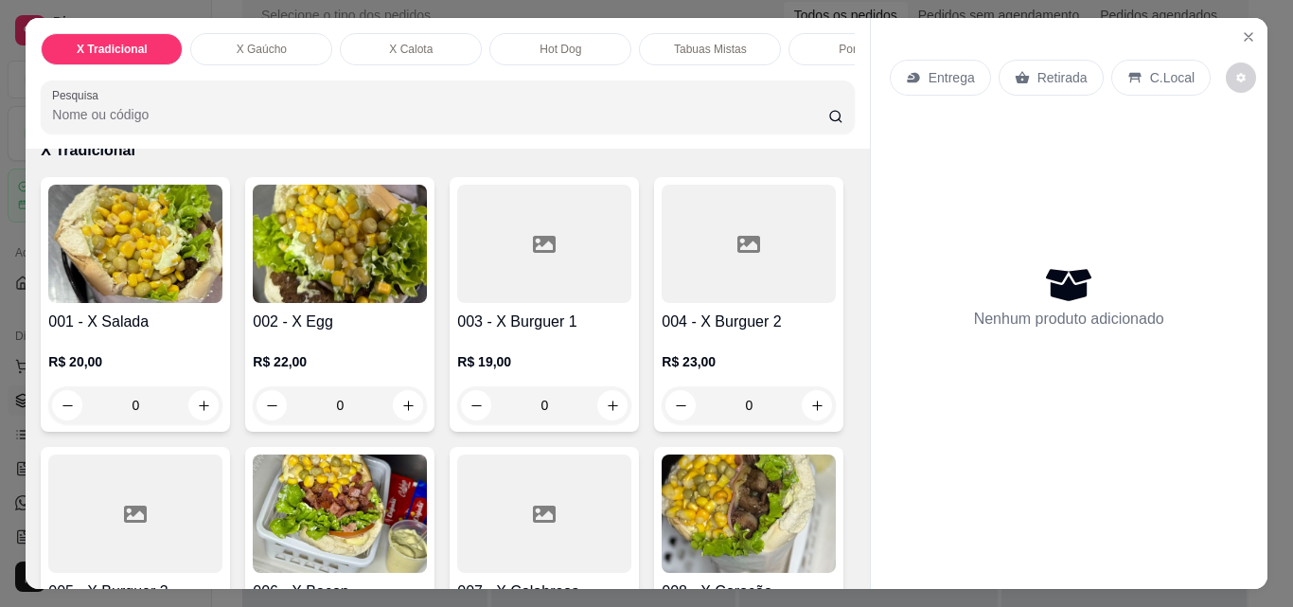
click at [812, 38] on div "Porções" at bounding box center [859, 49] width 142 height 32
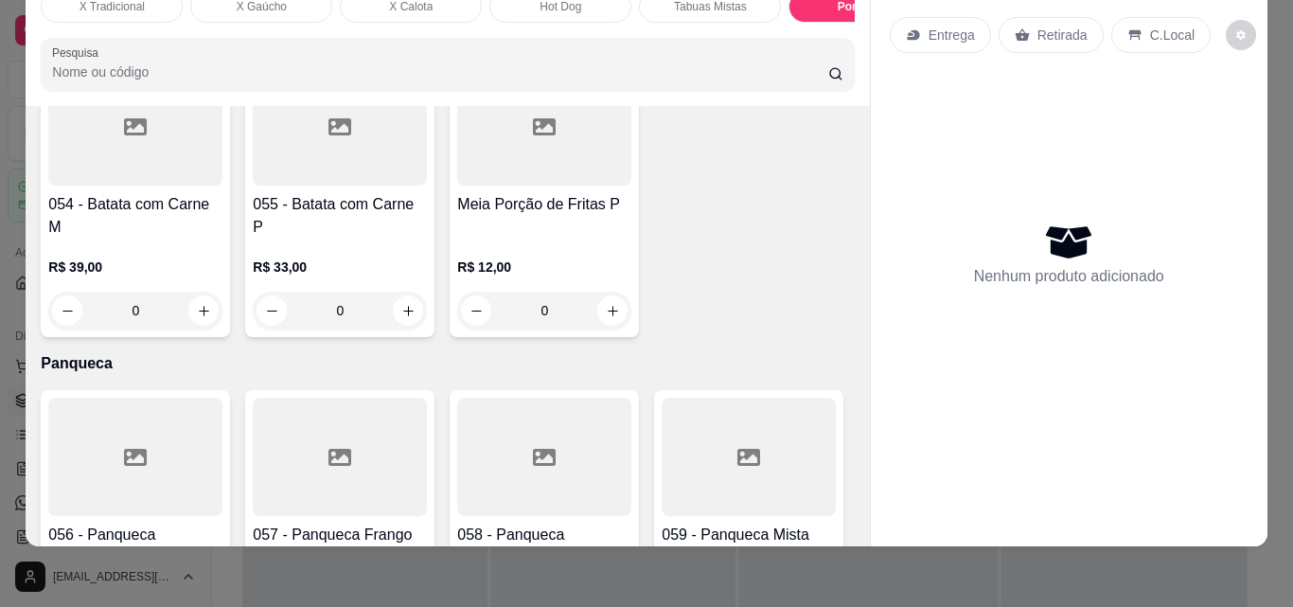
scroll to position [4884, 0]
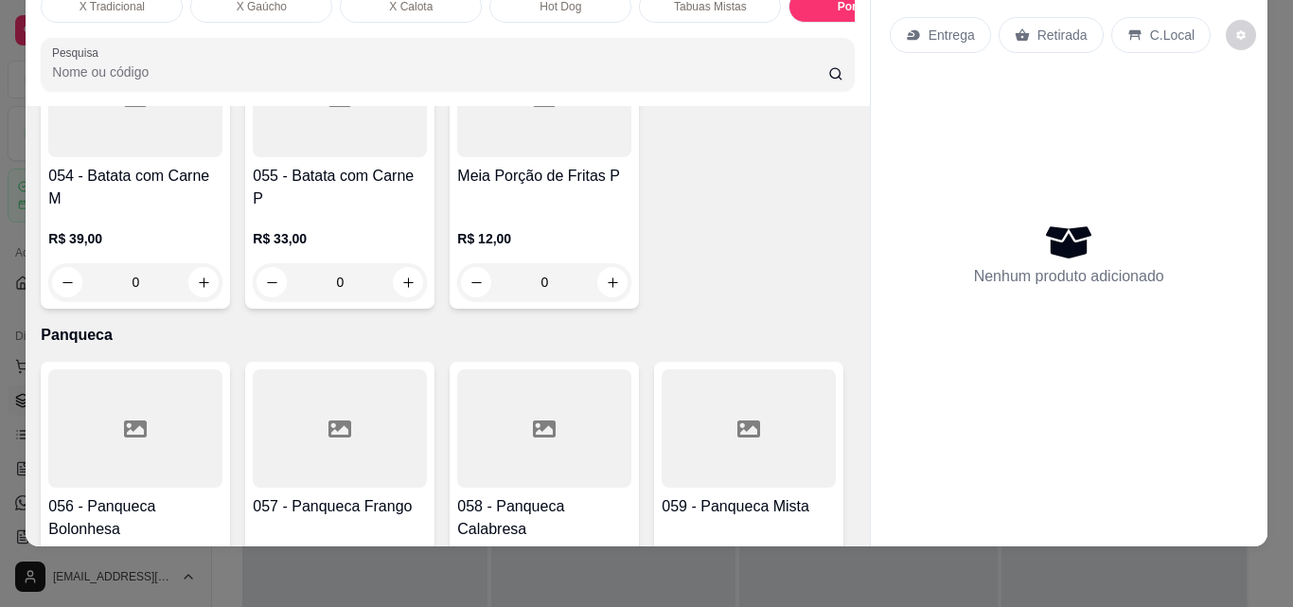
type input "1"
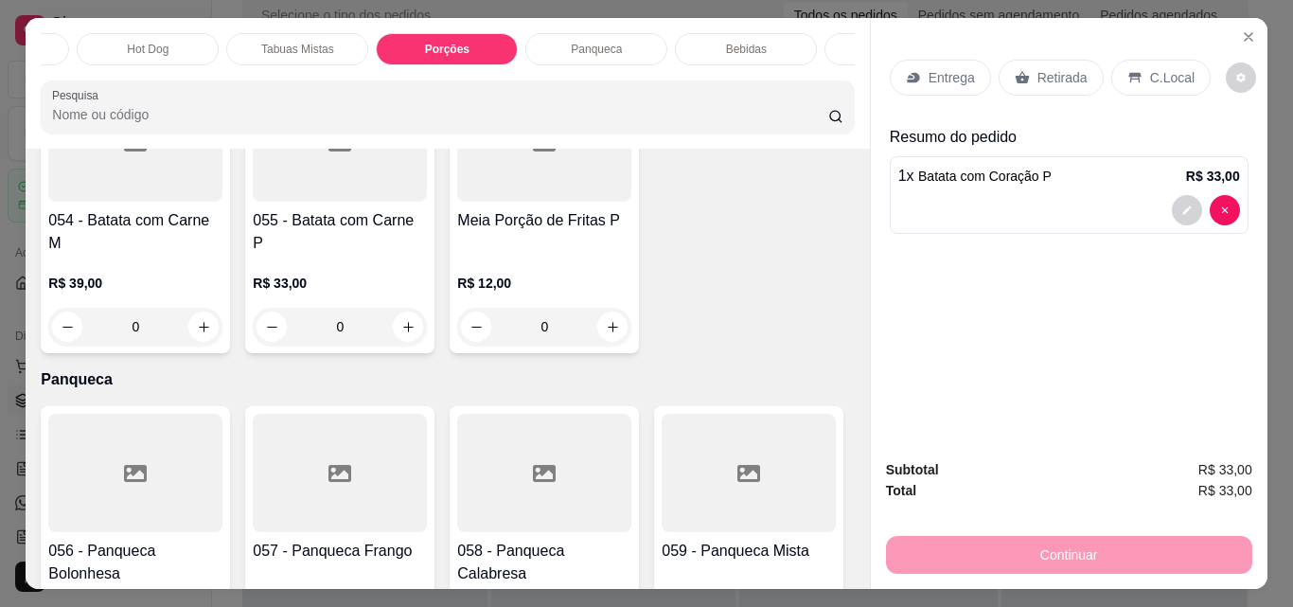
scroll to position [0, 416]
click at [702, 46] on div "Bebidas" at bounding box center [742, 49] width 142 height 32
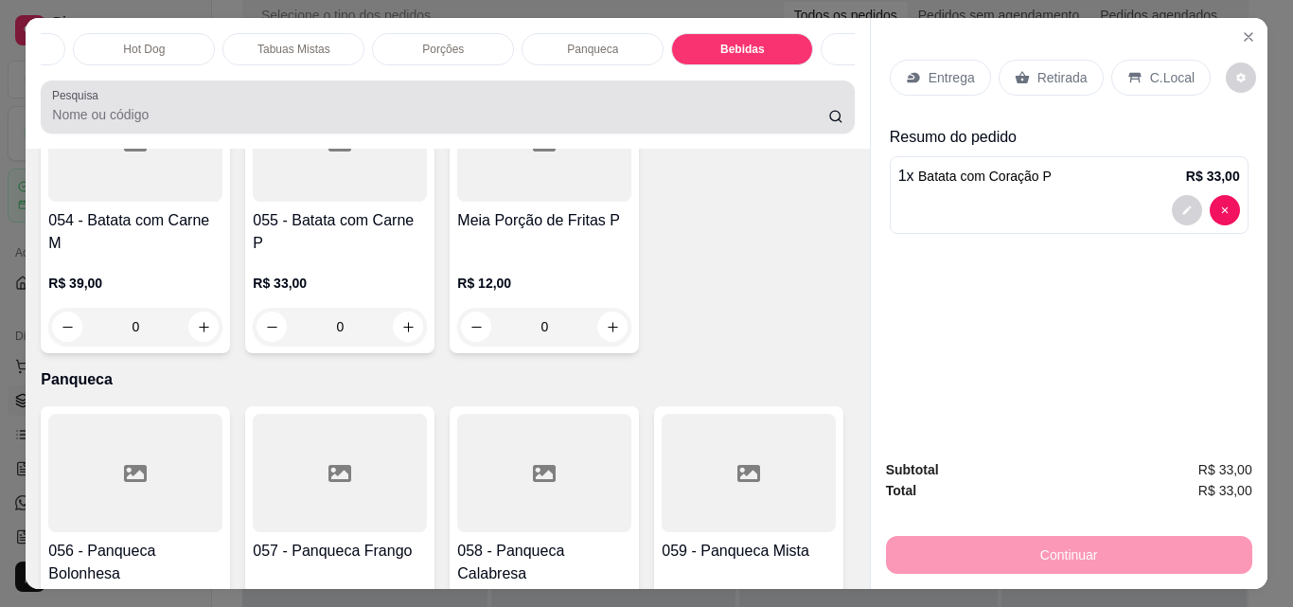
scroll to position [49, 0]
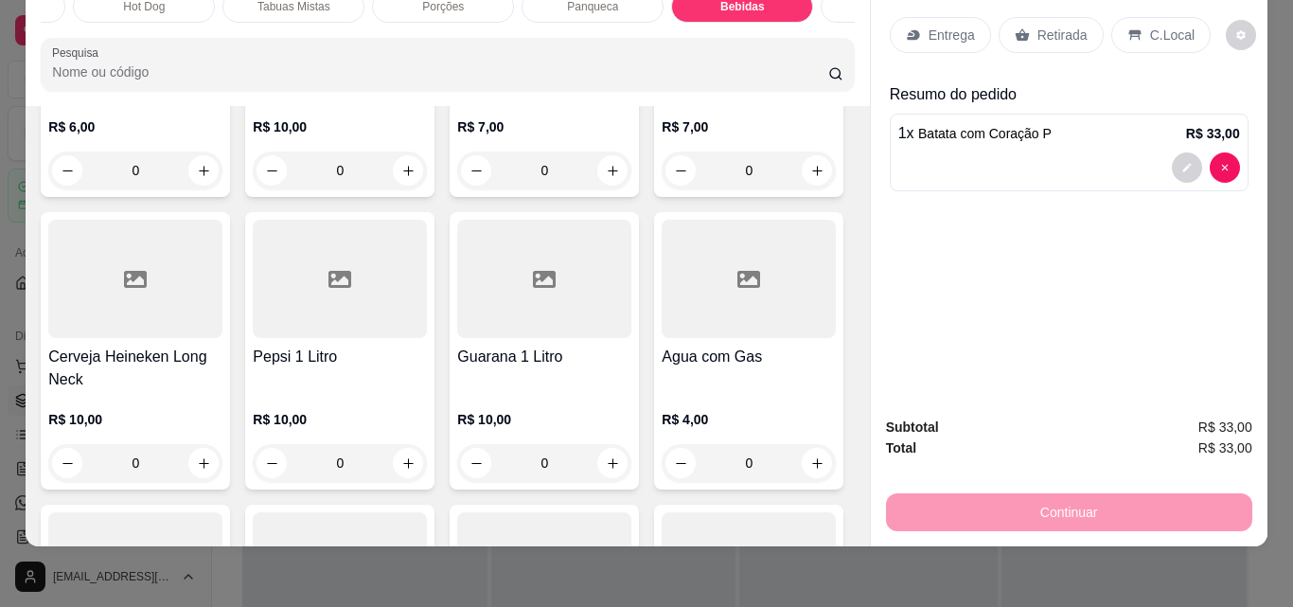
type input "1"
click at [961, 27] on p "Entrega" at bounding box center [951, 35] width 46 height 19
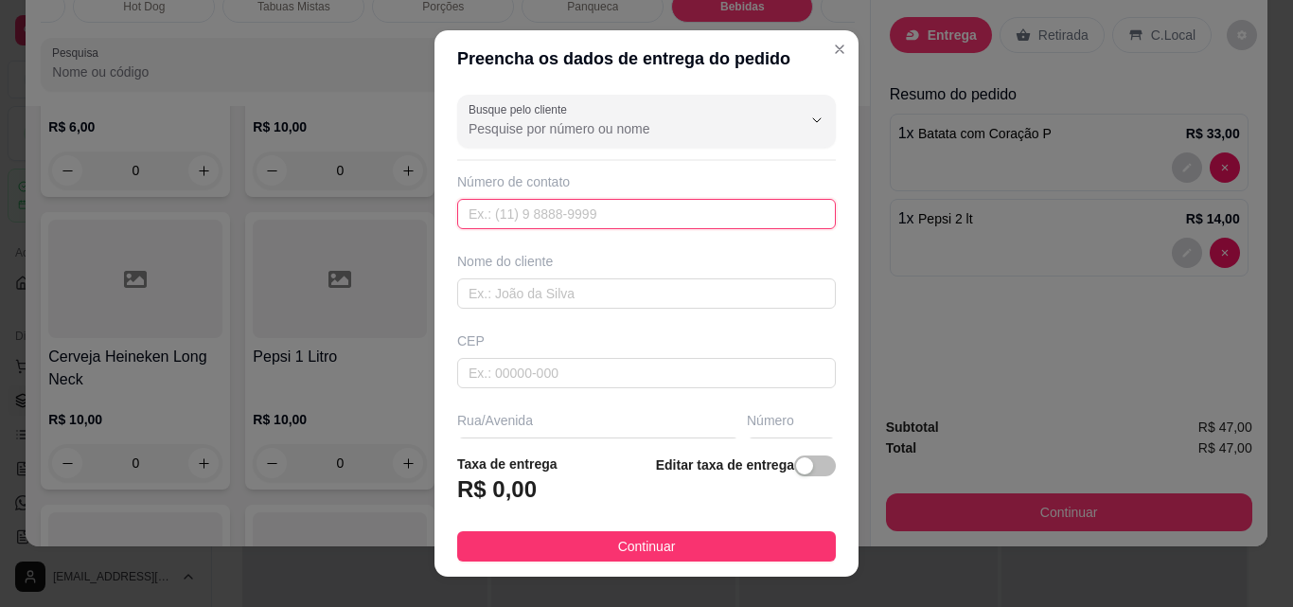
click at [535, 215] on input "text" at bounding box center [646, 214] width 379 height 30
paste input "[PHONE_NUMBER]"
type input "[PHONE_NUMBER]"
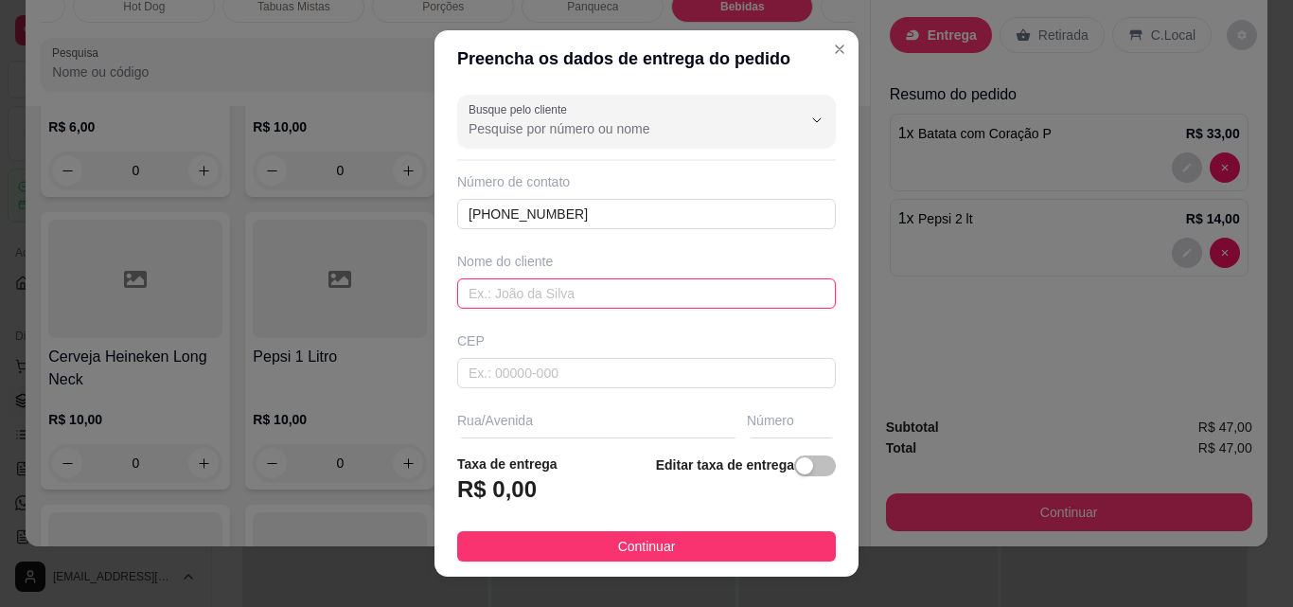
click at [529, 294] on input "text" at bounding box center [646, 293] width 379 height 30
type input "[PERSON_NAME]"
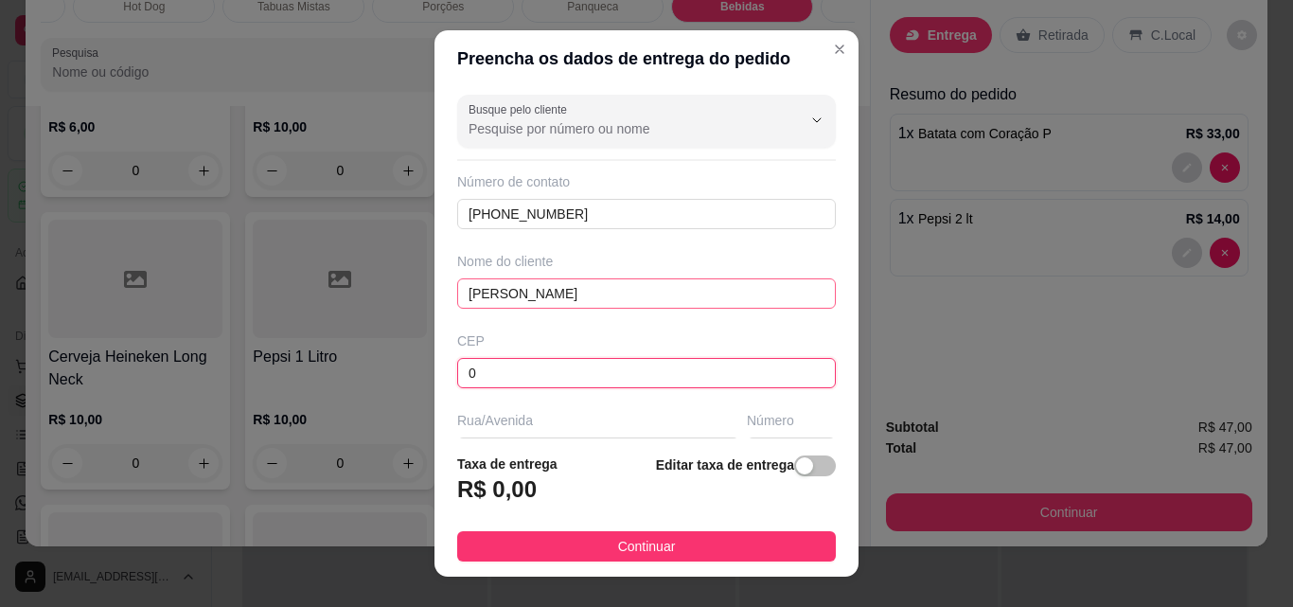
type input "0"
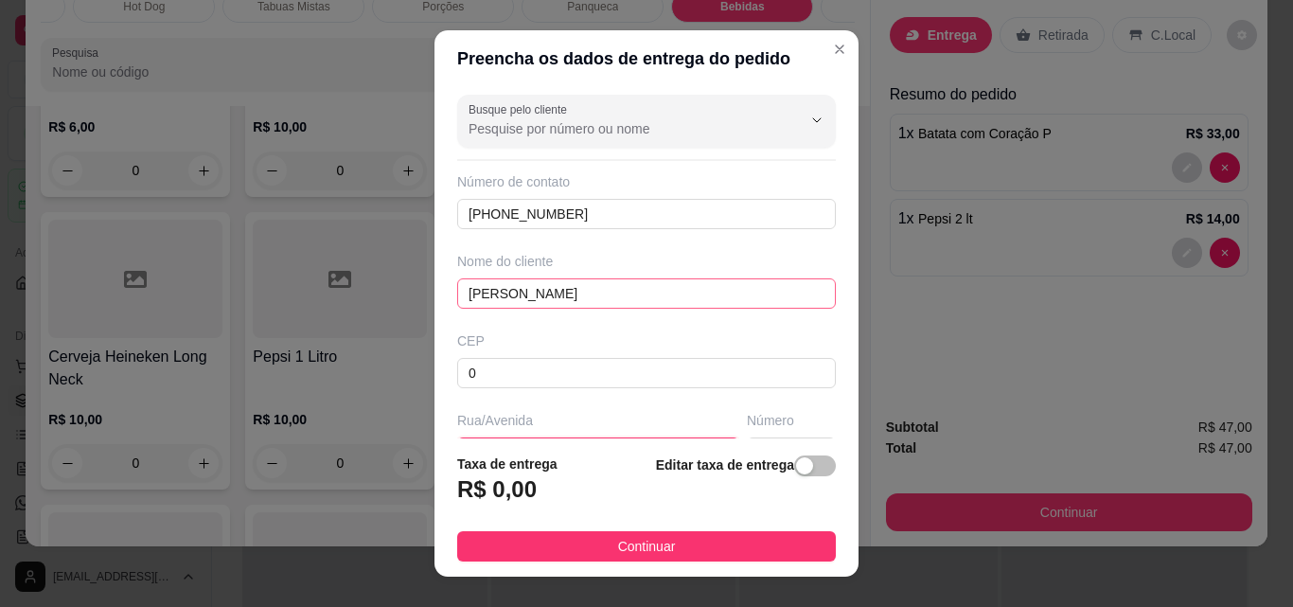
scroll to position [29, 0]
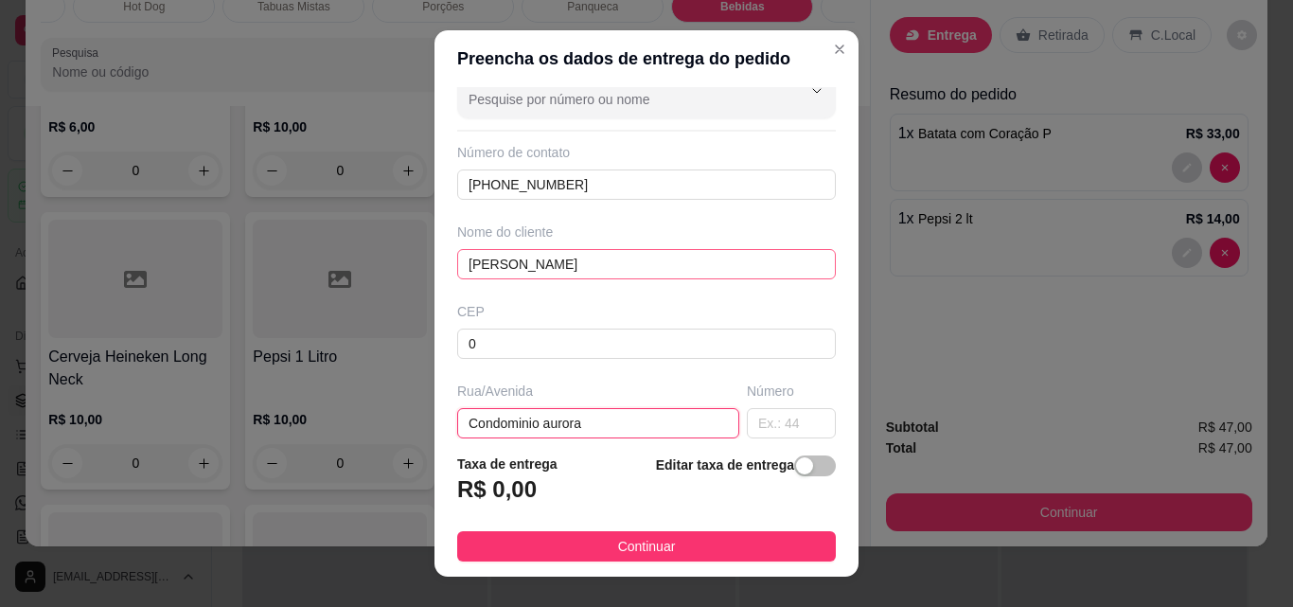
type input "Condominio aurora"
type input "."
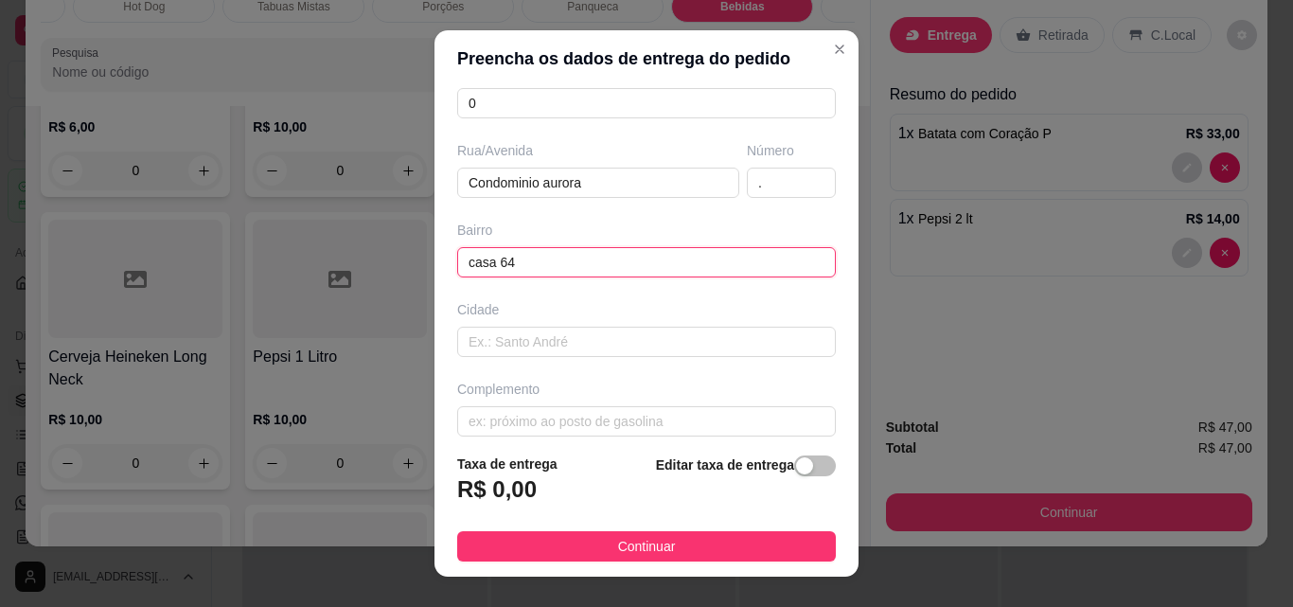
type input "casa 64"
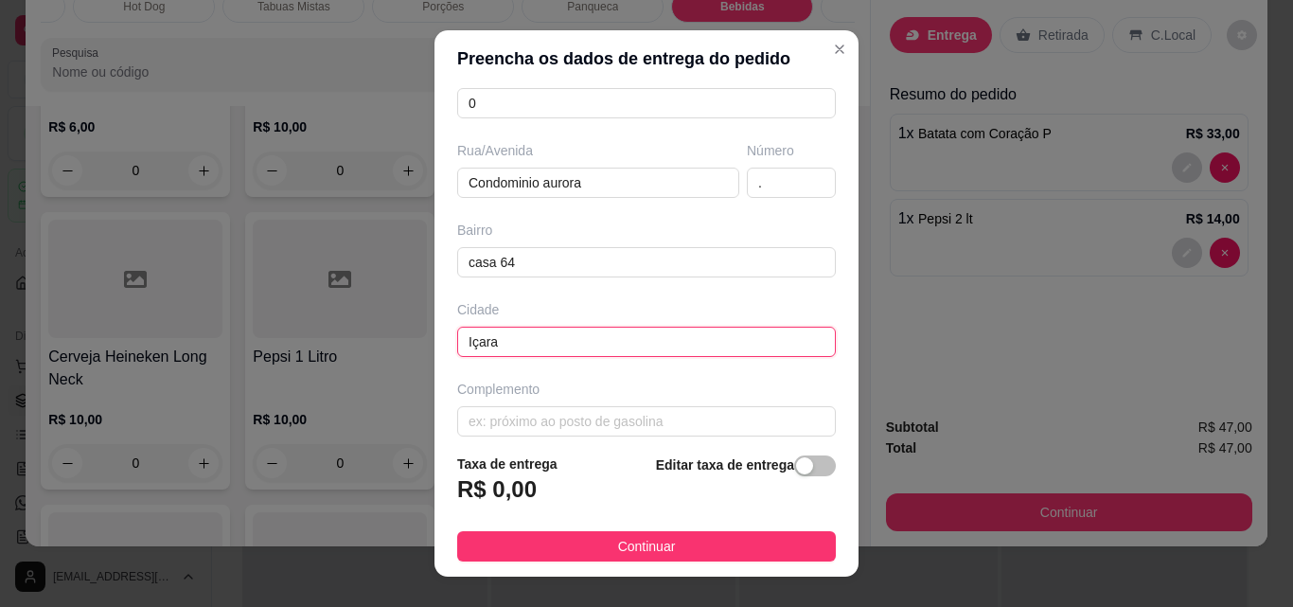
type input "Içara"
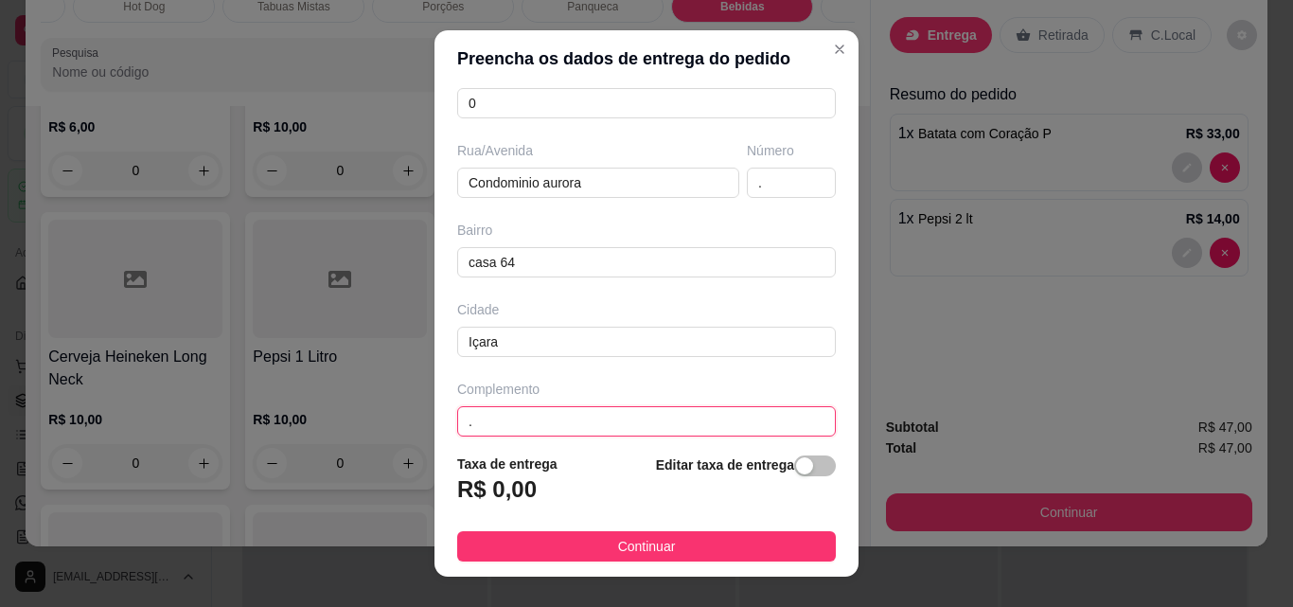
type input "."
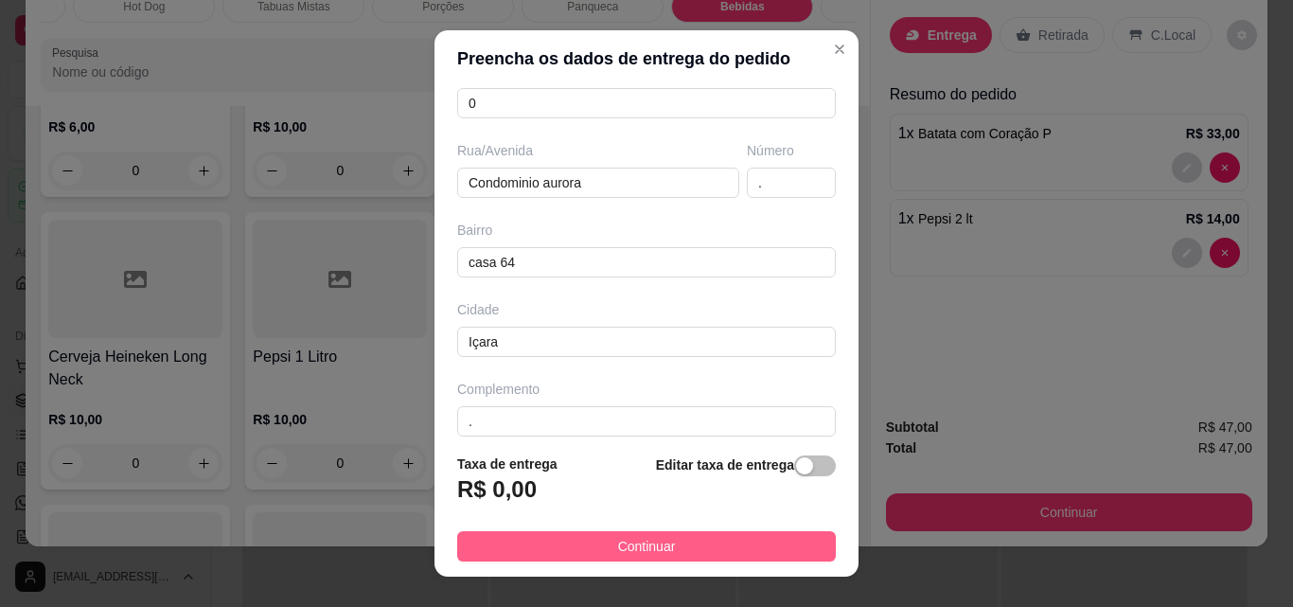
click at [663, 543] on button "Continuar" at bounding box center [646, 546] width 379 height 30
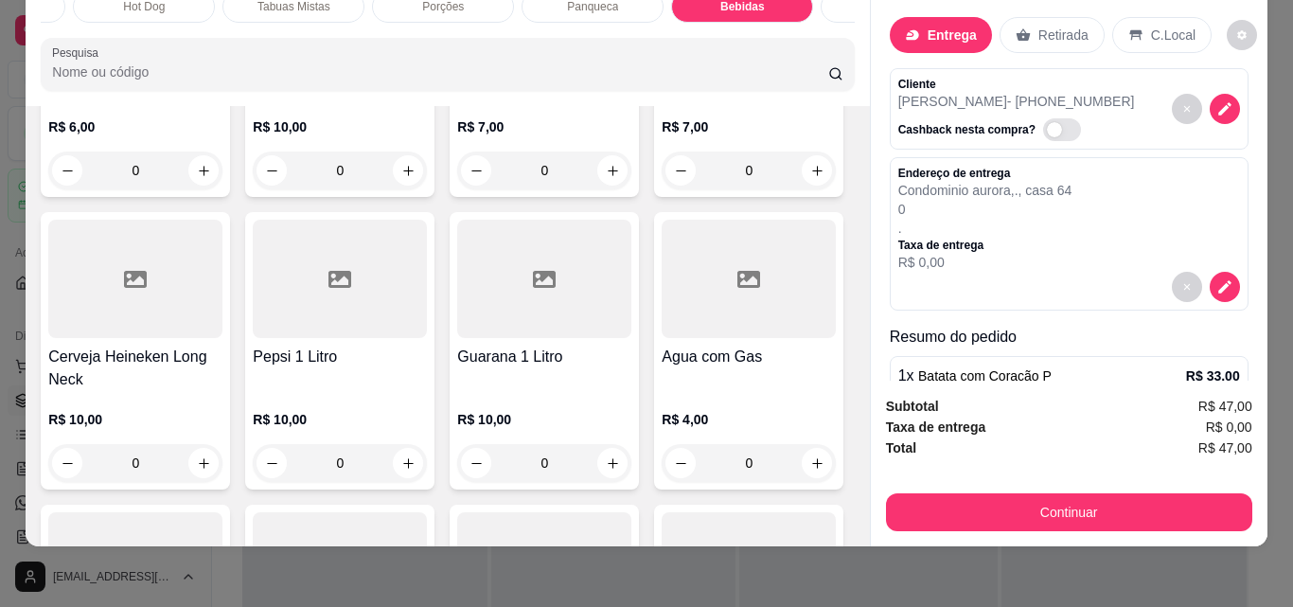
scroll to position [165, 0]
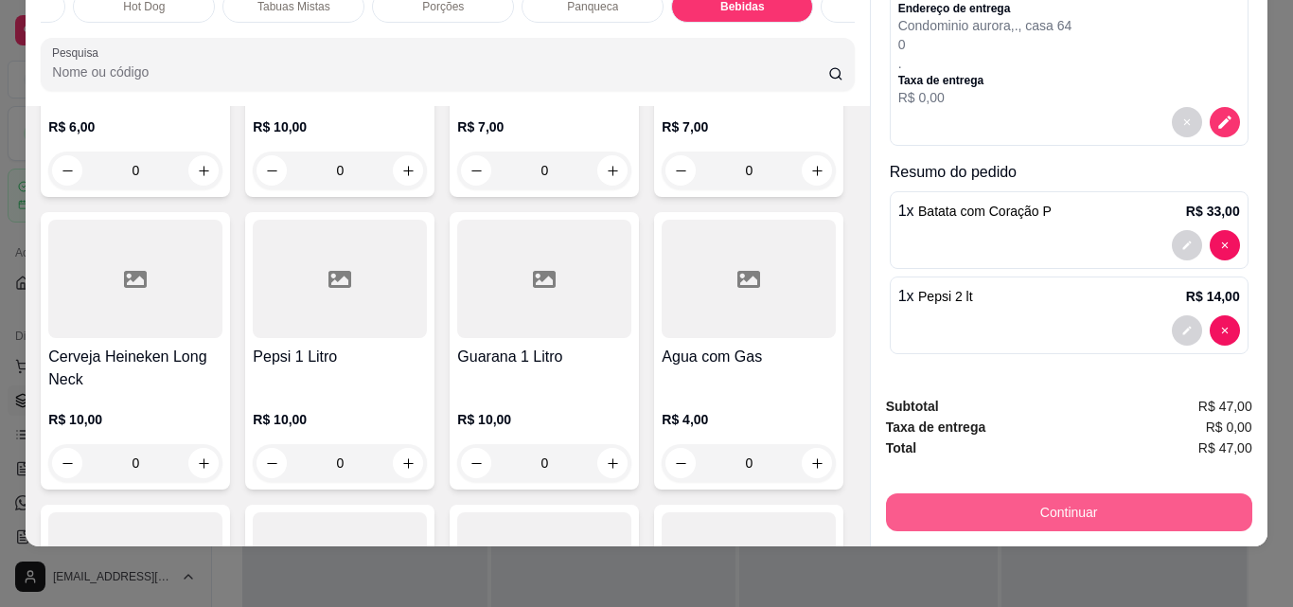
click at [1025, 493] on button "Continuar" at bounding box center [1069, 512] width 366 height 38
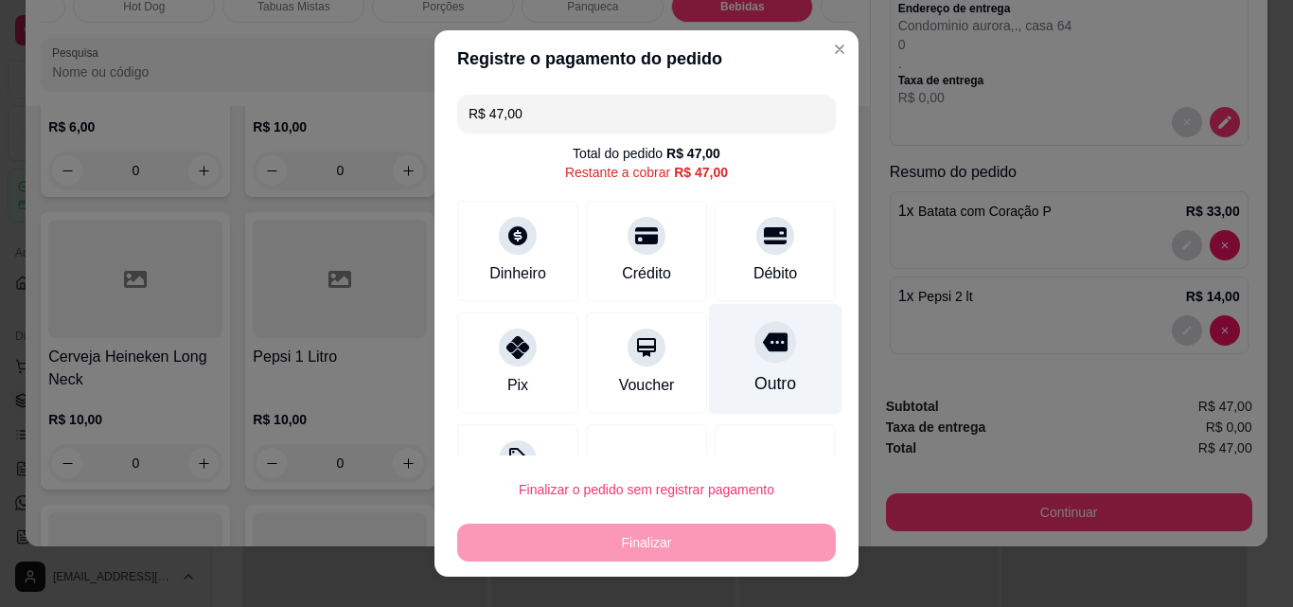
click at [754, 359] on div at bounding box center [775, 342] width 42 height 42
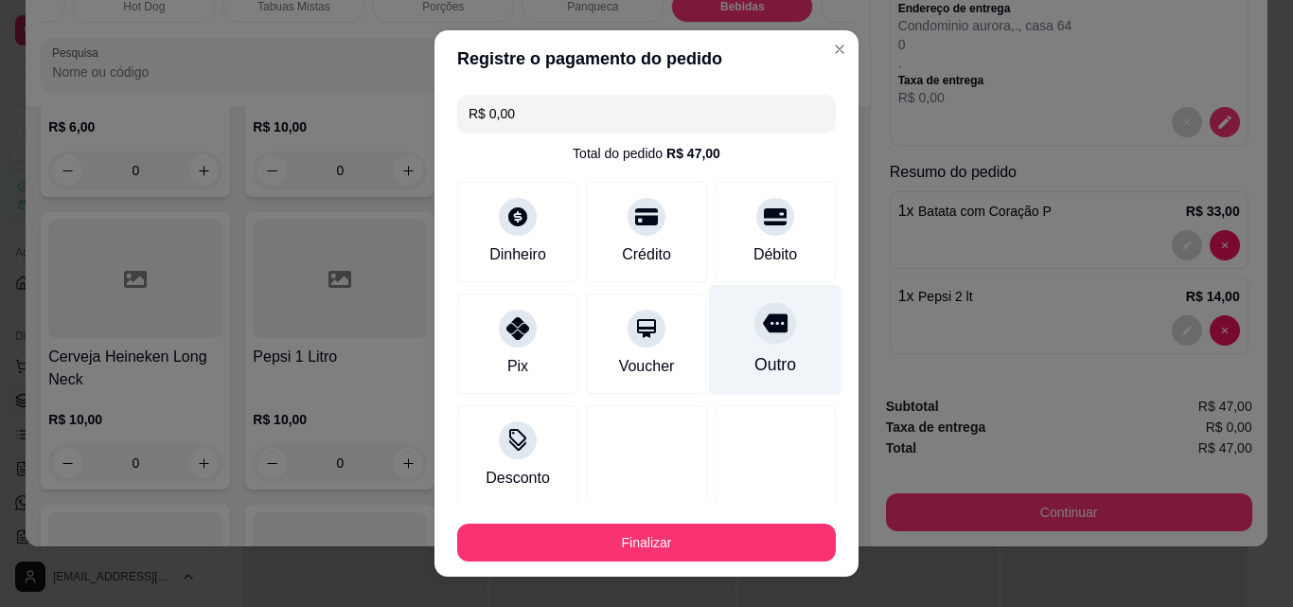
type input "R$ 0,00"
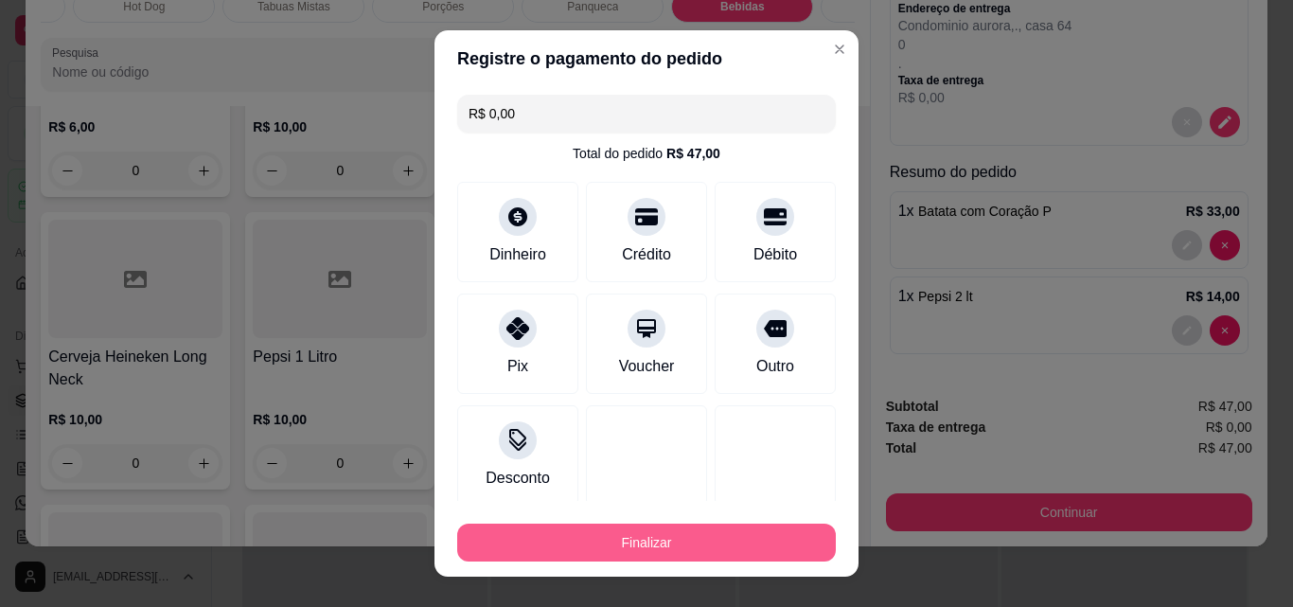
click at [698, 539] on button "Finalizar" at bounding box center [646, 542] width 379 height 38
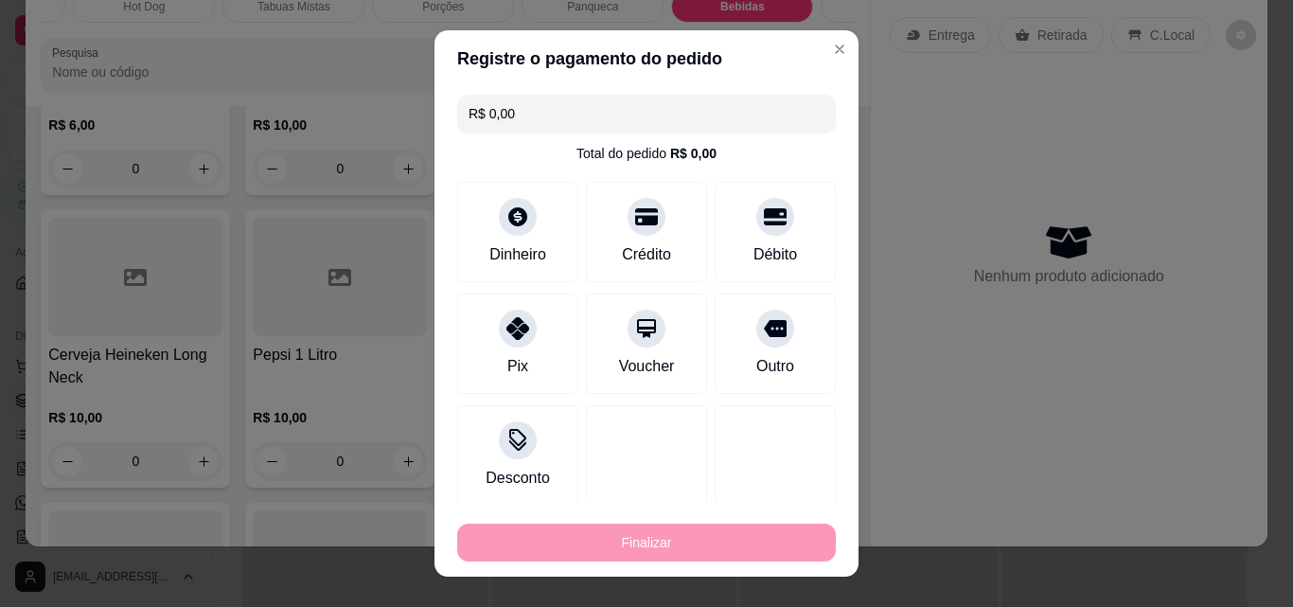
type input "0"
type input "-R$ 47,00"
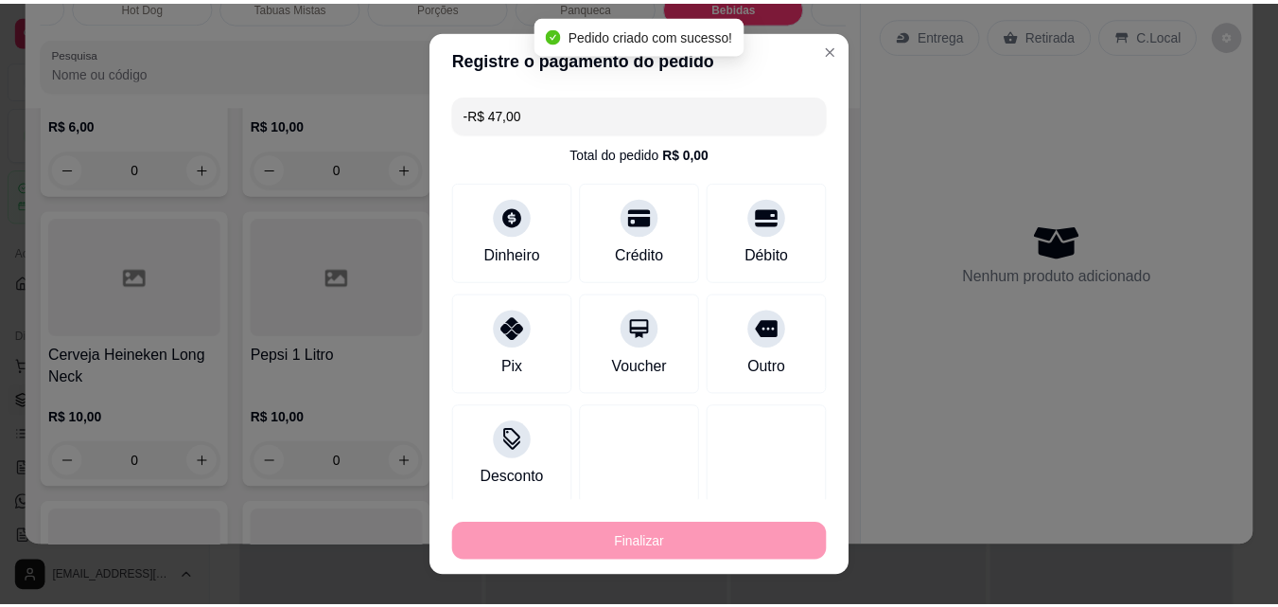
scroll to position [6488, 0]
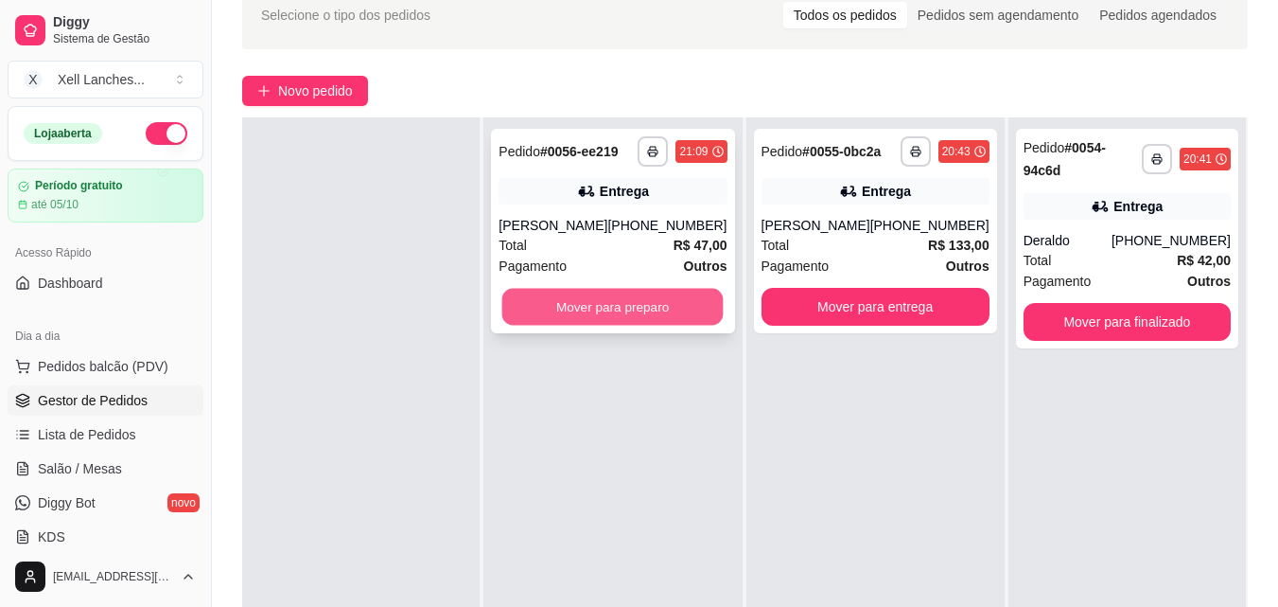
click at [667, 310] on button "Mover para preparo" at bounding box center [612, 307] width 221 height 37
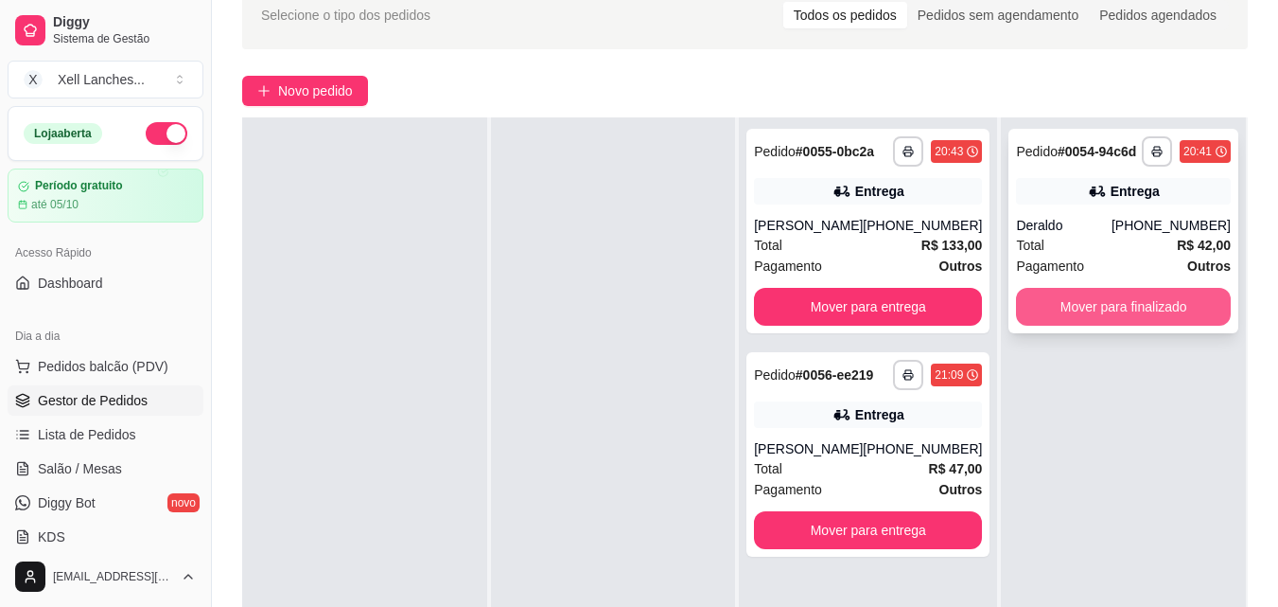
click at [1114, 316] on button "Mover para finalizado" at bounding box center [1123, 307] width 215 height 38
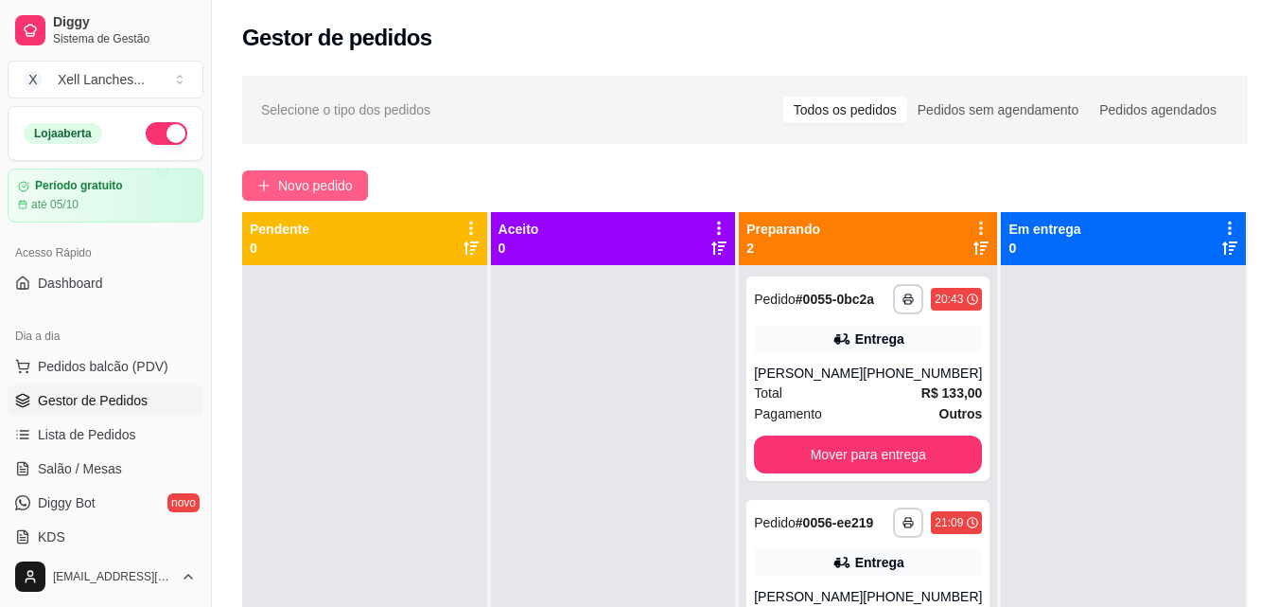
click at [303, 187] on span "Novo pedido" at bounding box center [315, 185] width 75 height 21
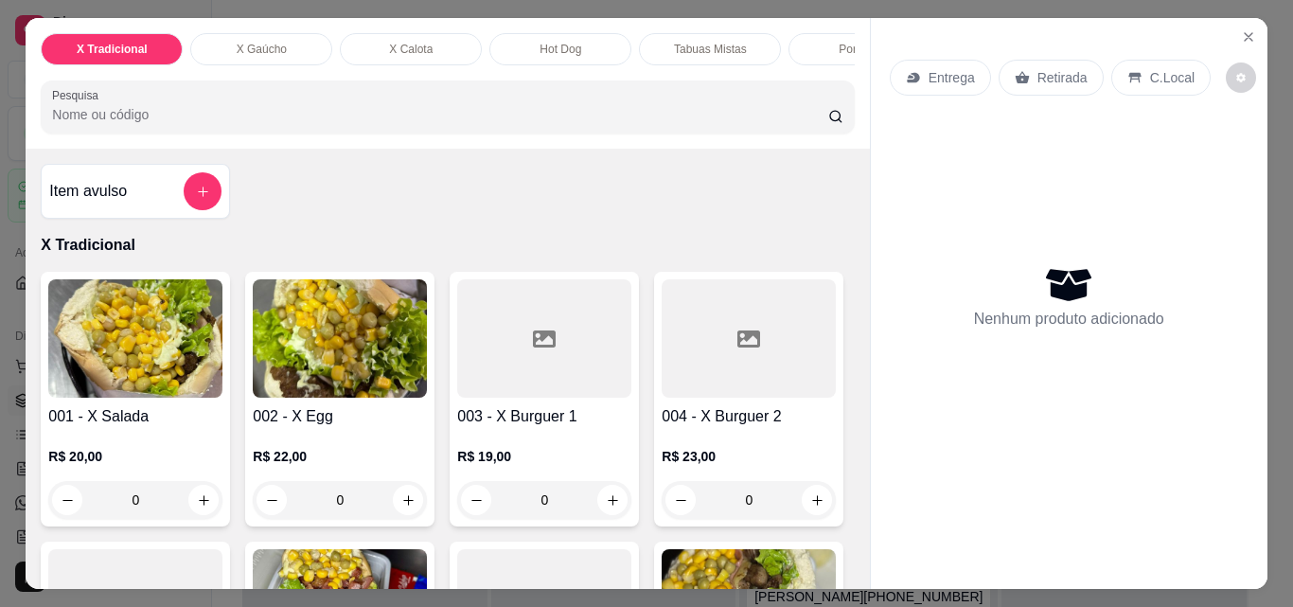
click at [189, 502] on div "0" at bounding box center [135, 500] width 174 height 38
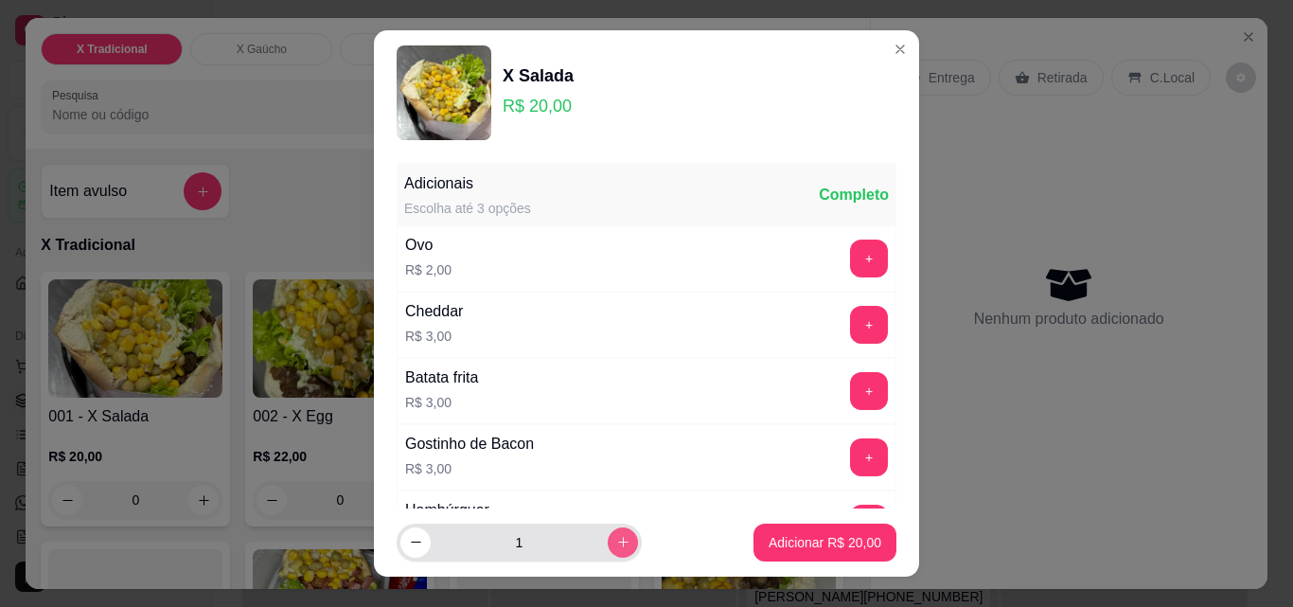
click at [608, 553] on button "increase-product-quantity" at bounding box center [623, 542] width 30 height 30
type input "2"
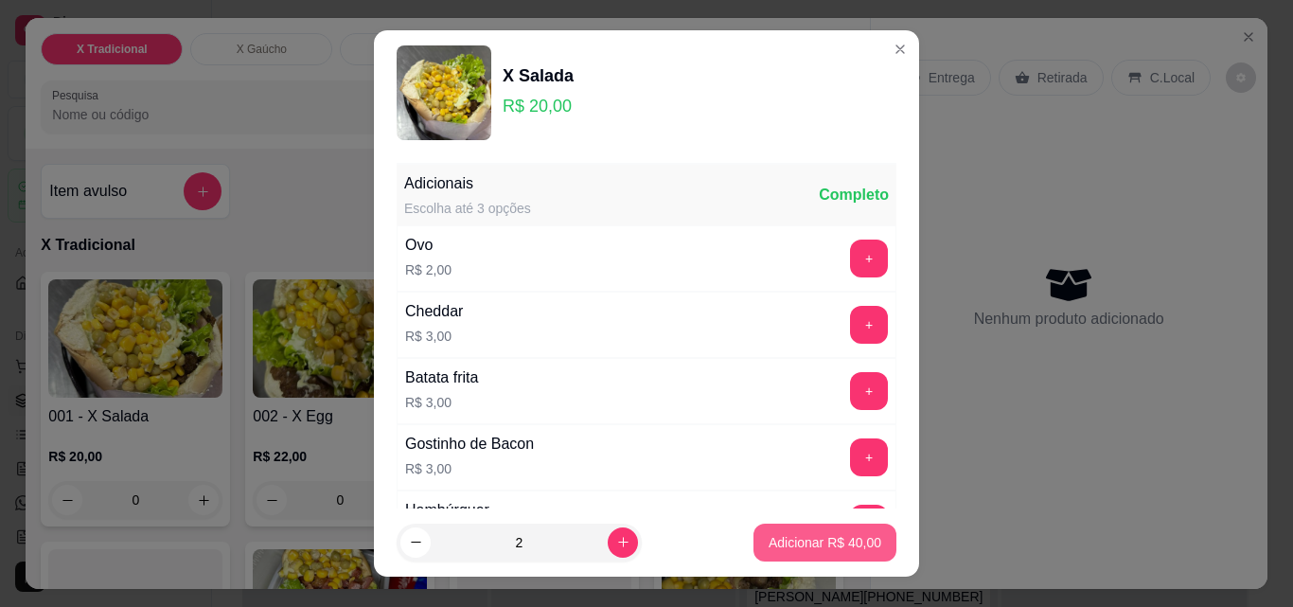
click at [768, 550] on p "Adicionar R$ 40,00" at bounding box center [824, 542] width 113 height 19
type input "2"
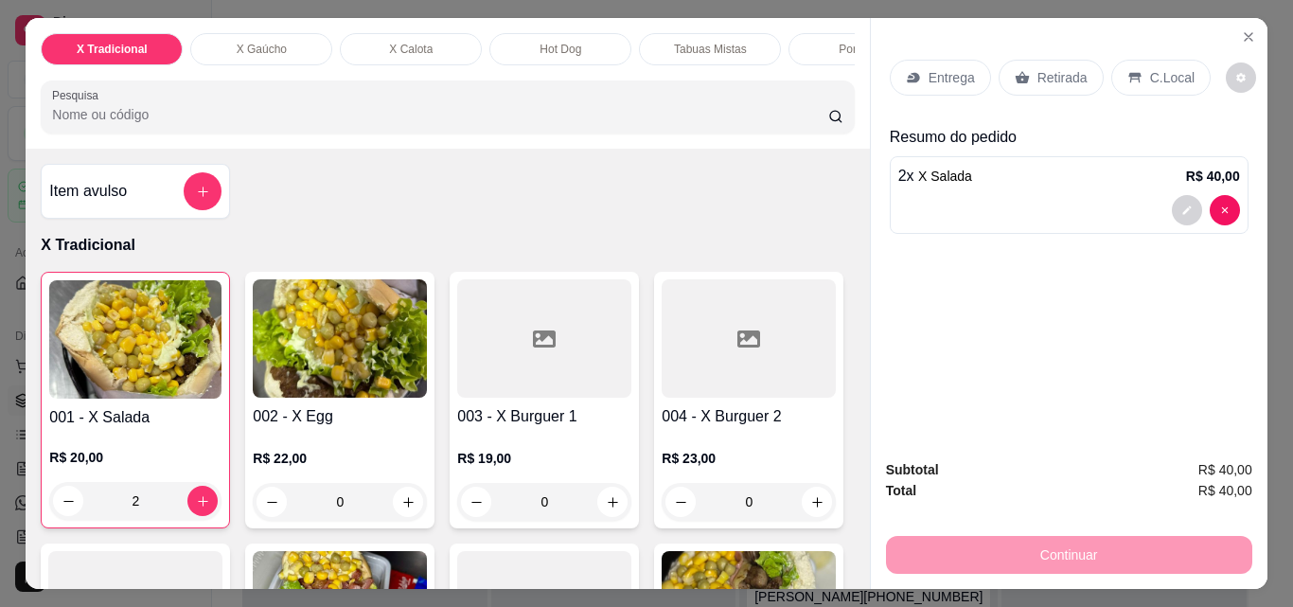
click at [186, 489] on div "2" at bounding box center [135, 501] width 172 height 38
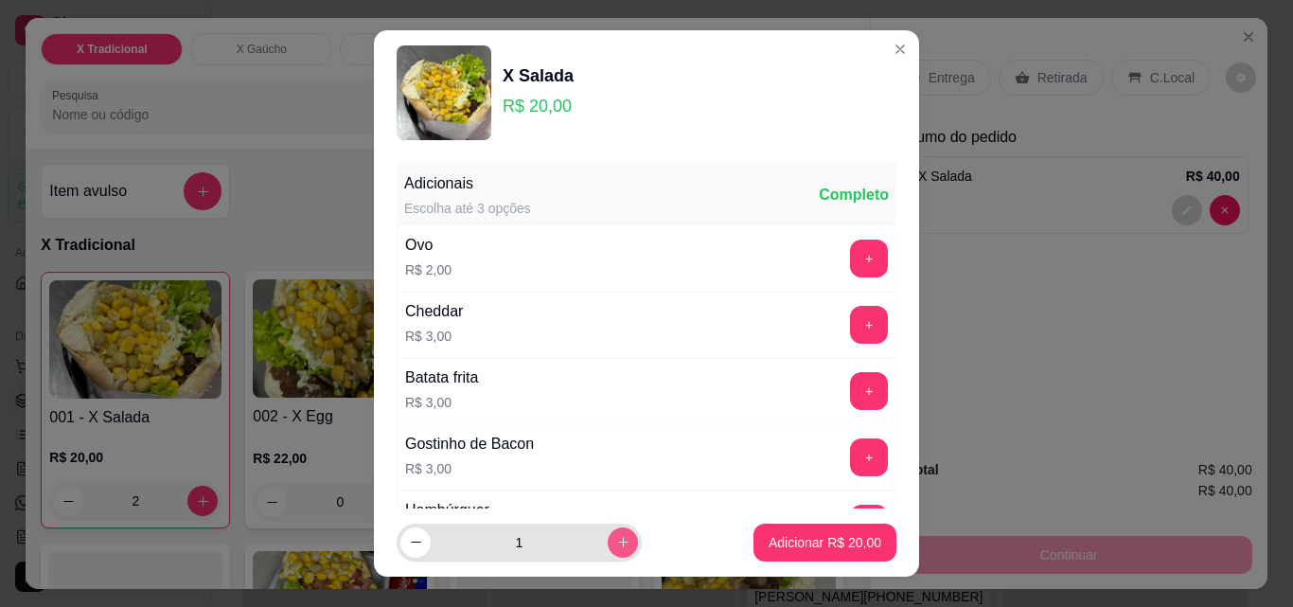
click at [616, 535] on icon "increase-product-quantity" at bounding box center [623, 542] width 14 height 14
type input "2"
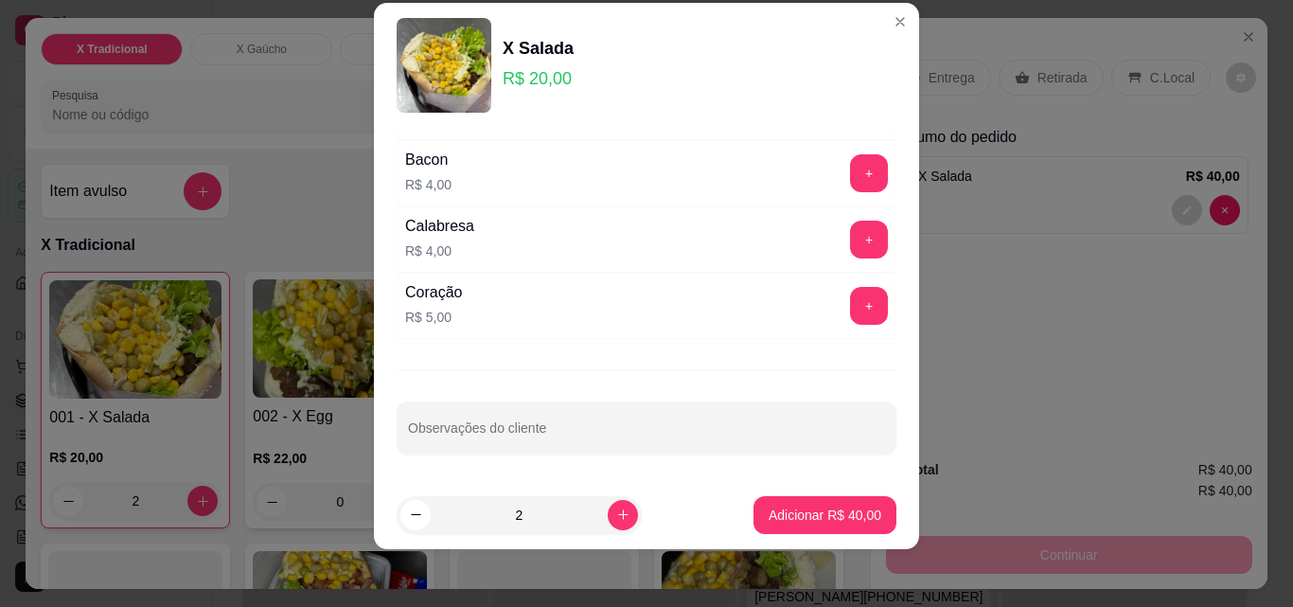
scroll to position [30, 0]
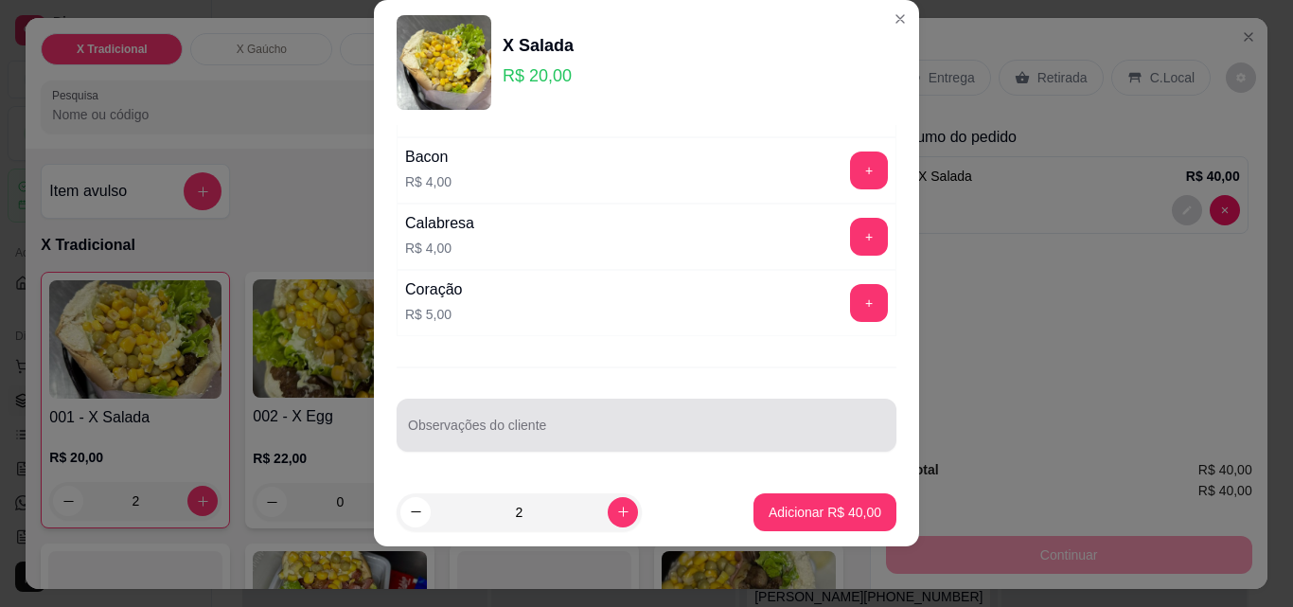
click at [507, 438] on input "Observações do cliente" at bounding box center [646, 432] width 477 height 19
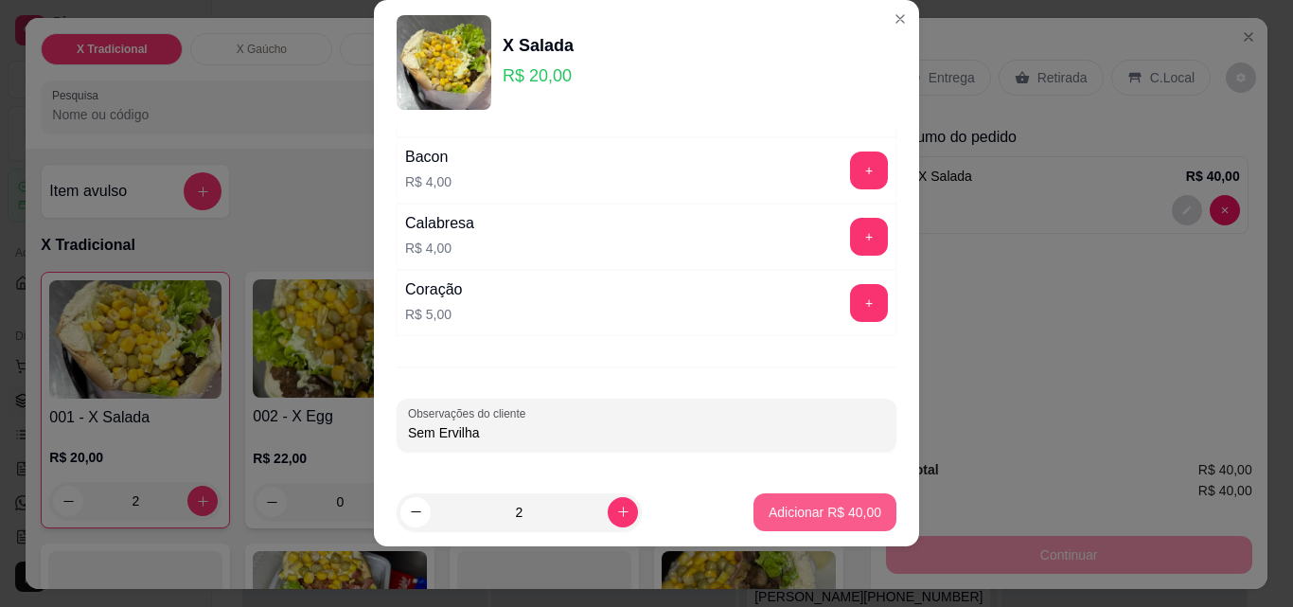
type input "Sem Ervilha"
click at [769, 515] on p "Adicionar R$ 40,00" at bounding box center [824, 511] width 113 height 19
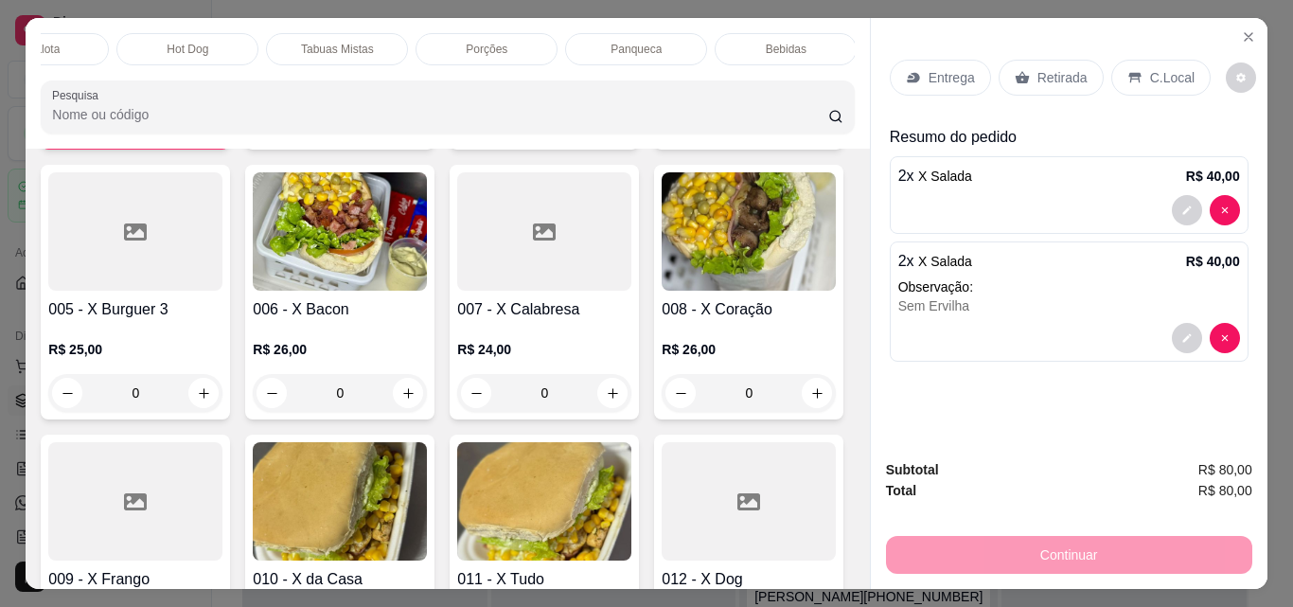
scroll to position [0, 416]
click at [722, 42] on p "Bebidas" at bounding box center [742, 49] width 41 height 15
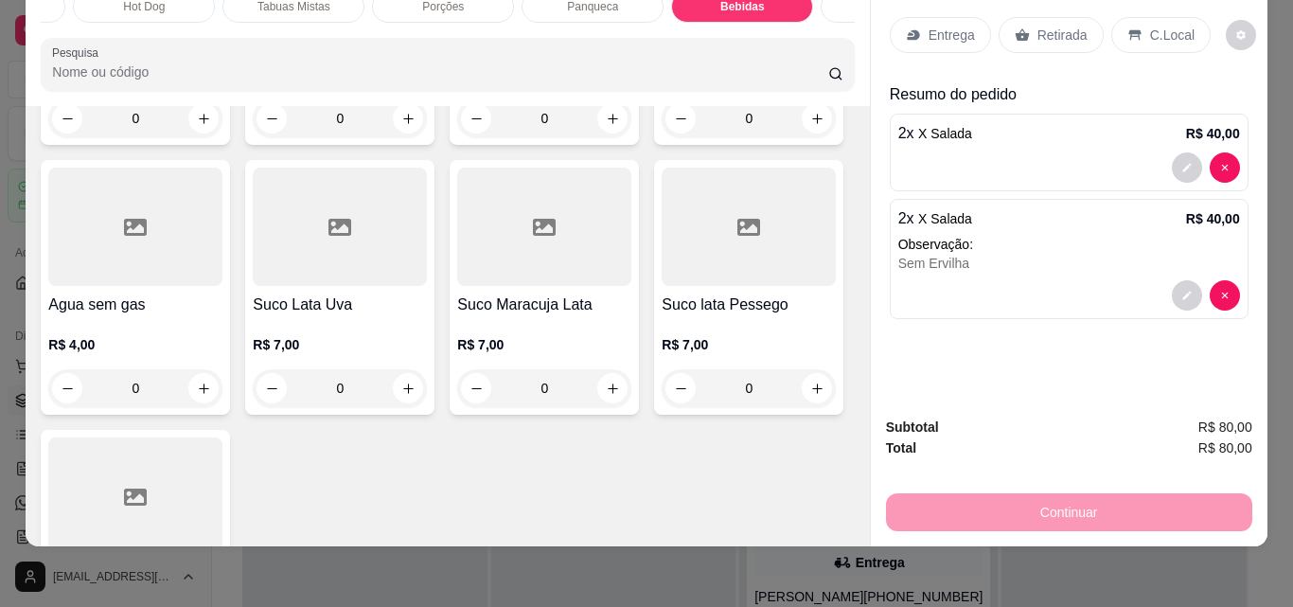
scroll to position [6679, 0]
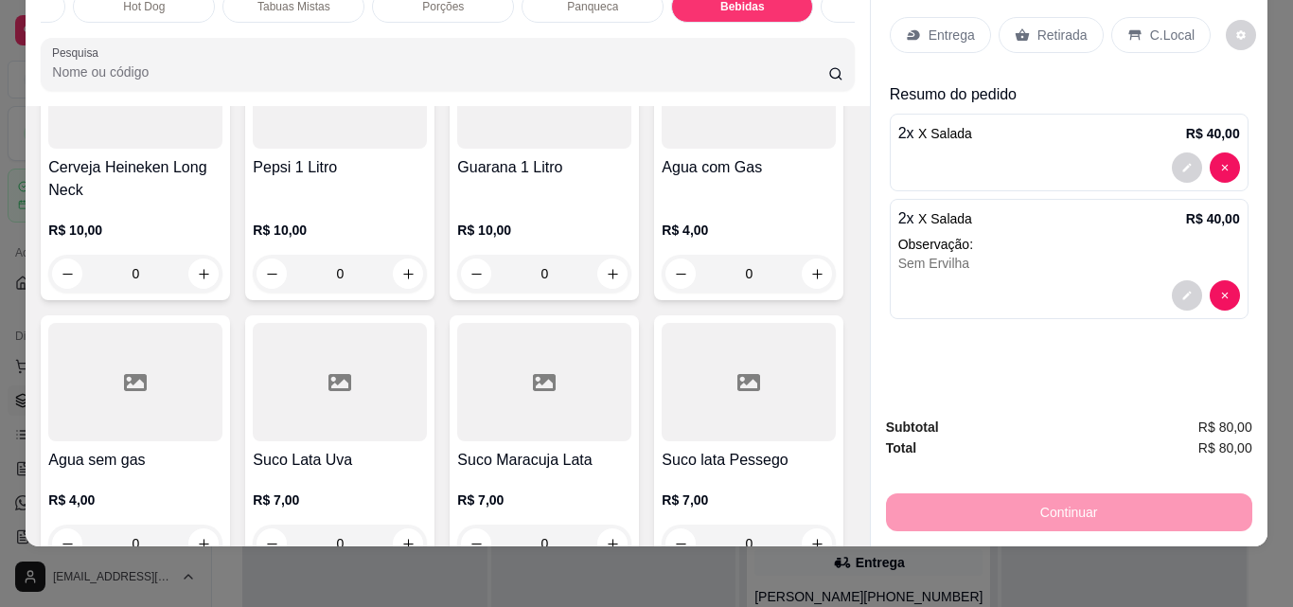
type input "1"
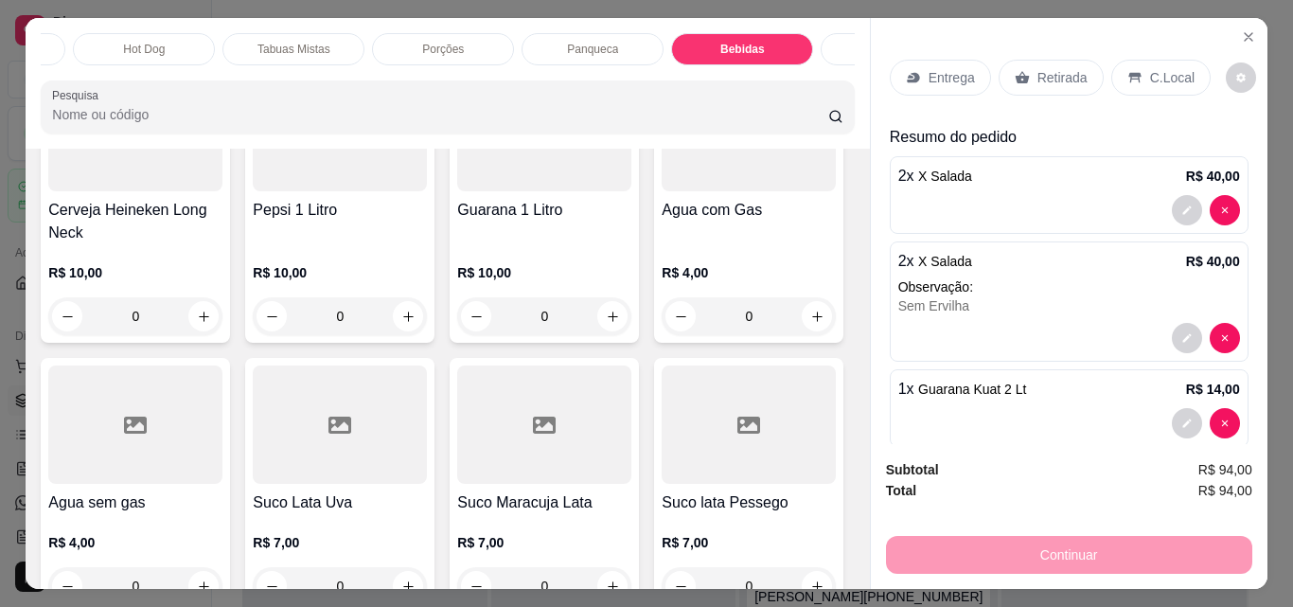
click at [918, 62] on div "Entrega" at bounding box center [940, 78] width 101 height 36
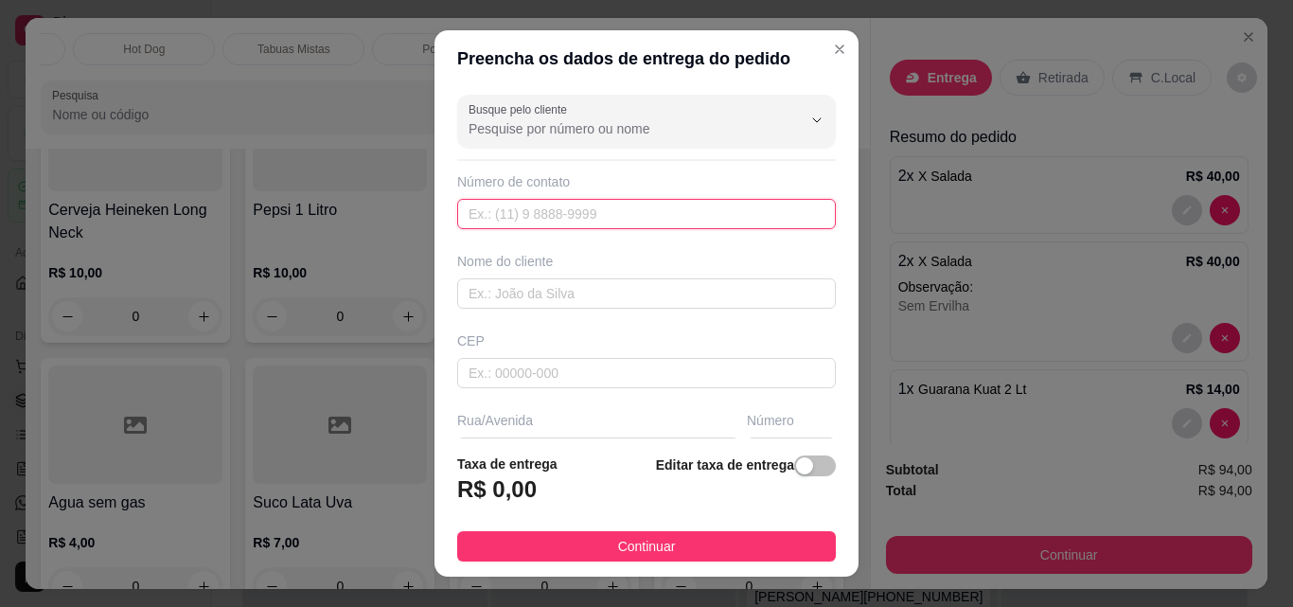
click at [479, 210] on input "text" at bounding box center [646, 214] width 379 height 30
paste input "[PHONE_NUMBER]"
type input "[PHONE_NUMBER]"
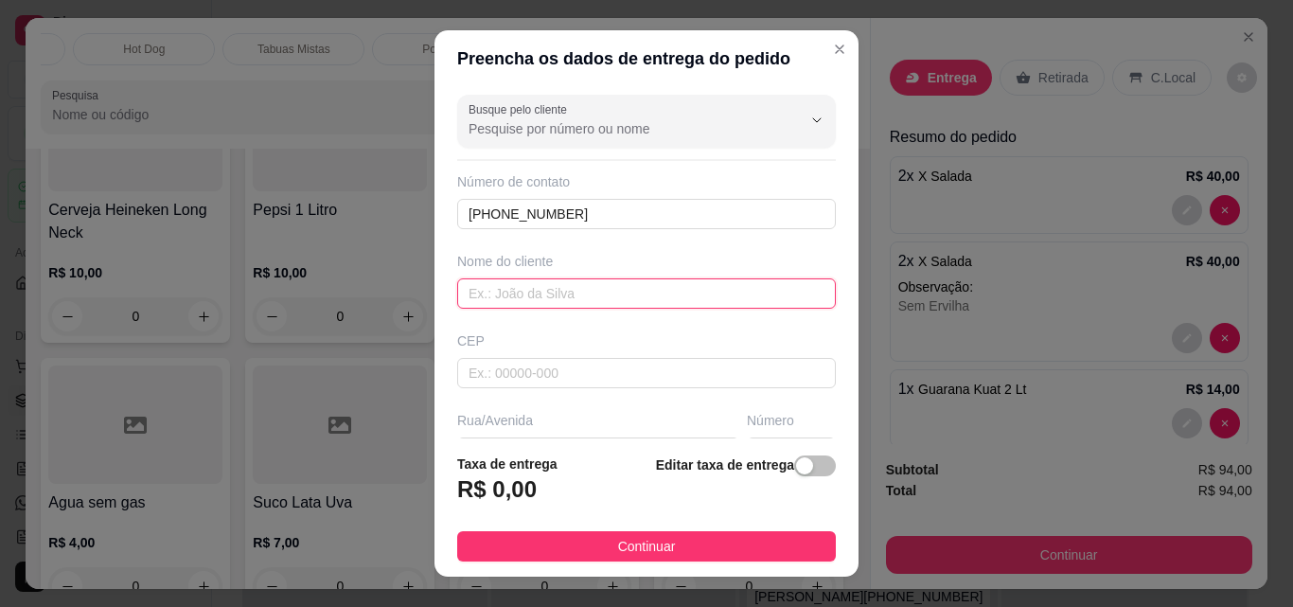
click at [569, 291] on input "text" at bounding box center [646, 293] width 379 height 30
type input "[PERSON_NAME]"
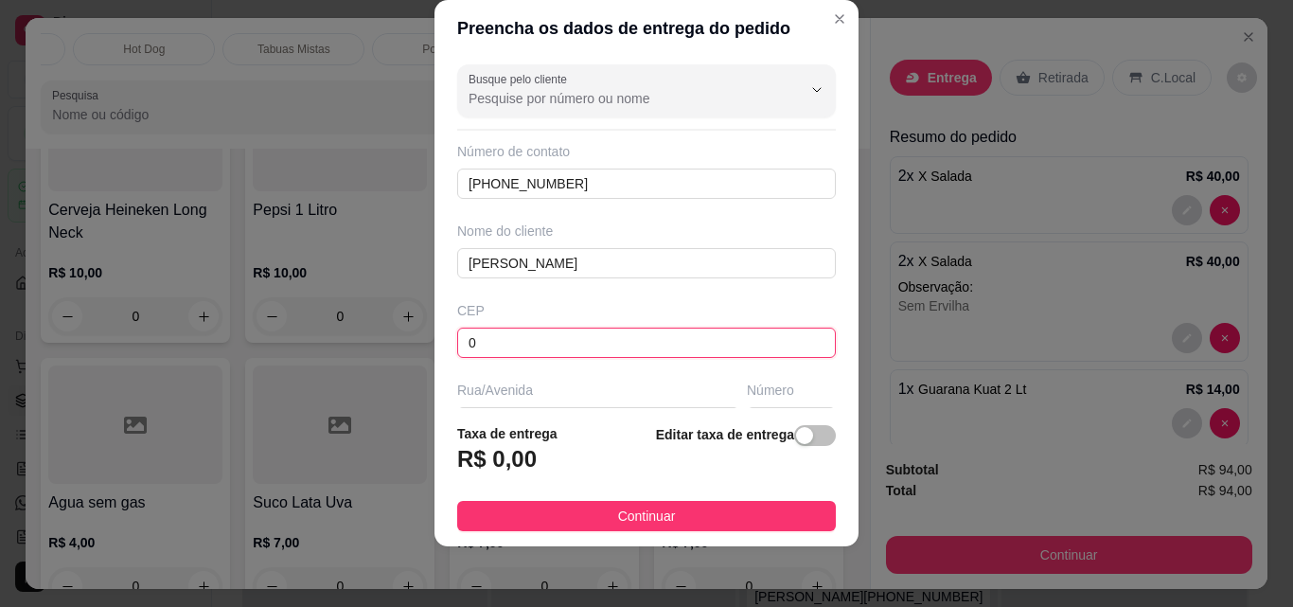
scroll to position [95, 0]
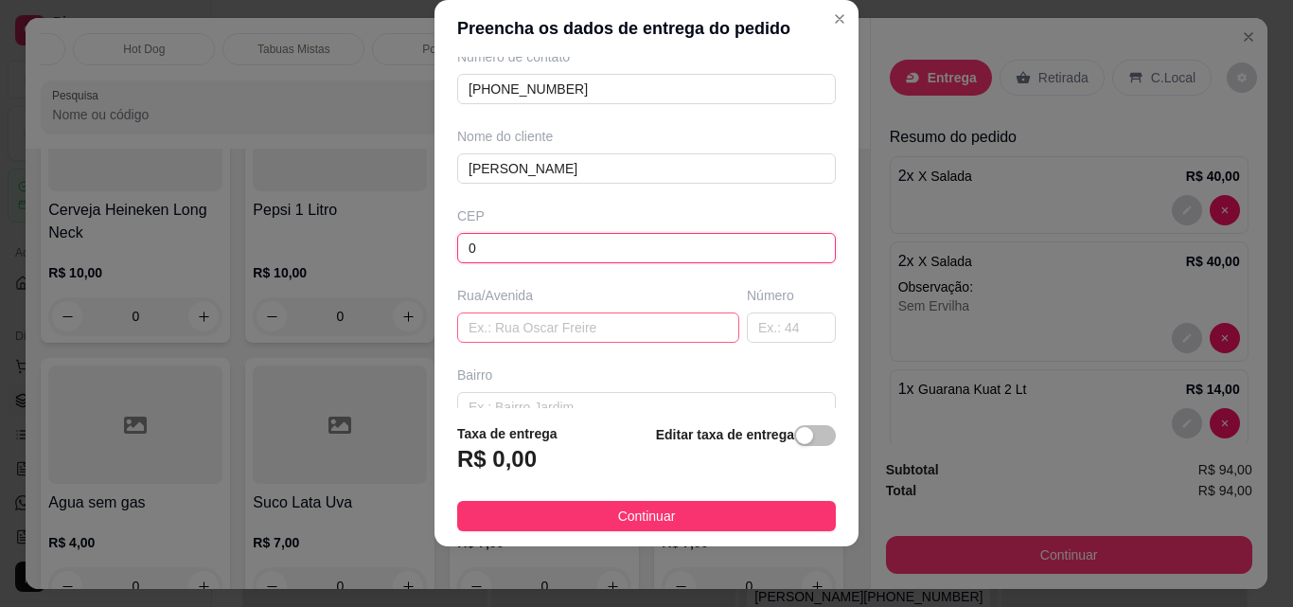
type input "0"
click at [503, 322] on input "text" at bounding box center [598, 327] width 282 height 30
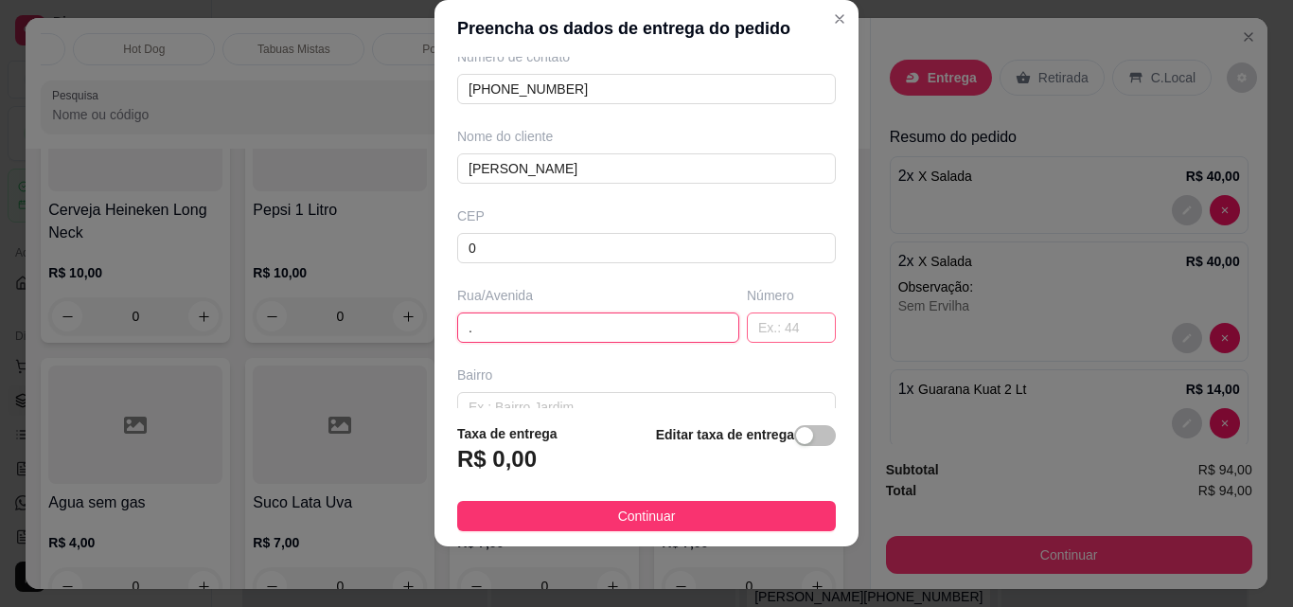
type input "."
click at [747, 322] on input "text" at bounding box center [791, 327] width 89 height 30
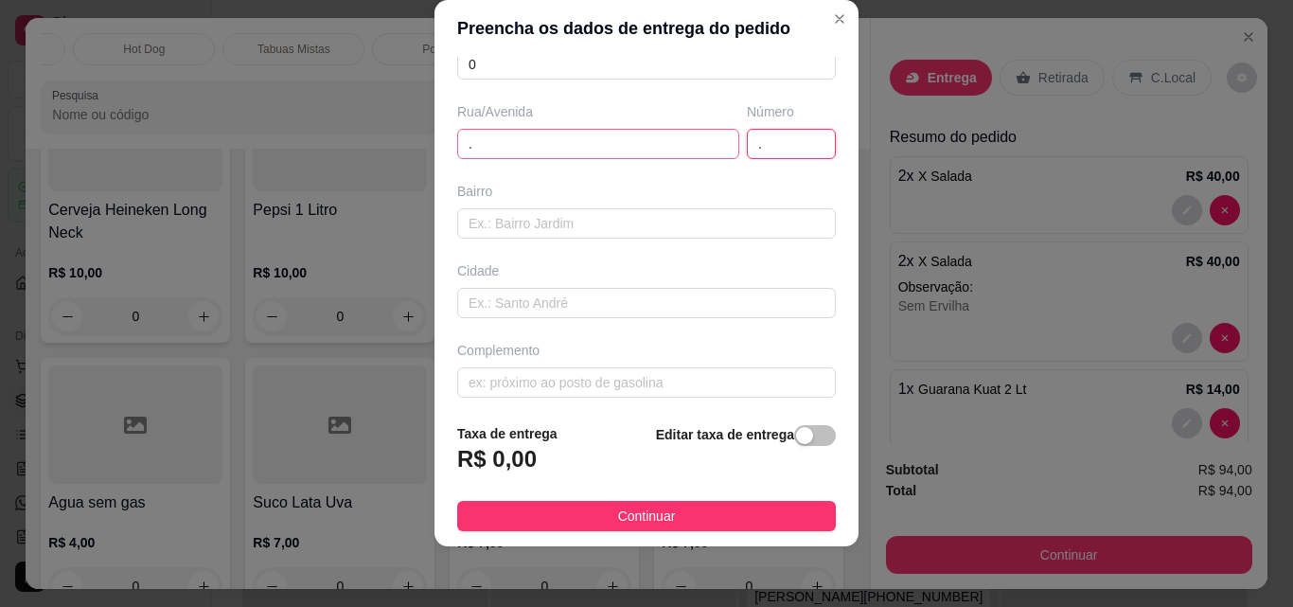
scroll to position [284, 0]
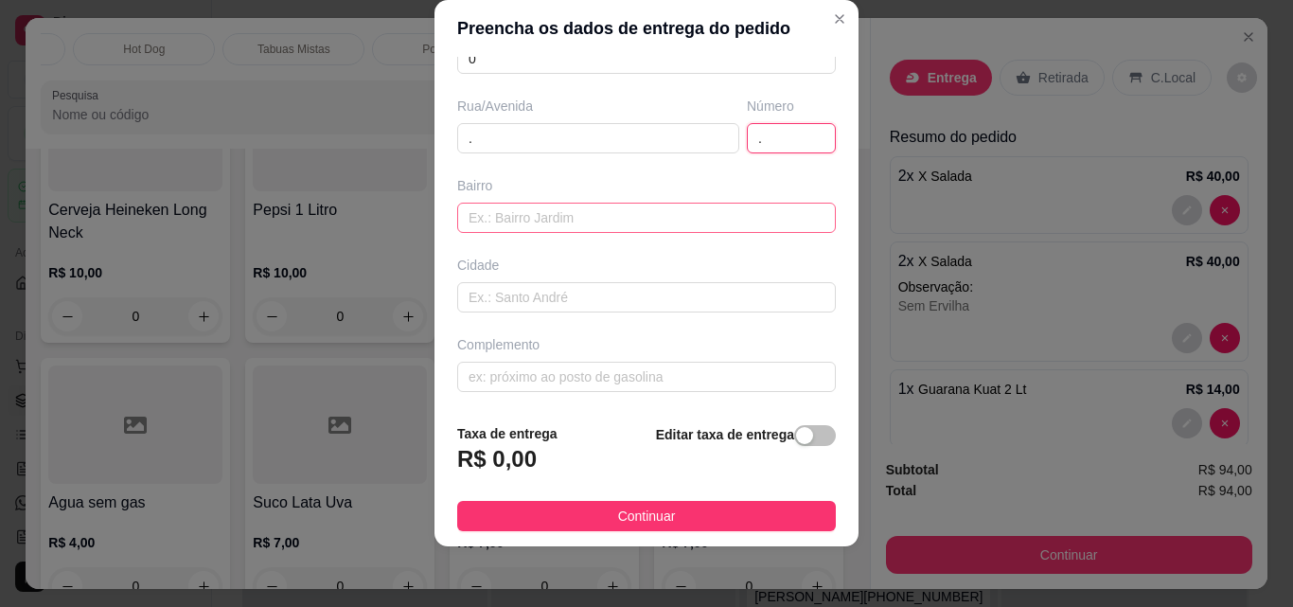
type input "."
click at [489, 211] on input "text" at bounding box center [646, 218] width 379 height 30
type input "."
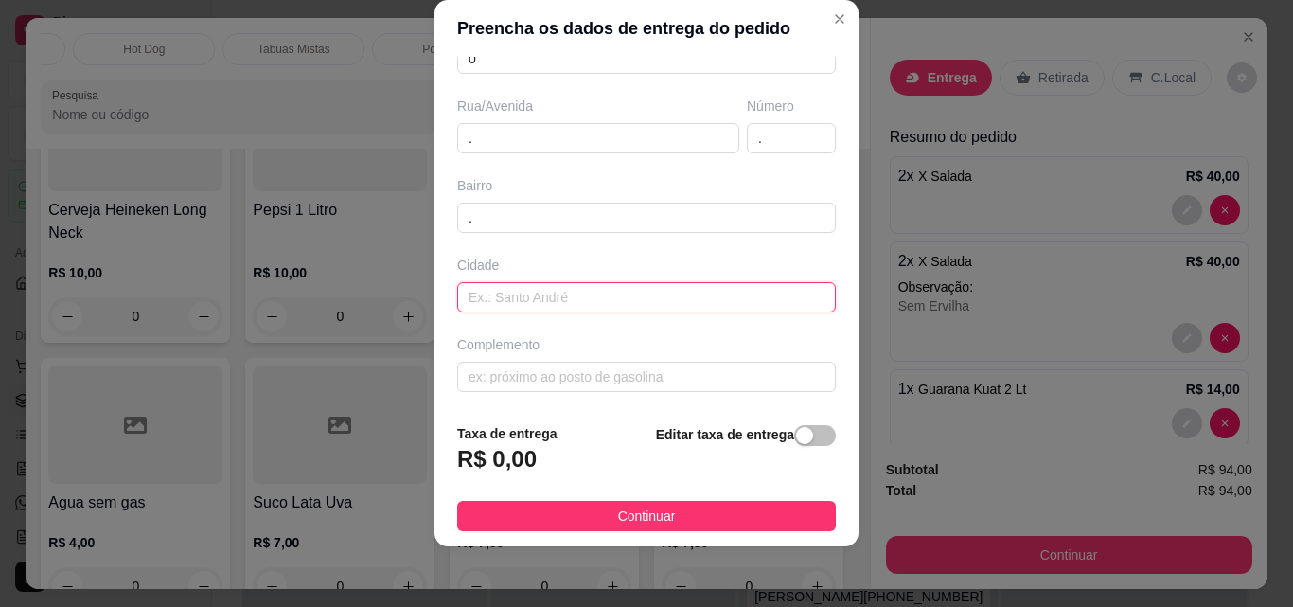
click at [509, 296] on input "text" at bounding box center [646, 297] width 379 height 30
type input "."
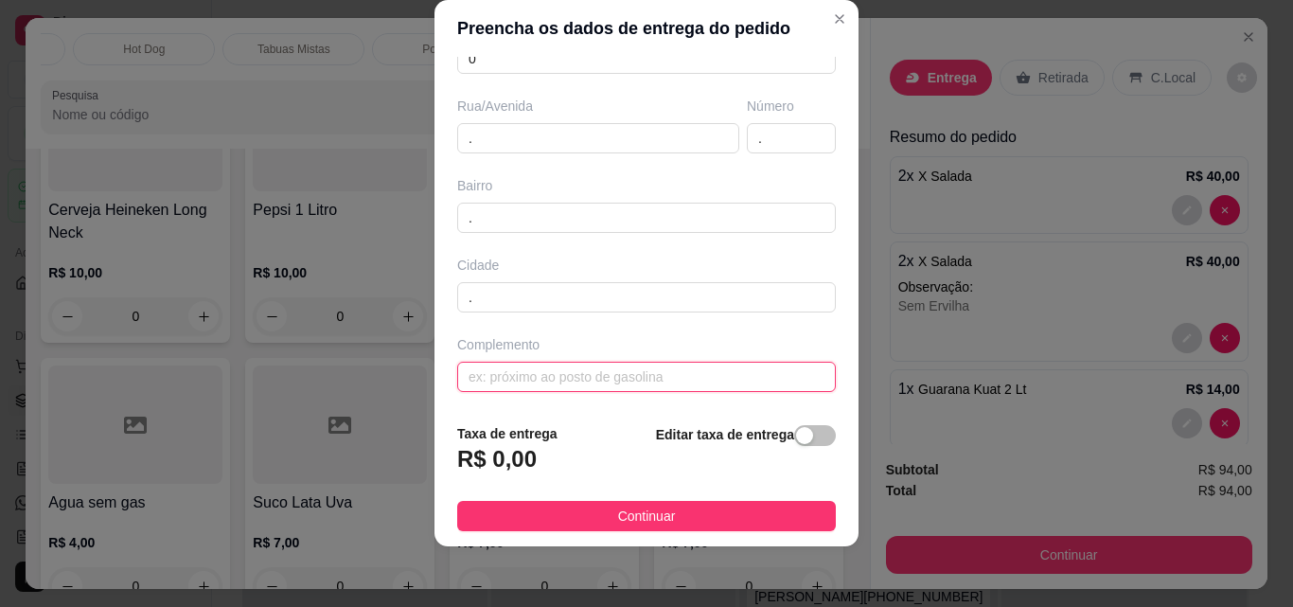
click at [521, 369] on input "text" at bounding box center [646, 376] width 379 height 30
type input "."
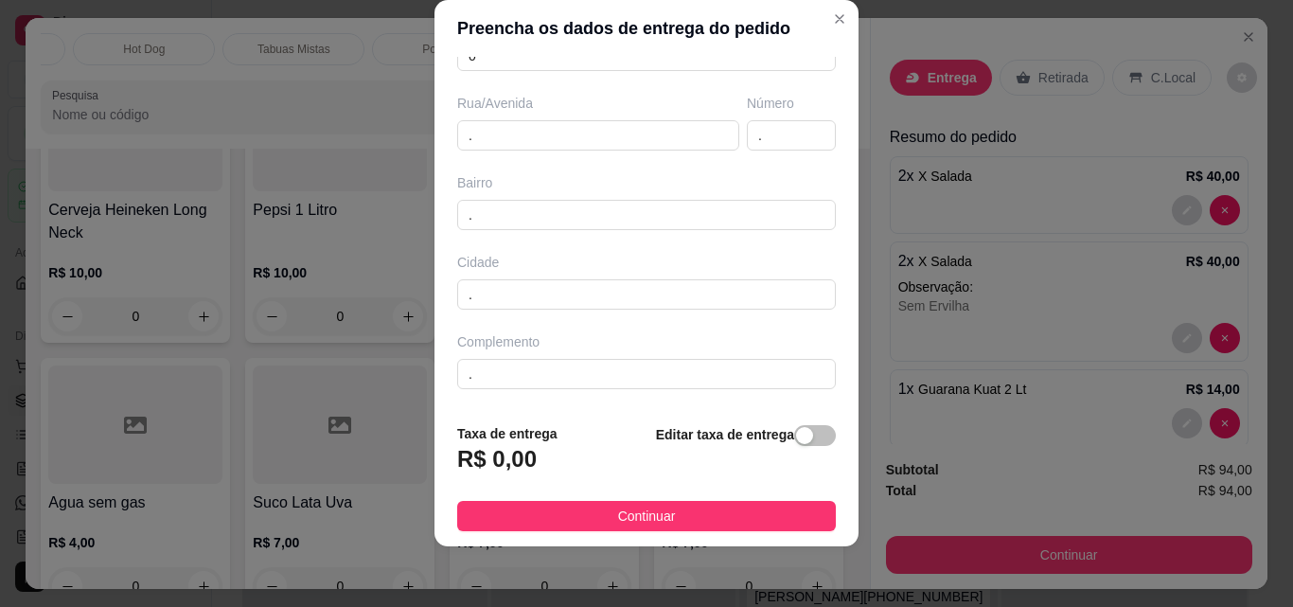
click at [801, 437] on span "button" at bounding box center [815, 435] width 42 height 21
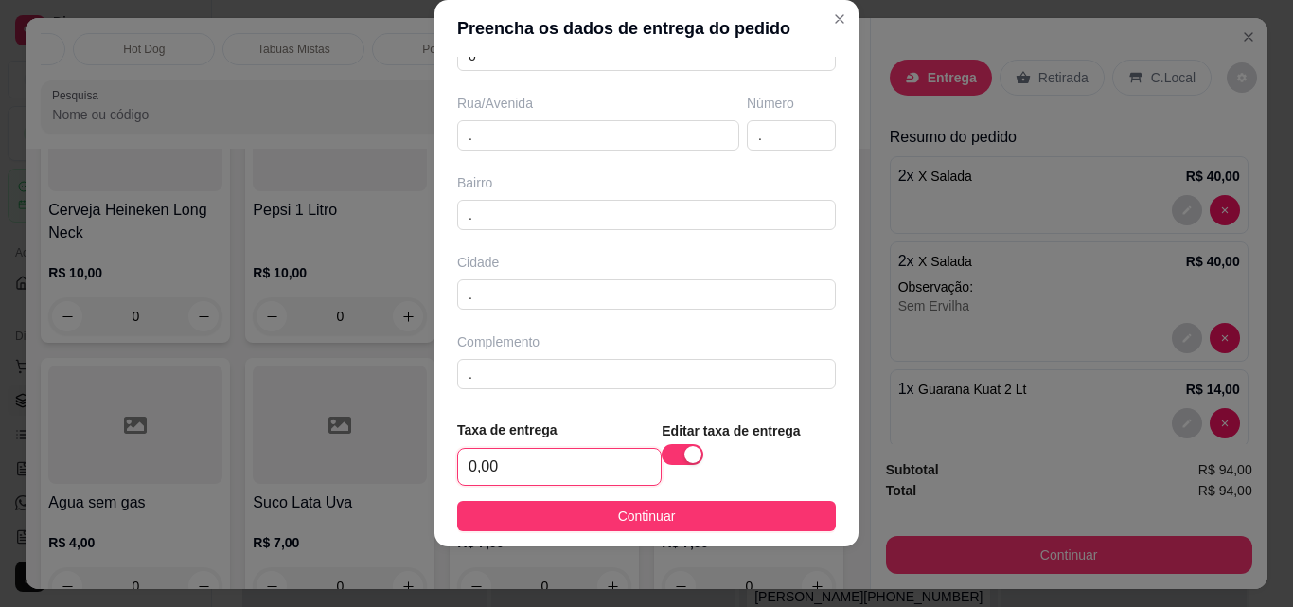
click at [589, 461] on input "0,00" at bounding box center [559, 467] width 203 height 36
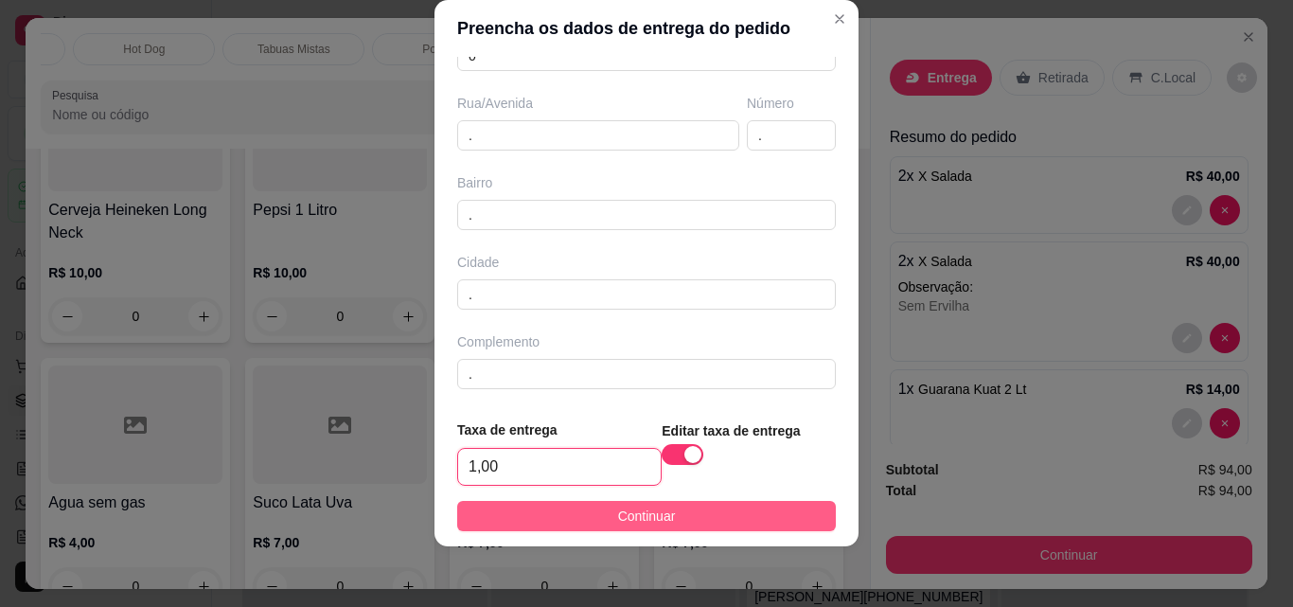
type input "1,00"
click at [618, 516] on span "Continuar" at bounding box center [647, 515] width 58 height 21
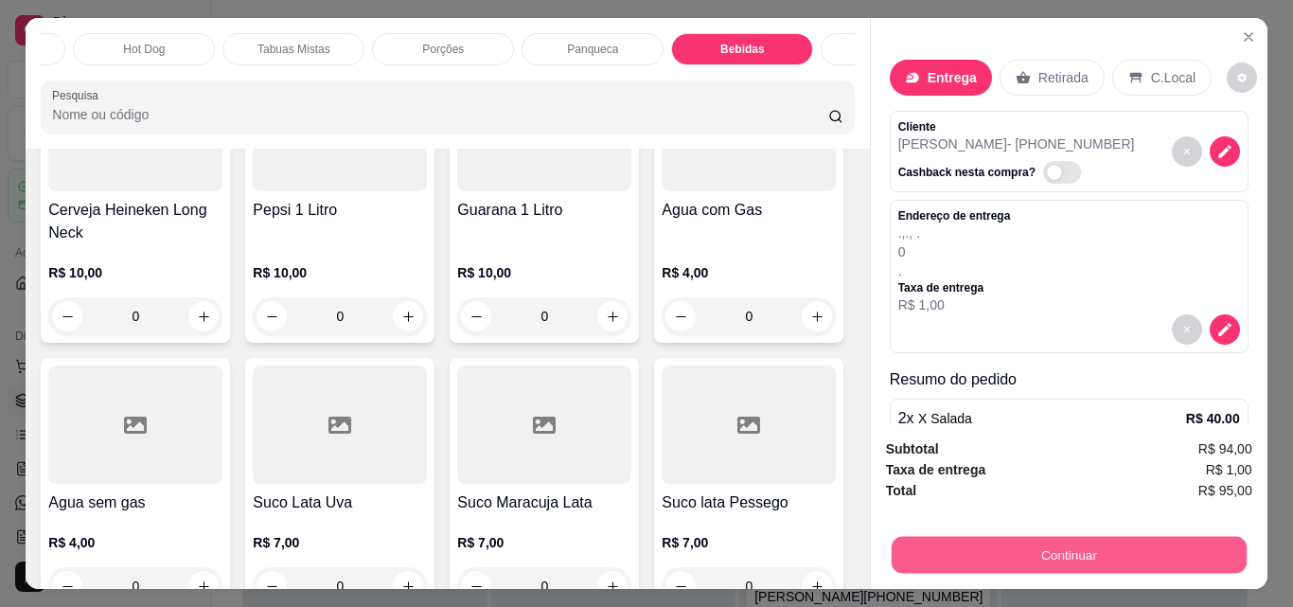
click at [1044, 544] on button "Continuar" at bounding box center [1067, 554] width 355 height 37
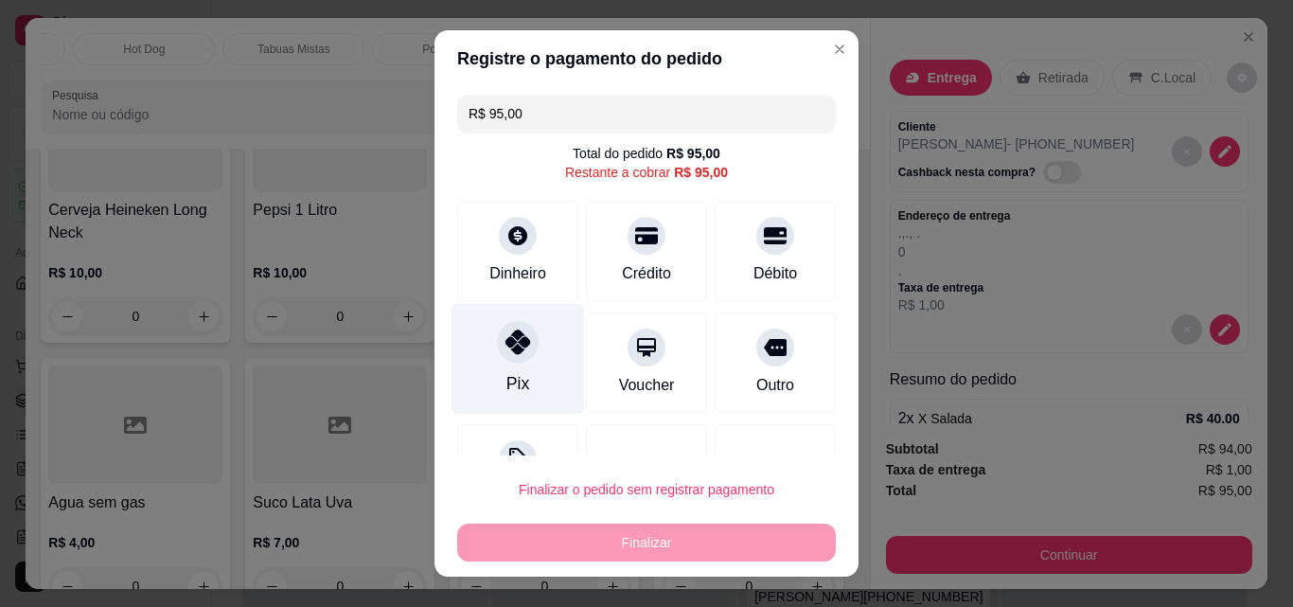
click at [519, 381] on div "Pix" at bounding box center [517, 359] width 133 height 111
type input "R$ 0,00"
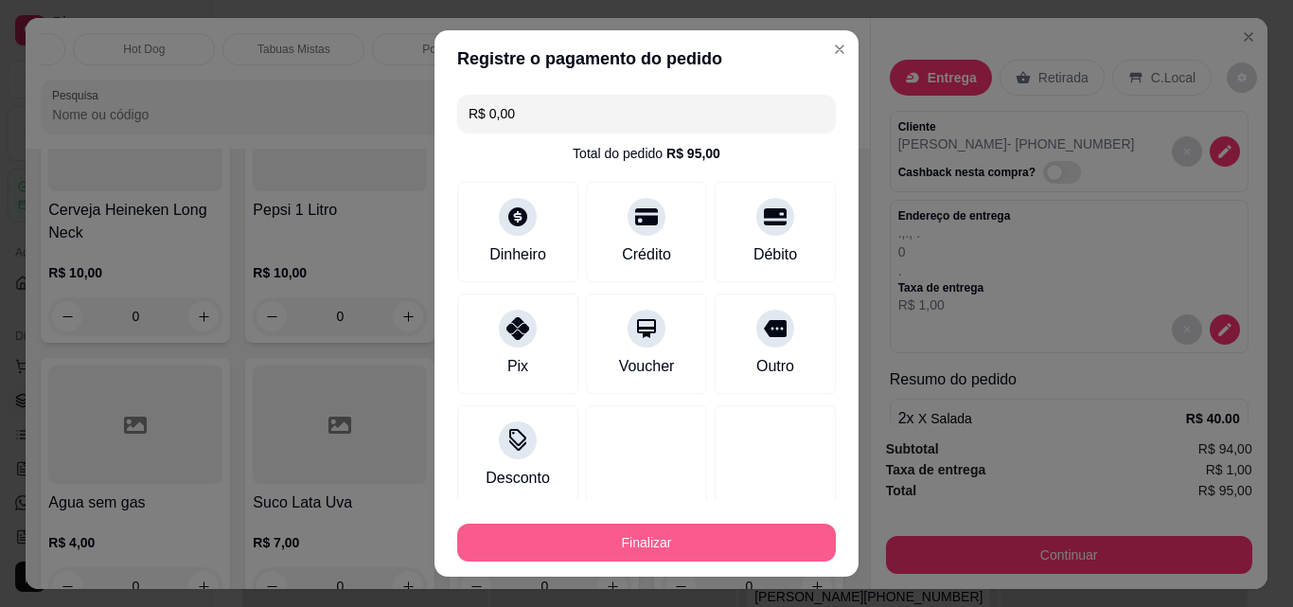
click at [637, 541] on button "Finalizar" at bounding box center [646, 542] width 379 height 38
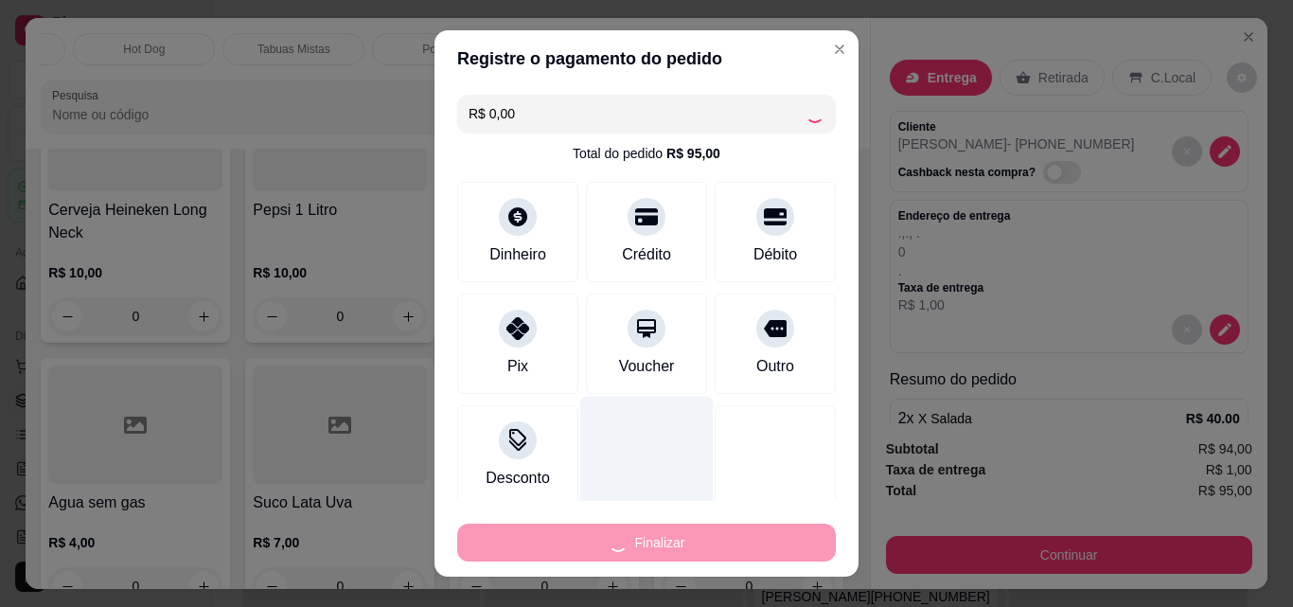
type input "0"
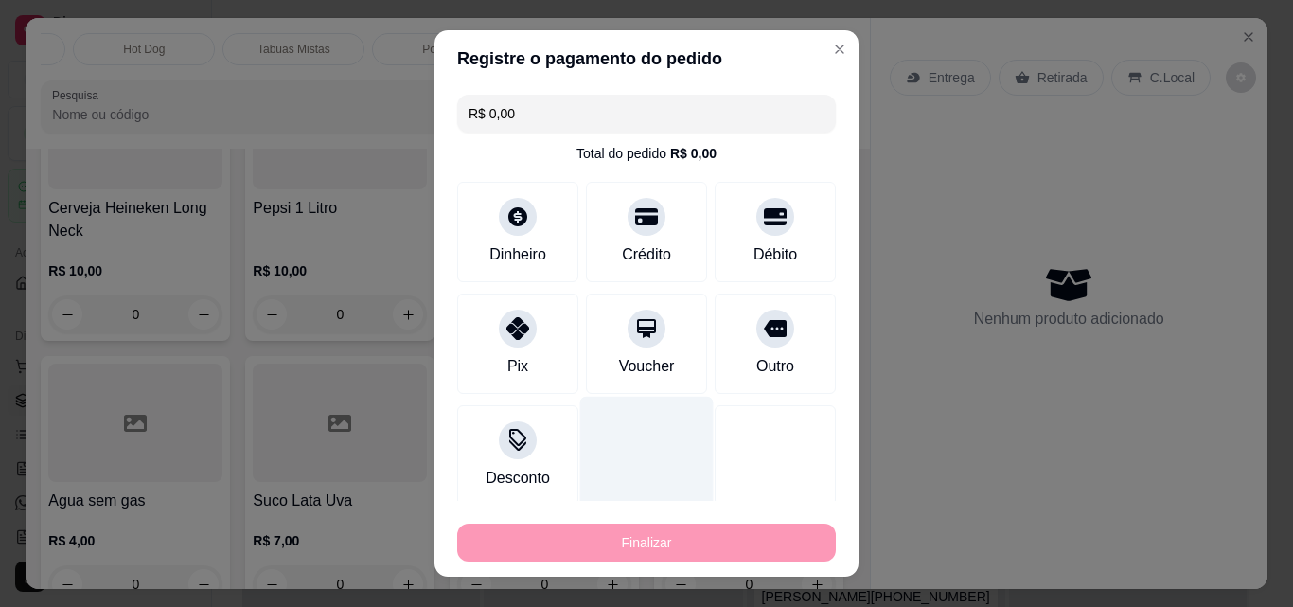
type input "-R$ 95,00"
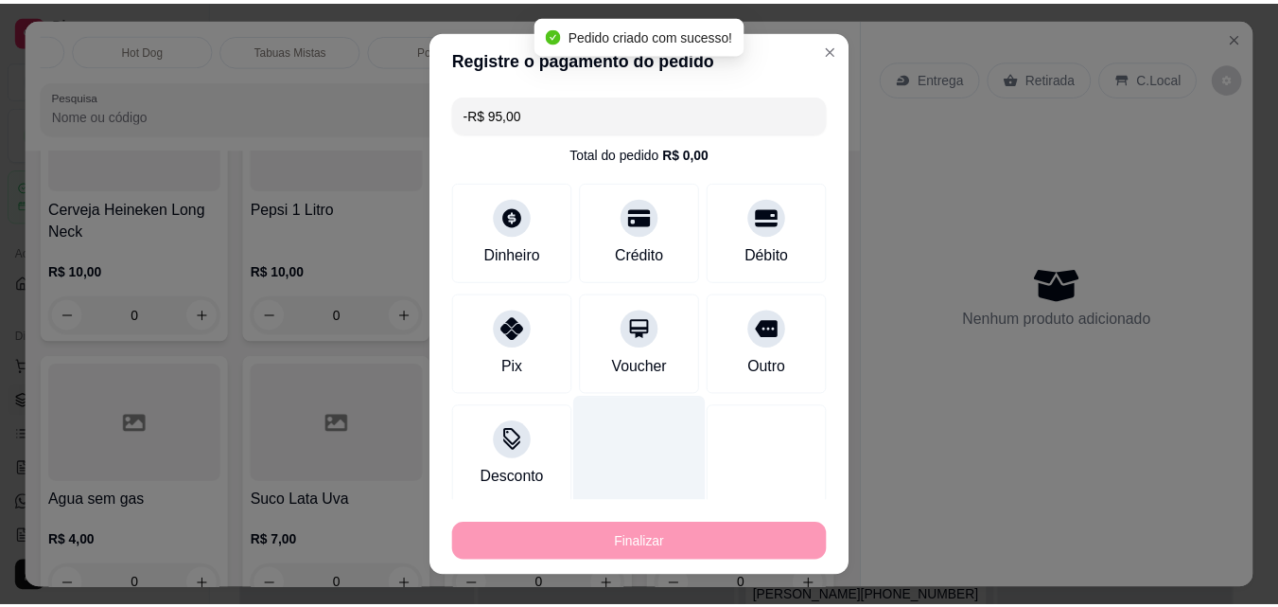
scroll to position [6677, 0]
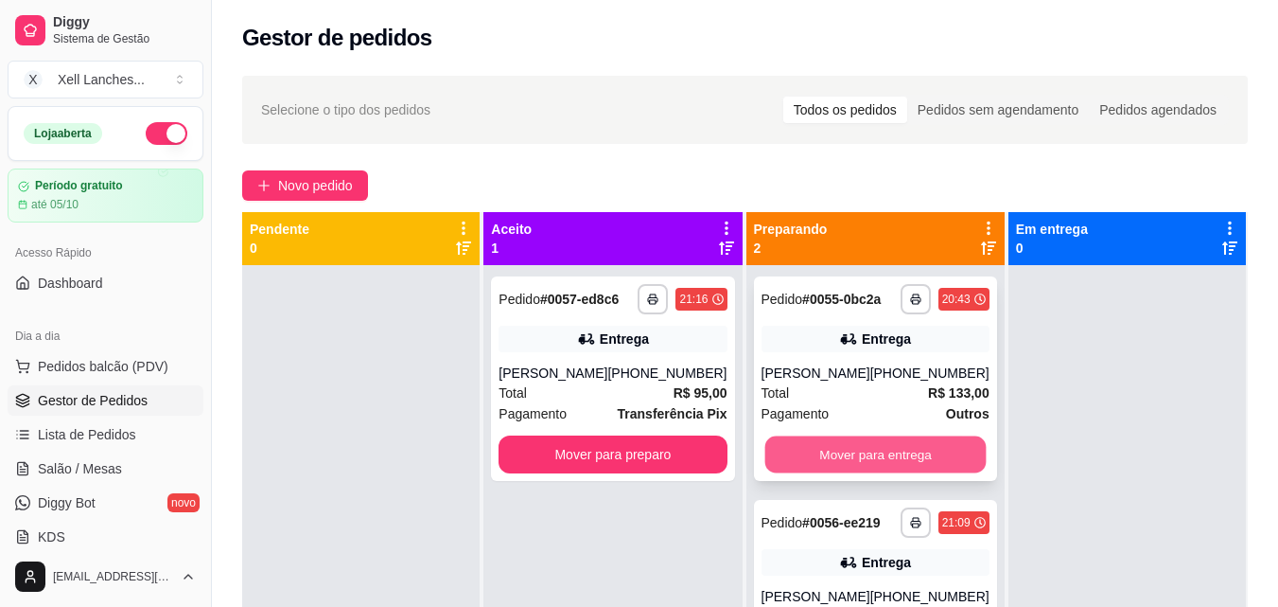
click at [867, 454] on button "Mover para entrega" at bounding box center [875, 454] width 221 height 37
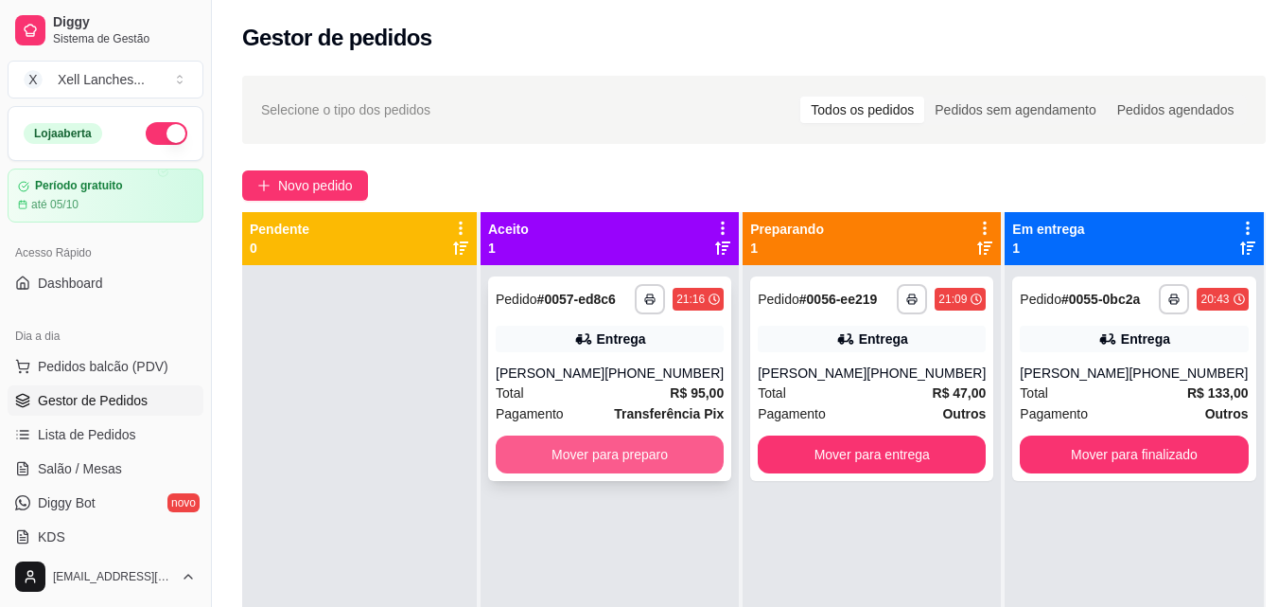
click at [614, 463] on button "Mover para preparo" at bounding box center [610, 454] width 228 height 38
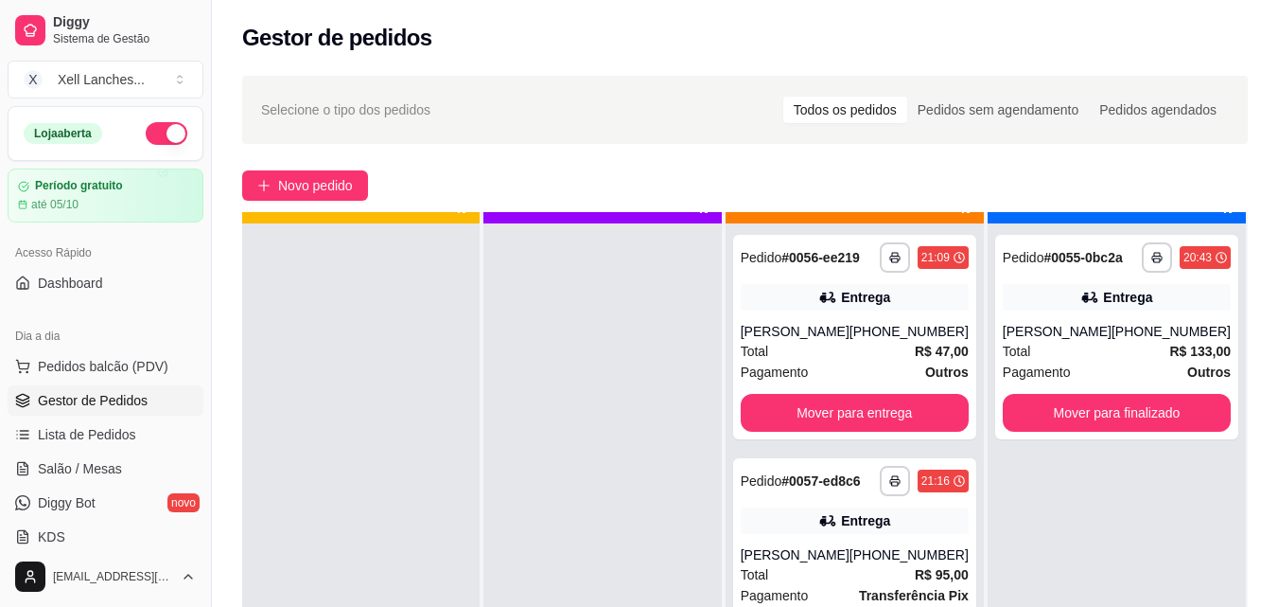
scroll to position [53, 0]
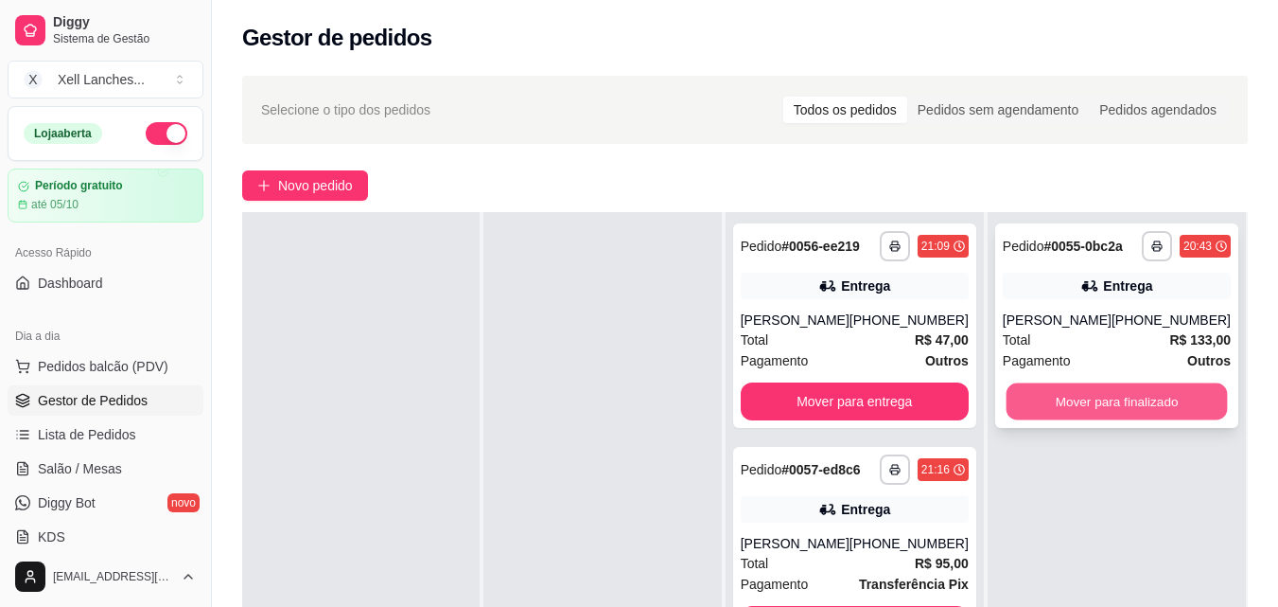
click at [1110, 391] on button "Mover para finalizado" at bounding box center [1116, 401] width 221 height 37
click at [1110, 391] on div "Mover para finalizado" at bounding box center [1117, 401] width 228 height 38
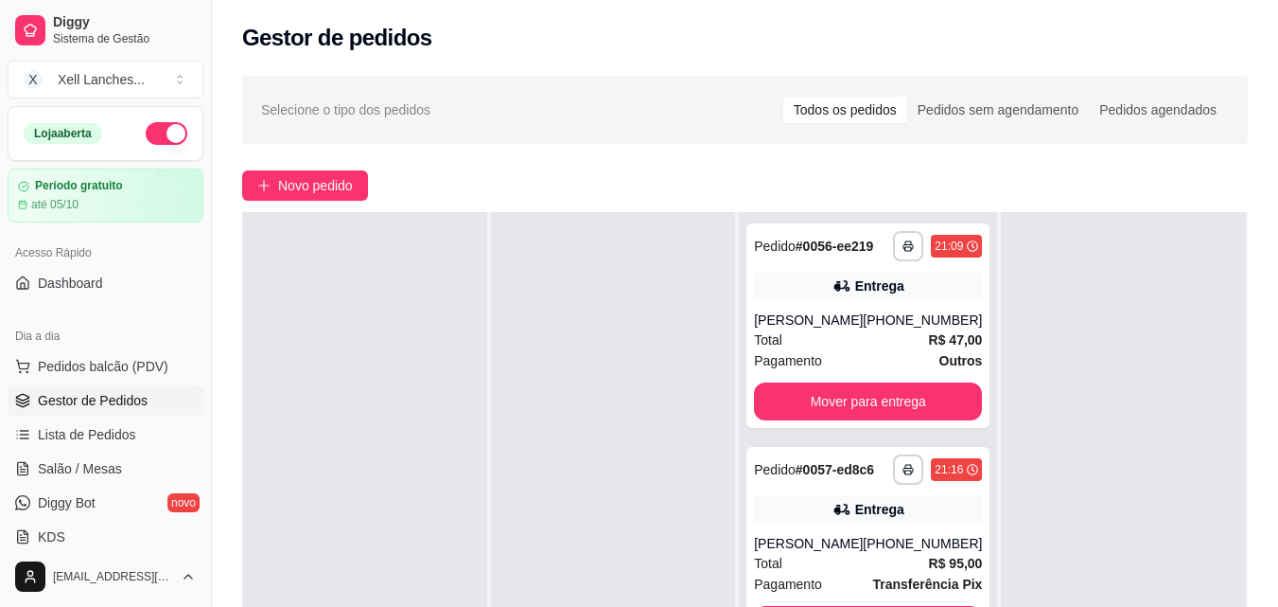
click at [1048, 361] on div at bounding box center [1123, 515] width 245 height 607
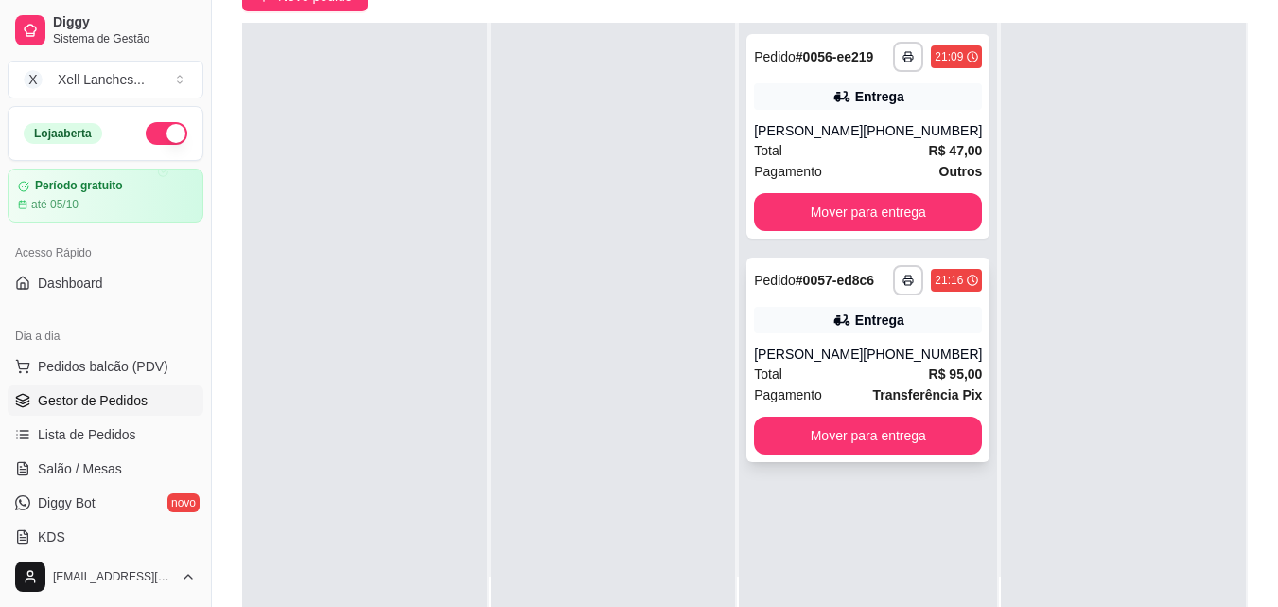
scroll to position [0, 0]
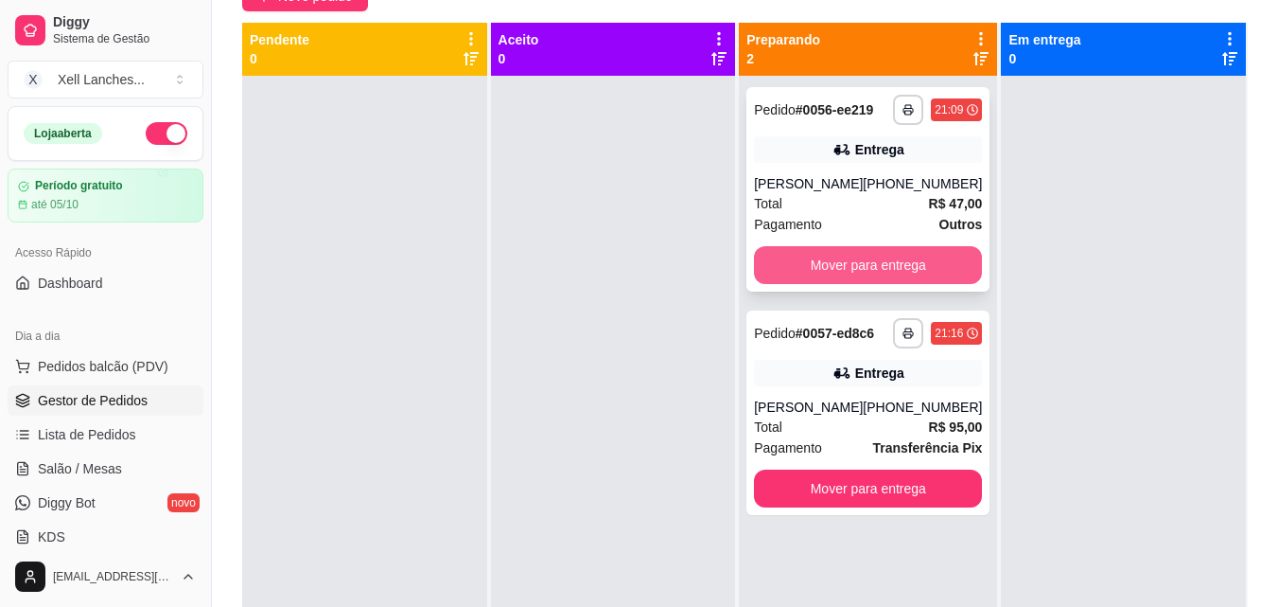
click at [917, 258] on button "Mover para entrega" at bounding box center [868, 265] width 228 height 38
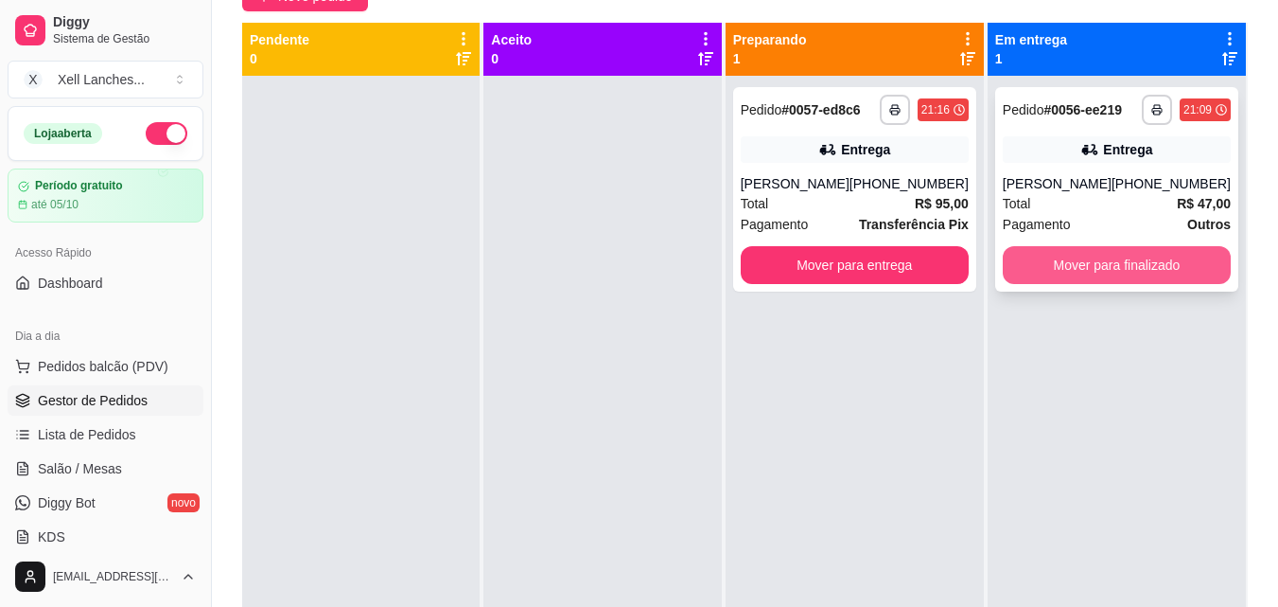
click at [1117, 264] on button "Mover para finalizado" at bounding box center [1117, 265] width 228 height 38
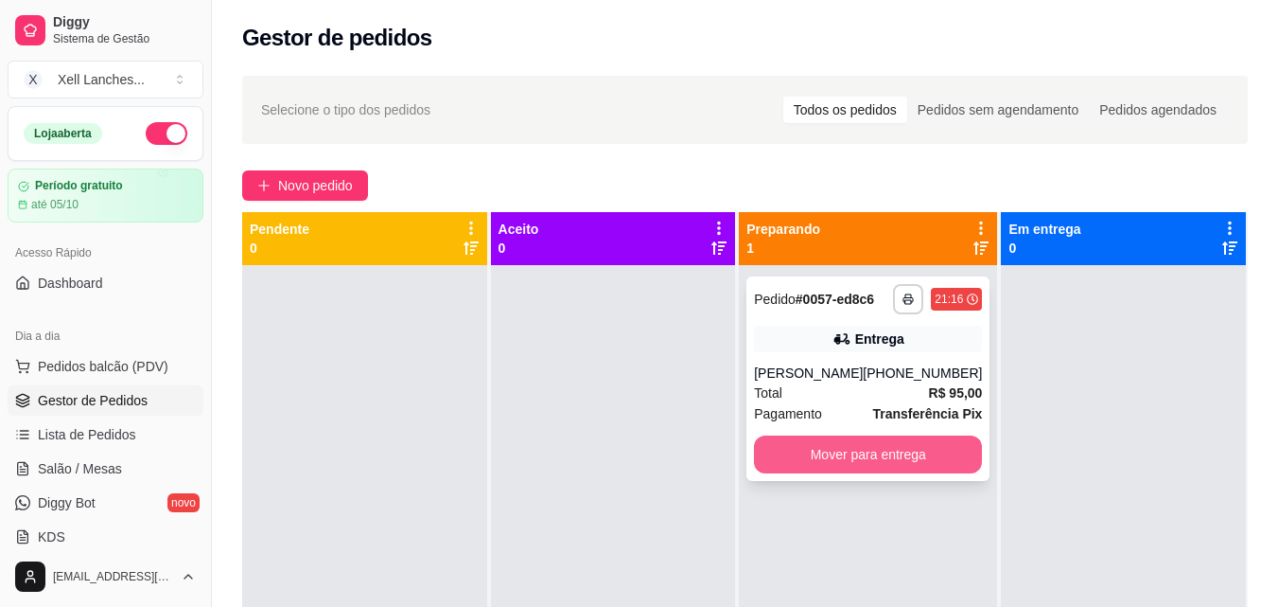
click at [811, 452] on button "Mover para entrega" at bounding box center [868, 454] width 228 height 38
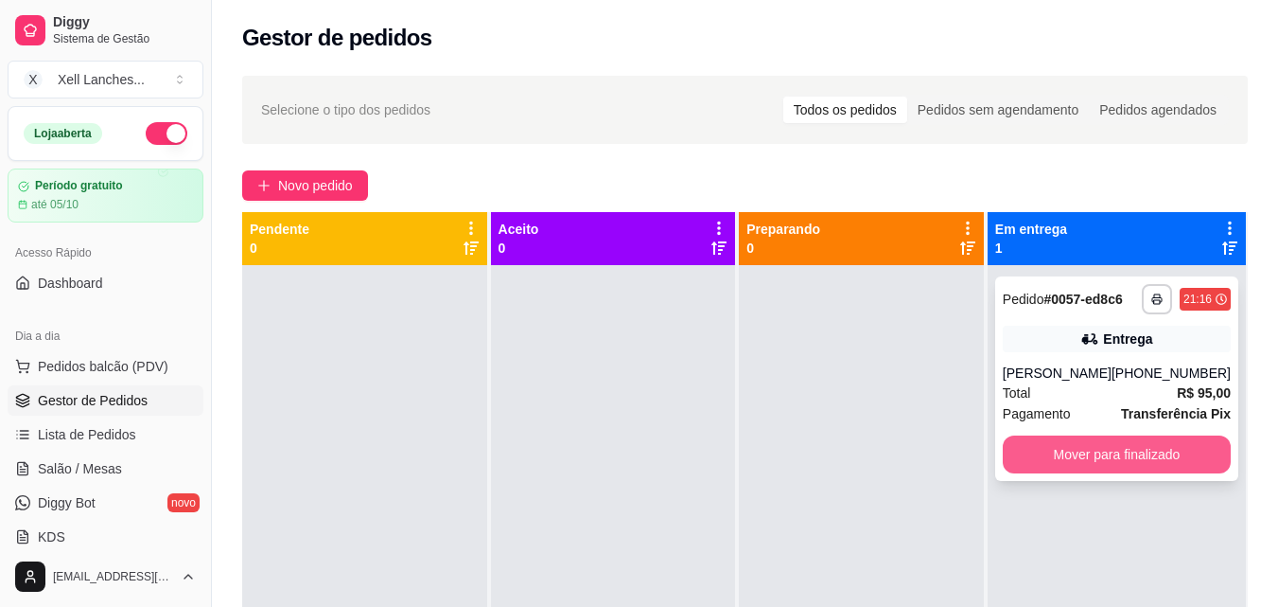
click at [1092, 453] on button "Mover para finalizado" at bounding box center [1117, 454] width 228 height 38
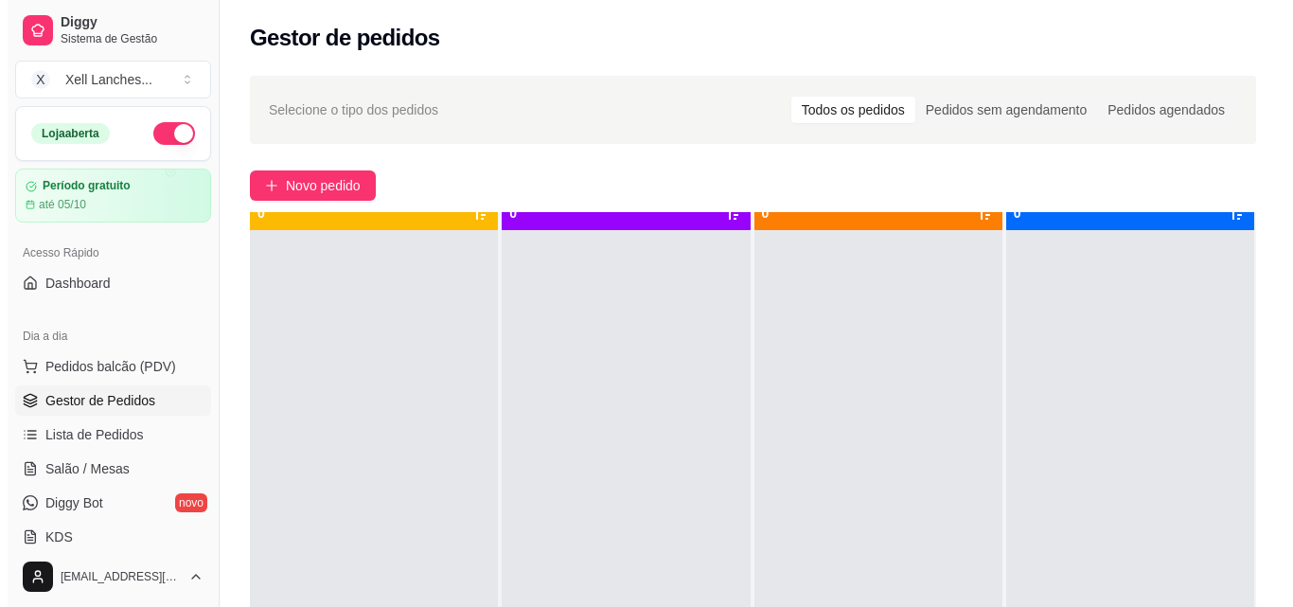
scroll to position [53, 0]
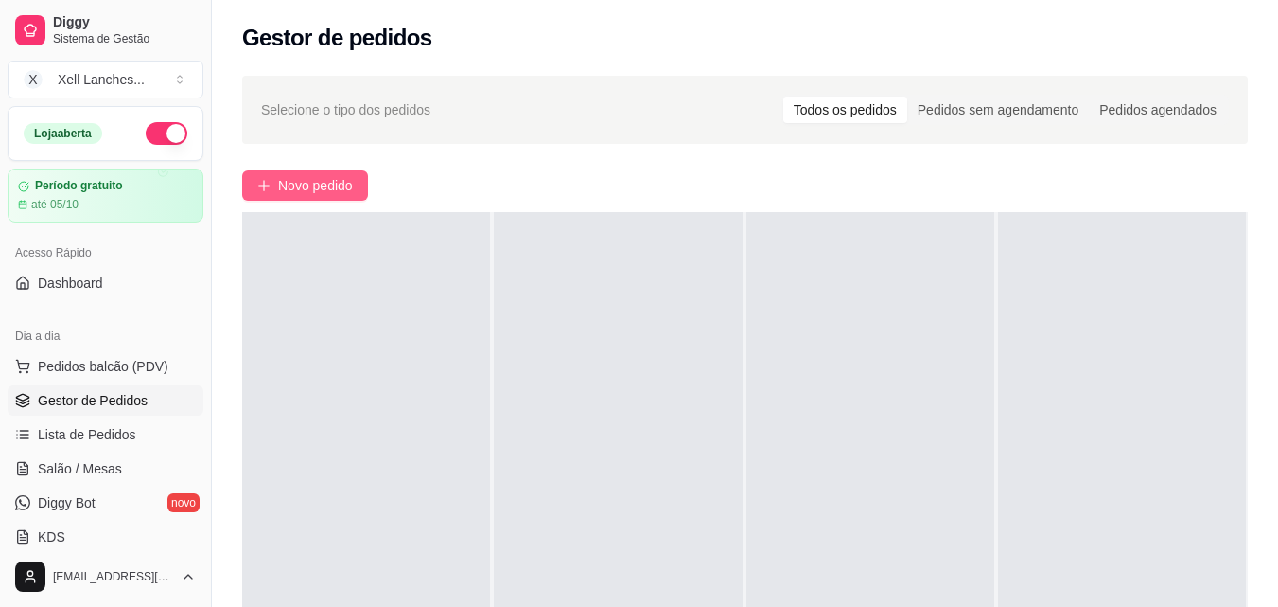
click at [341, 183] on span "Novo pedido" at bounding box center [315, 185] width 75 height 21
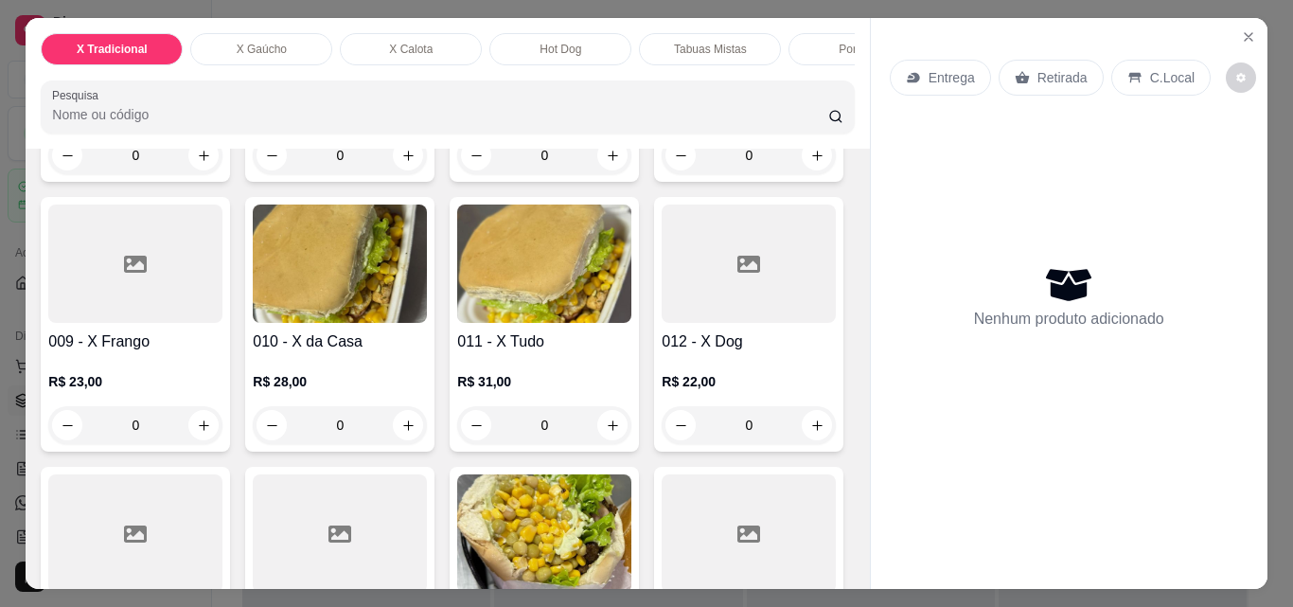
scroll to position [662, 0]
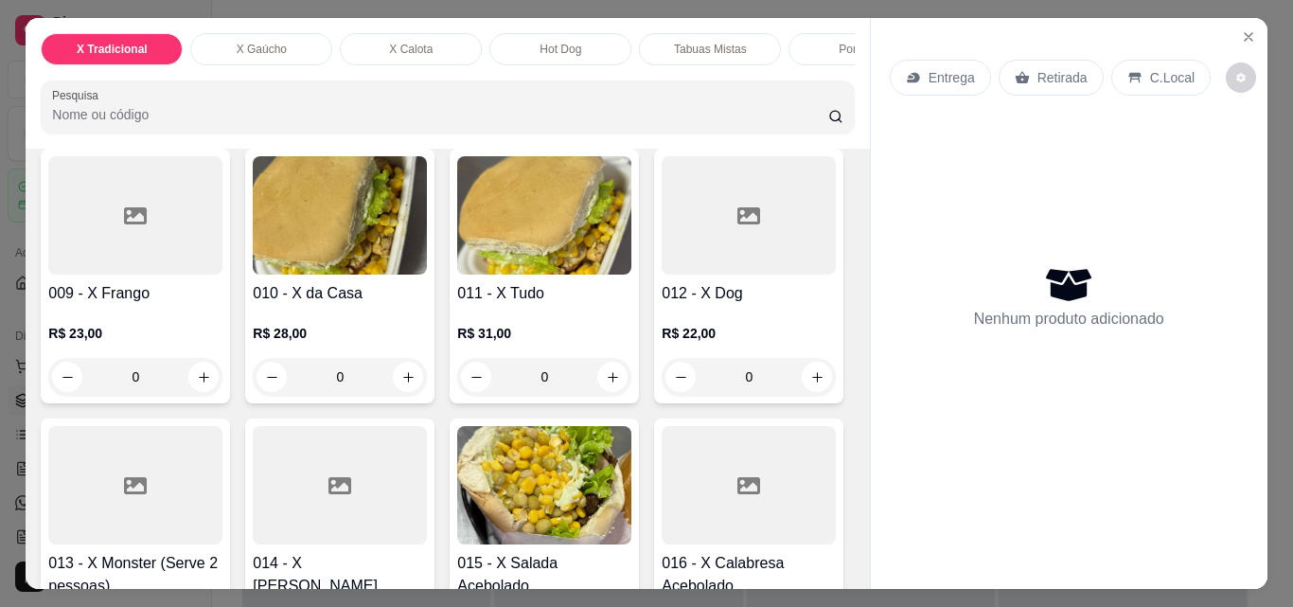
click at [222, 376] on div "0" at bounding box center [135, 377] width 174 height 38
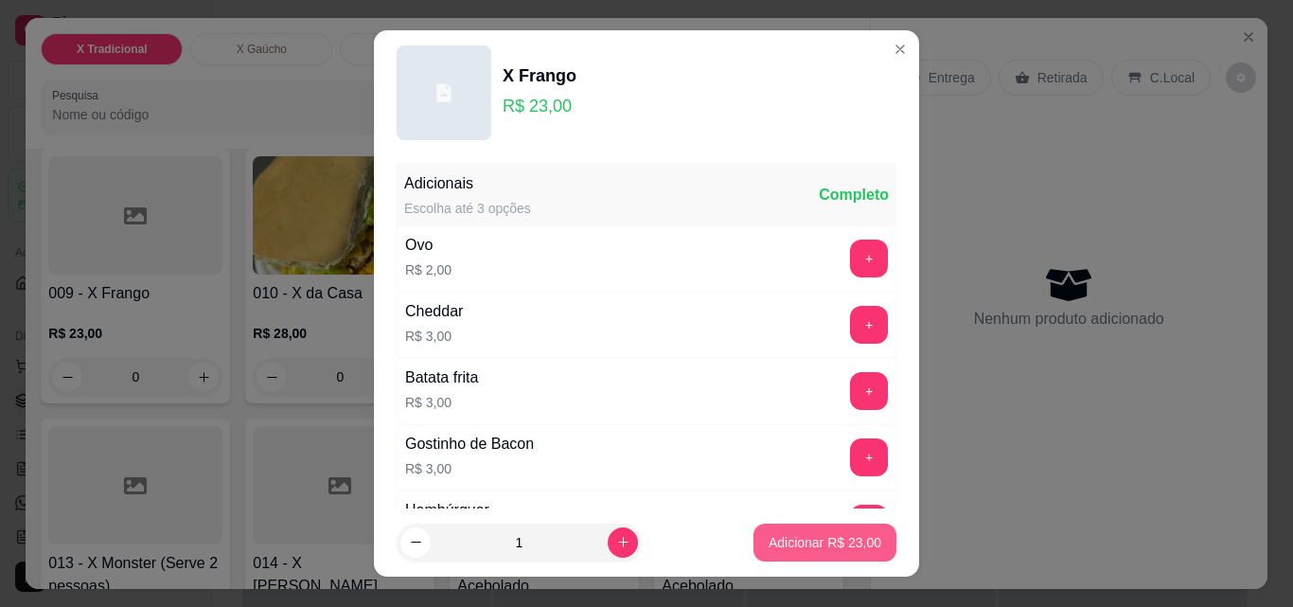
click at [805, 542] on p "Adicionar R$ 23,00" at bounding box center [824, 542] width 113 height 19
type input "1"
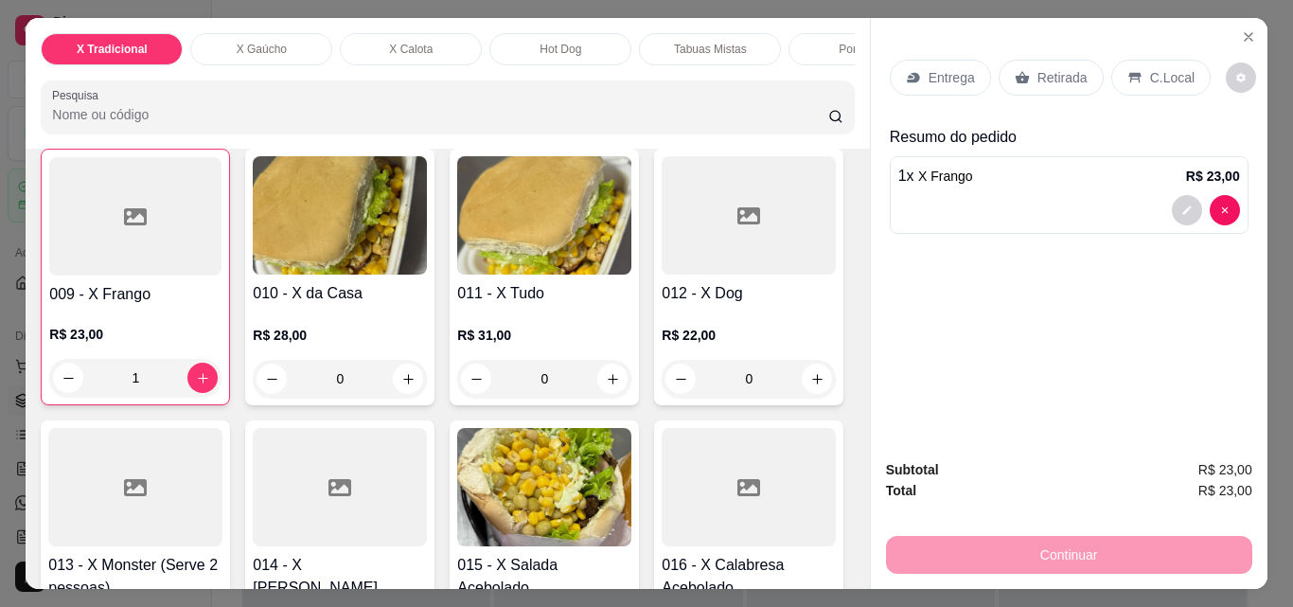
click at [928, 68] on p "Entrega" at bounding box center [951, 77] width 46 height 19
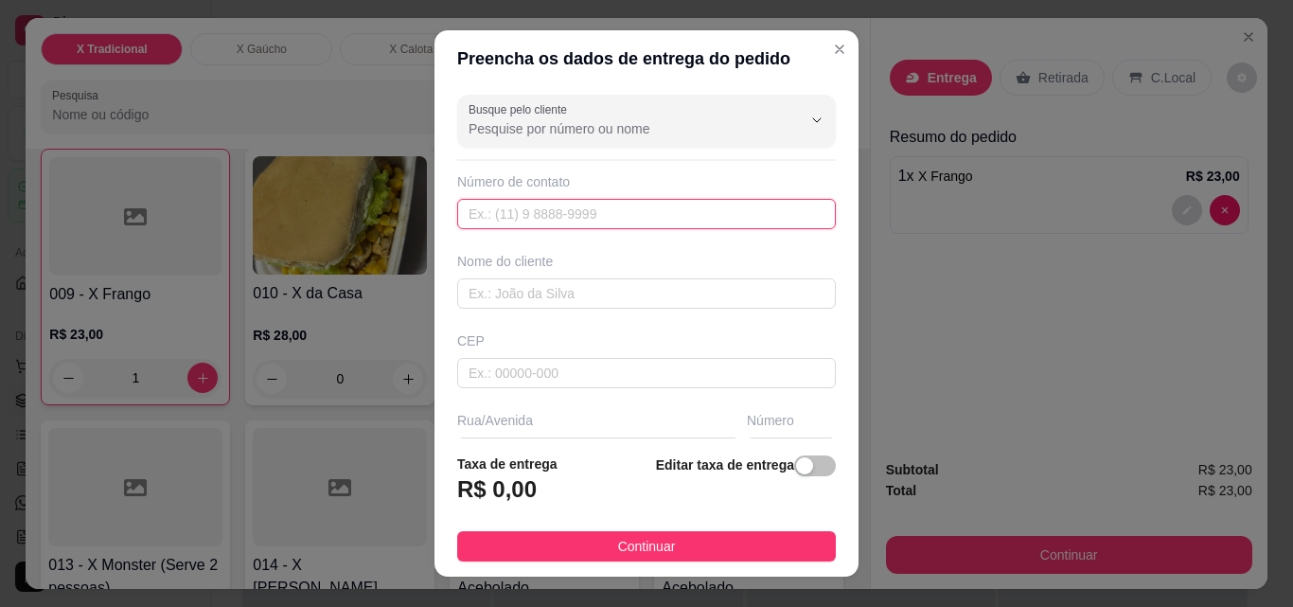
click at [493, 216] on input "text" at bounding box center [646, 214] width 379 height 30
paste input "[PHONE_NUMBER]"
type input "[PHONE_NUMBER]"
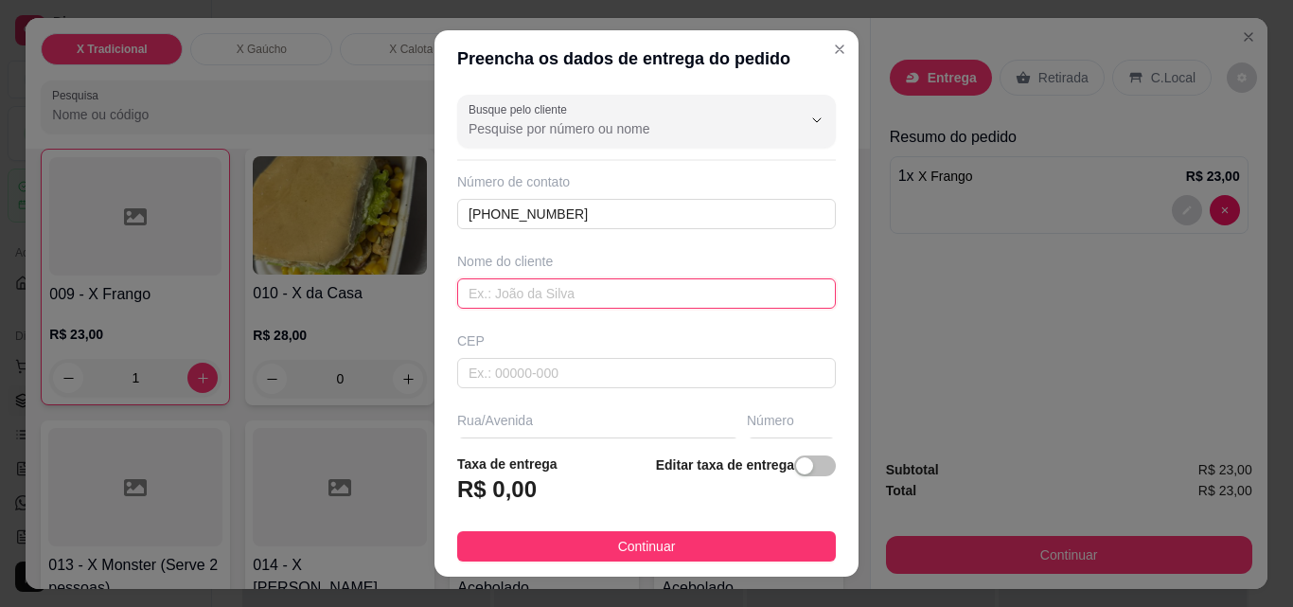
click at [495, 291] on input "text" at bounding box center [646, 293] width 379 height 30
type input "t"
type input "Taty"
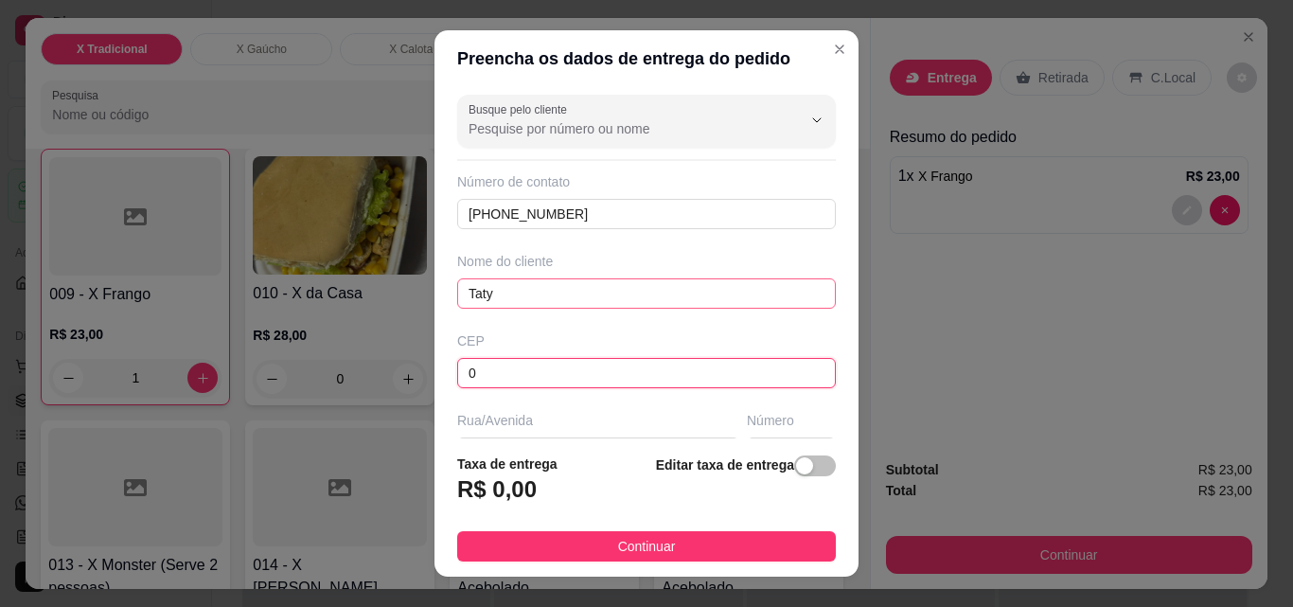
type input "0"
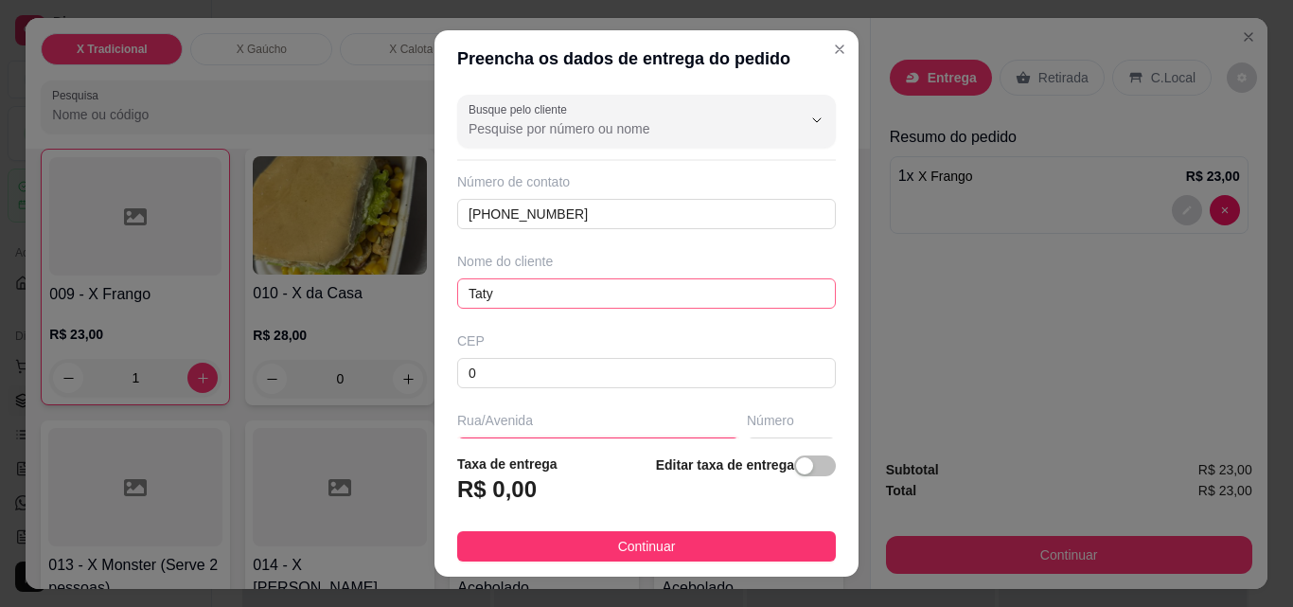
scroll to position [29, 0]
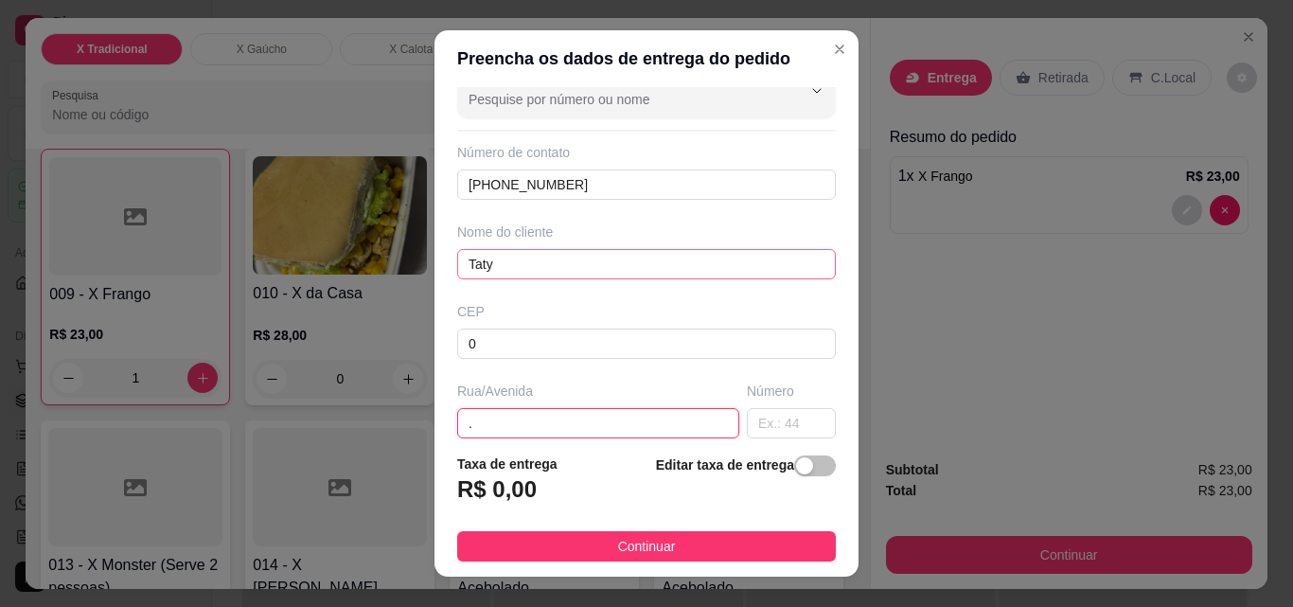
type input "."
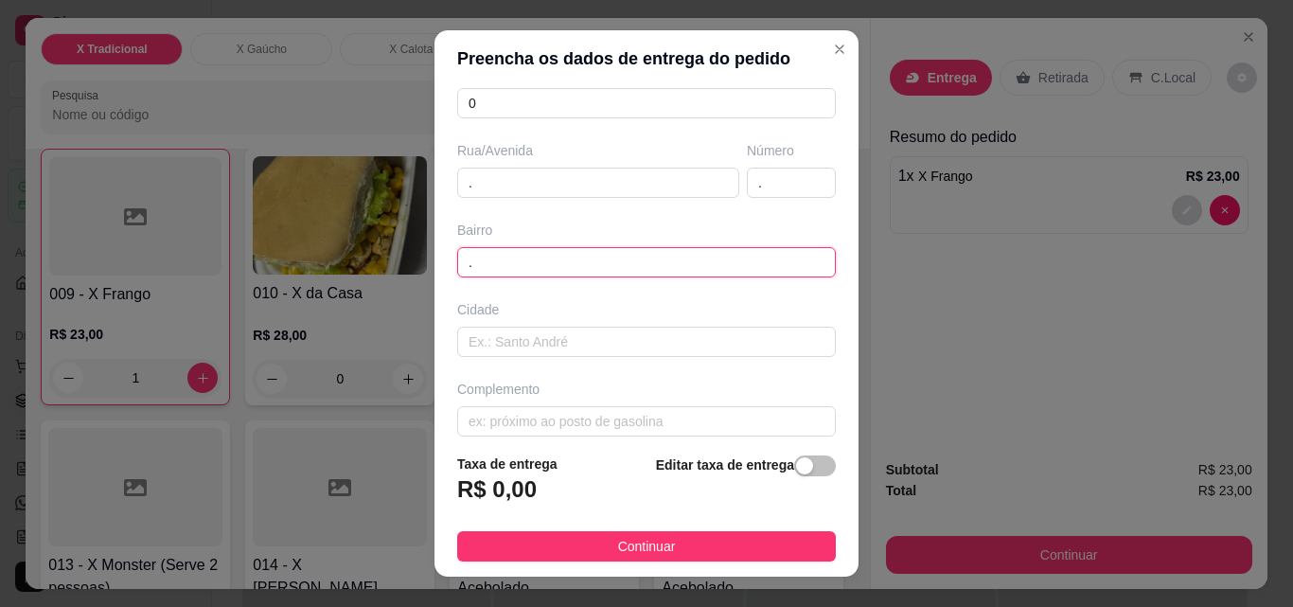
type input "."
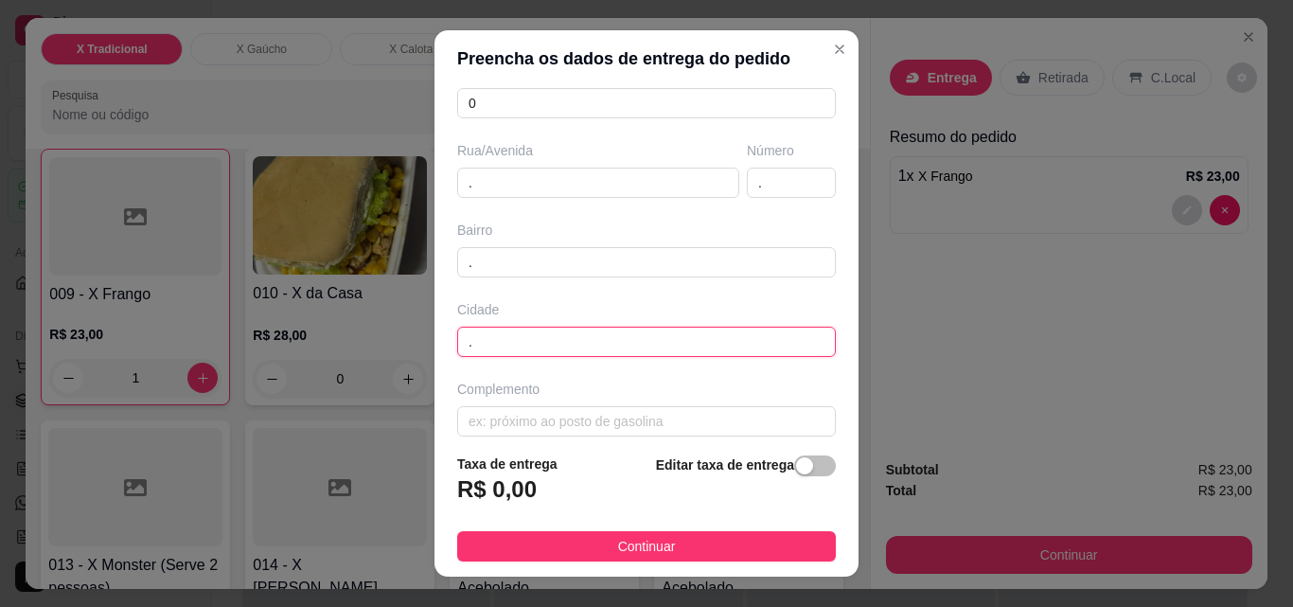
type input "."
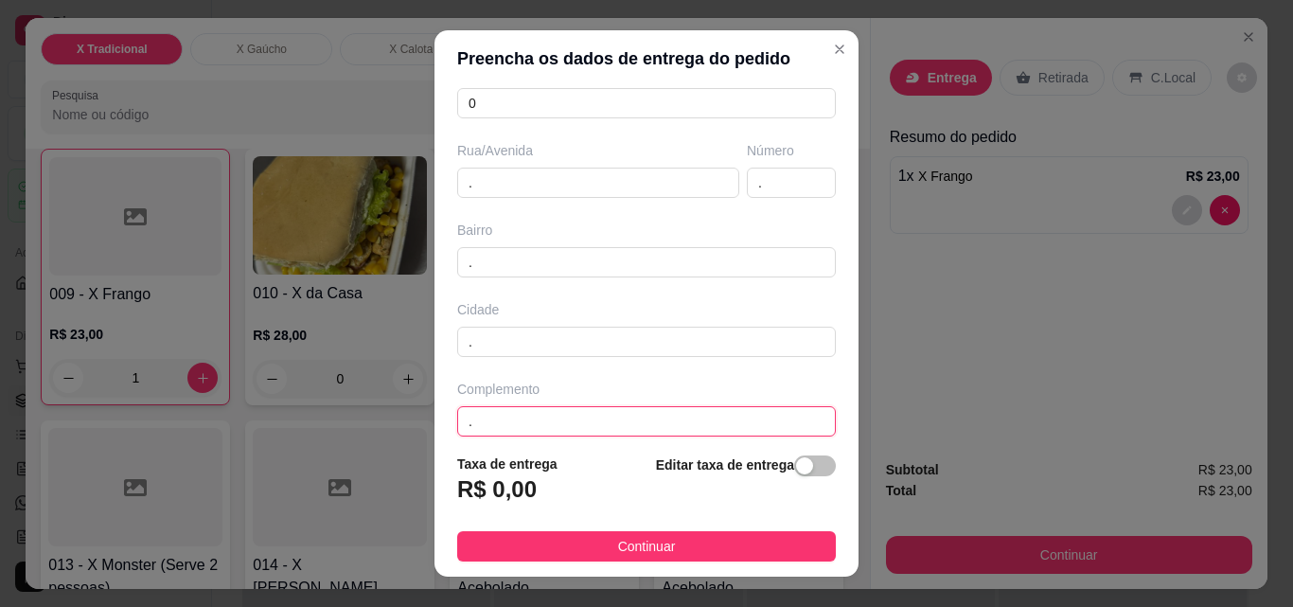
type input "."
click at [794, 455] on button "button" at bounding box center [815, 465] width 42 height 21
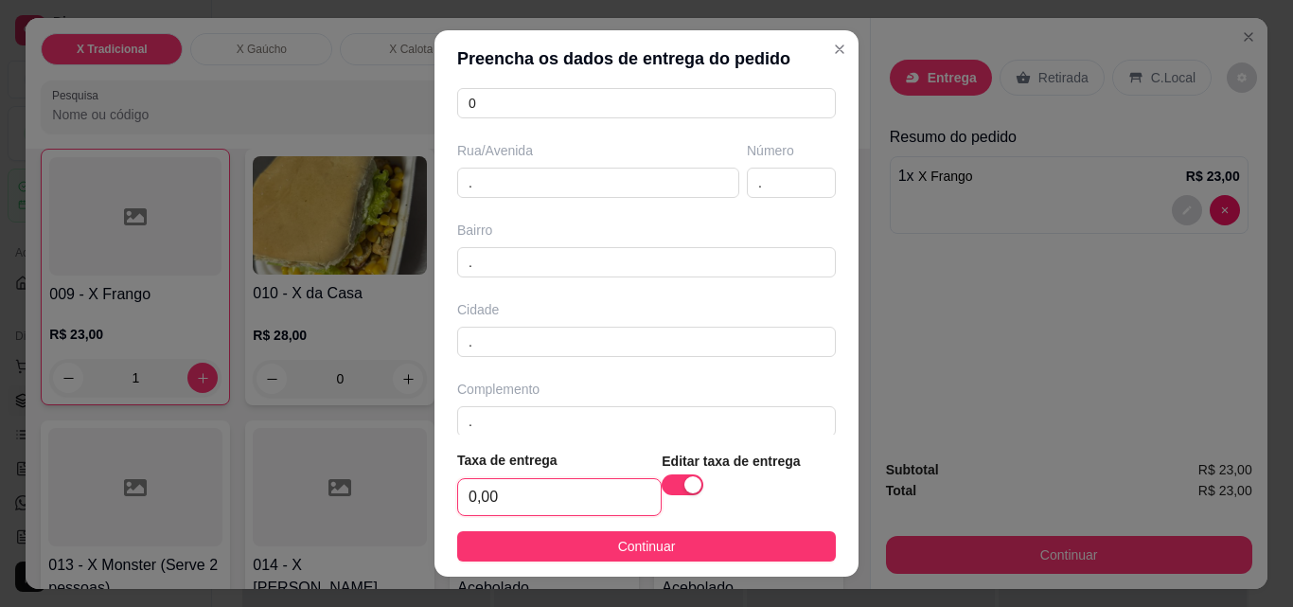
click at [554, 481] on input "0,00" at bounding box center [559, 497] width 203 height 36
type input "3,00"
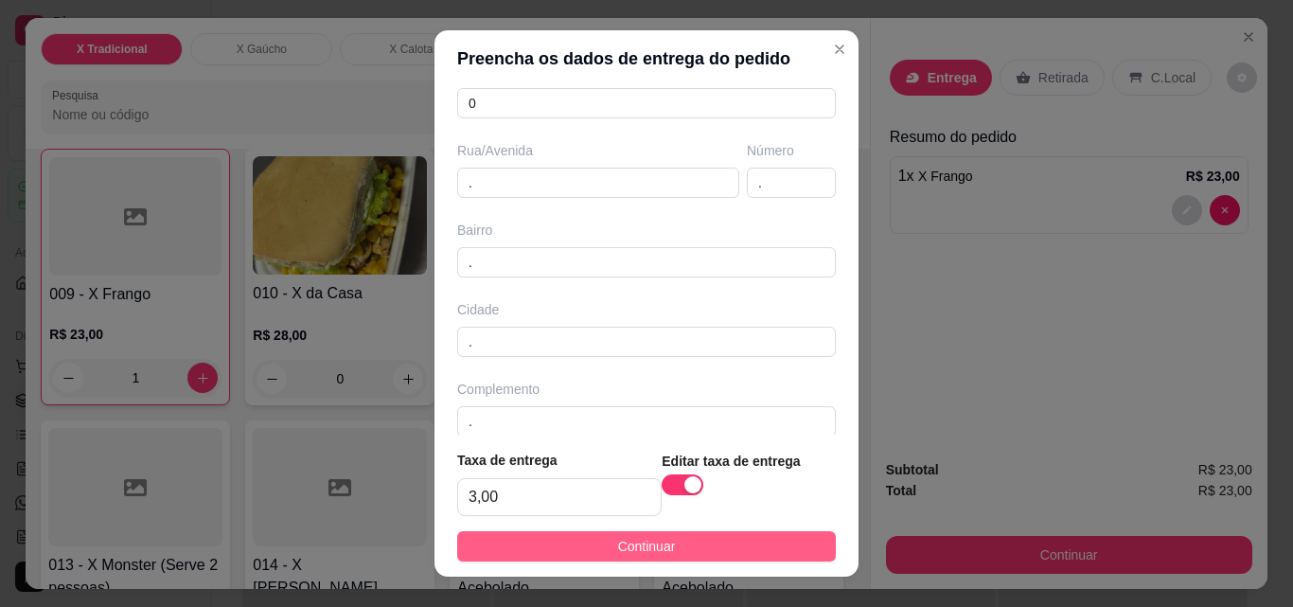
click at [643, 541] on span "Continuar" at bounding box center [647, 546] width 58 height 21
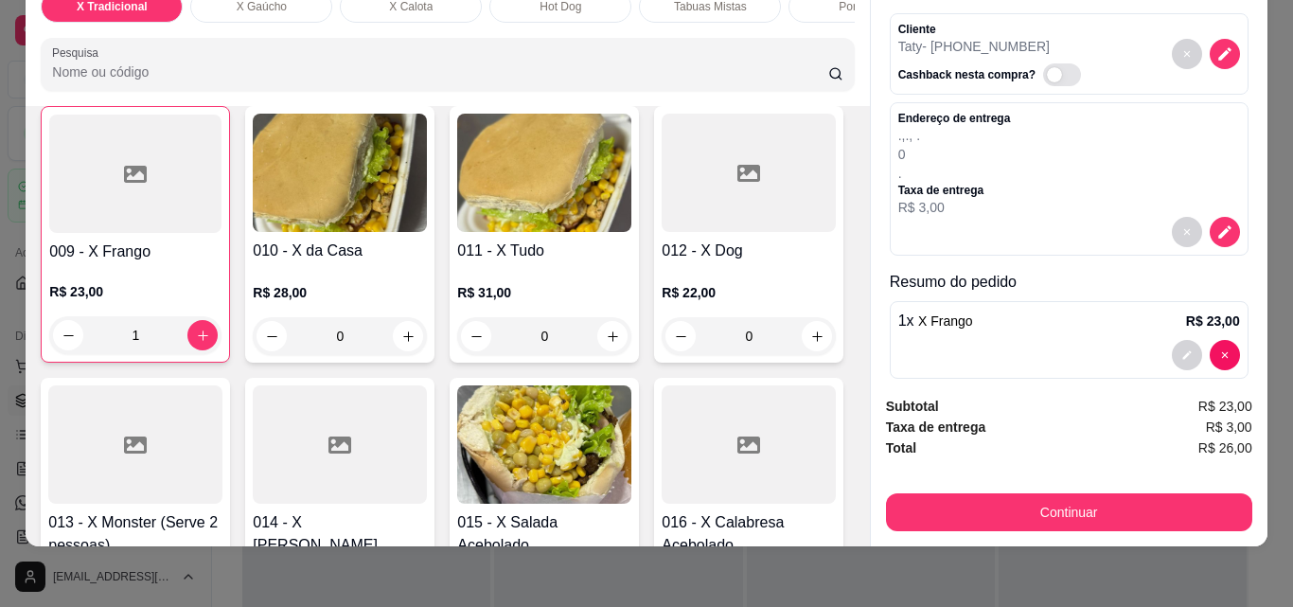
scroll to position [79, 0]
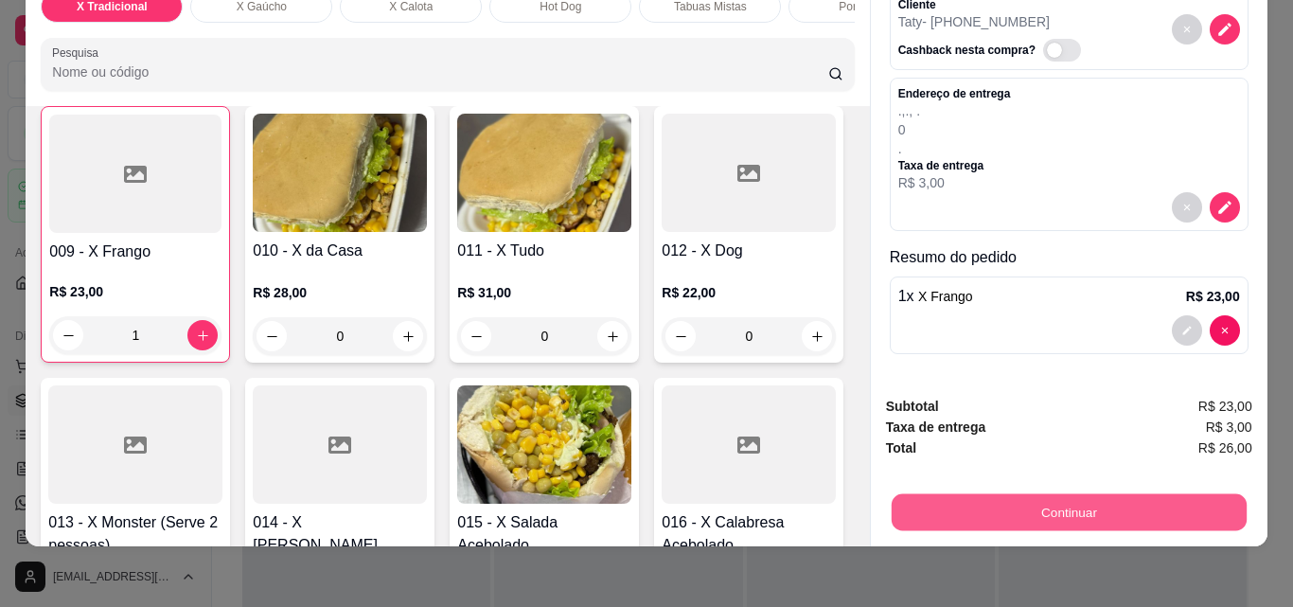
click at [1095, 500] on button "Continuar" at bounding box center [1067, 511] width 355 height 37
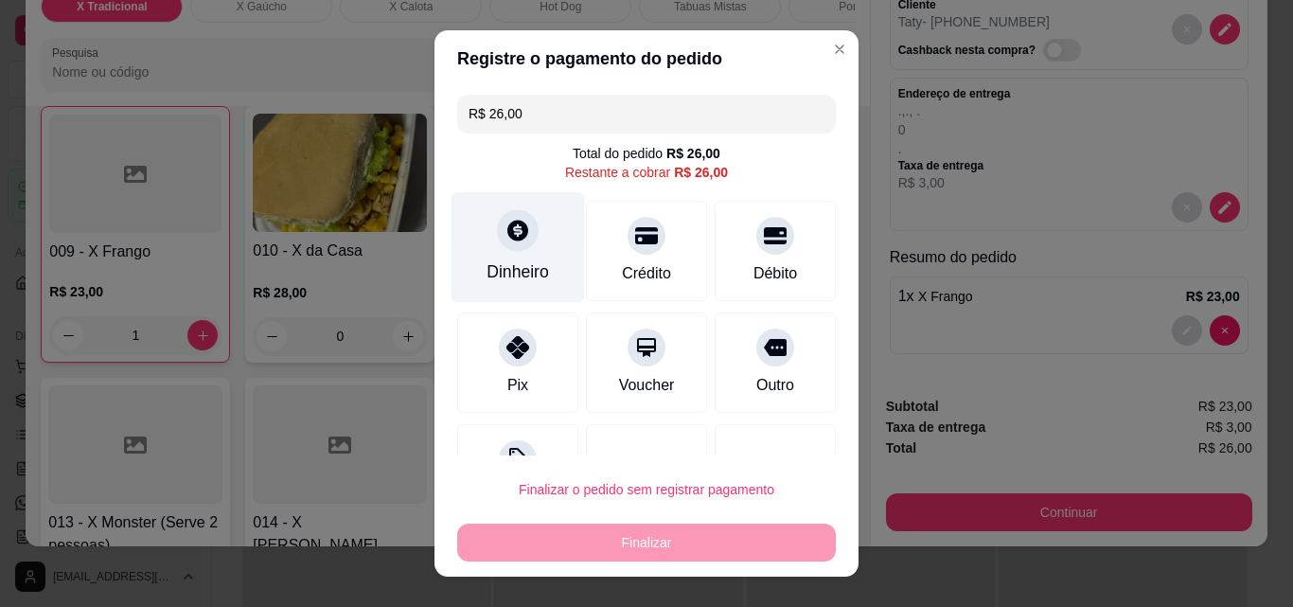
click at [520, 270] on div "Dinheiro" at bounding box center [517, 271] width 62 height 25
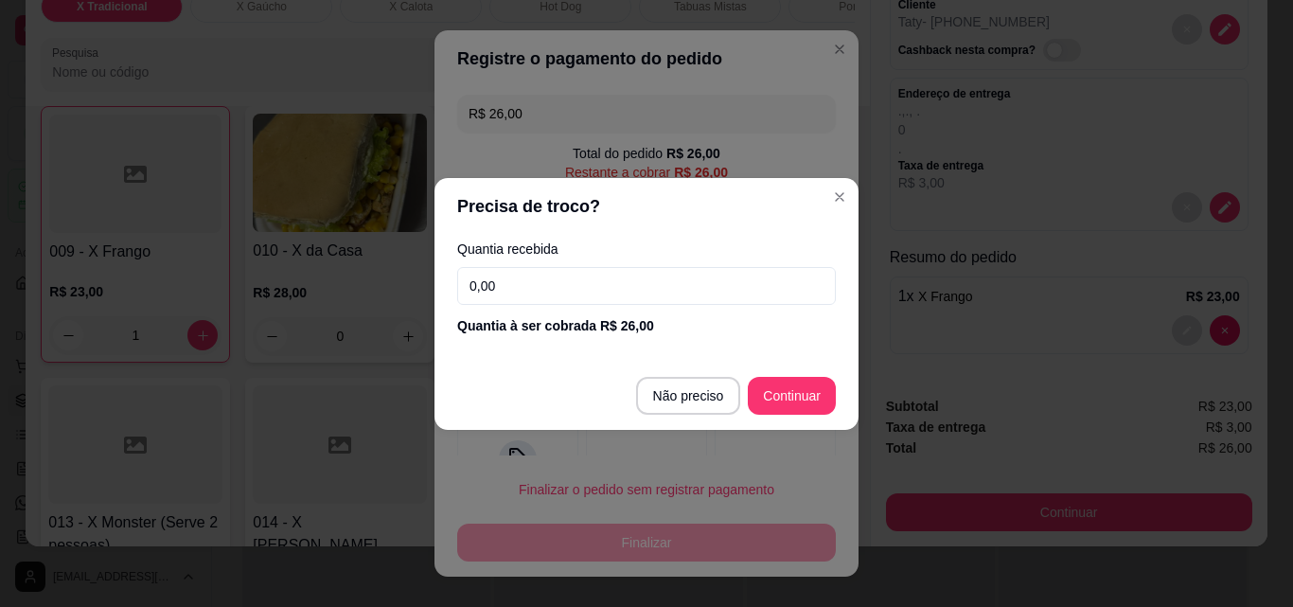
click at [541, 279] on input "0,00" at bounding box center [646, 286] width 379 height 38
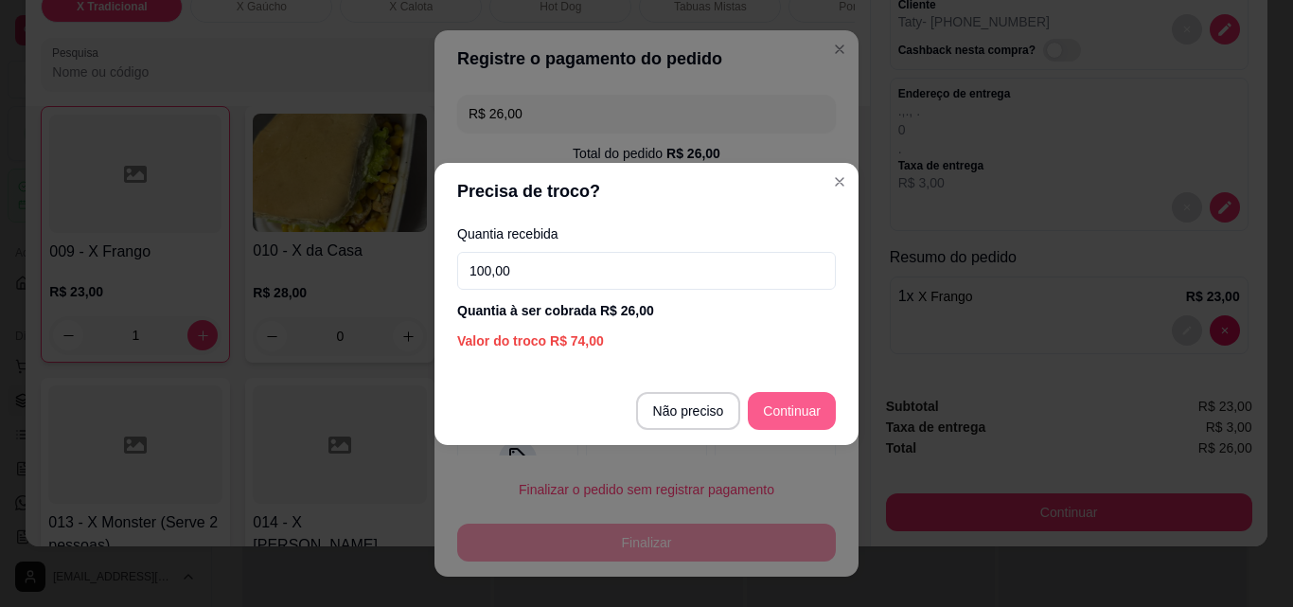
type input "100,00"
type input "R$ 0,00"
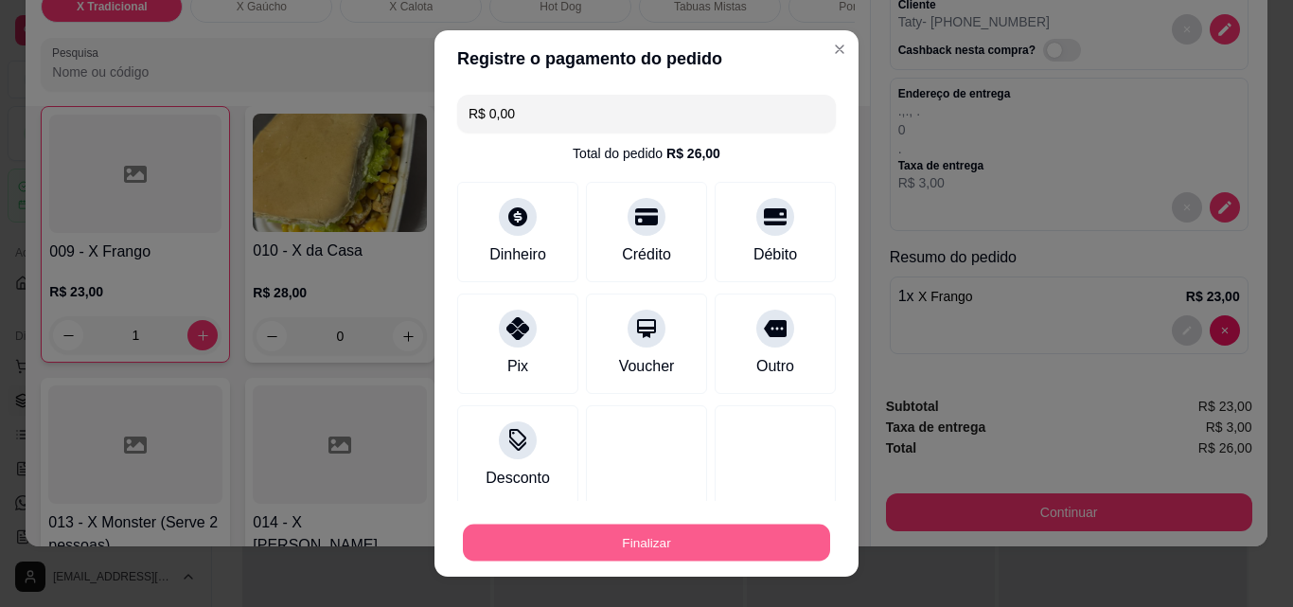
click at [732, 549] on button "Finalizar" at bounding box center [646, 542] width 367 height 37
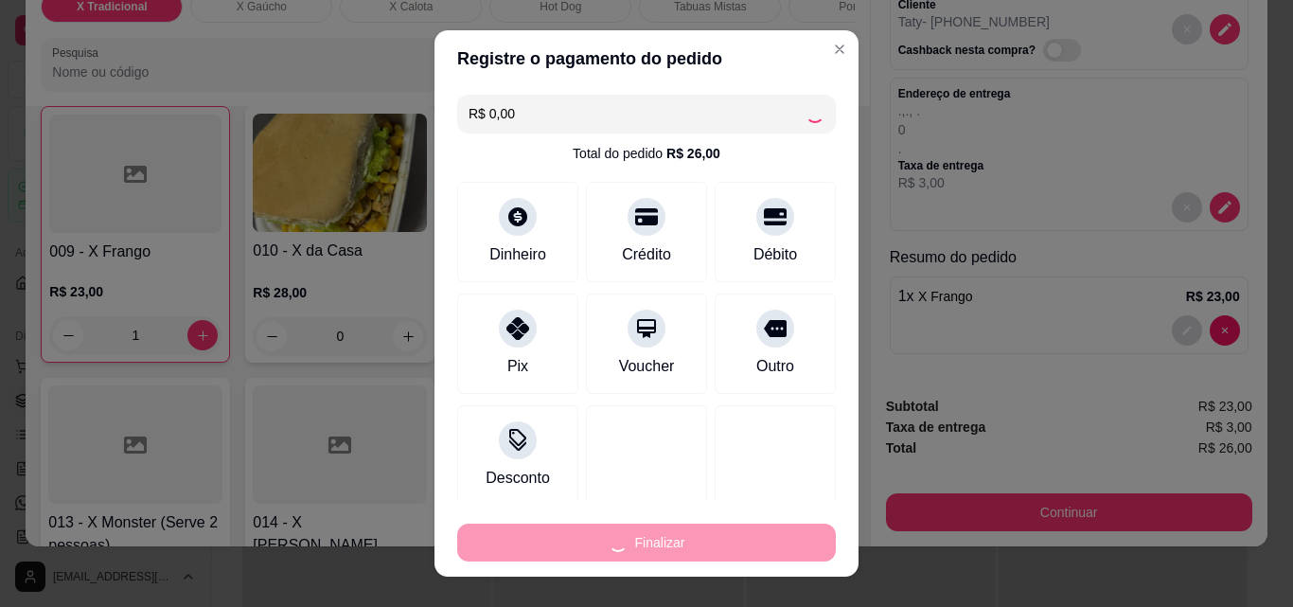
type input "0"
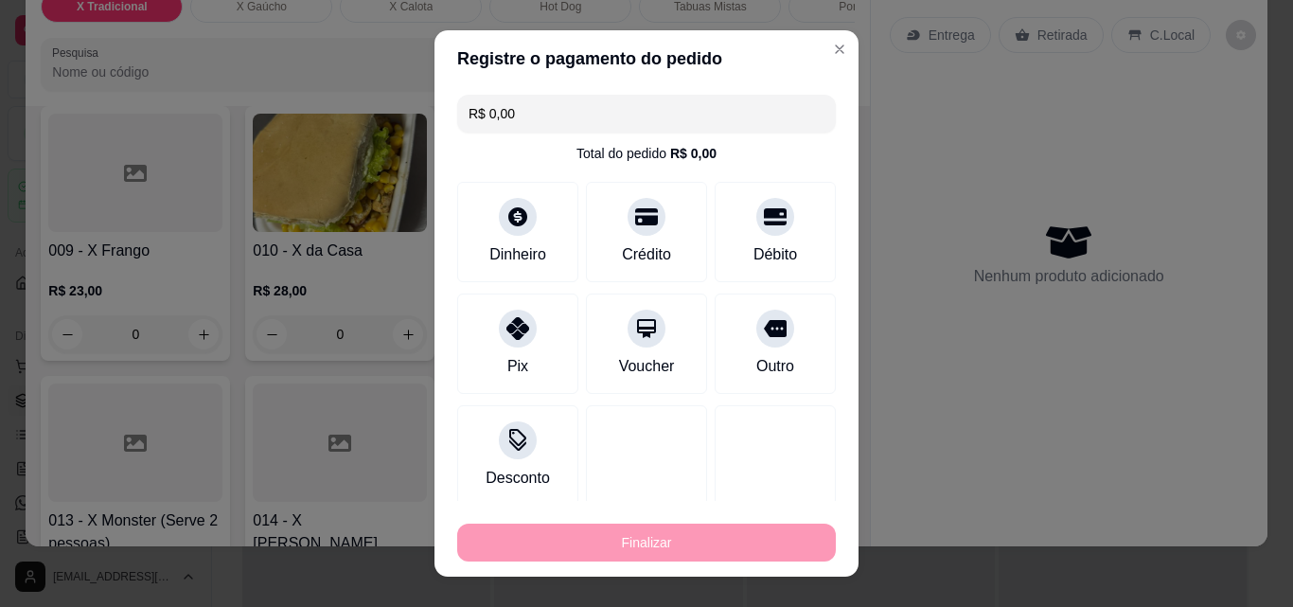
type input "-R$ 26,00"
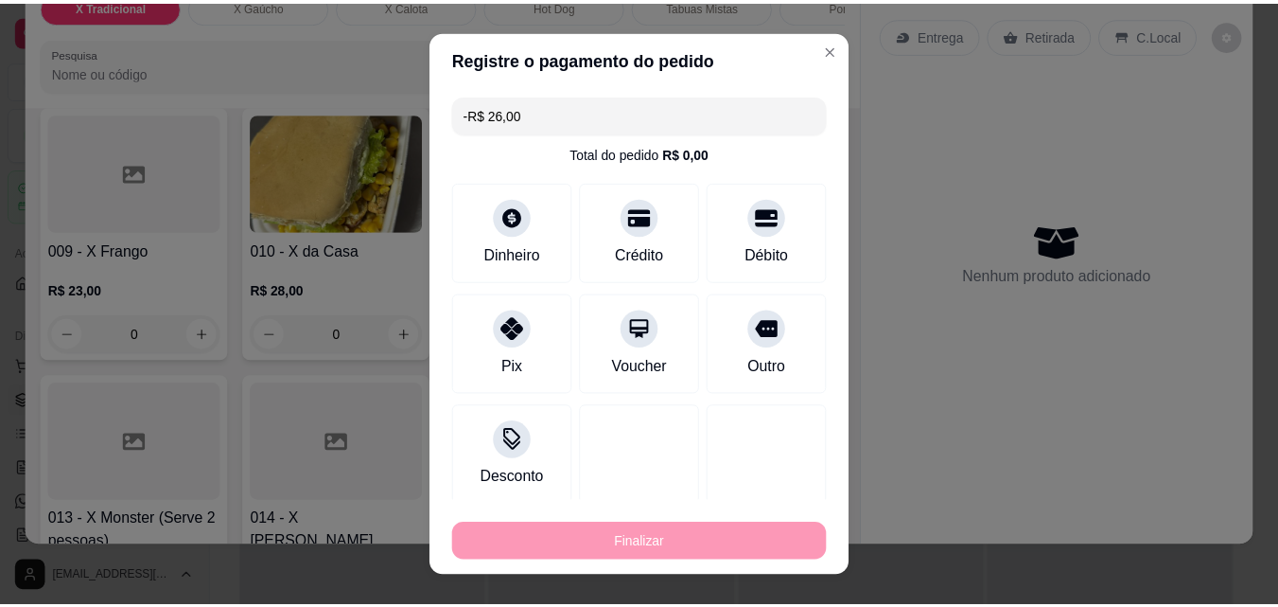
scroll to position [0, 0]
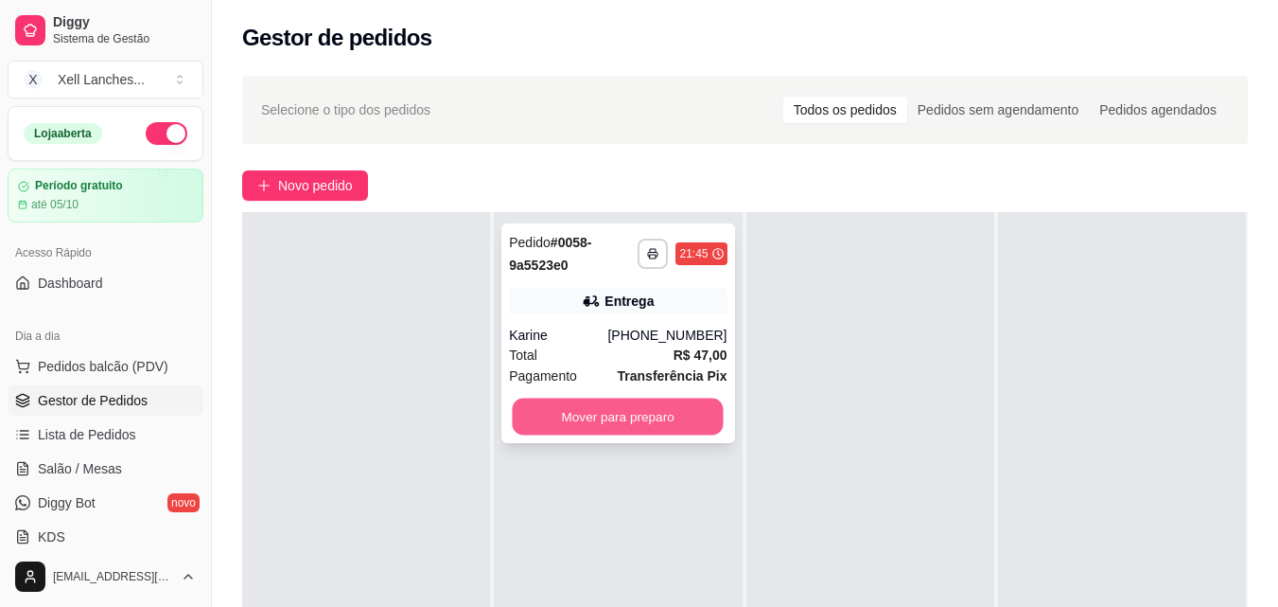
click at [630, 421] on button "Mover para preparo" at bounding box center [618, 416] width 211 height 37
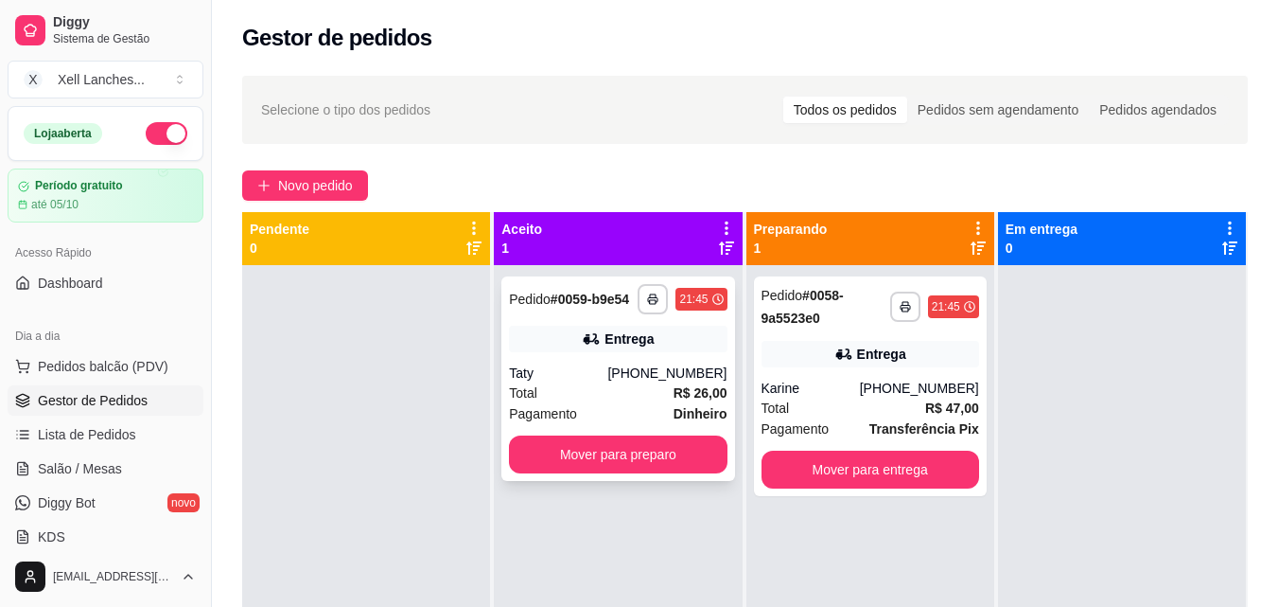
click at [663, 467] on button "Mover para preparo" at bounding box center [618, 454] width 218 height 38
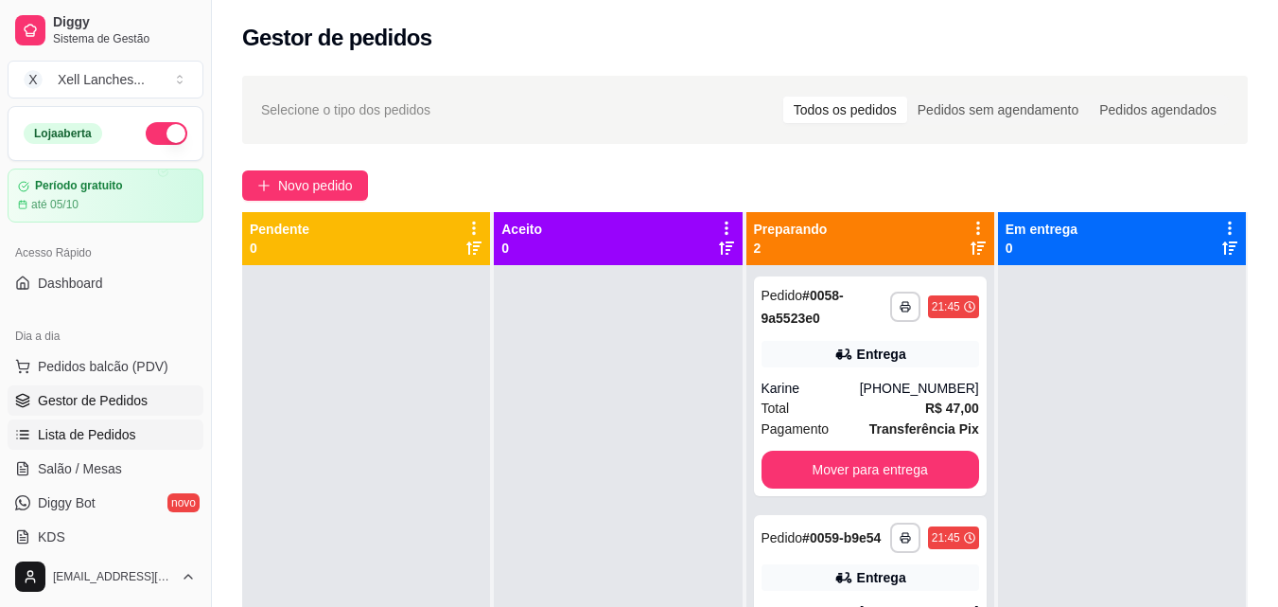
click at [97, 433] on span "Lista de Pedidos" at bounding box center [87, 434] width 98 height 19
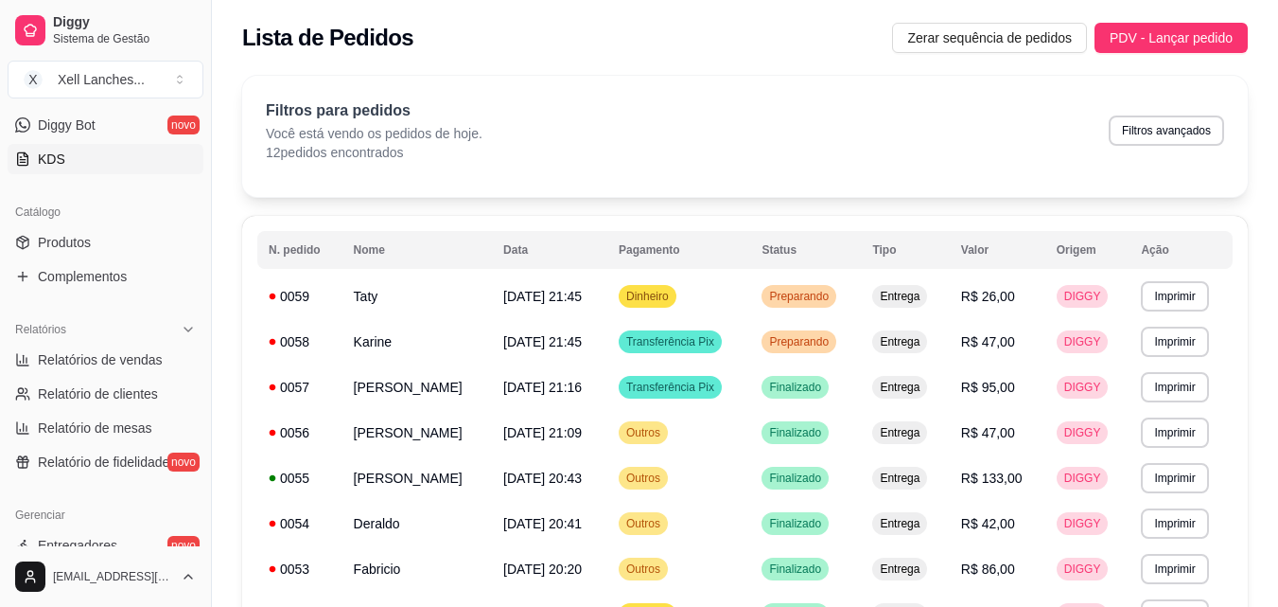
scroll to position [379, 0]
click at [127, 385] on span "Relatório de clientes" at bounding box center [98, 392] width 120 height 19
select select "30"
select select "HIGHEST_TOTAL_SPENT_WITH_ORDERS"
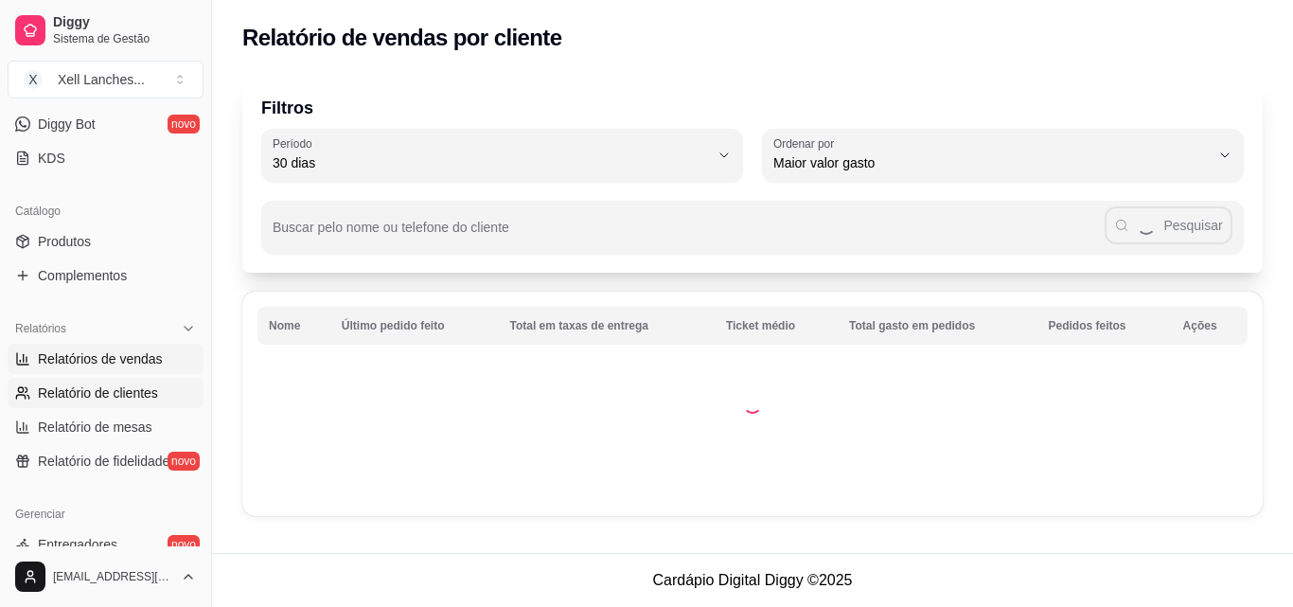
click at [123, 368] on link "Relatórios de vendas" at bounding box center [106, 359] width 196 height 30
select select "ALL"
select select "0"
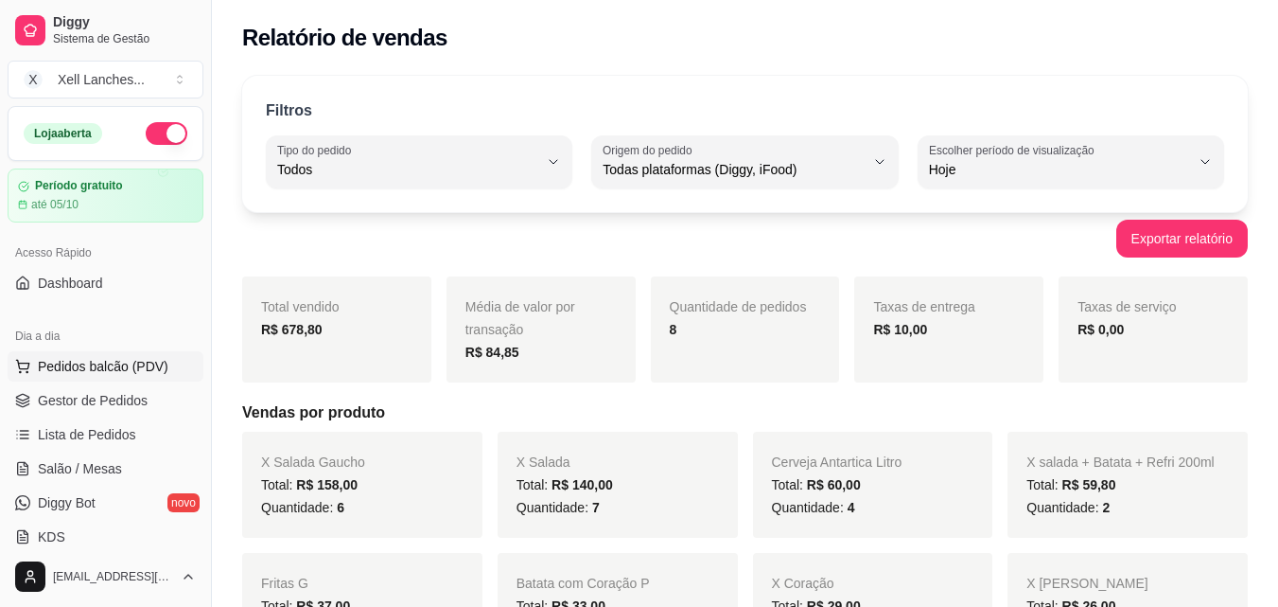
click at [100, 370] on span "Pedidos balcão (PDV)" at bounding box center [103, 366] width 131 height 19
click at [92, 400] on span "Gestor de Pedidos" at bounding box center [93, 400] width 110 height 19
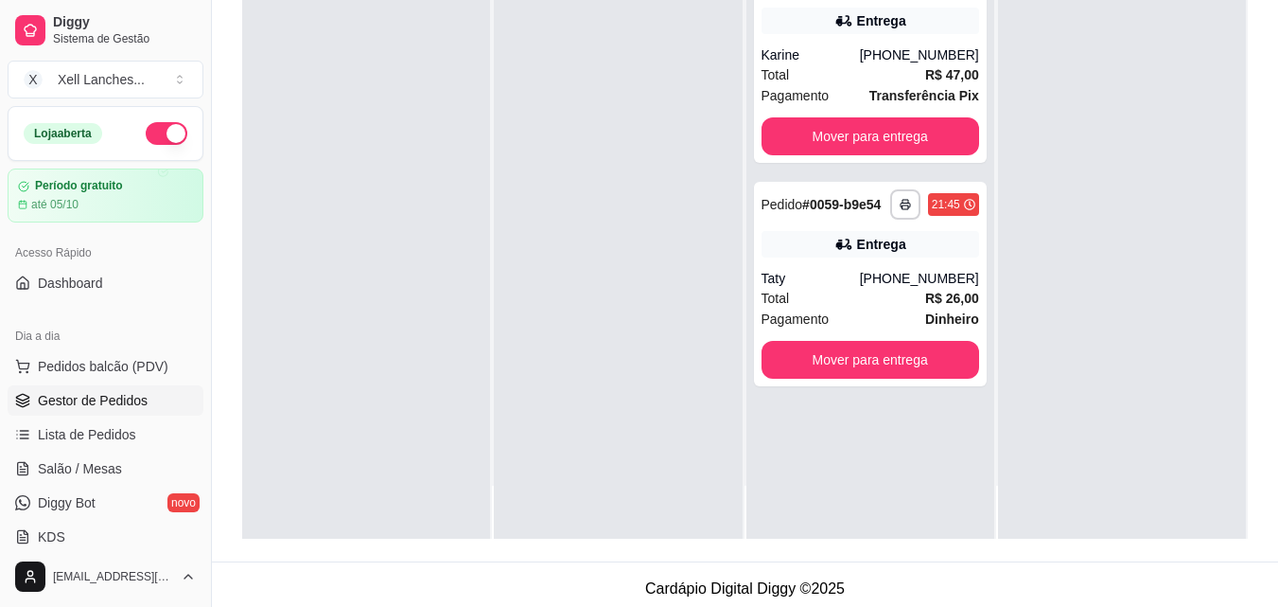
scroll to position [289, 0]
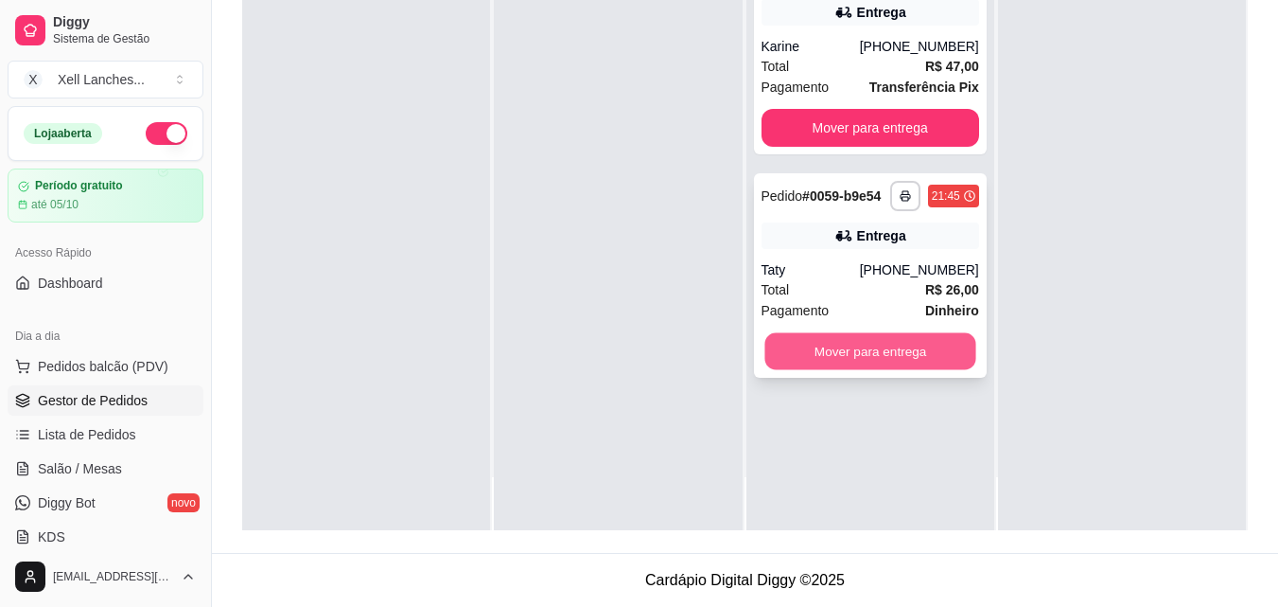
click at [904, 353] on button "Mover para entrega" at bounding box center [870, 351] width 211 height 37
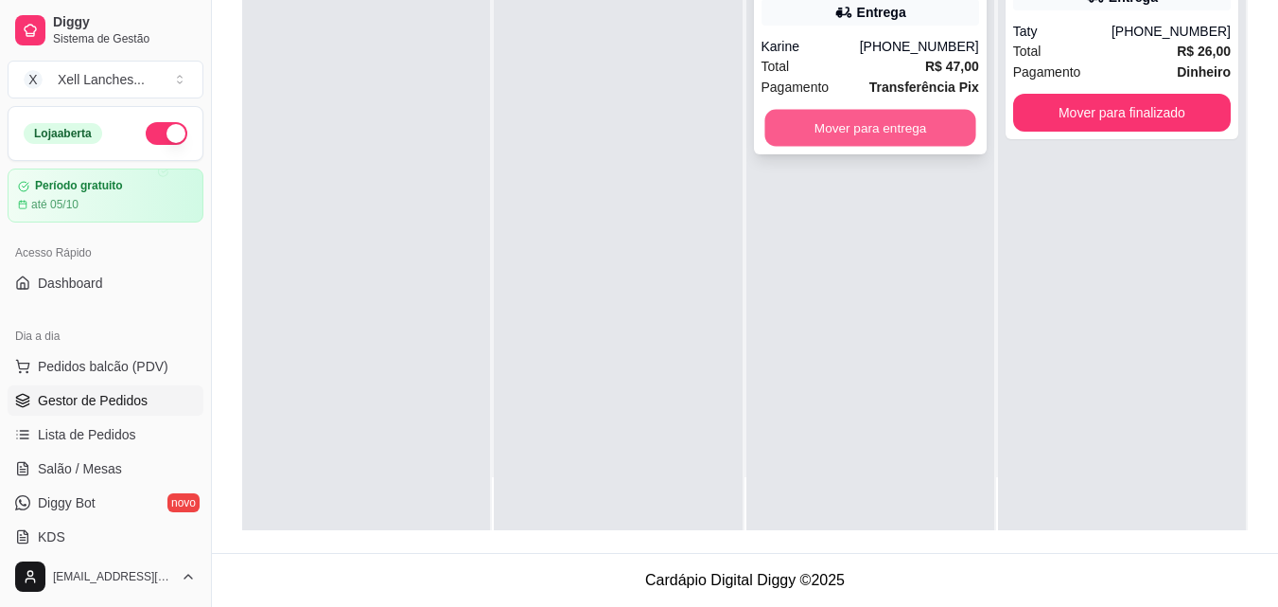
click at [876, 130] on button "Mover para entrega" at bounding box center [870, 128] width 211 height 37
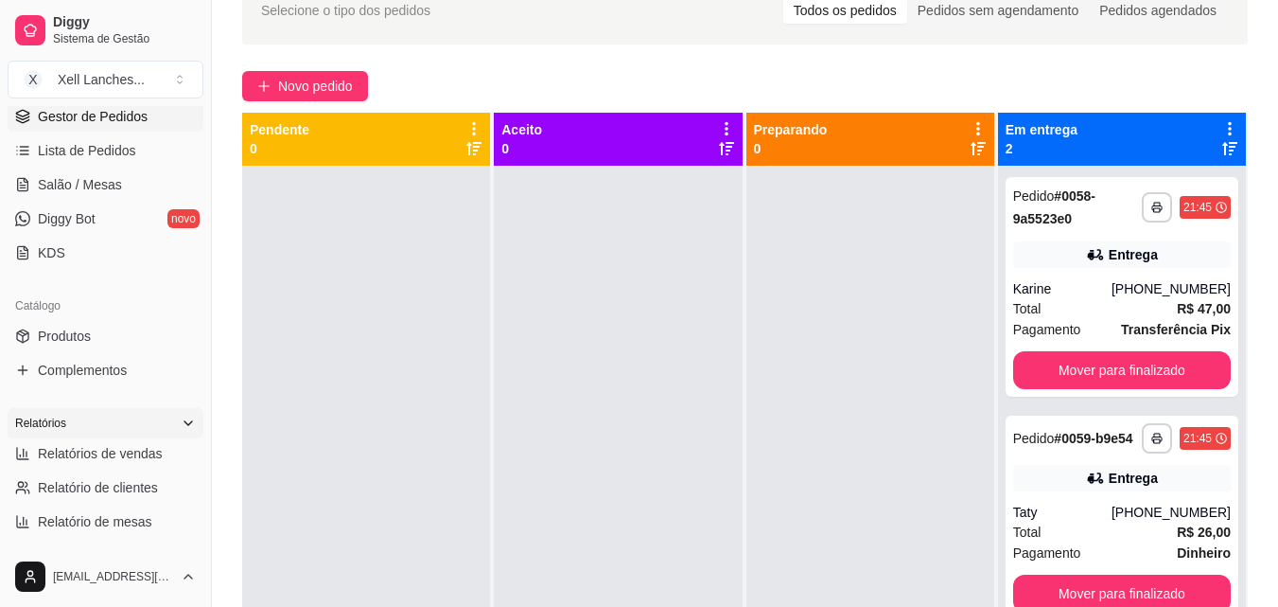
scroll to position [379, 0]
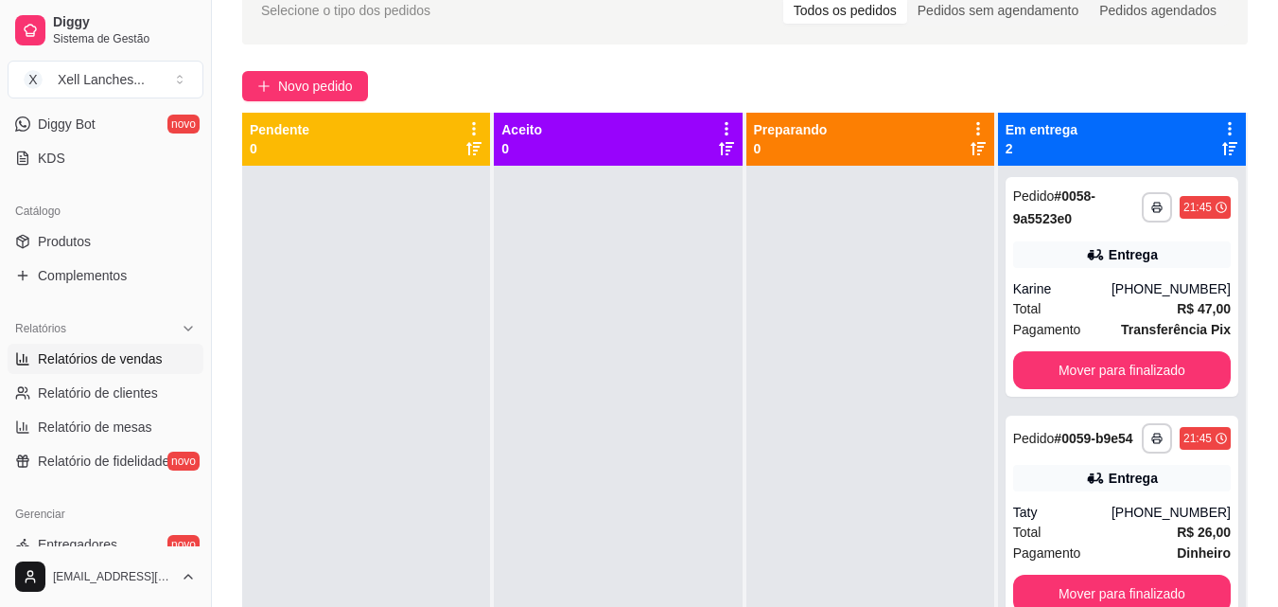
click at [115, 366] on span "Relatórios de vendas" at bounding box center [100, 358] width 125 height 19
select select "ALL"
select select "0"
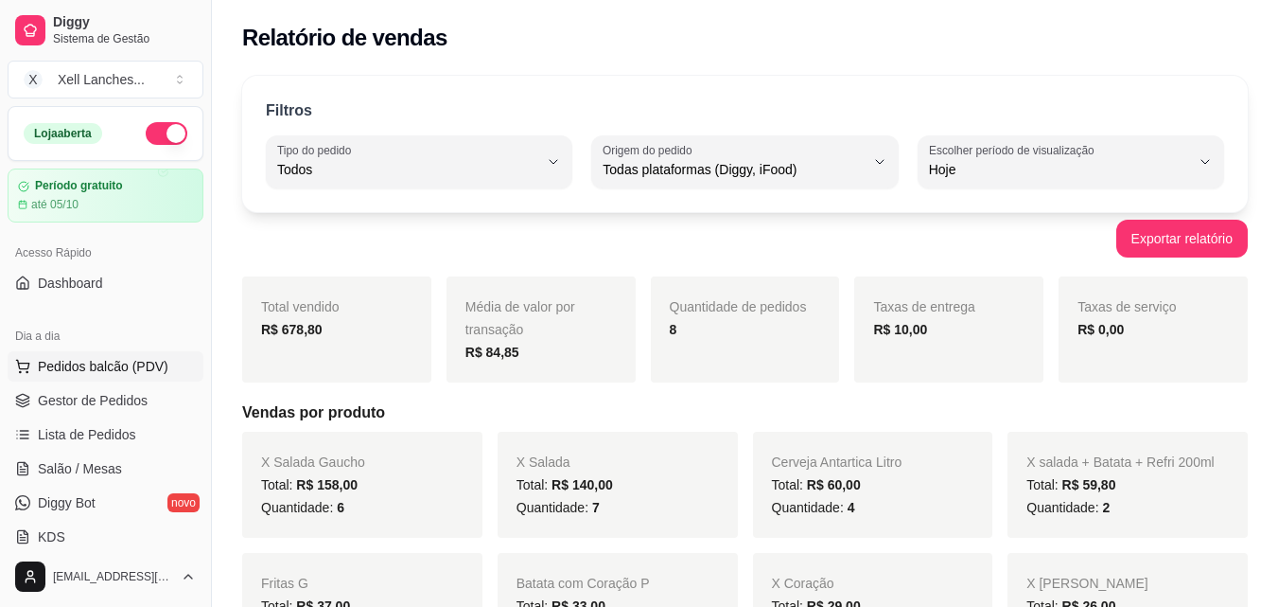
click at [112, 369] on span "Pedidos balcão (PDV)" at bounding box center [103, 366] width 131 height 19
click at [106, 393] on span "Gestor de Pedidos" at bounding box center [93, 400] width 110 height 19
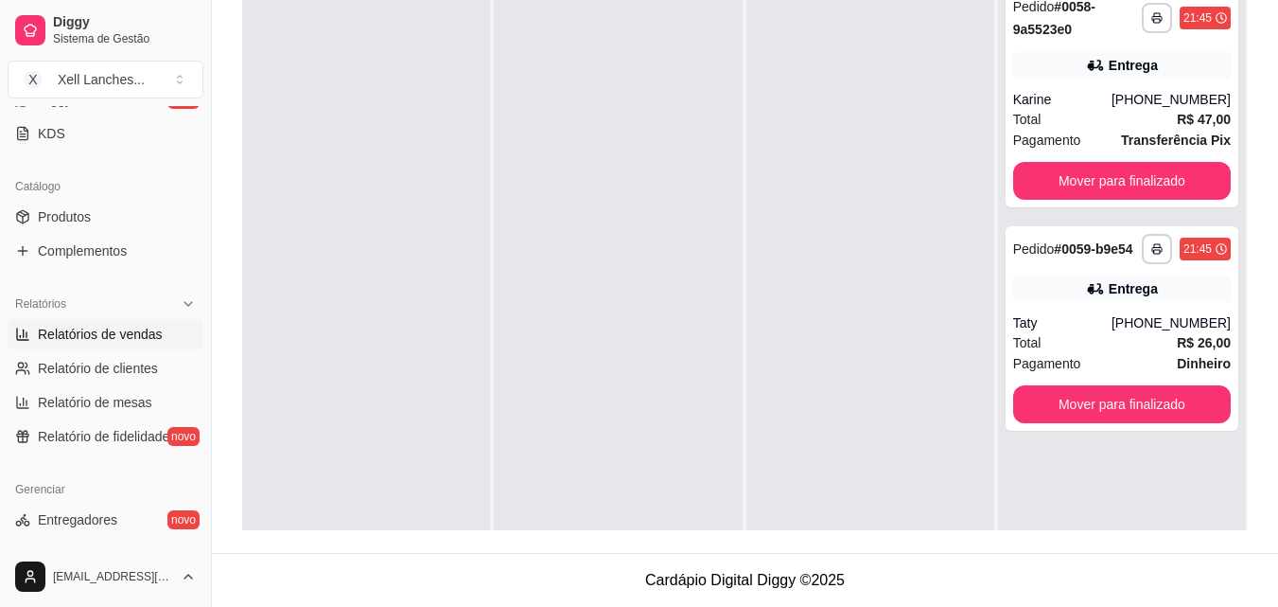
scroll to position [377, 0]
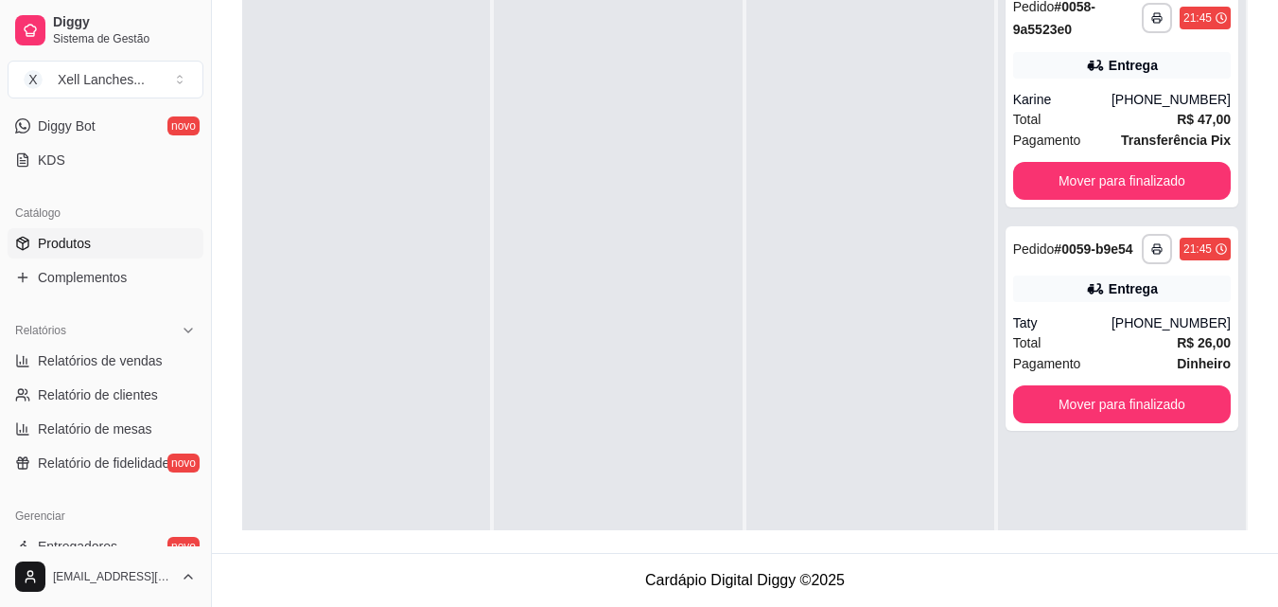
click at [90, 243] on span "Produtos" at bounding box center [64, 243] width 53 height 19
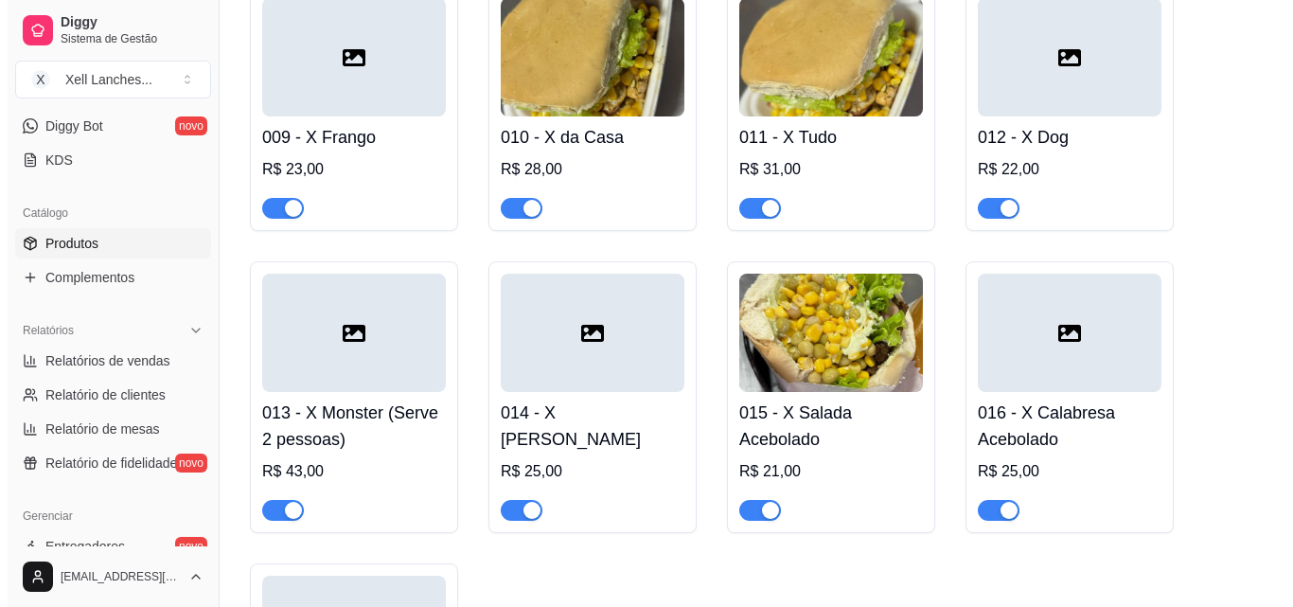
scroll to position [757, 0]
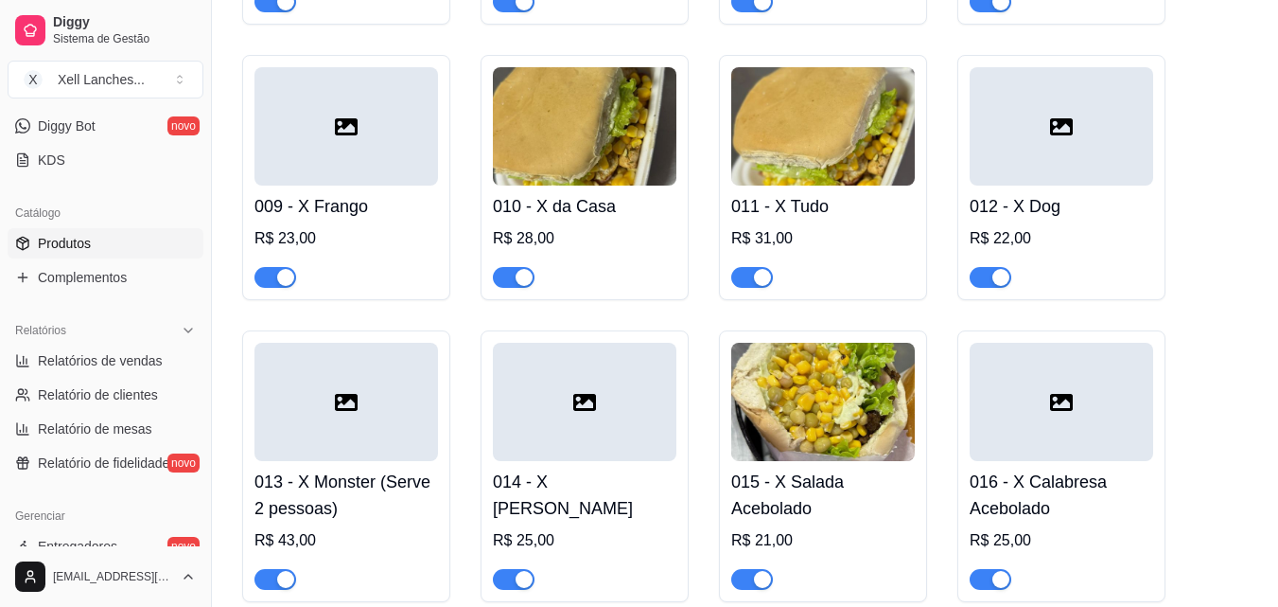
click at [620, 166] on img at bounding box center [585, 126] width 184 height 118
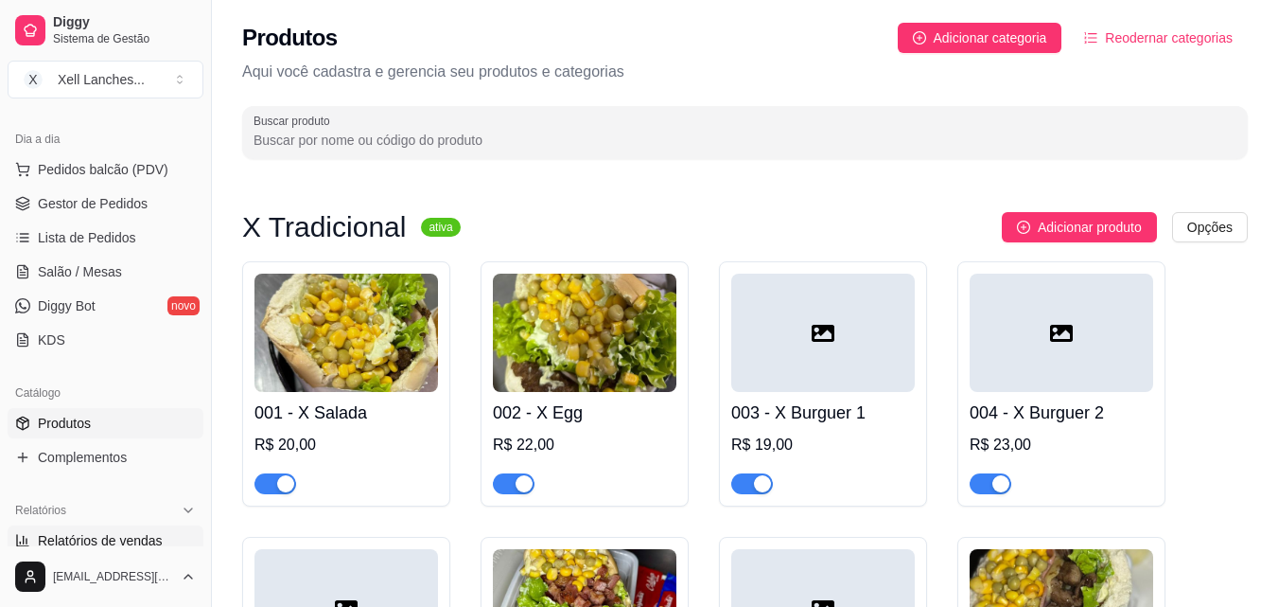
scroll to position [0, 0]
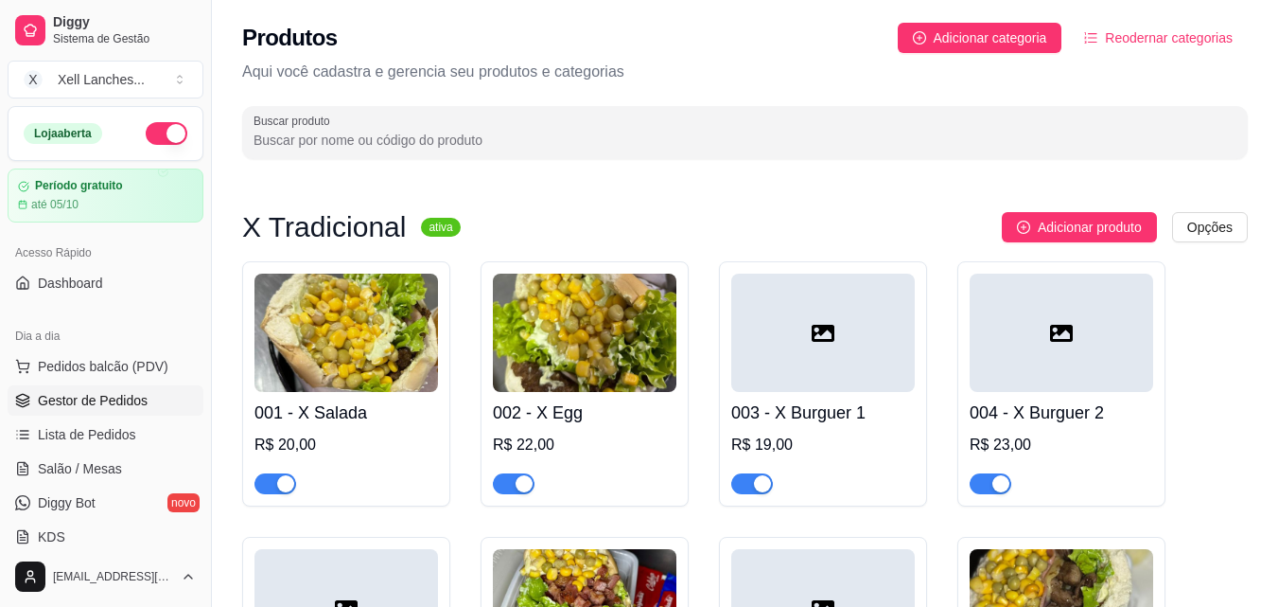
click at [83, 396] on span "Gestor de Pedidos" at bounding box center [93, 400] width 110 height 19
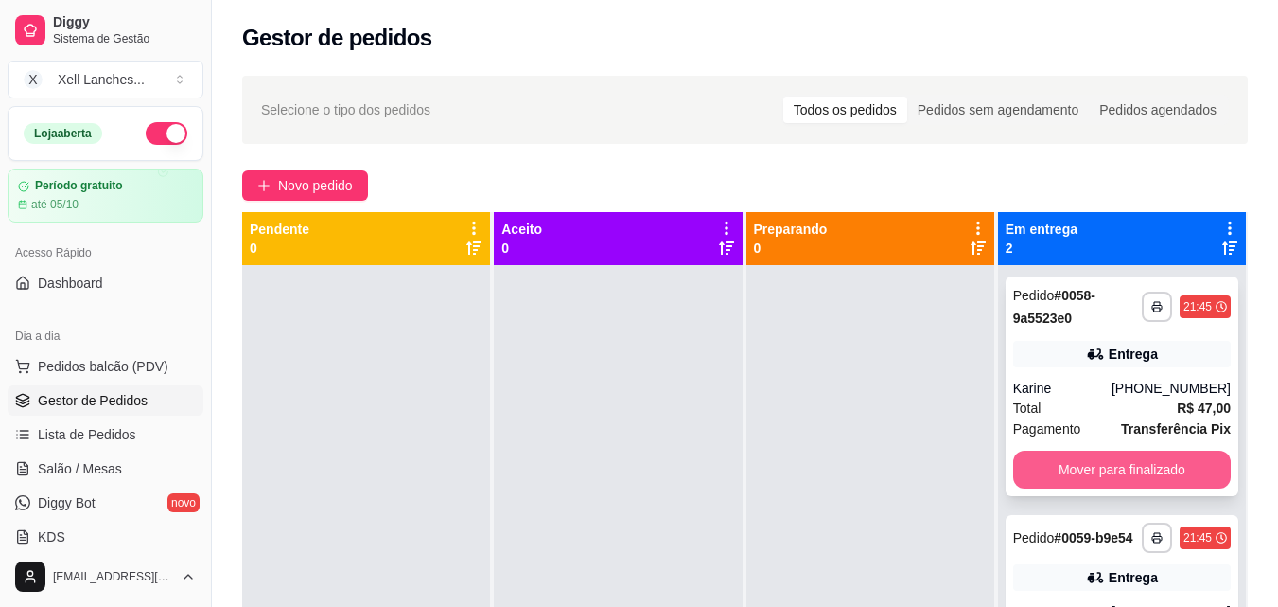
click at [1129, 460] on button "Mover para finalizado" at bounding box center [1122, 469] width 218 height 38
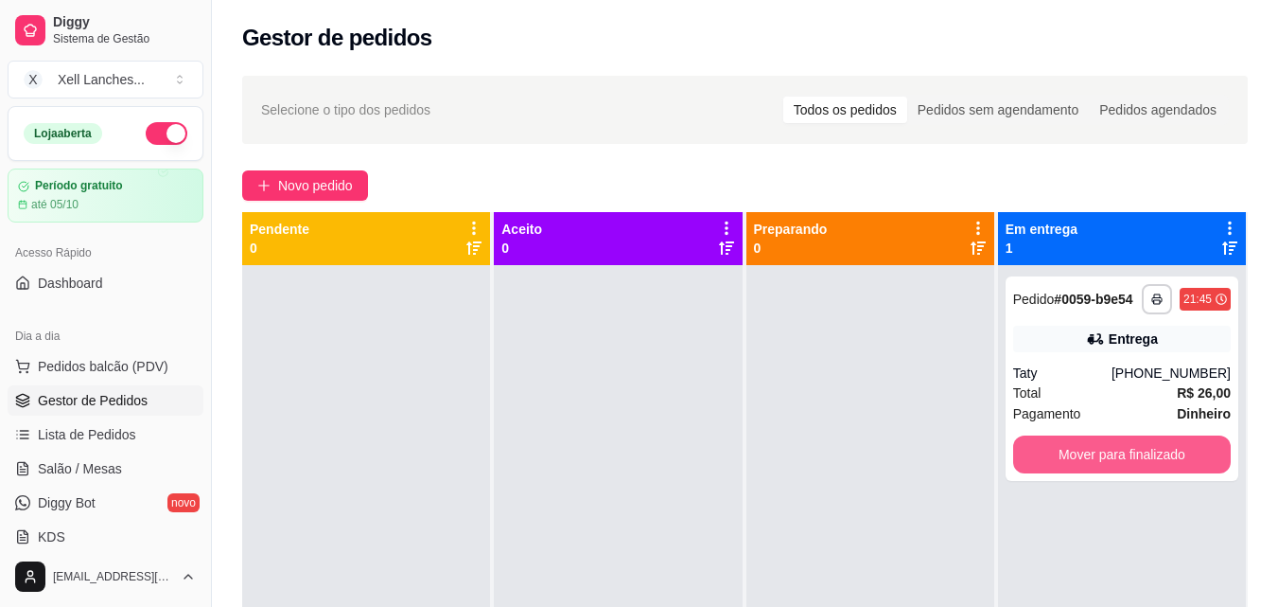
scroll to position [53, 0]
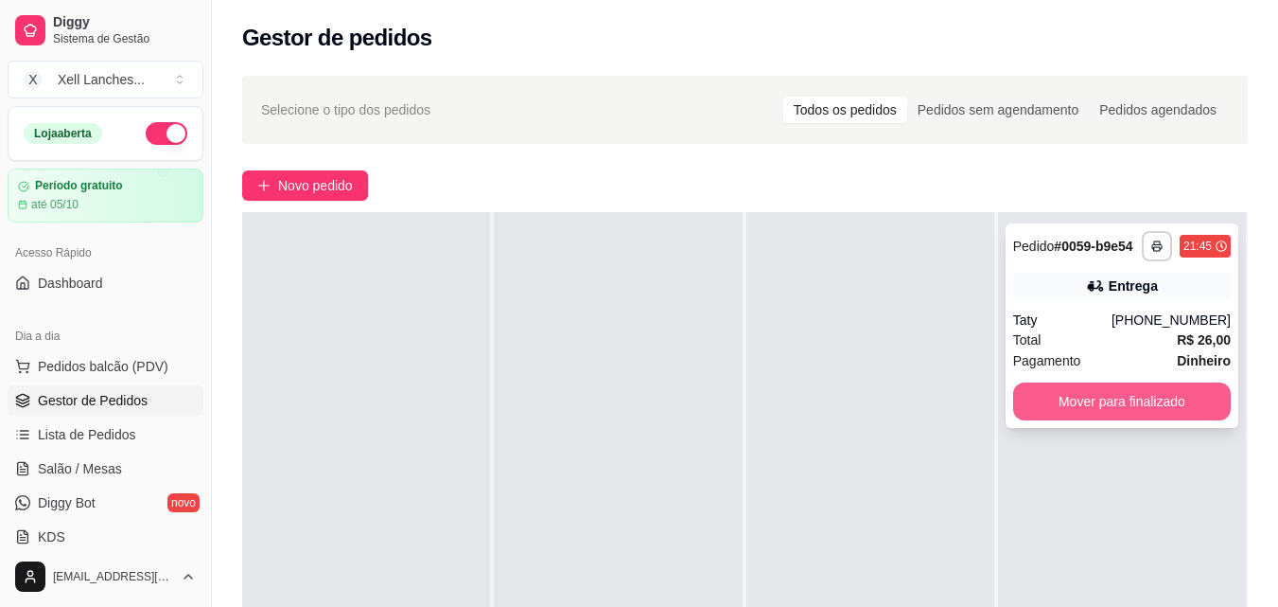
click at [1104, 384] on button "Mover para finalizado" at bounding box center [1122, 401] width 218 height 38
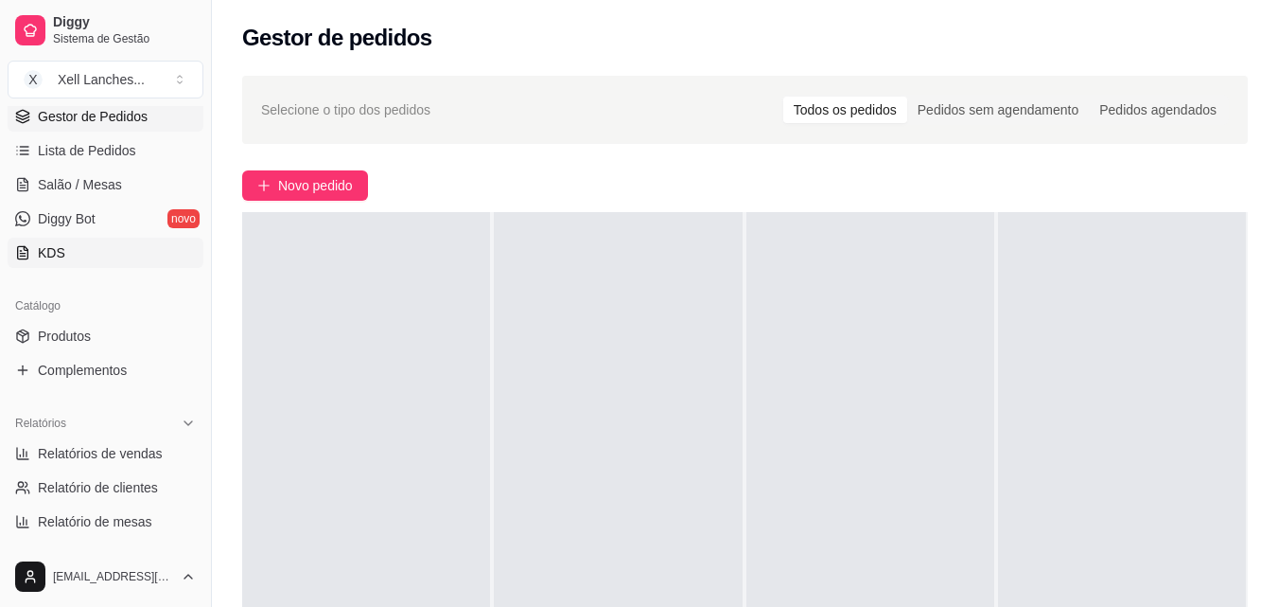
scroll to position [473, 0]
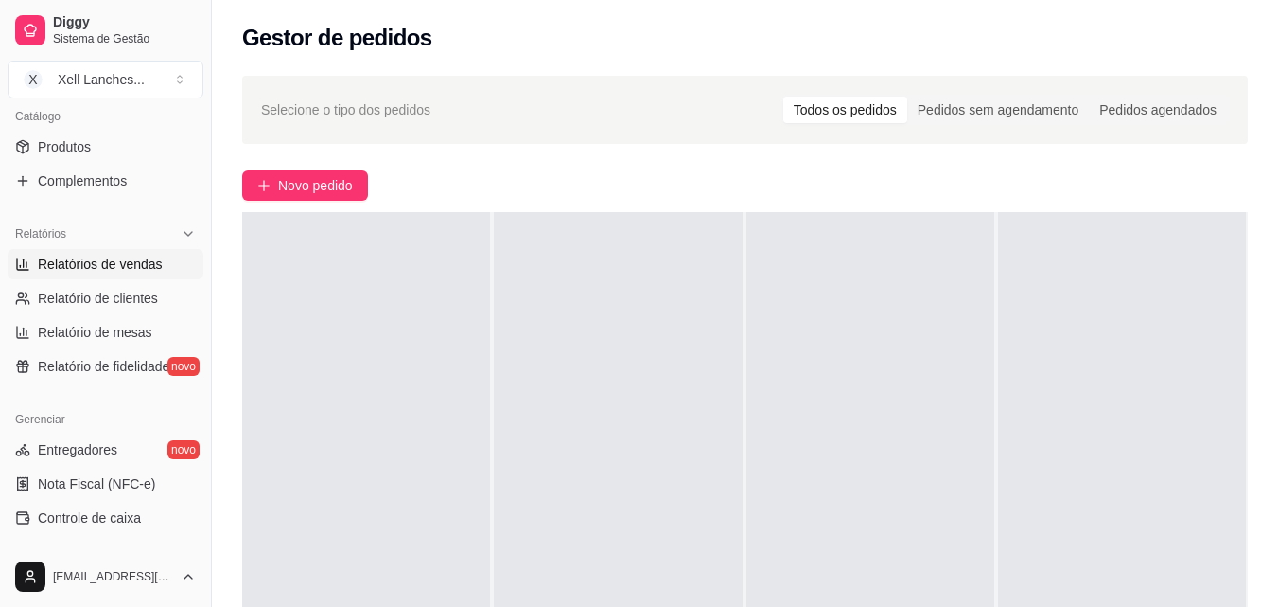
click at [122, 265] on span "Relatórios de vendas" at bounding box center [100, 264] width 125 height 19
select select "ALL"
select select "0"
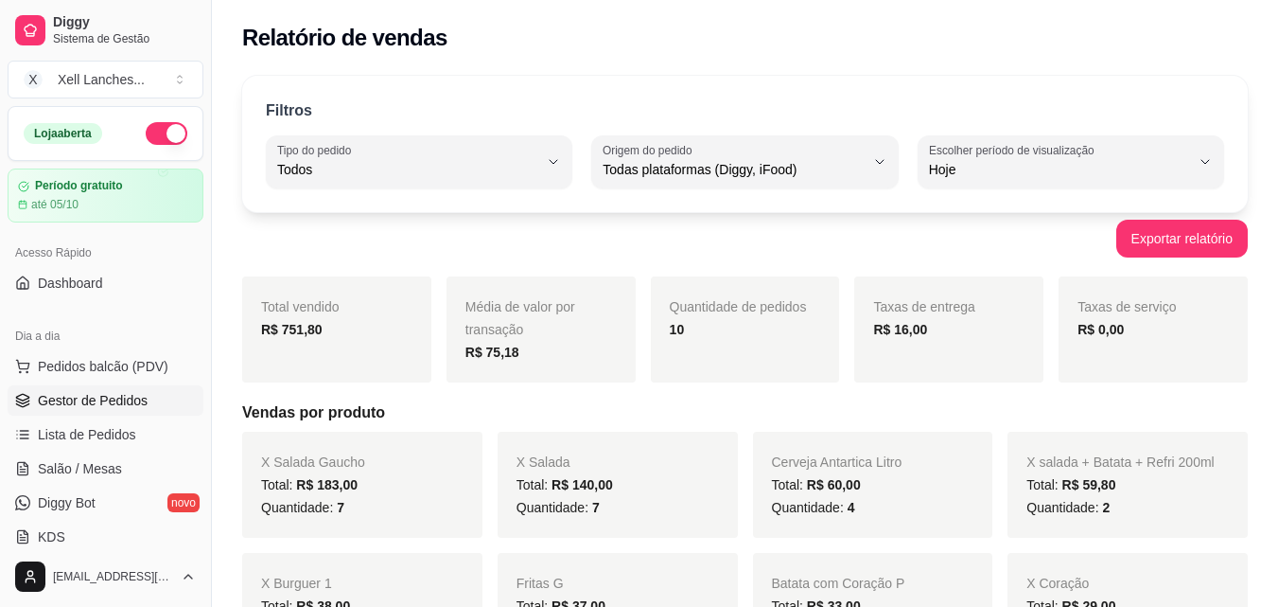
click at [90, 409] on link "Gestor de Pedidos" at bounding box center [106, 400] width 196 height 30
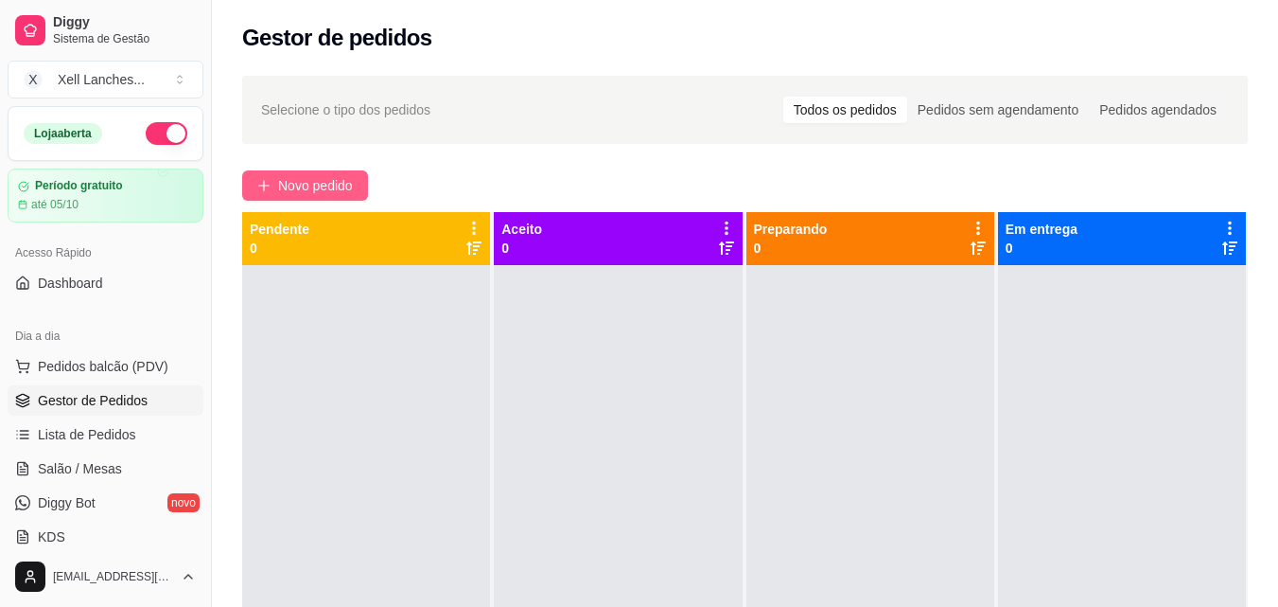
click at [321, 191] on span "Novo pedido" at bounding box center [315, 185] width 75 height 21
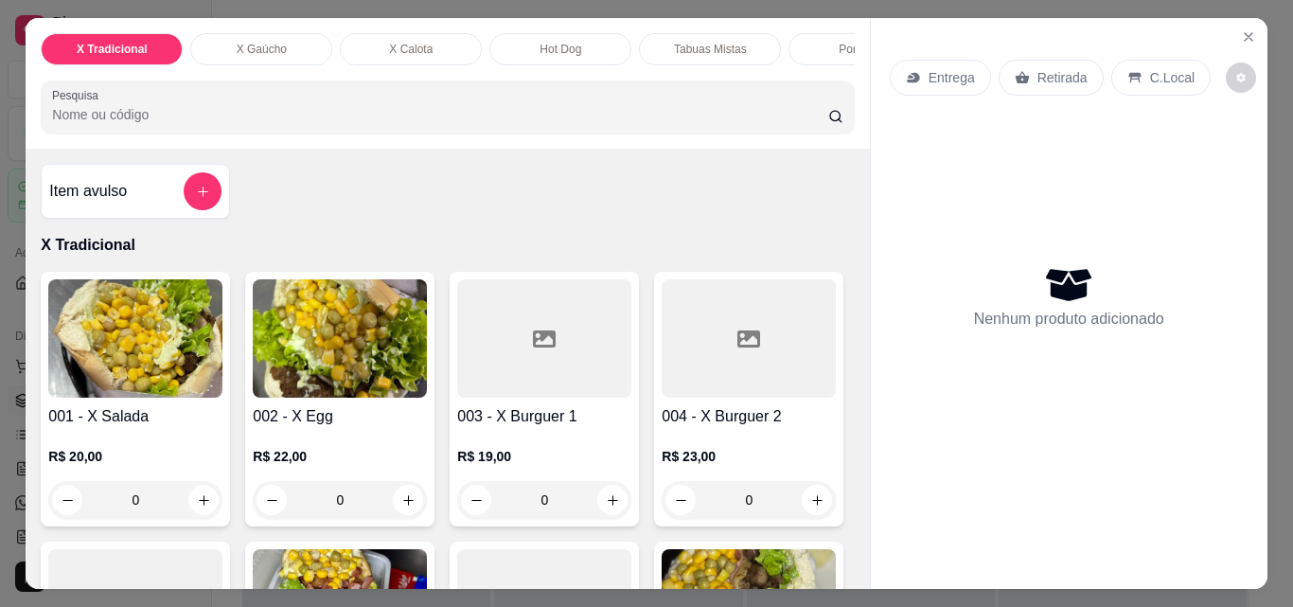
click at [705, 42] on p "Tabuas Mistas" at bounding box center [710, 49] width 73 height 15
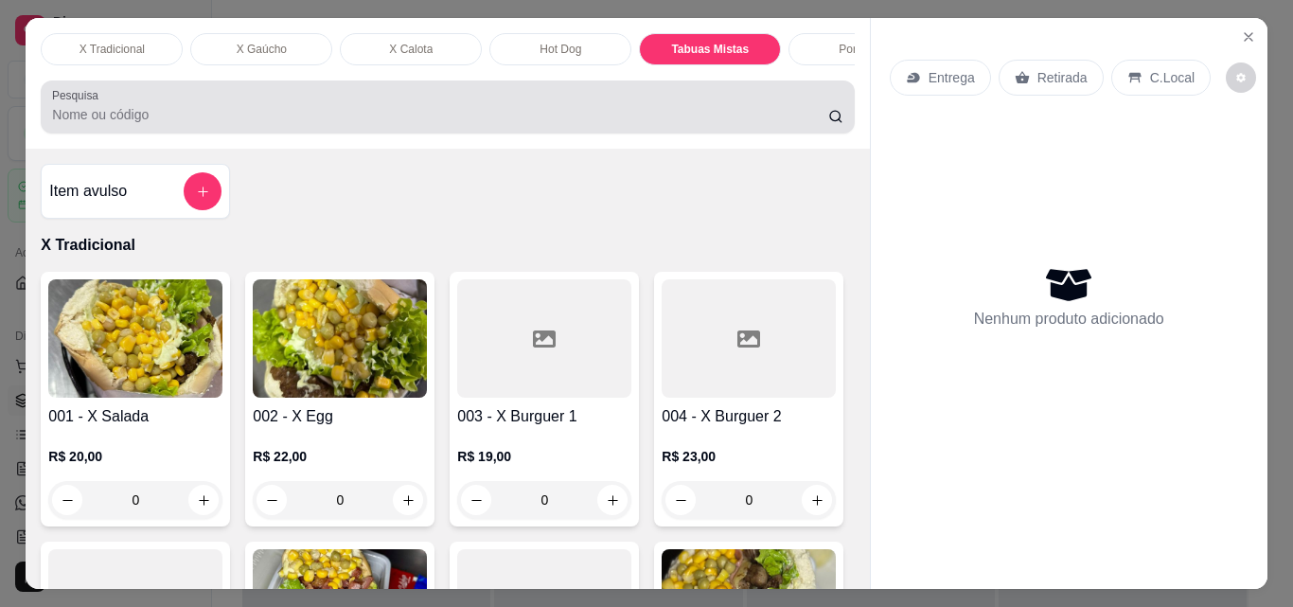
scroll to position [49, 0]
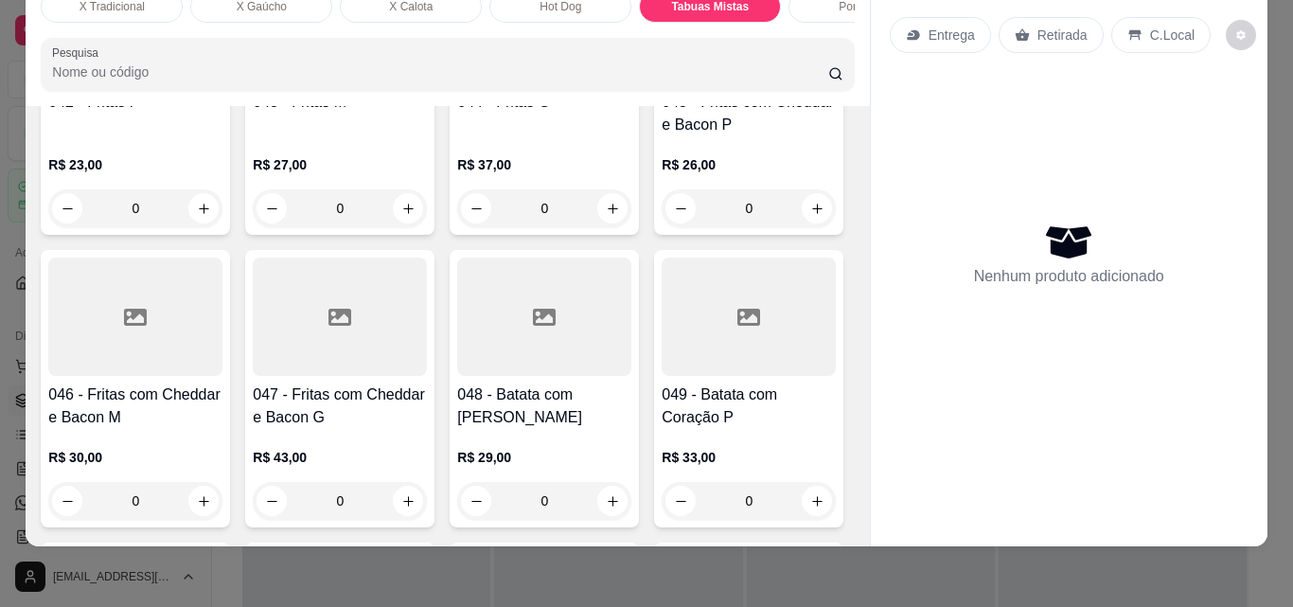
type input "1"
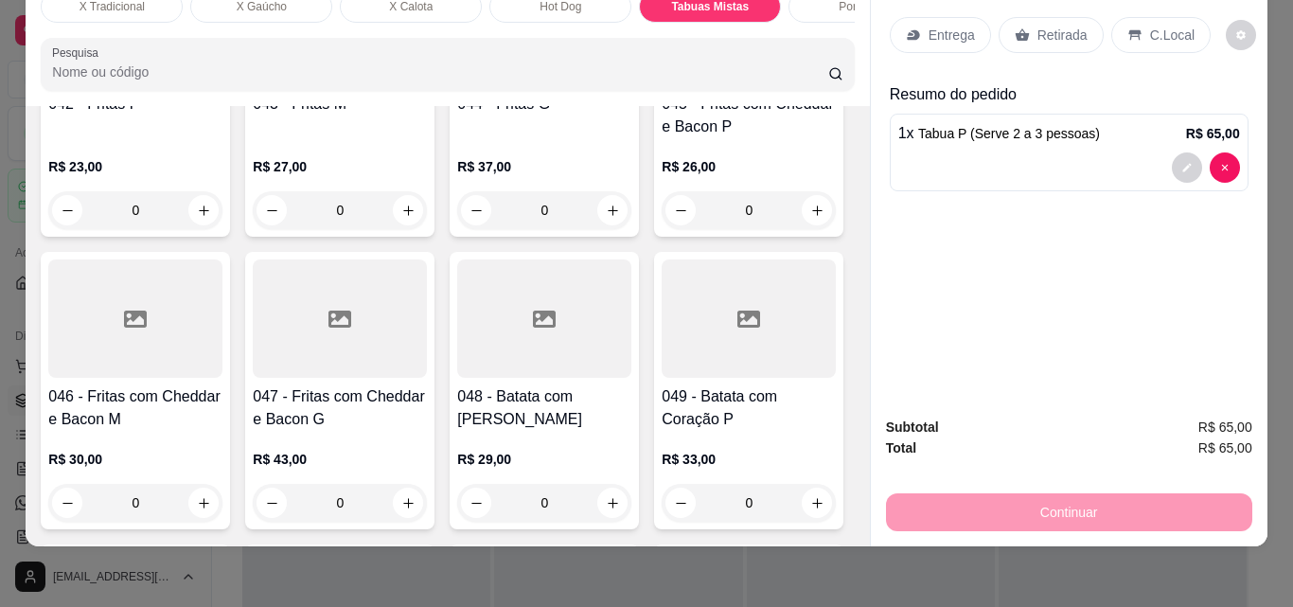
click at [951, 26] on p "Entrega" at bounding box center [951, 35] width 46 height 19
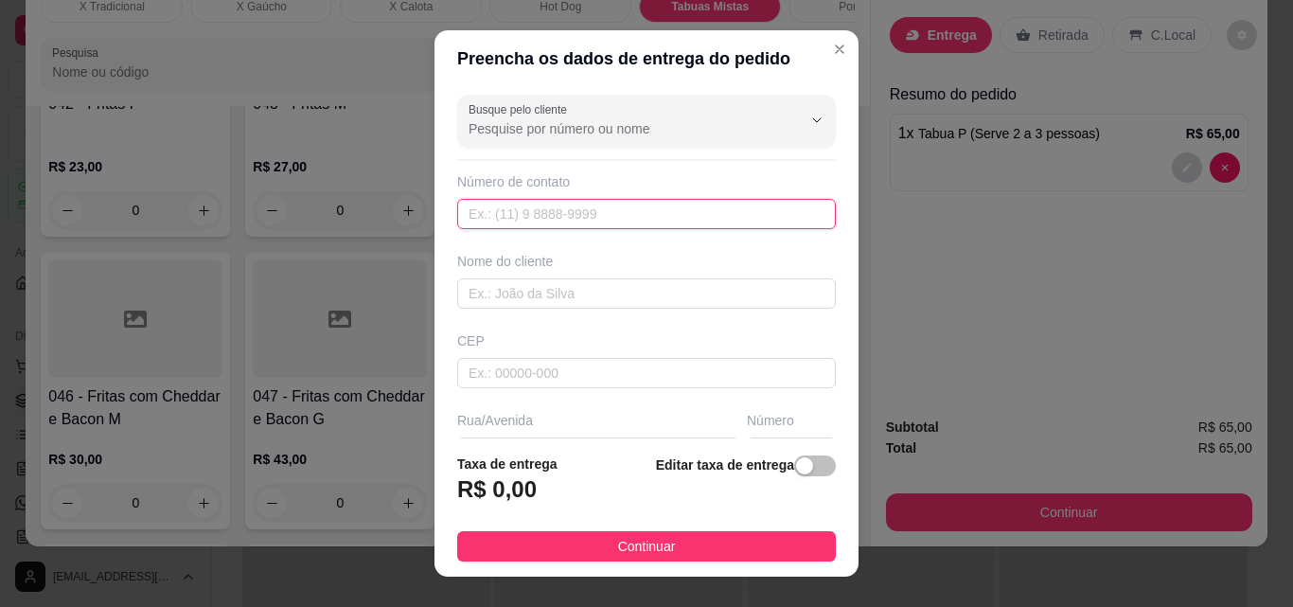
click at [514, 220] on input "text" at bounding box center [646, 214] width 379 height 30
paste input "[PHONE_NUMBER]"
type input "[PHONE_NUMBER]"
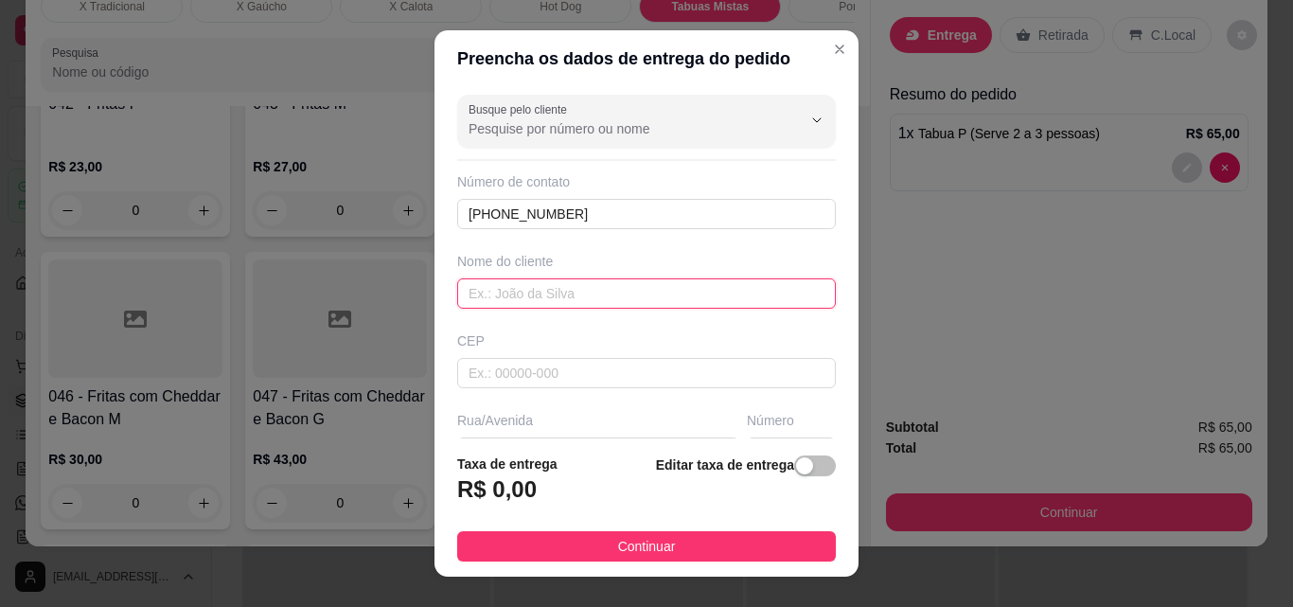
click at [496, 288] on input "text" at bounding box center [646, 293] width 379 height 30
type input "Keli"
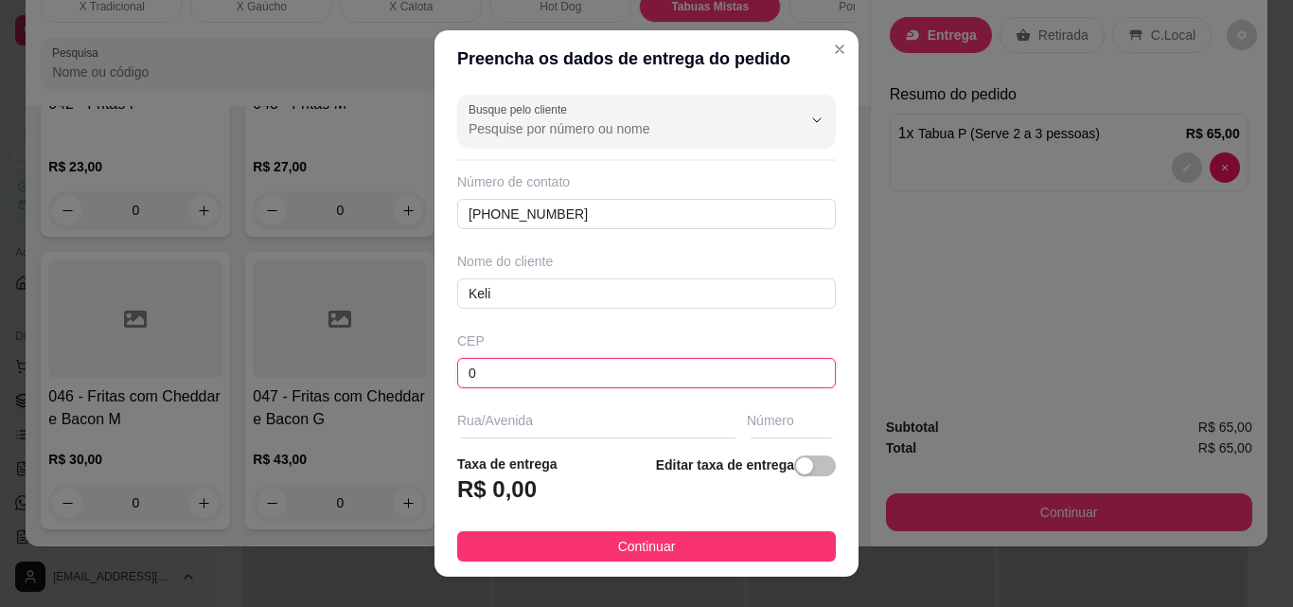
type input "0"
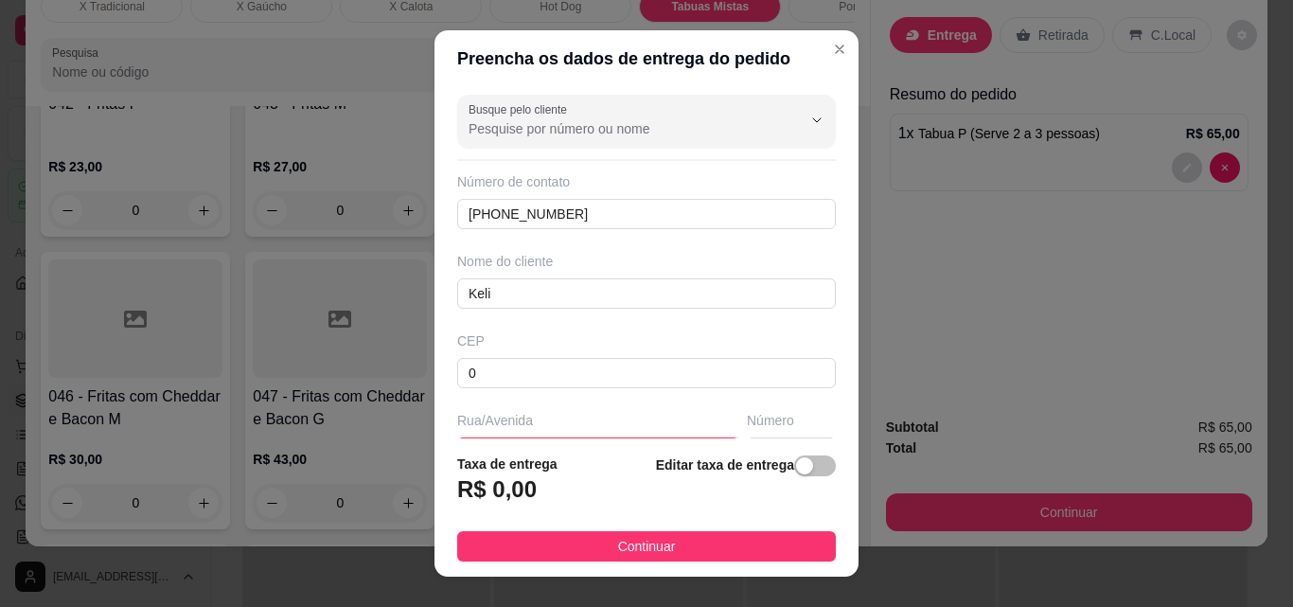
scroll to position [29, 0]
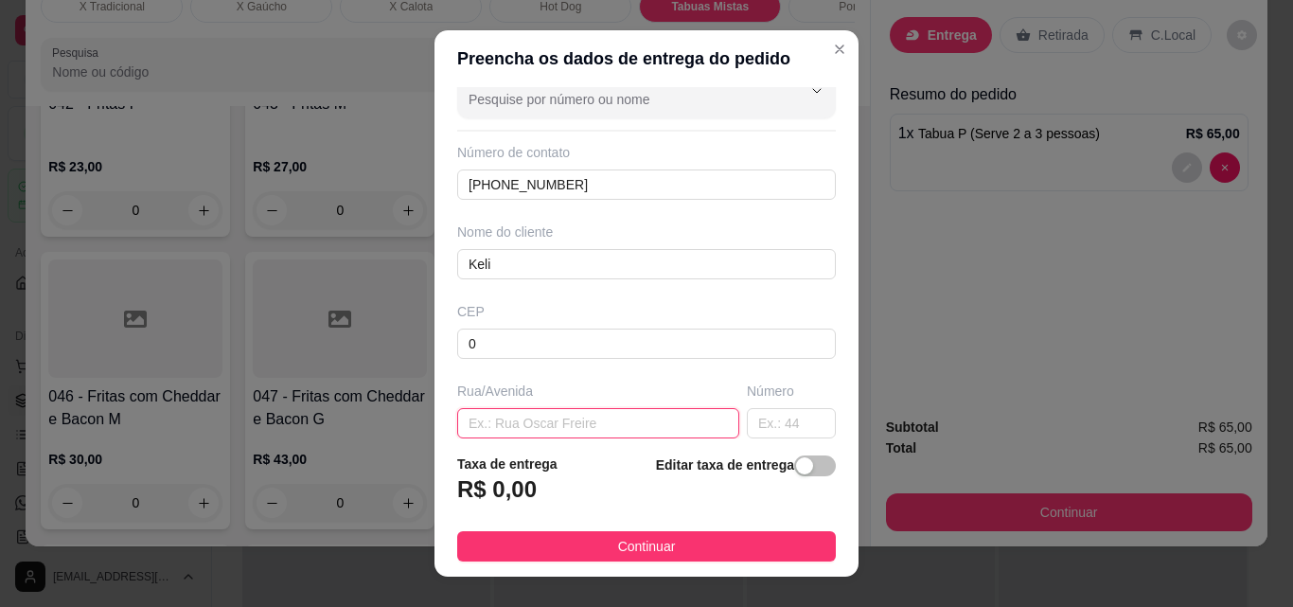
click at [485, 422] on input "text" at bounding box center [598, 423] width 282 height 30
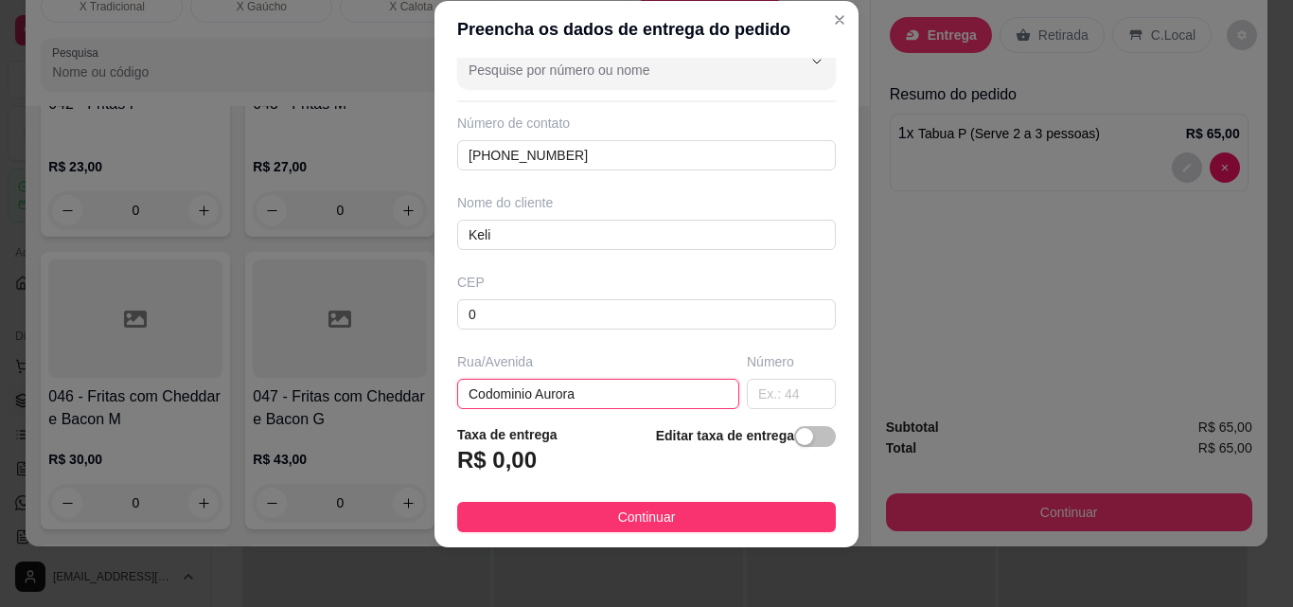
scroll to position [30, 0]
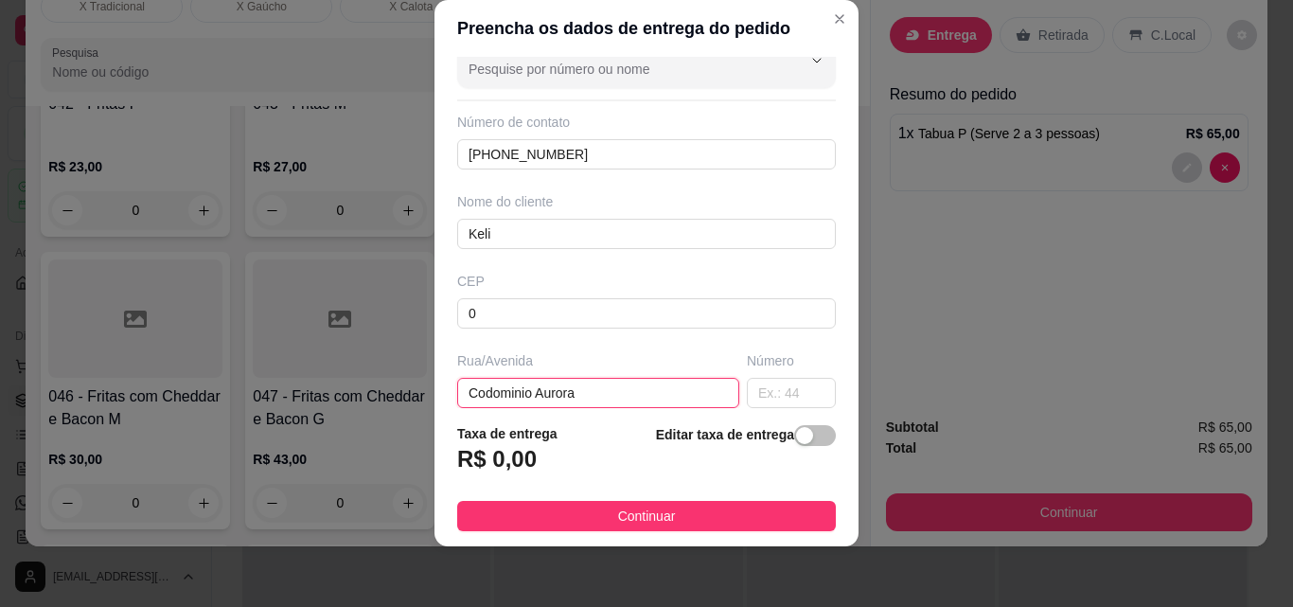
type input "Codominio Aurora"
type input "."
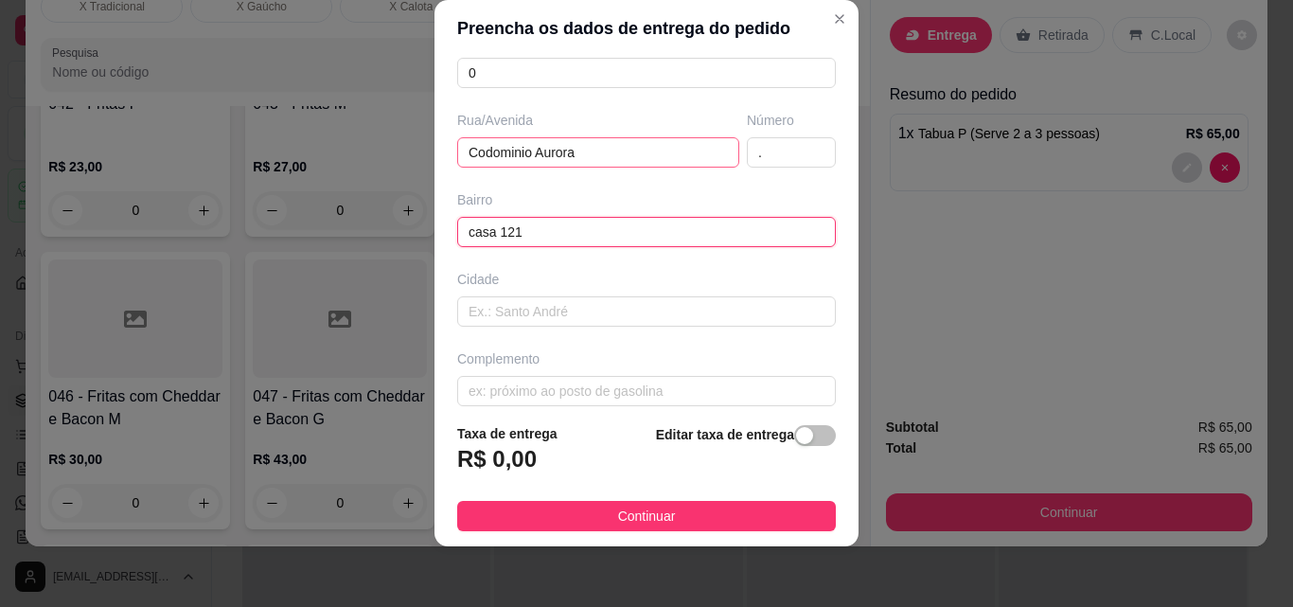
type input "casa 121"
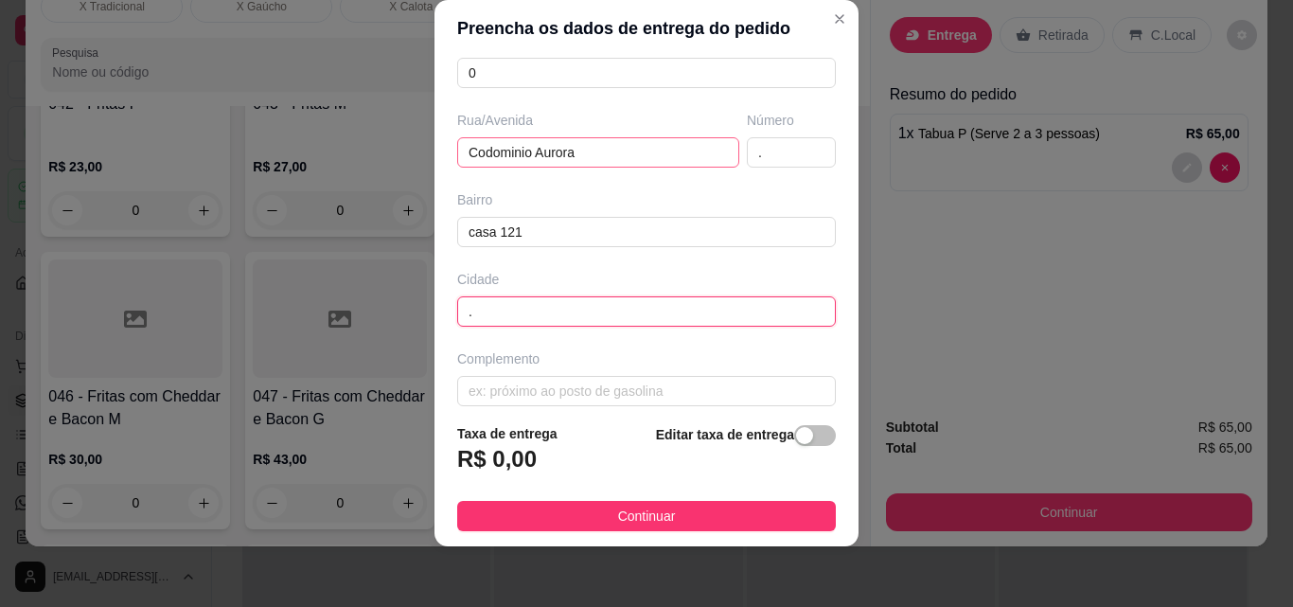
type input "."
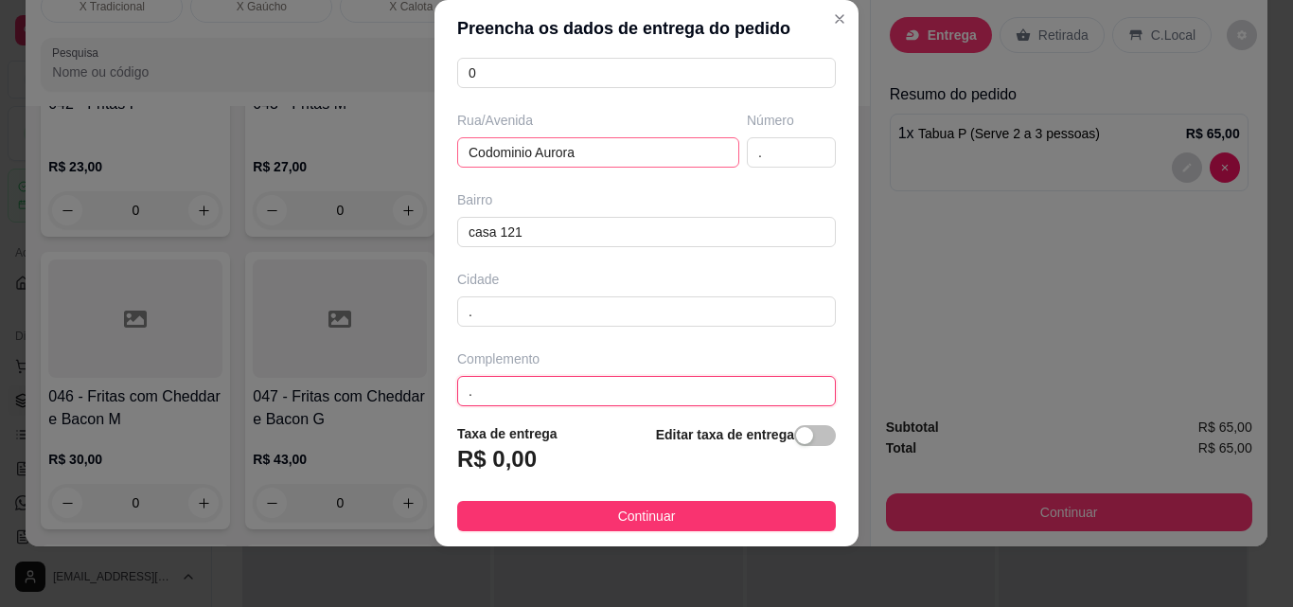
type input "."
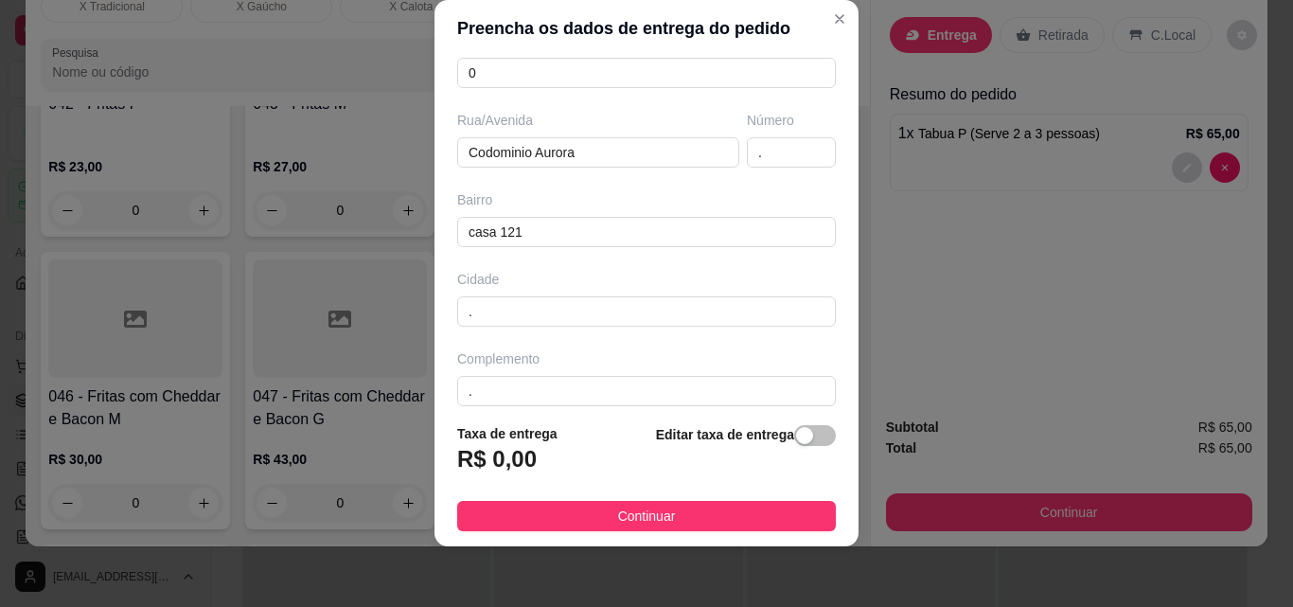
click at [720, 541] on footer "Taxa de entrega R$ 0,00 Editar taxa de entrega Continuar" at bounding box center [646, 477] width 424 height 138
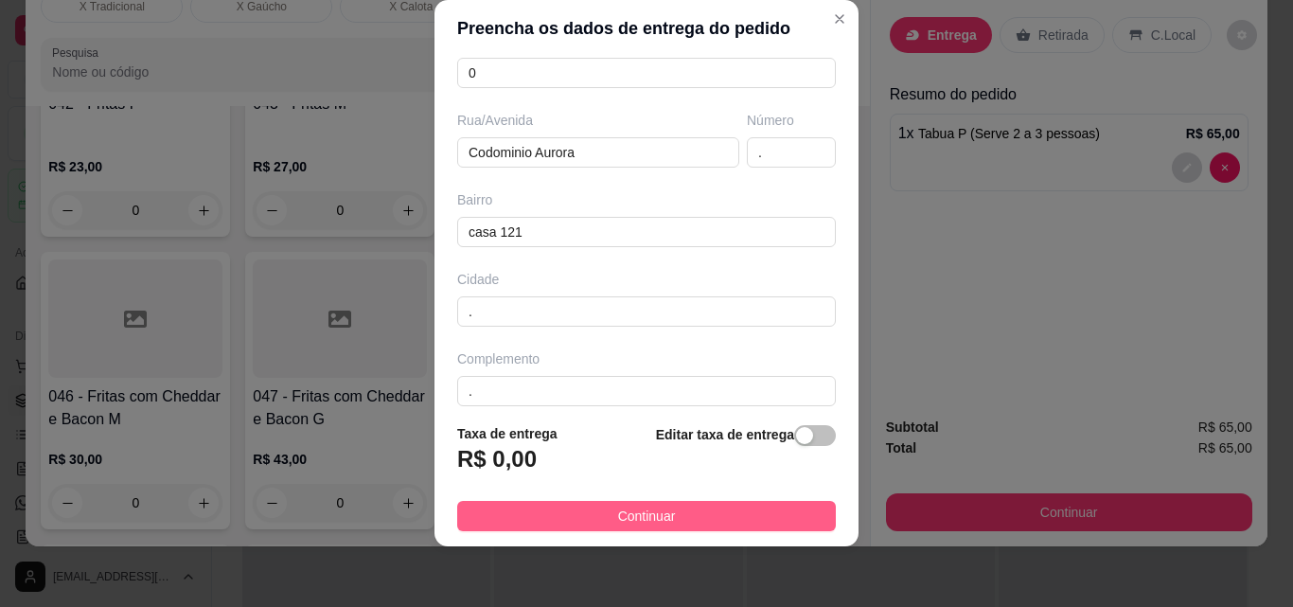
click at [725, 530] on button "Continuar" at bounding box center [646, 516] width 379 height 30
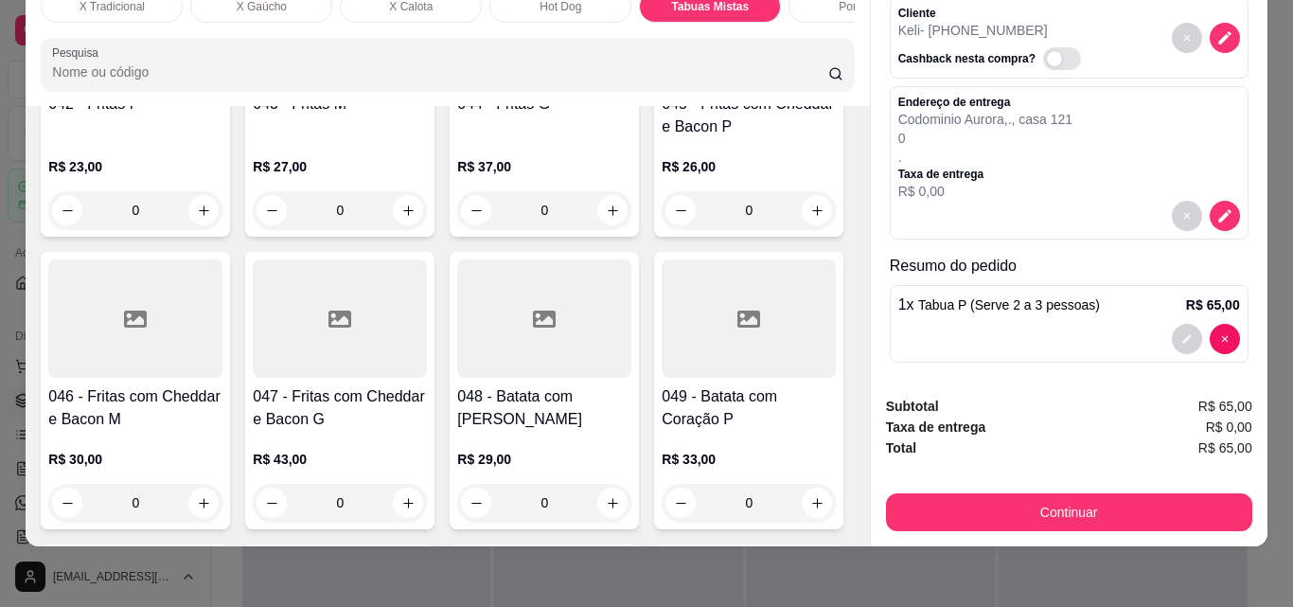
scroll to position [79, 0]
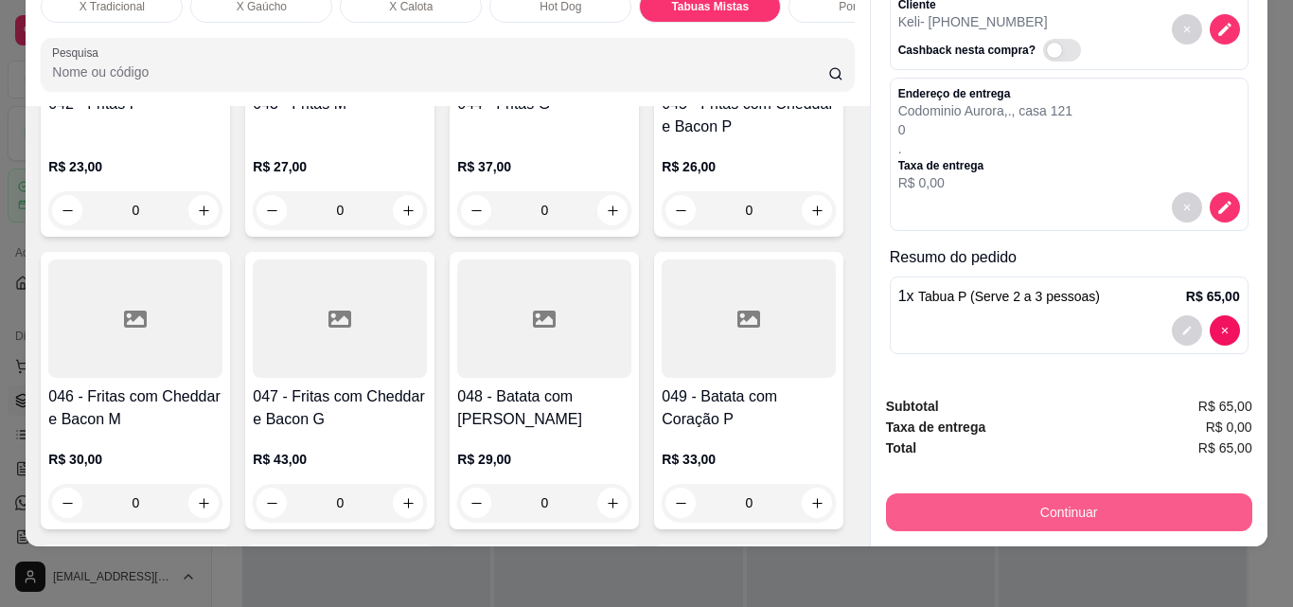
click at [1073, 502] on button "Continuar" at bounding box center [1069, 512] width 366 height 38
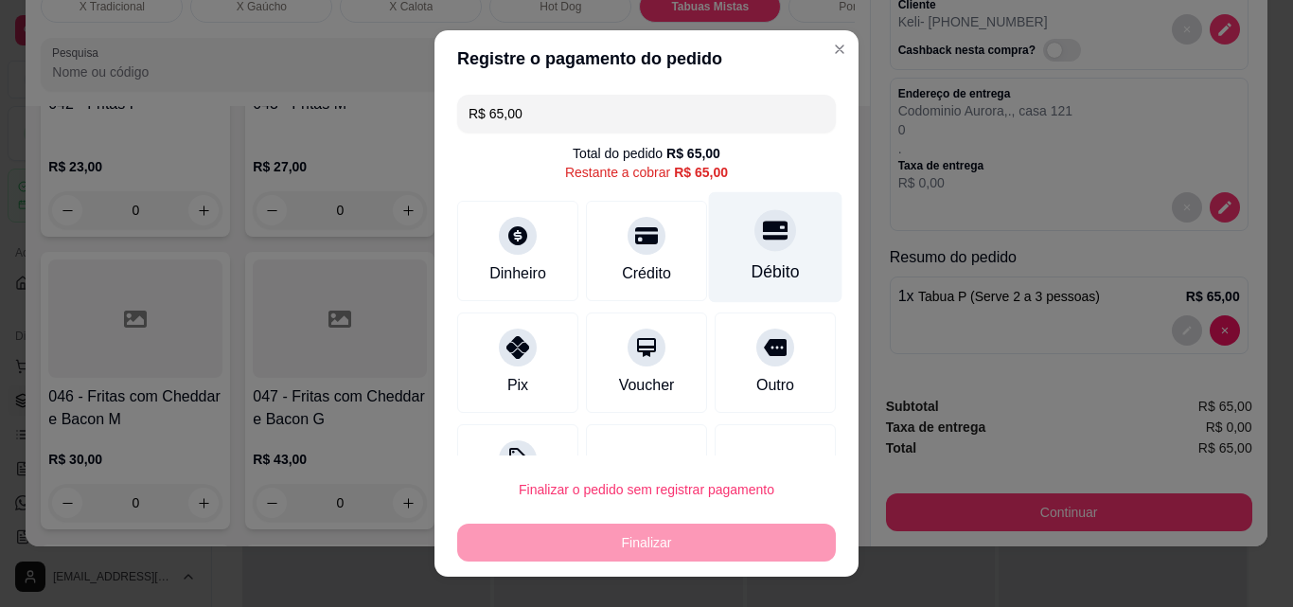
click at [751, 274] on div "Débito" at bounding box center [775, 271] width 48 height 25
type input "R$ 0,00"
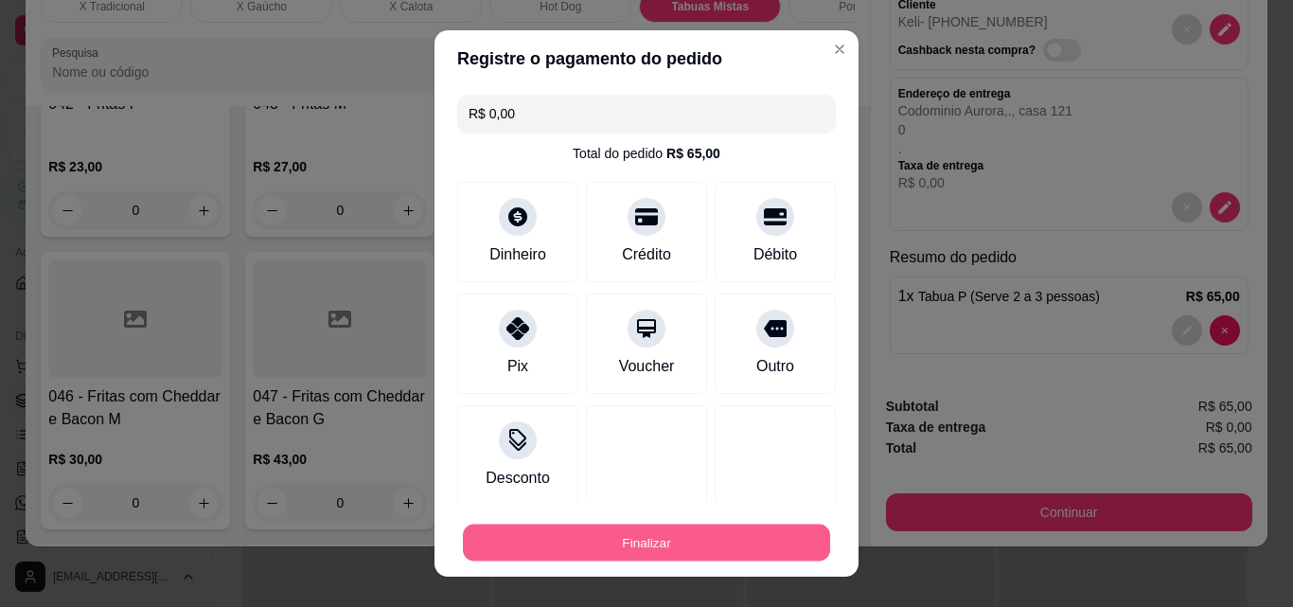
click at [662, 542] on button "Finalizar" at bounding box center [646, 542] width 367 height 37
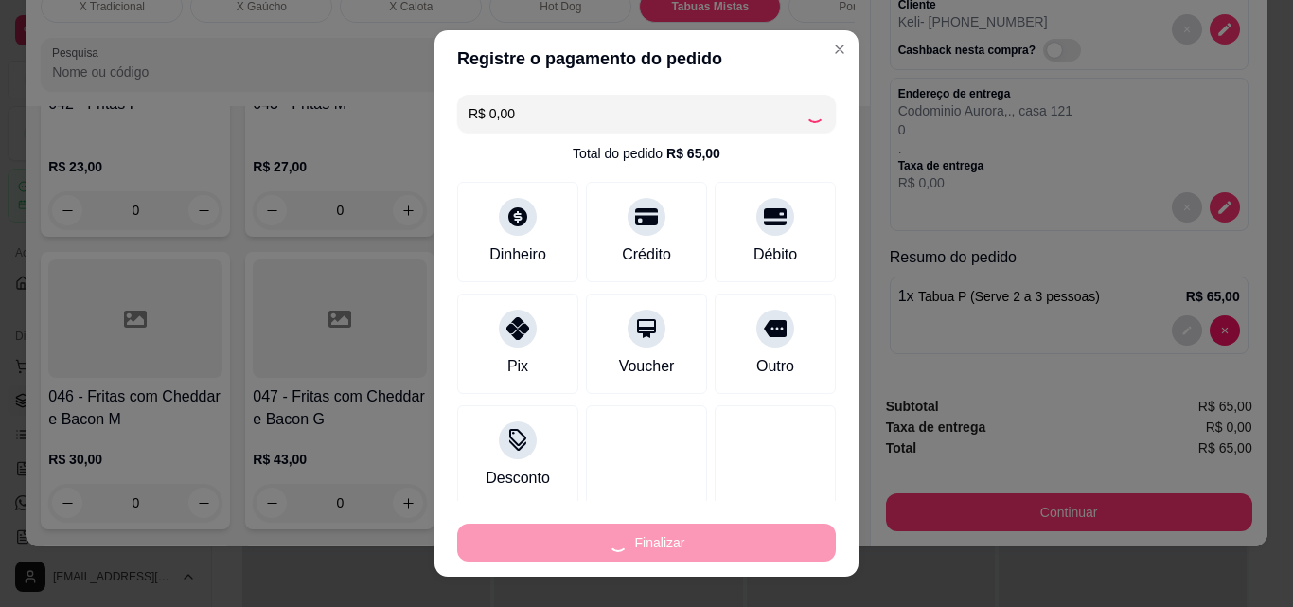
type input "0"
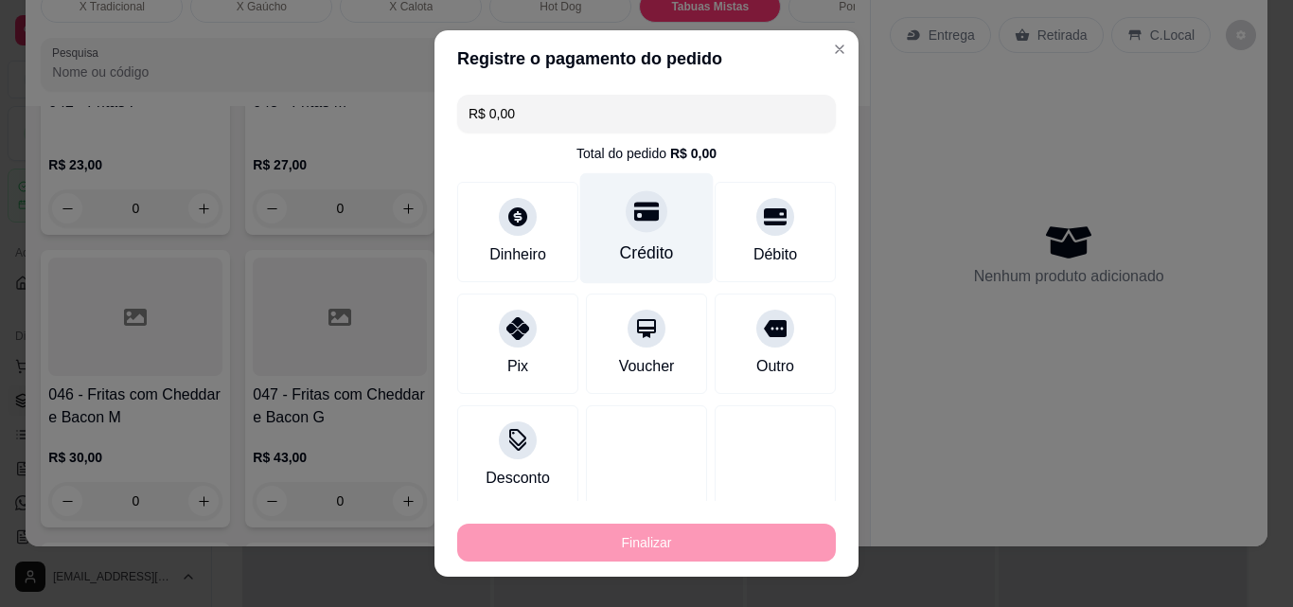
type input "-R$ 65,00"
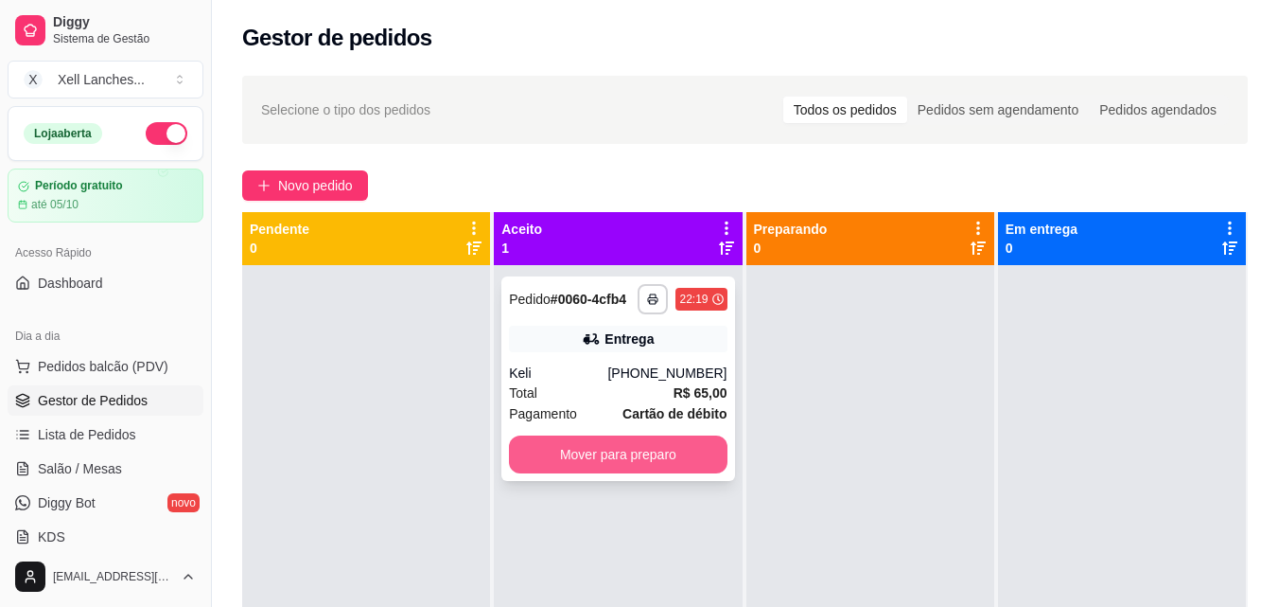
click at [607, 450] on button "Mover para preparo" at bounding box center [618, 454] width 218 height 38
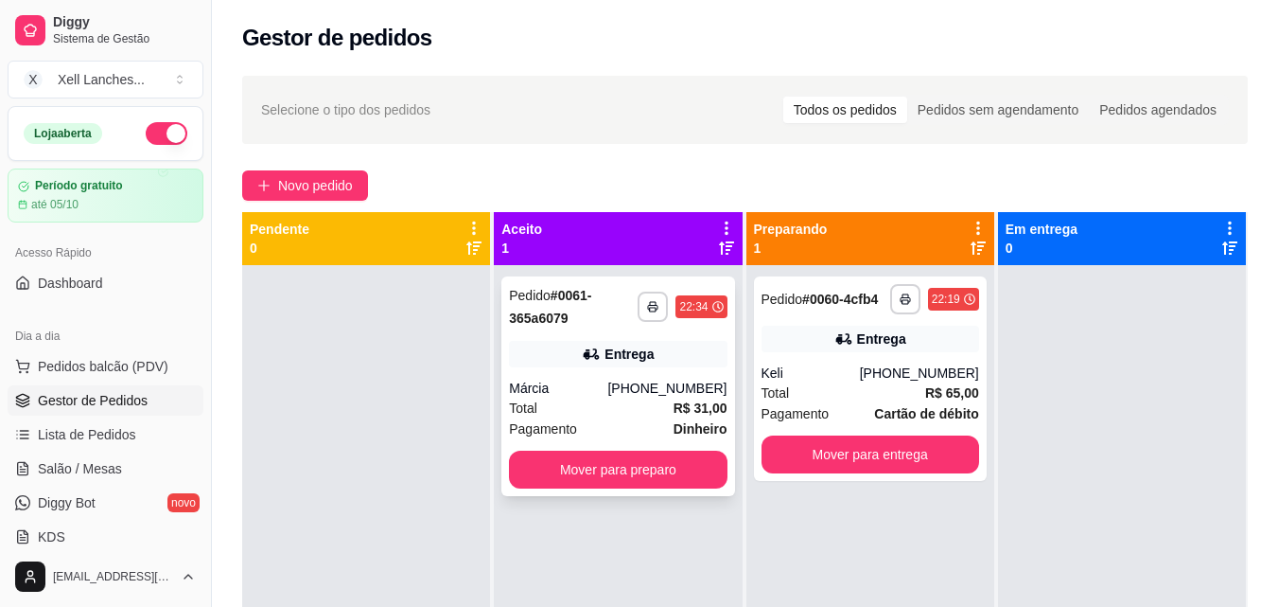
click at [645, 373] on div "**********" at bounding box center [618, 386] width 233 height 220
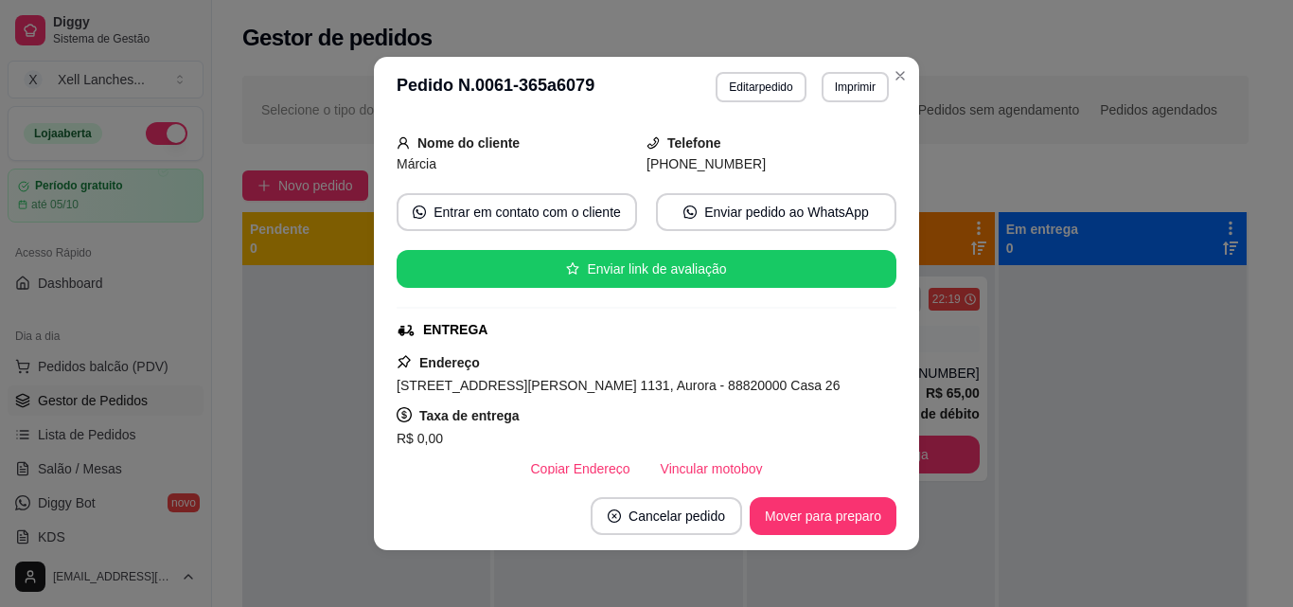
scroll to position [284, 0]
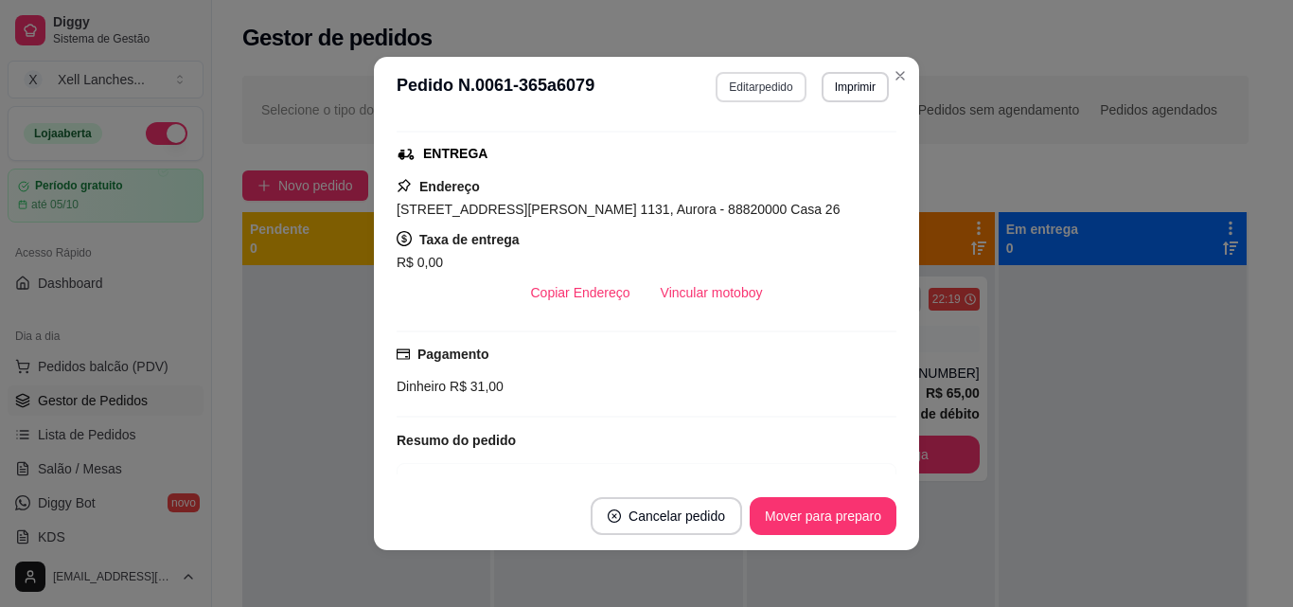
click at [746, 88] on button "Editar pedido" at bounding box center [760, 87] width 90 height 30
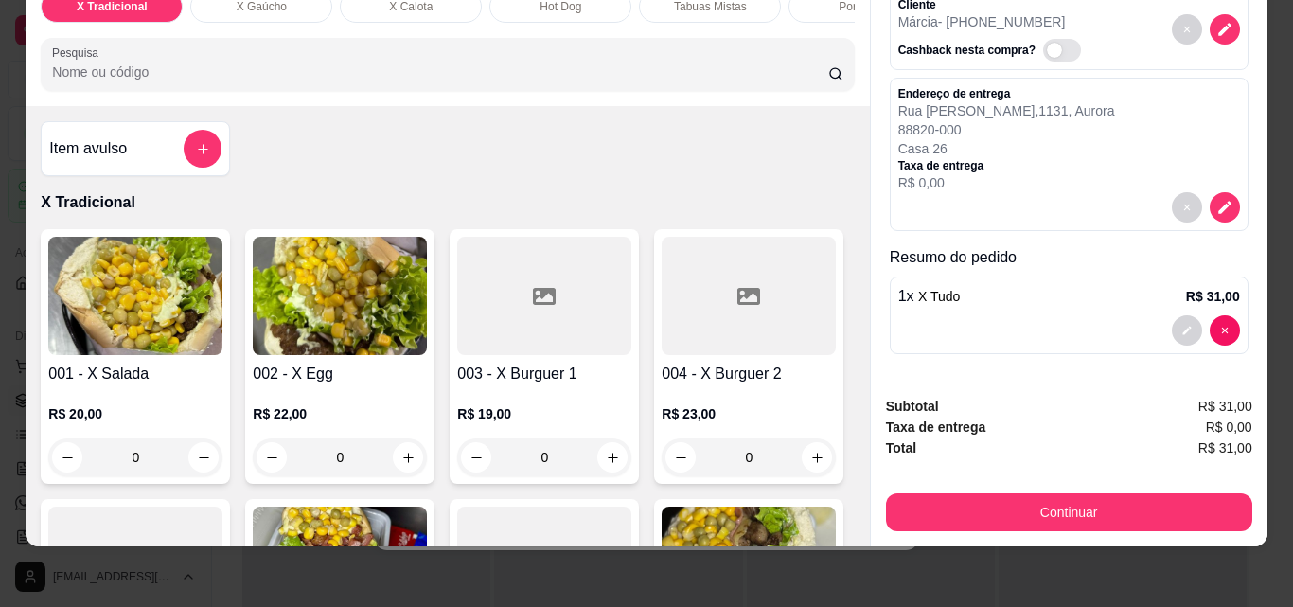
scroll to position [49, 0]
click at [1172, 319] on button "decrease-product-quantity" at bounding box center [1187, 330] width 30 height 30
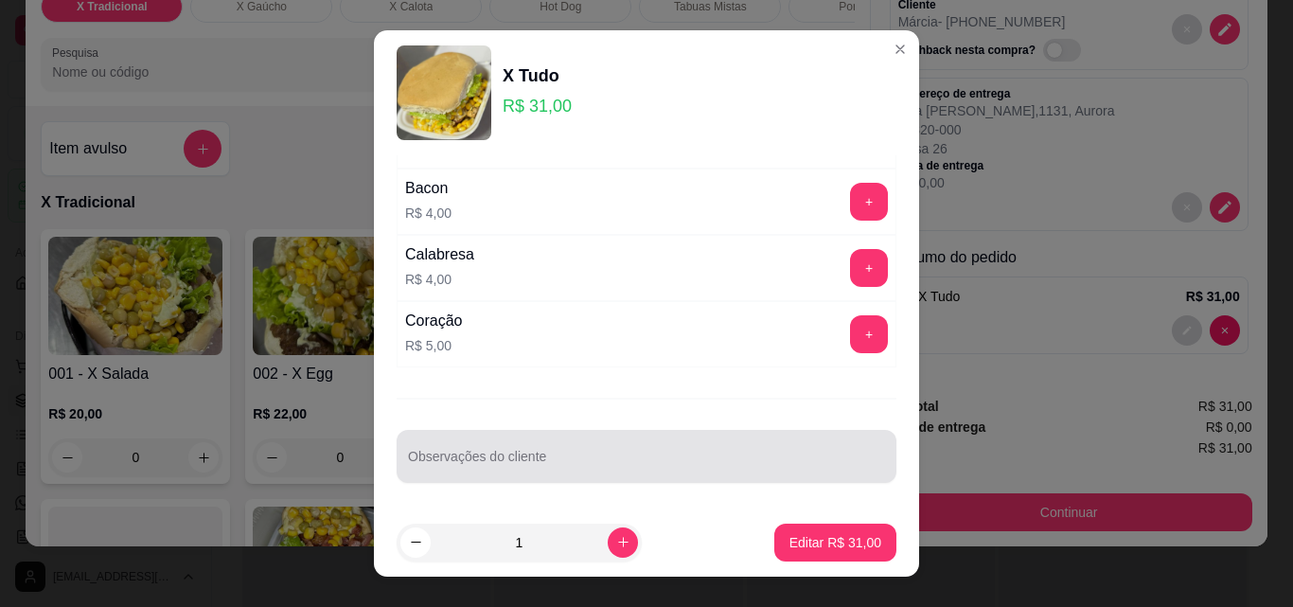
scroll to position [389, 0]
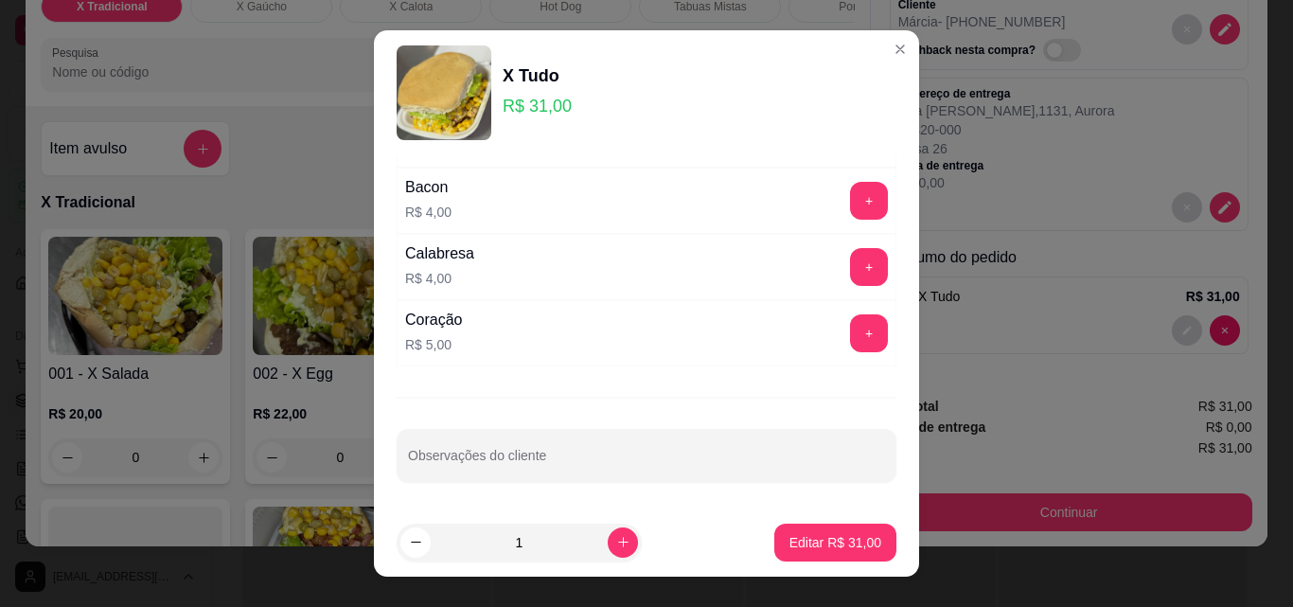
drag, startPoint x: 474, startPoint y: 499, endPoint x: 473, endPoint y: 467, distance: 31.2
click at [467, 493] on div "Adicionais Escolha até 3 opções Completo Ovo R$ 2,00 + Cheddar R$ 3,00 + Batata…" at bounding box center [646, 331] width 545 height 353
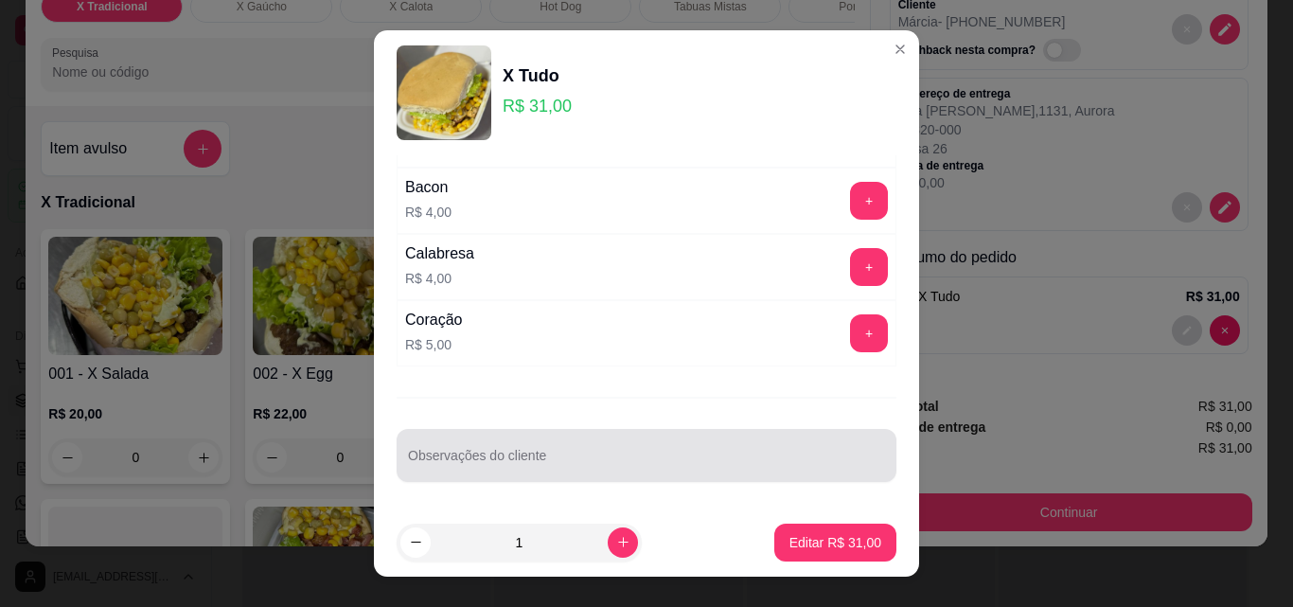
click at [477, 459] on input "Observações do cliente" at bounding box center [646, 462] width 477 height 19
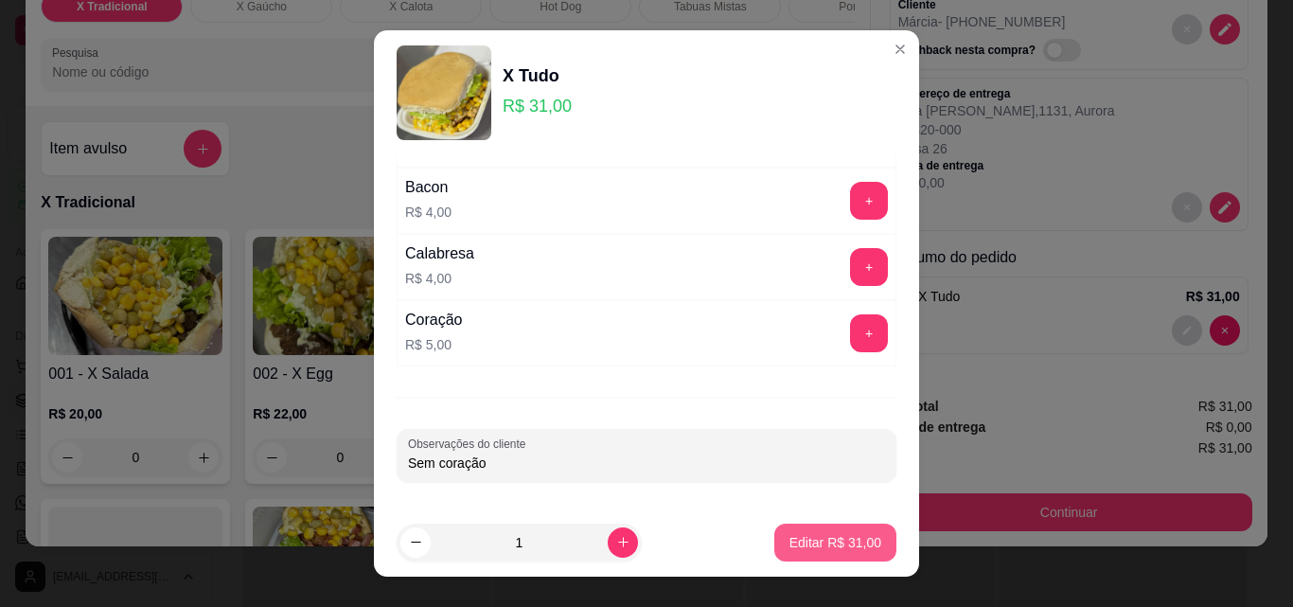
type input "Sem coração"
click at [810, 549] on p "Editar R$ 31,00" at bounding box center [835, 542] width 92 height 19
type input "0"
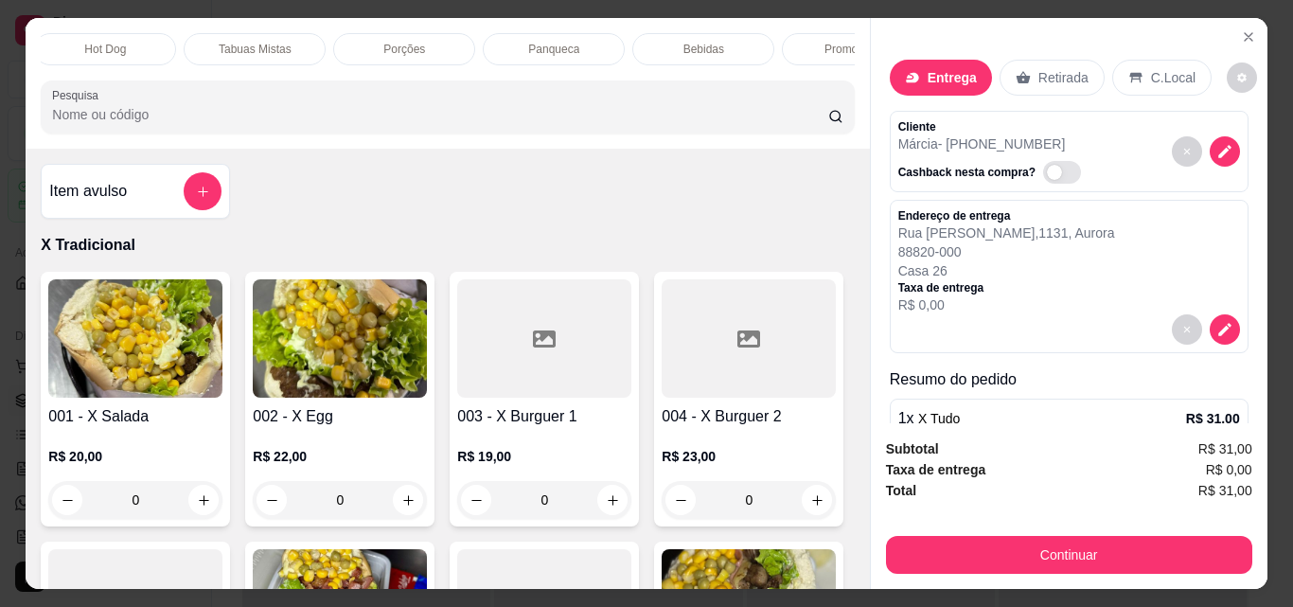
scroll to position [0, 530]
click at [626, 42] on p "Bebidas" at bounding box center [628, 49] width 41 height 15
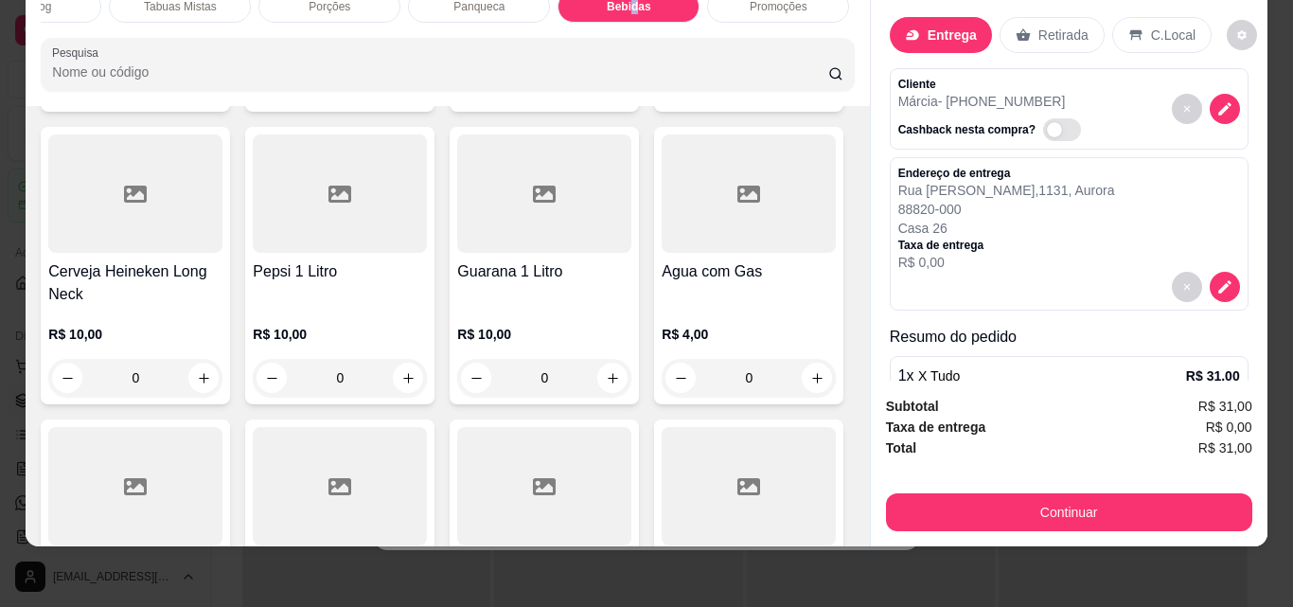
scroll to position [6582, 0]
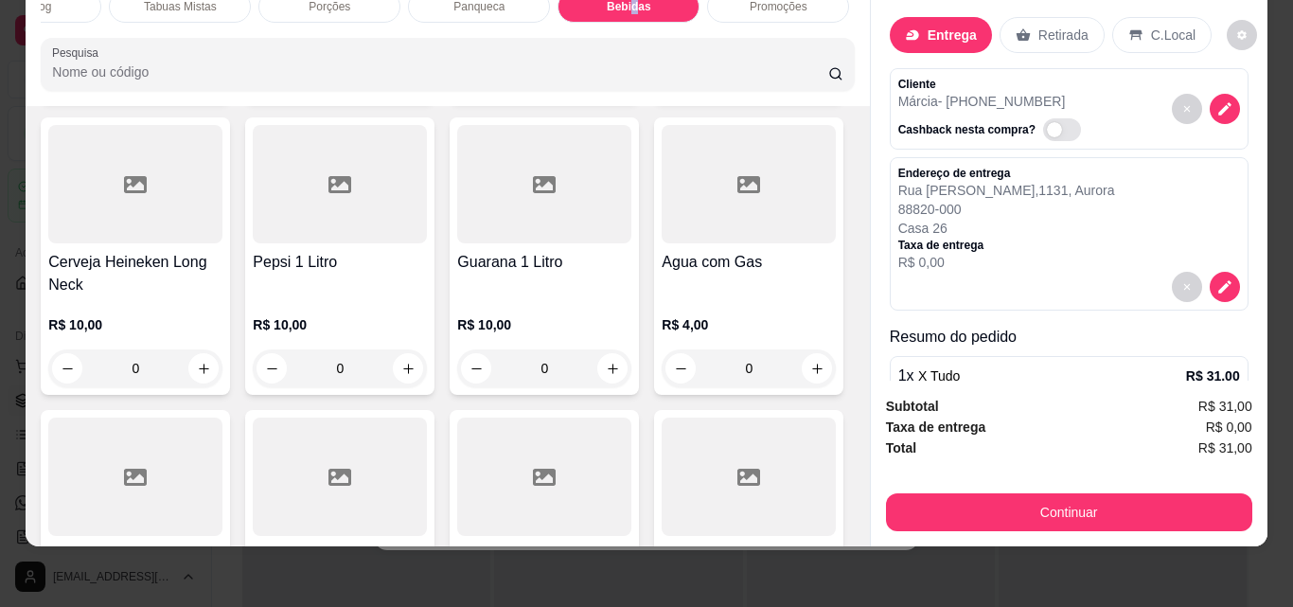
type input "1"
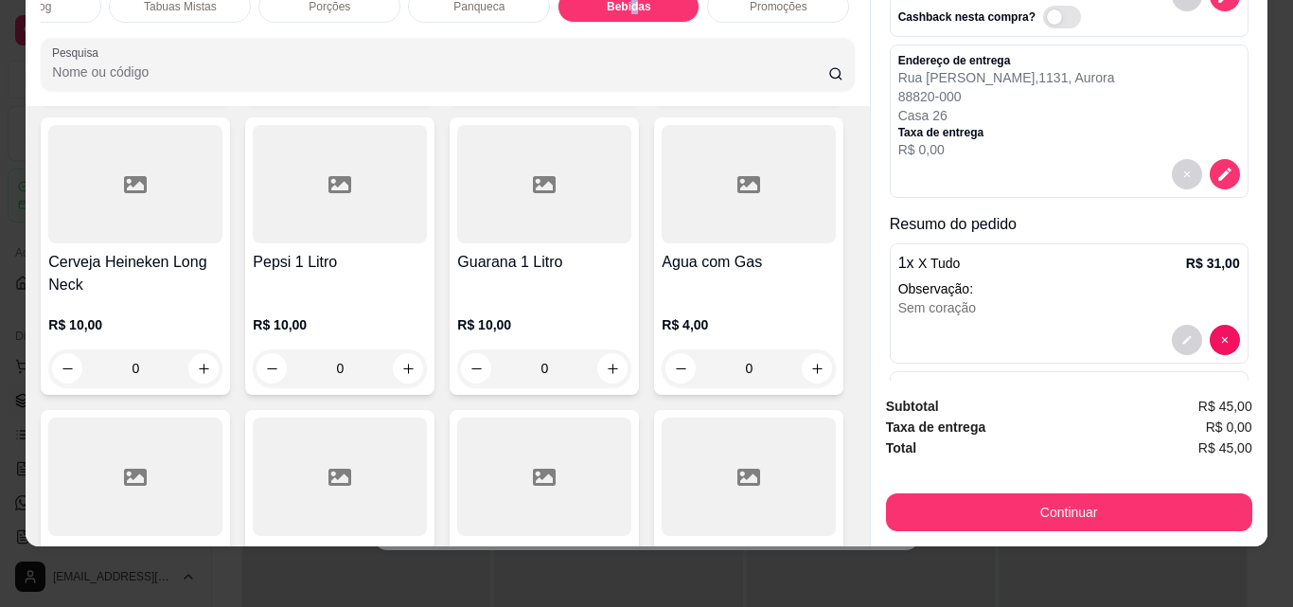
scroll to position [0, 0]
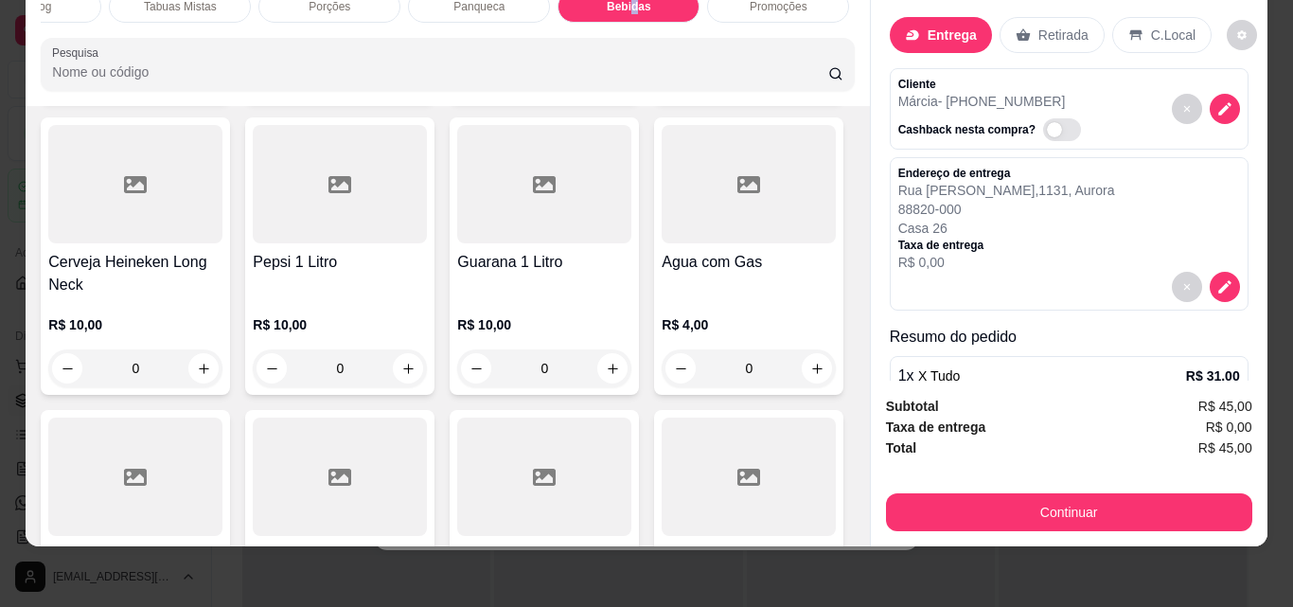
click at [1023, 497] on button "Continuar" at bounding box center [1069, 512] width 366 height 38
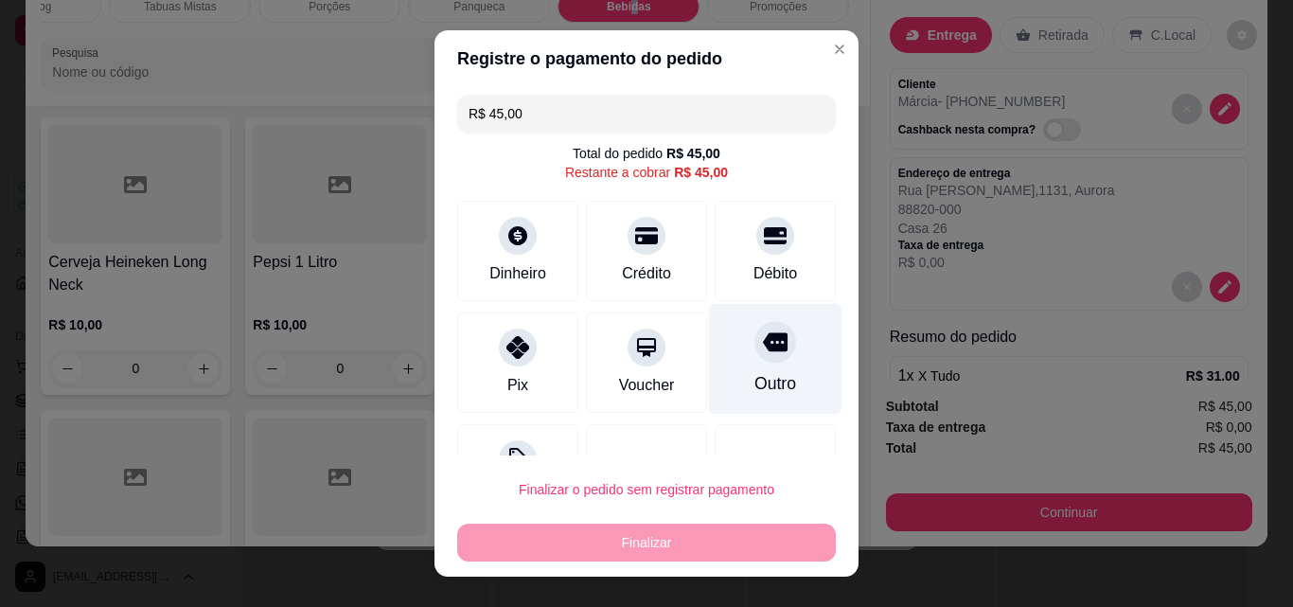
click at [763, 348] on icon at bounding box center [775, 342] width 25 height 19
type input "R$ 0,00"
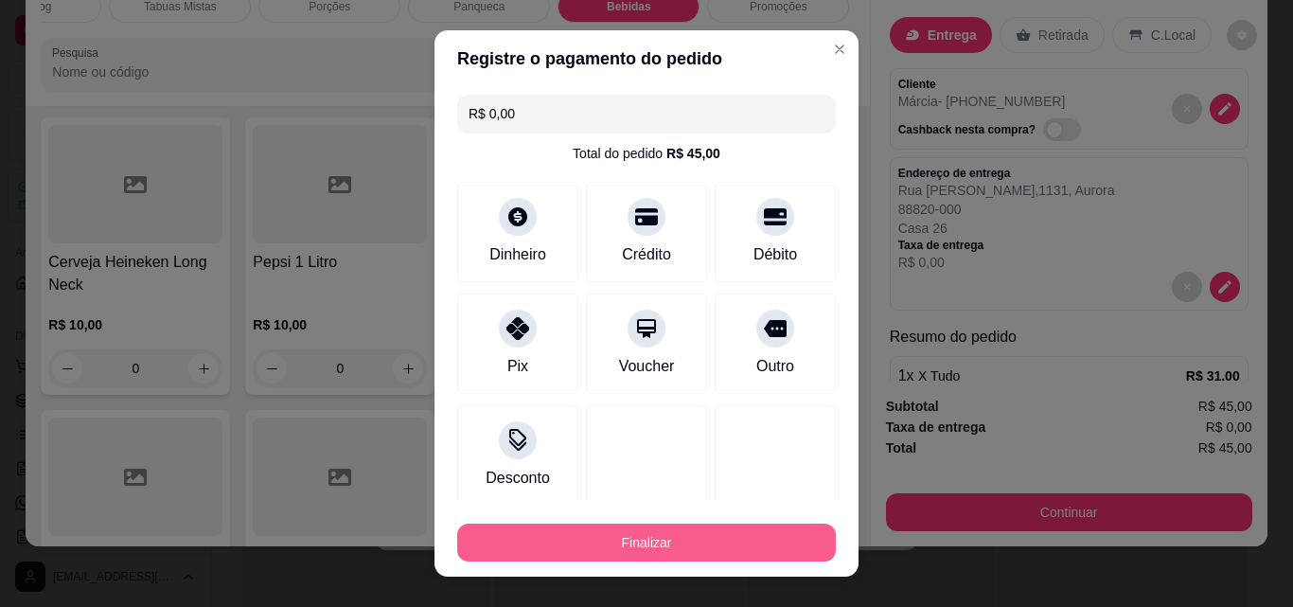
click at [712, 537] on button "Finalizar" at bounding box center [646, 542] width 379 height 38
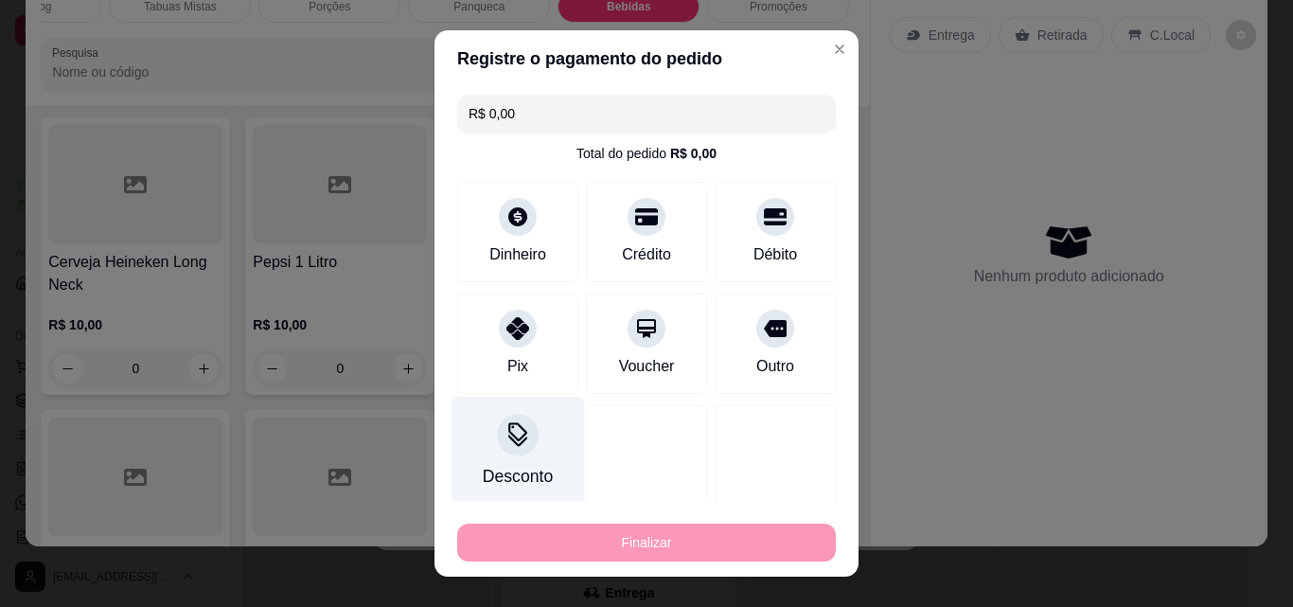
type input "0"
type input "-R$ 45,00"
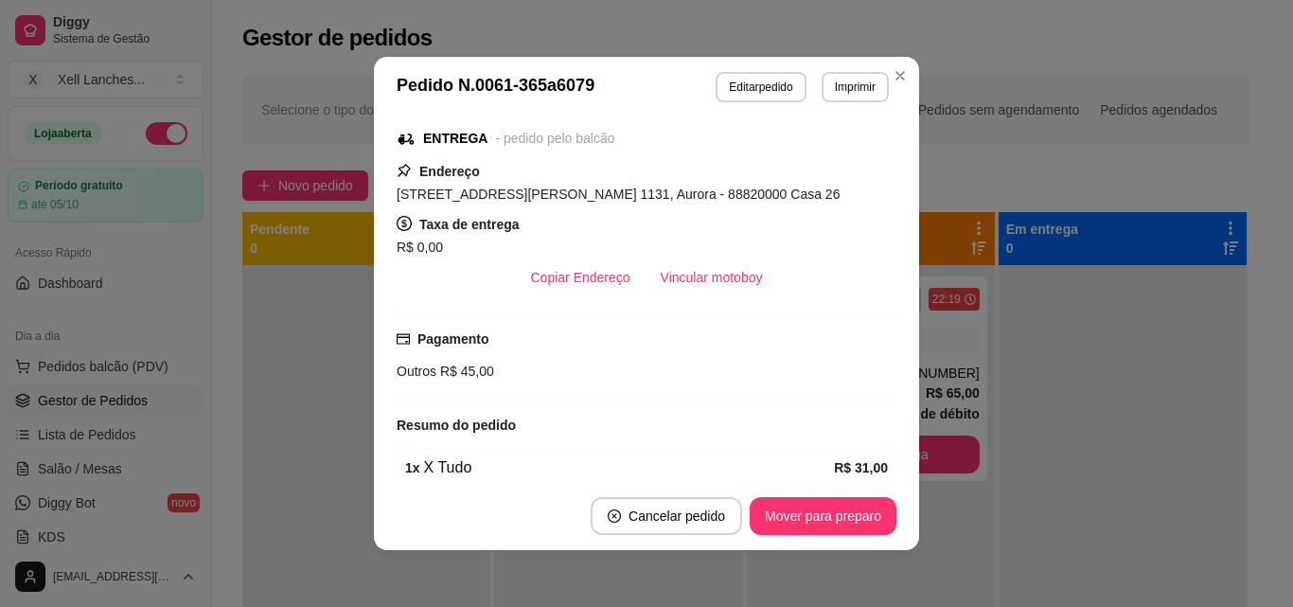
scroll to position [269, 0]
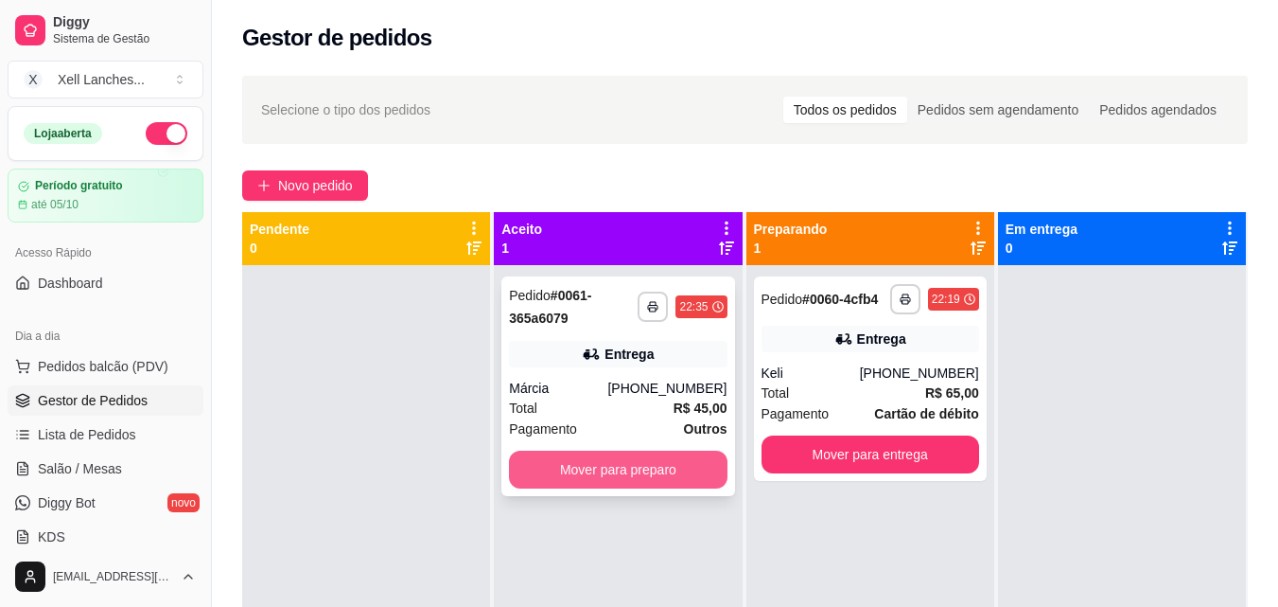
click at [634, 462] on button "Mover para preparo" at bounding box center [618, 469] width 218 height 38
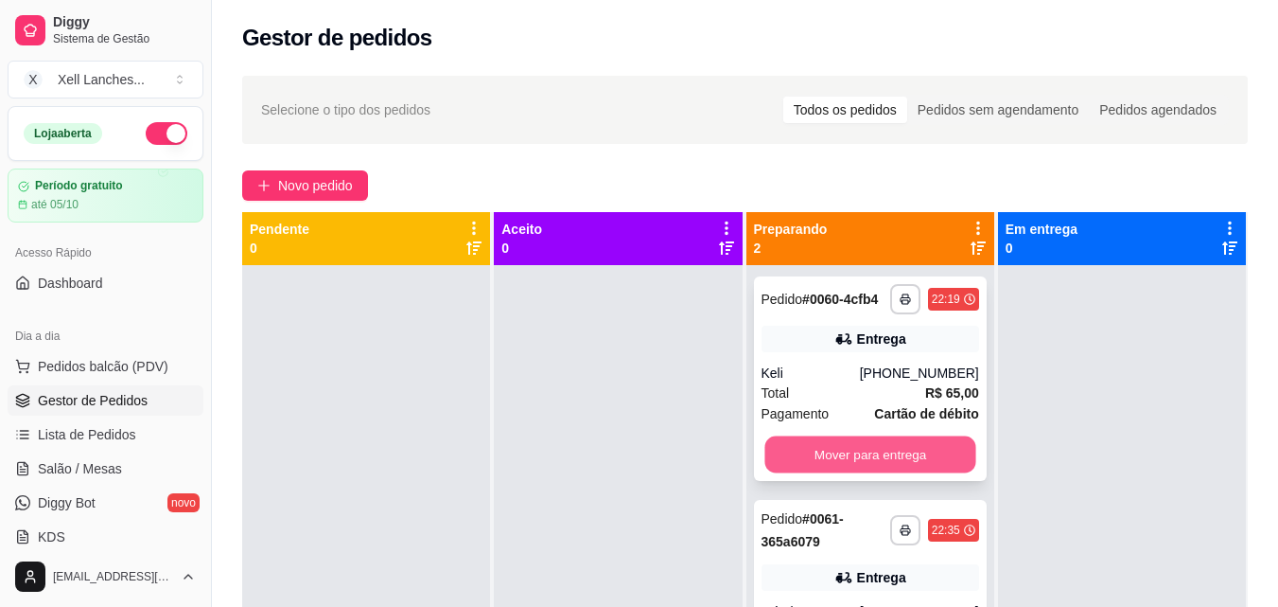
click at [867, 454] on button "Mover para entrega" at bounding box center [870, 454] width 211 height 37
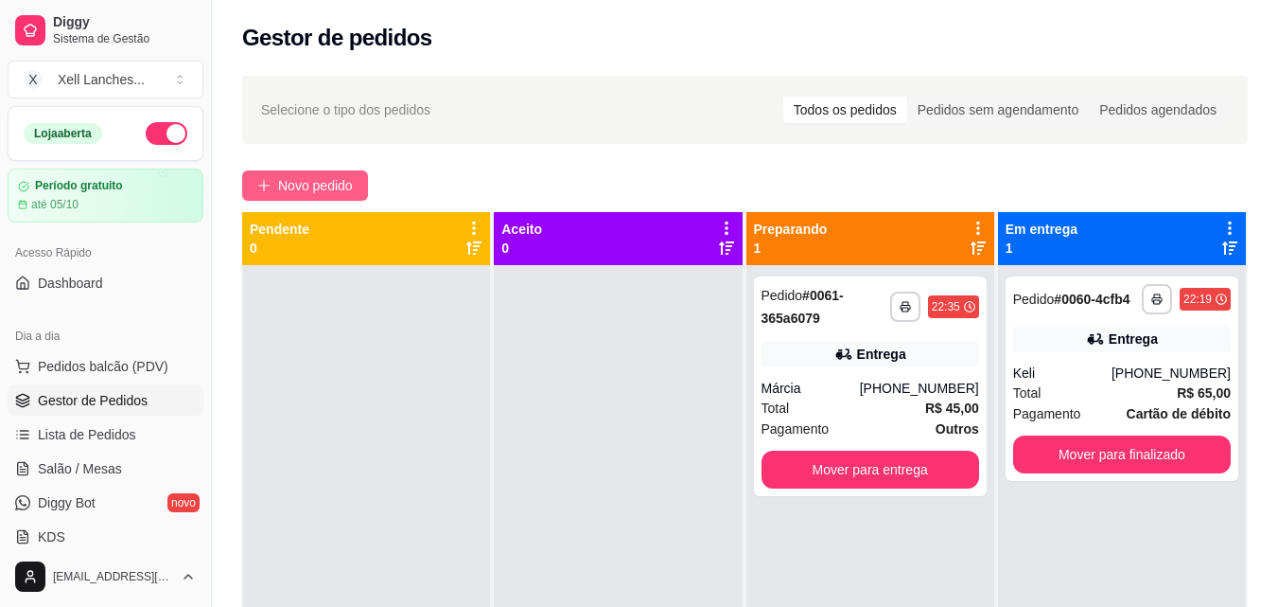
click at [326, 188] on span "Novo pedido" at bounding box center [315, 185] width 75 height 21
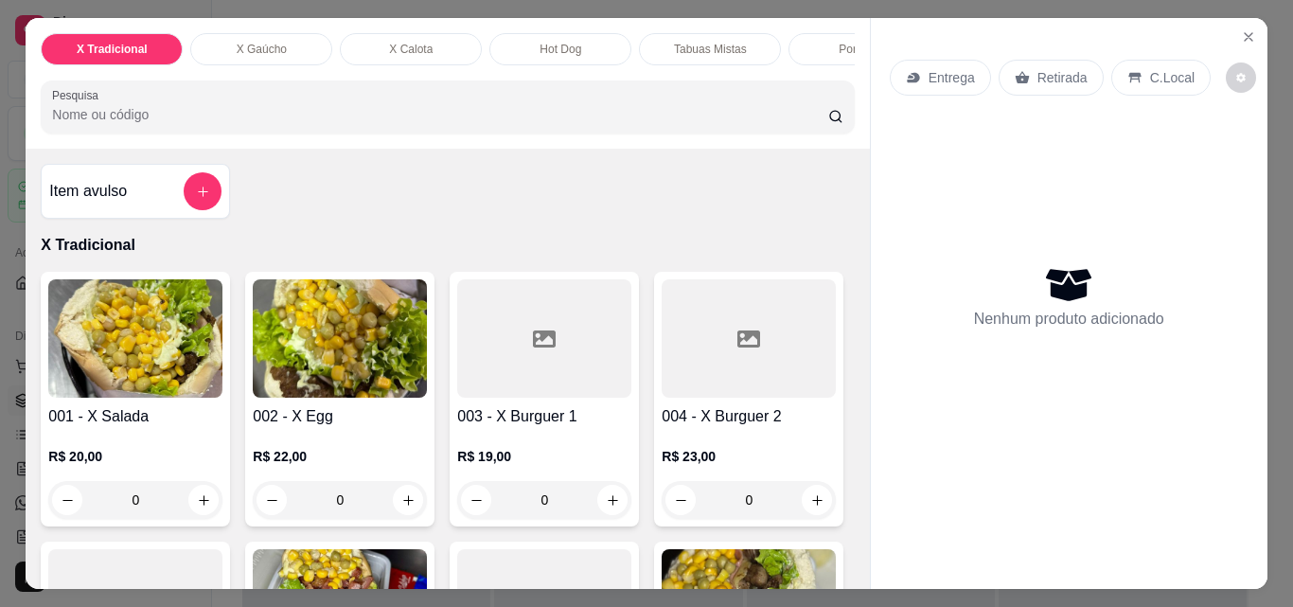
click at [198, 514] on div "0" at bounding box center [135, 500] width 174 height 38
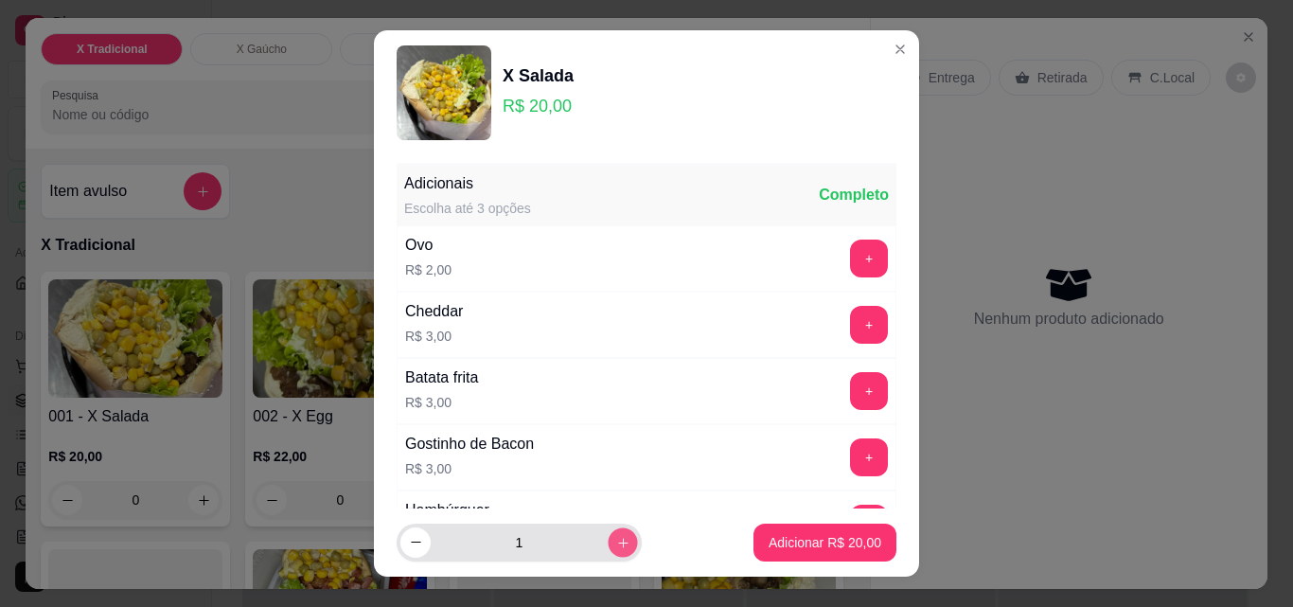
click at [616, 549] on icon "increase-product-quantity" at bounding box center [623, 543] width 14 height 14
click at [411, 537] on icon "decrease-product-quantity" at bounding box center [416, 542] width 14 height 14
type input "2"
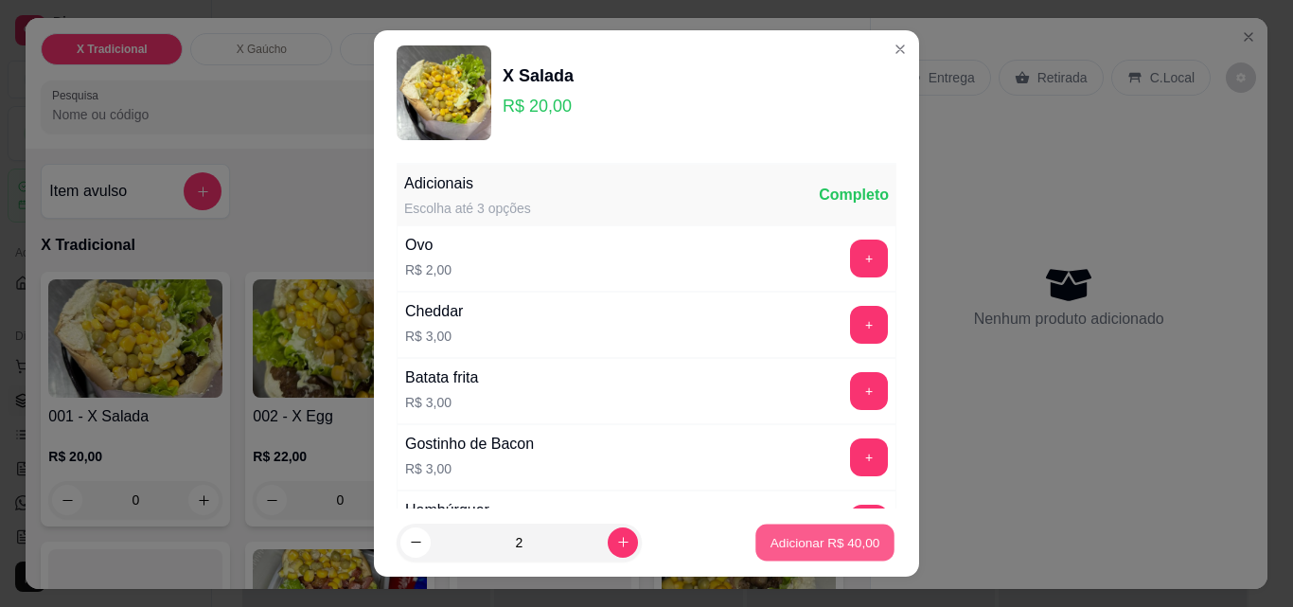
click at [784, 552] on button "Adicionar R$ 40,00" at bounding box center [824, 542] width 139 height 37
type input "2"
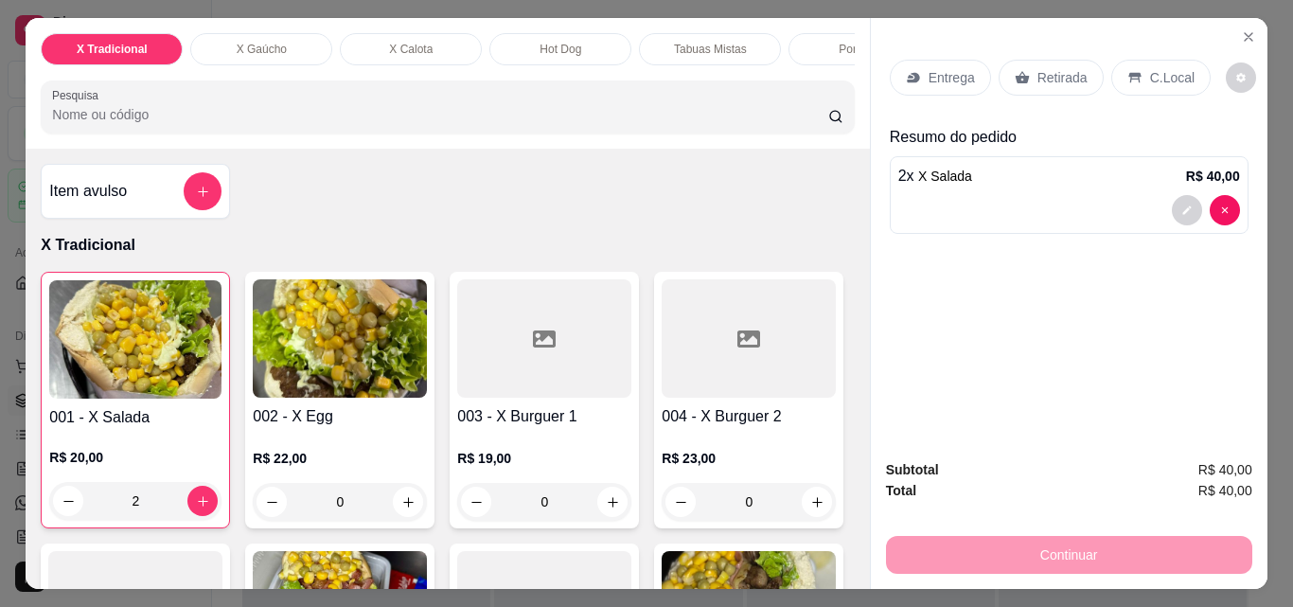
scroll to position [49, 0]
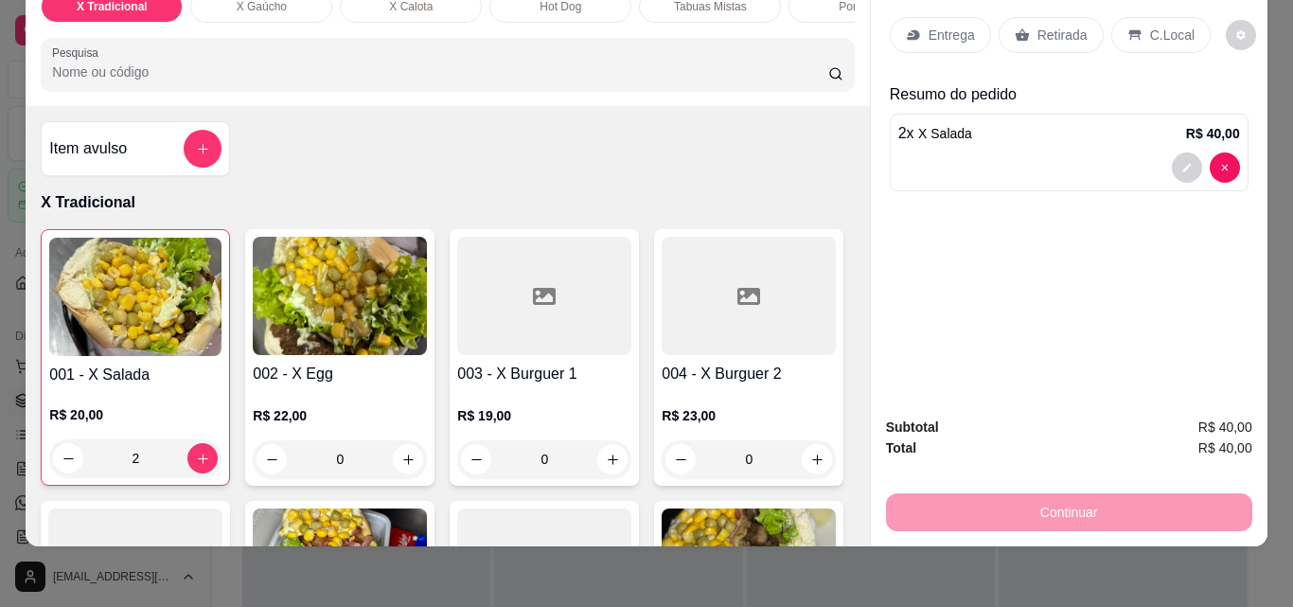
click at [959, 30] on p "Entrega" at bounding box center [951, 35] width 46 height 19
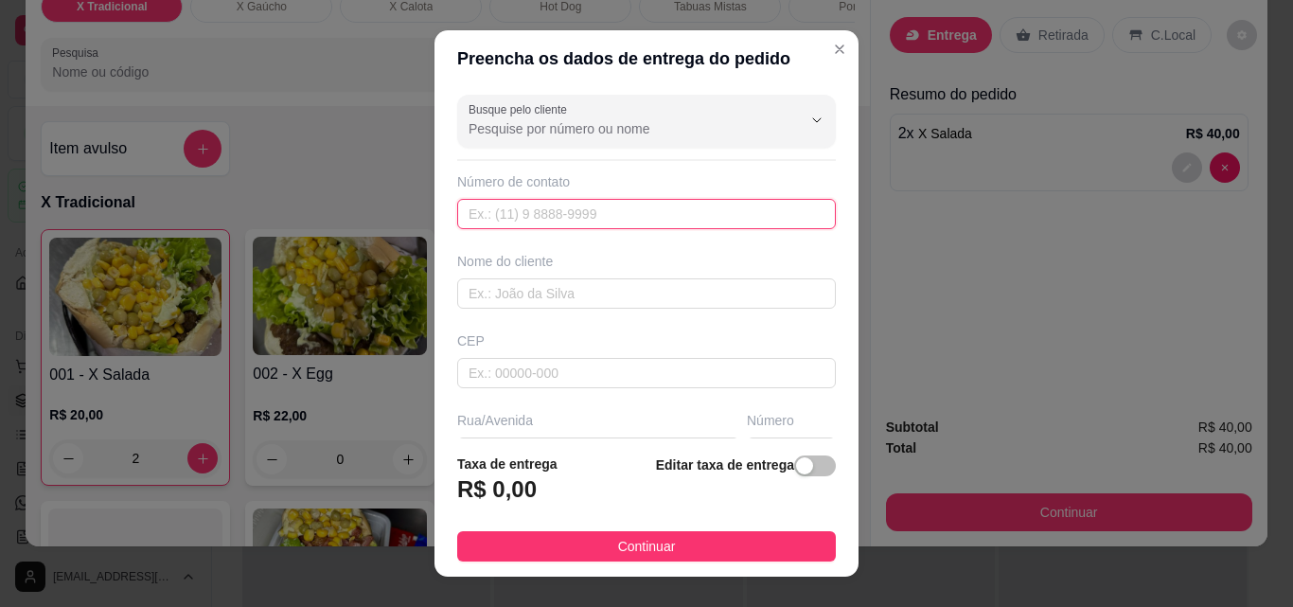
click at [576, 225] on input "text" at bounding box center [646, 214] width 379 height 30
paste input "[PHONE_NUMBER]"
type input "[PHONE_NUMBER]"
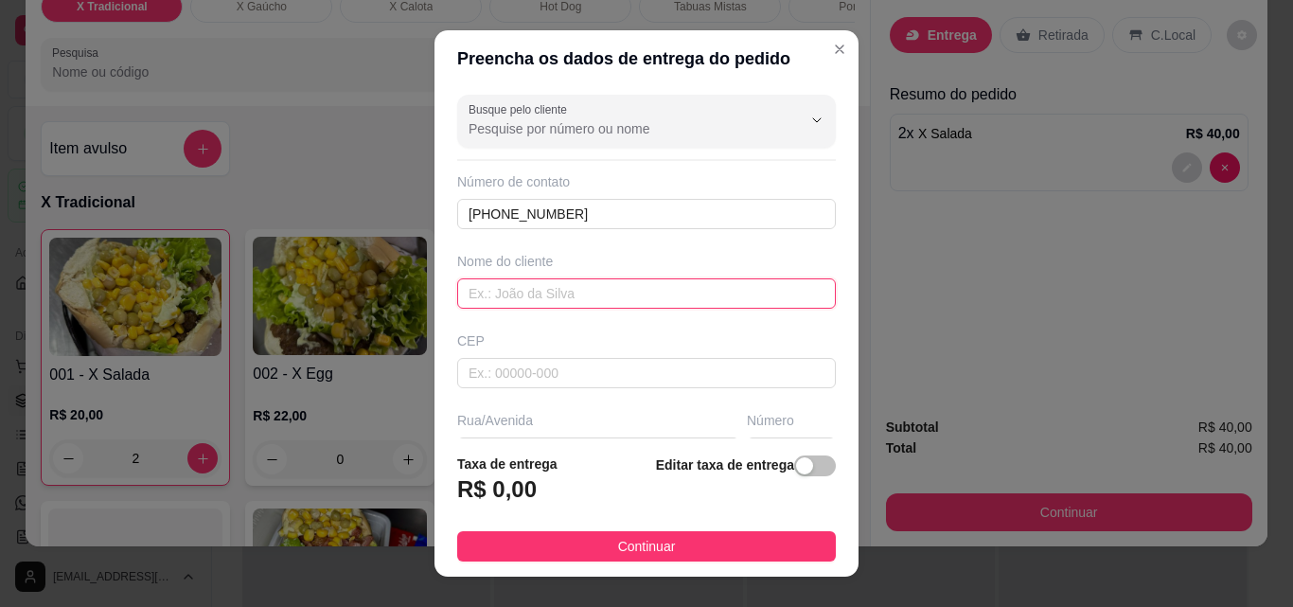
click at [522, 295] on input "text" at bounding box center [646, 293] width 379 height 30
type input "Debora"
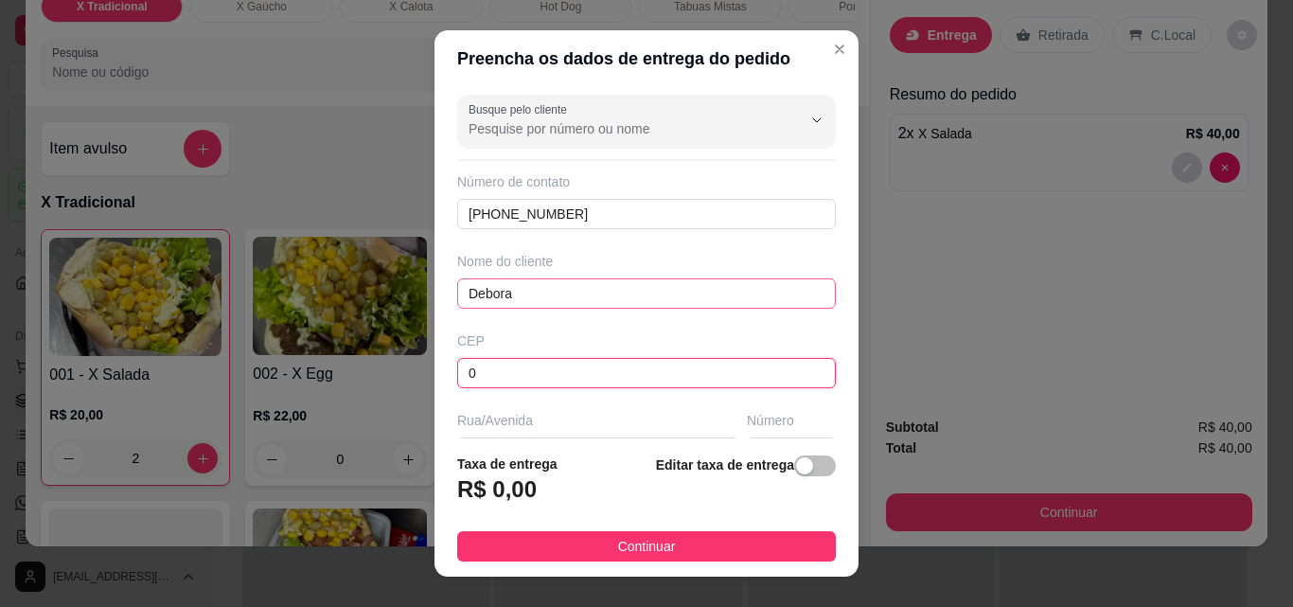
type input "0"
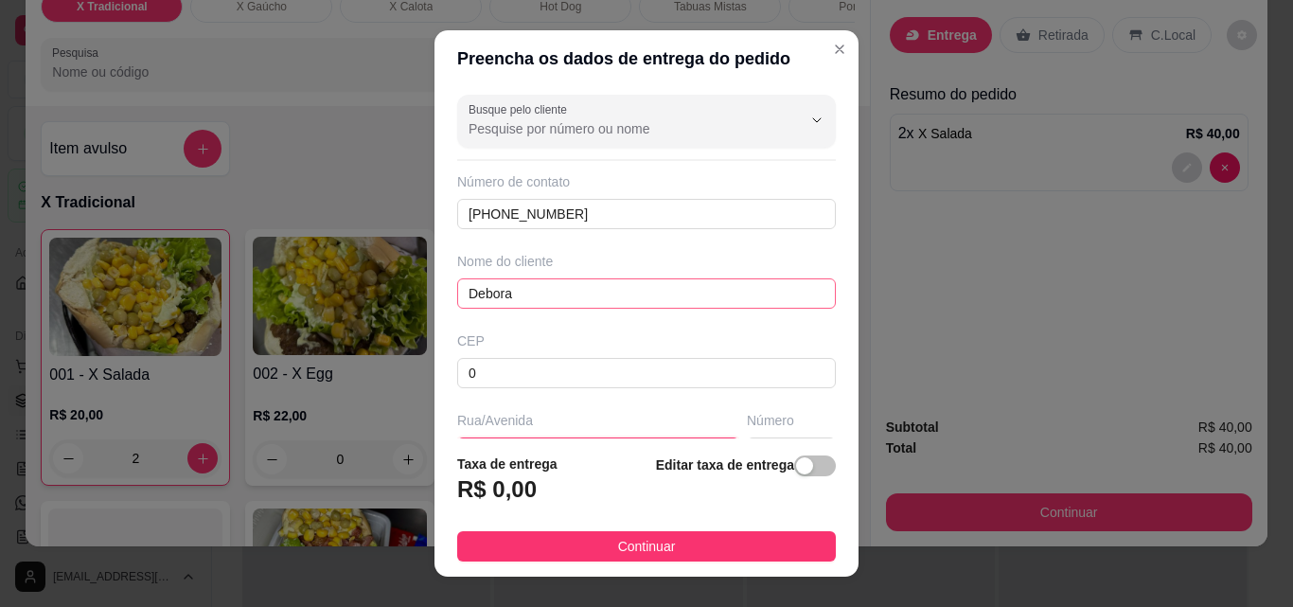
scroll to position [29, 0]
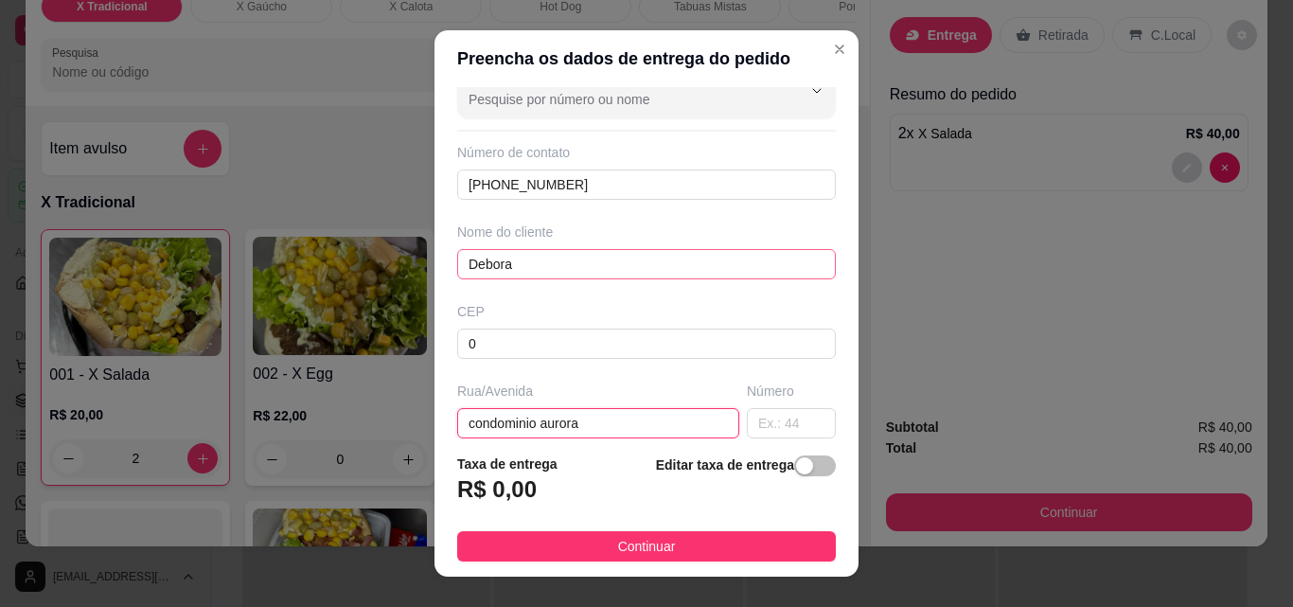
type input "condominio aurora"
type input "."
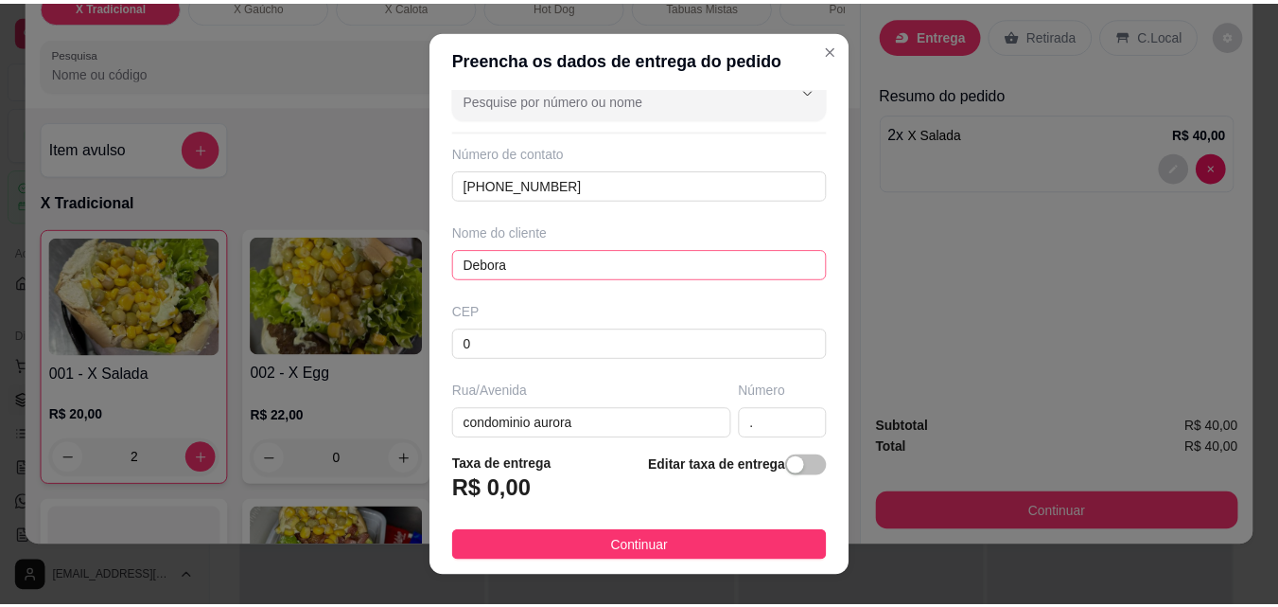
scroll to position [270, 0]
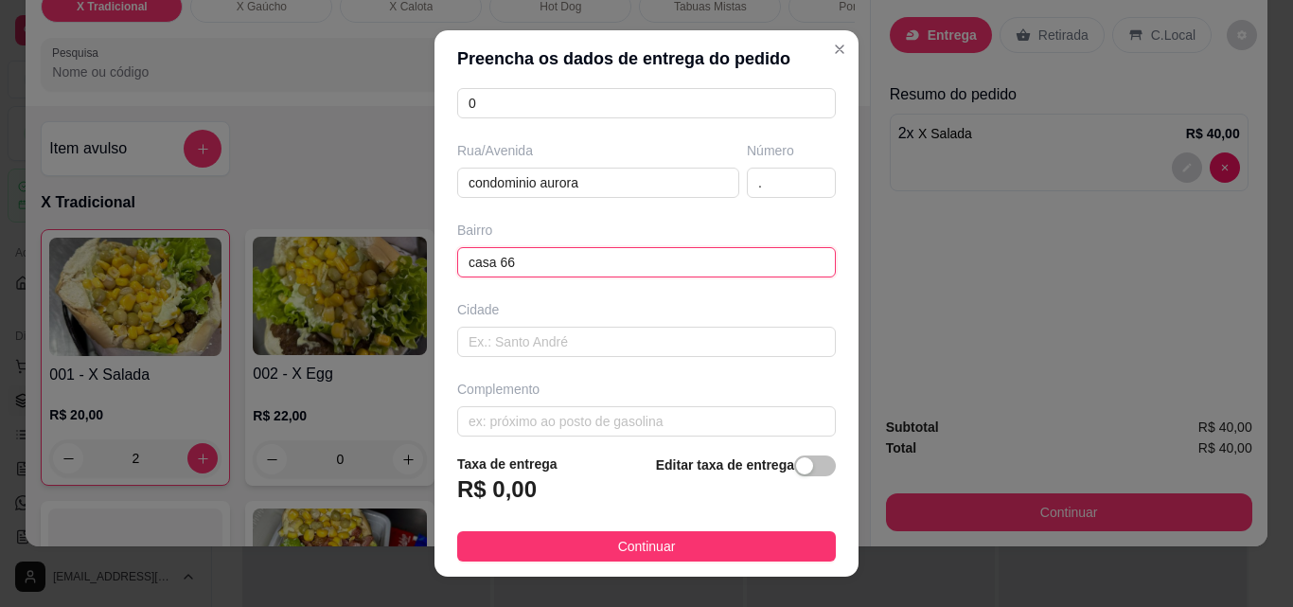
type input "casa 66"
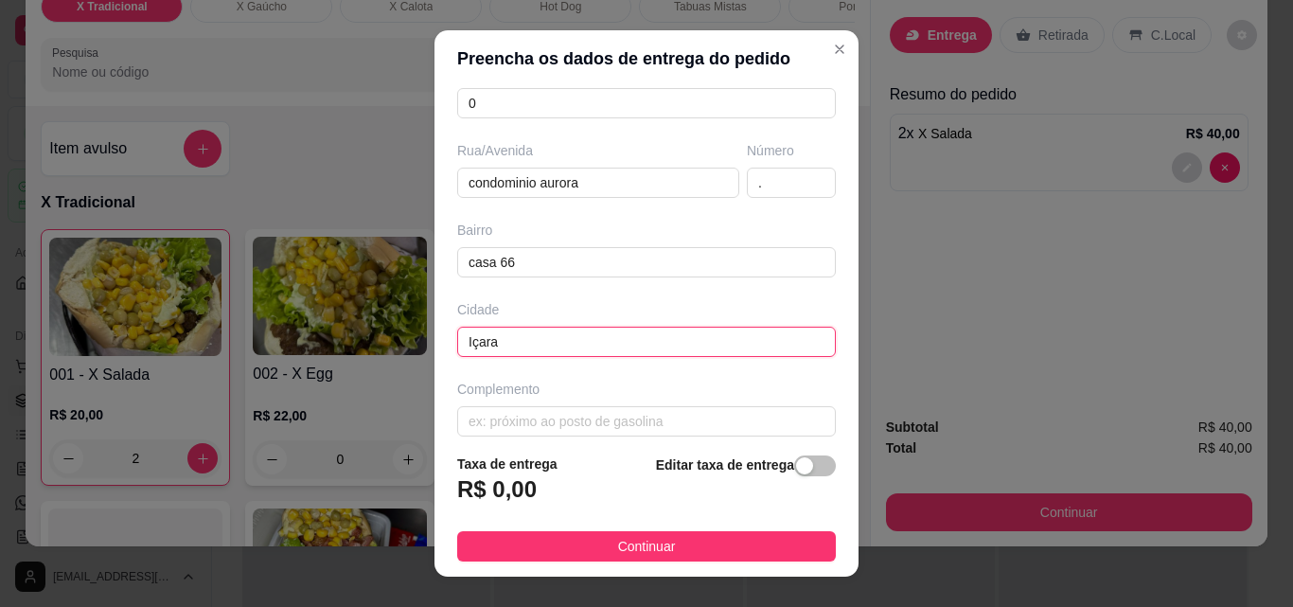
type input "Içara"
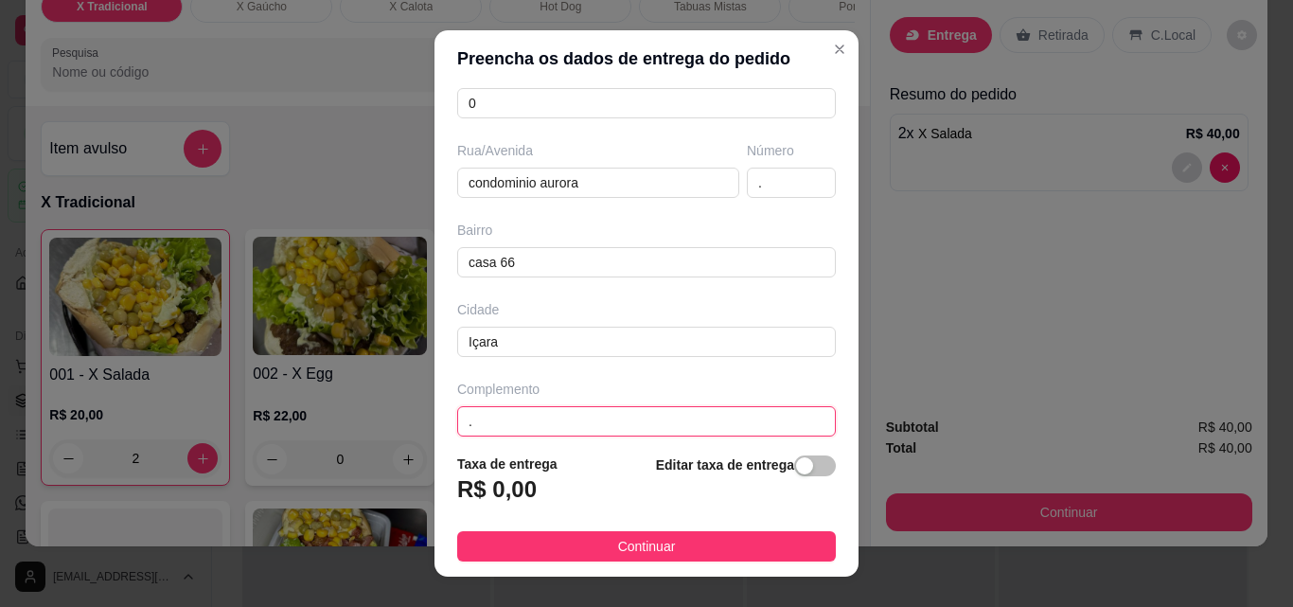
type input "."
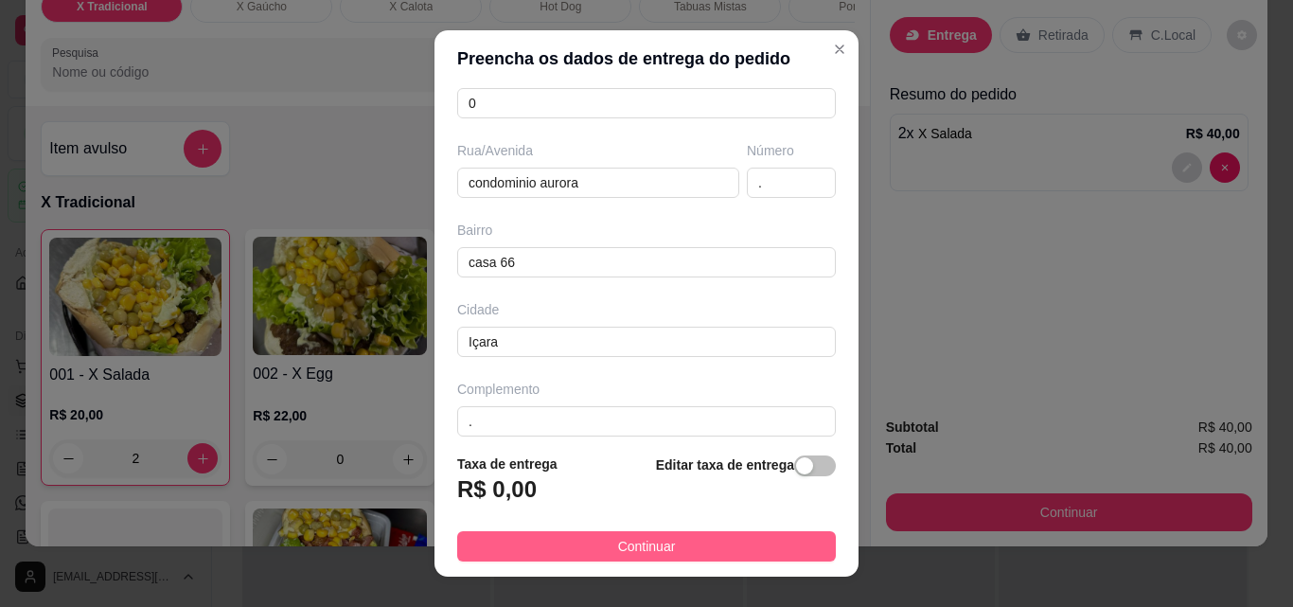
click at [578, 536] on button "Continuar" at bounding box center [646, 546] width 379 height 30
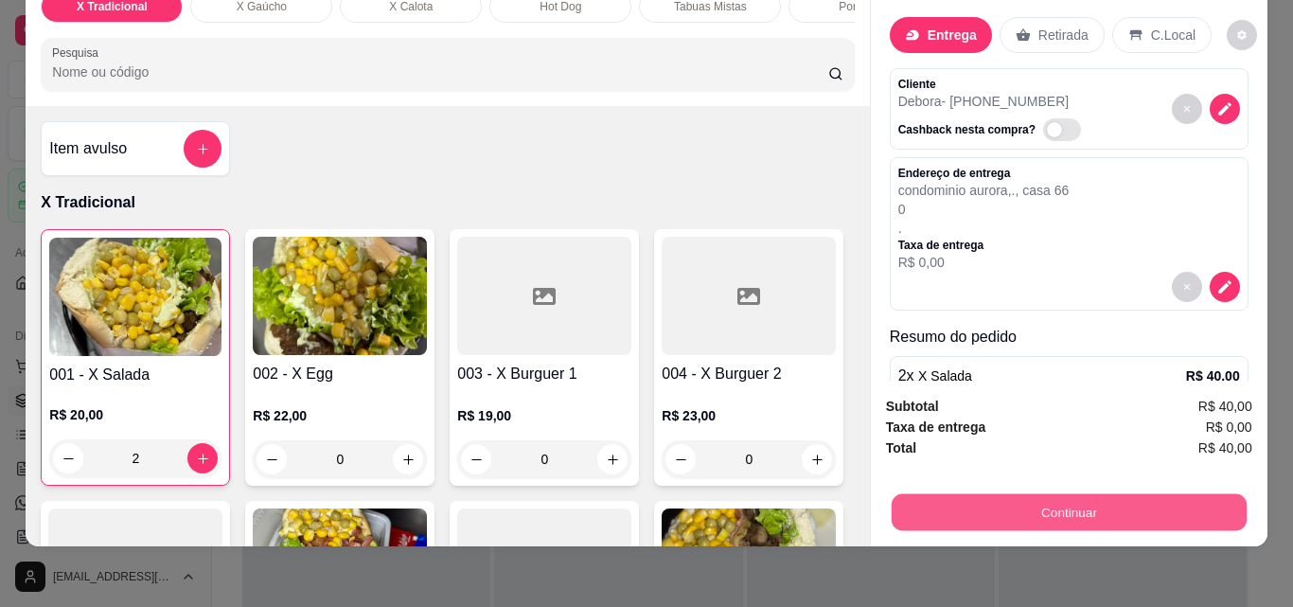
click at [1023, 500] on button "Continuar" at bounding box center [1067, 511] width 355 height 37
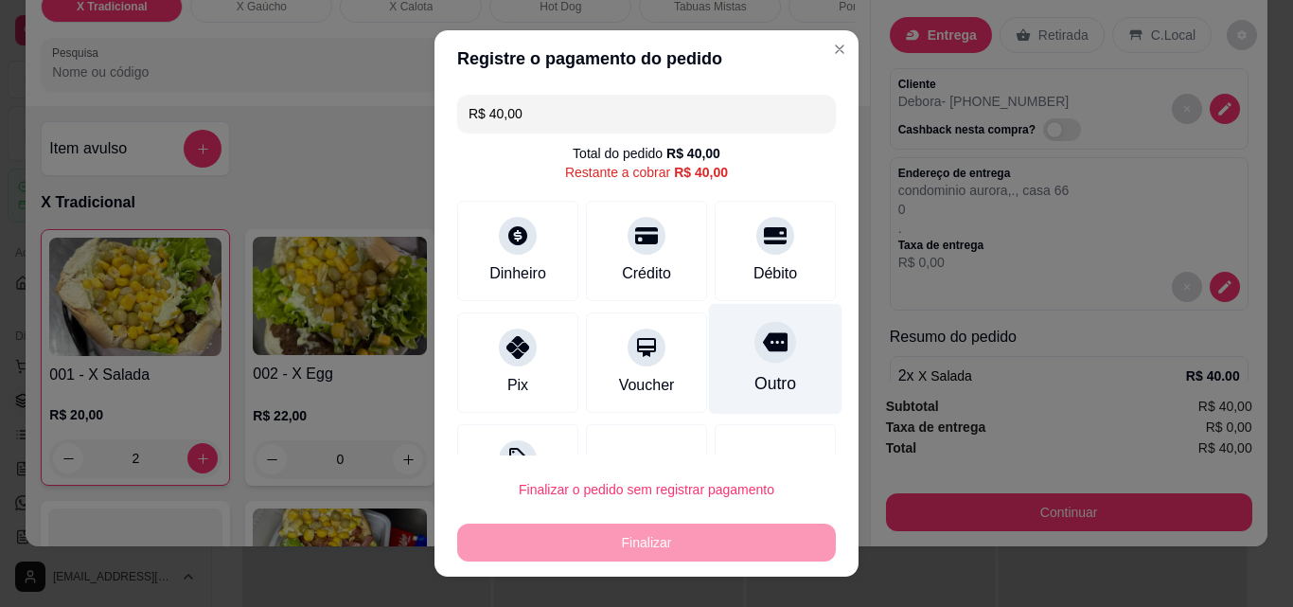
click at [754, 353] on div at bounding box center [775, 342] width 42 height 42
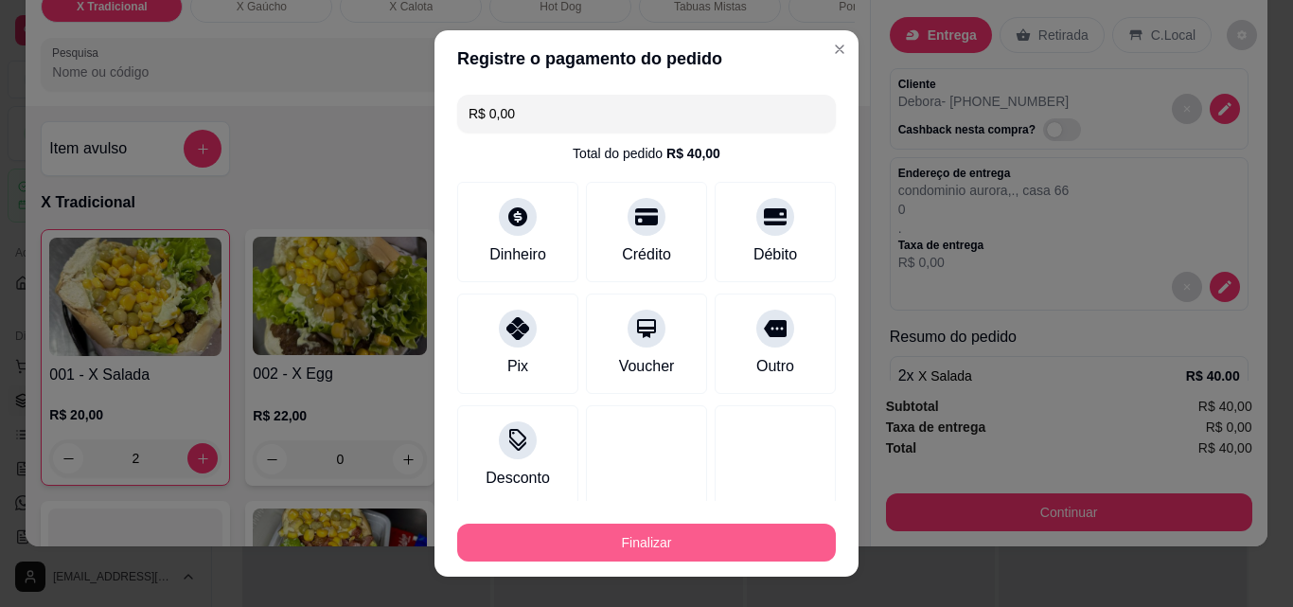
click at [697, 531] on button "Finalizar" at bounding box center [646, 542] width 379 height 38
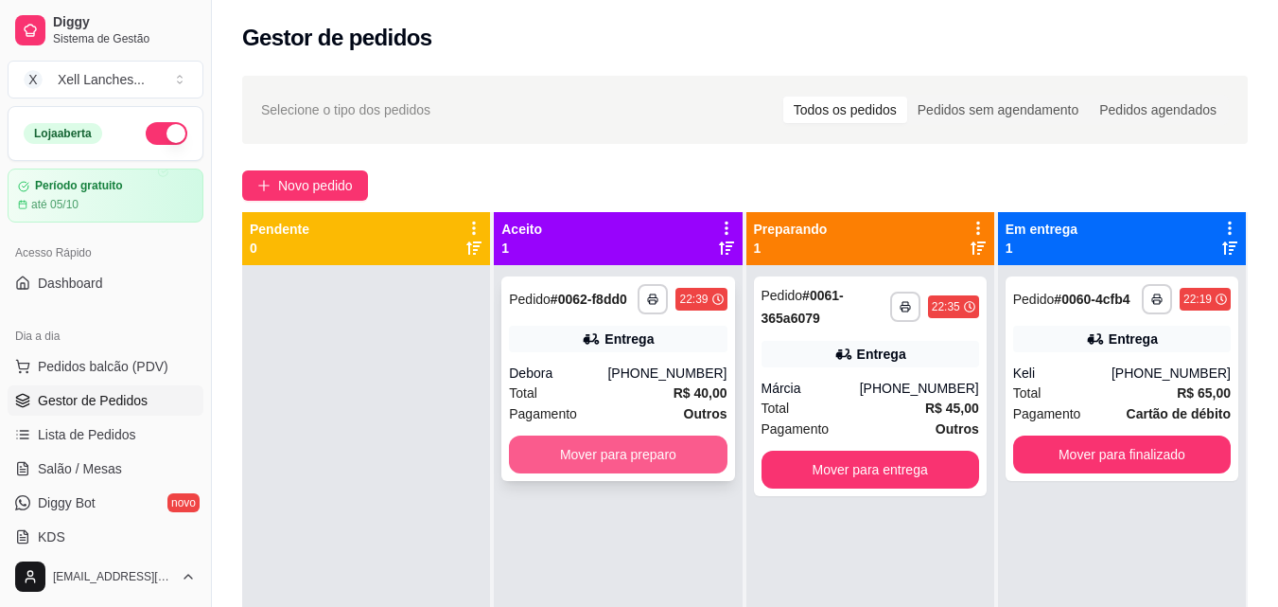
click at [587, 450] on button "Mover para preparo" at bounding box center [618, 454] width 218 height 38
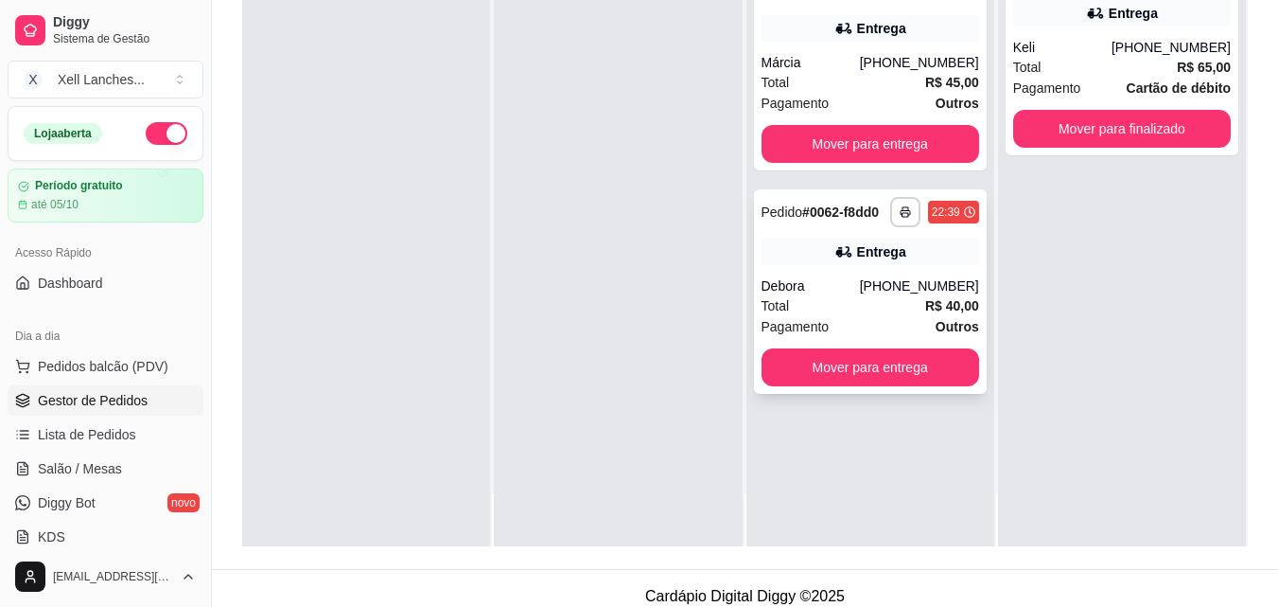
scroll to position [284, 0]
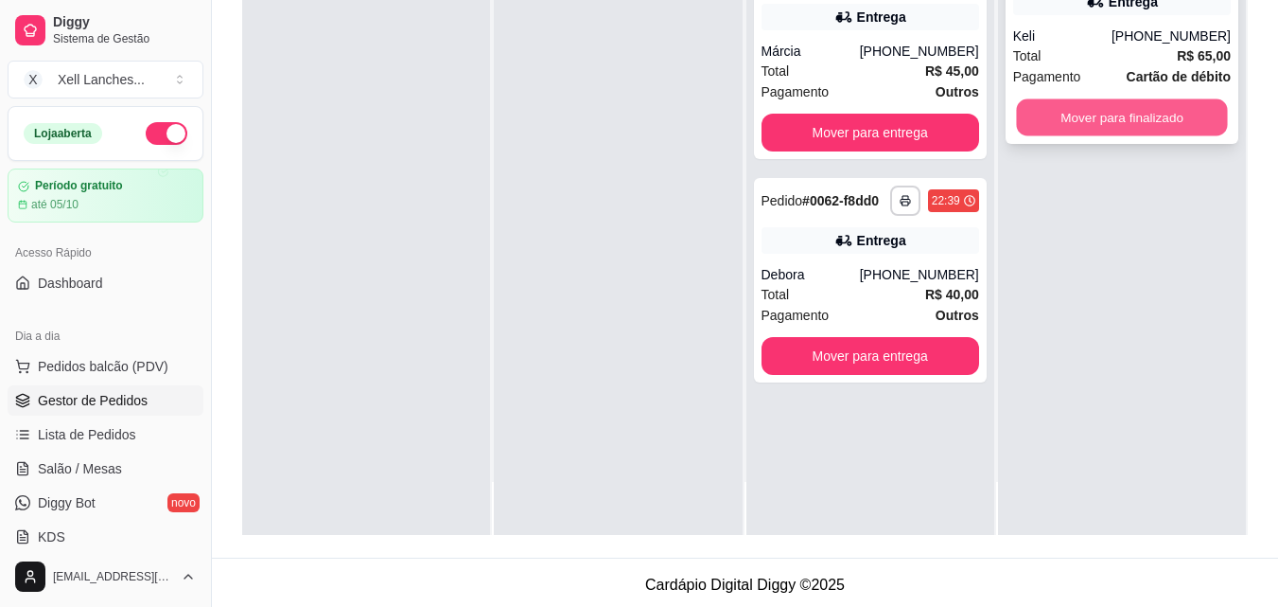
click at [1142, 115] on button "Mover para finalizado" at bounding box center [1121, 117] width 211 height 37
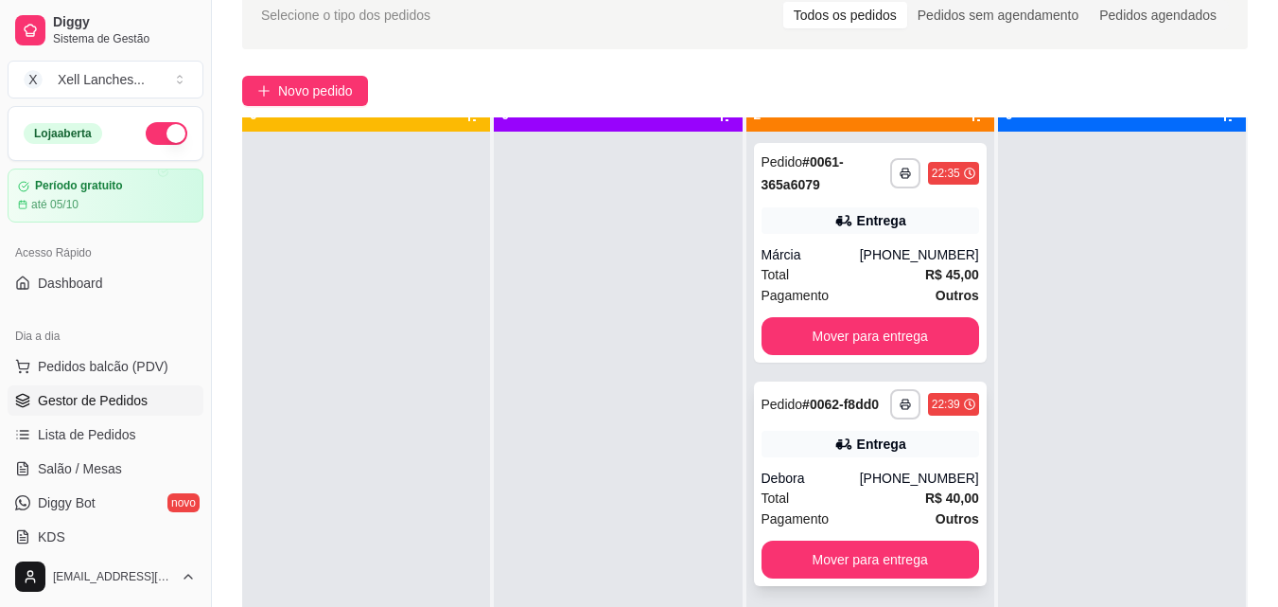
scroll to position [53, 0]
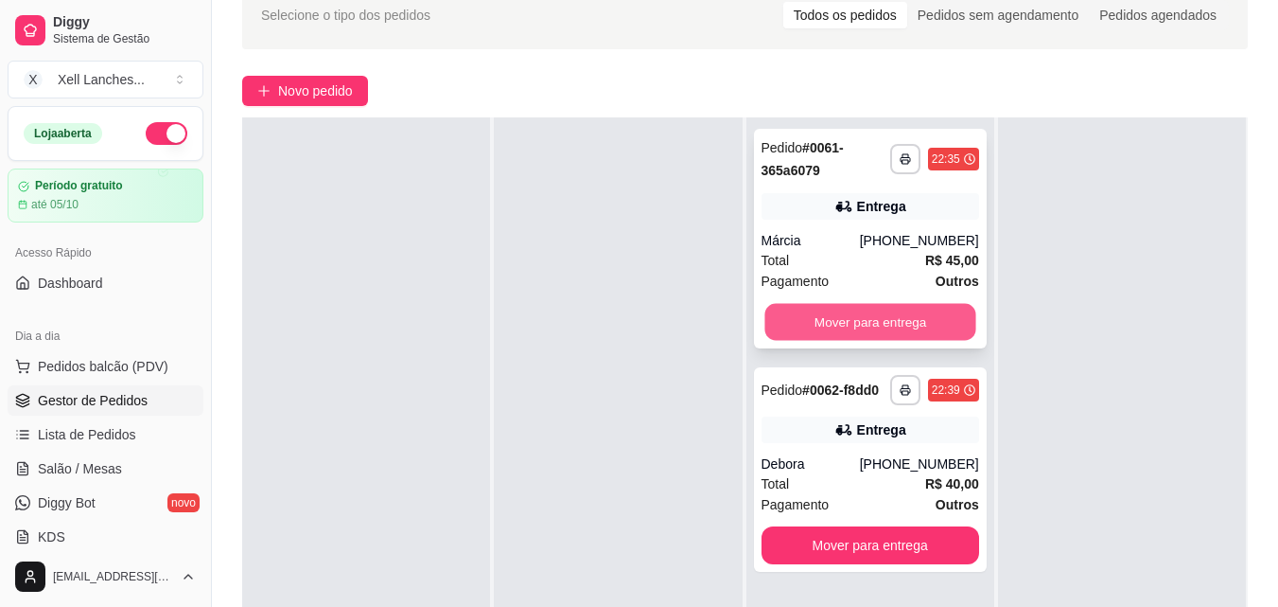
click at [857, 329] on button "Mover para entrega" at bounding box center [870, 322] width 211 height 37
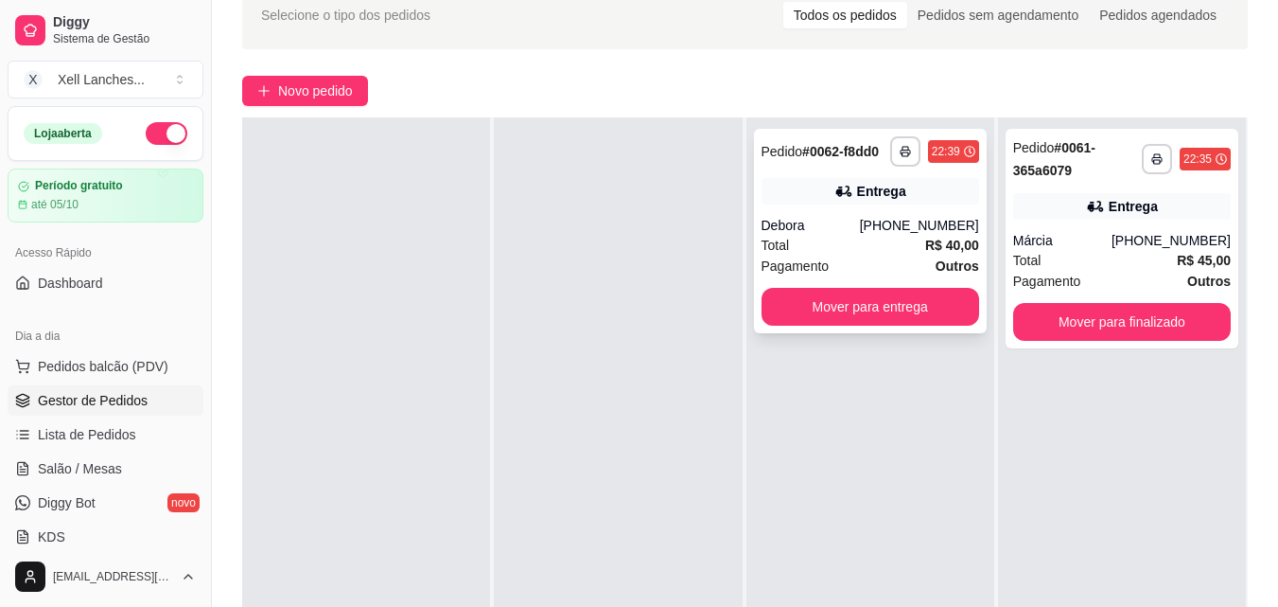
click at [878, 326] on div "**********" at bounding box center [870, 231] width 233 height 204
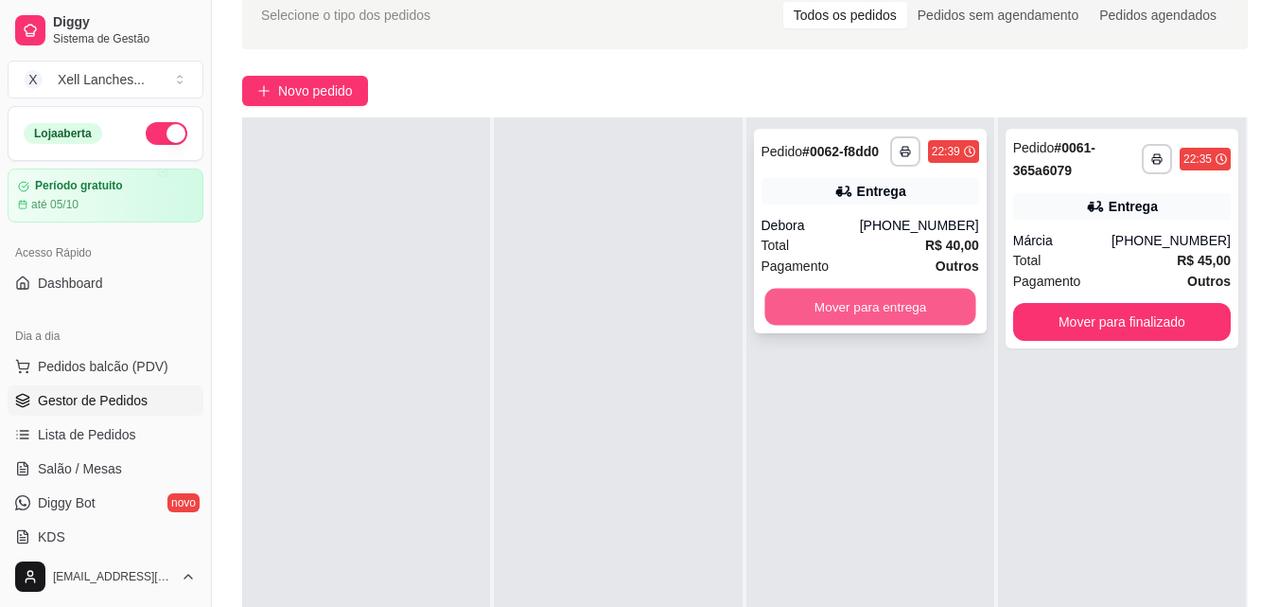
click at [920, 308] on button "Mover para entrega" at bounding box center [870, 307] width 211 height 37
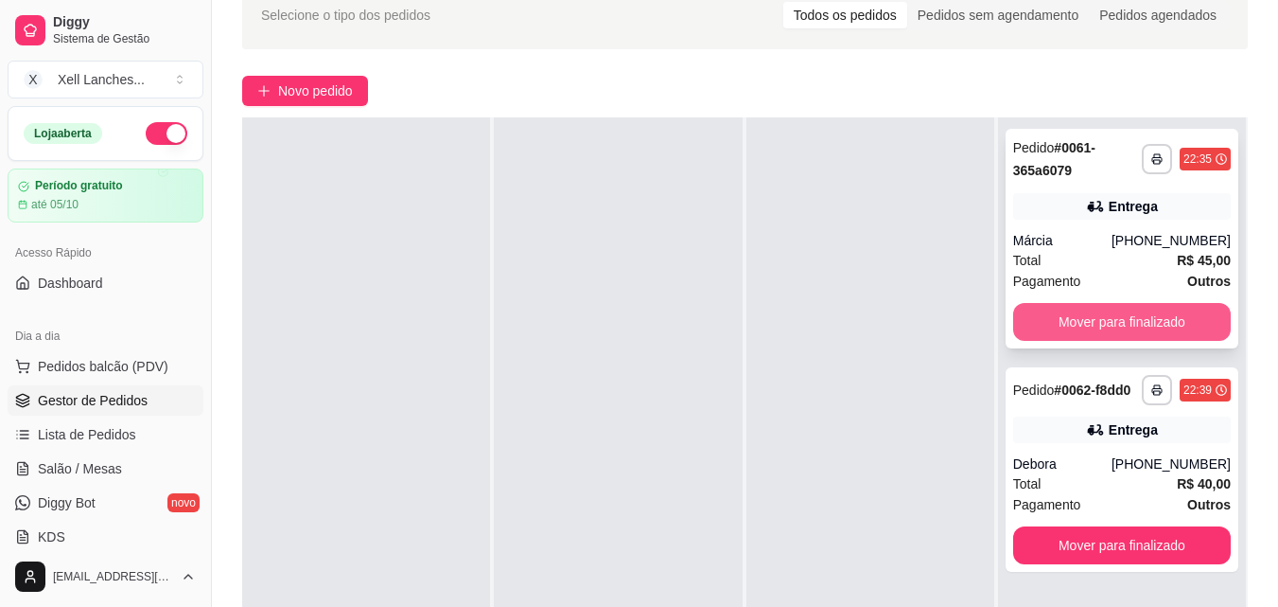
click at [1148, 309] on button "Mover para finalizado" at bounding box center [1122, 322] width 218 height 38
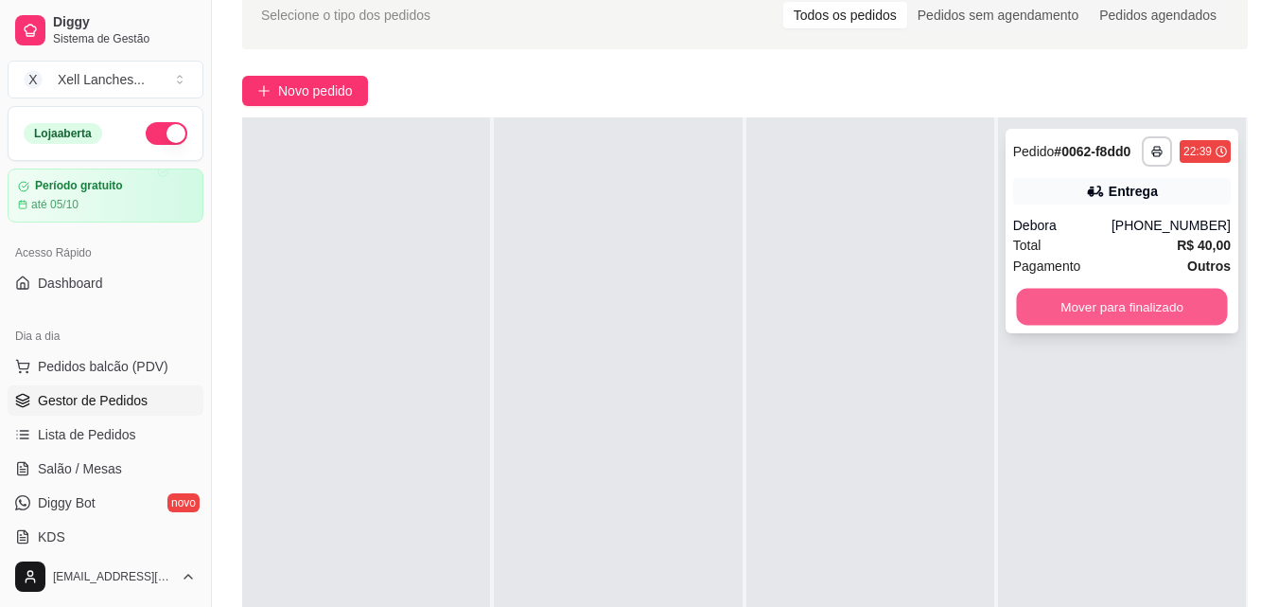
click at [1110, 307] on button "Mover para finalizado" at bounding box center [1121, 307] width 211 height 37
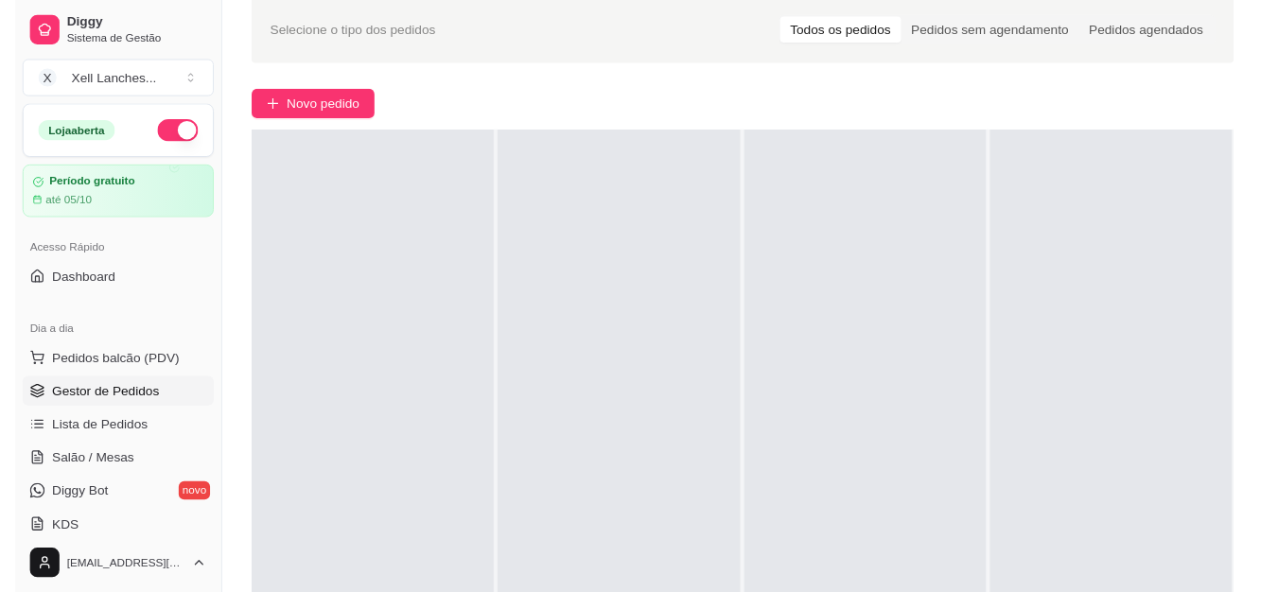
scroll to position [0, 0]
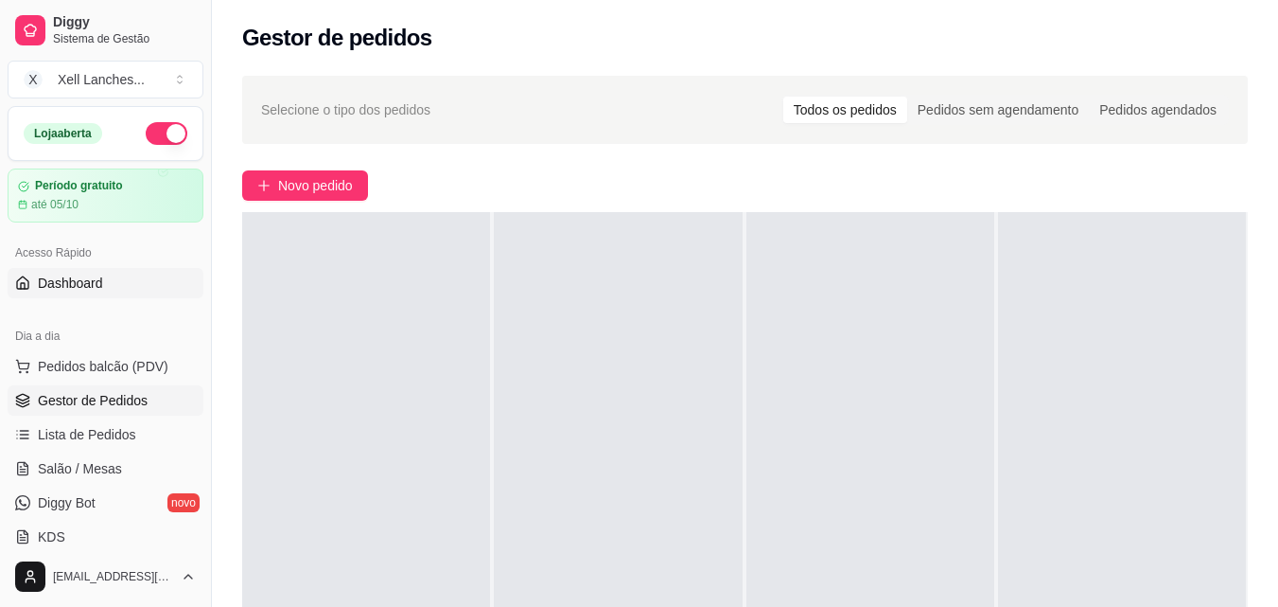
click at [78, 272] on link "Dashboard" at bounding box center [106, 283] width 196 height 30
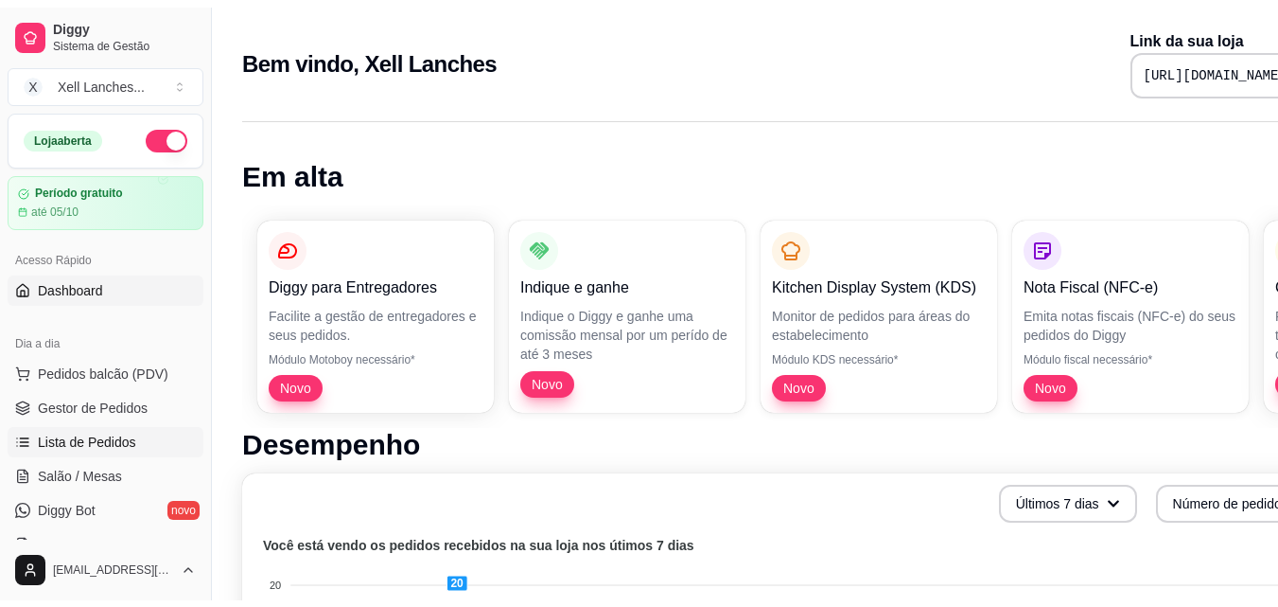
scroll to position [379, 0]
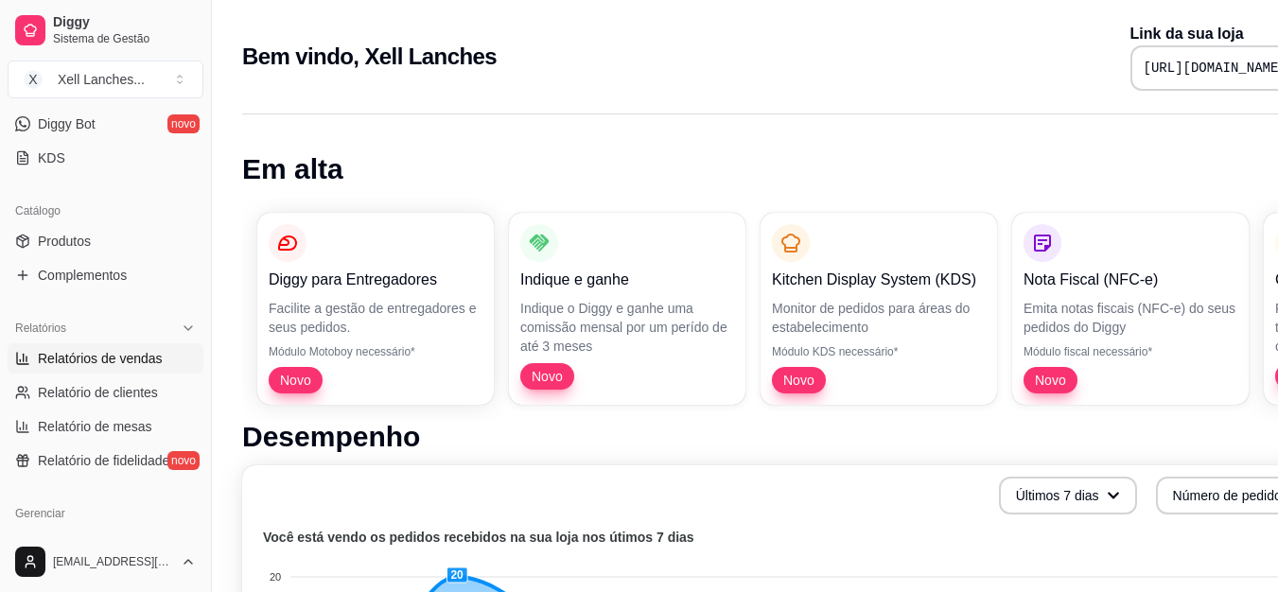
click at [109, 360] on span "Relatórios de vendas" at bounding box center [100, 358] width 125 height 19
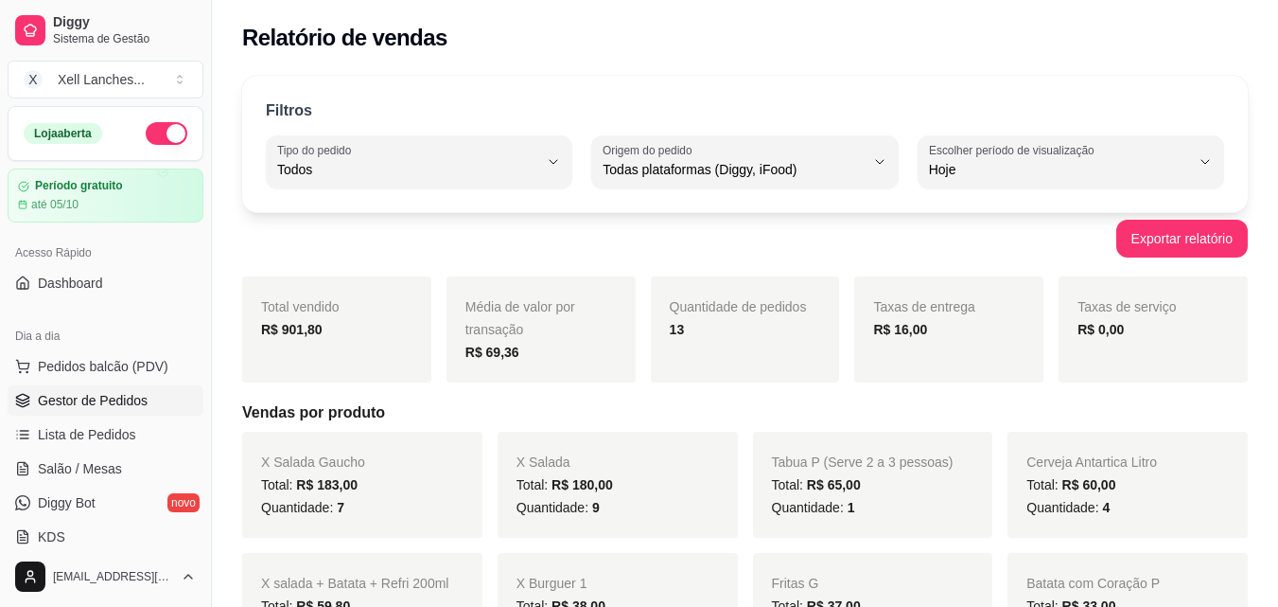
click at [83, 394] on span "Gestor de Pedidos" at bounding box center [93, 400] width 110 height 19
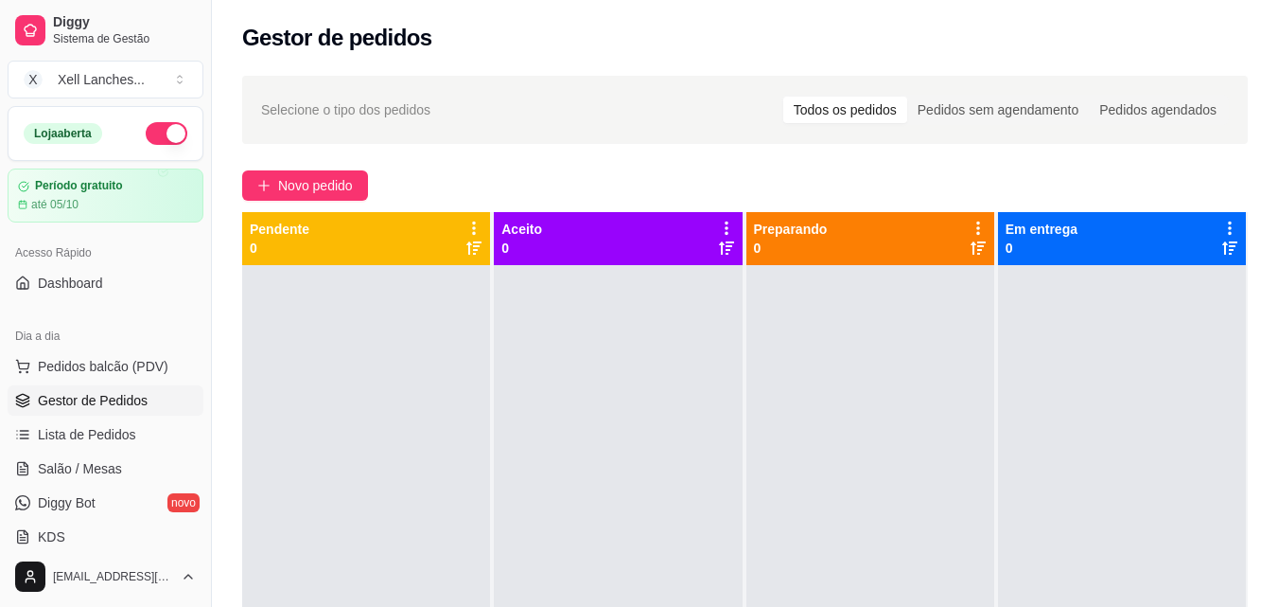
drag, startPoint x: 83, startPoint y: 394, endPoint x: 556, endPoint y: 369, distance: 473.8
click at [556, 369] on div at bounding box center [618, 568] width 248 height 607
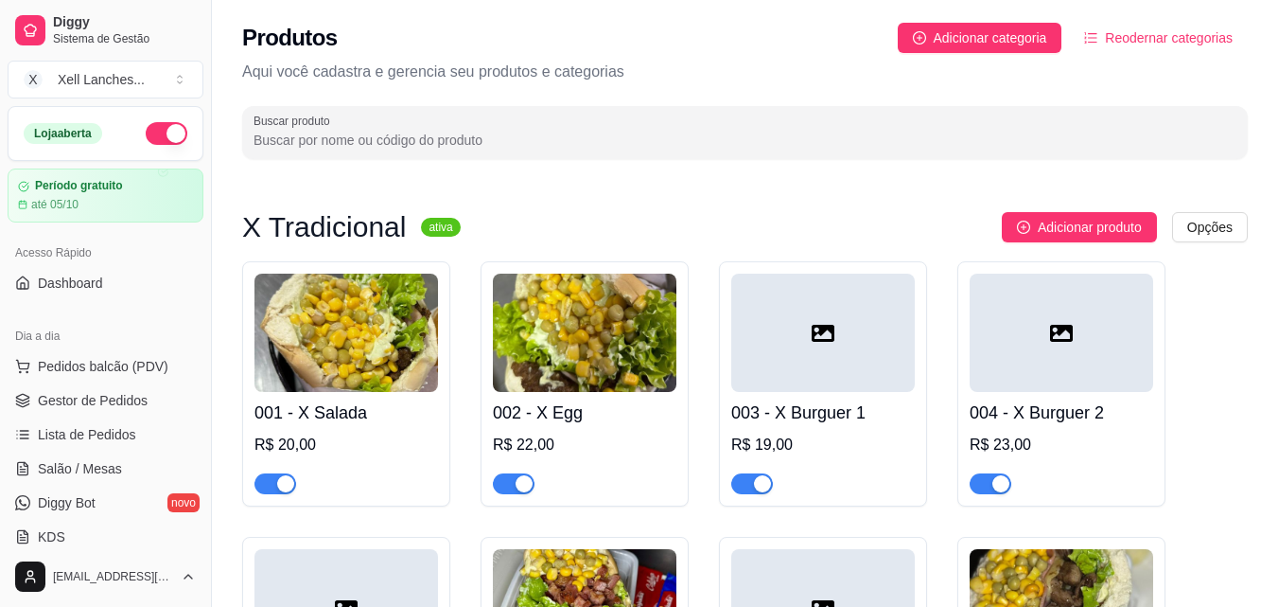
click at [150, 132] on button "button" at bounding box center [167, 133] width 42 height 23
